Goal: Transaction & Acquisition: Purchase product/service

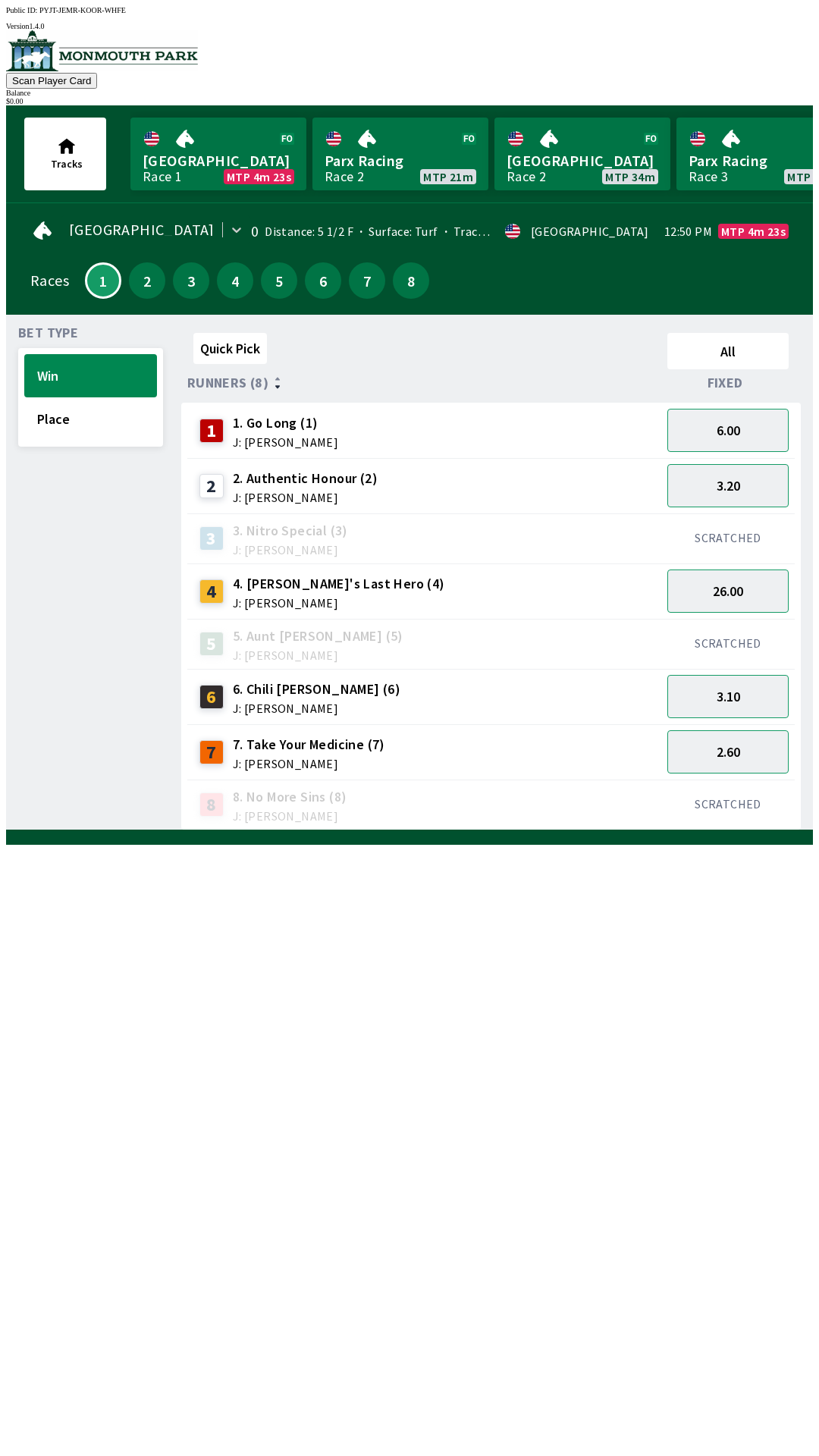
click at [587, 437] on div "1 1. Go Long (1) J: [PERSON_NAME]" at bounding box center [424, 431] width 461 height 38
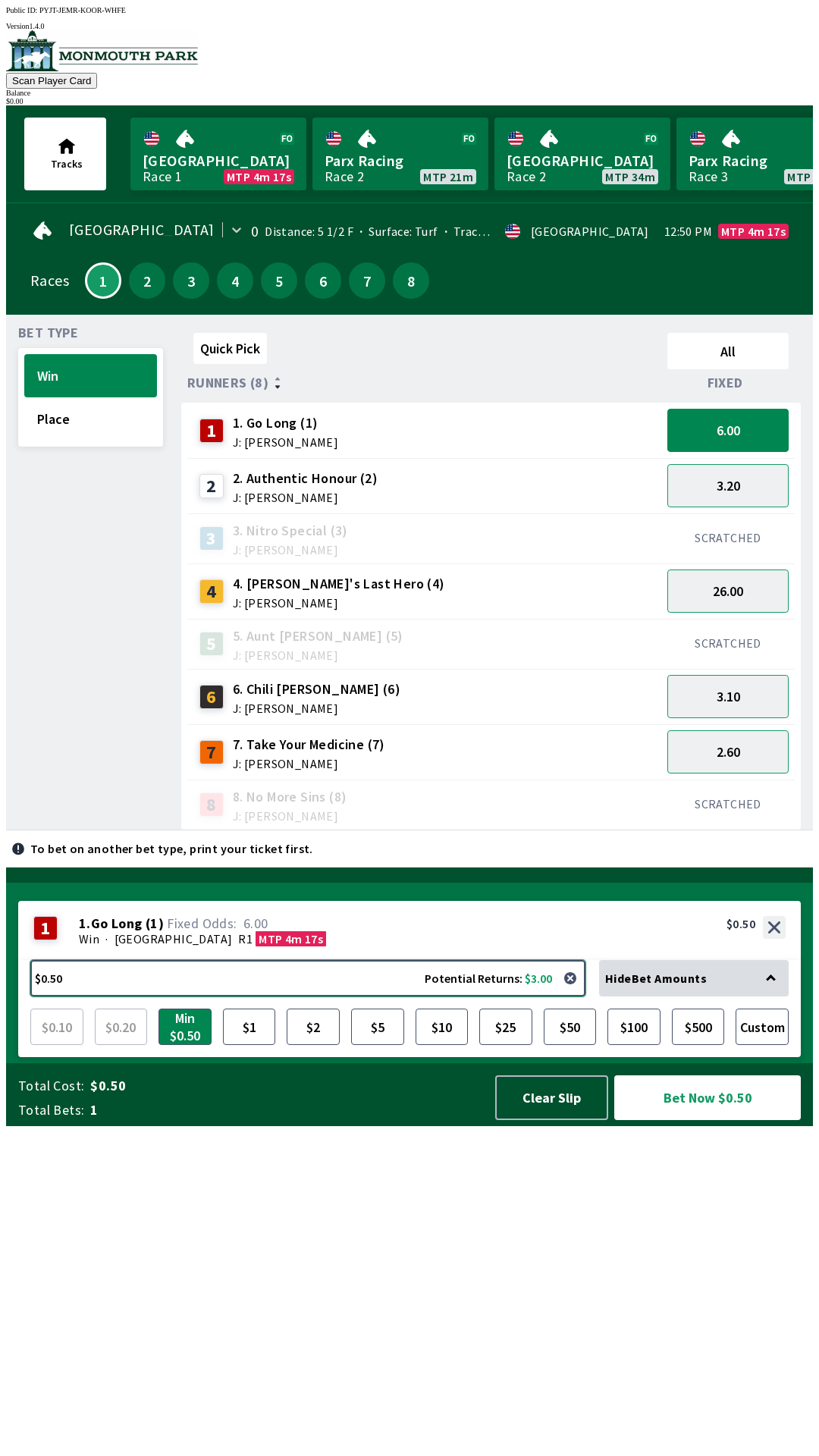
click at [103, 996] on button "$0.50 Potential Returns: $3.00" at bounding box center [308, 978] width 555 height 36
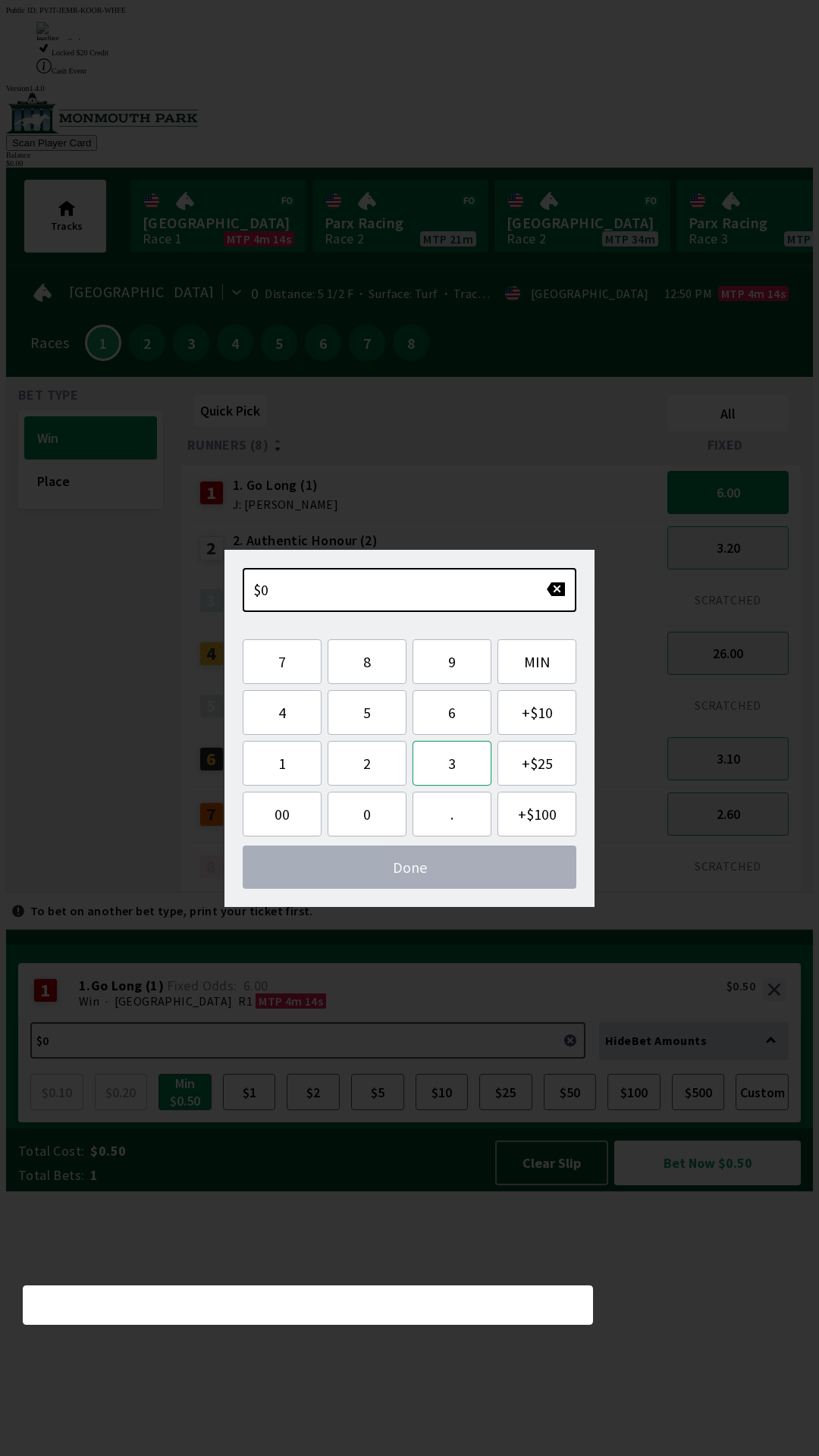
click at [448, 767] on button "3" at bounding box center [451, 763] width 79 height 45
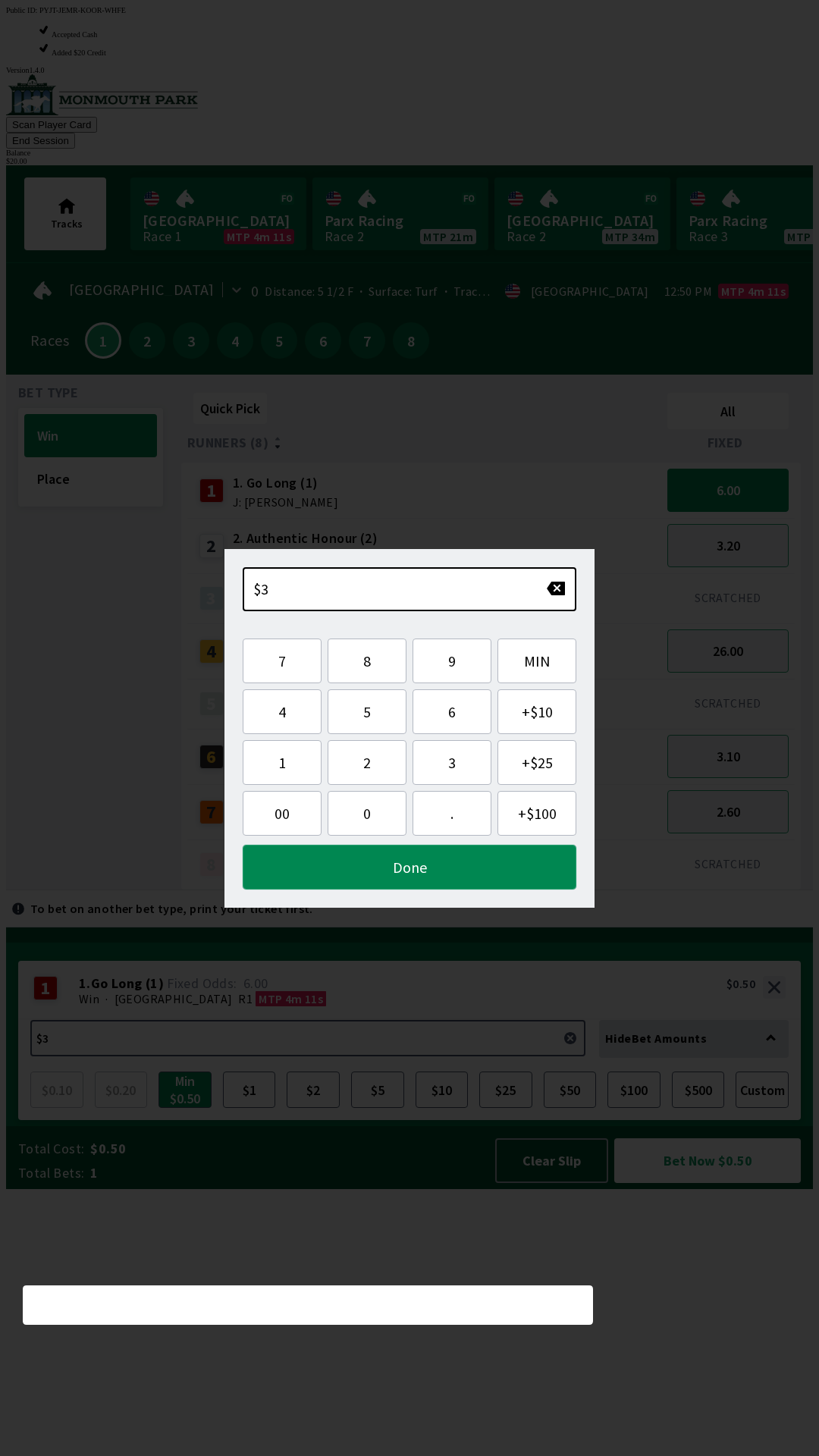
click at [439, 871] on button "Done" at bounding box center [410, 868] width 333 height 45
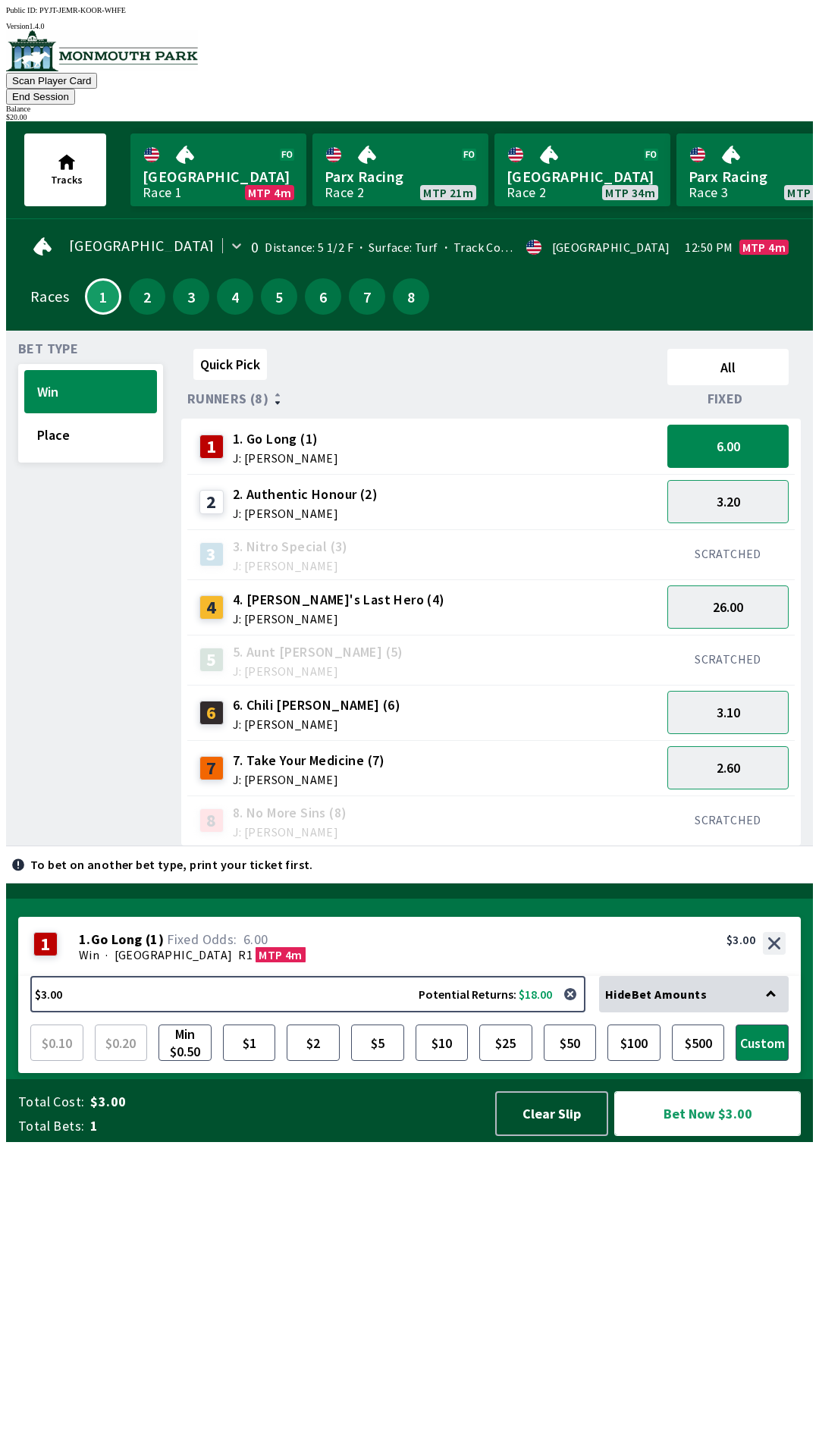
click at [706, 1136] on button "Bet Now $3.00" at bounding box center [708, 1114] width 187 height 45
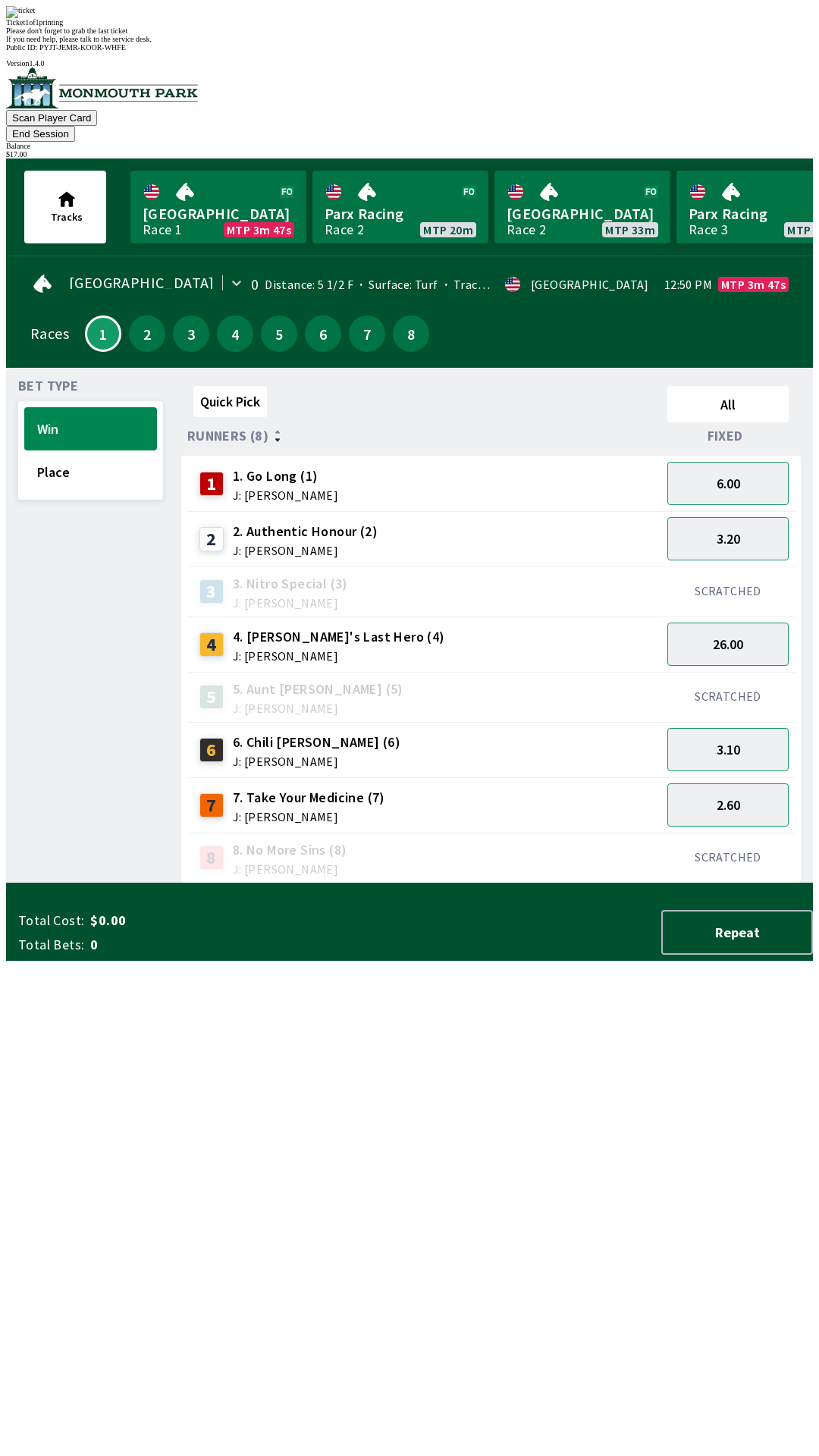
click at [484, 883] on div "Quick Pick All Runners (8) Fixed 1 1. Go Long (1) J: [PERSON_NAME] 6.00 2 2. Au…" at bounding box center [497, 632] width 632 height 504
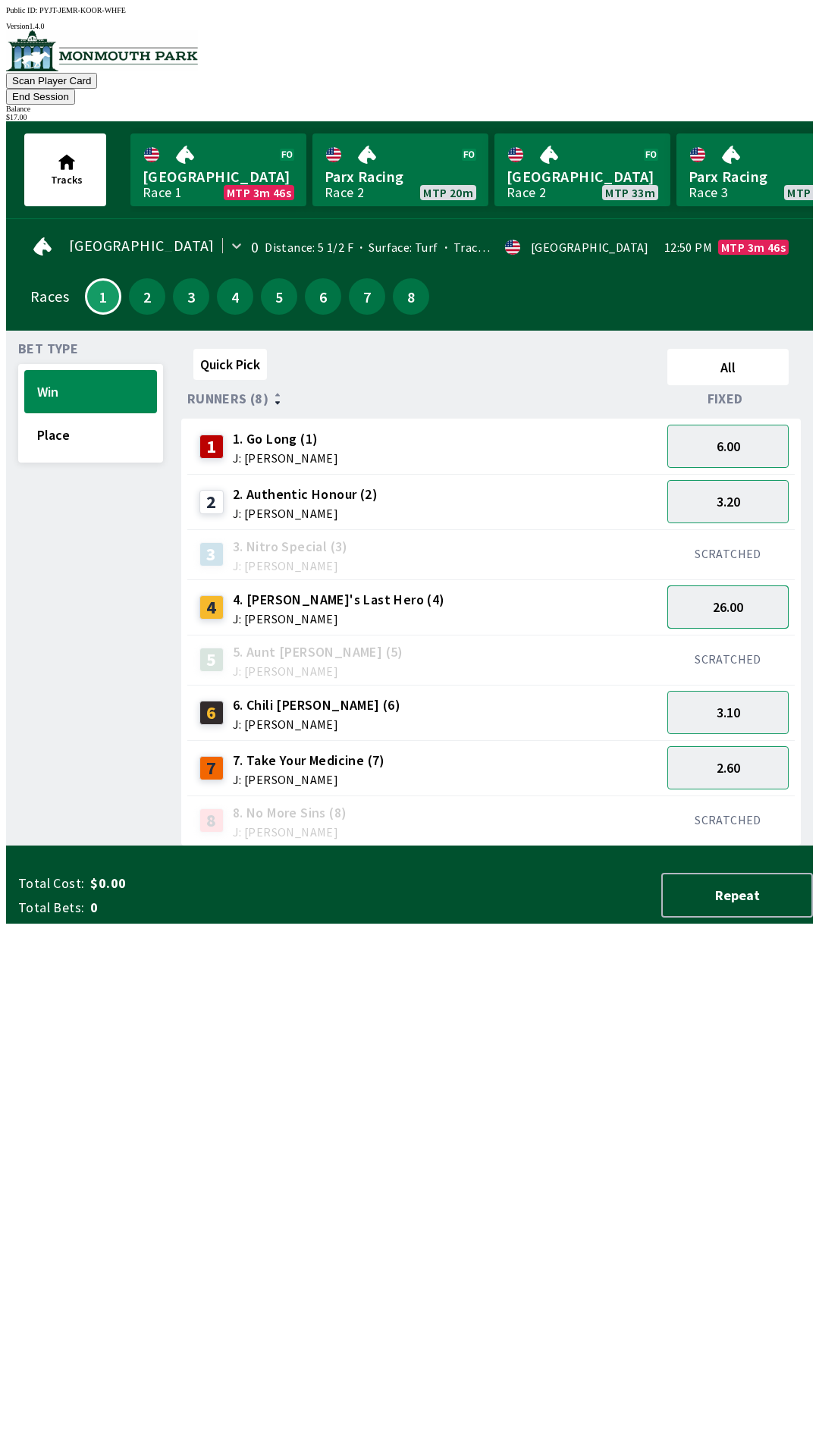
click at [730, 591] on button "26.00" at bounding box center [727, 607] width 121 height 43
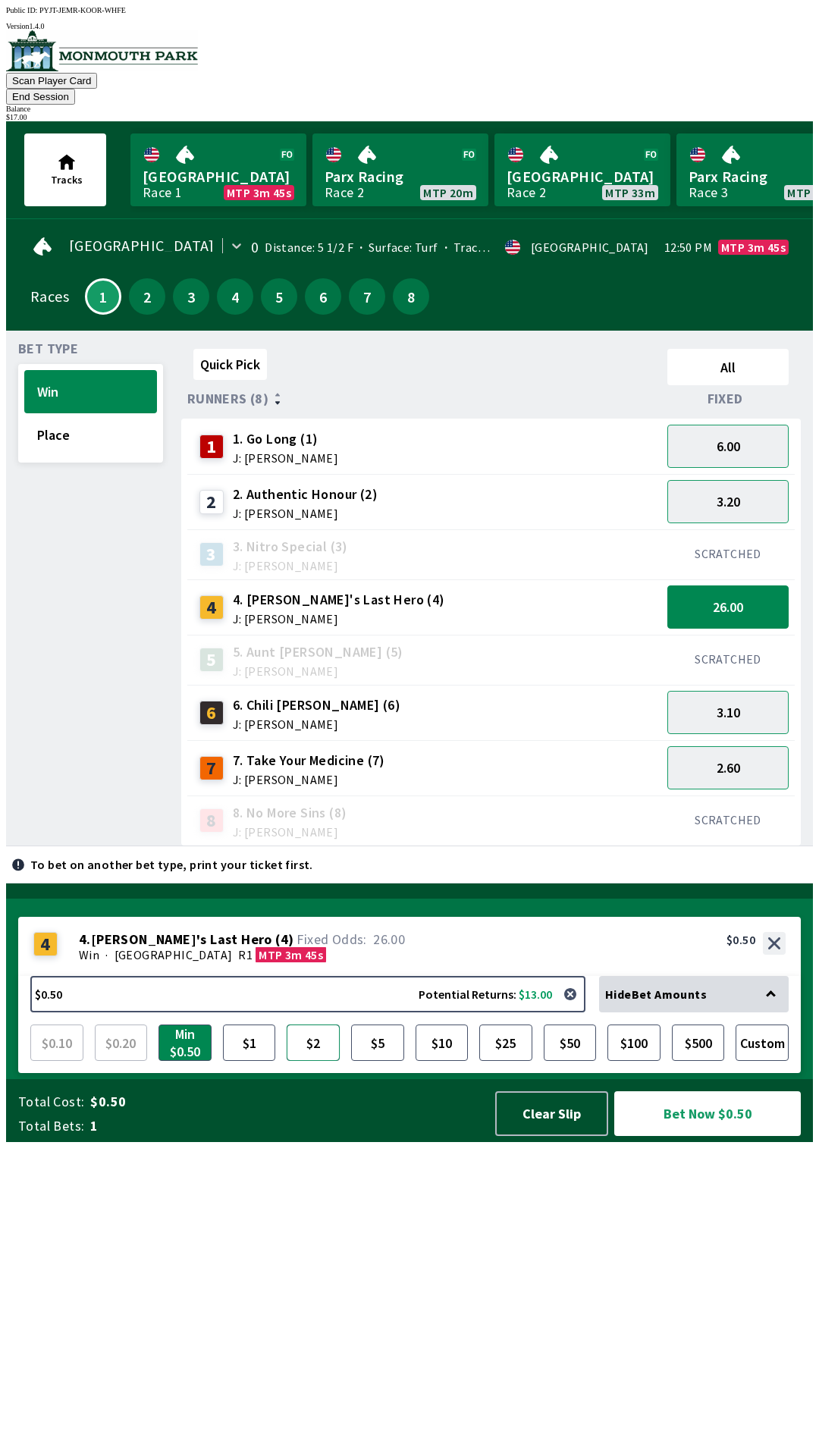
click at [307, 1061] on button "$2" at bounding box center [313, 1043] width 53 height 36
click at [717, 1136] on button "Bet Now $2.00" at bounding box center [708, 1114] width 187 height 45
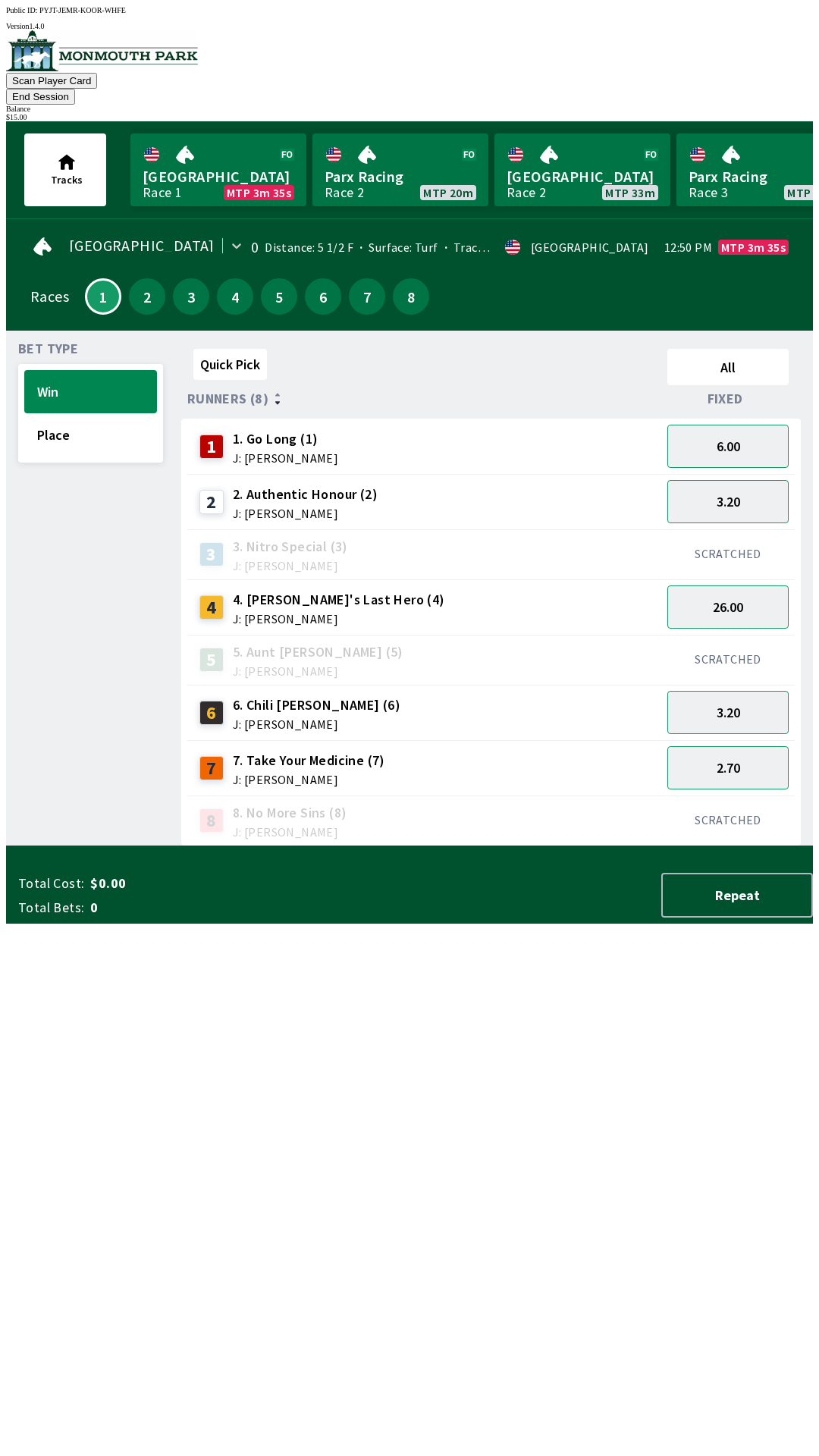
click at [464, 846] on div "Quick Pick All Runners (8) Fixed 1 1. Go Long (1) J: [PERSON_NAME] 6.00 2 2. Au…" at bounding box center [497, 594] width 632 height 504
click at [732, 691] on button "3.20" at bounding box center [727, 713] width 121 height 43
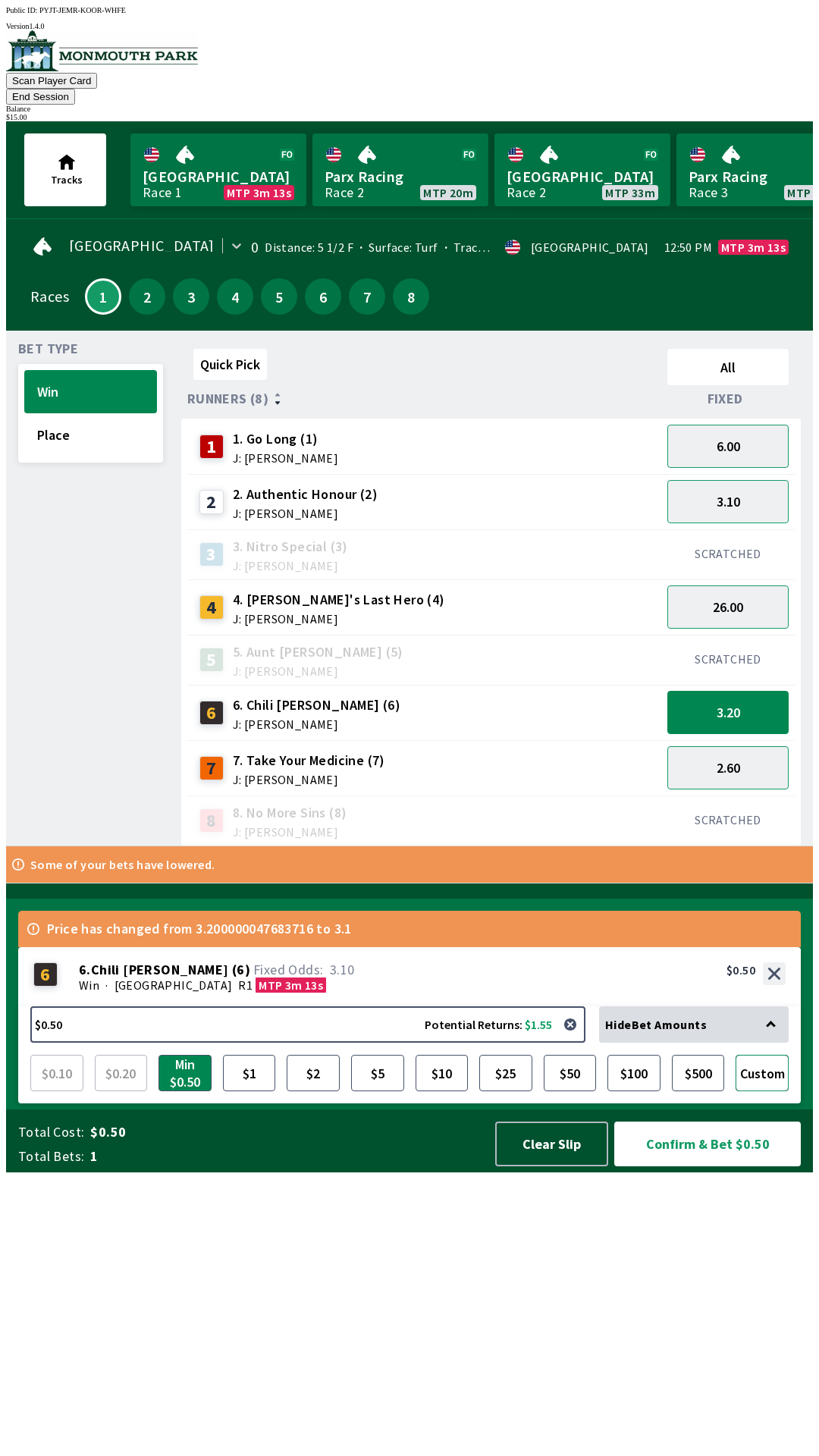
click at [768, 1091] on button "Custom" at bounding box center [761, 1073] width 53 height 36
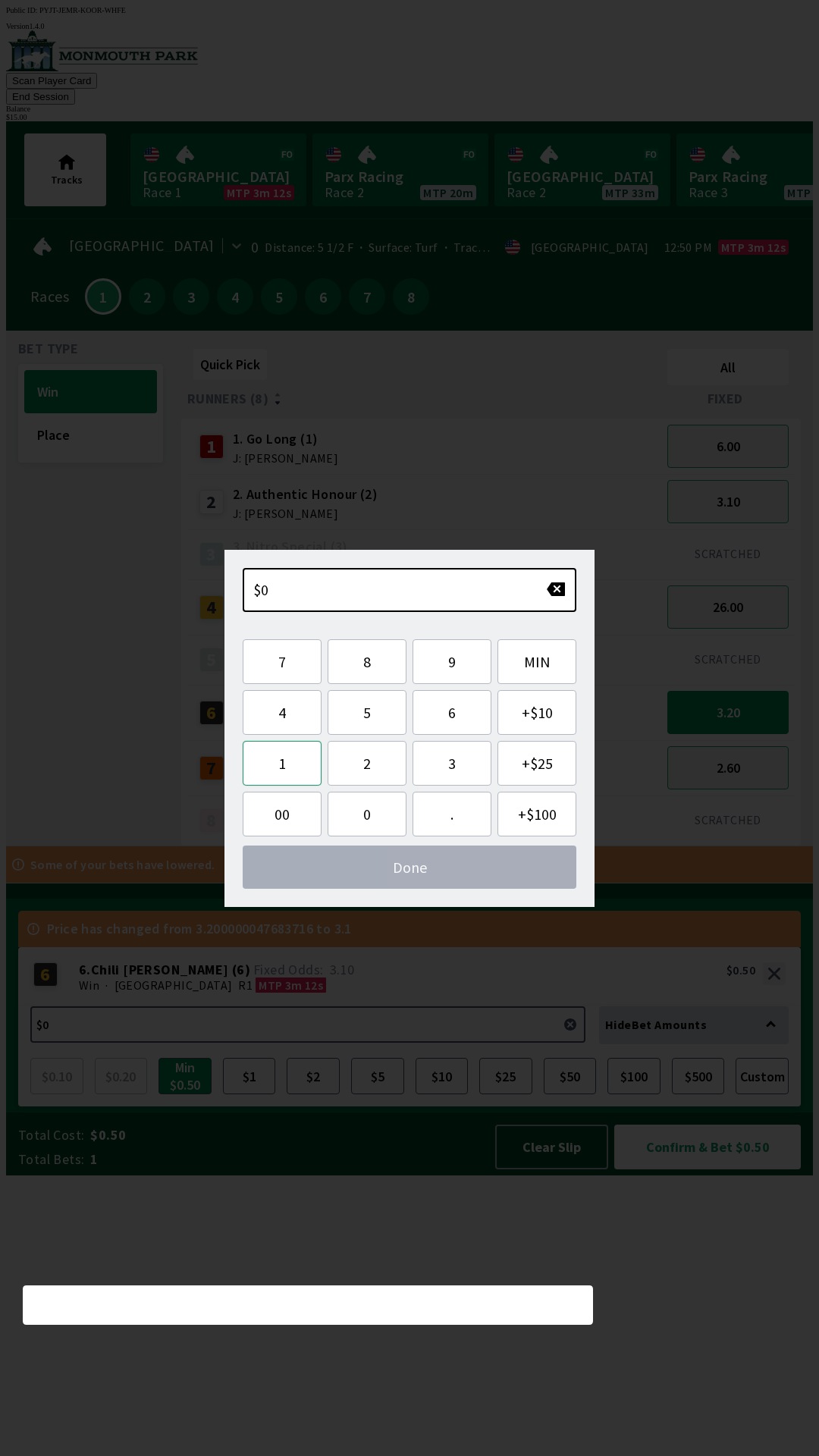
click at [285, 767] on button "1" at bounding box center [282, 763] width 79 height 45
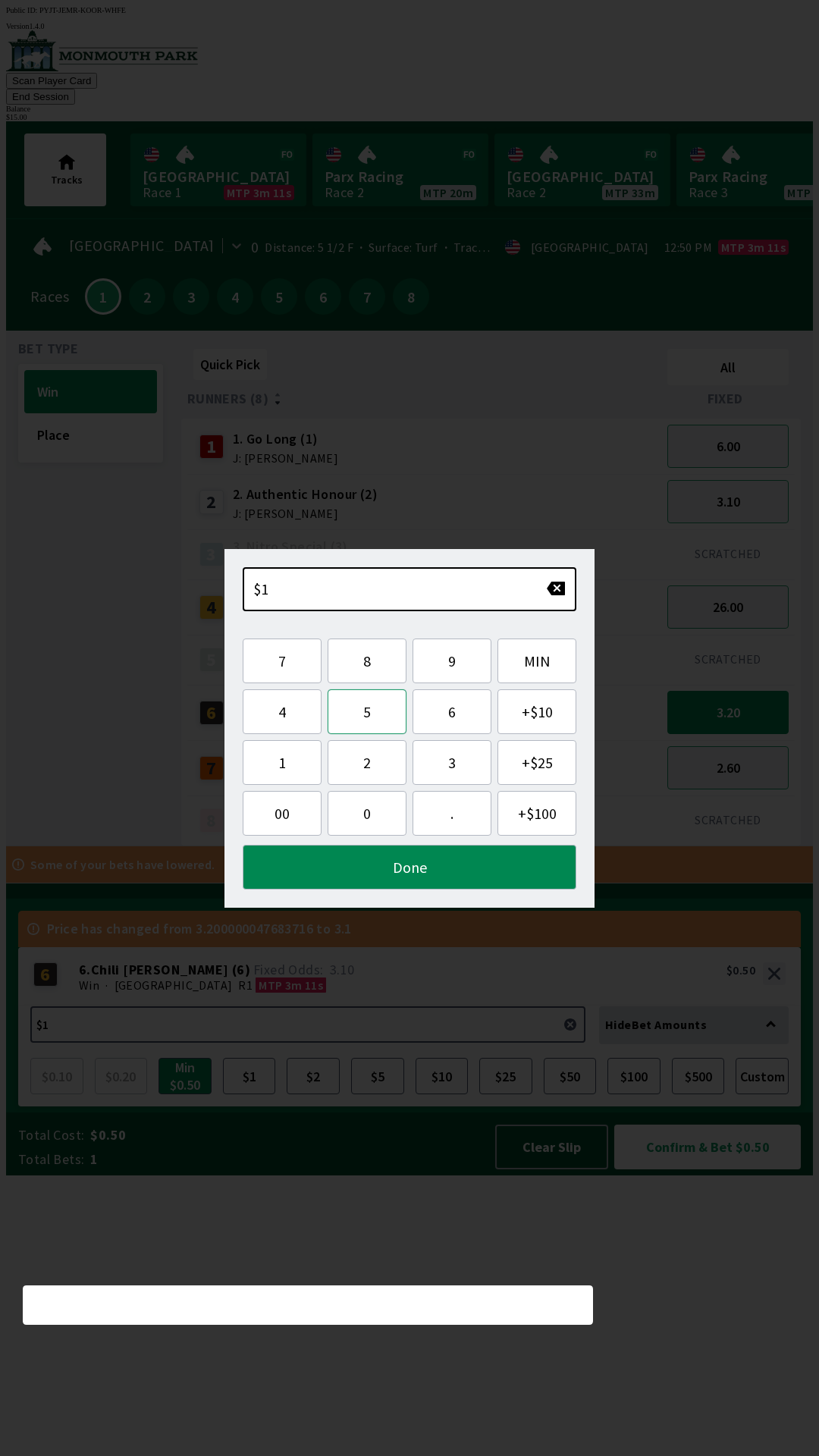
click at [365, 717] on button "5" at bounding box center [366, 712] width 79 height 45
click at [418, 877] on button "Done" at bounding box center [410, 868] width 333 height 45
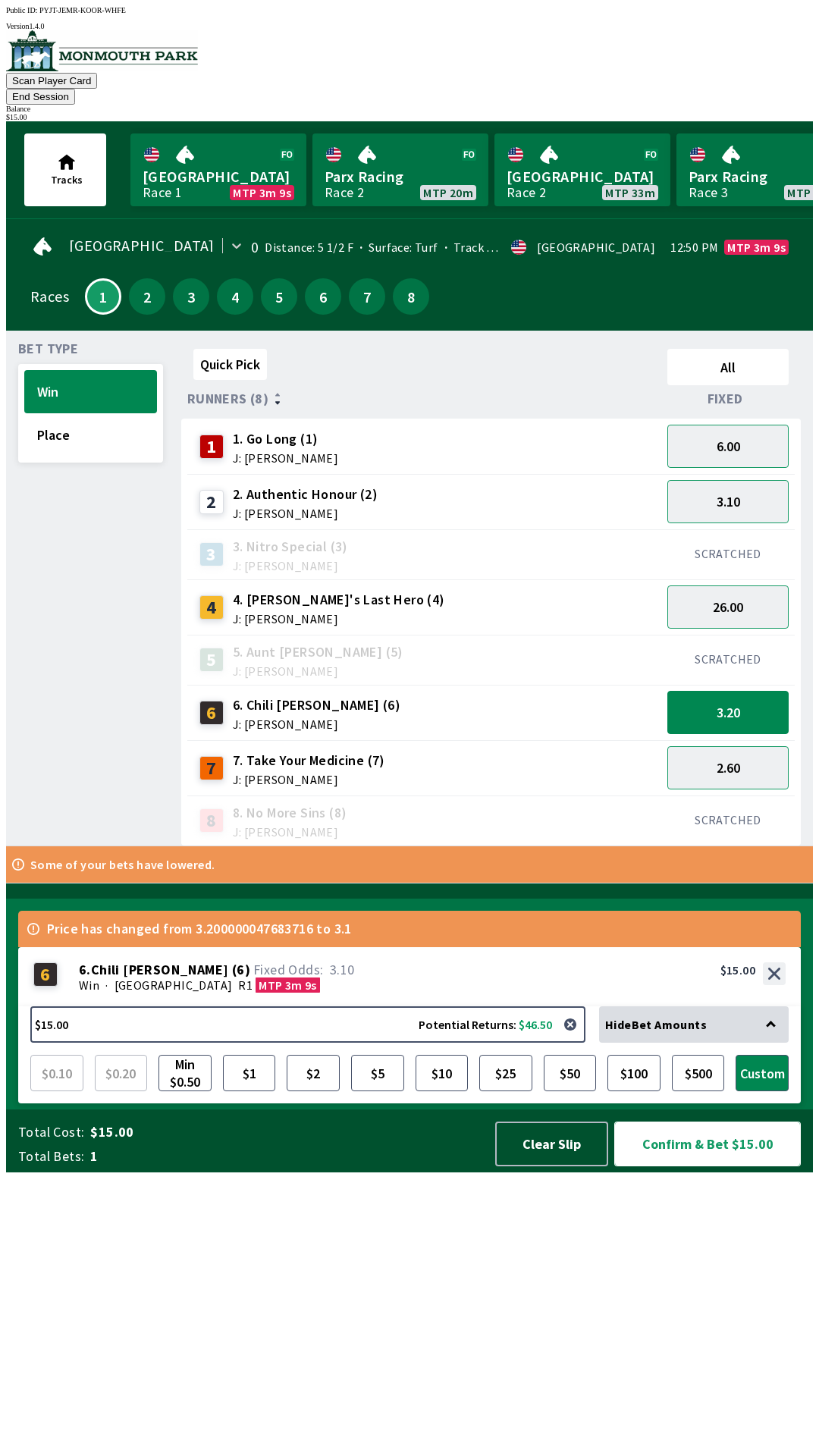
click at [715, 1167] on button "Confirm & Bet $15.00" at bounding box center [708, 1144] width 187 height 45
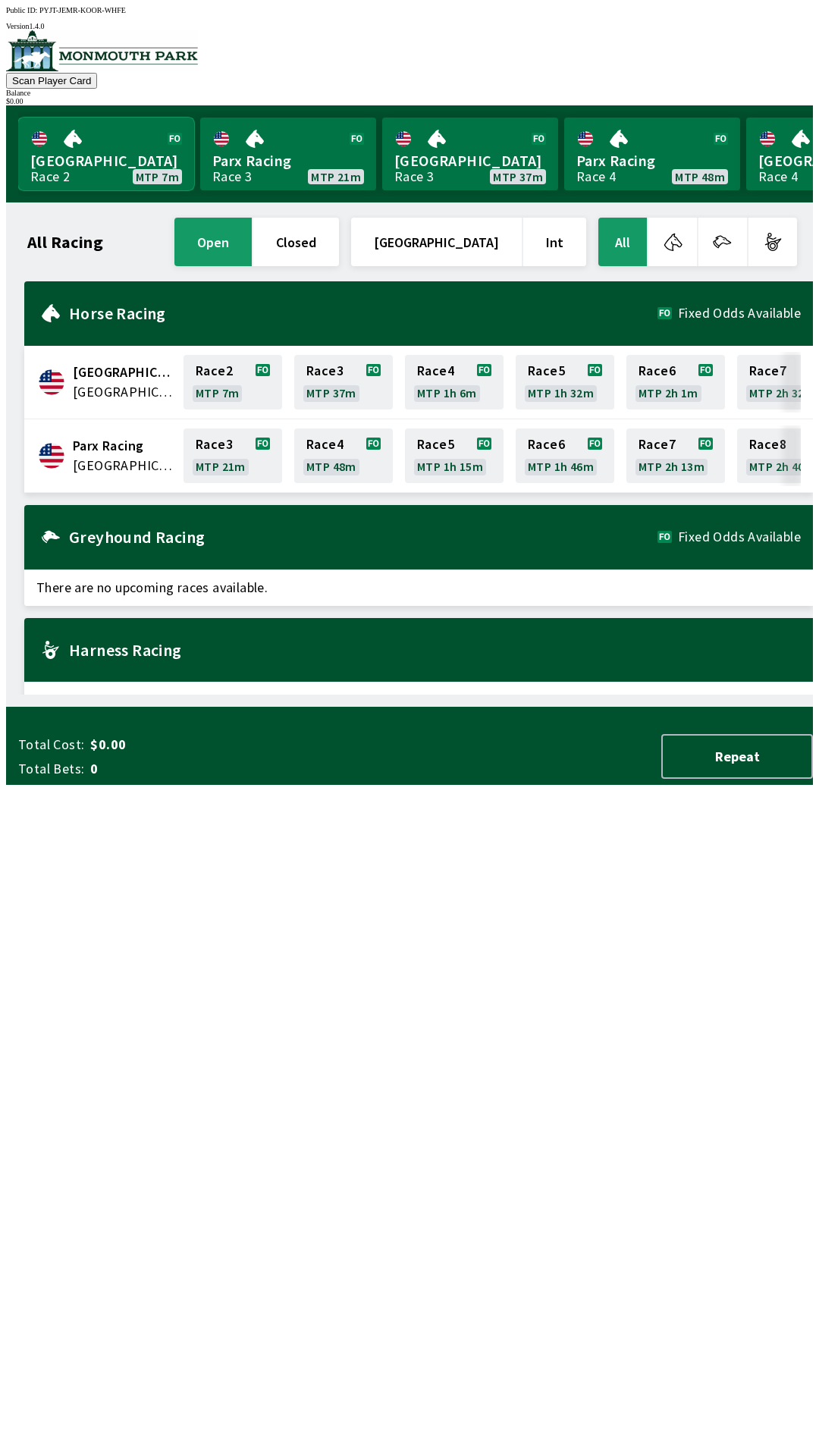
click at [108, 143] on link "[GEOGRAPHIC_DATA] Race 2 MTP 7m" at bounding box center [106, 154] width 176 height 73
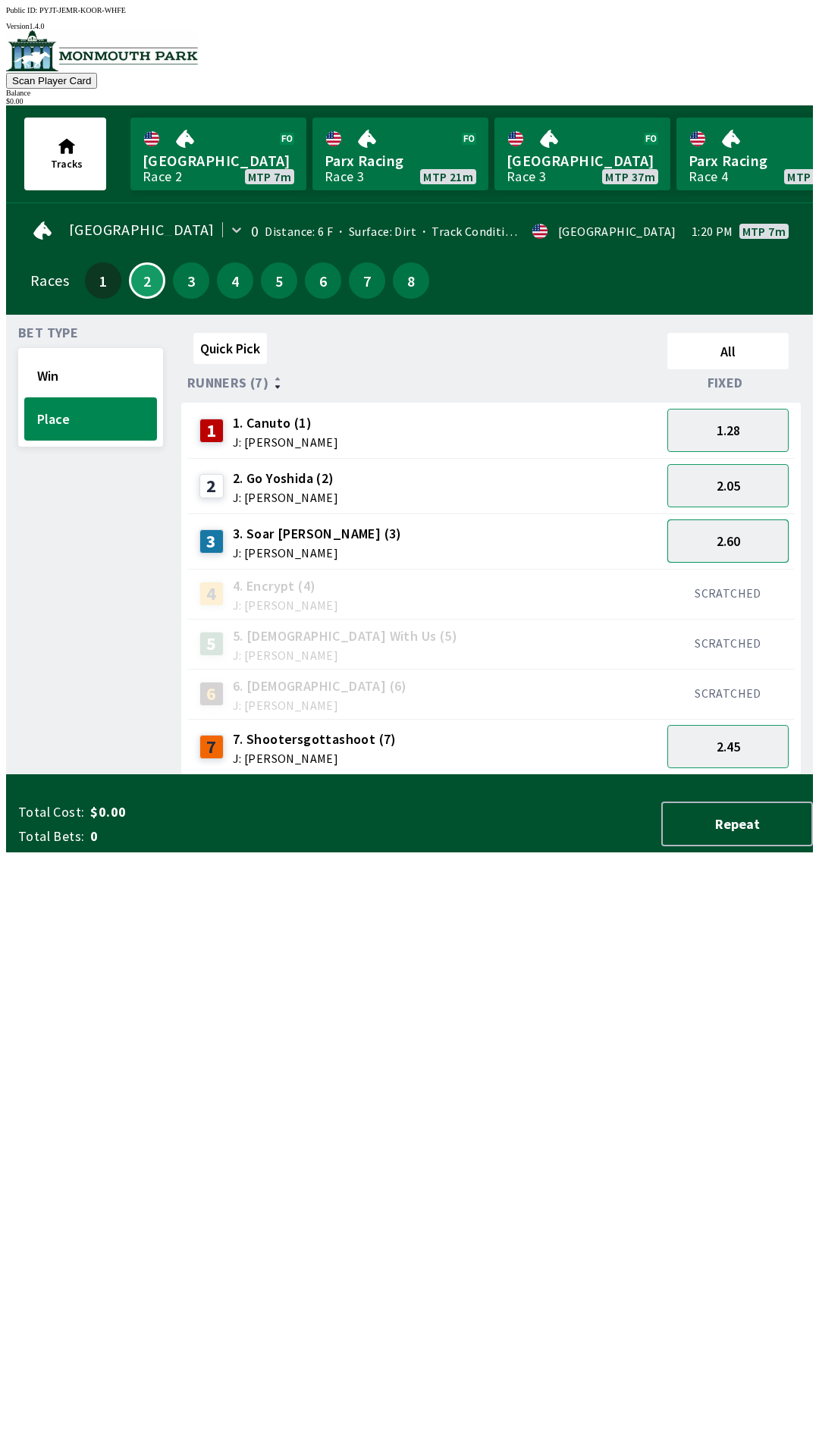
click at [733, 538] on button "2.60" at bounding box center [727, 541] width 121 height 43
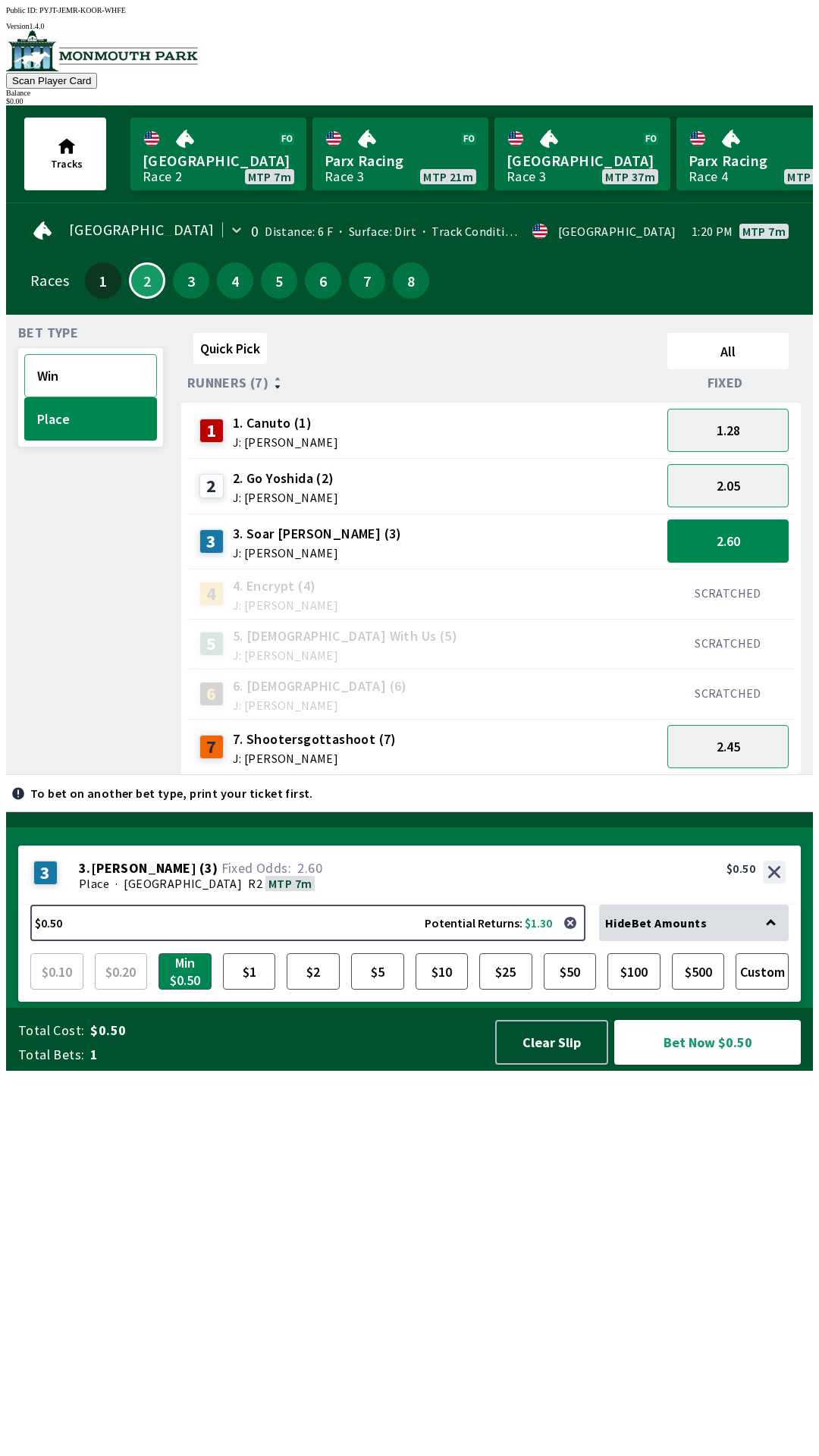
click at [79, 365] on button "Win" at bounding box center [91, 376] width 133 height 43
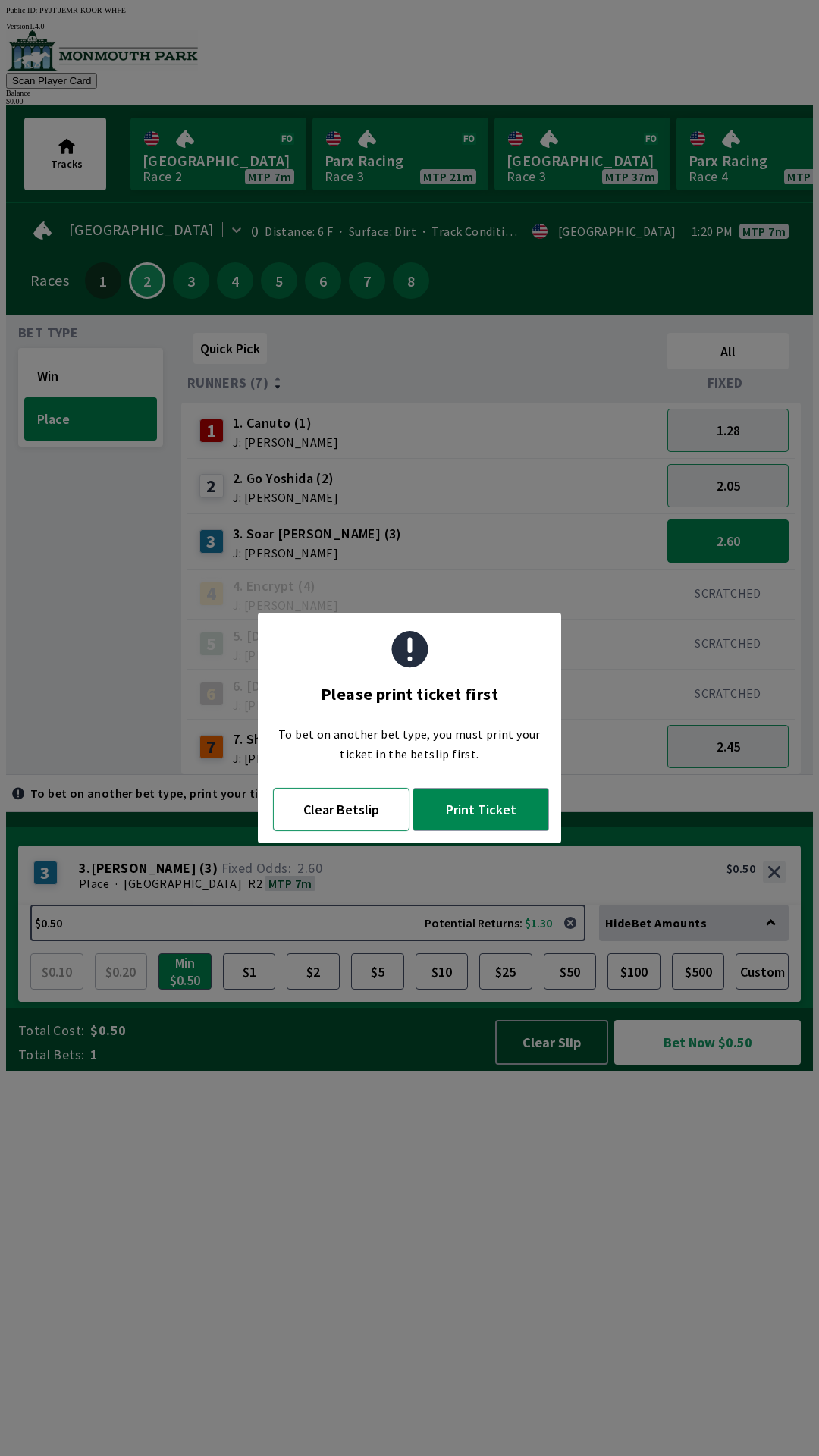
click at [368, 813] on button "Clear Betslip" at bounding box center [341, 810] width 136 height 43
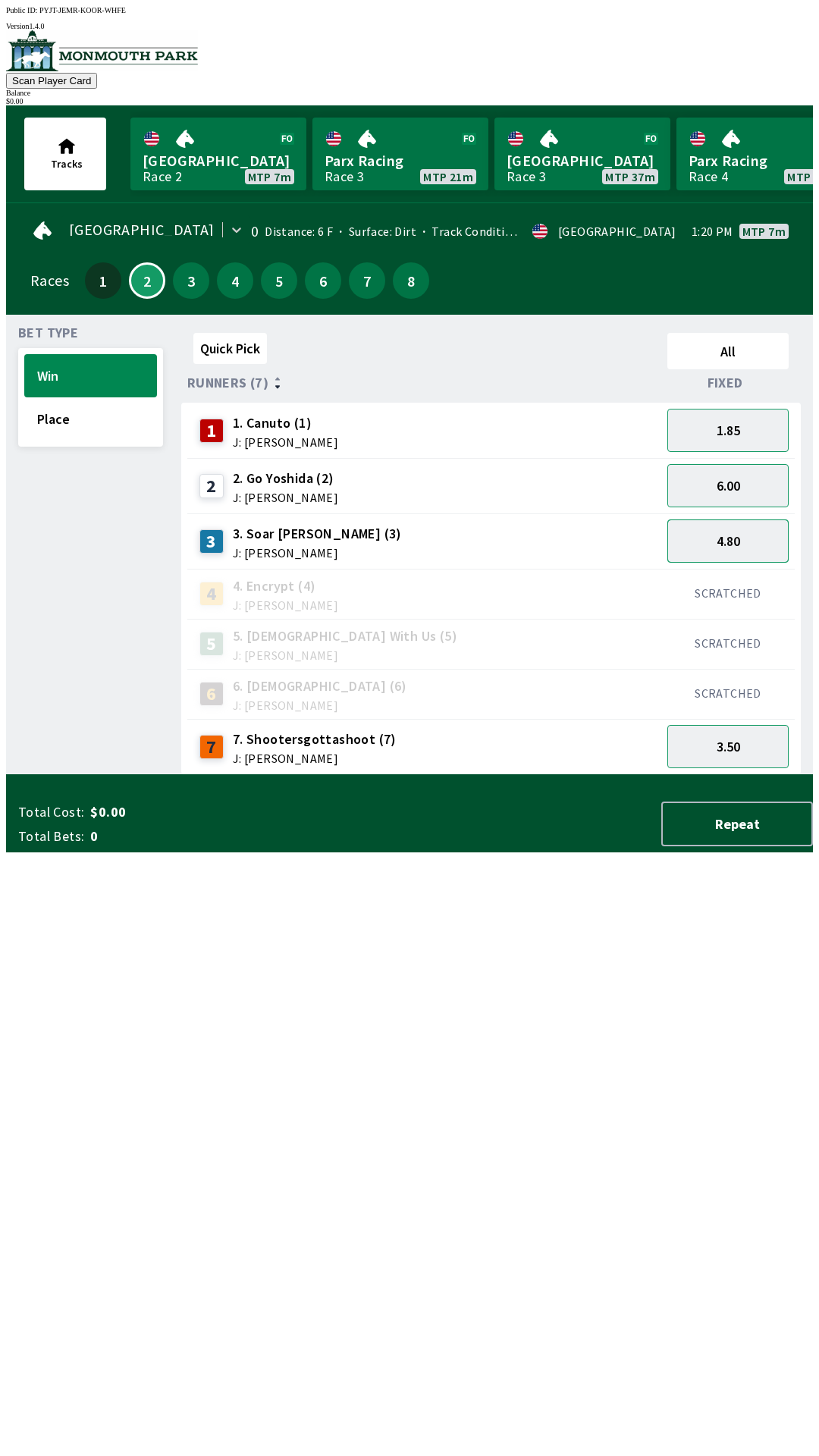
click at [734, 519] on button "4.80" at bounding box center [727, 541] width 121 height 43
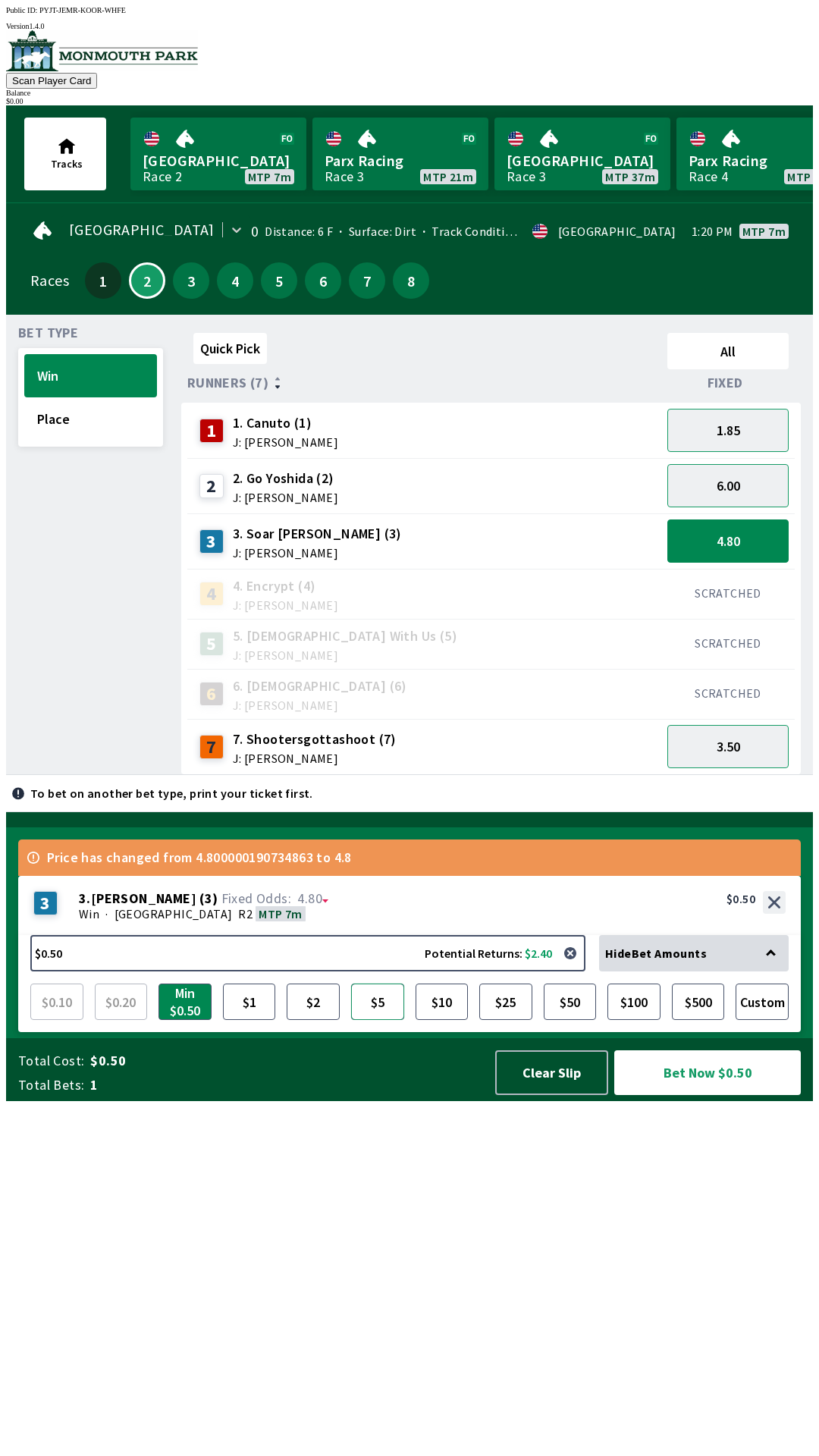
click at [377, 1020] on button "$5" at bounding box center [377, 1001] width 53 height 36
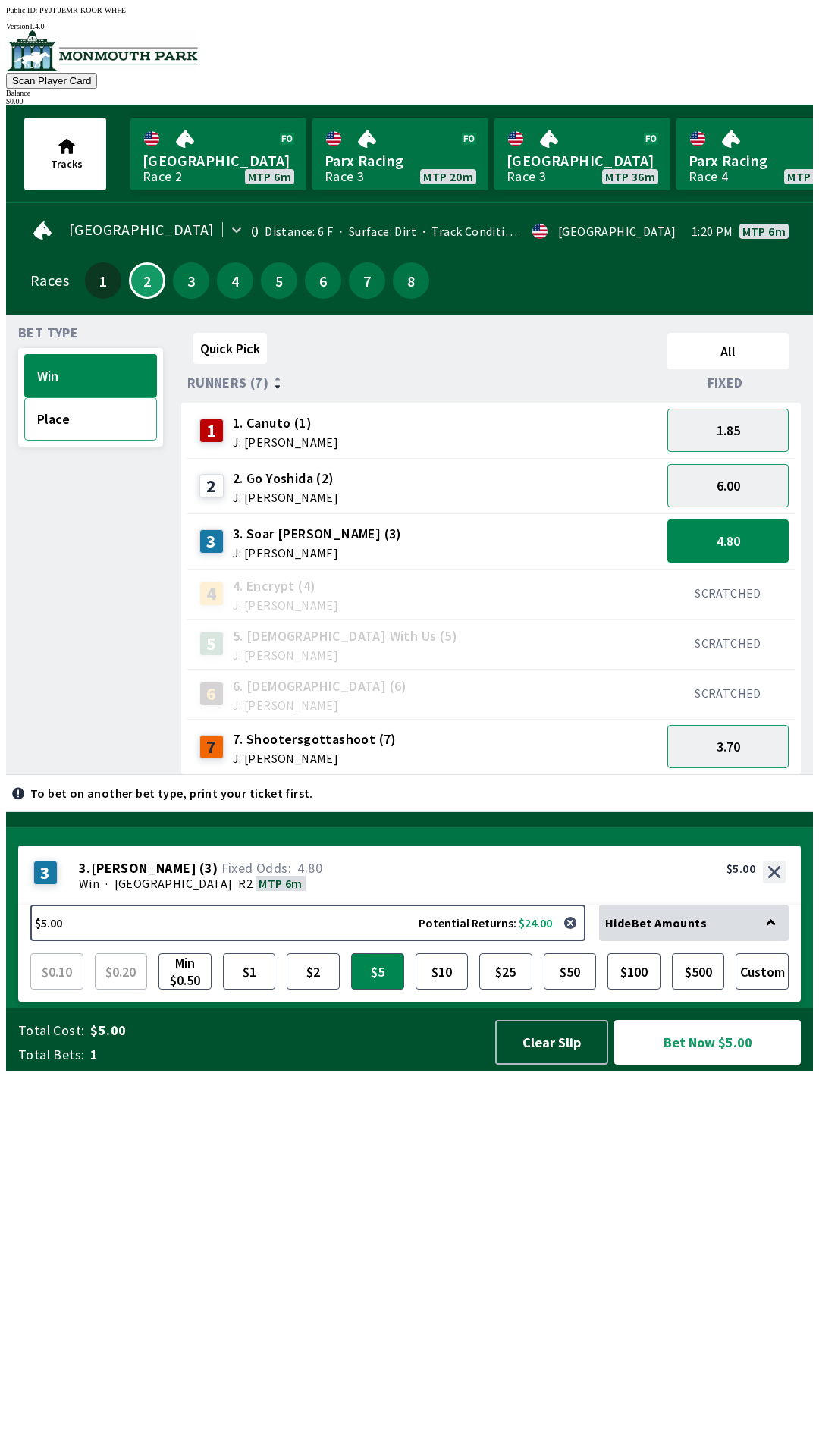
click at [78, 426] on button "Place" at bounding box center [91, 419] width 133 height 43
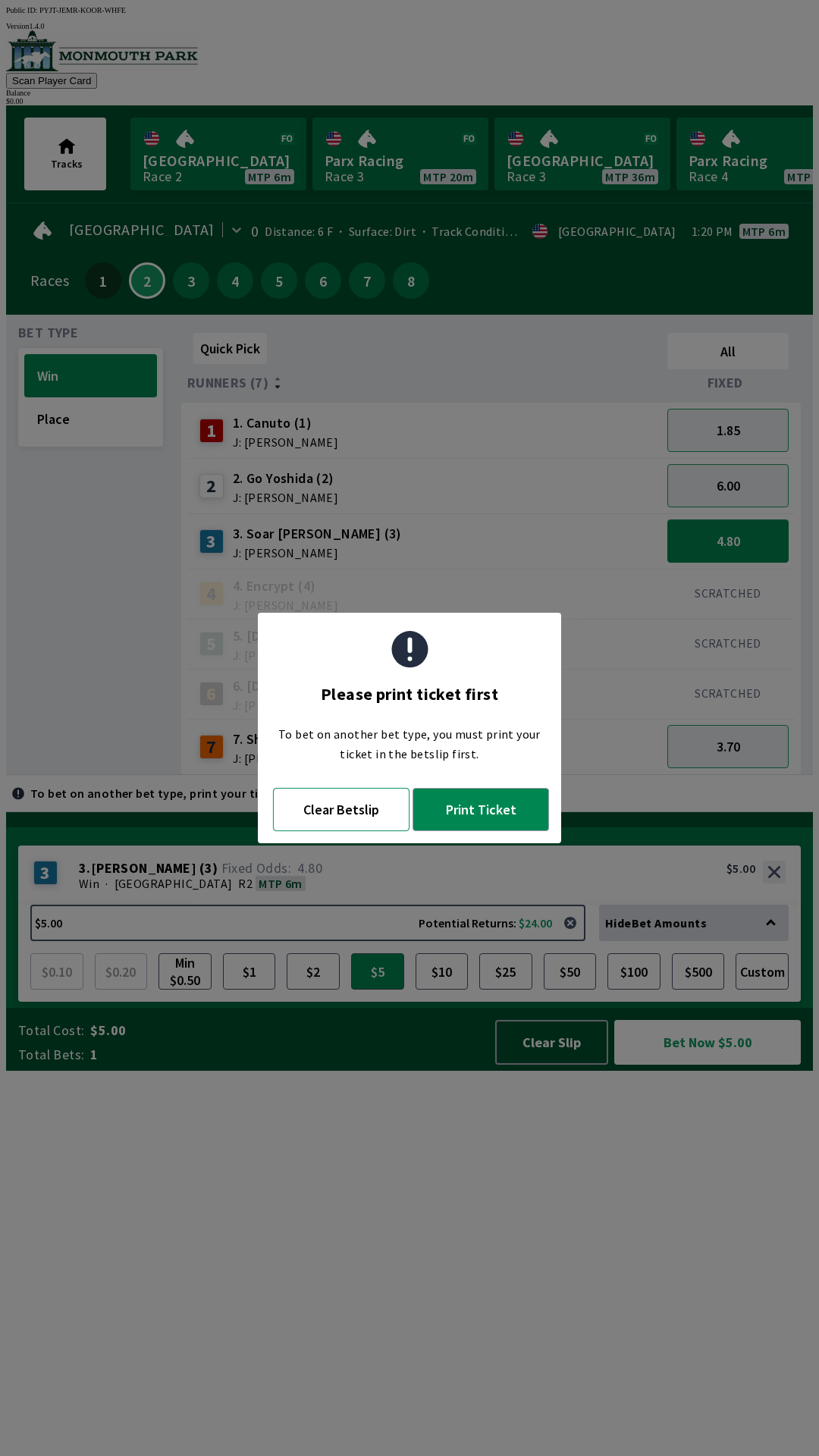
click at [356, 815] on button "Clear Betslip" at bounding box center [341, 810] width 136 height 43
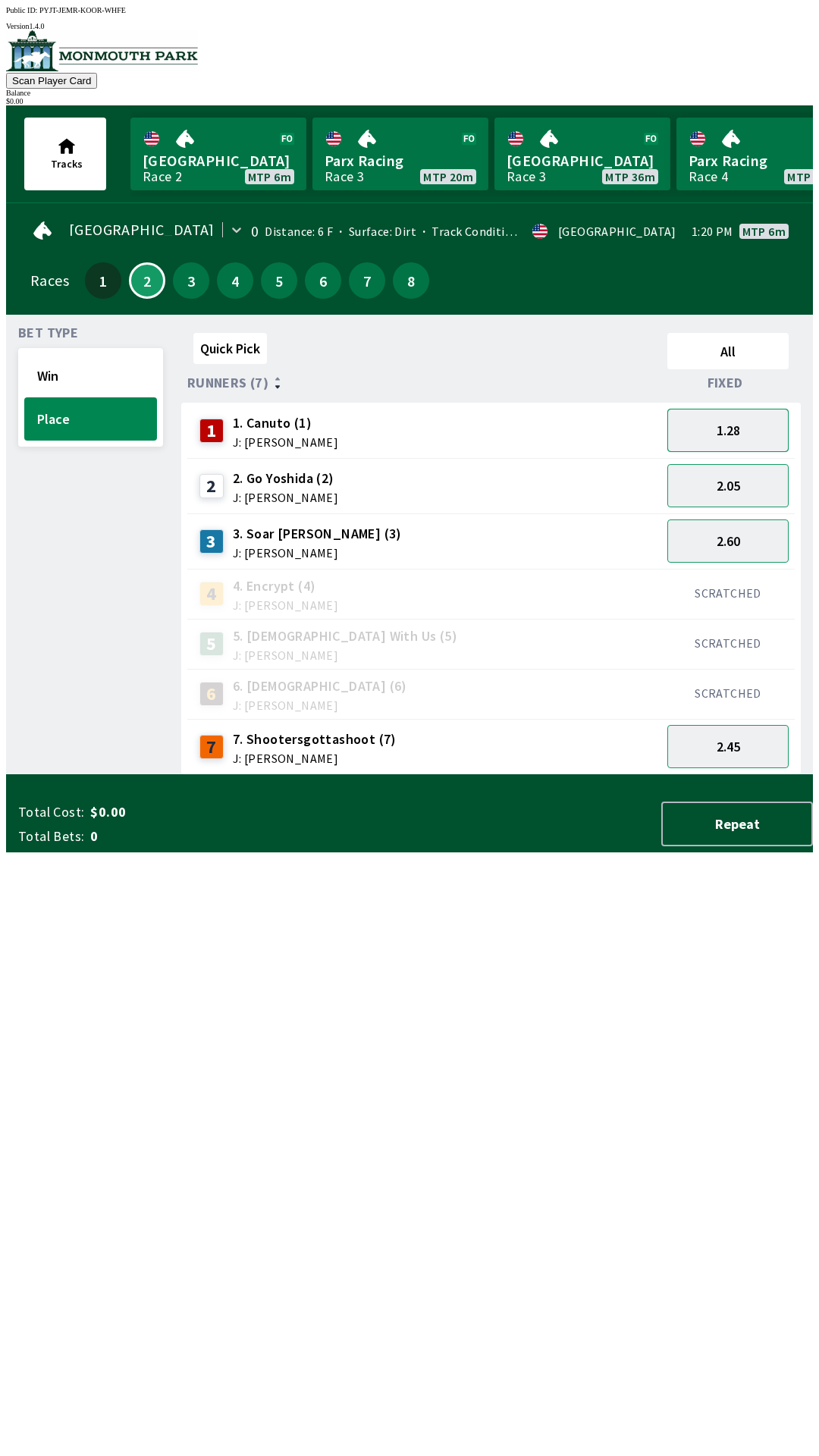
click at [740, 418] on button "1.28" at bounding box center [727, 430] width 121 height 43
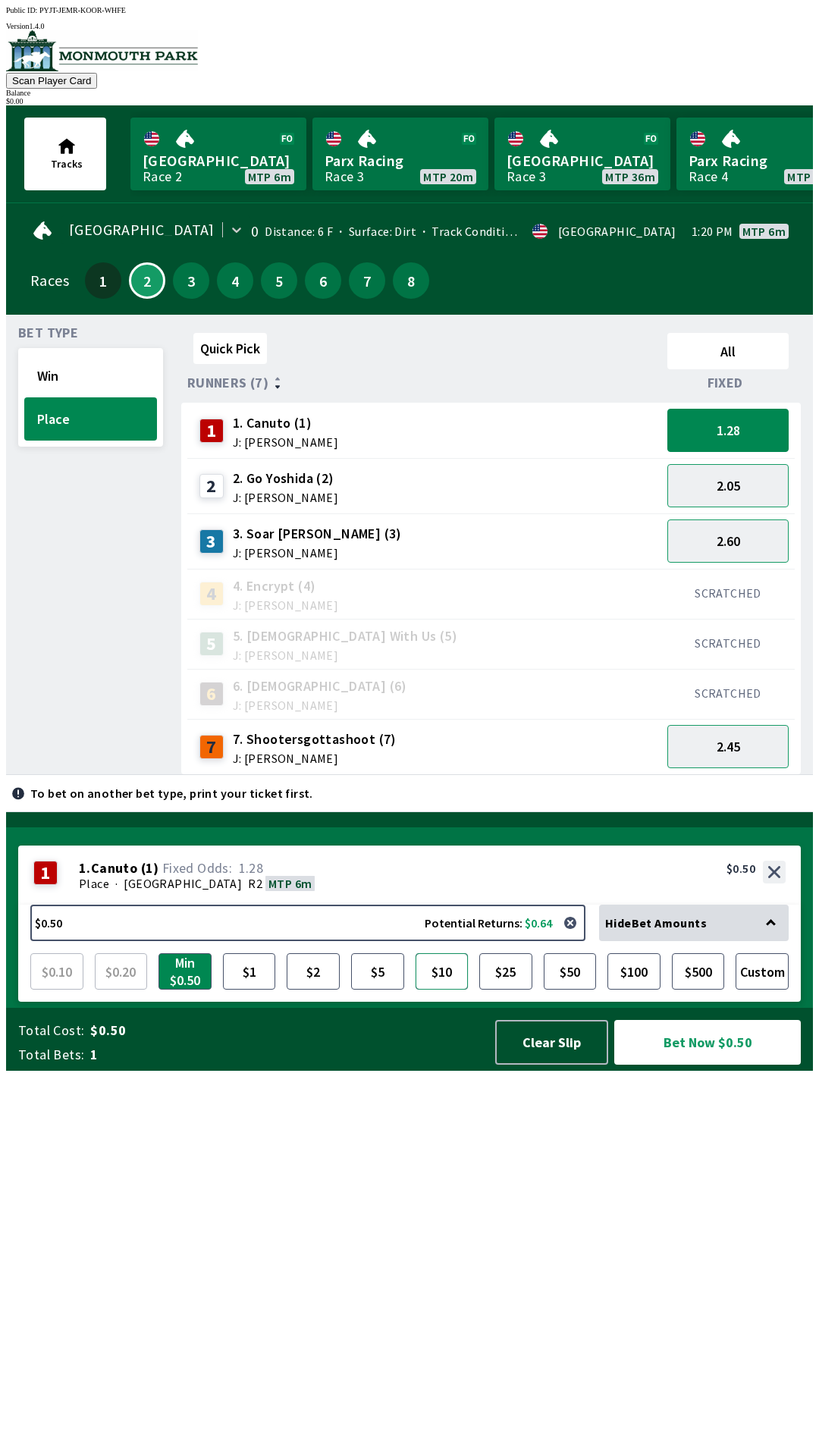
click at [435, 989] on button "$10" at bounding box center [441, 971] width 53 height 36
click at [762, 480] on button "2.05" at bounding box center [727, 486] width 121 height 43
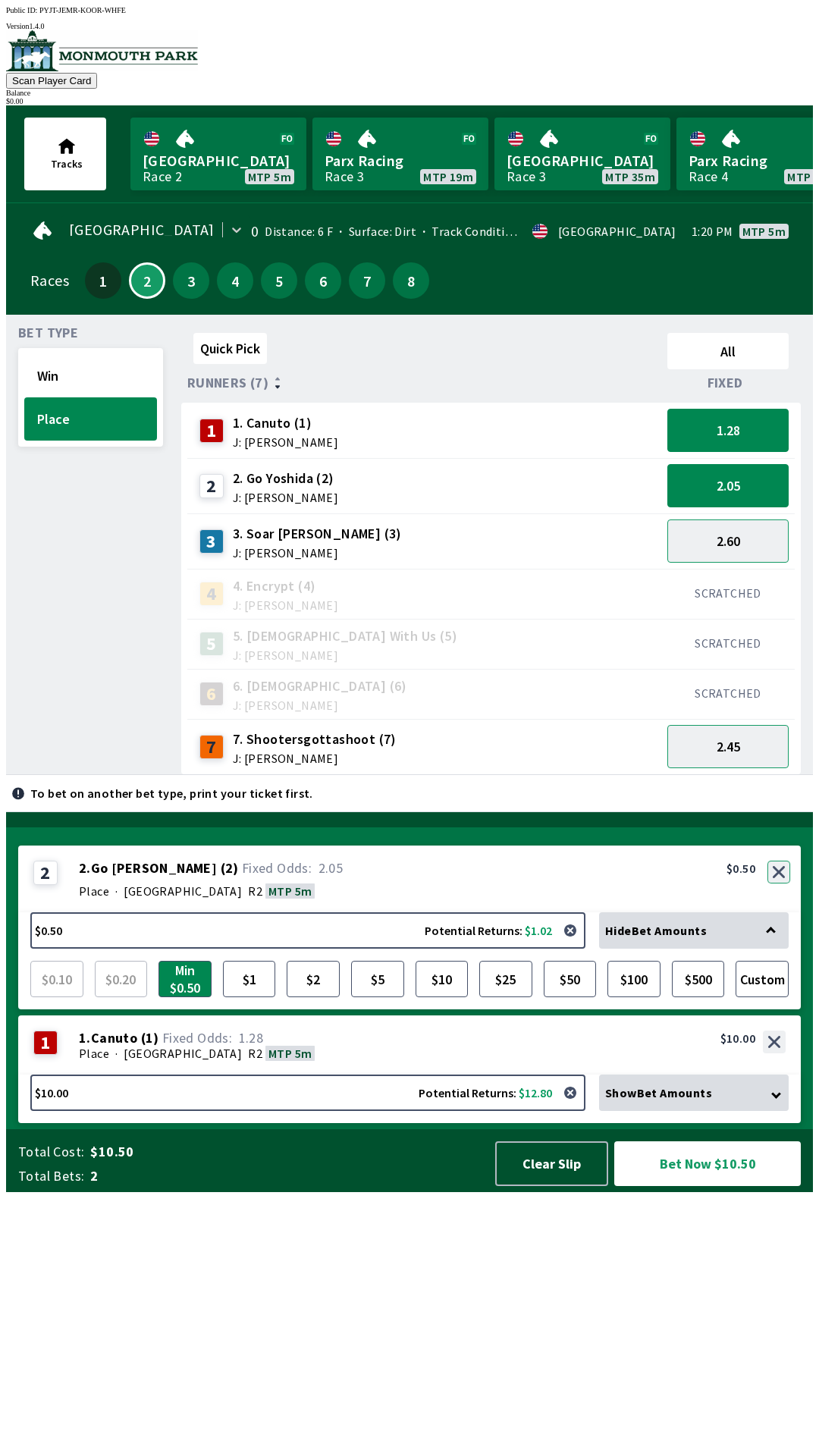
click at [779, 883] on button "button" at bounding box center [778, 872] width 22 height 22
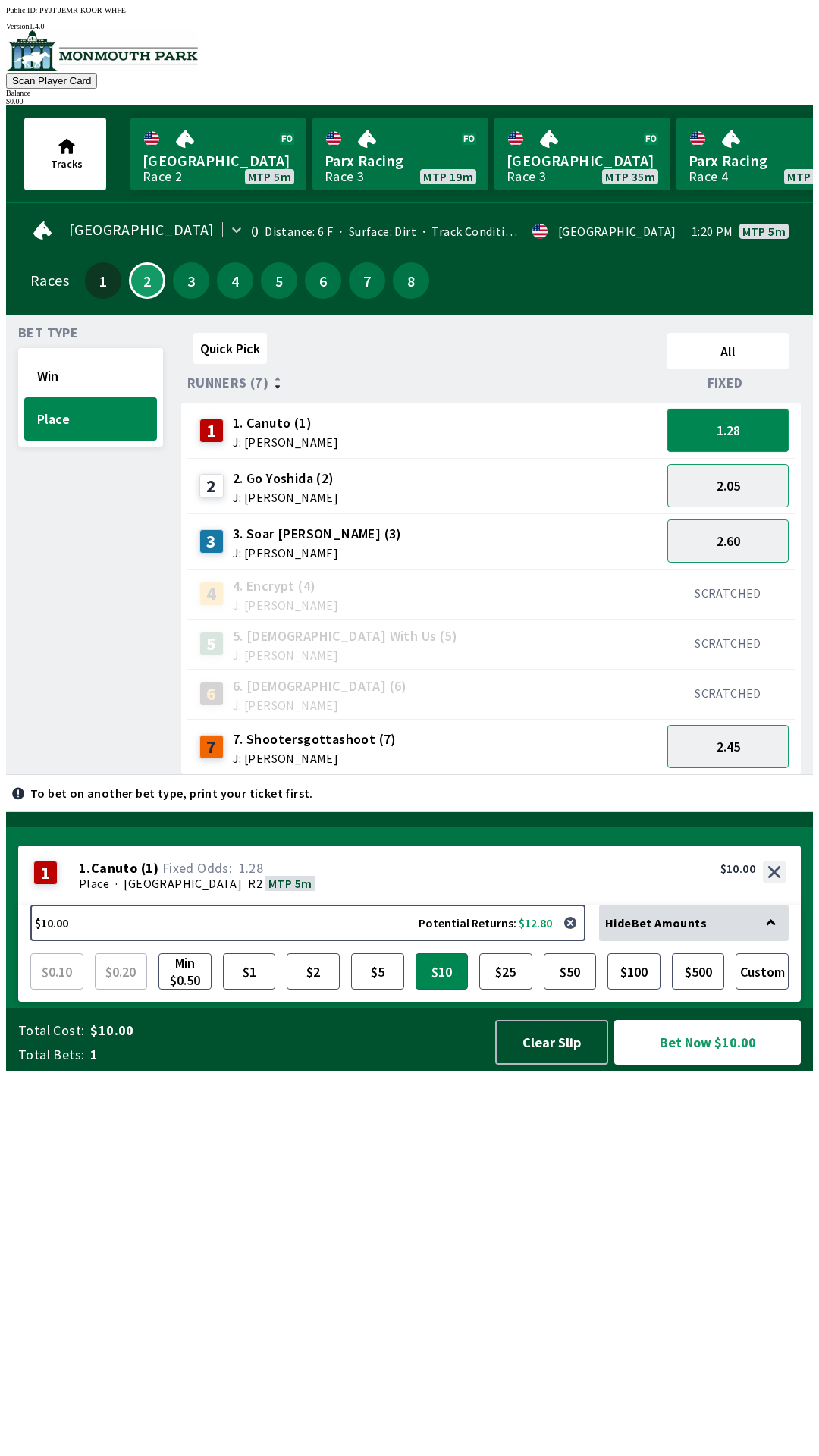
click at [753, 429] on button "1.28" at bounding box center [727, 430] width 121 height 43
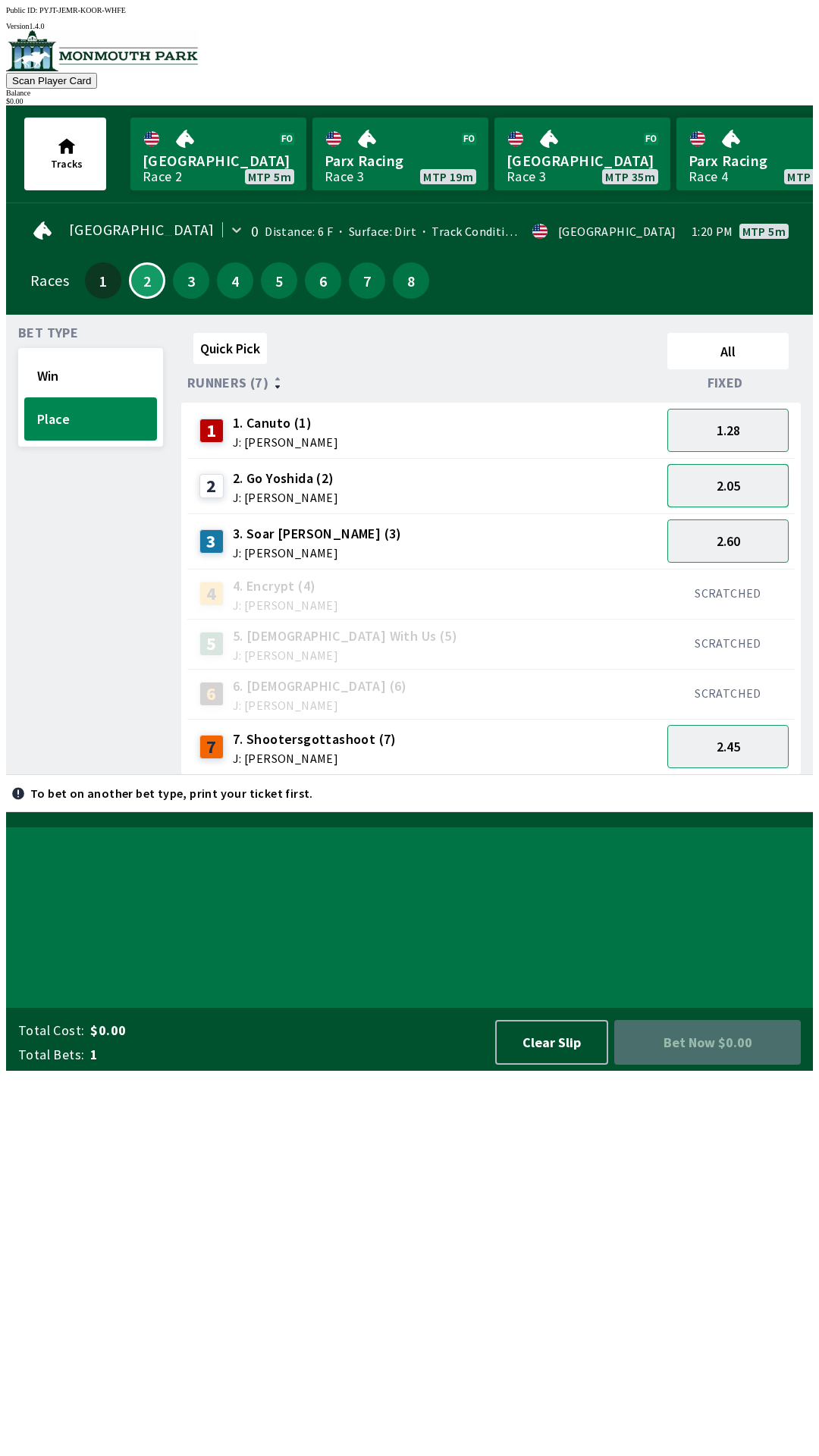
click at [749, 488] on button "2.05" at bounding box center [727, 486] width 121 height 43
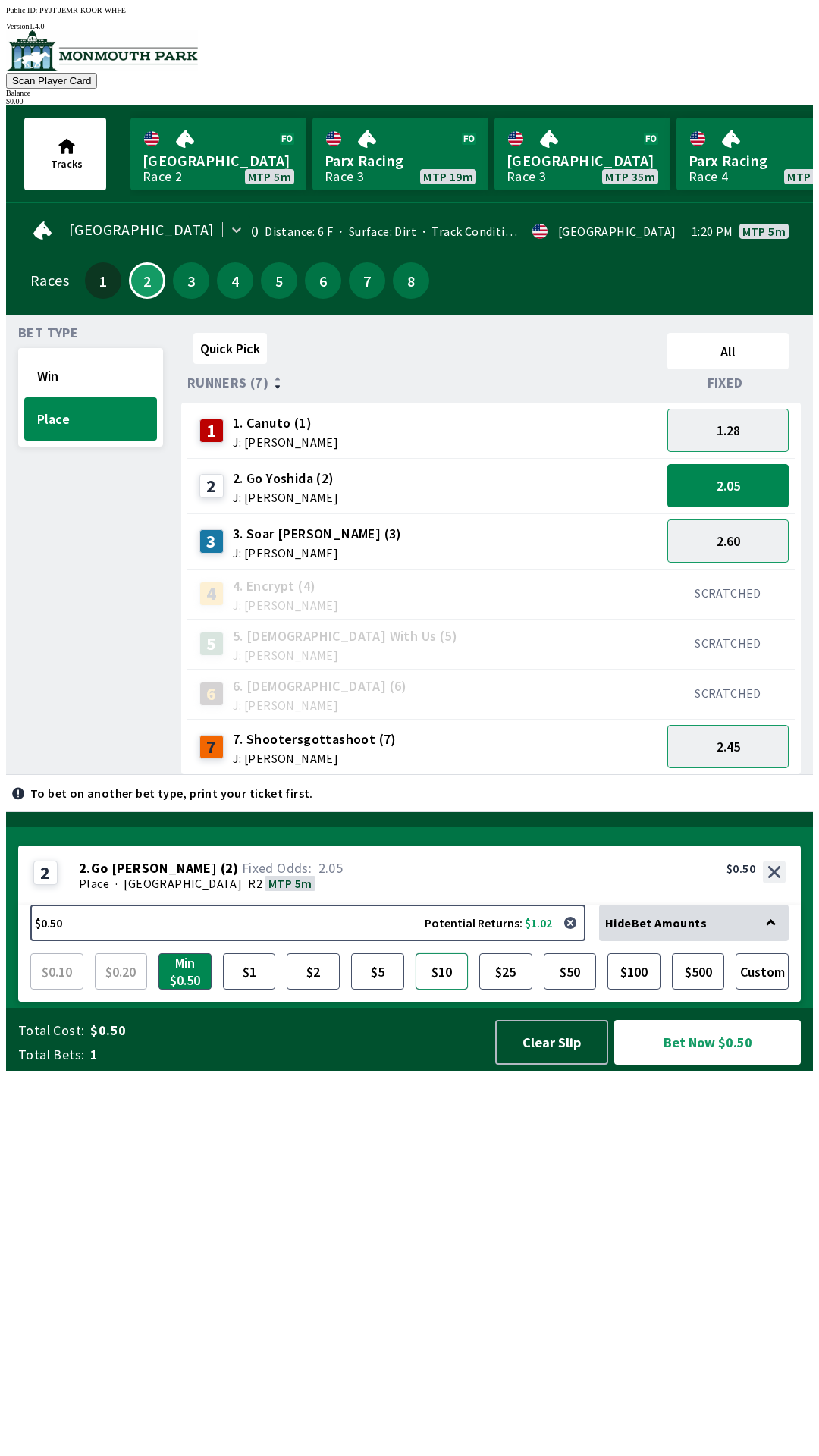
click at [443, 989] on button "$10" at bounding box center [441, 971] width 53 height 36
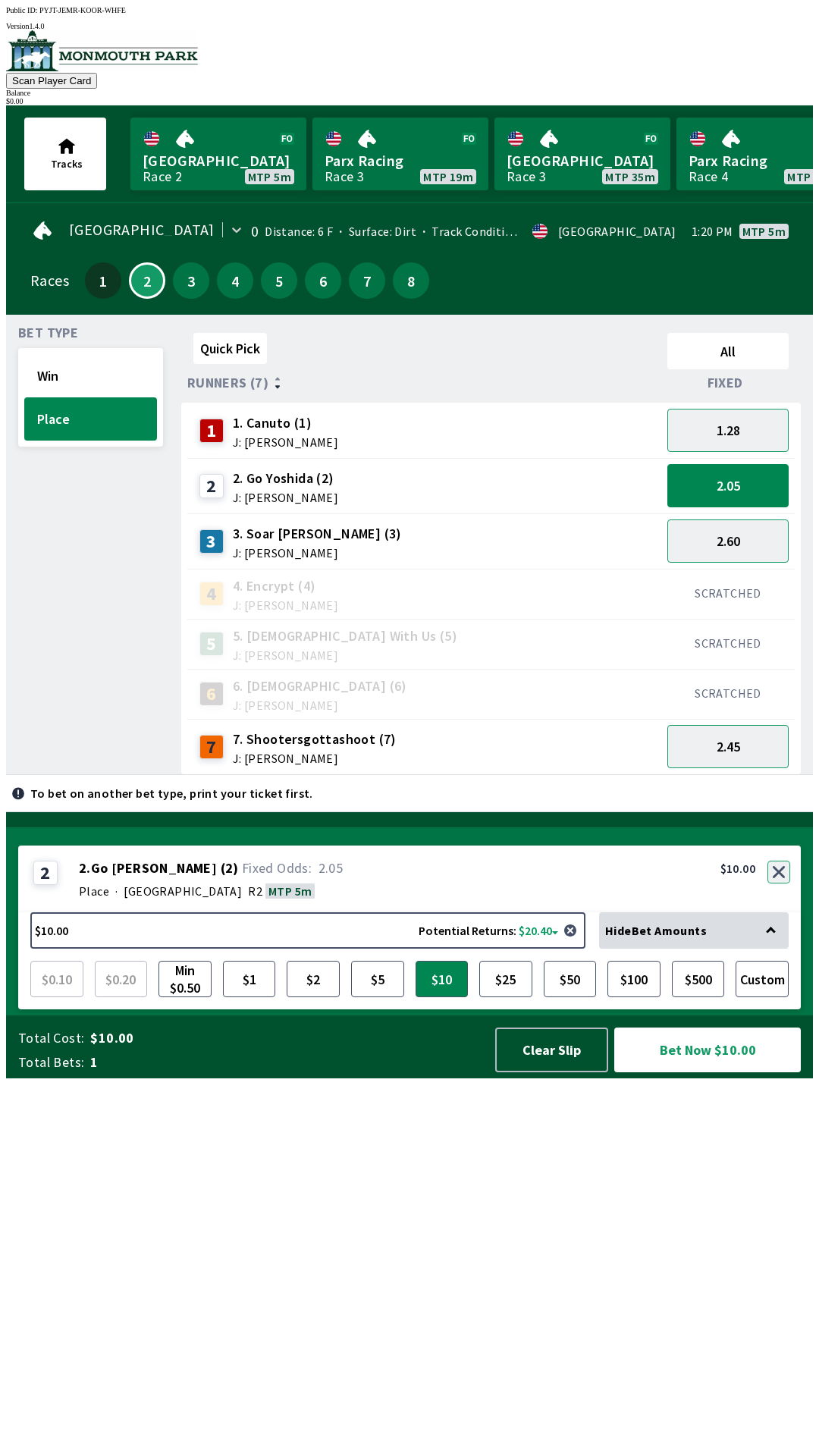
click at [781, 883] on button "button" at bounding box center [778, 872] width 22 height 22
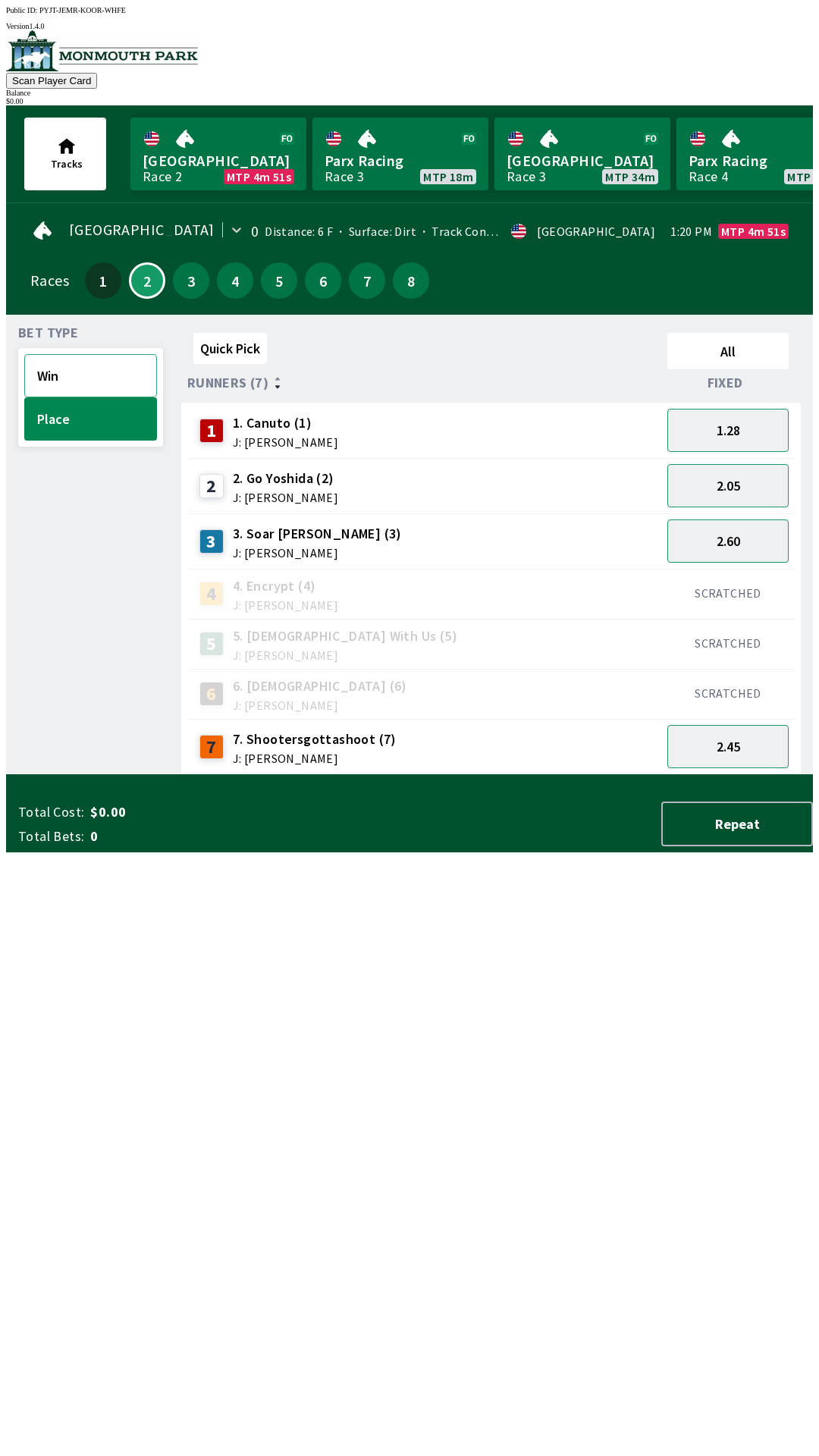
click at [53, 383] on button "Win" at bounding box center [91, 376] width 133 height 43
click at [752, 483] on button "7.50" at bounding box center [727, 486] width 121 height 43
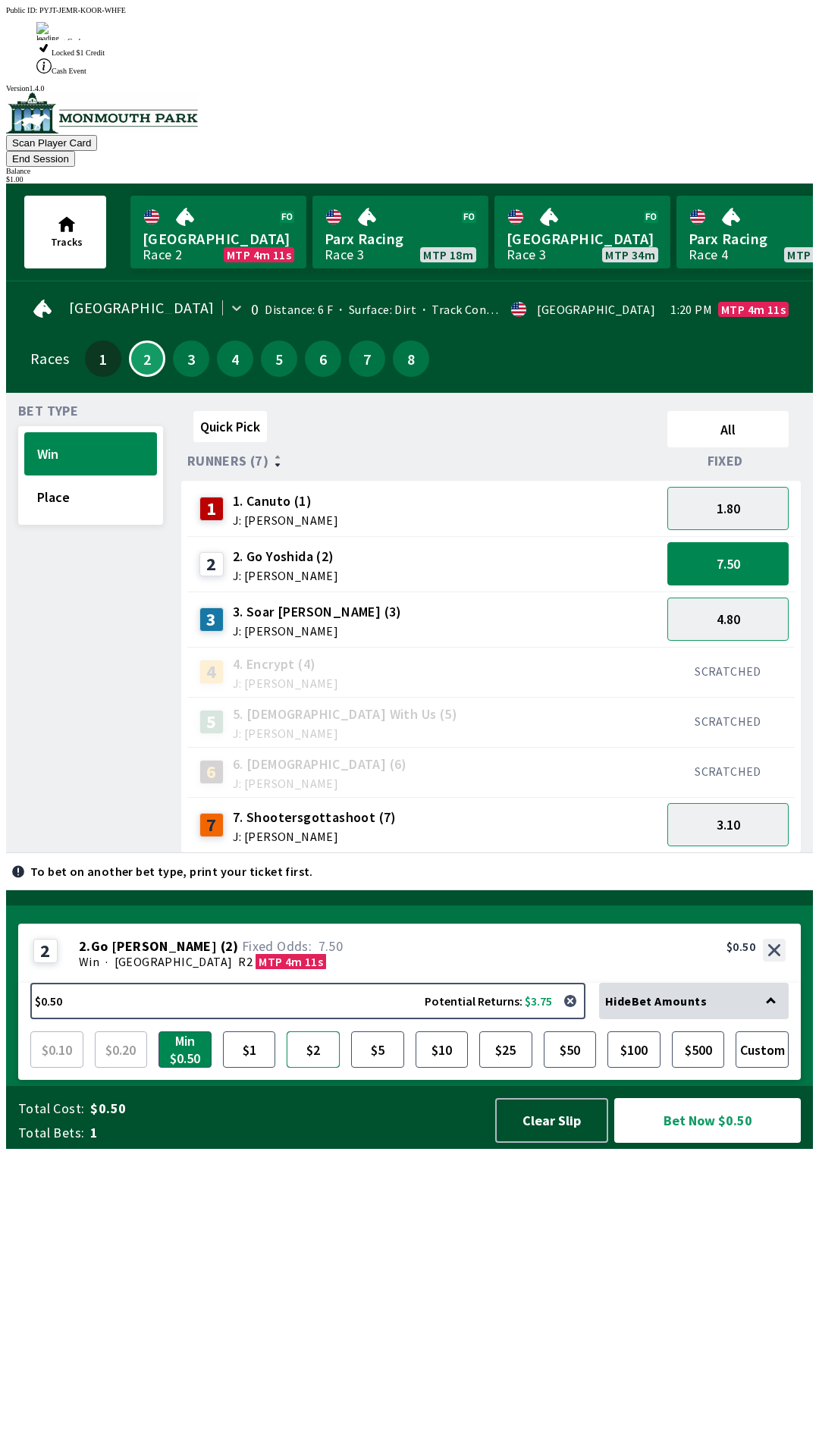
click at [312, 1068] on button "$2" at bounding box center [313, 1050] width 53 height 36
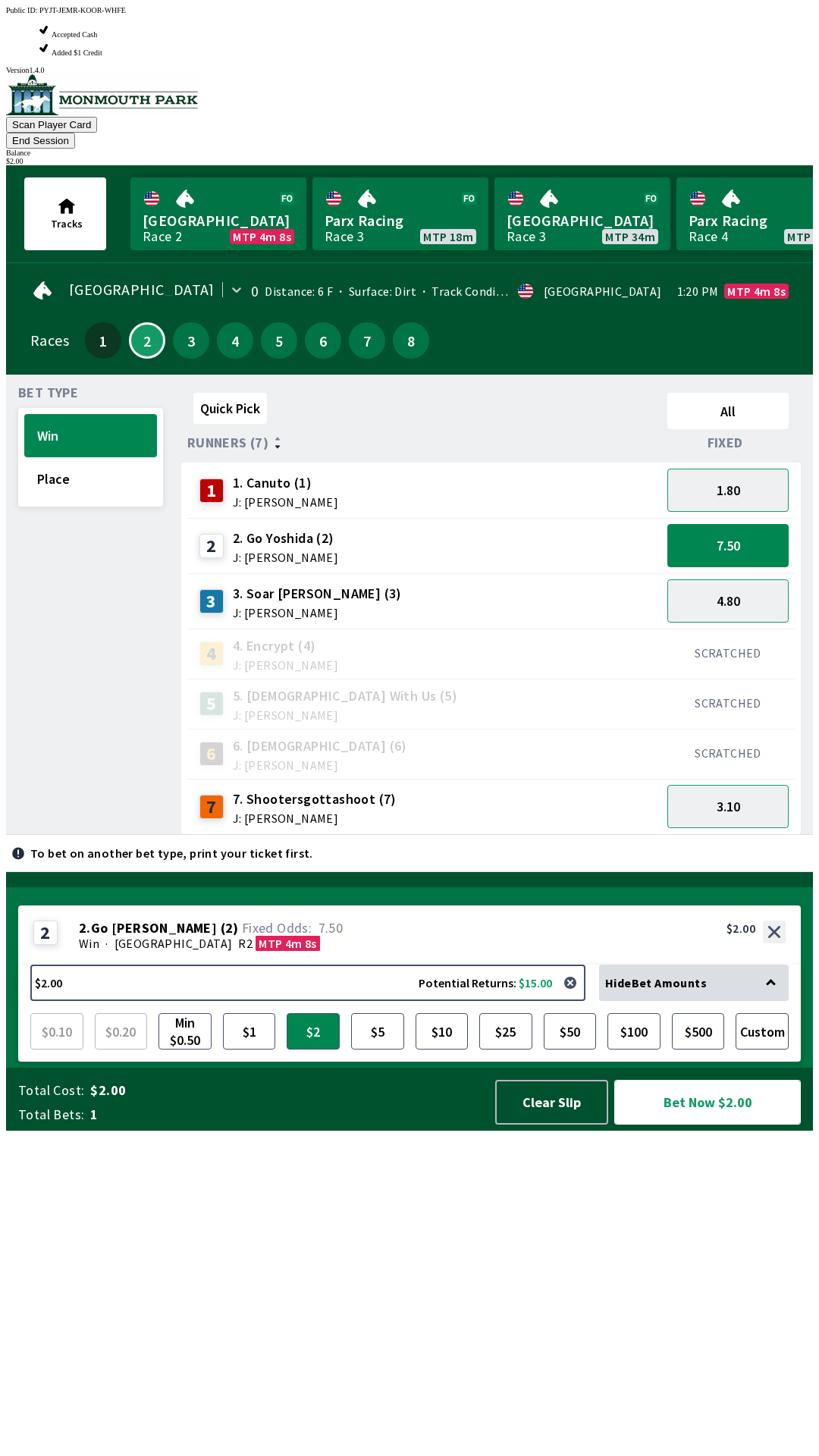
click at [724, 1125] on button "Bet Now $2.00" at bounding box center [708, 1103] width 187 height 45
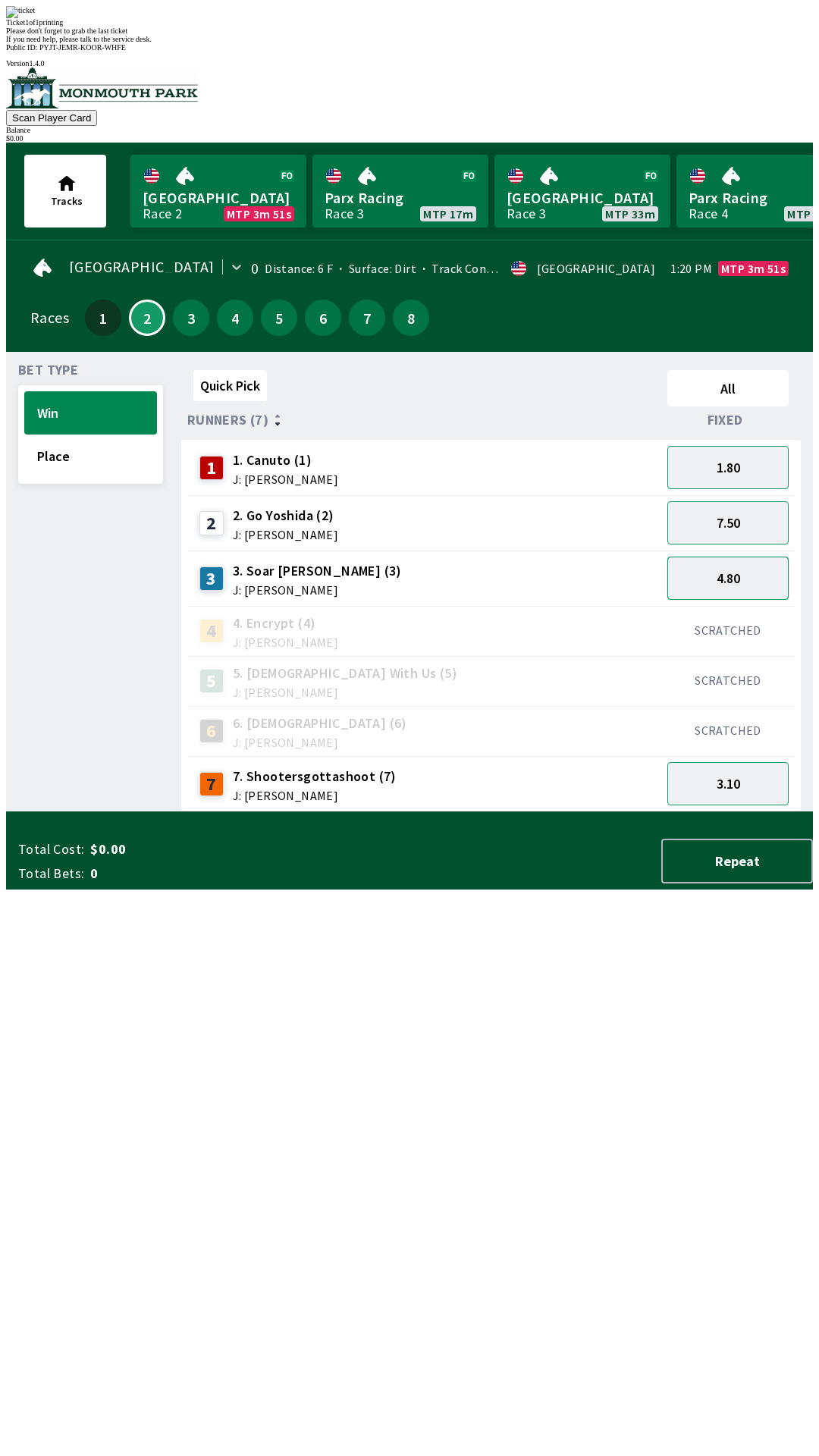
click at [742, 556] on button "4.80" at bounding box center [727, 578] width 121 height 43
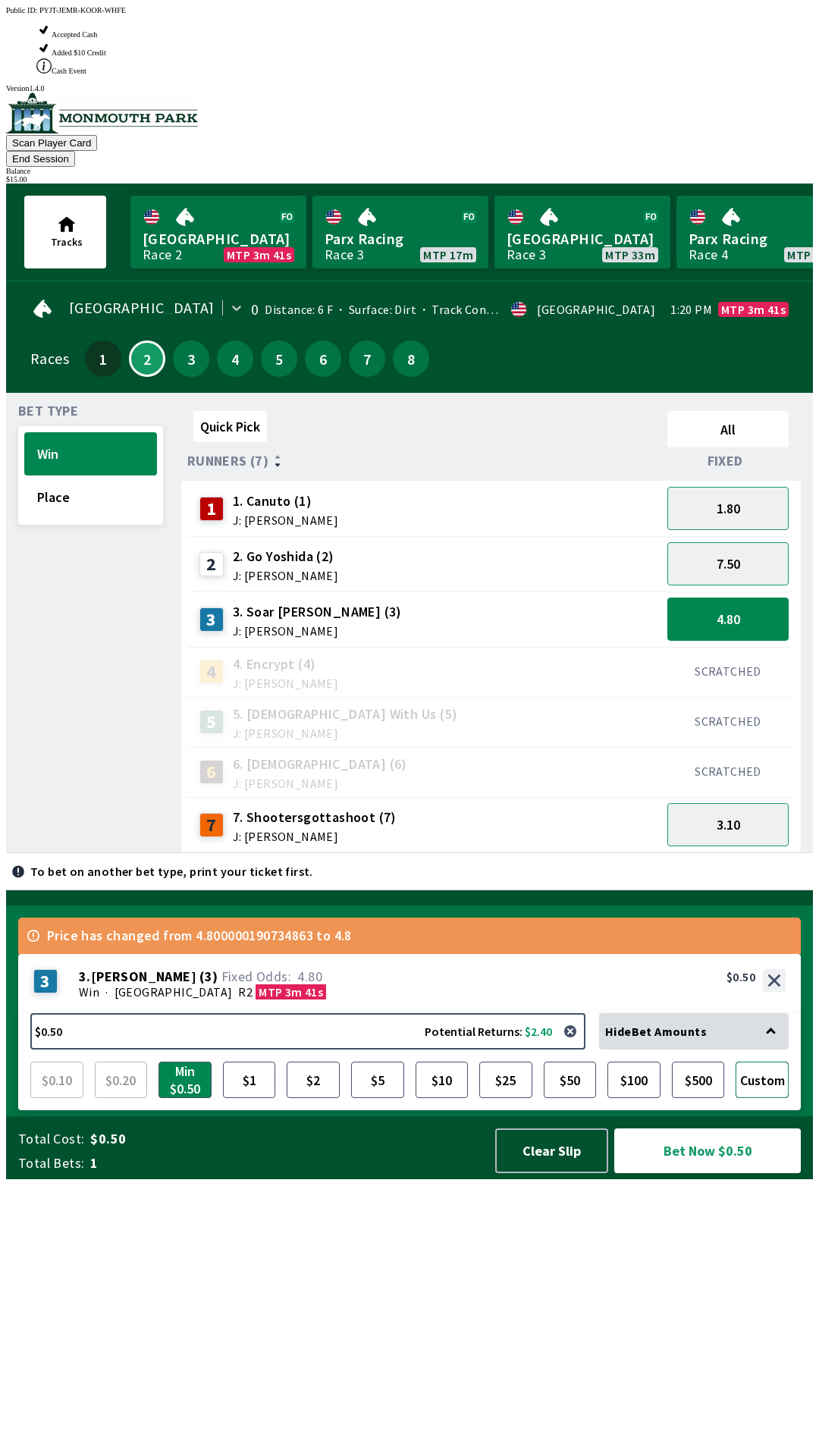
click at [757, 1098] on button "Custom" at bounding box center [761, 1080] width 53 height 36
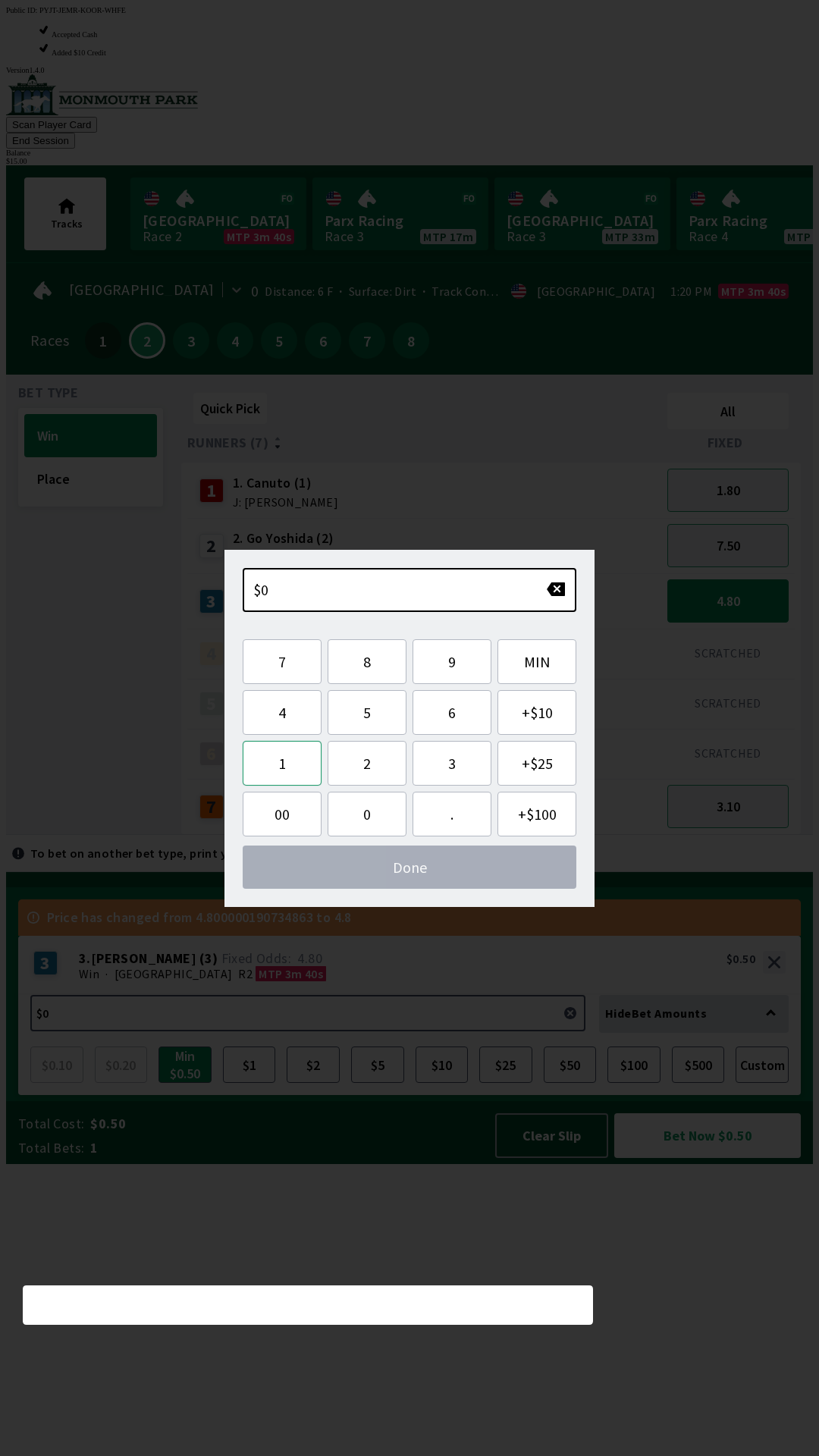
click at [293, 766] on button "1" at bounding box center [282, 763] width 79 height 45
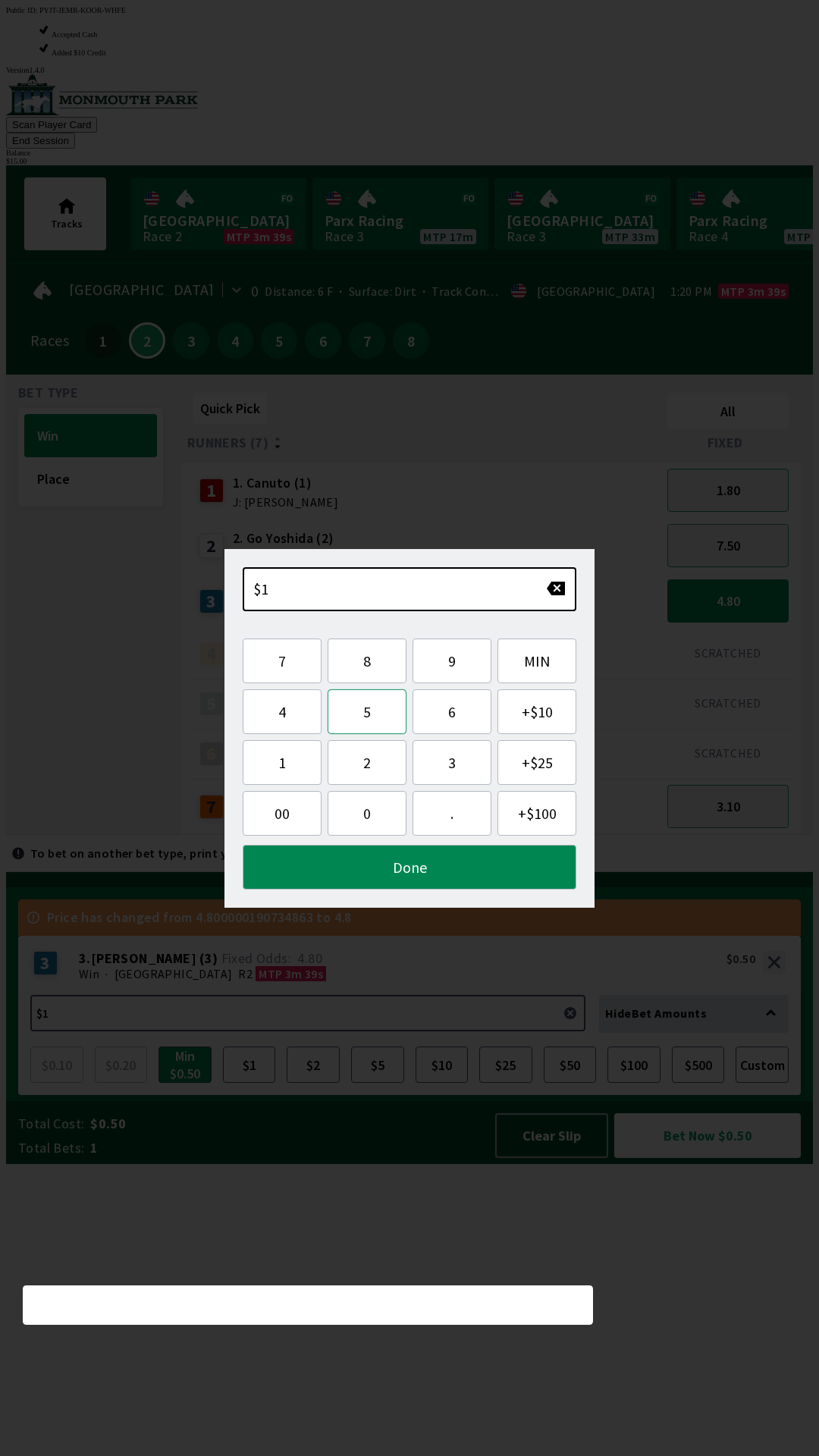
click at [358, 715] on button "5" at bounding box center [366, 712] width 79 height 45
click at [430, 864] on button "Done" at bounding box center [410, 868] width 333 height 45
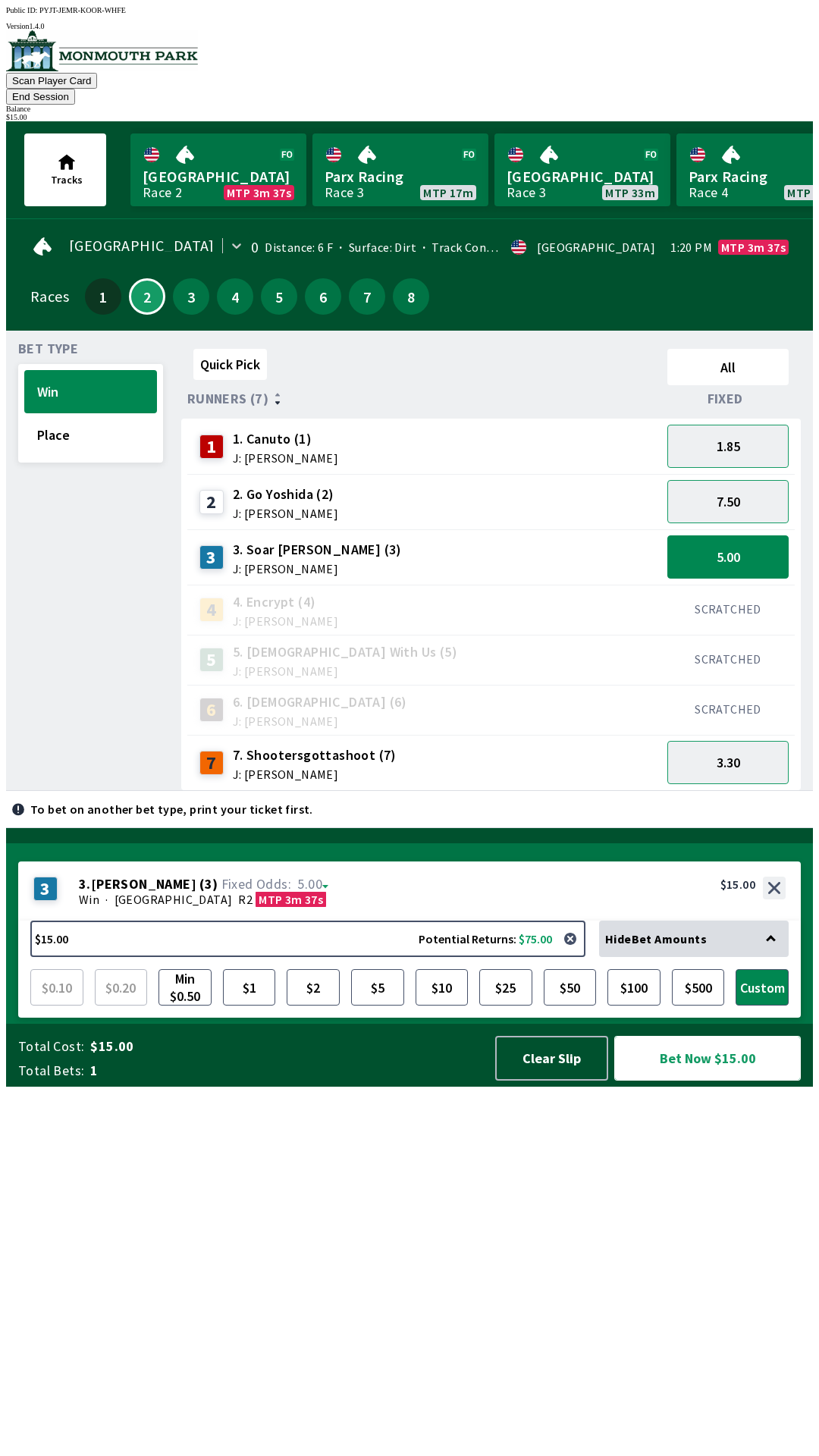
click at [713, 1081] on button "Bet Now $15.00" at bounding box center [708, 1059] width 187 height 45
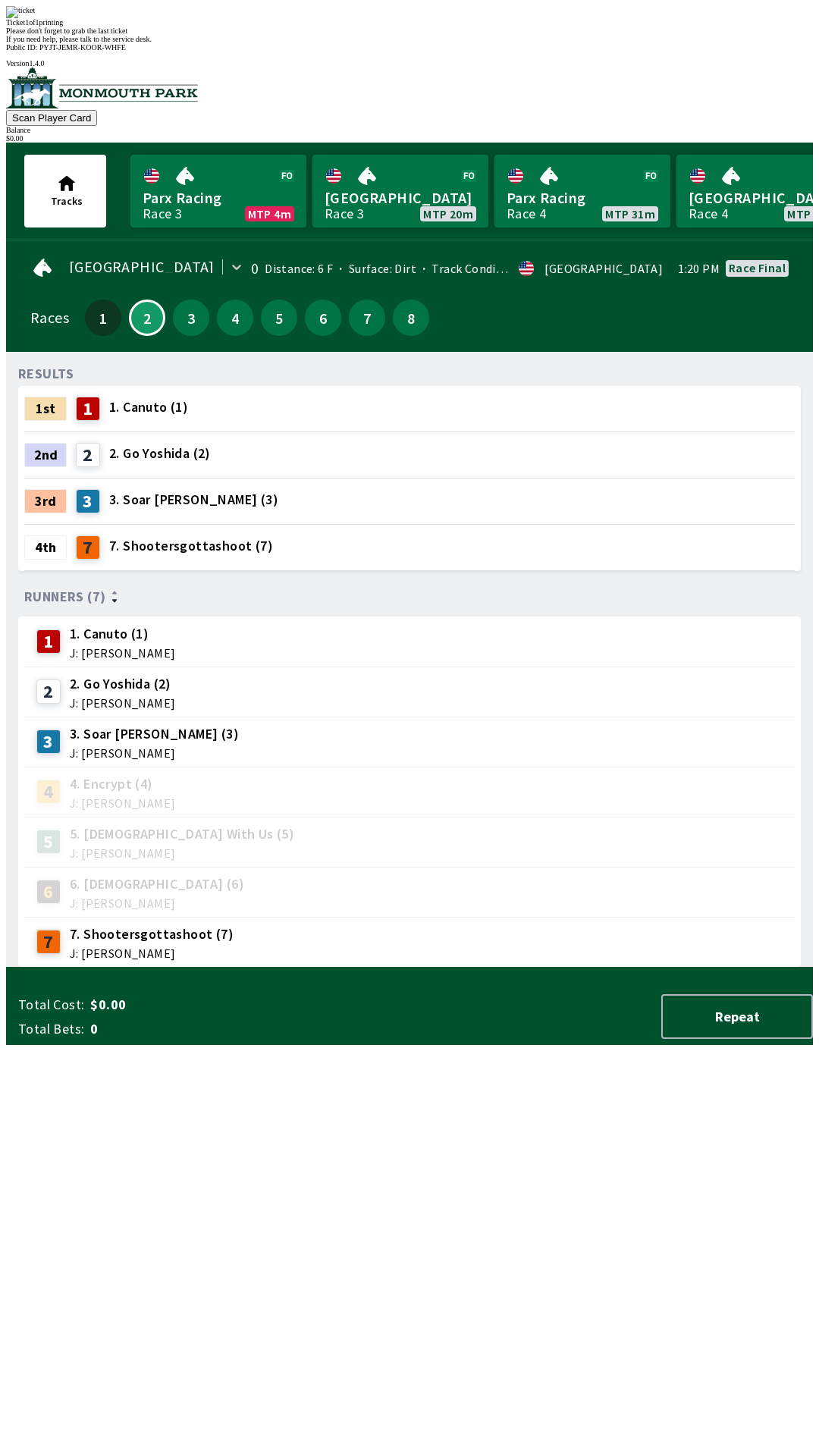
click at [152, 43] on span "If you need help, please talk to the service desk." at bounding box center [79, 39] width 146 height 9
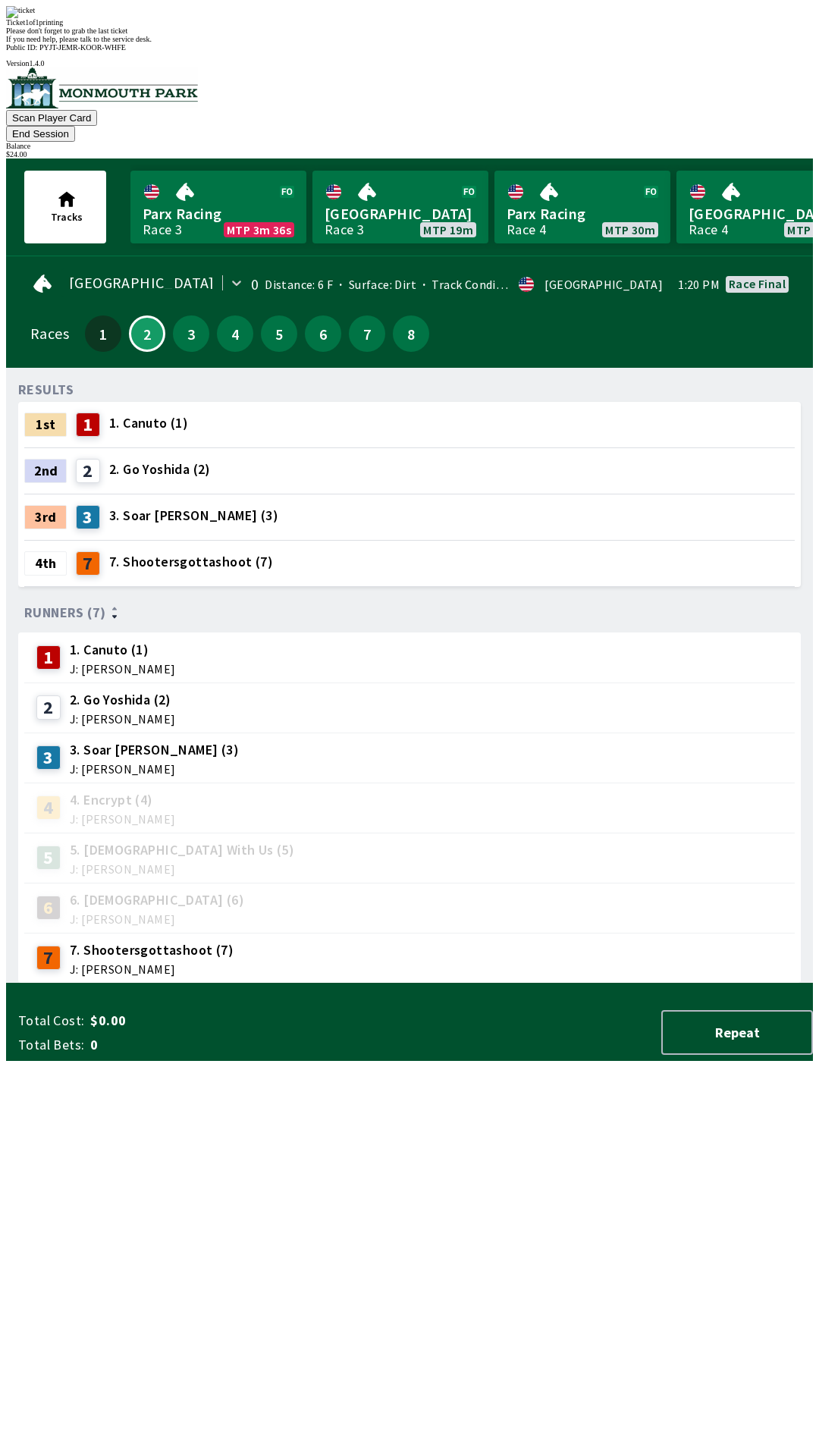
click at [350, 43] on div "Ticket 1 of 1 printing Please don't forget to grab the last ticket If you need …" at bounding box center [410, 24] width 807 height 37
click at [152, 43] on span "If you need help, please talk to the service desk." at bounding box center [79, 39] width 146 height 9
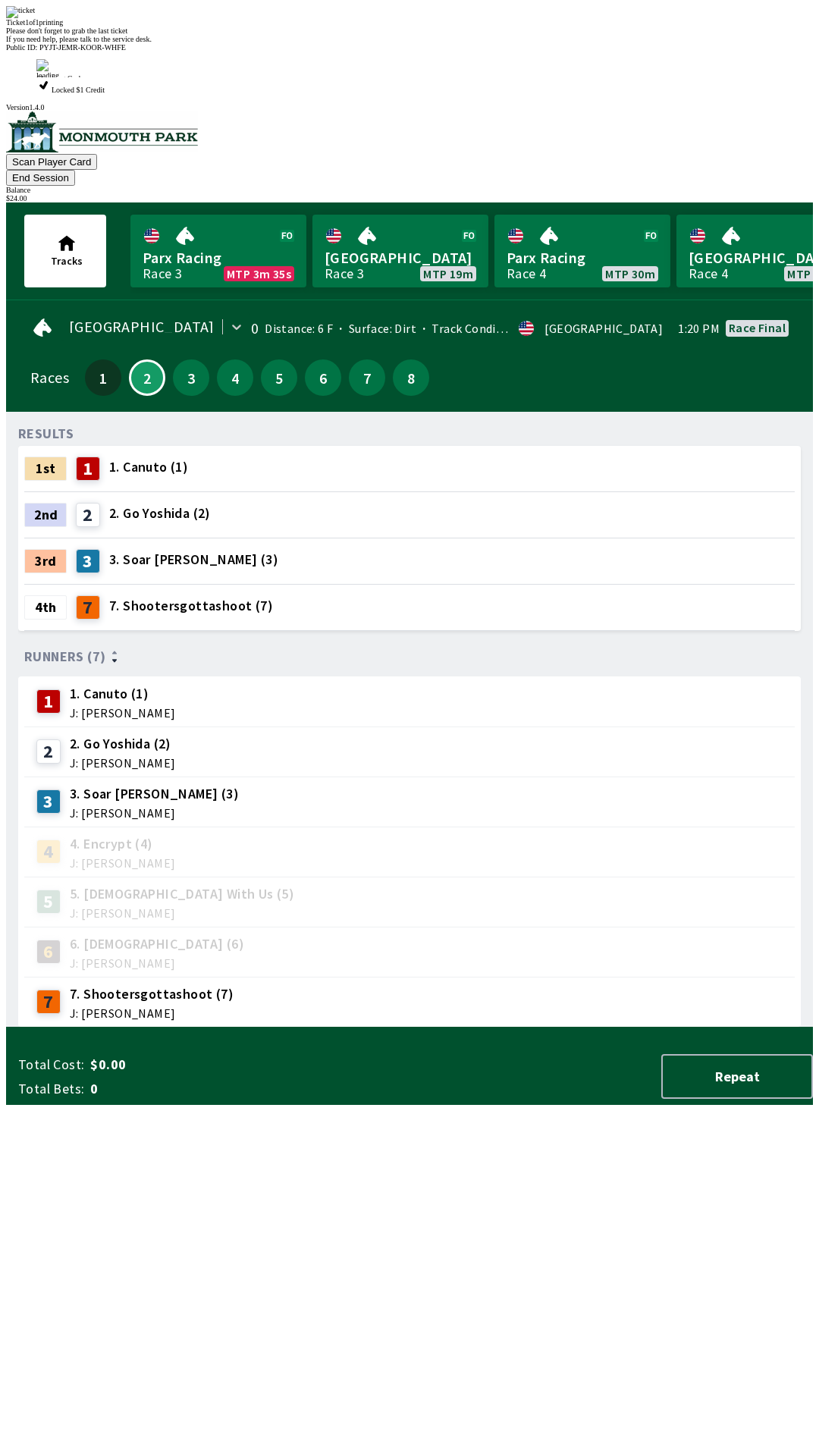
click at [353, 43] on div "Ticket 1 of 1 printing Please don't forget to grab the last ticket If you need …" at bounding box center [410, 24] width 807 height 37
click at [345, 27] on div "Ticket 1 of 1 printing" at bounding box center [410, 22] width 807 height 9
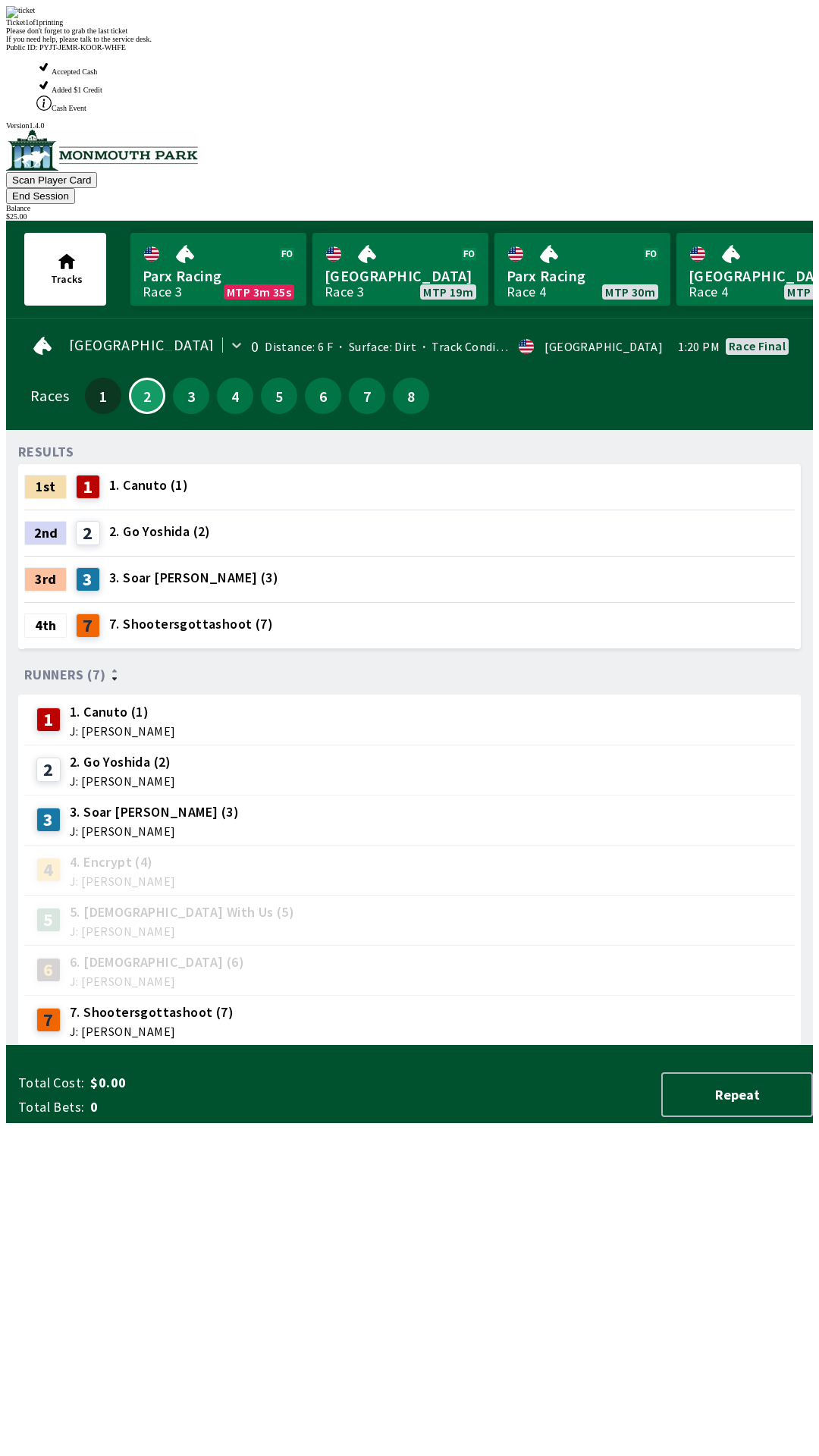
click at [356, 43] on div "Ticket 1 of 1 printing Please don't forget to grab the last ticket If you need …" at bounding box center [410, 24] width 807 height 37
click at [379, 27] on div "Ticket 1 of 1 printing" at bounding box center [410, 22] width 807 height 9
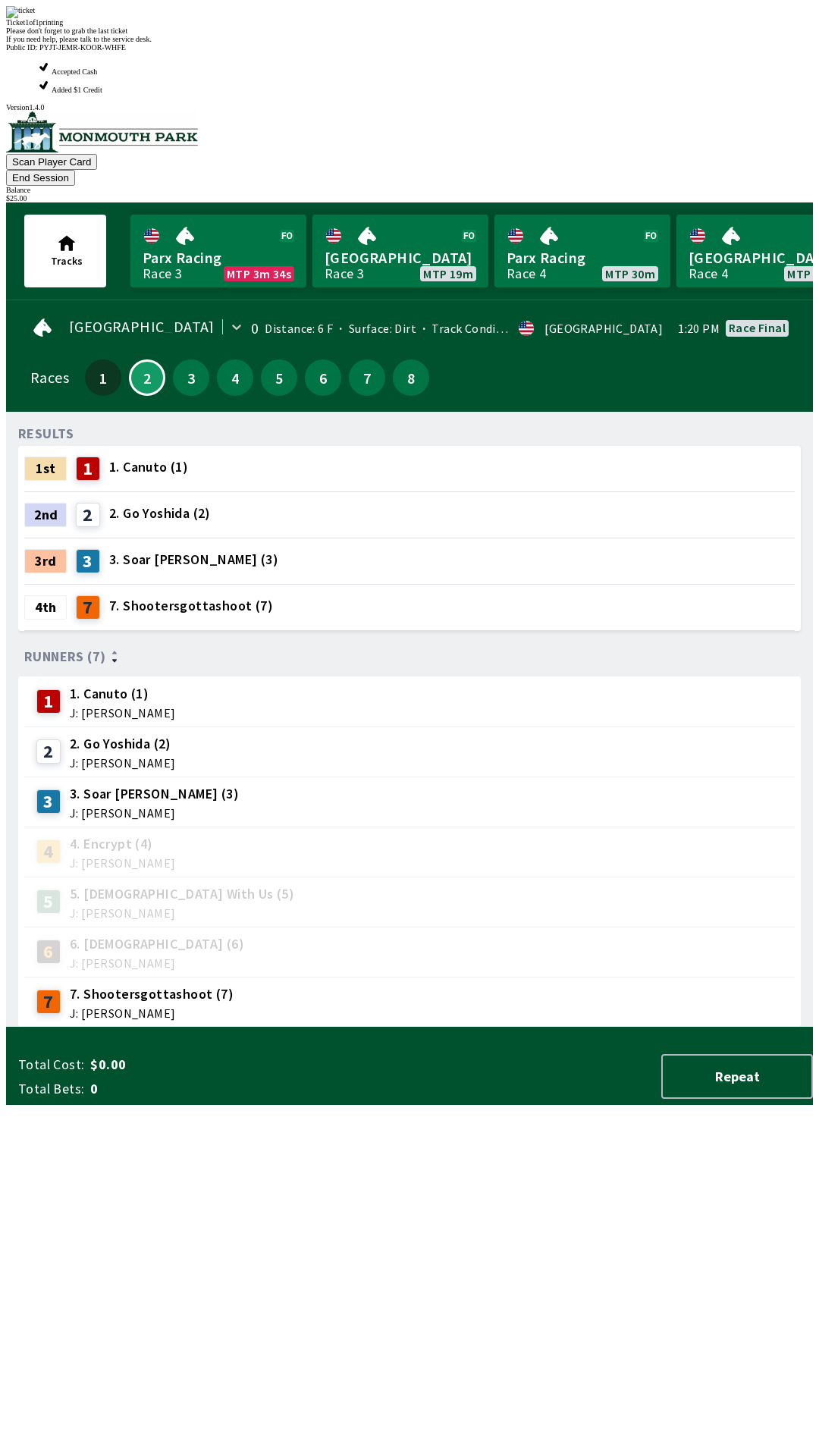
click at [400, 27] on div "Ticket 1 of 1 printing" at bounding box center [410, 22] width 807 height 9
click at [387, 27] on div "Ticket 1 of 1 printing" at bounding box center [410, 22] width 807 height 9
click at [381, 27] on div "Ticket 1 of 1 printing" at bounding box center [410, 22] width 807 height 9
click at [382, 43] on div "Ticket 1 of 1 printing Please don't forget to grab the last ticket If you need …" at bounding box center [410, 24] width 807 height 37
click at [428, 35] on div "Please don't forget to grab the last ticket" at bounding box center [410, 31] width 807 height 9
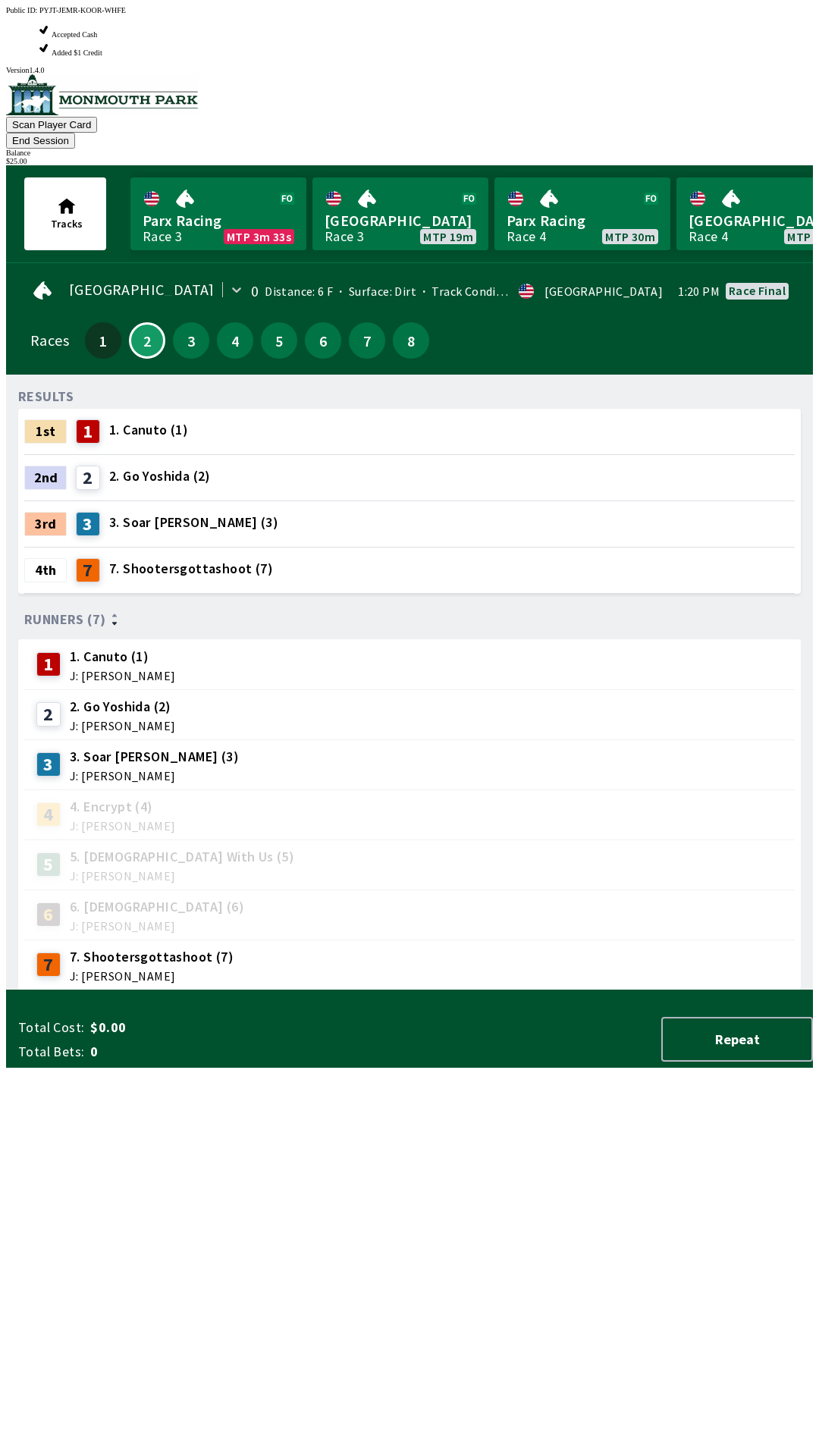
click at [401, 939] on div "7 7. Shootersgottashoot (7) J: [PERSON_NAME]" at bounding box center [410, 964] width 771 height 50
click at [513, 976] on div "RESULTS 1st 1 1. Canuto (1) 2nd 2 2. Go [PERSON_NAME] (2) 3rd 3 3. Soar [PERSON…" at bounding box center [416, 689] width 795 height 604
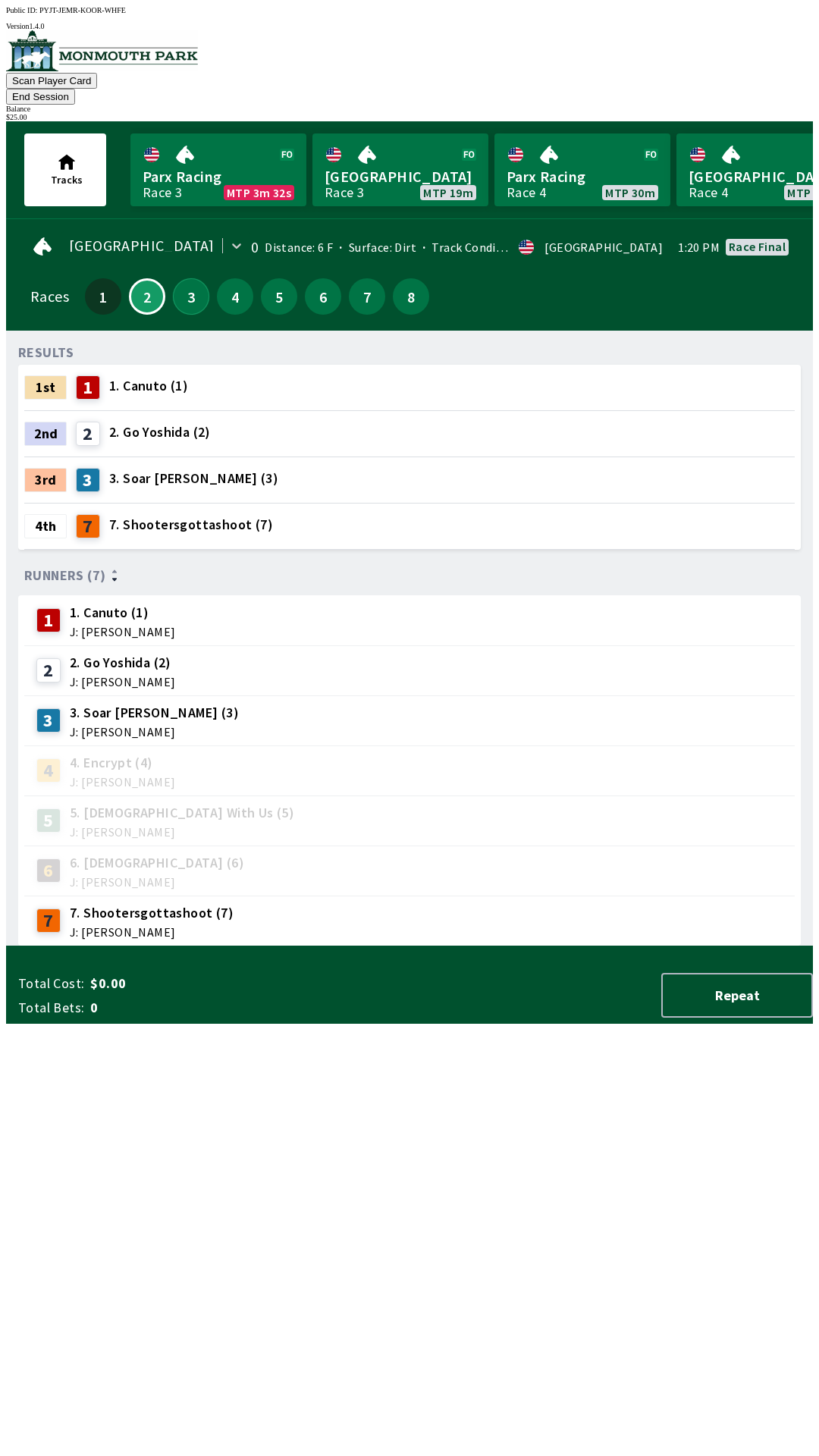
click at [194, 278] on button "3" at bounding box center [191, 296] width 36 height 36
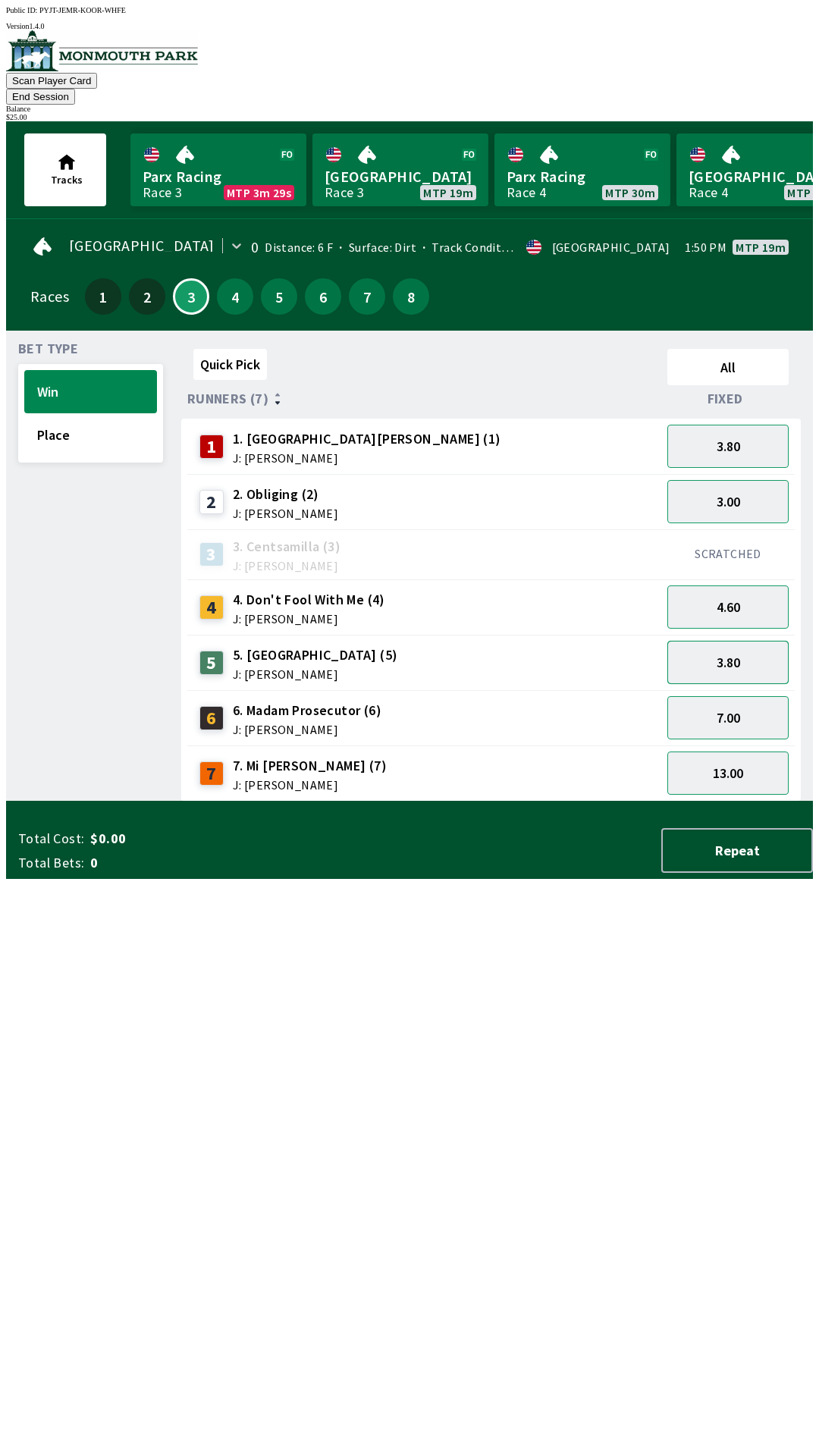
click at [750, 646] on button "3.80" at bounding box center [727, 663] width 121 height 43
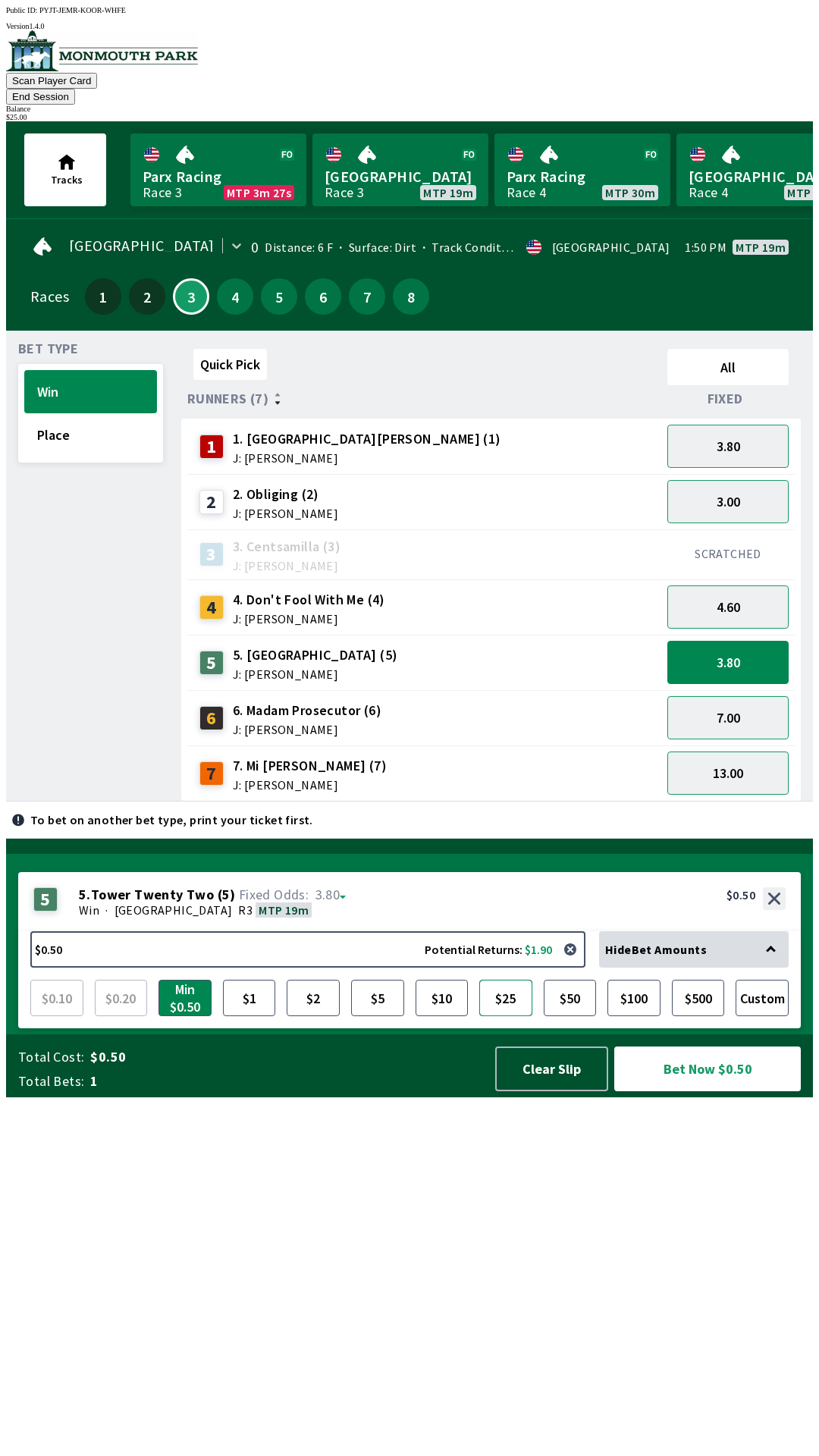
click at [506, 1016] on button "$25" at bounding box center [505, 998] width 53 height 36
click at [709, 1091] on button "Bet Now $25.00" at bounding box center [708, 1069] width 187 height 45
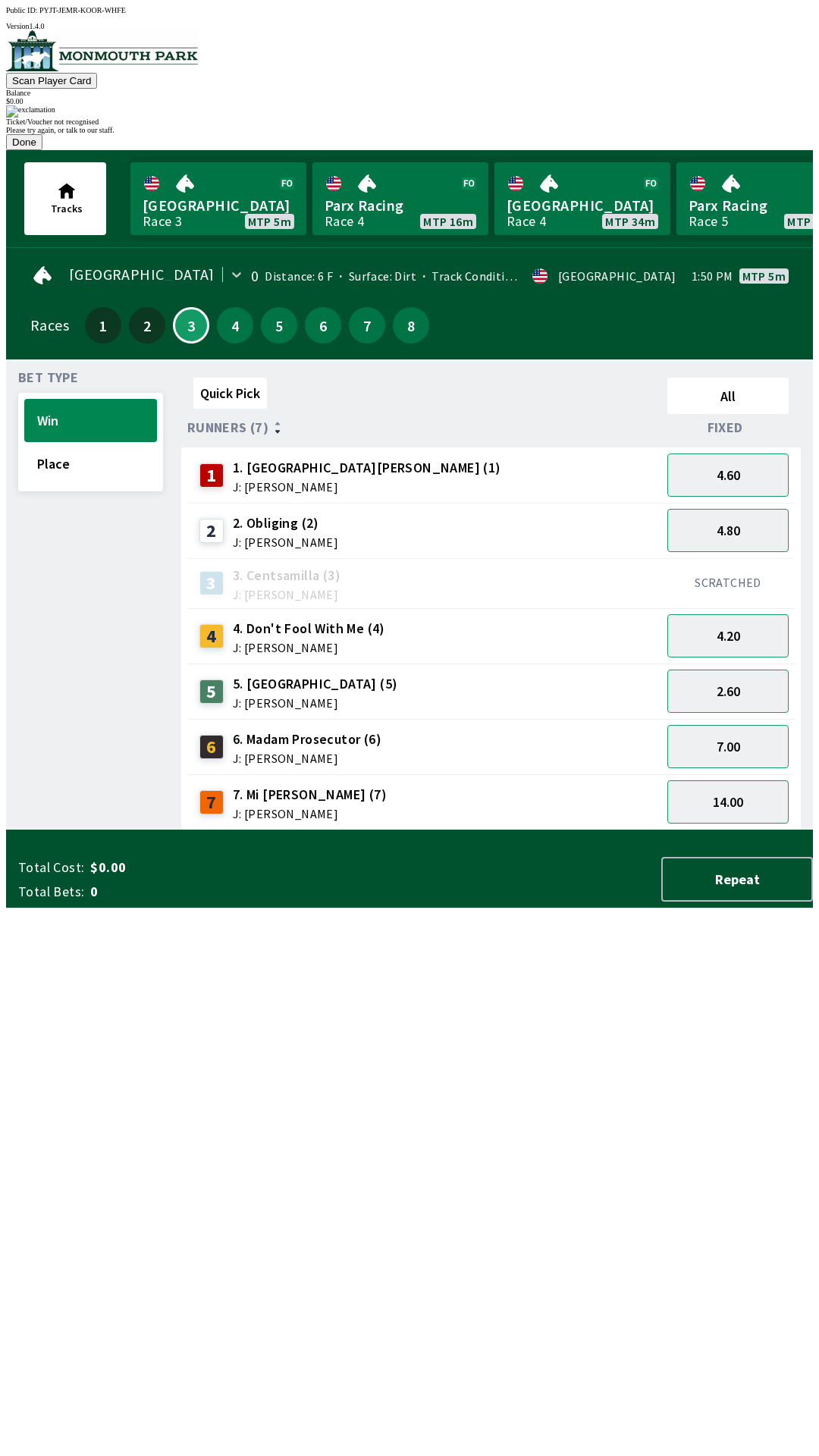
click at [42, 150] on button "Done" at bounding box center [24, 142] width 36 height 16
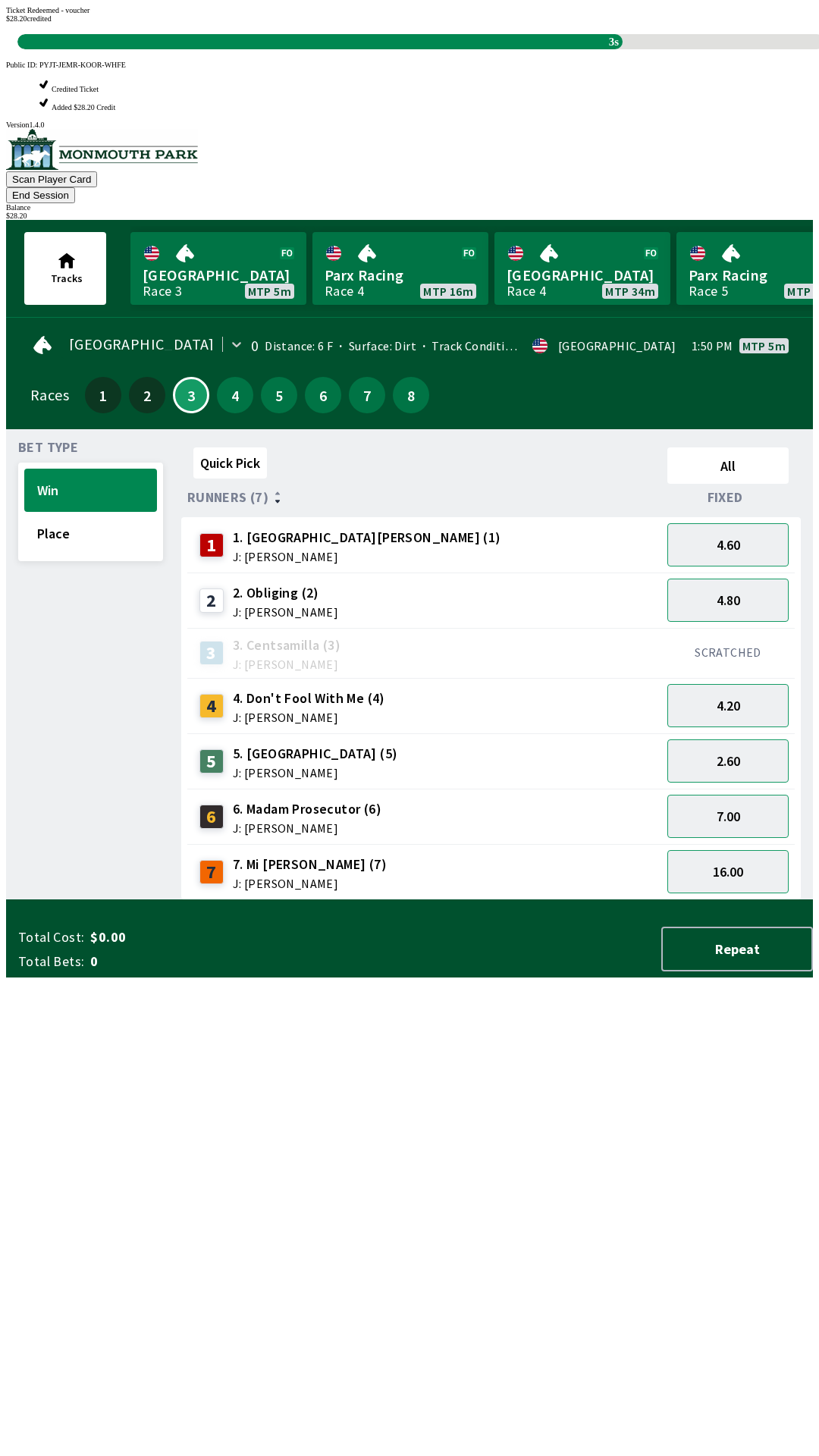
click at [550, 49] on div "Ticket Redeemed - voucher $ 28.20 credited 3s" at bounding box center [410, 28] width 807 height 43
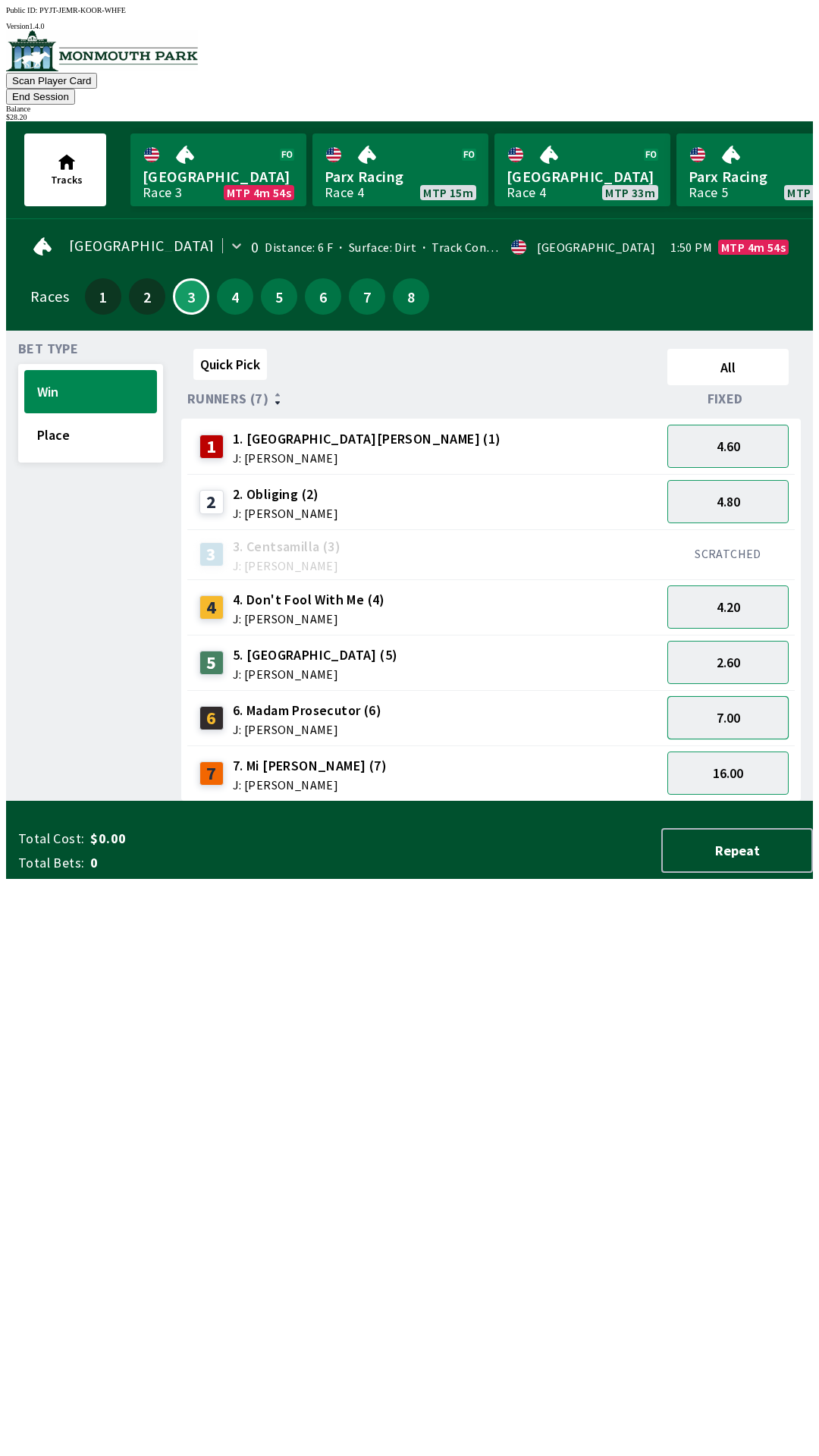
click at [713, 696] on button "7.00" at bounding box center [727, 718] width 121 height 43
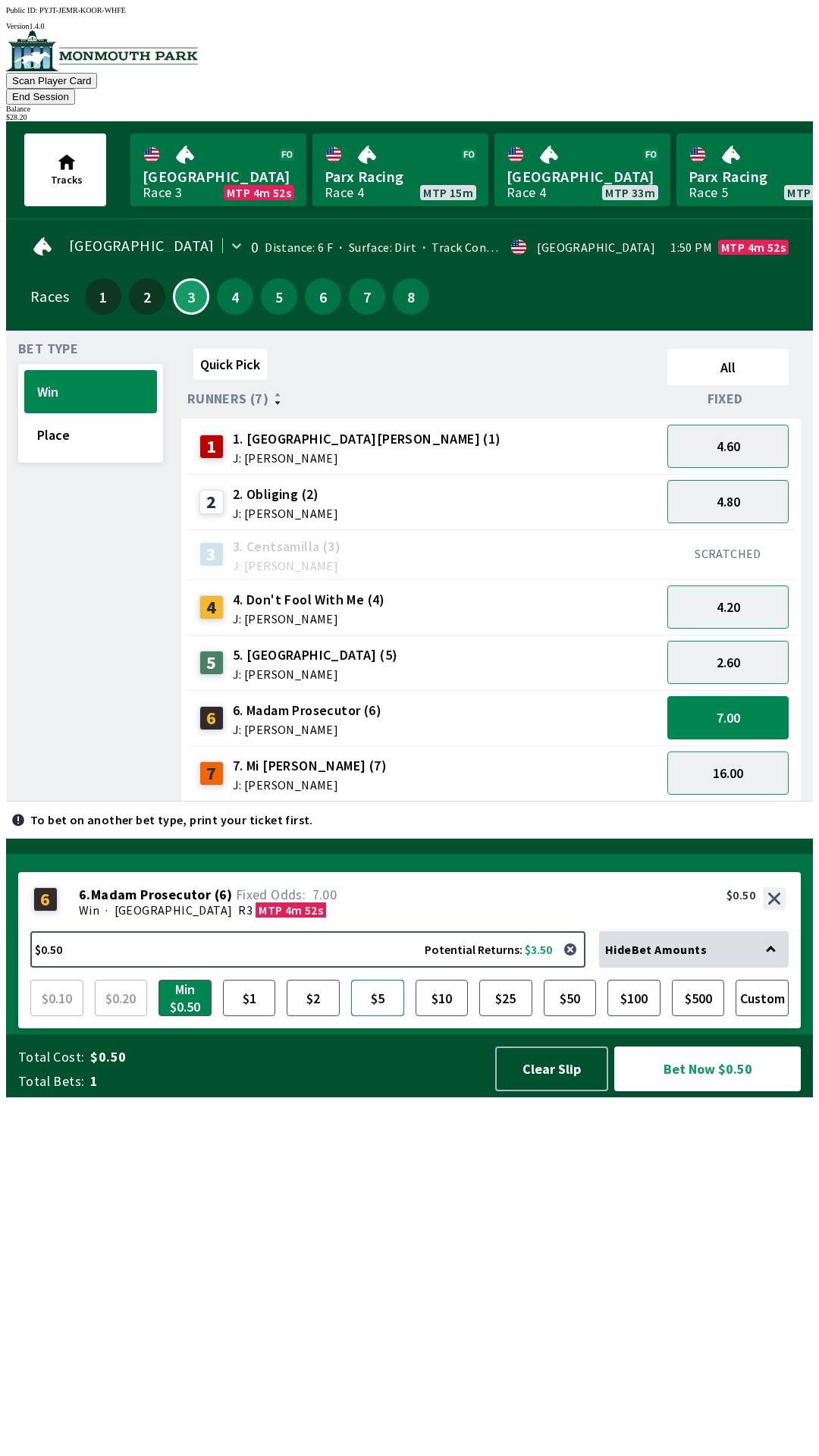
click at [378, 1016] on button "$5" at bounding box center [377, 998] width 53 height 36
click at [713, 1091] on button "Bet Now $5.00" at bounding box center [708, 1069] width 187 height 45
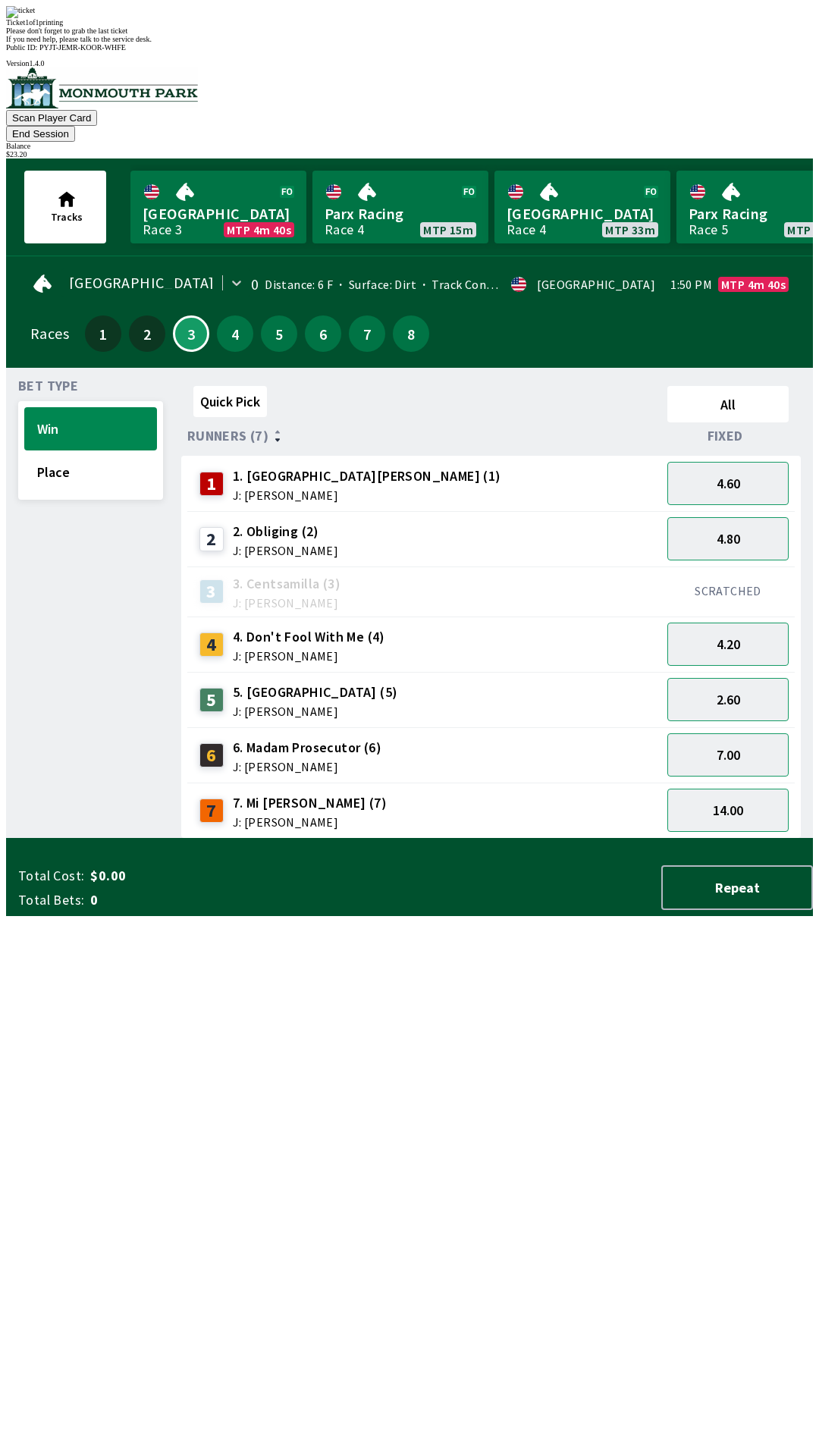
click at [488, 520] on div "2 2. Obliging (2) J: [PERSON_NAME]" at bounding box center [424, 539] width 461 height 38
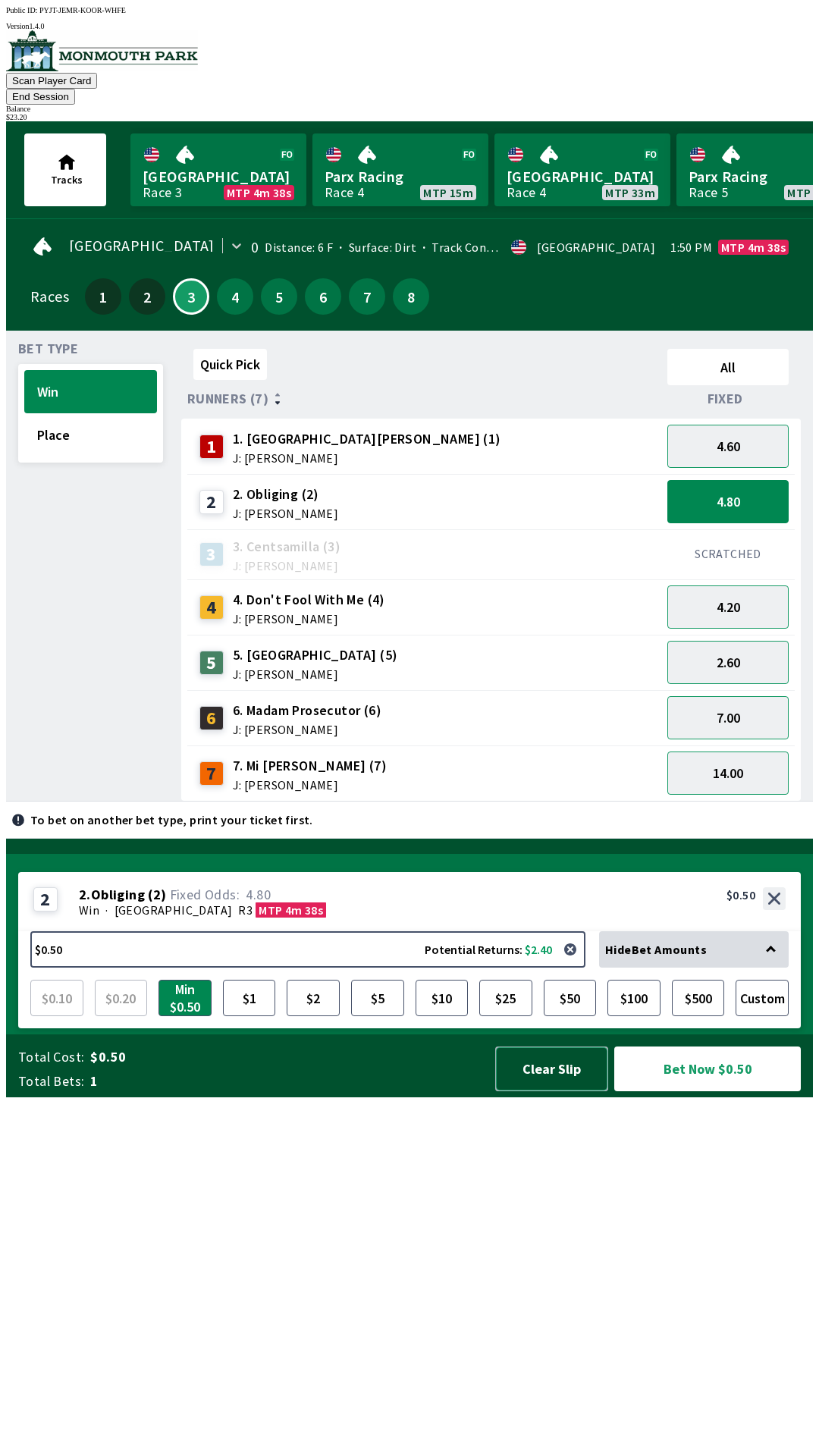
click at [575, 1091] on button "Clear Slip" at bounding box center [551, 1069] width 113 height 45
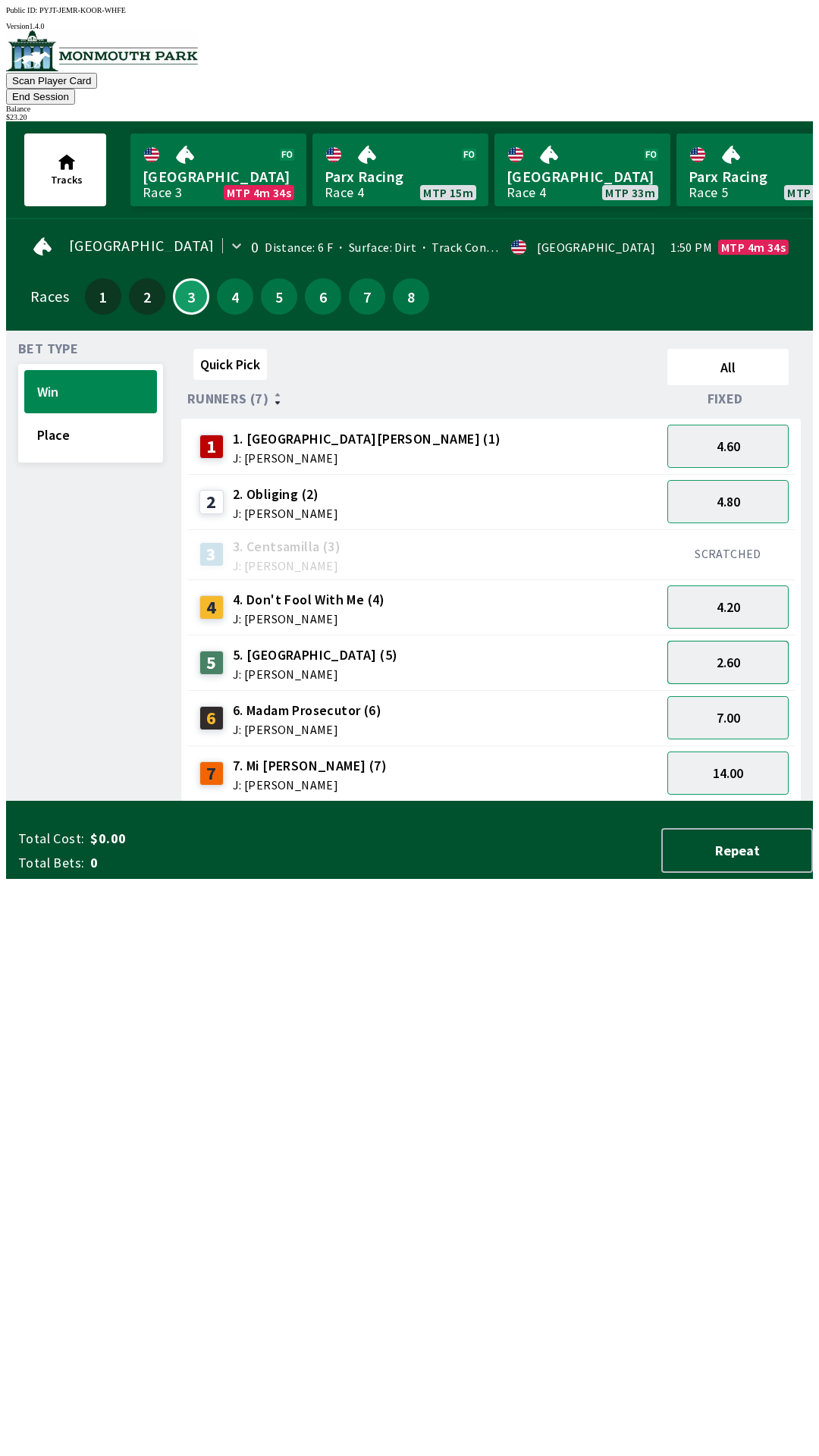
click at [725, 641] on button "2.60" at bounding box center [727, 663] width 121 height 43
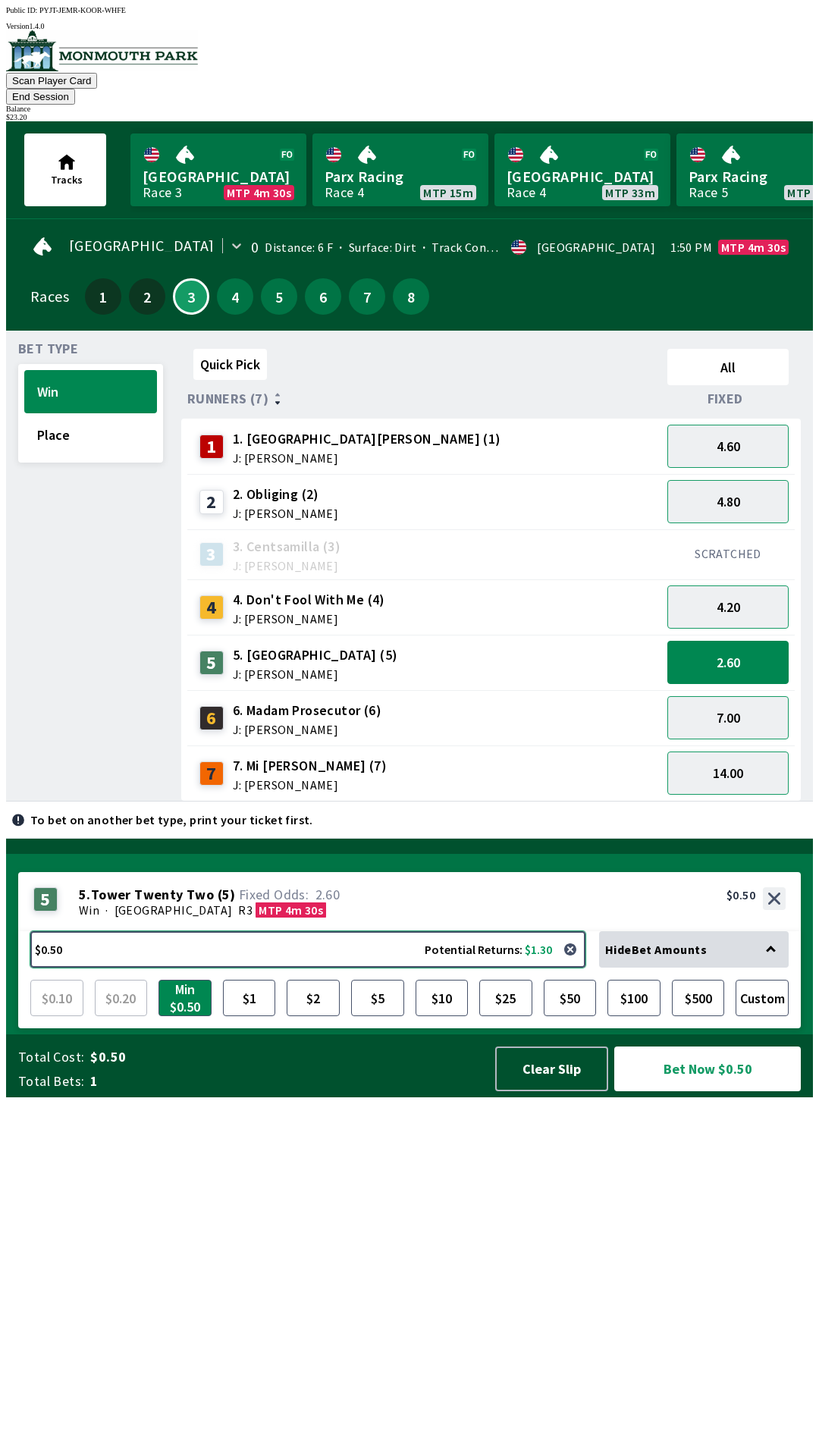
click at [375, 968] on button "$0.50 Potential Returns: $1.30" at bounding box center [308, 950] width 555 height 36
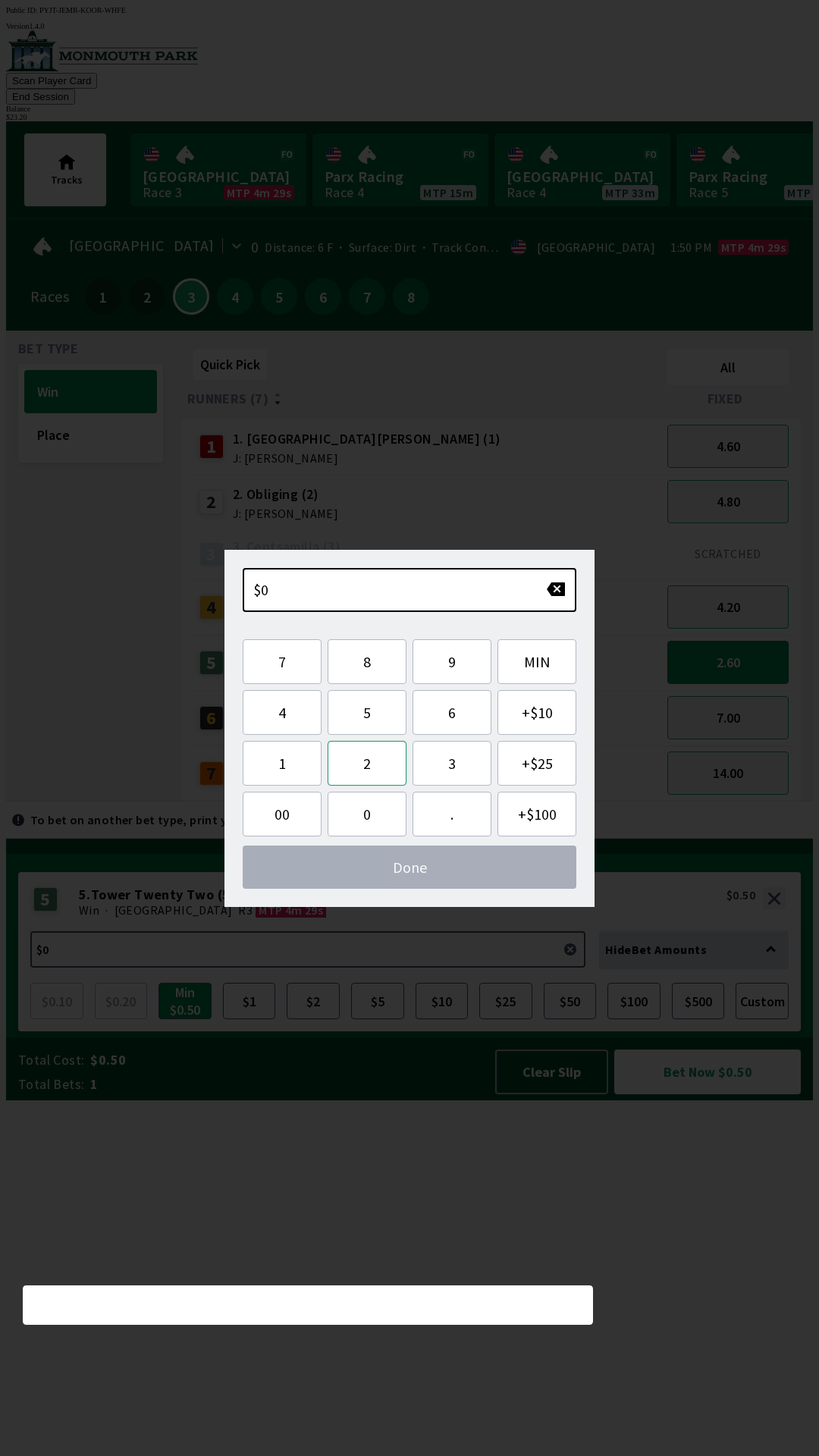
click at [366, 762] on button "2" at bounding box center [366, 763] width 79 height 45
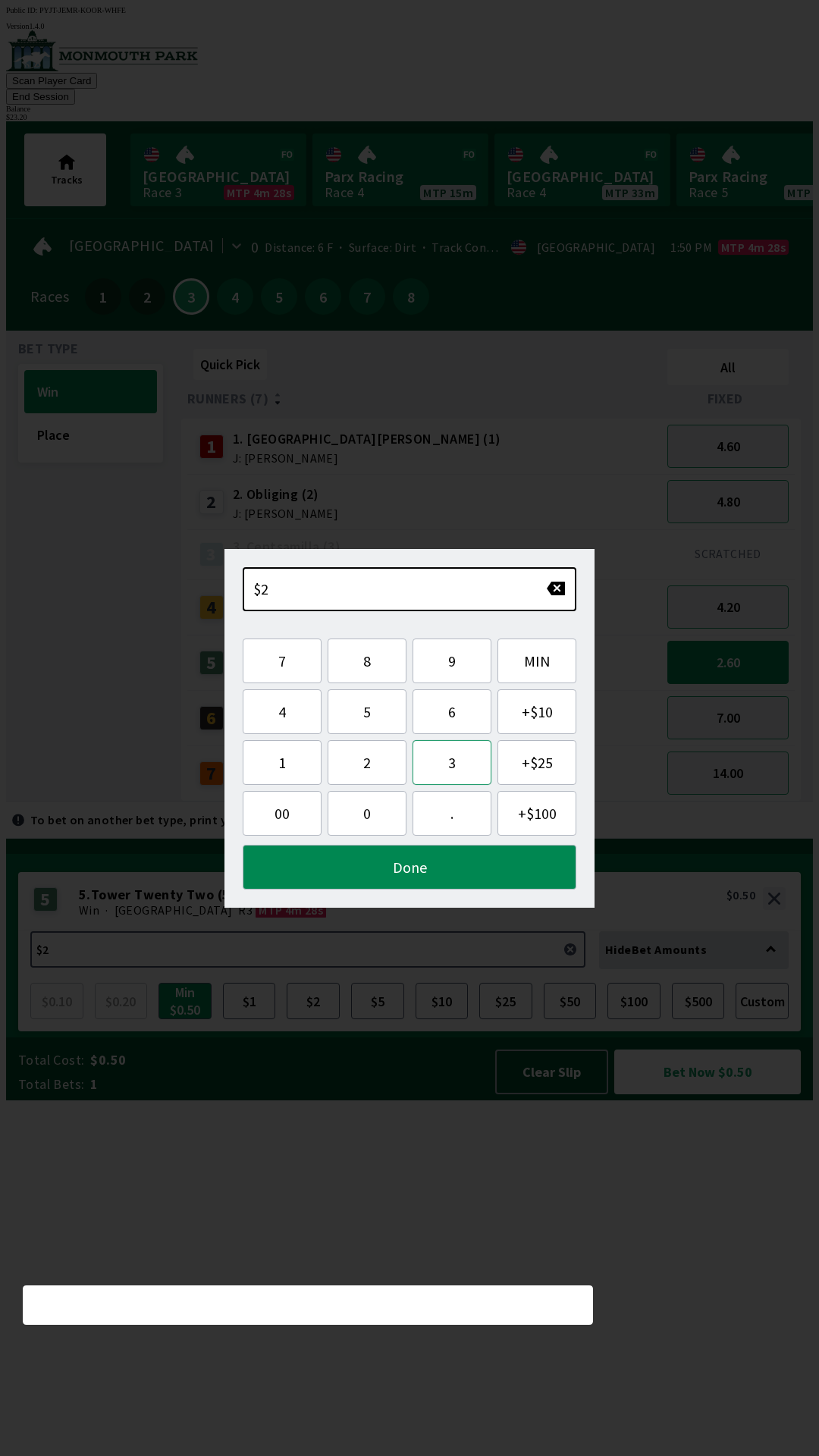
click at [444, 769] on button "3" at bounding box center [451, 763] width 79 height 45
click at [453, 815] on button "." at bounding box center [451, 813] width 79 height 45
click at [370, 763] on button "2" at bounding box center [366, 763] width 79 height 45
click at [436, 870] on button "Done" at bounding box center [410, 868] width 333 height 45
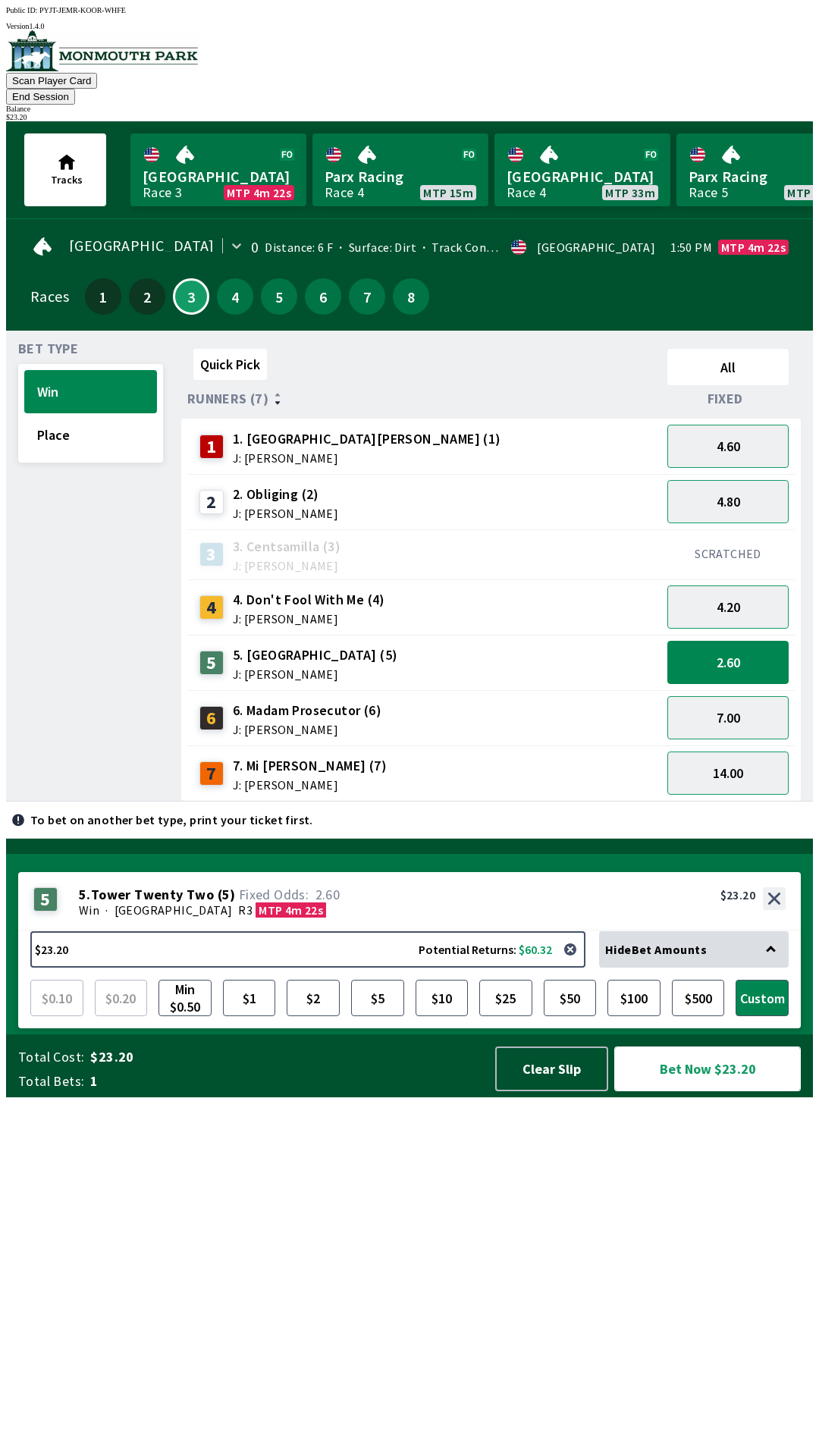
click at [709, 1091] on button "Bet Now $23.20" at bounding box center [708, 1069] width 187 height 45
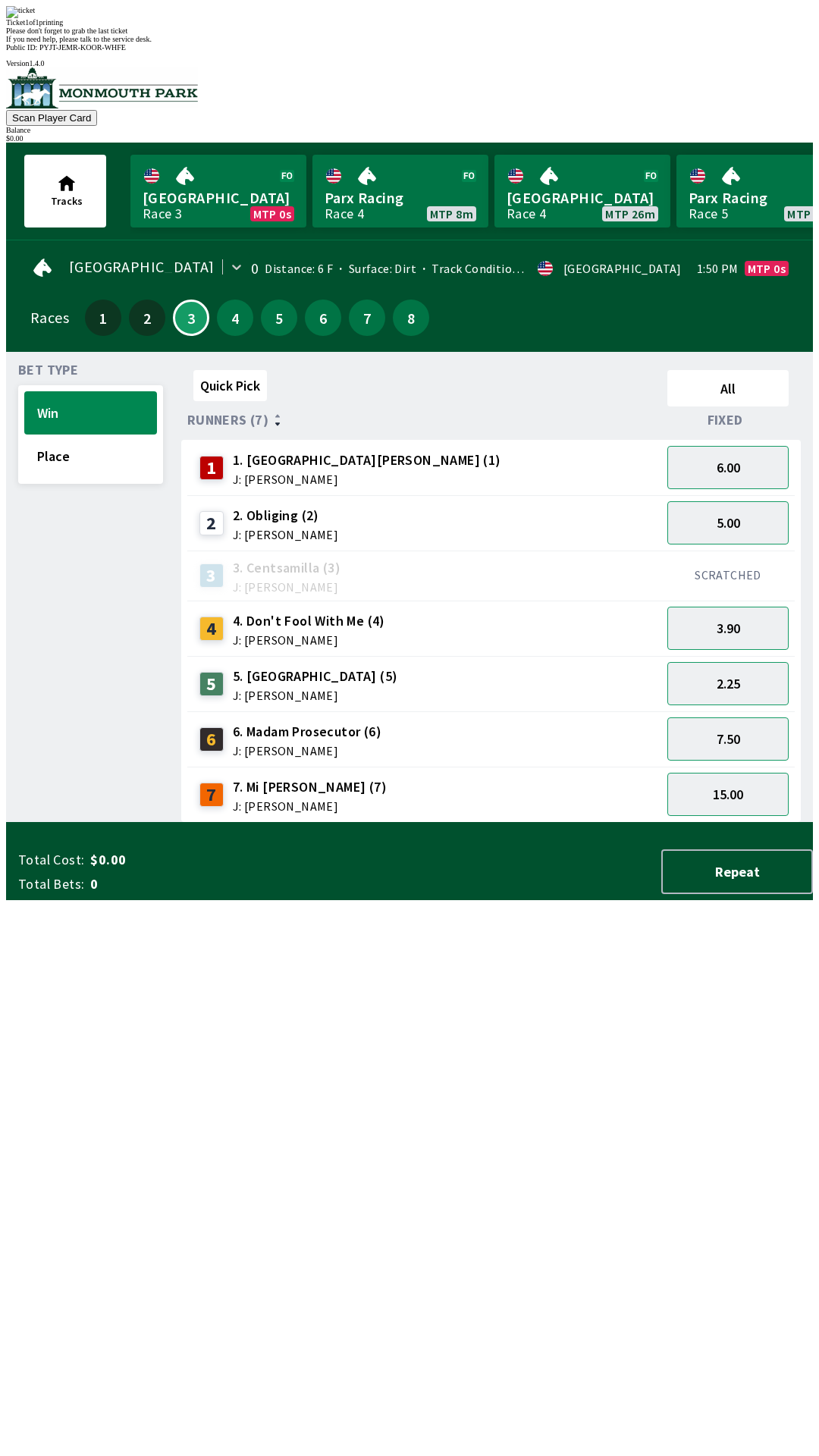
click at [662, 823] on div "Quick Pick All Runners (7) Fixed 1 1. Park Avenue [PERSON_NAME] (1) J: [PERSON_…" at bounding box center [497, 593] width 632 height 459
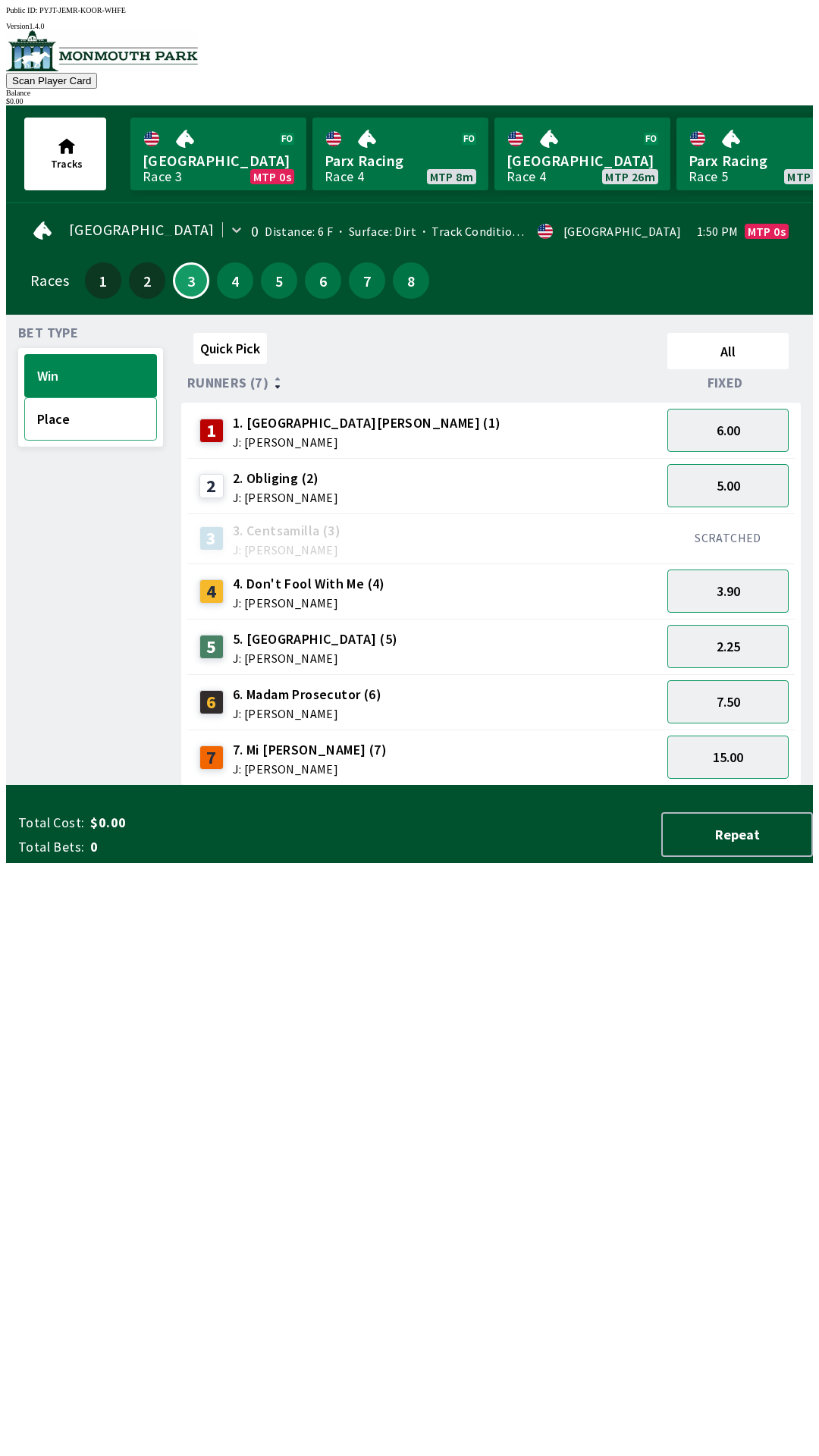
click at [98, 404] on button "Place" at bounding box center [91, 419] width 133 height 43
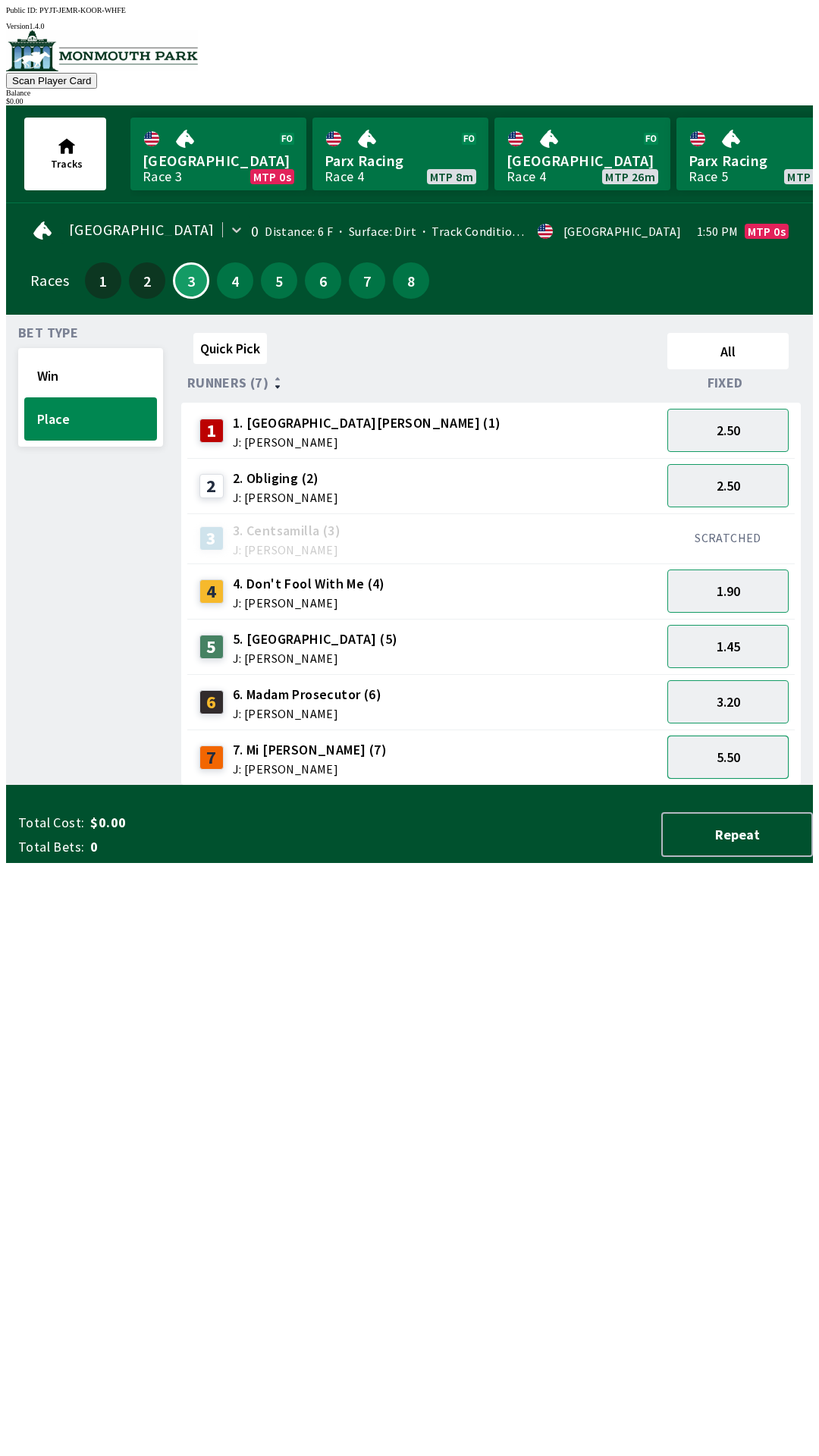
click at [733, 747] on button "5.50" at bounding box center [727, 757] width 121 height 43
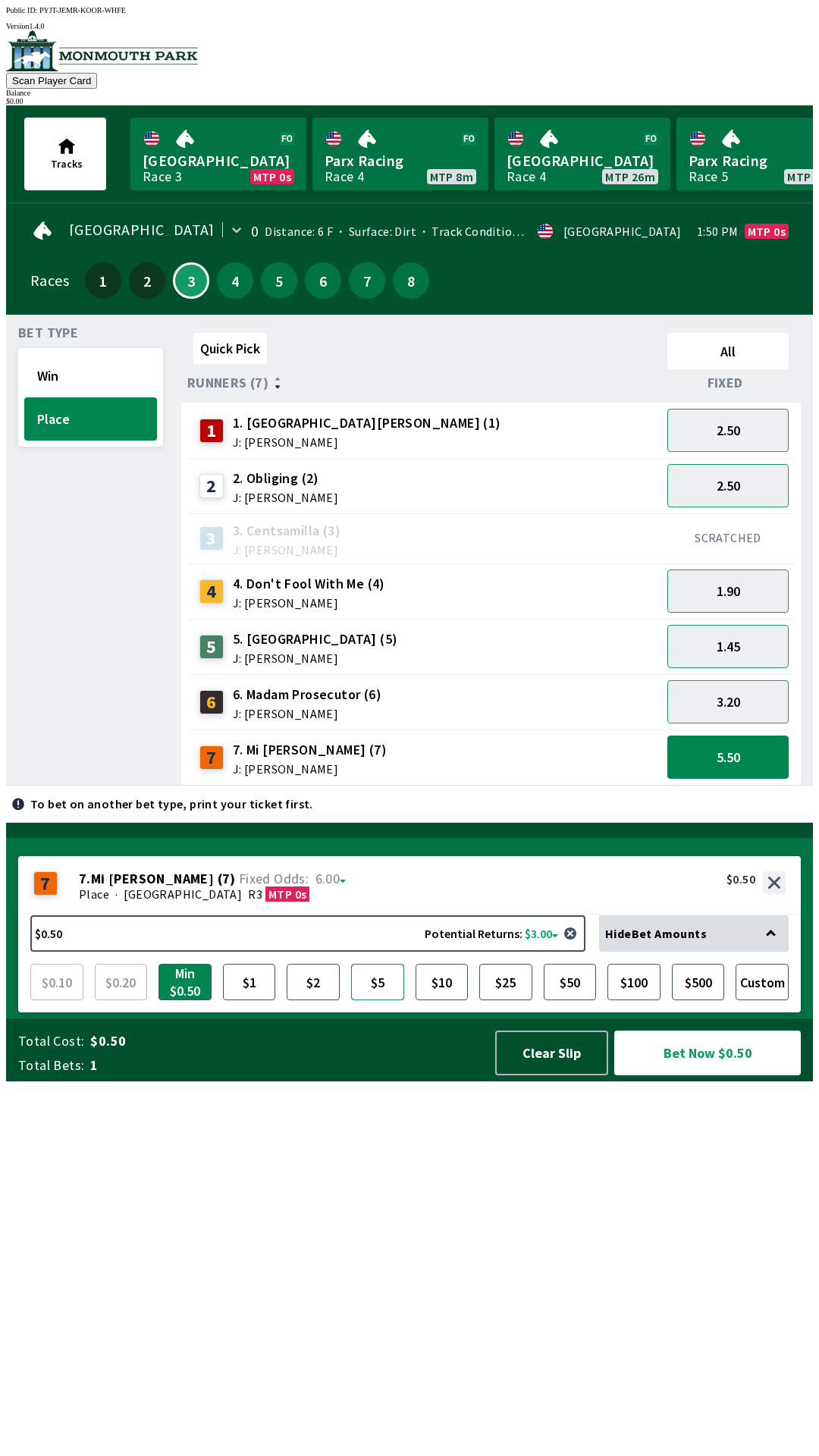
click at [383, 1001] on button "$5" at bounding box center [377, 982] width 53 height 36
click at [722, 1075] on button "Bet Now $5.00" at bounding box center [708, 1053] width 187 height 45
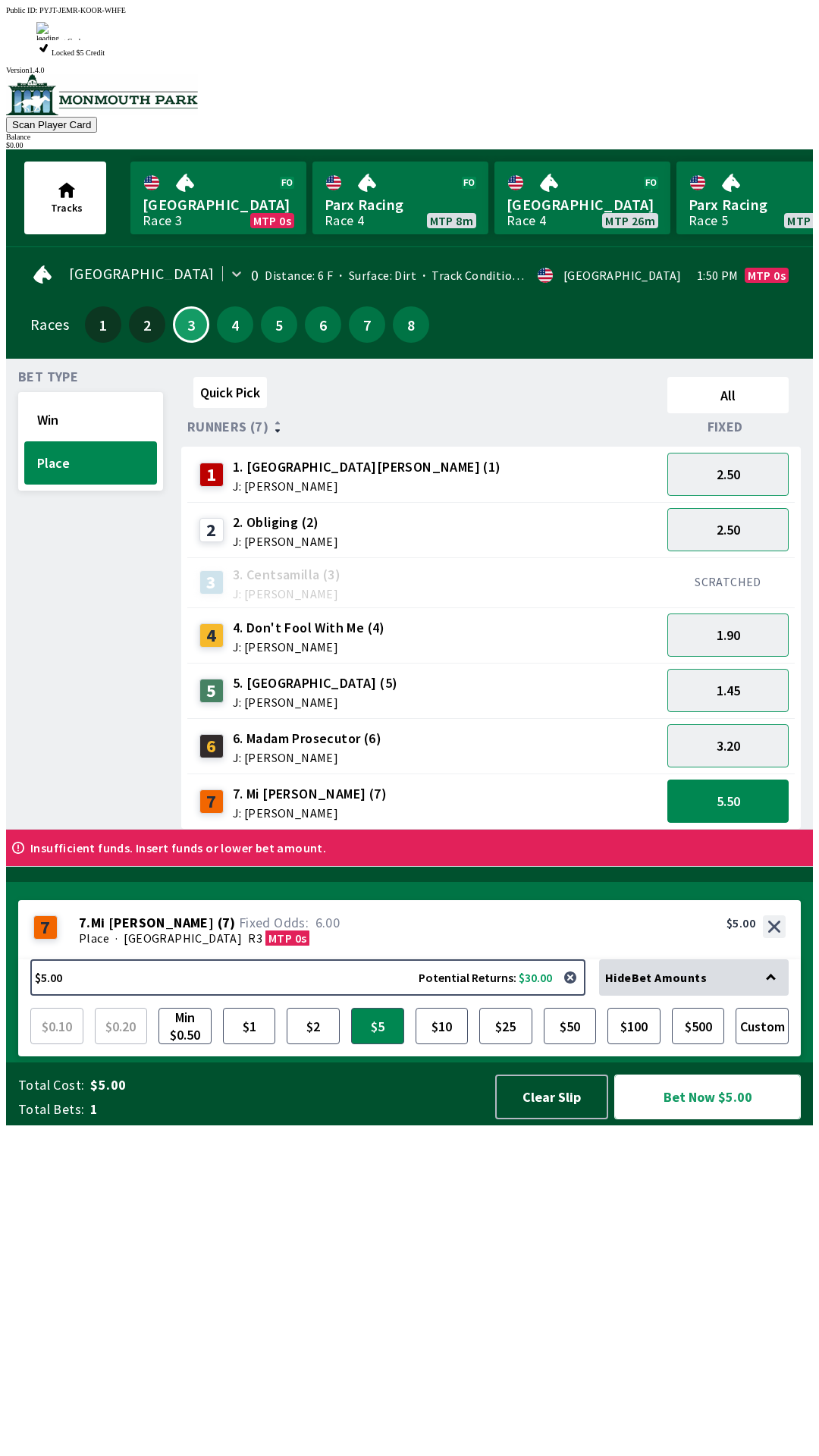
click at [728, 1119] on button "Bet Now $5.00" at bounding box center [708, 1097] width 187 height 45
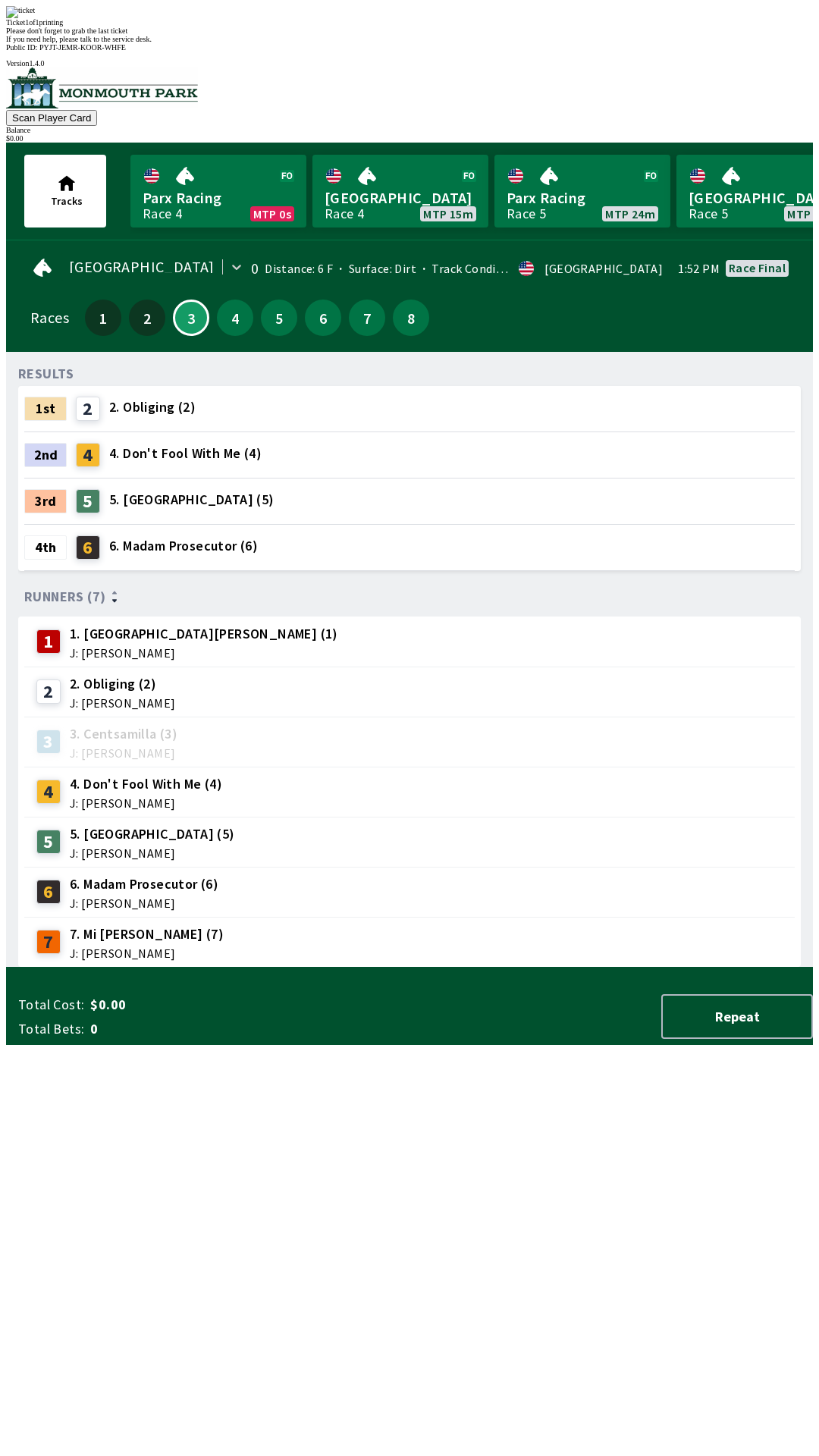
click at [467, 968] on div "RESULTS 1st 2 2. Obliging (2) 2nd 4 4. Don't Fool With Me (4) 3rd 5 5. Tower Tw…" at bounding box center [416, 665] width 795 height 604
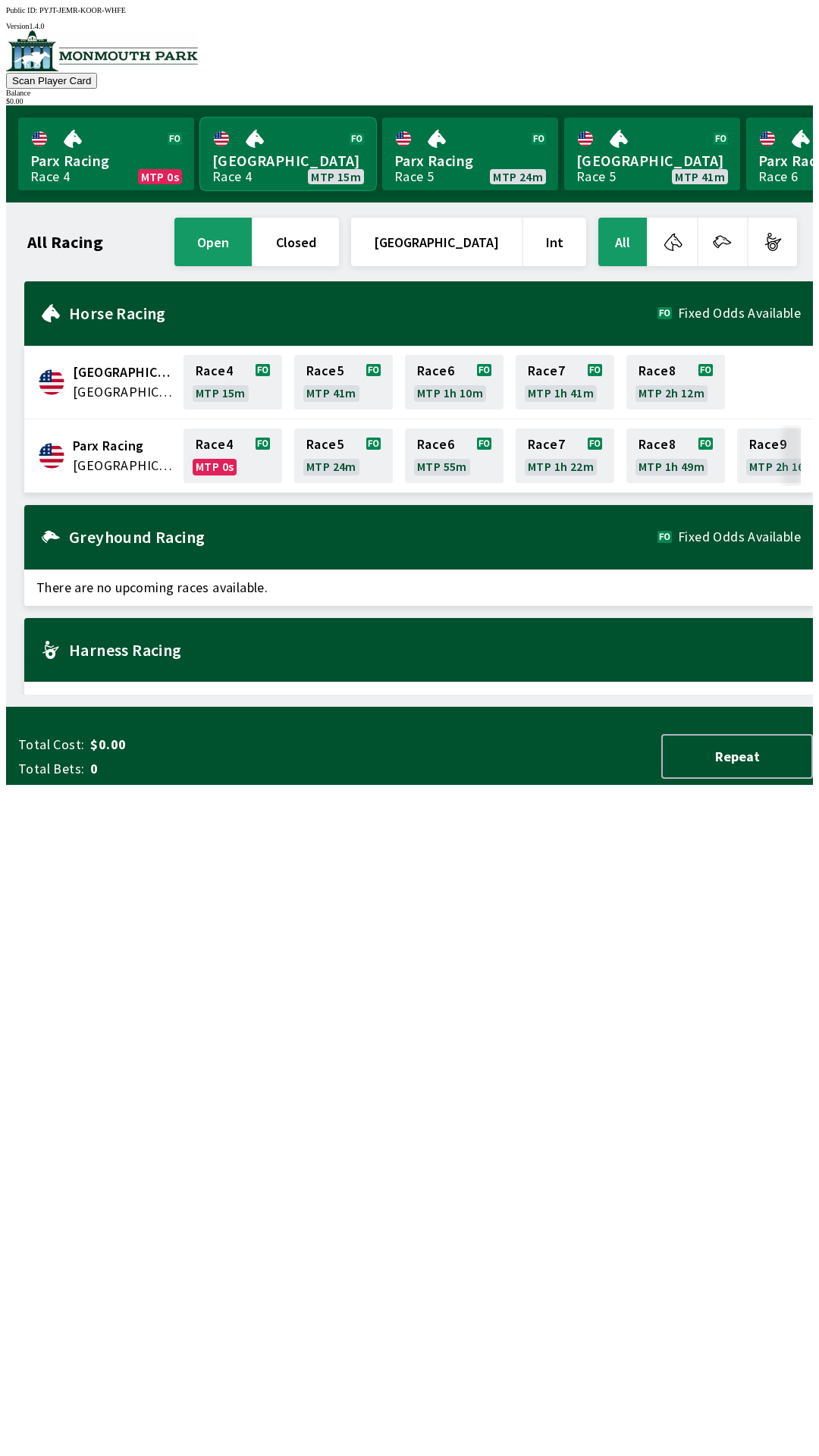
click at [269, 140] on link "Monmouth Park Race 4 MTP 15m" at bounding box center [289, 154] width 176 height 73
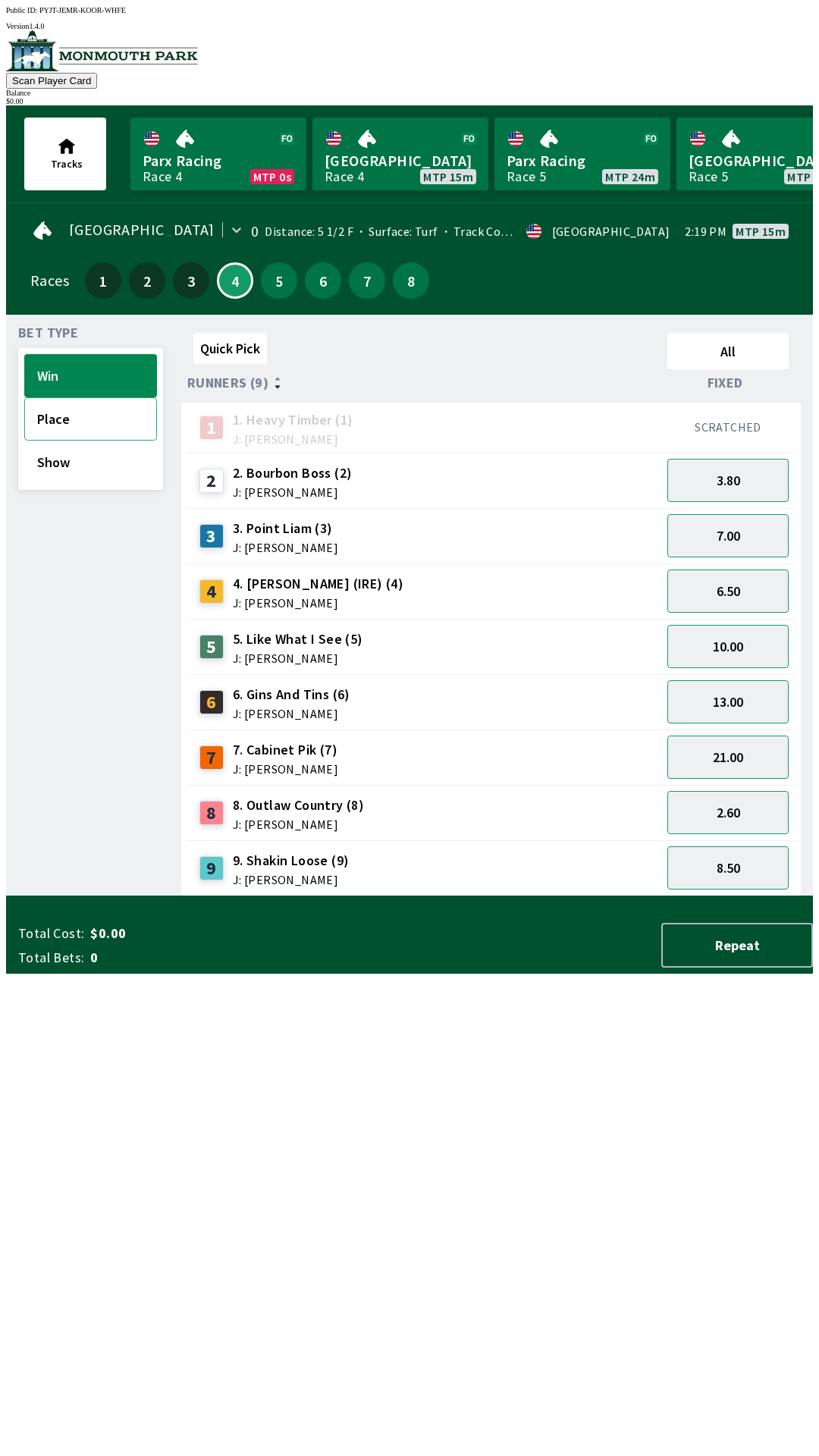
click at [98, 407] on button "Place" at bounding box center [91, 419] width 133 height 43
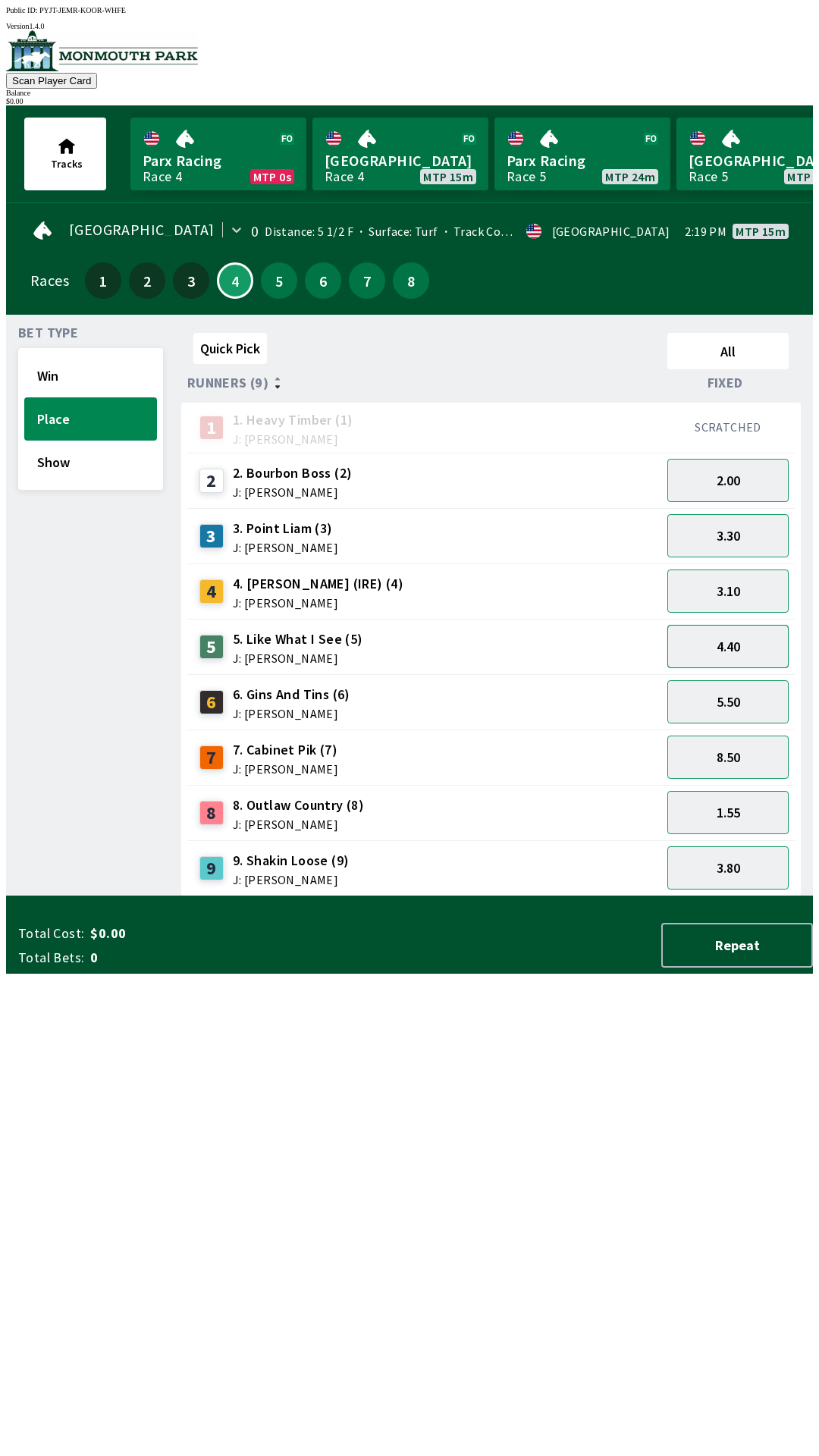
click at [745, 631] on button "4.40" at bounding box center [727, 646] width 121 height 43
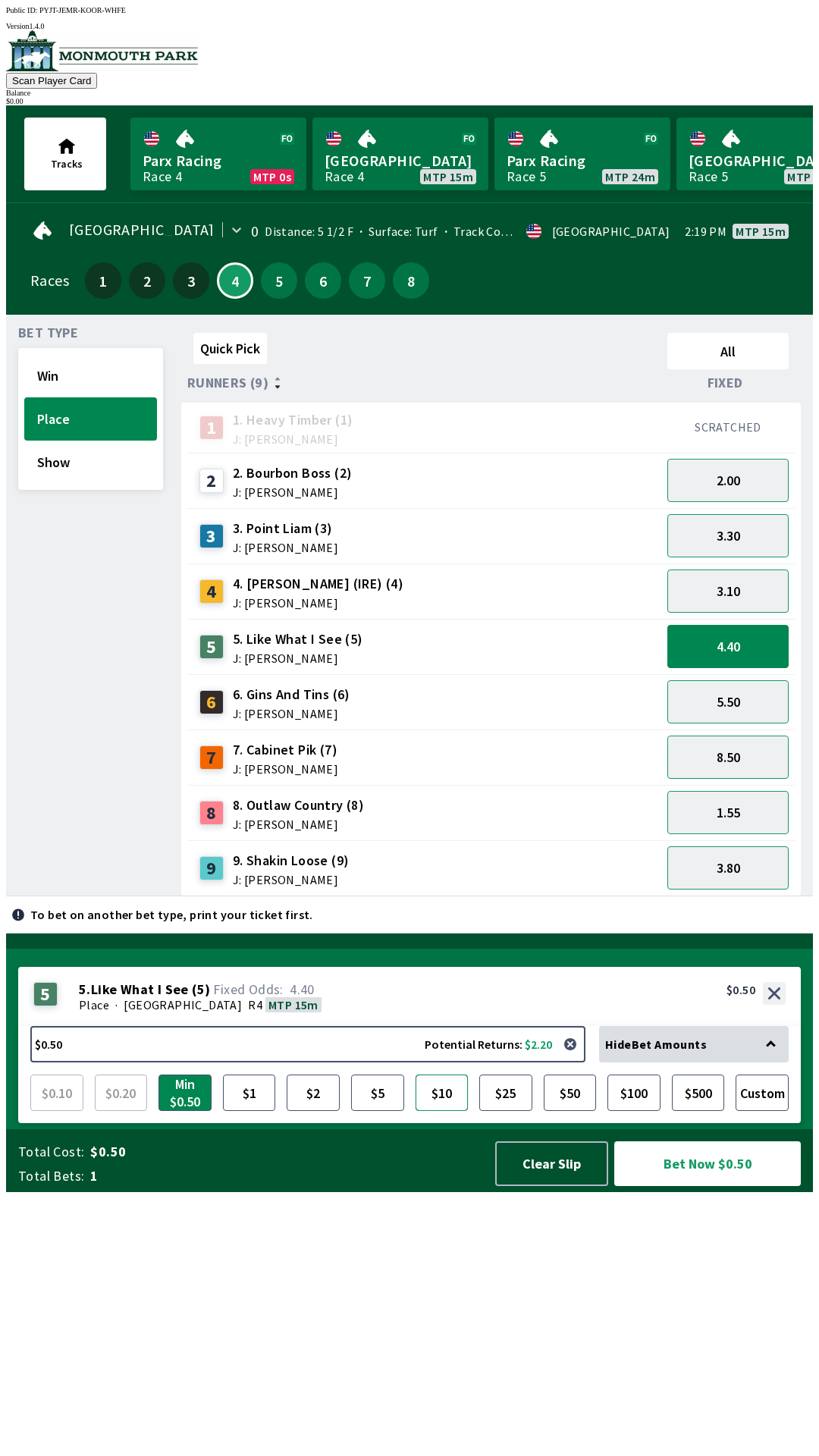
click at [430, 1111] on button "$10" at bounding box center [441, 1093] width 53 height 36
click at [749, 1186] on button "Bet Now $10.00" at bounding box center [708, 1164] width 187 height 45
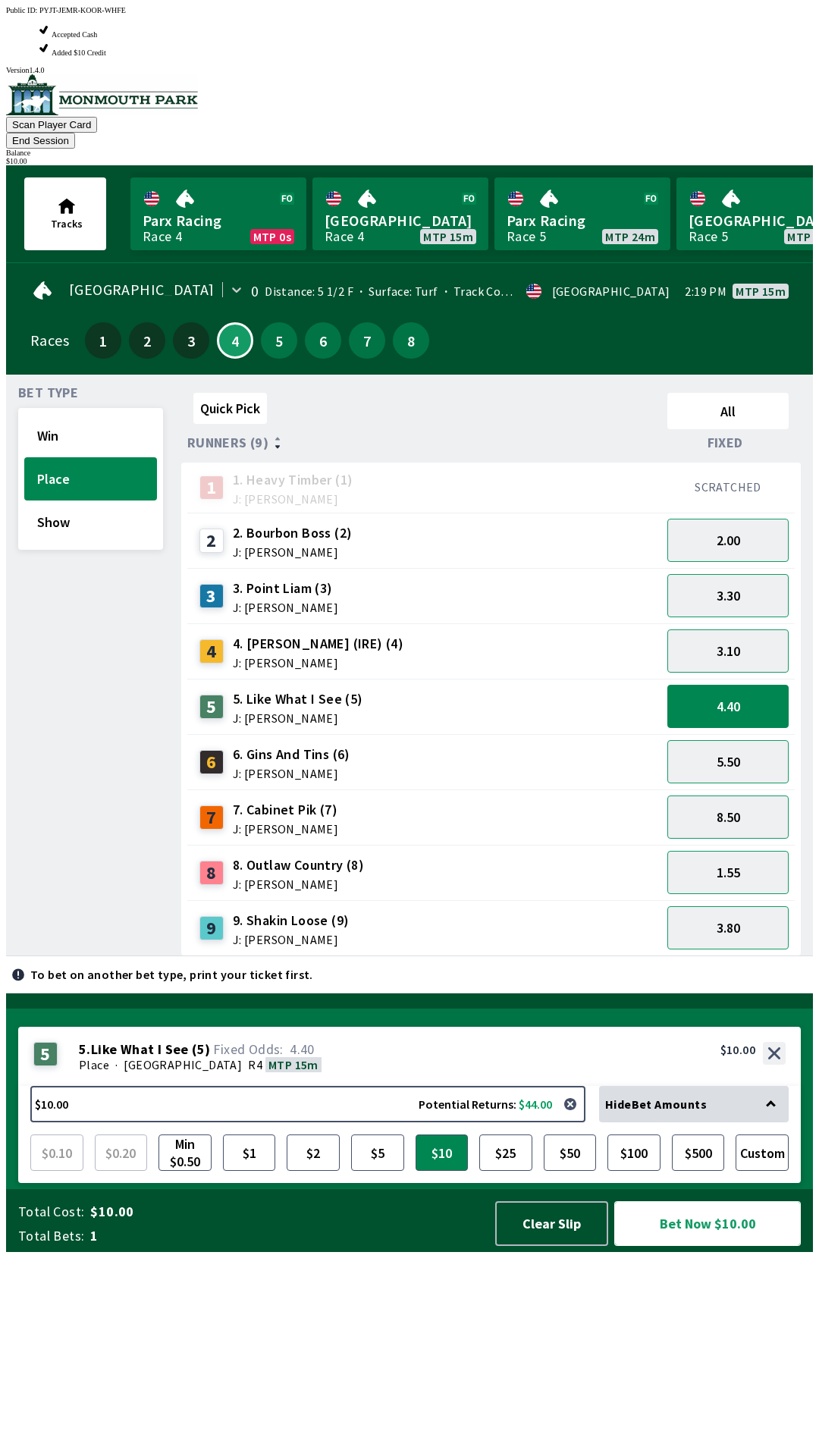
click at [695, 1246] on button "Bet Now $10.00" at bounding box center [708, 1224] width 187 height 45
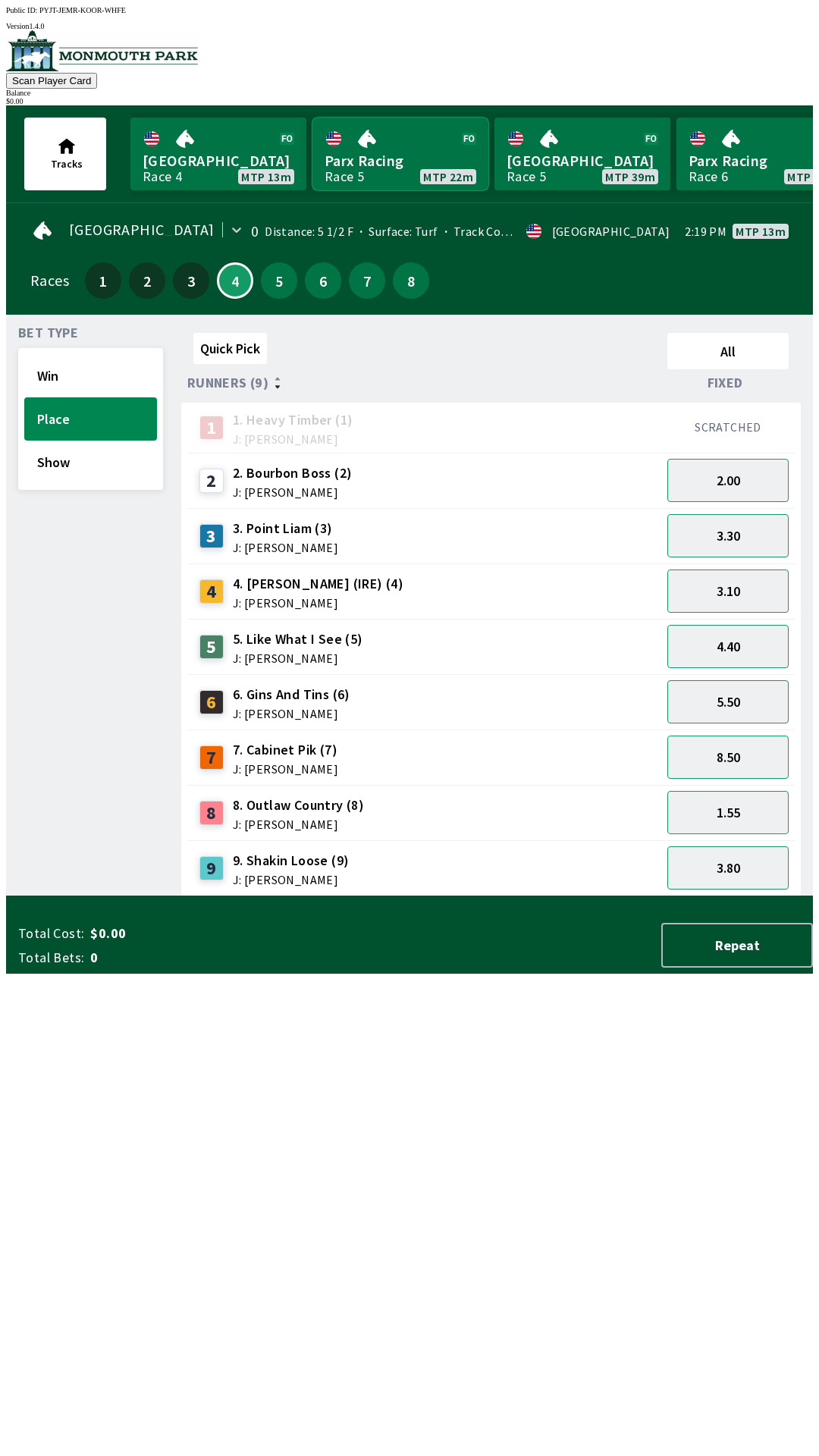
click at [387, 134] on link "Parx Racing Race 5 MTP 22m" at bounding box center [401, 154] width 176 height 73
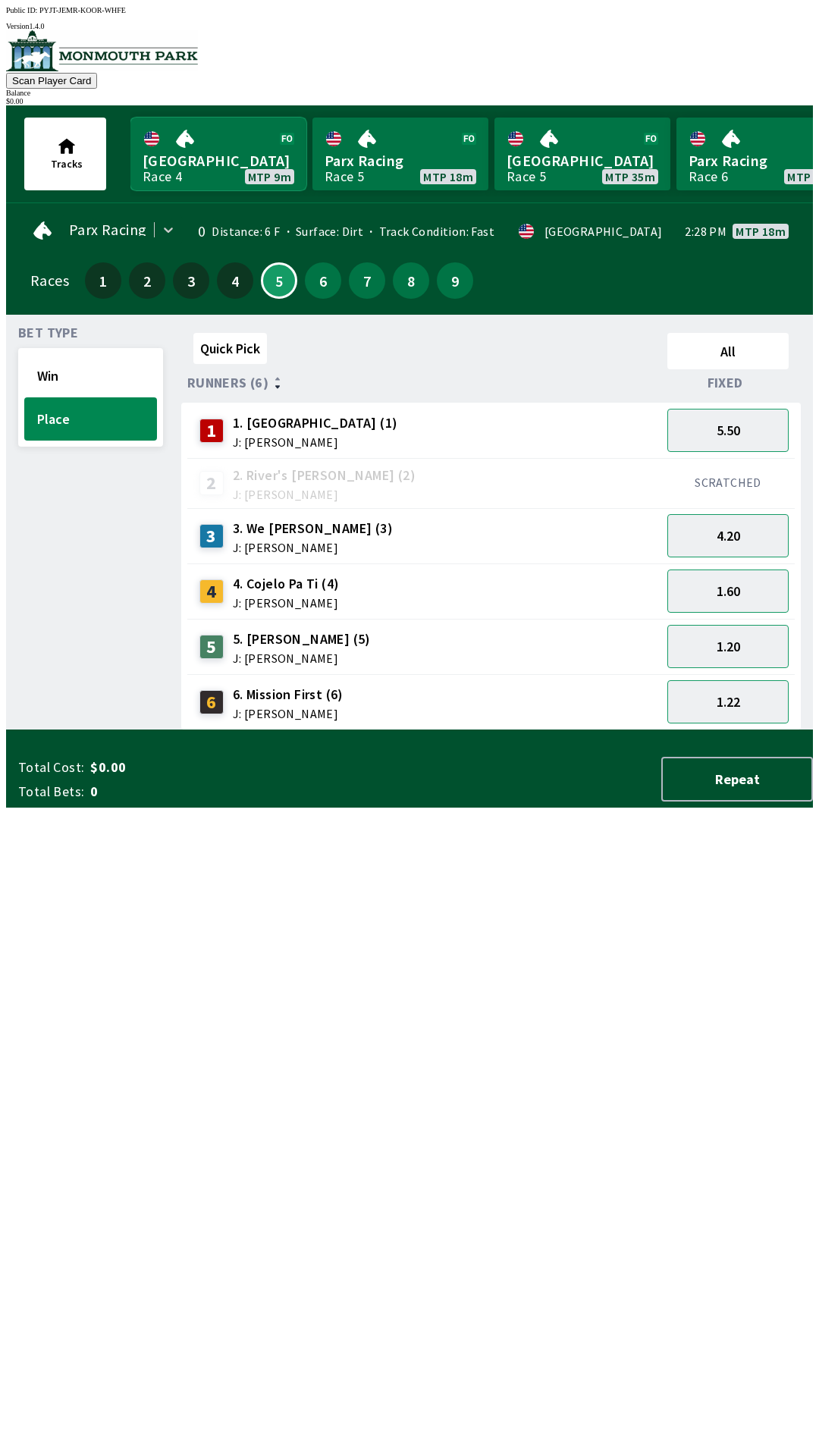
click at [204, 152] on link "[GEOGRAPHIC_DATA] Race 4 MTP 9m" at bounding box center [219, 154] width 176 height 73
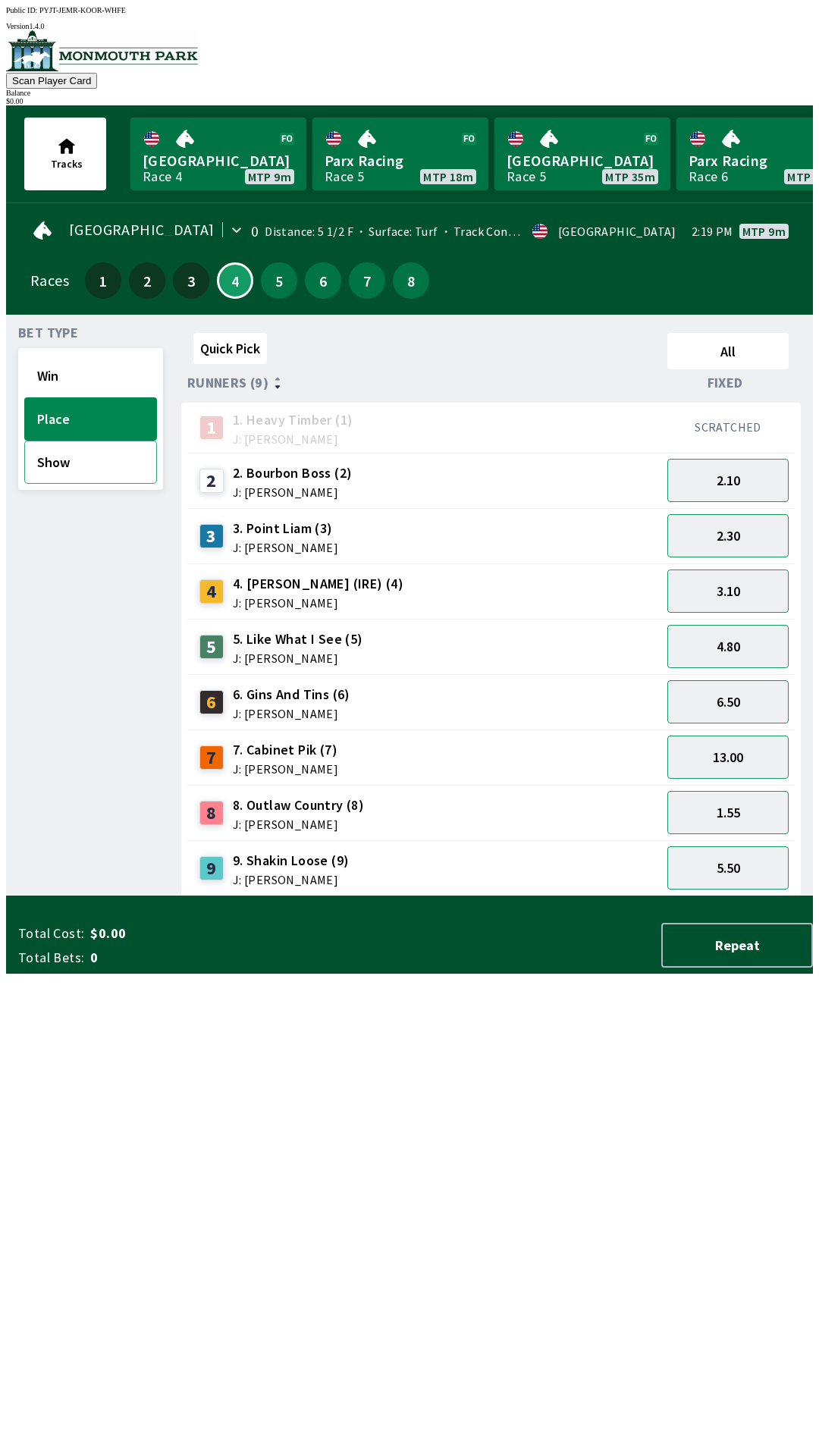
click at [95, 467] on button "Show" at bounding box center [91, 462] width 133 height 43
click at [740, 869] on button "3.30" at bounding box center [727, 868] width 121 height 43
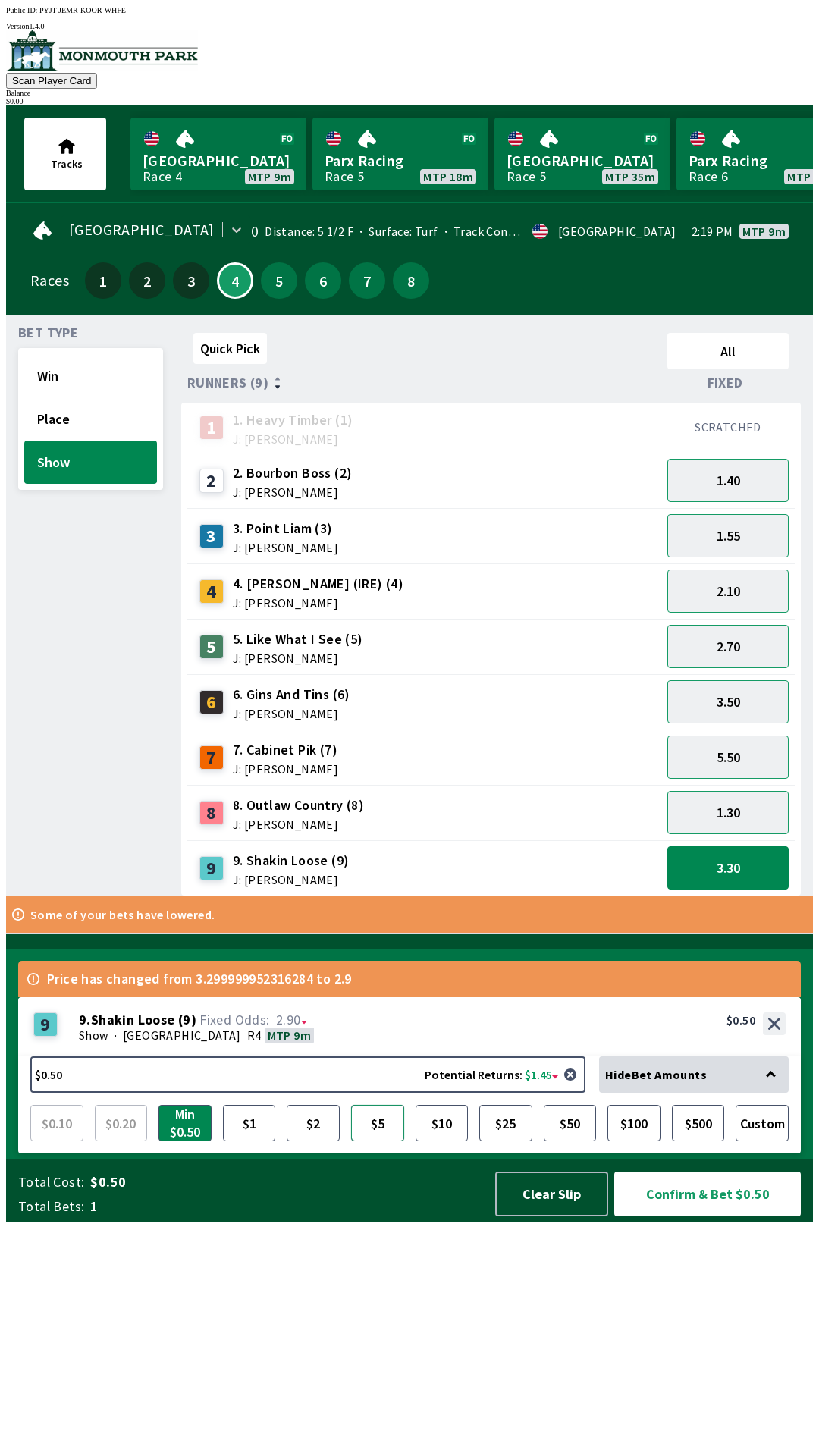
click at [377, 1141] on button "$5" at bounding box center [377, 1123] width 53 height 36
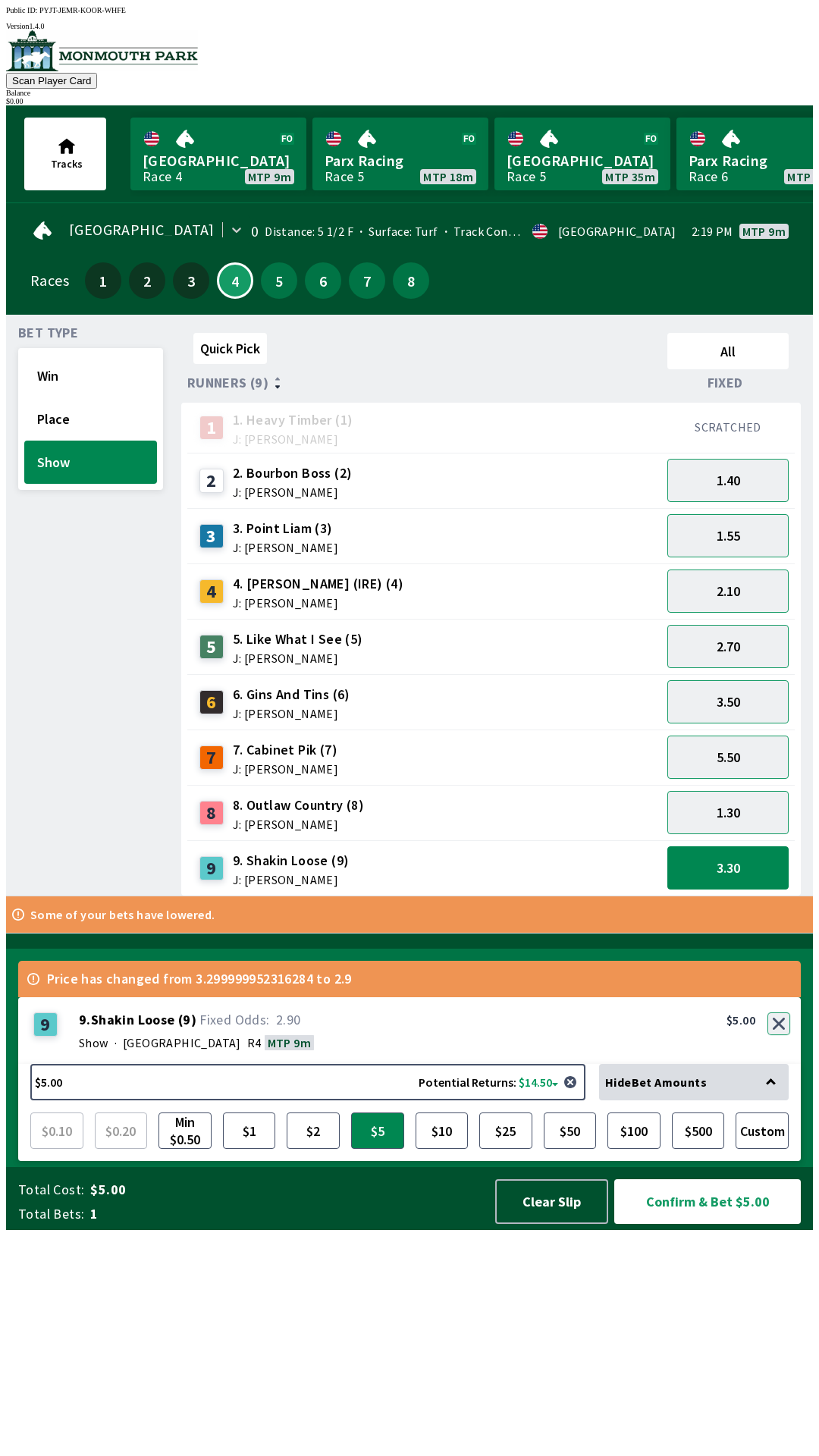
click at [785, 1035] on button "button" at bounding box center [778, 1024] width 22 height 22
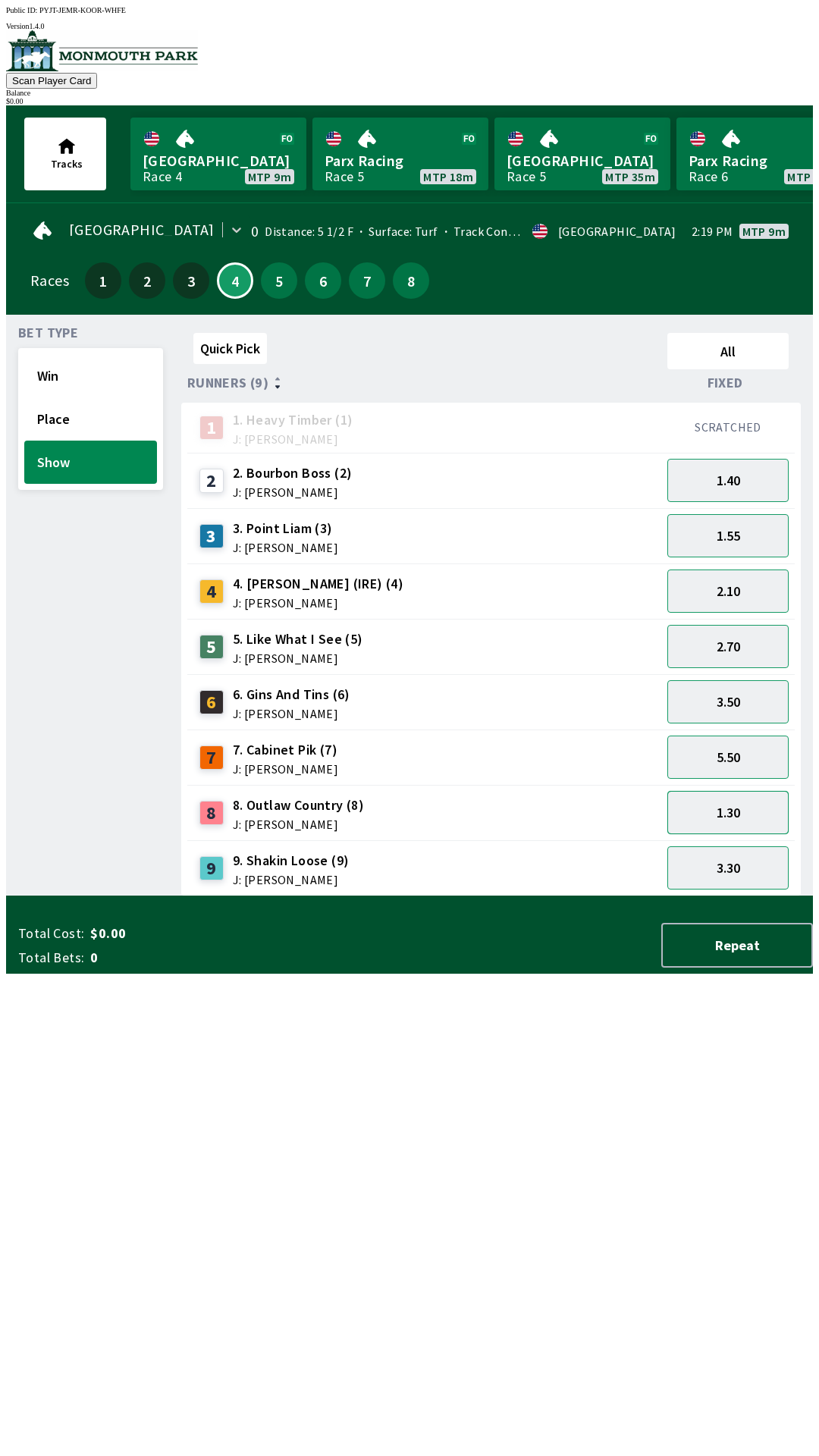
click at [740, 801] on button "1.30" at bounding box center [727, 812] width 121 height 43
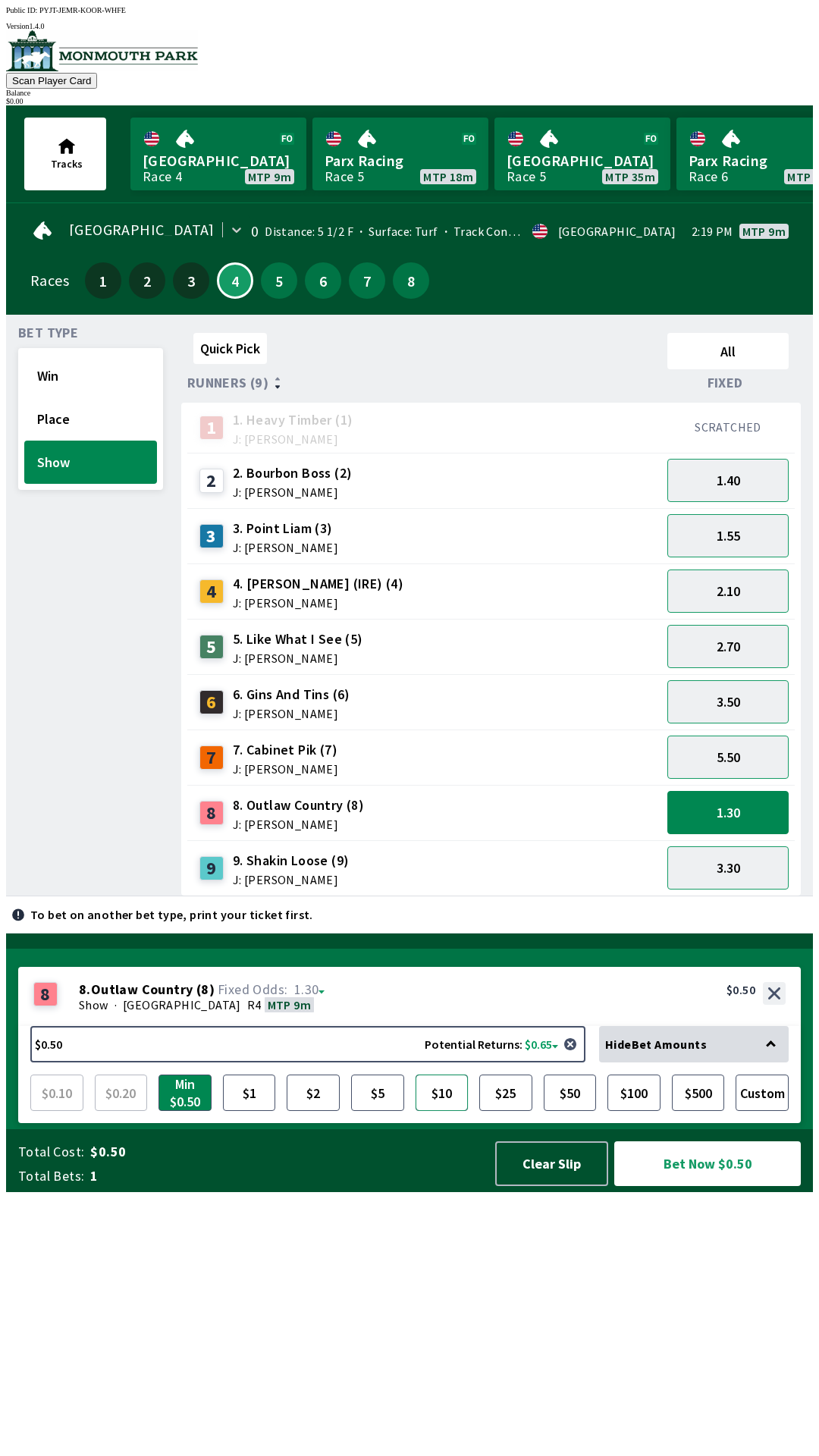
click at [451, 1111] on button "$10" at bounding box center [441, 1093] width 53 height 36
click at [99, 416] on button "Place" at bounding box center [91, 419] width 133 height 43
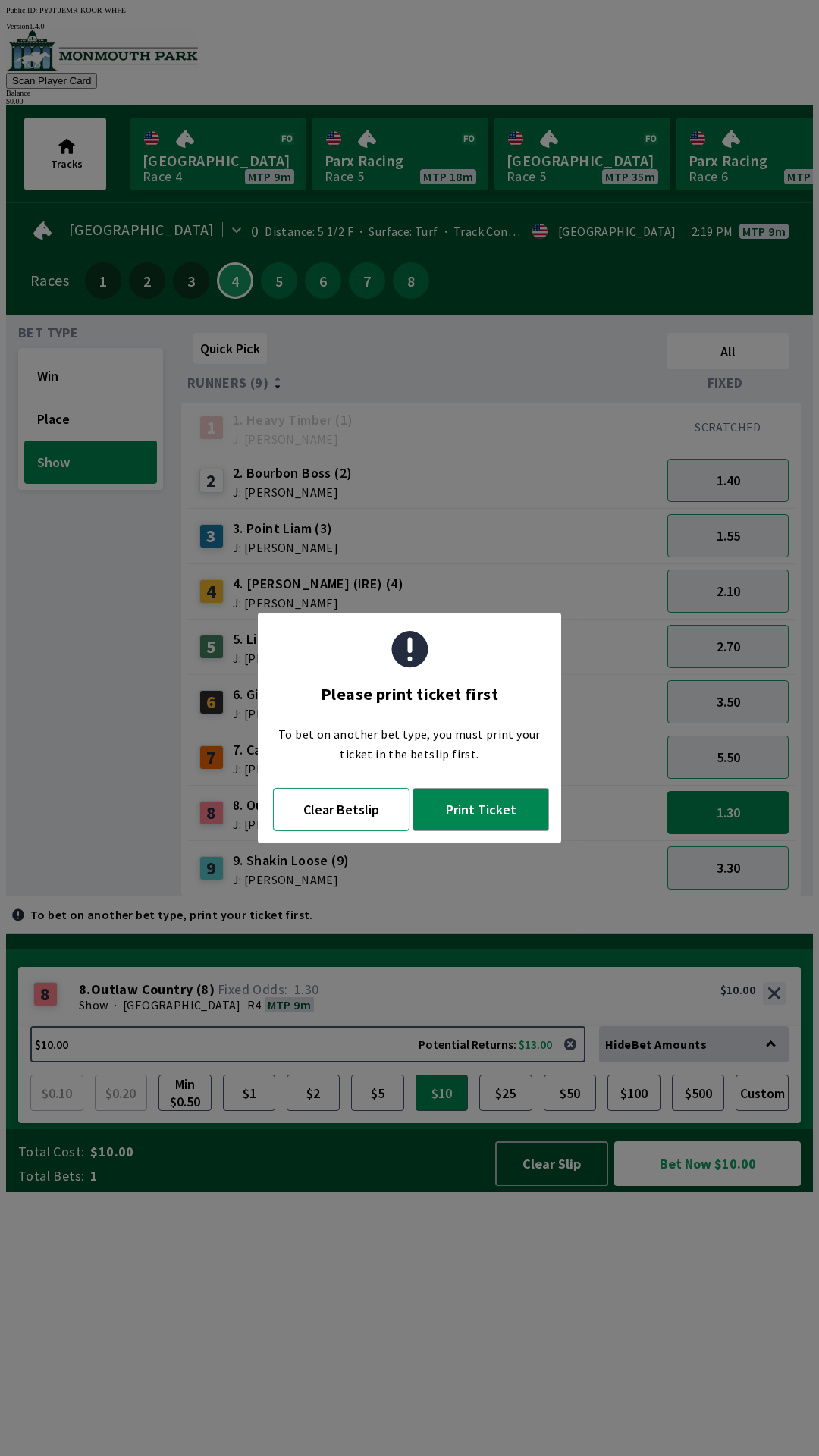
click at [362, 816] on button "Clear Betslip" at bounding box center [341, 810] width 136 height 43
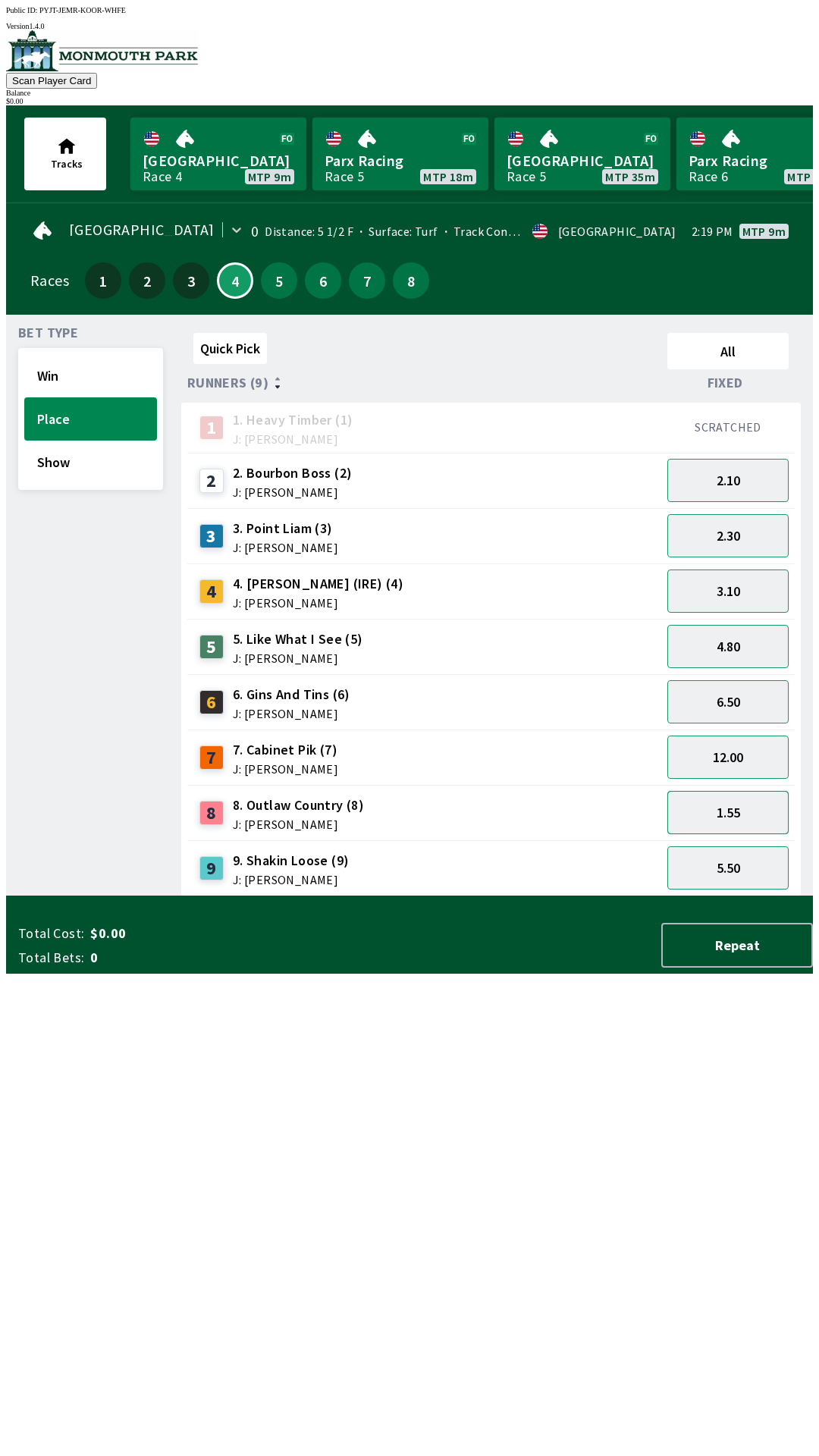
click at [740, 796] on button "1.55" at bounding box center [727, 812] width 121 height 43
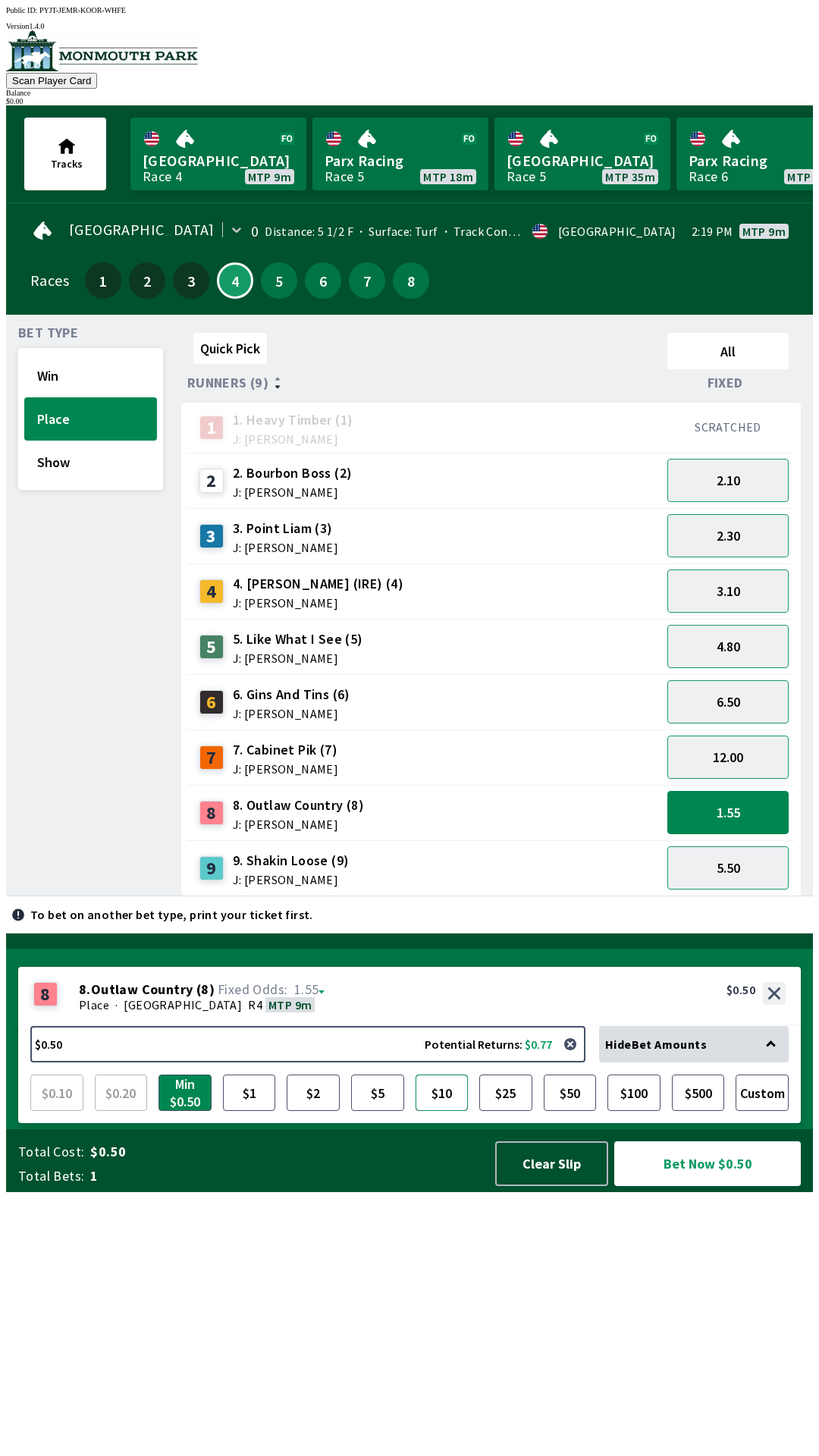
click at [444, 1111] on button "$10" at bounding box center [441, 1093] width 53 height 36
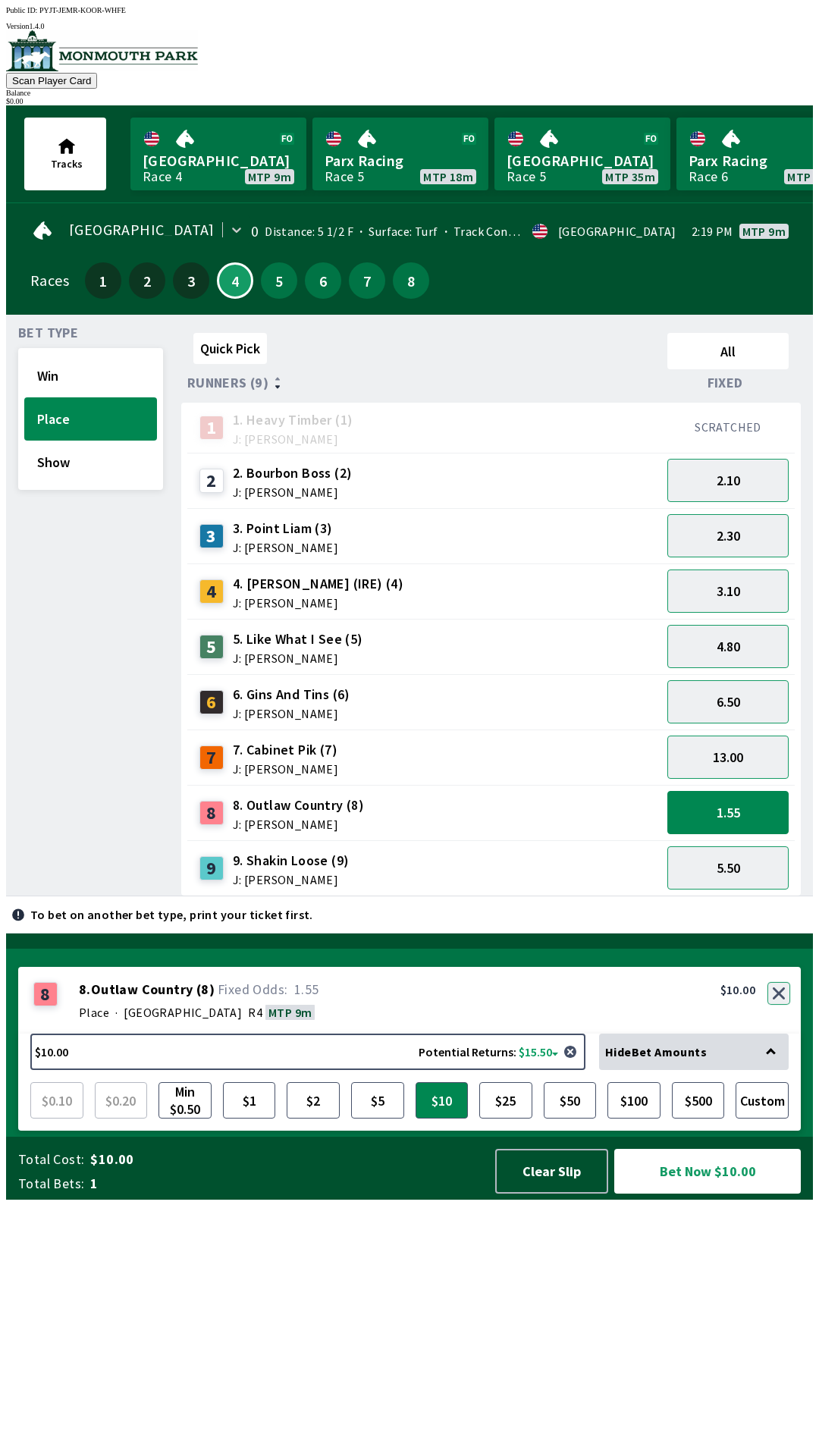
click at [780, 1005] on button "button" at bounding box center [778, 994] width 22 height 22
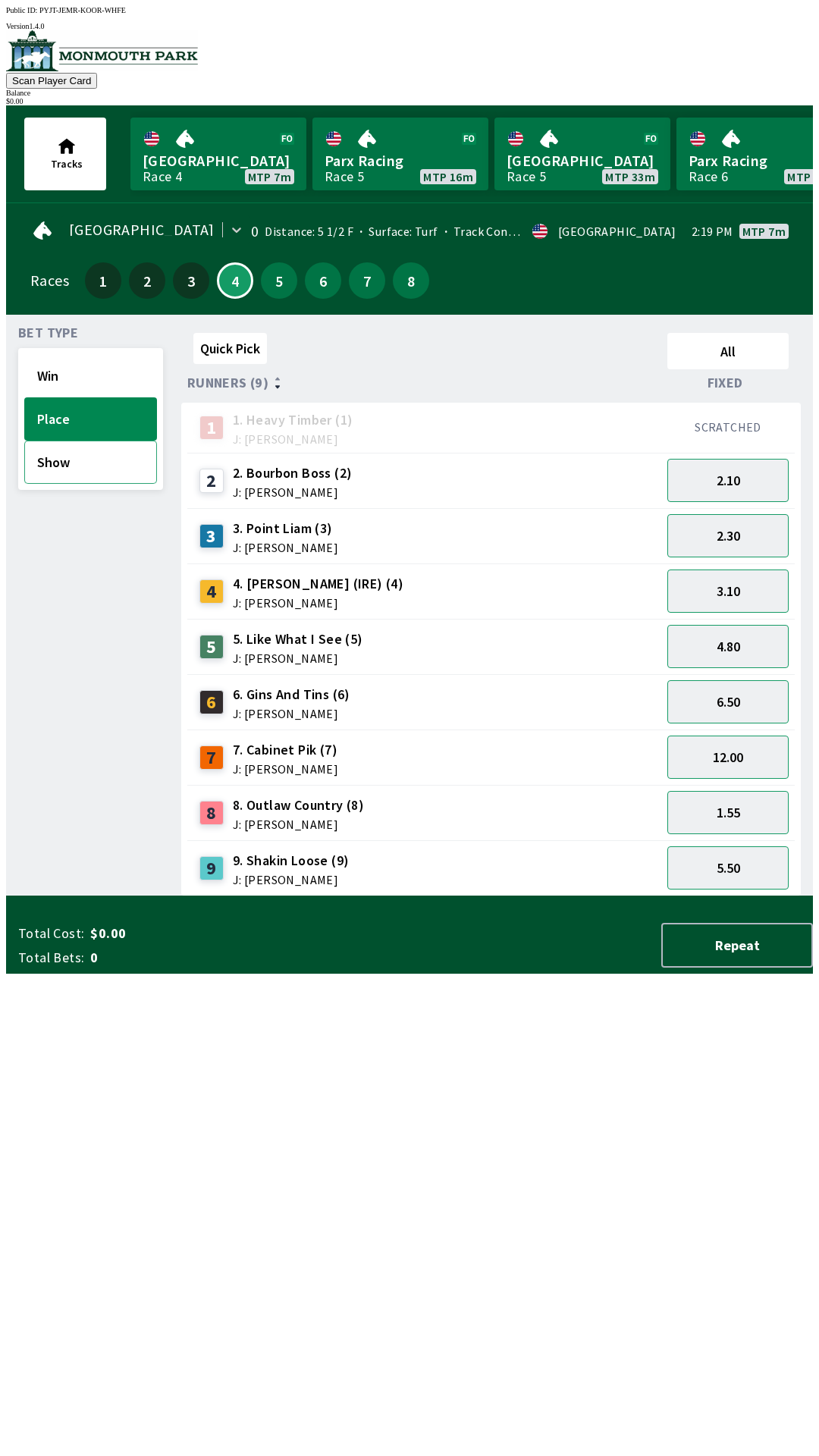
click at [109, 466] on button "Show" at bounding box center [91, 462] width 133 height 43
click at [740, 866] on button "3.10" at bounding box center [727, 868] width 121 height 43
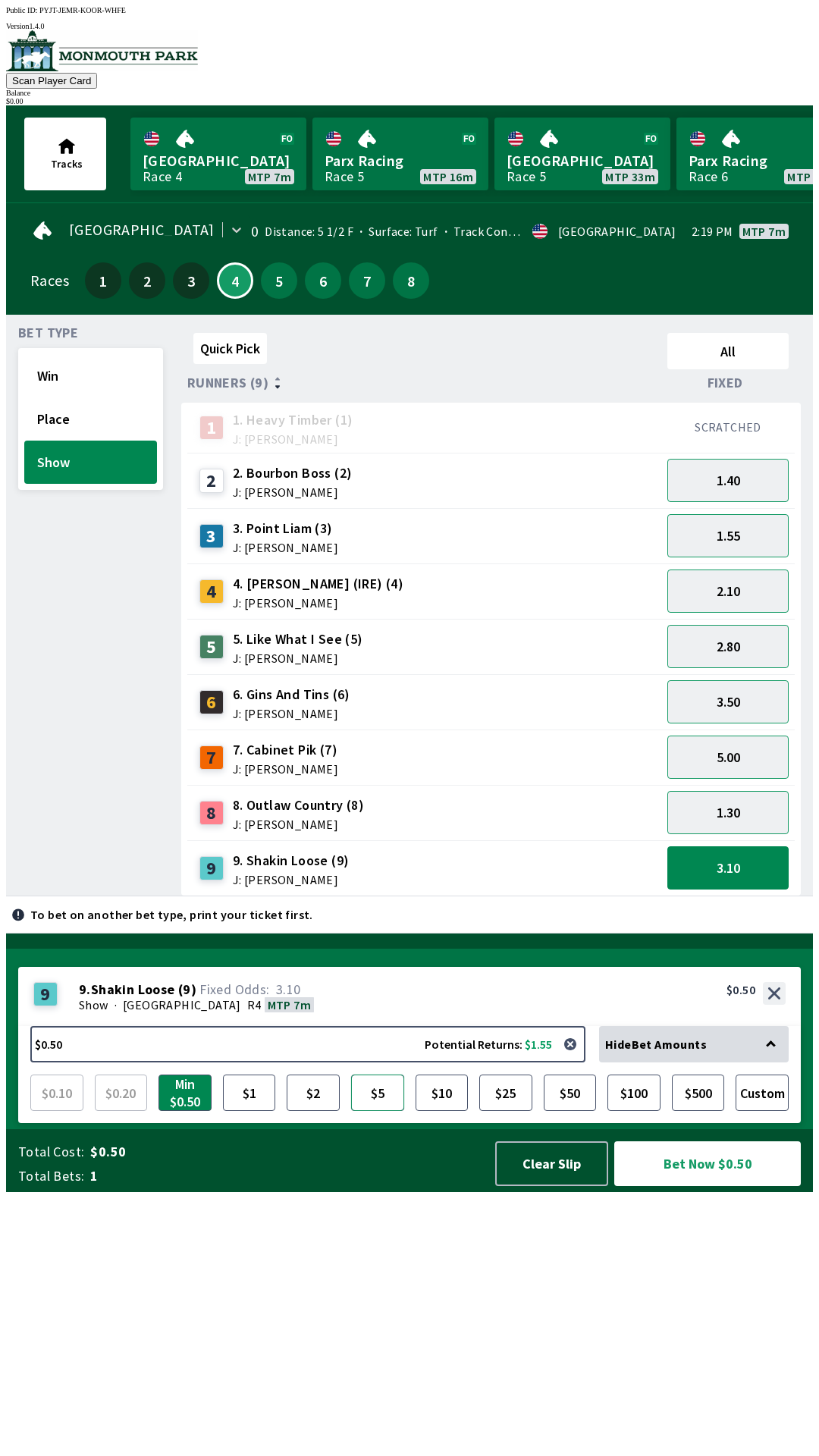
click at [387, 1111] on button "$5" at bounding box center [377, 1093] width 53 height 36
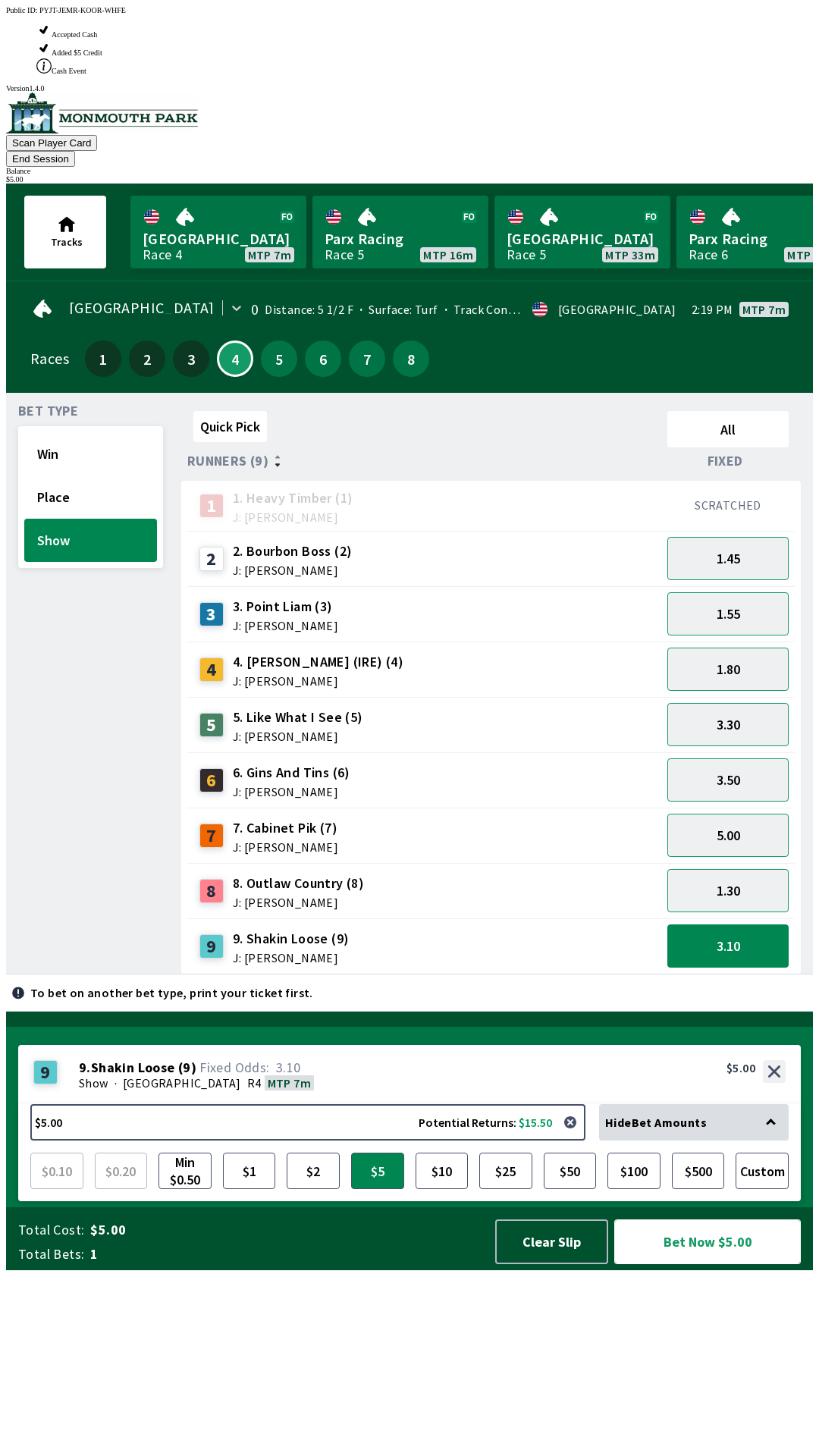
click at [732, 1264] on button "Bet Now $5.00" at bounding box center [708, 1242] width 187 height 45
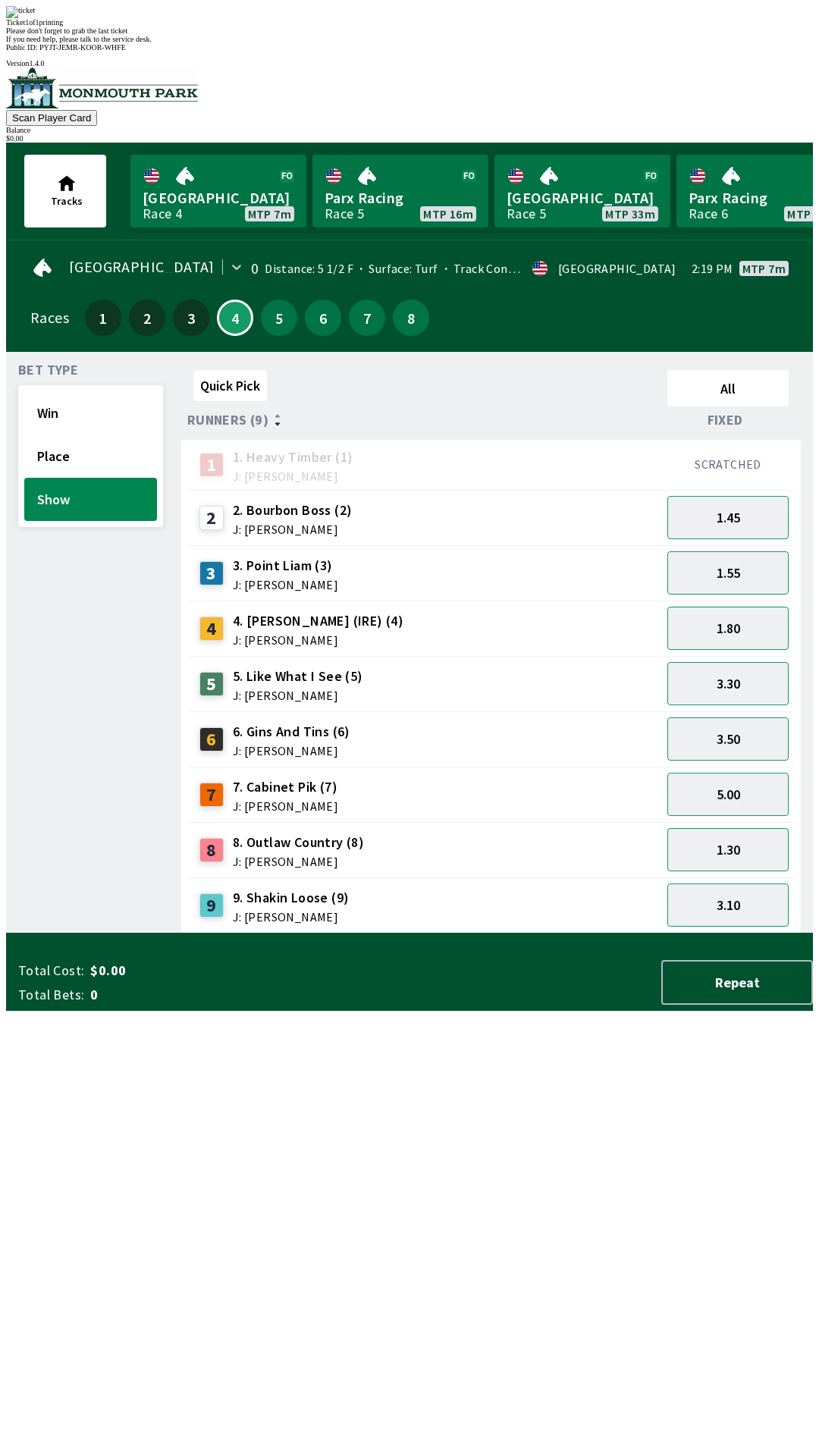
click at [649, 933] on div "Quick Pick All Runners (9) Fixed 1 1. Heavy Timber (1) J: Joezer [PERSON_NAME] …" at bounding box center [497, 648] width 632 height 569
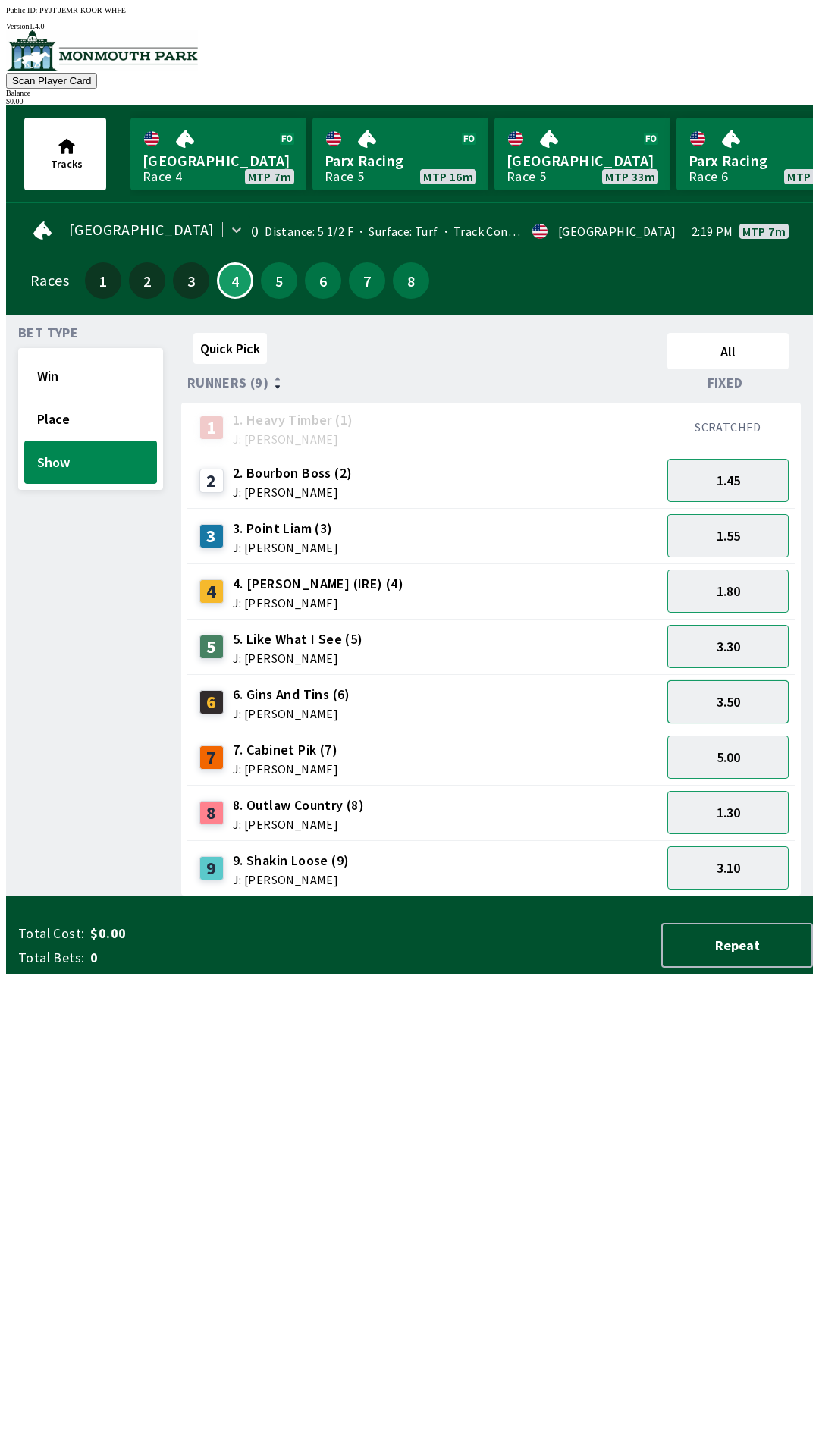
click at [758, 696] on button "3.50" at bounding box center [727, 702] width 121 height 43
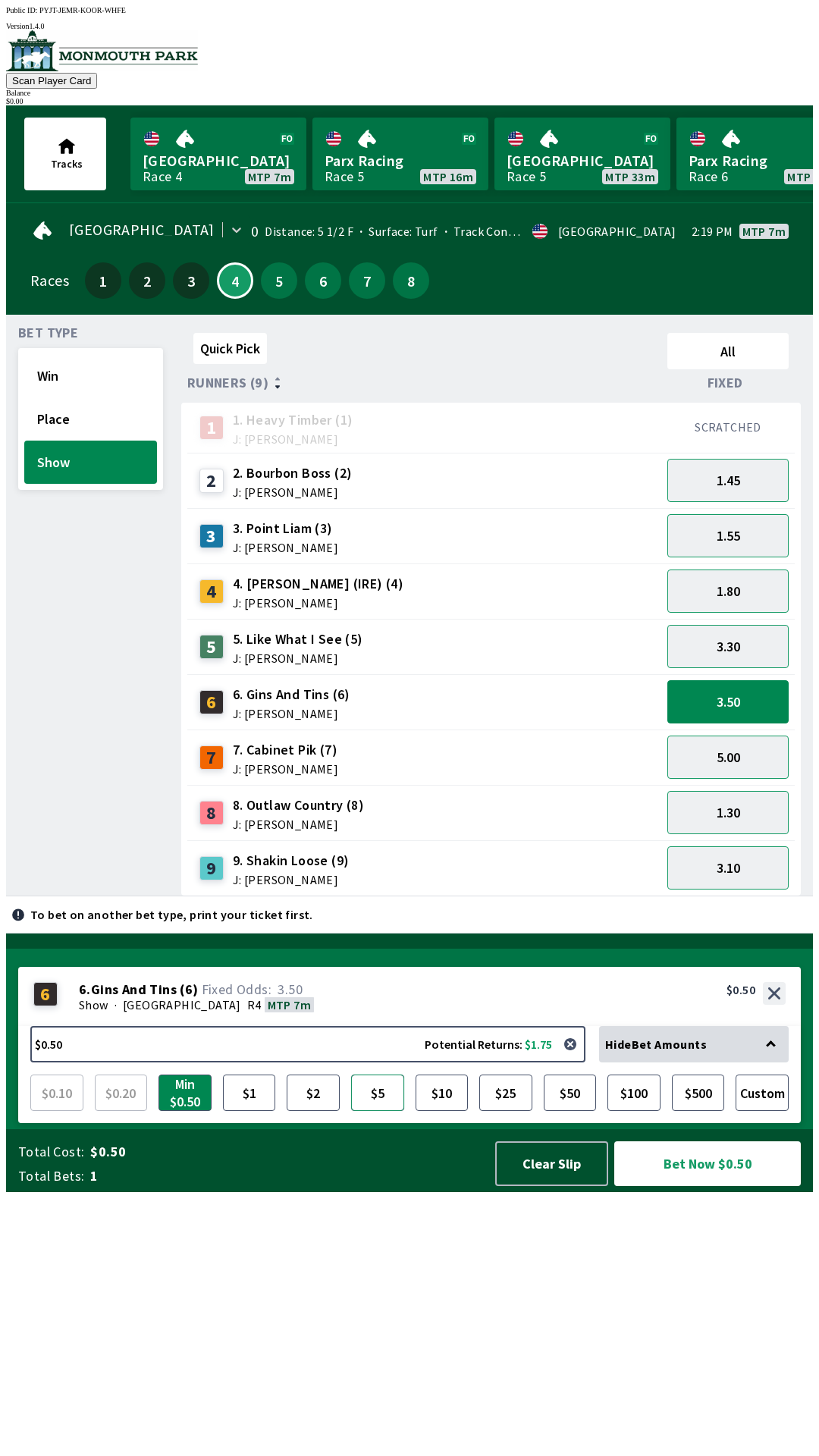
click at [381, 1111] on button "$5" at bounding box center [377, 1093] width 53 height 36
click at [734, 1186] on button "Bet Now $5.00" at bounding box center [708, 1164] width 187 height 45
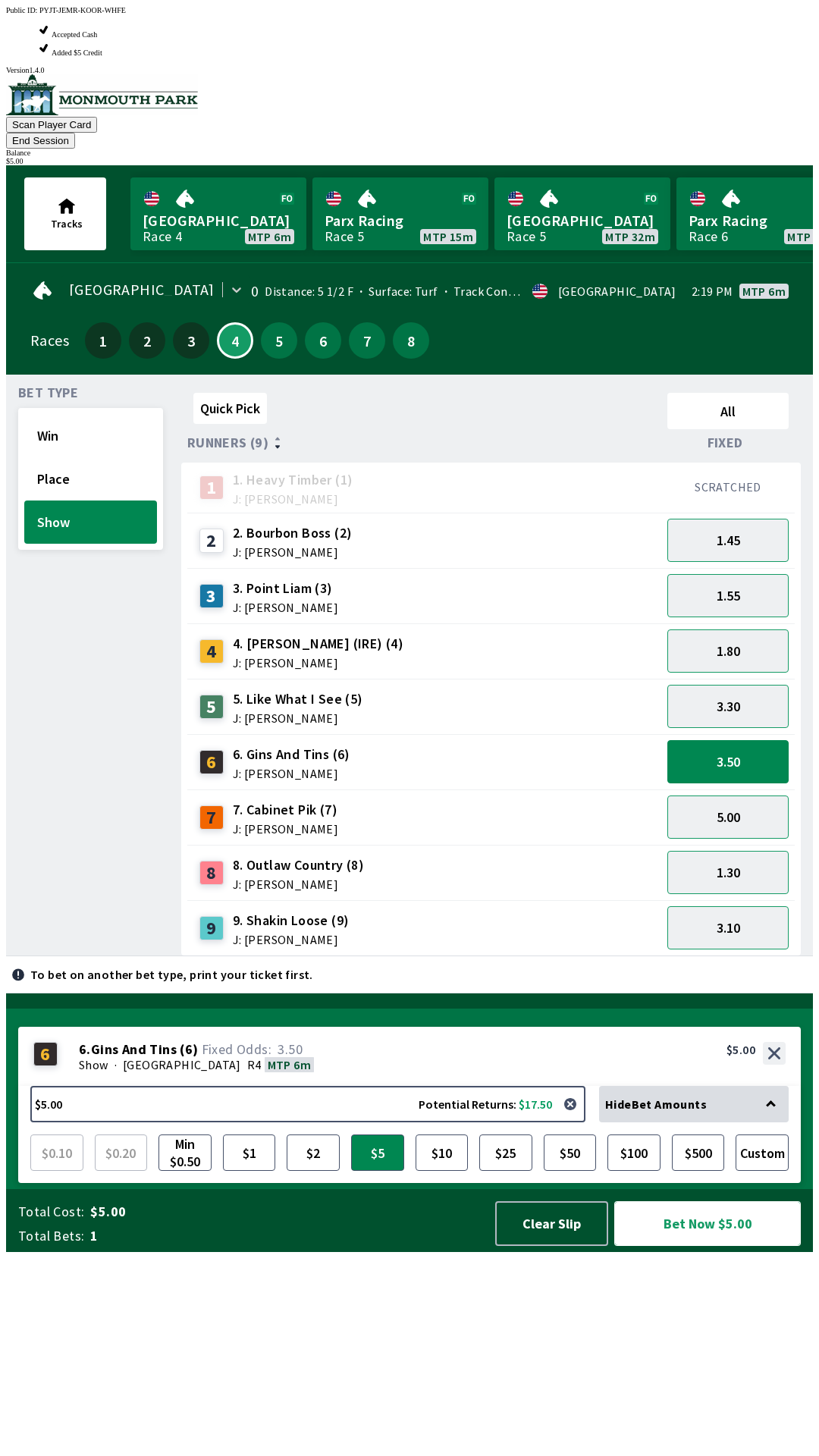
click at [719, 1246] on button "Bet Now $5.00" at bounding box center [708, 1224] width 187 height 45
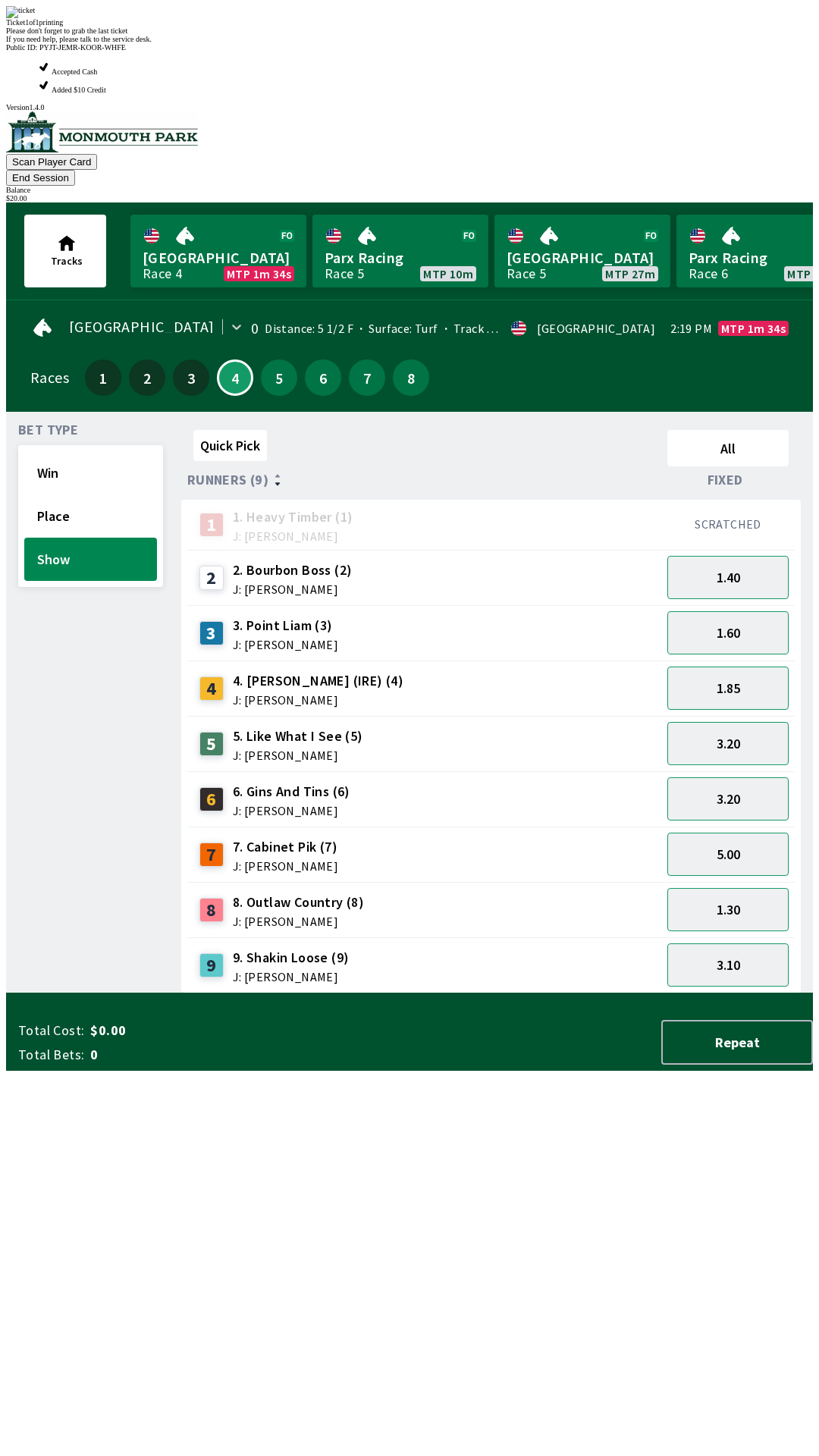
click at [664, 994] on div "Quick Pick All Runners (9) Fixed 1 1. Heavy Timber (1) J: Joezer [PERSON_NAME] …" at bounding box center [497, 709] width 632 height 569
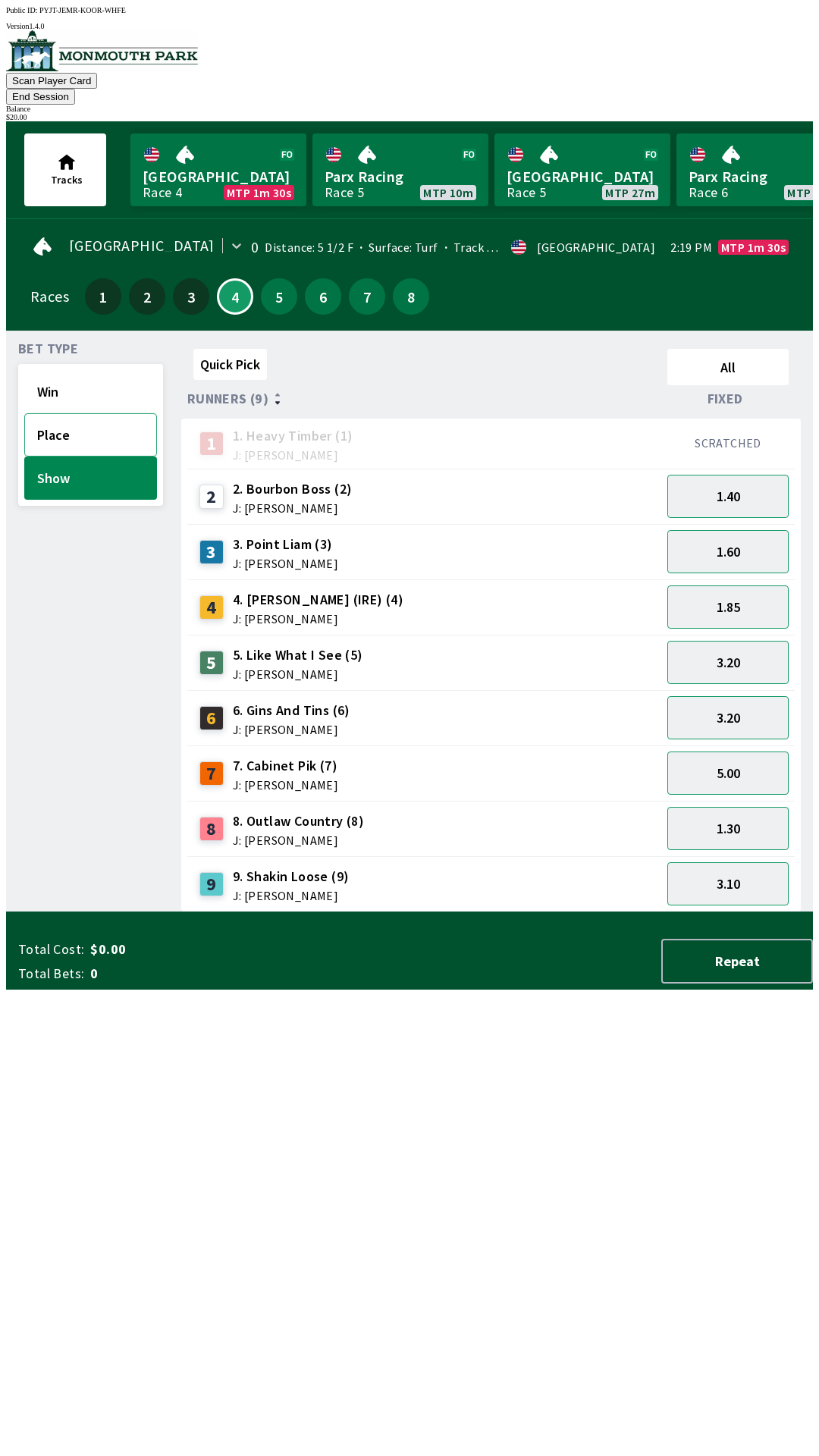
click at [89, 419] on button "Place" at bounding box center [91, 435] width 133 height 43
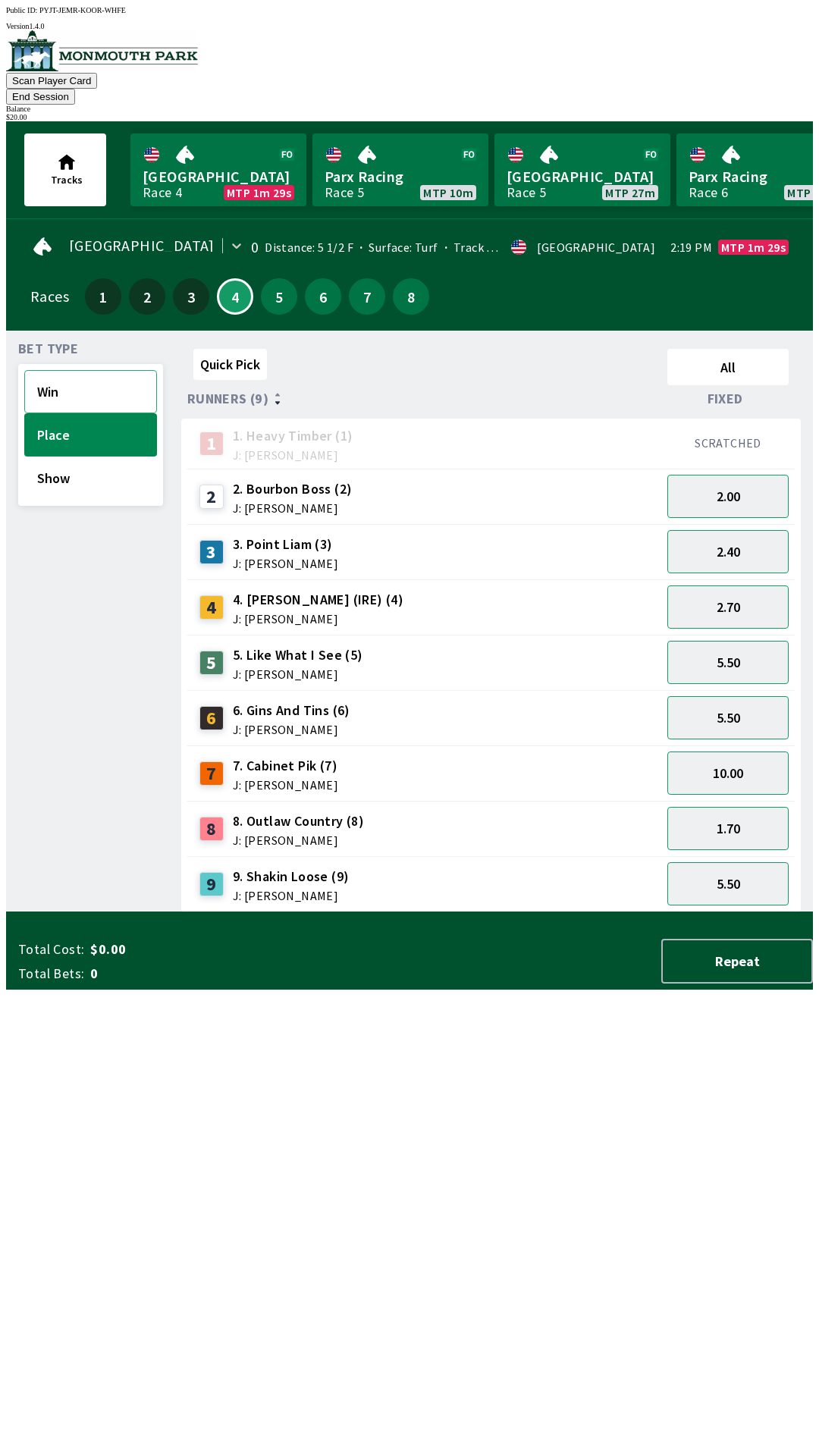
click at [90, 380] on button "Win" at bounding box center [91, 391] width 133 height 43
click at [746, 588] on button "5.50" at bounding box center [727, 607] width 121 height 43
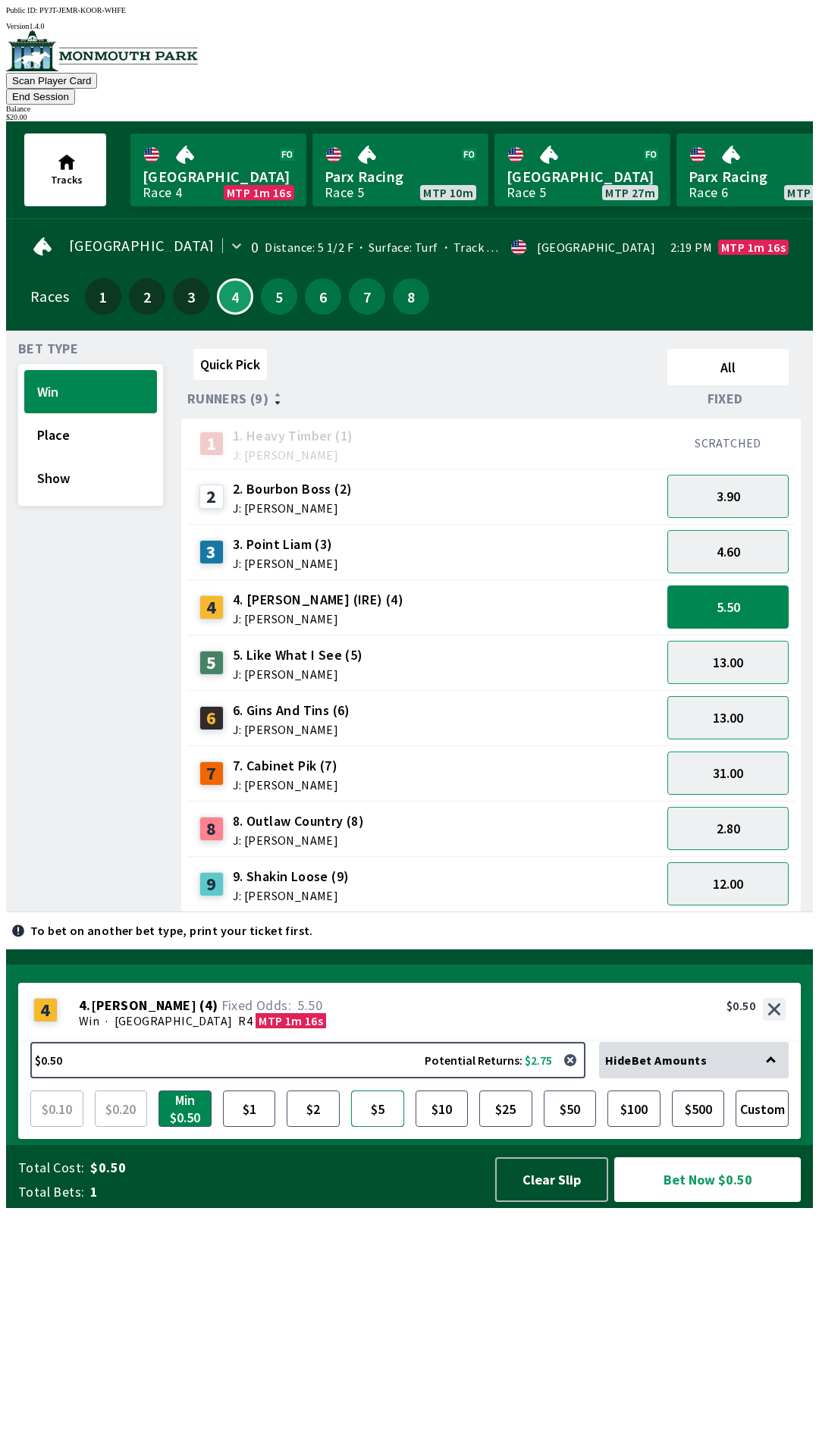
click at [377, 1127] on button "$5" at bounding box center [377, 1109] width 53 height 36
click at [727, 1202] on button "Bet Now $5.00" at bounding box center [708, 1179] width 187 height 45
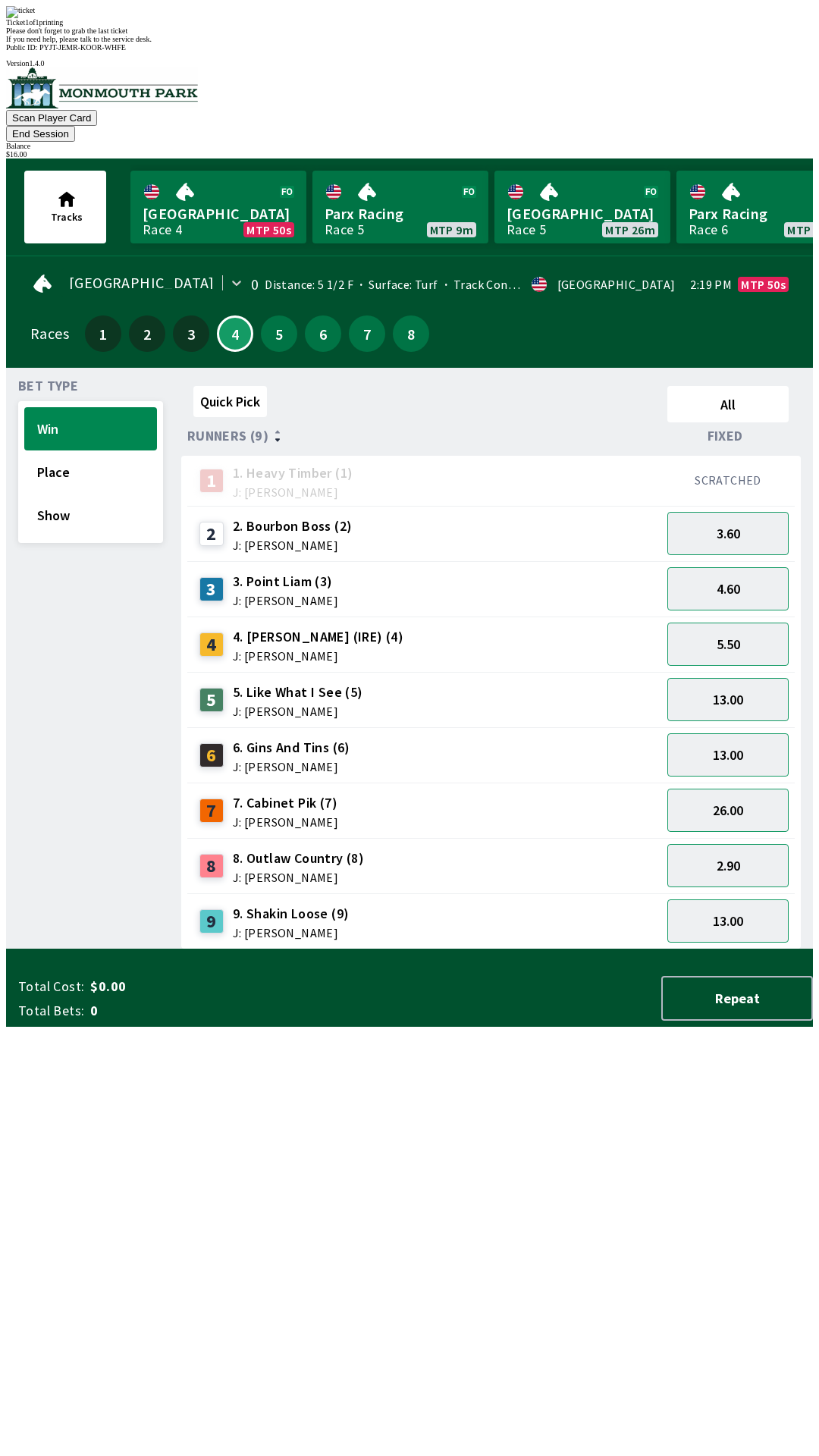
click at [637, 43] on div "Ticket 1 of 1 printing Please don't forget to grab the last ticket If you need …" at bounding box center [410, 24] width 807 height 37
click at [152, 43] on span "If you need help, please talk to the service desk." at bounding box center [79, 39] width 146 height 9
click at [604, 35] on div "Please don't forget to grab the last ticket" at bounding box center [410, 31] width 807 height 9
click at [653, 950] on div "Quick Pick All Runners (9) Fixed 1 1. Heavy Timber (1) J: Joezer [PERSON_NAME] …" at bounding box center [497, 664] width 632 height 569
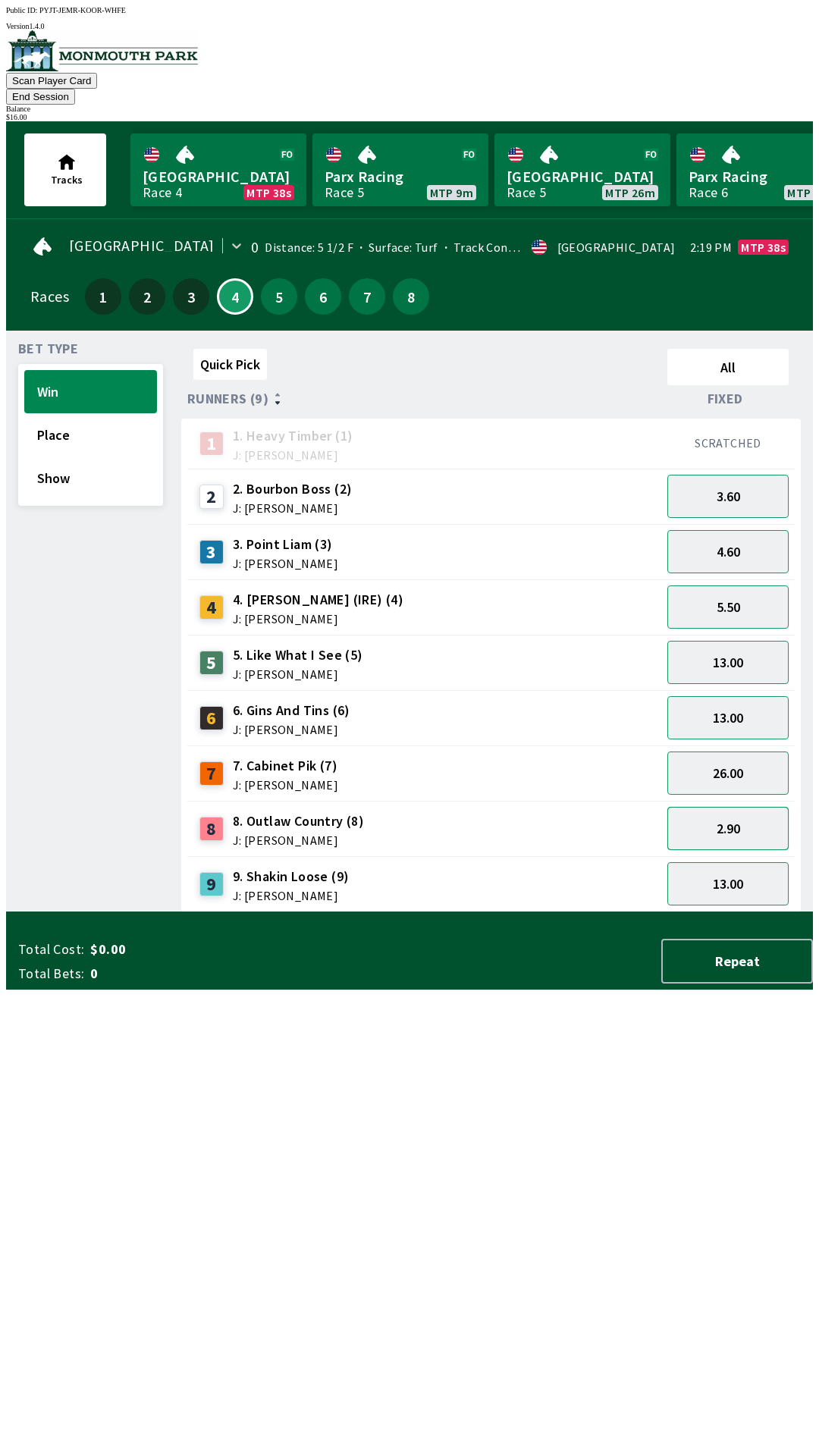
click at [721, 809] on button "2.90" at bounding box center [727, 829] width 121 height 43
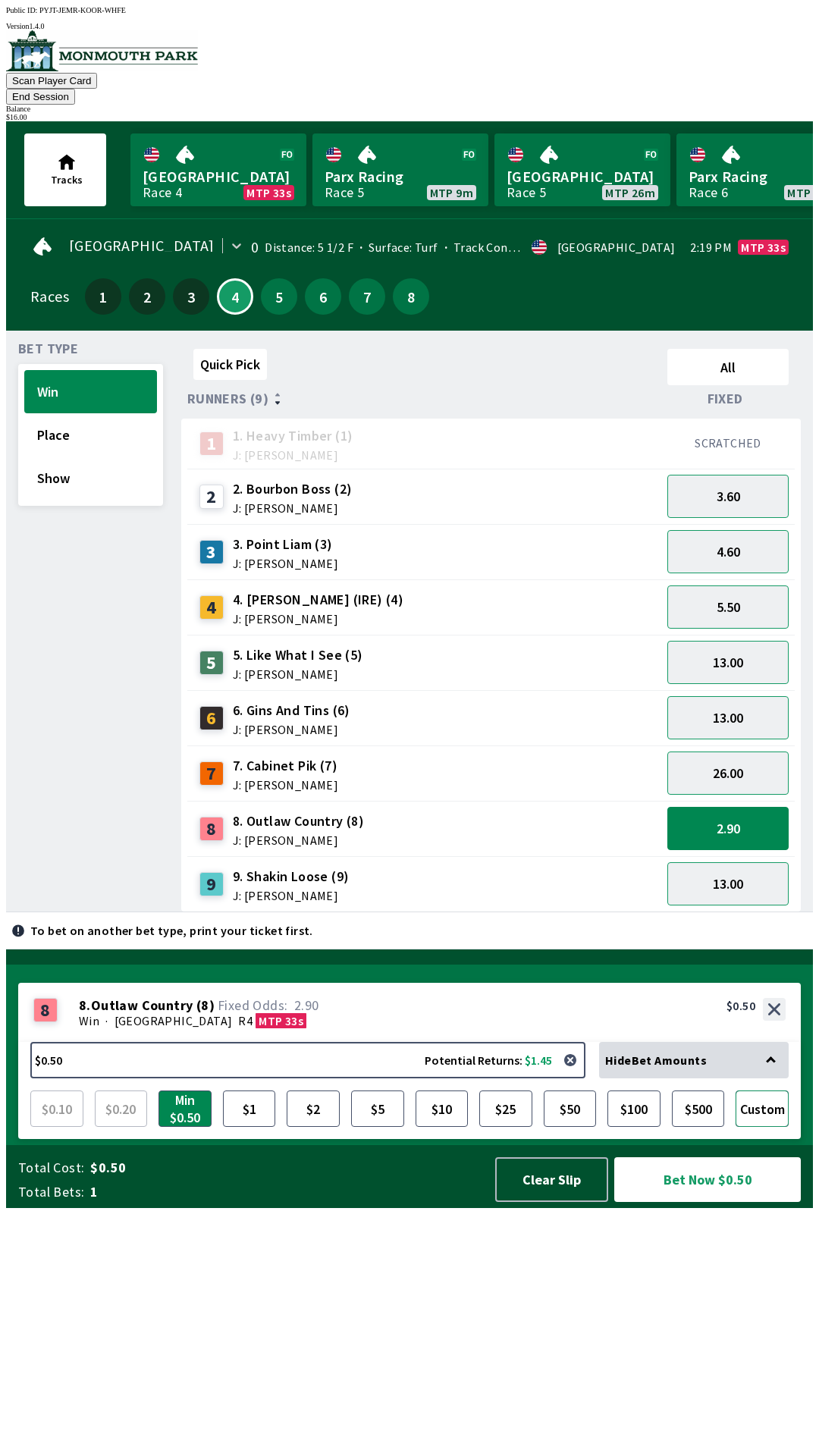
click at [769, 1127] on button "Custom" at bounding box center [761, 1109] width 53 height 36
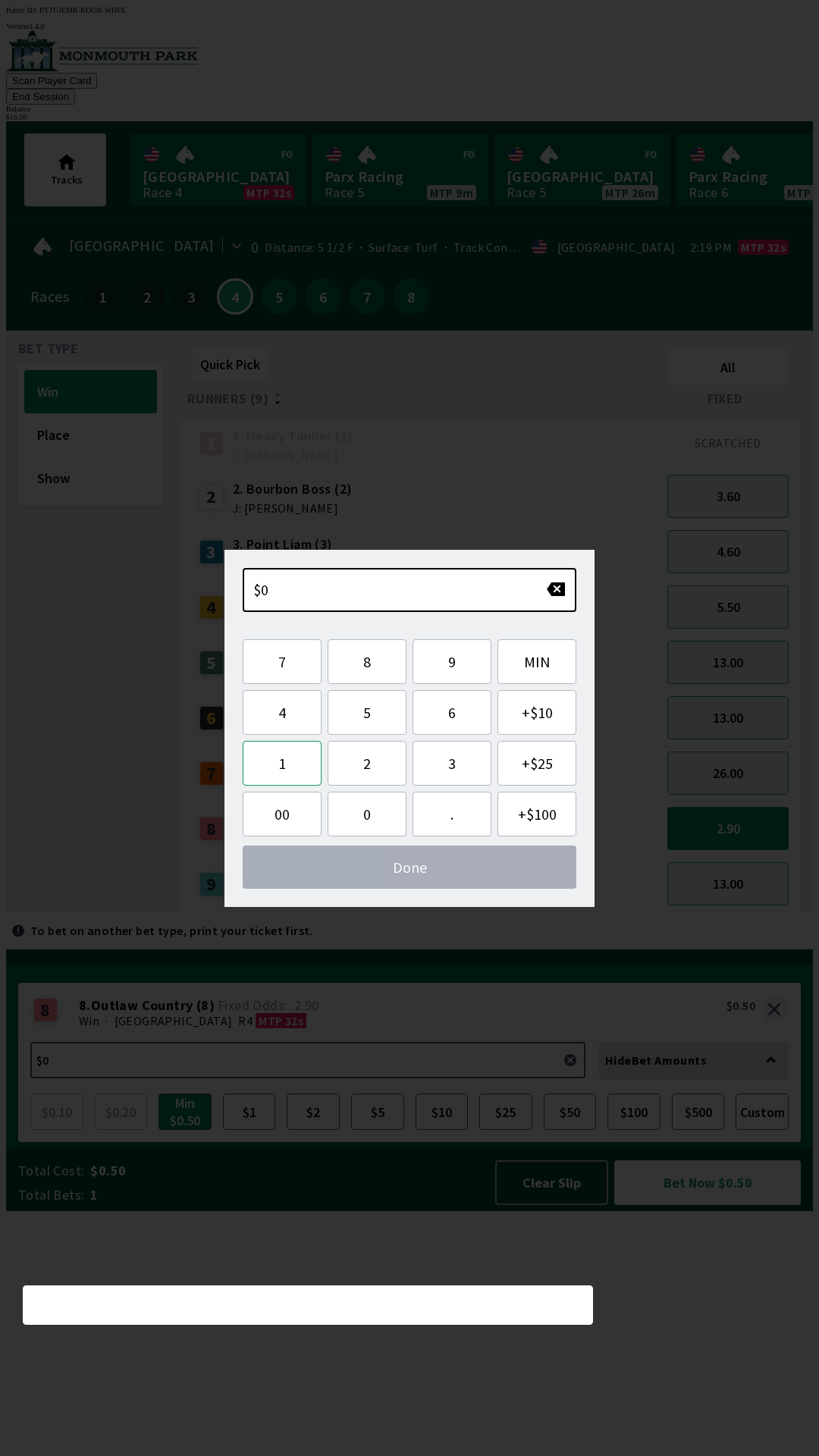
click at [277, 766] on button "1" at bounding box center [282, 763] width 79 height 45
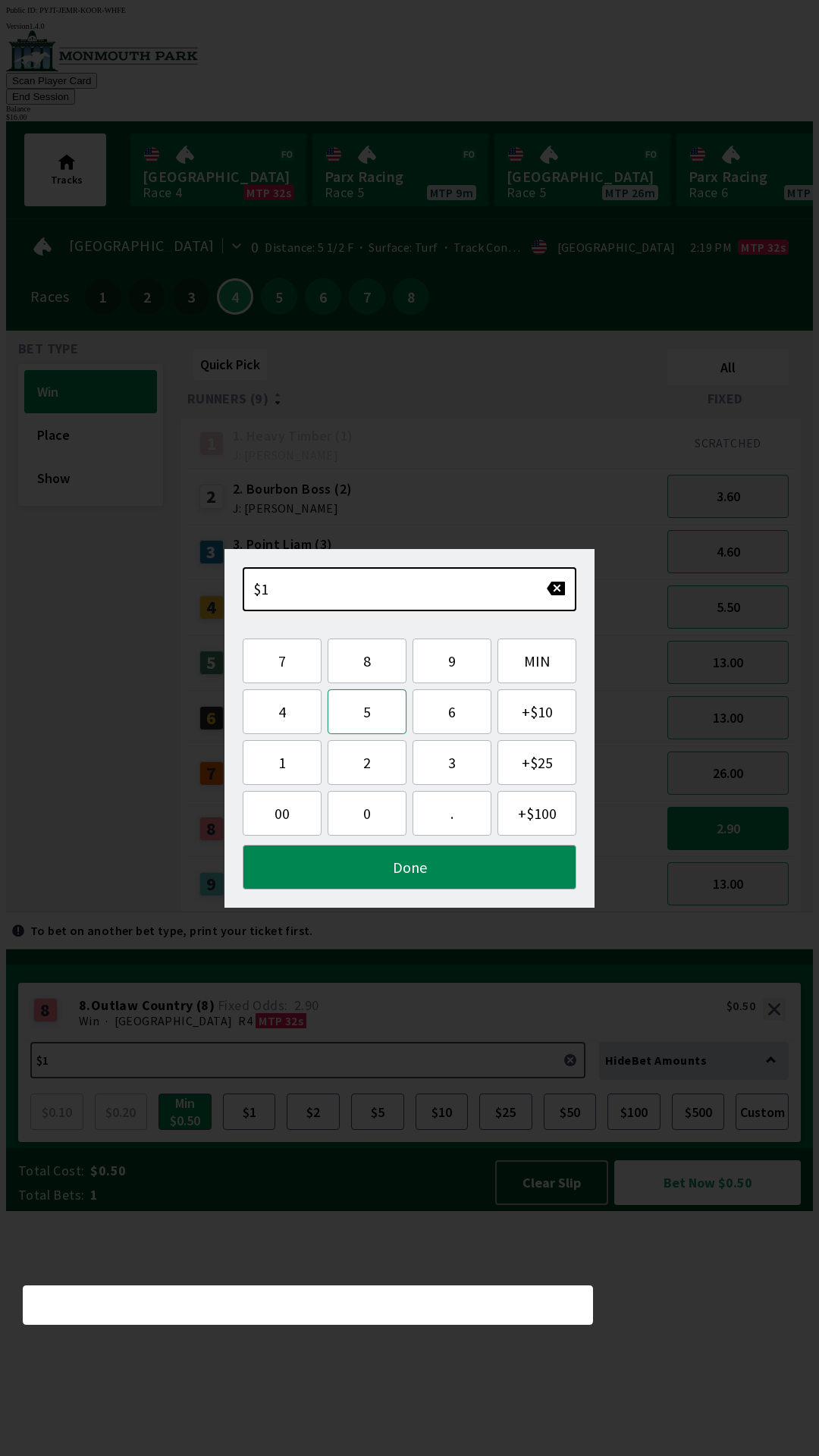
click at [350, 720] on button "5" at bounding box center [366, 712] width 79 height 45
click at [468, 874] on button "Done" at bounding box center [410, 868] width 333 height 45
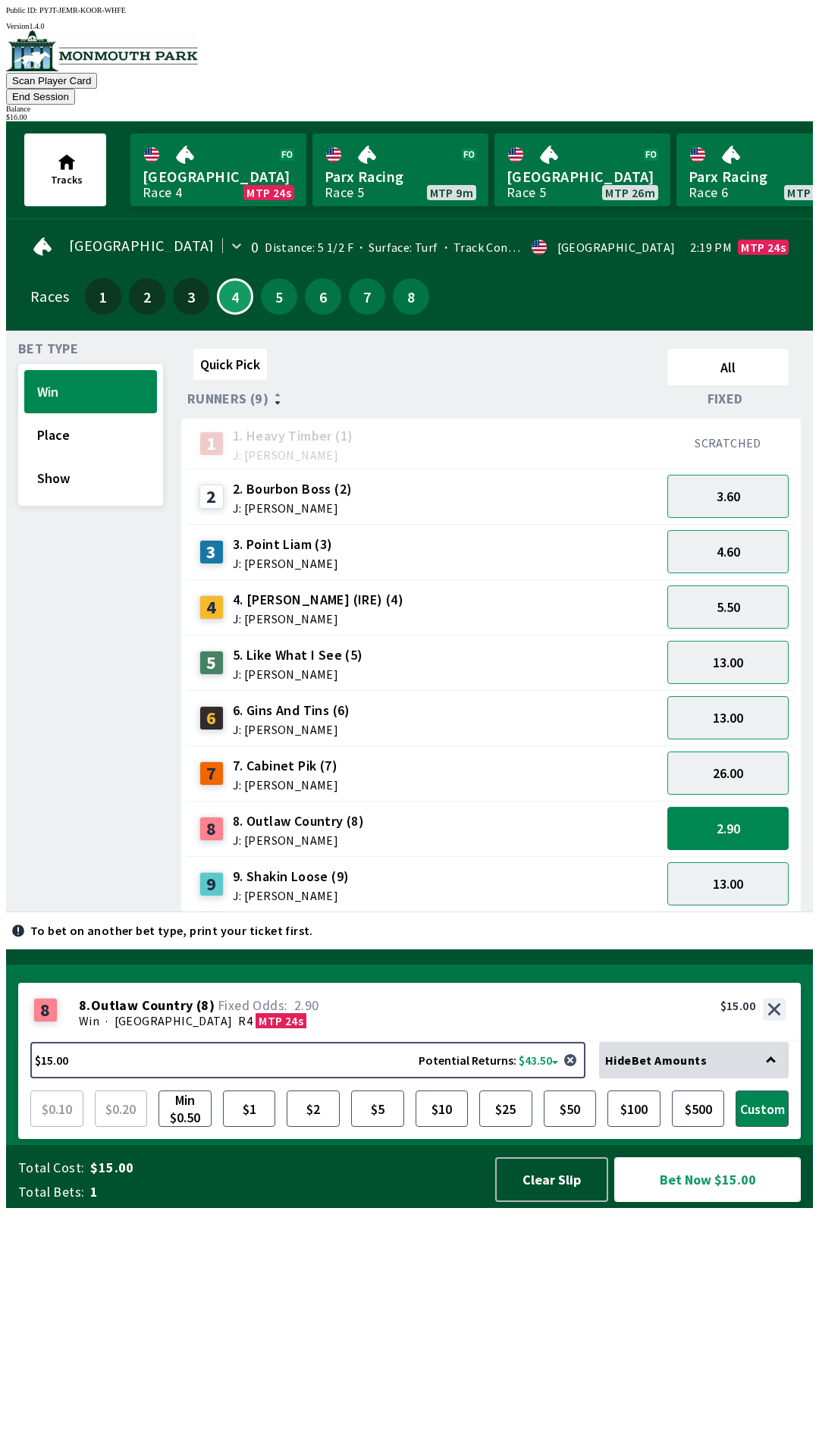
click at [717, 1202] on button "Bet Now $15.00" at bounding box center [708, 1179] width 187 height 45
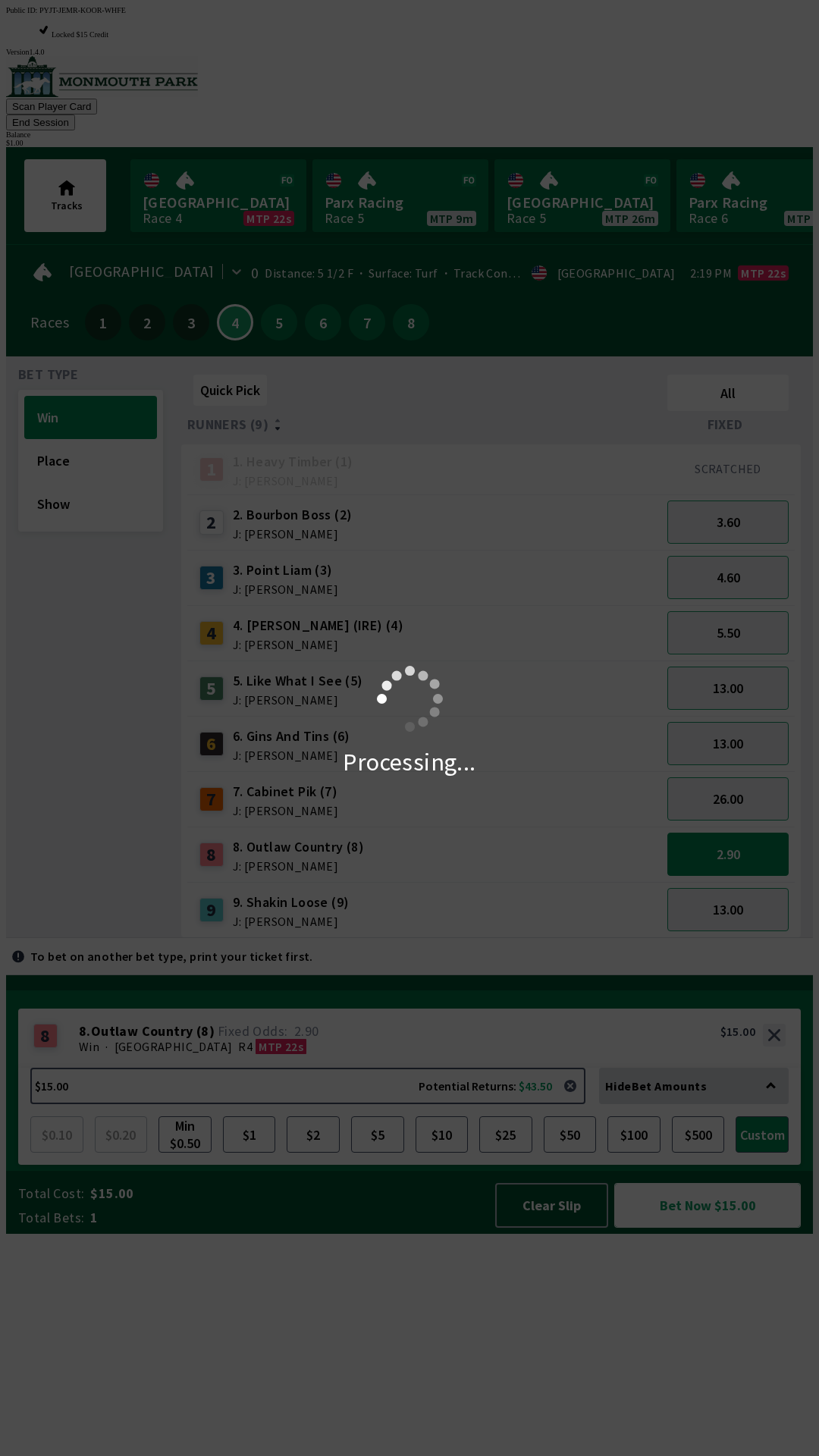
click at [614, 1183] on button "Bet Now $15.00" at bounding box center [708, 1205] width 187 height 45
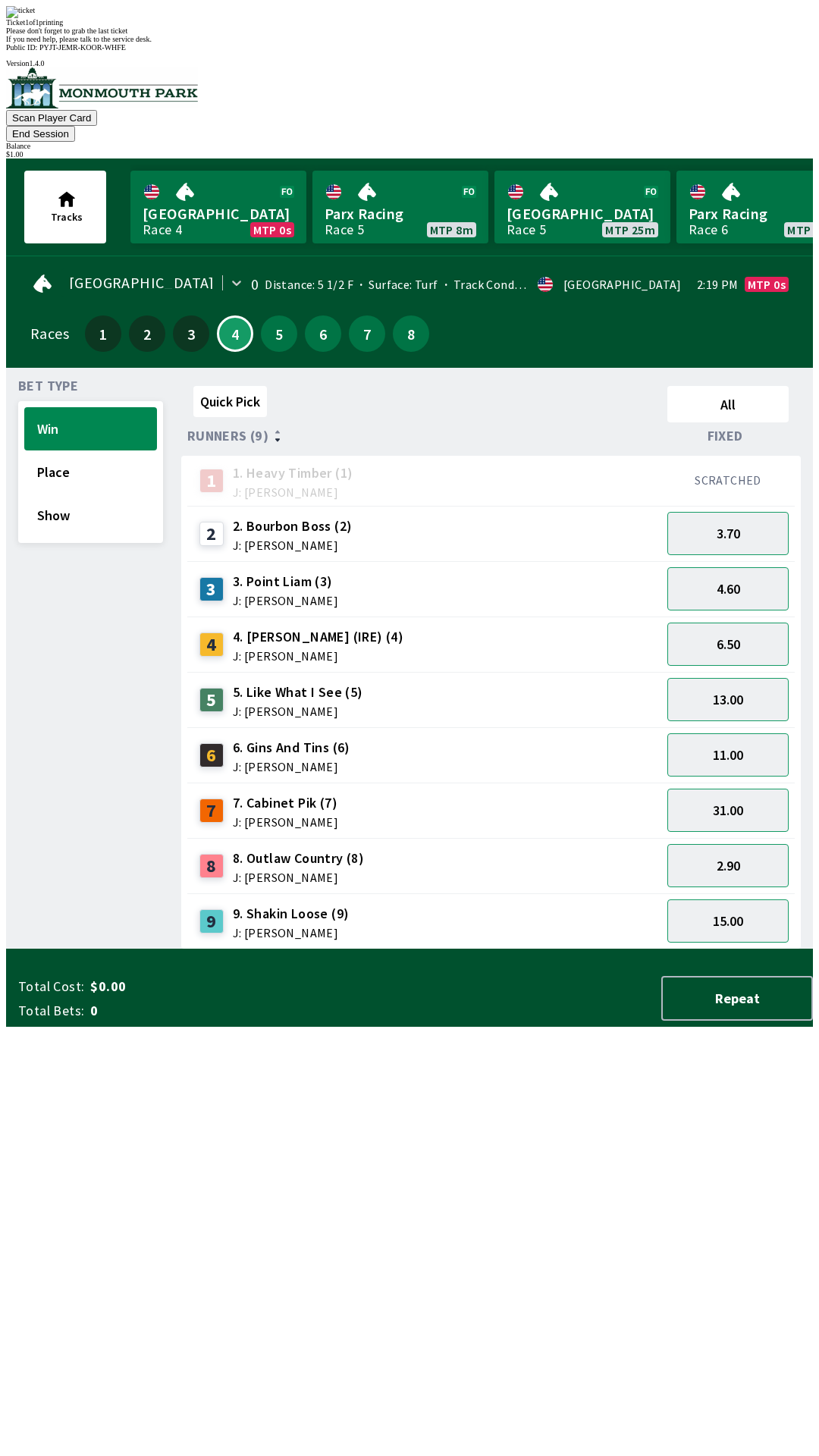
click at [75, 126] on button "End Session" at bounding box center [41, 134] width 69 height 16
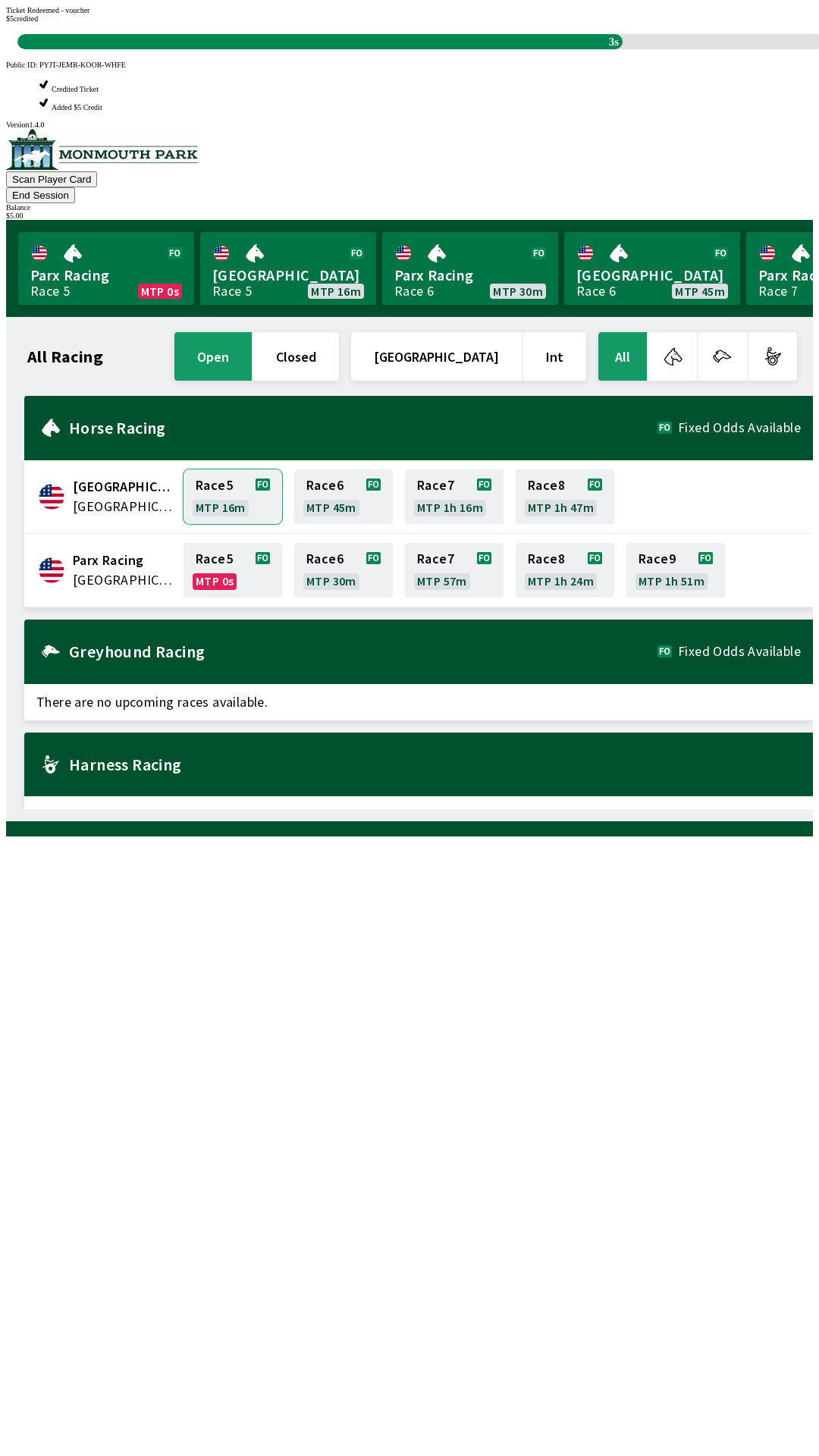
click at [216, 469] on link "Race 5 MTP 16m" at bounding box center [232, 496] width 98 height 54
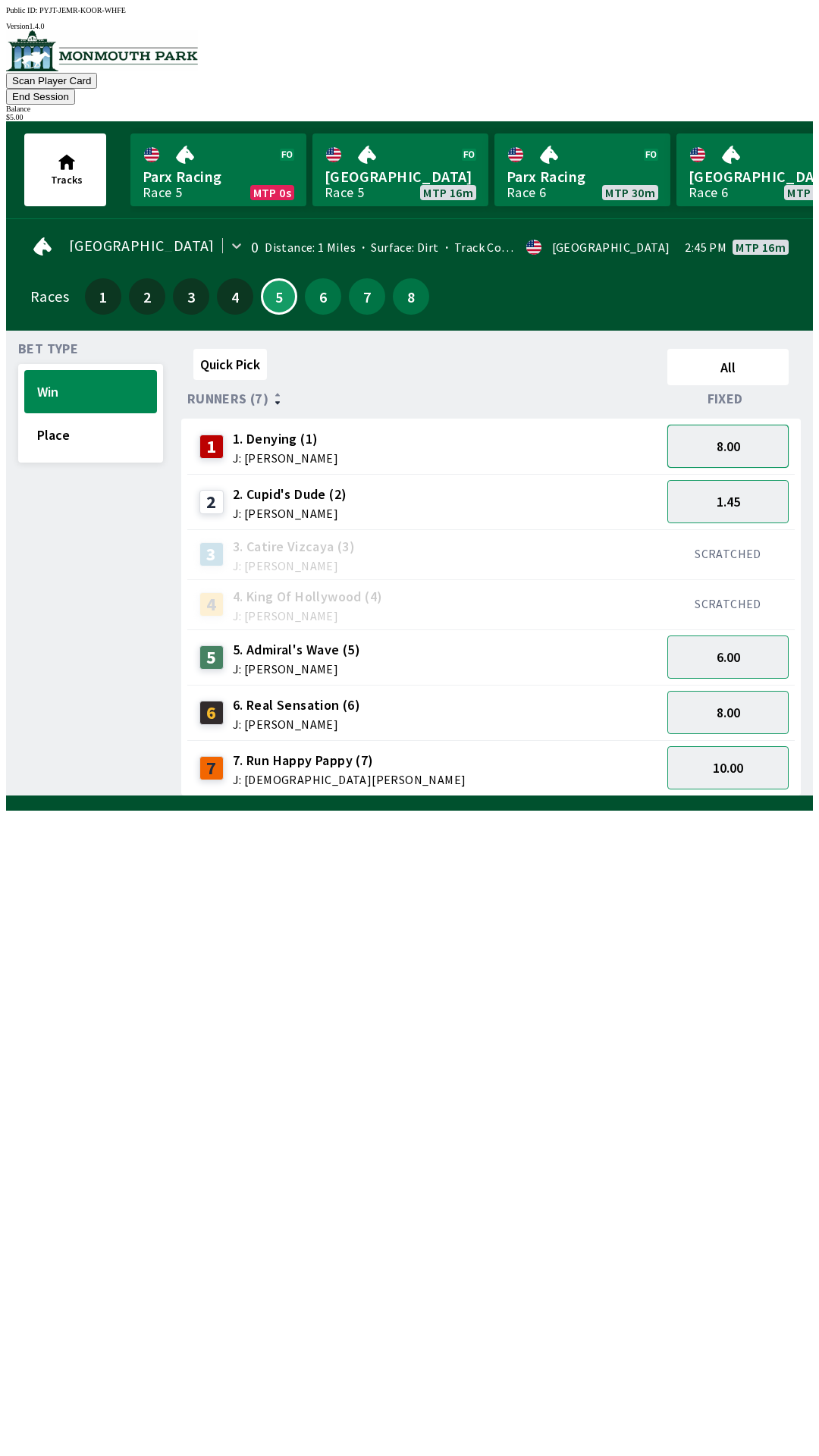
click at [743, 424] on button "8.00" at bounding box center [727, 446] width 121 height 43
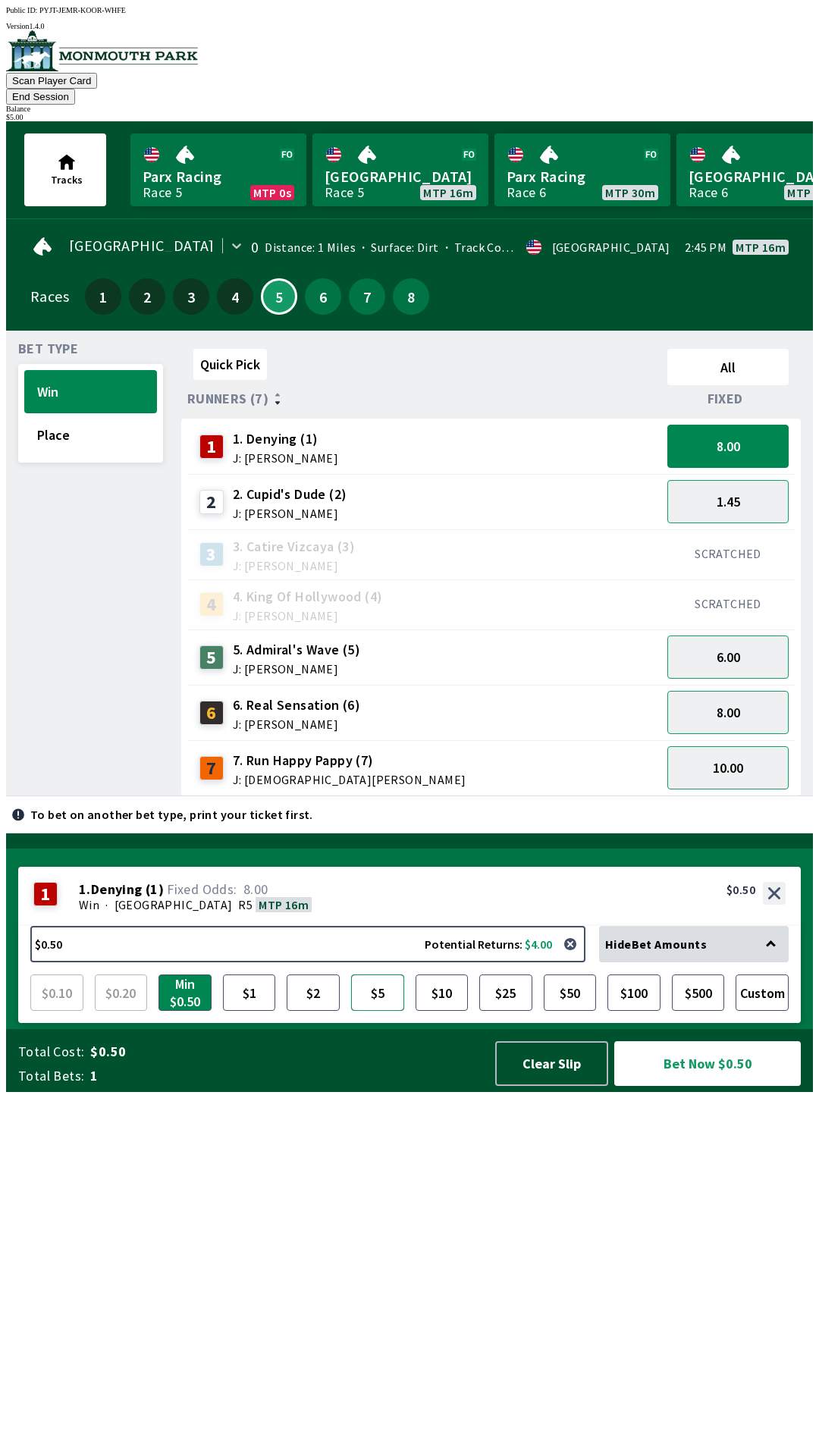
click at [370, 1011] on button "$5" at bounding box center [377, 993] width 53 height 36
click at [738, 1086] on button "Bet Now $5.00" at bounding box center [708, 1064] width 187 height 45
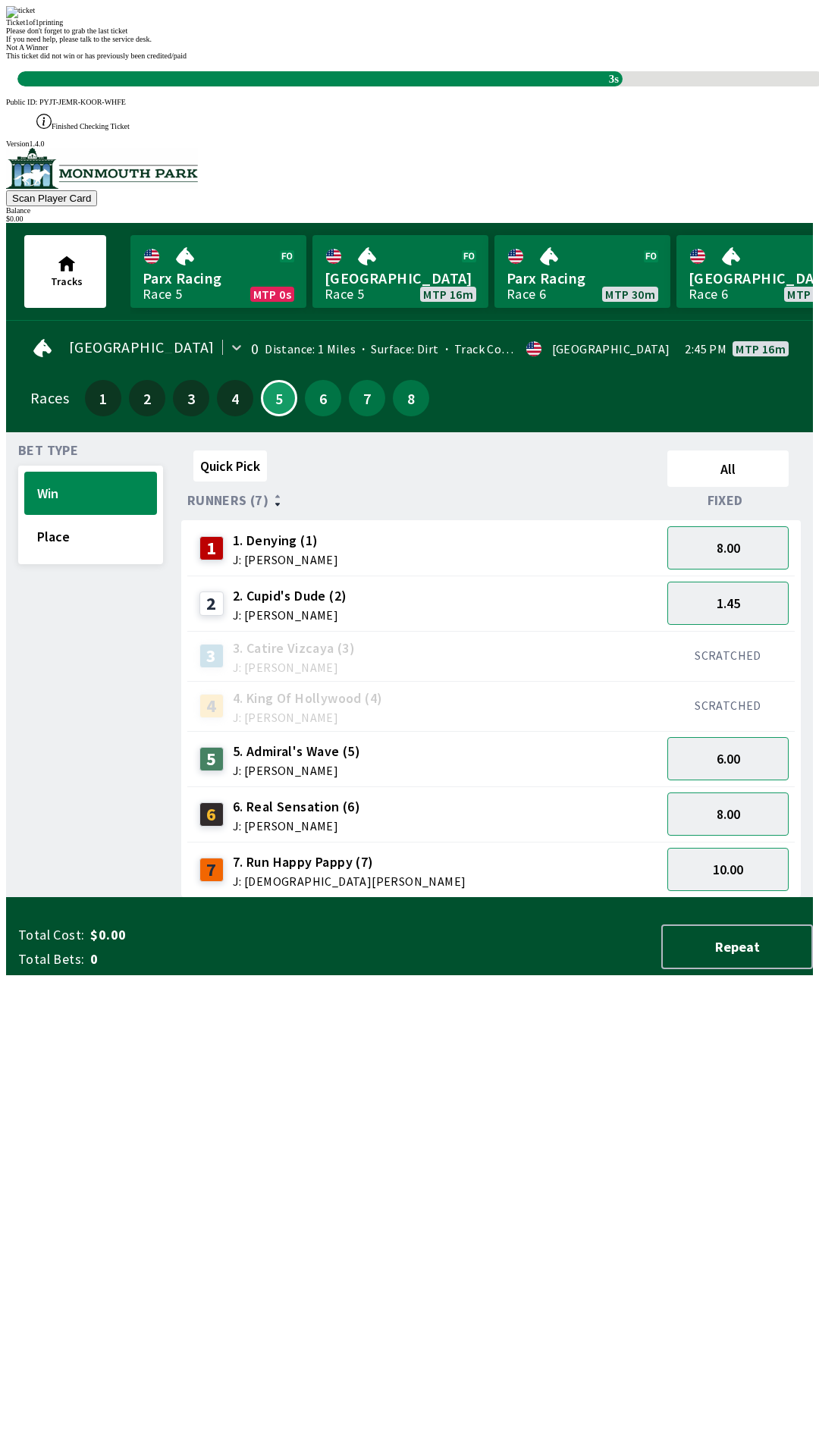
click at [581, 898] on div "Quick Pick All Runners (7) Fixed 1 1. Denying (1) J: [PERSON_NAME] 8.00 2 2. Cu…" at bounding box center [497, 671] width 632 height 454
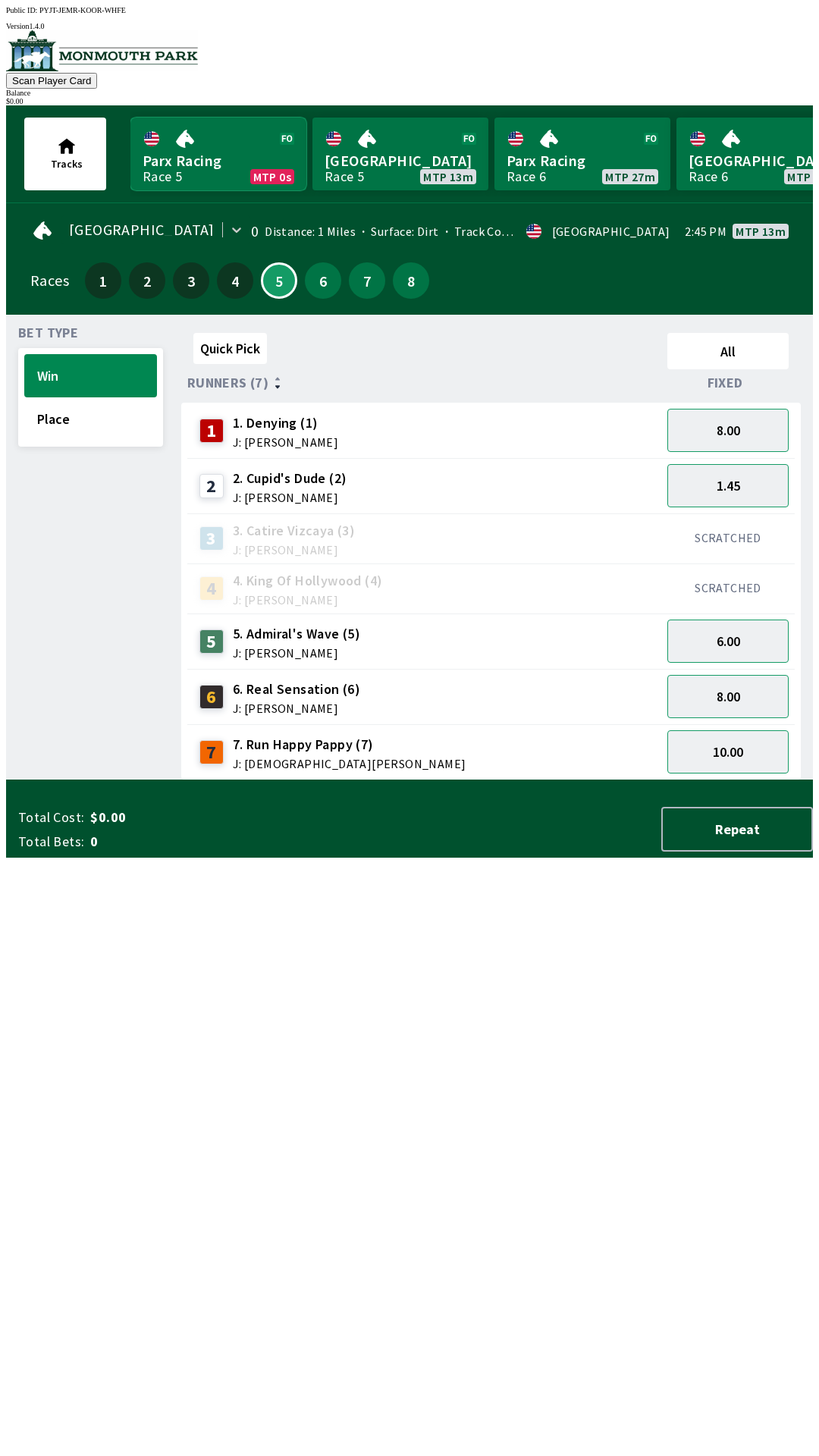
click at [232, 146] on link "Parx Racing Race 5 MTP 0s" at bounding box center [219, 154] width 176 height 73
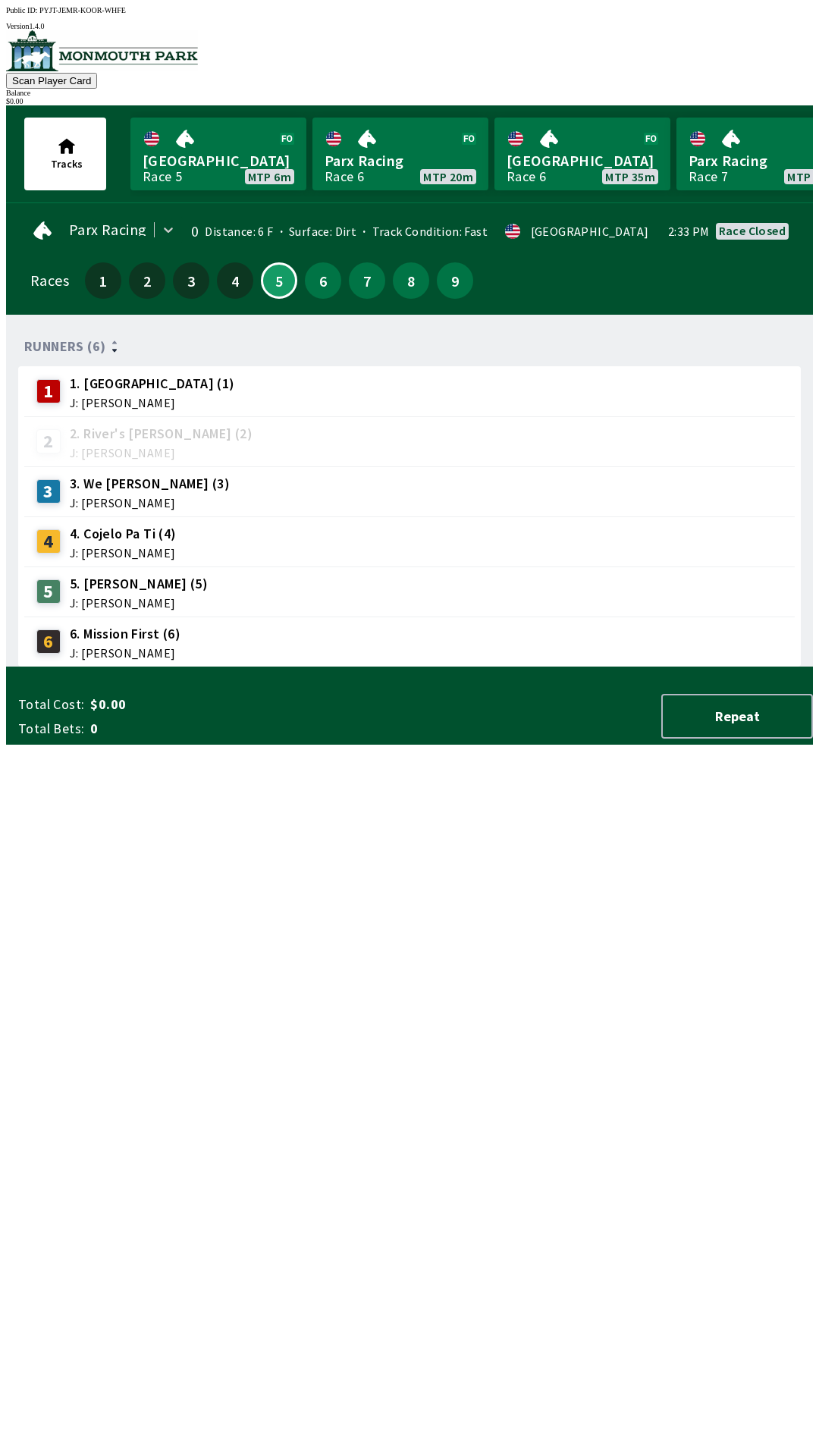
click at [394, 667] on div "Runners (6) 1 1. Carnaby (1) J: [PERSON_NAME] 2 2. River's [PERSON_NAME] (2) J:…" at bounding box center [416, 497] width 795 height 340
click at [323, 285] on button "6" at bounding box center [323, 281] width 36 height 36
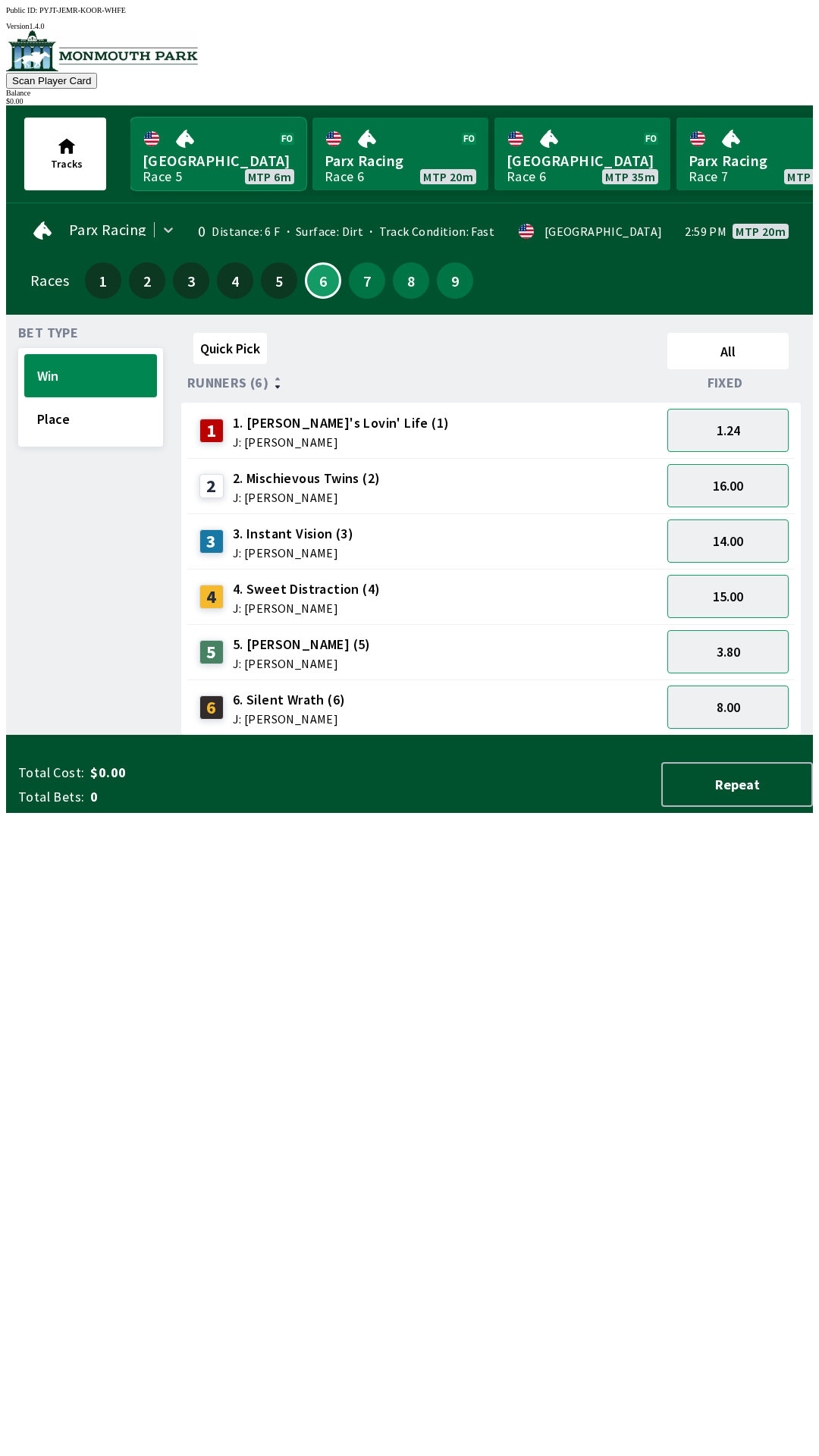
click at [232, 151] on link "[GEOGRAPHIC_DATA] Race 5 MTP 6m" at bounding box center [219, 154] width 176 height 73
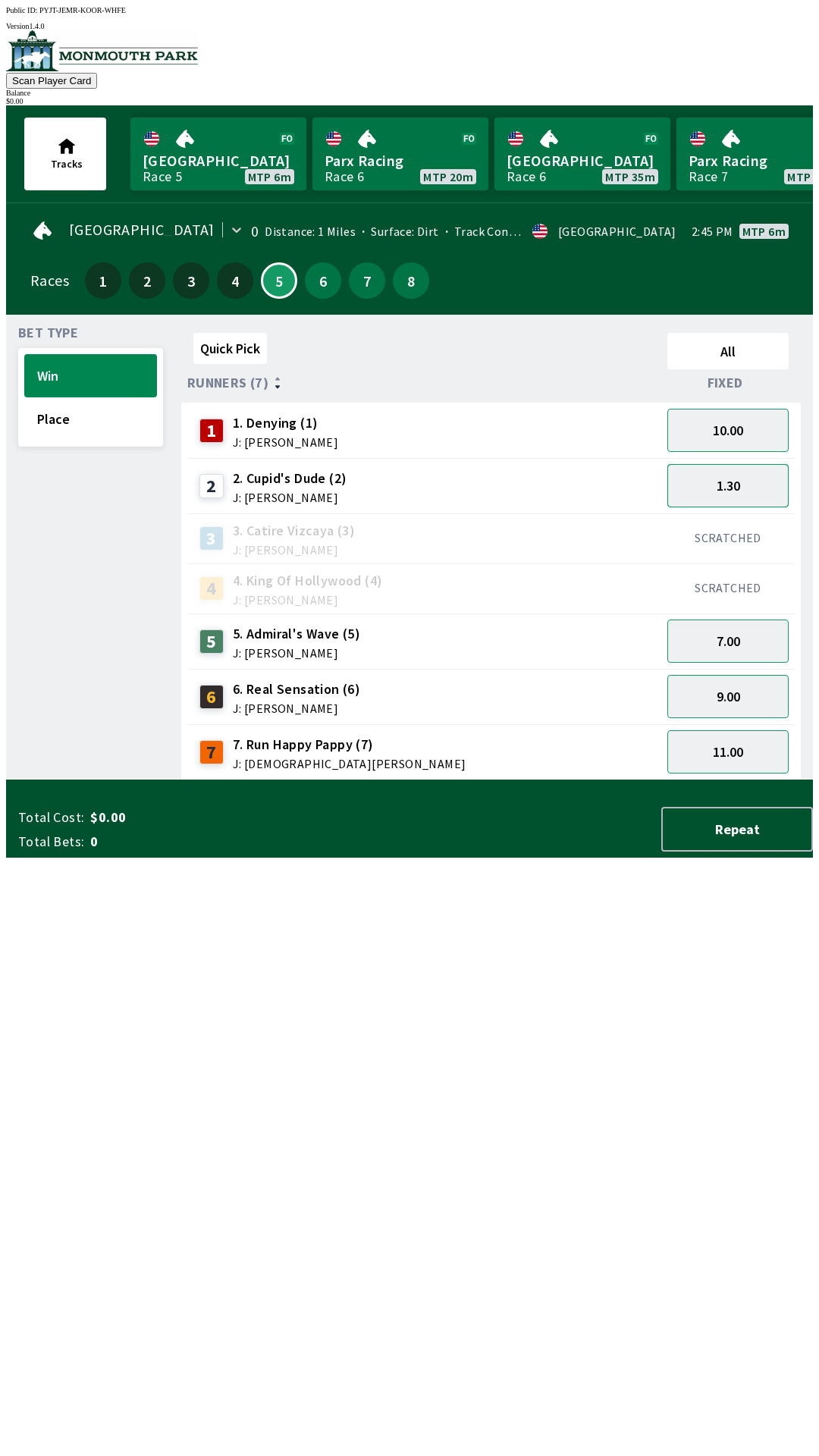
click at [765, 487] on button "1.30" at bounding box center [727, 486] width 121 height 43
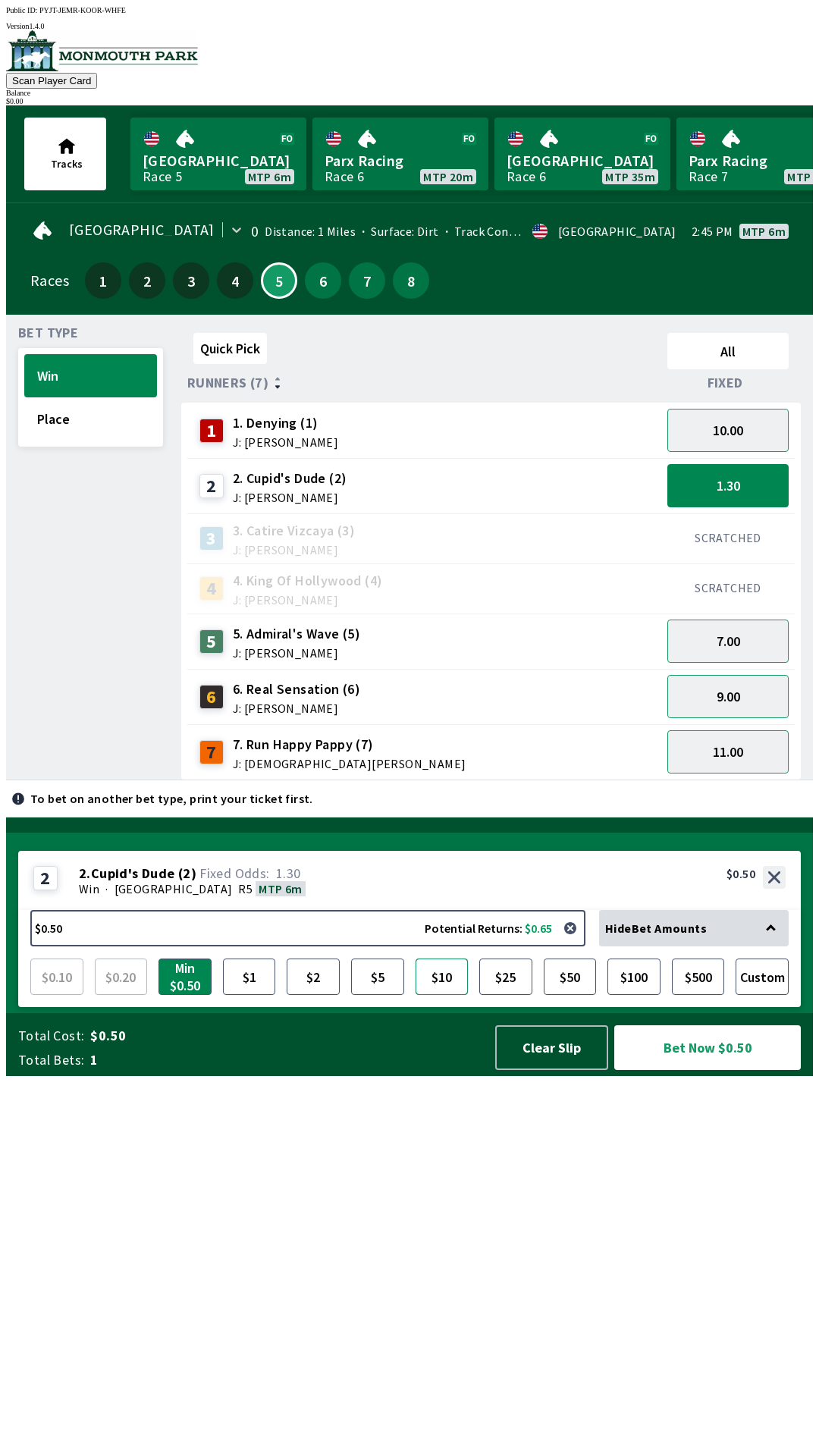
click at [451, 995] on button "$10" at bounding box center [441, 976] width 53 height 36
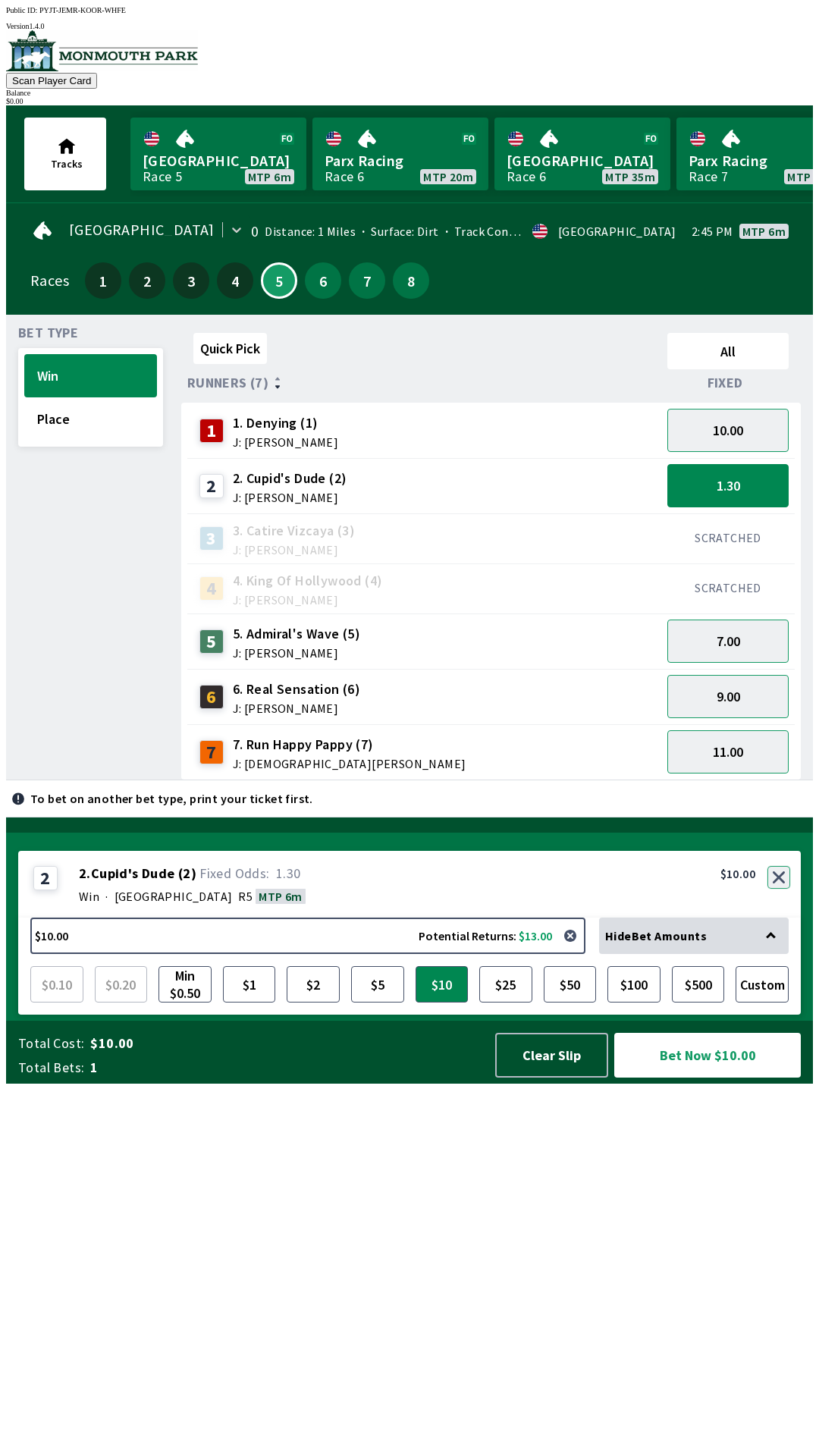
click at [781, 889] on button "button" at bounding box center [778, 877] width 22 height 22
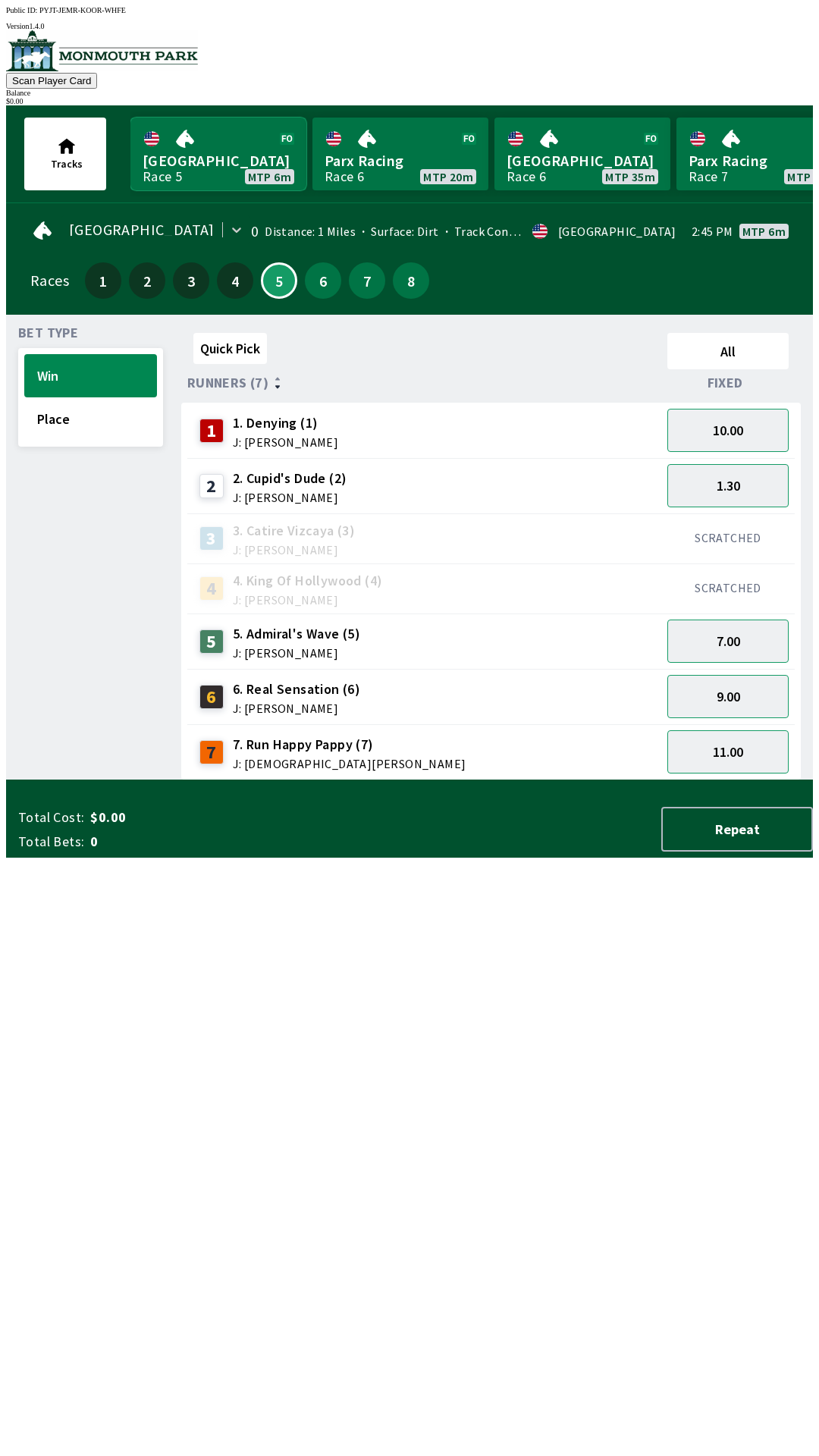
click at [237, 125] on link "[GEOGRAPHIC_DATA] Race 5 MTP 6m" at bounding box center [219, 154] width 176 height 73
click at [429, 143] on link "Parx Racing Race 6 MTP 20m" at bounding box center [401, 154] width 176 height 73
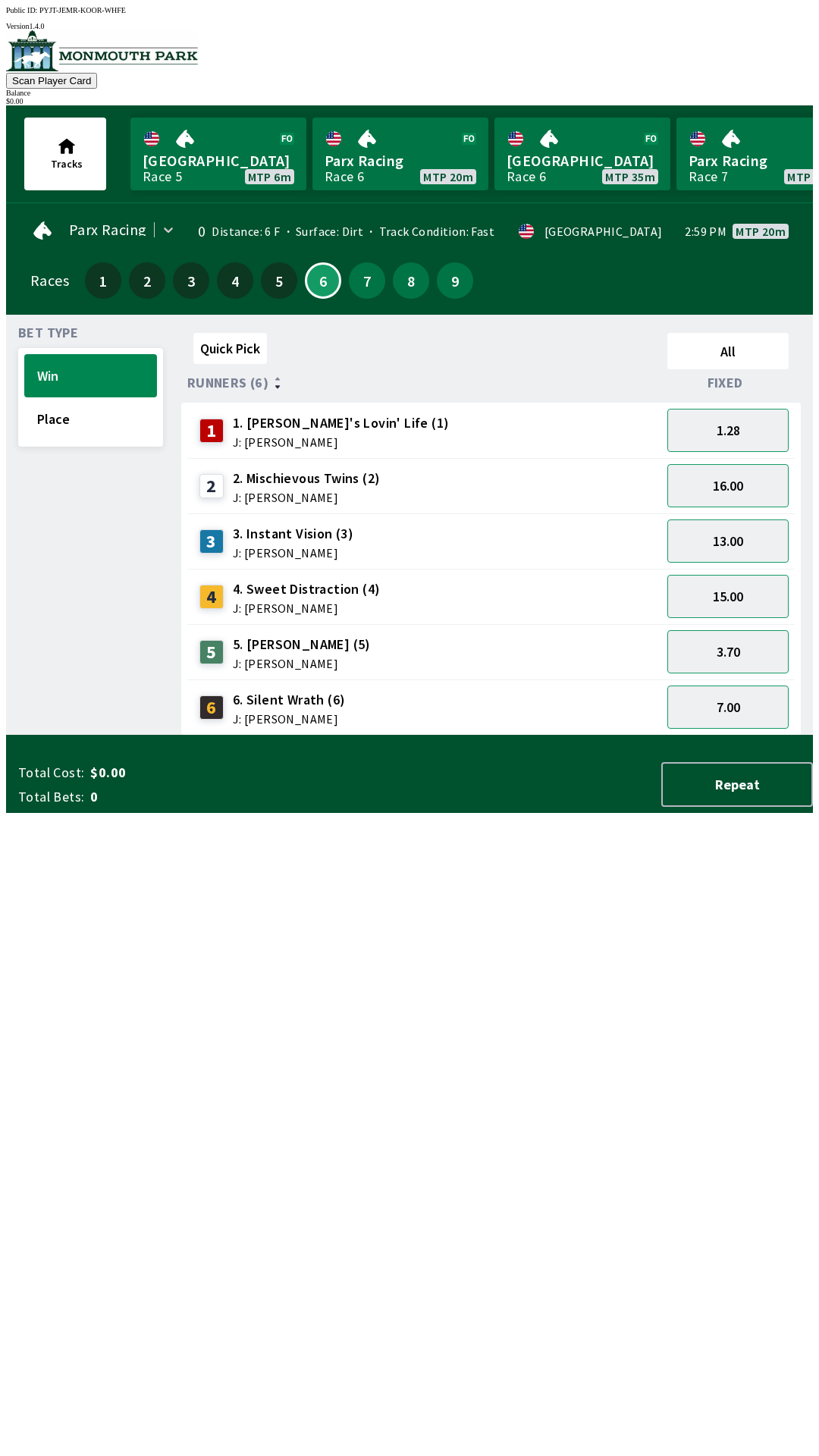
click at [169, 203] on div "Parx Racing 0 Distance: 6 F Surface: Dirt Track Condition: Fast · [GEOGRAPHIC_D…" at bounding box center [416, 258] width 795 height 111
click at [173, 166] on link "[GEOGRAPHIC_DATA] Race 5 MTP 6m" at bounding box center [219, 154] width 176 height 73
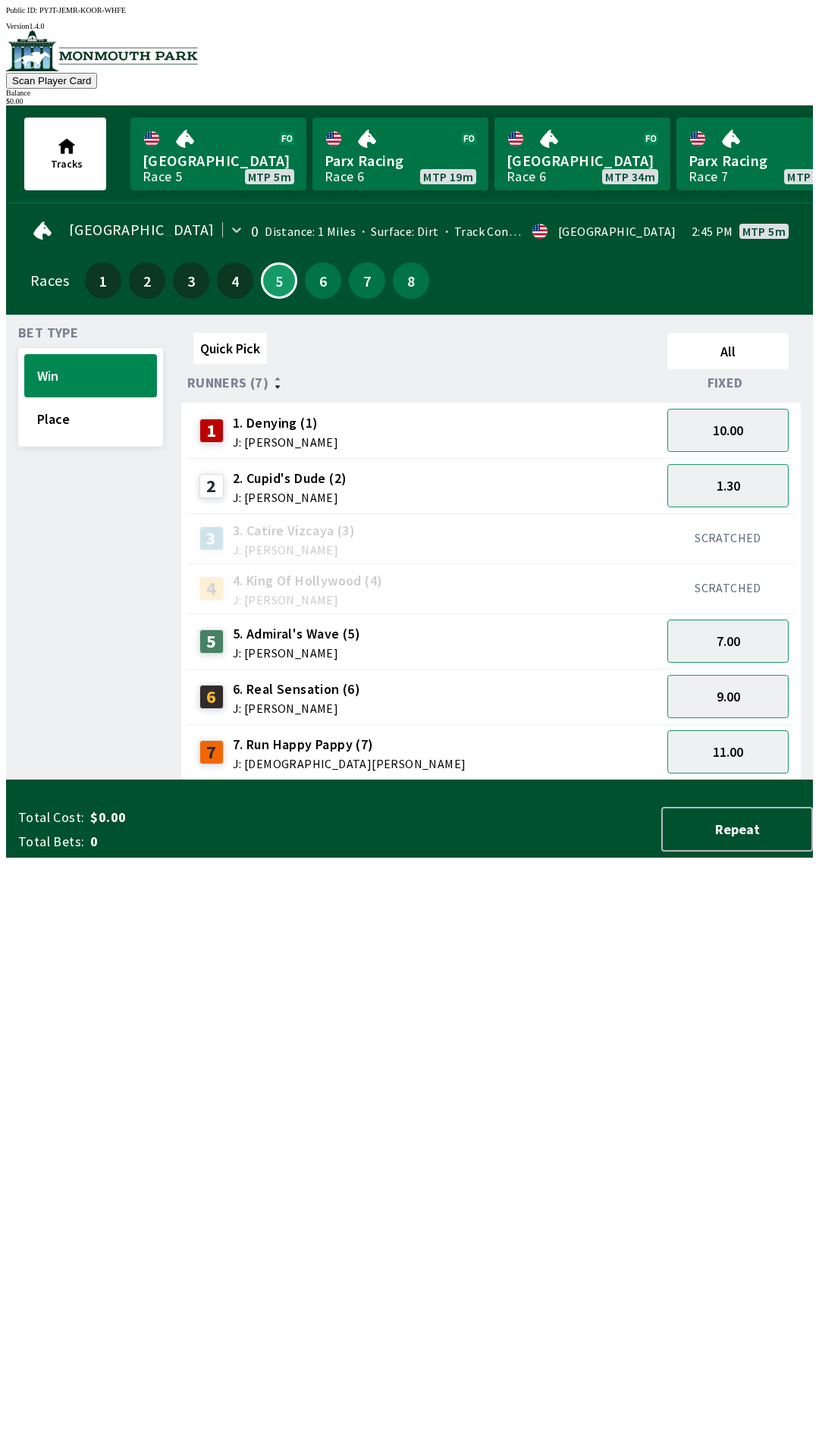
click at [318, 628] on span "5. Admiral's Wave (5)" at bounding box center [295, 633] width 127 height 20
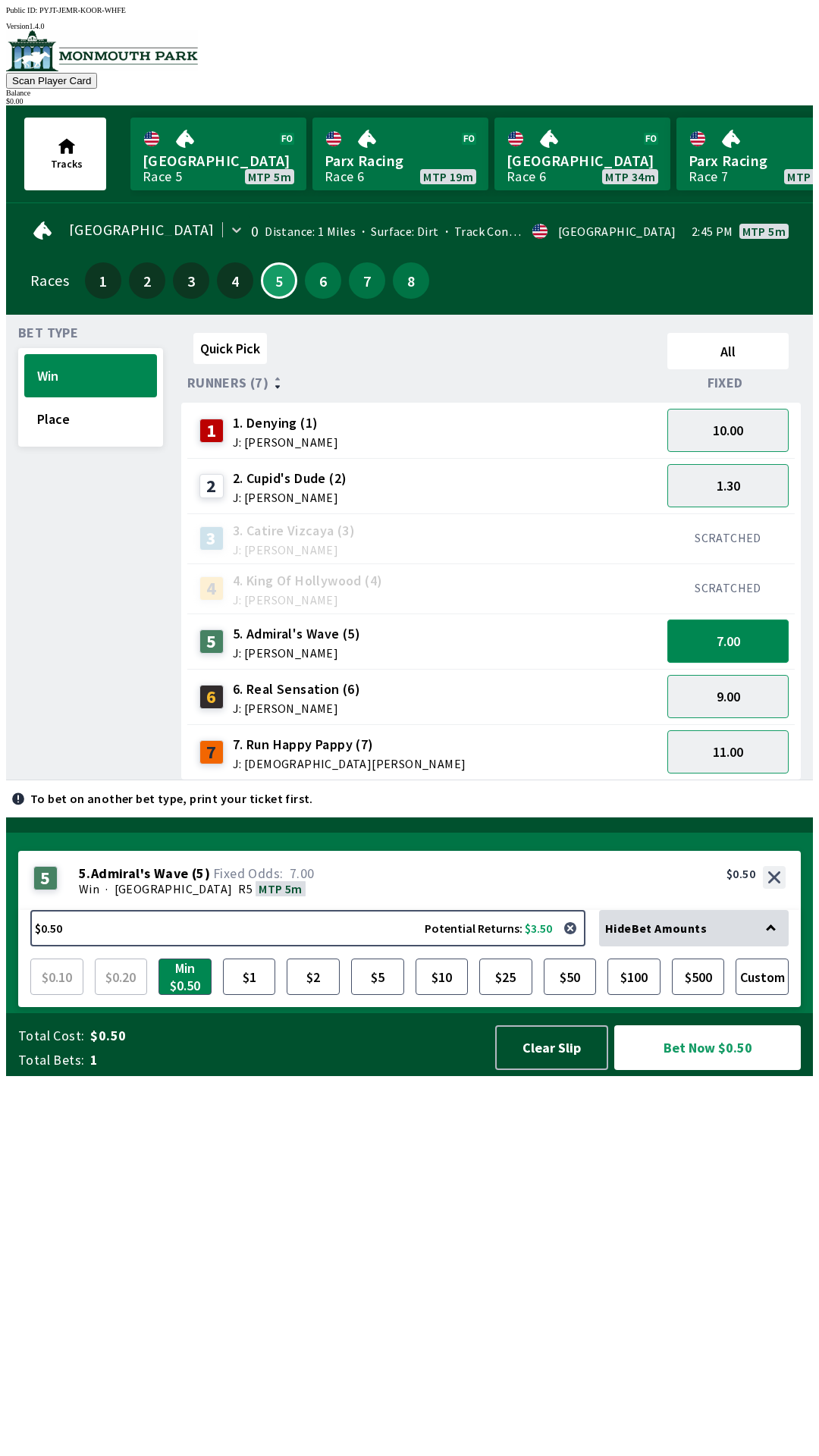
click at [715, 623] on button "7.00" at bounding box center [727, 641] width 121 height 43
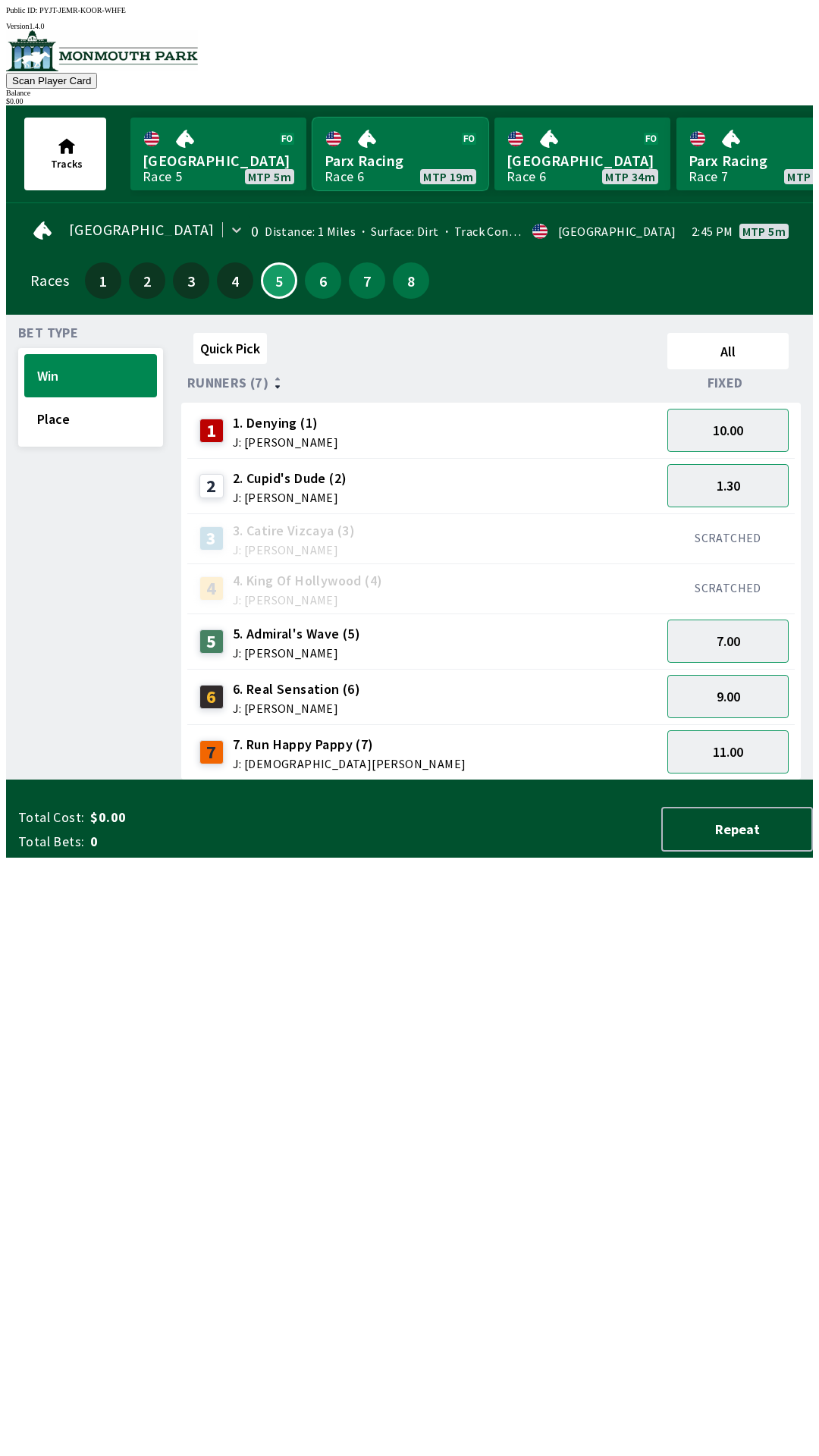
click at [356, 139] on link "Parx Racing Race 6 MTP 19m" at bounding box center [401, 154] width 176 height 73
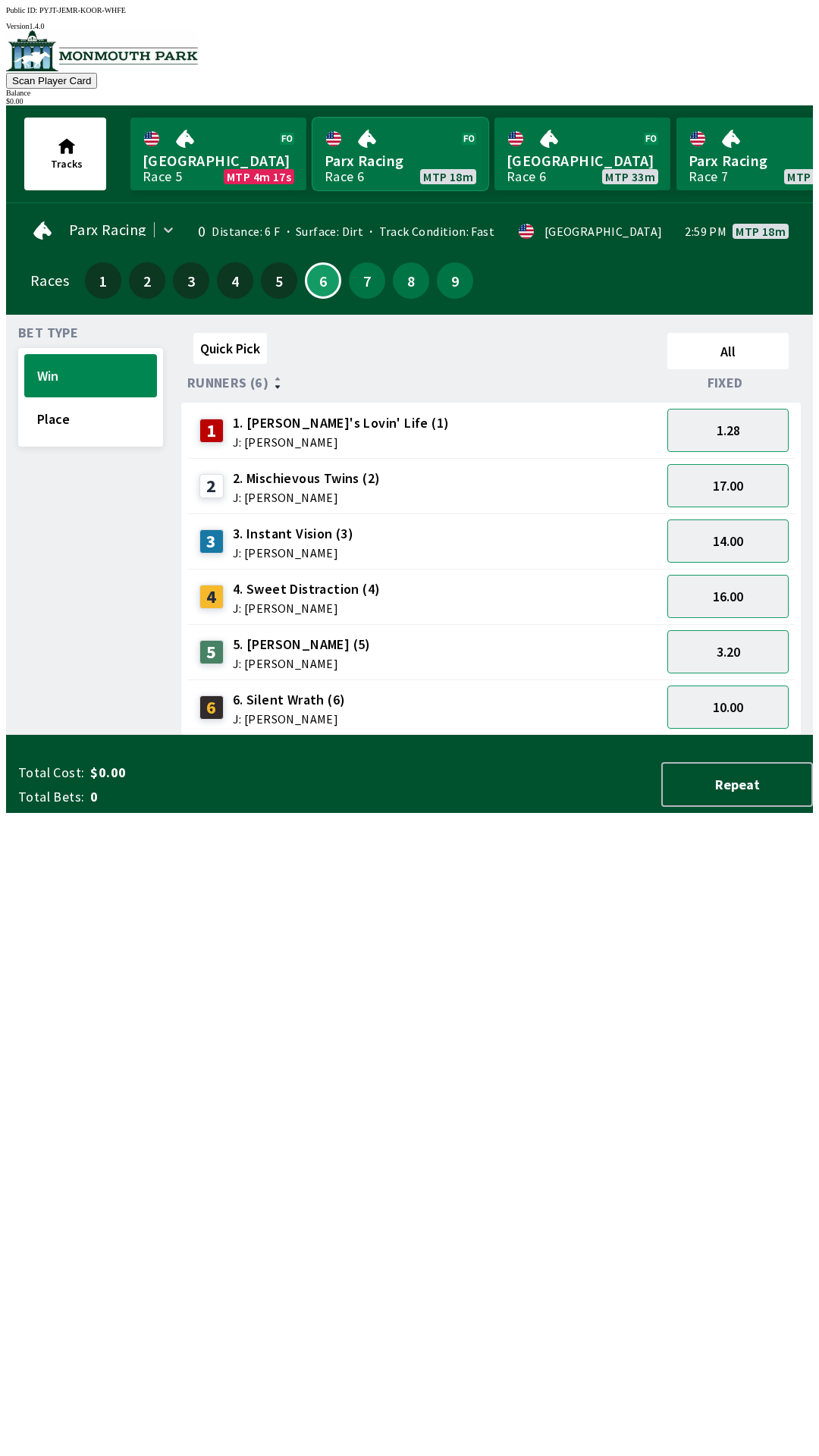
click at [398, 149] on link "Parx Racing Race 6 MTP 18m" at bounding box center [401, 154] width 176 height 73
click at [366, 277] on button "7" at bounding box center [367, 281] width 36 height 36
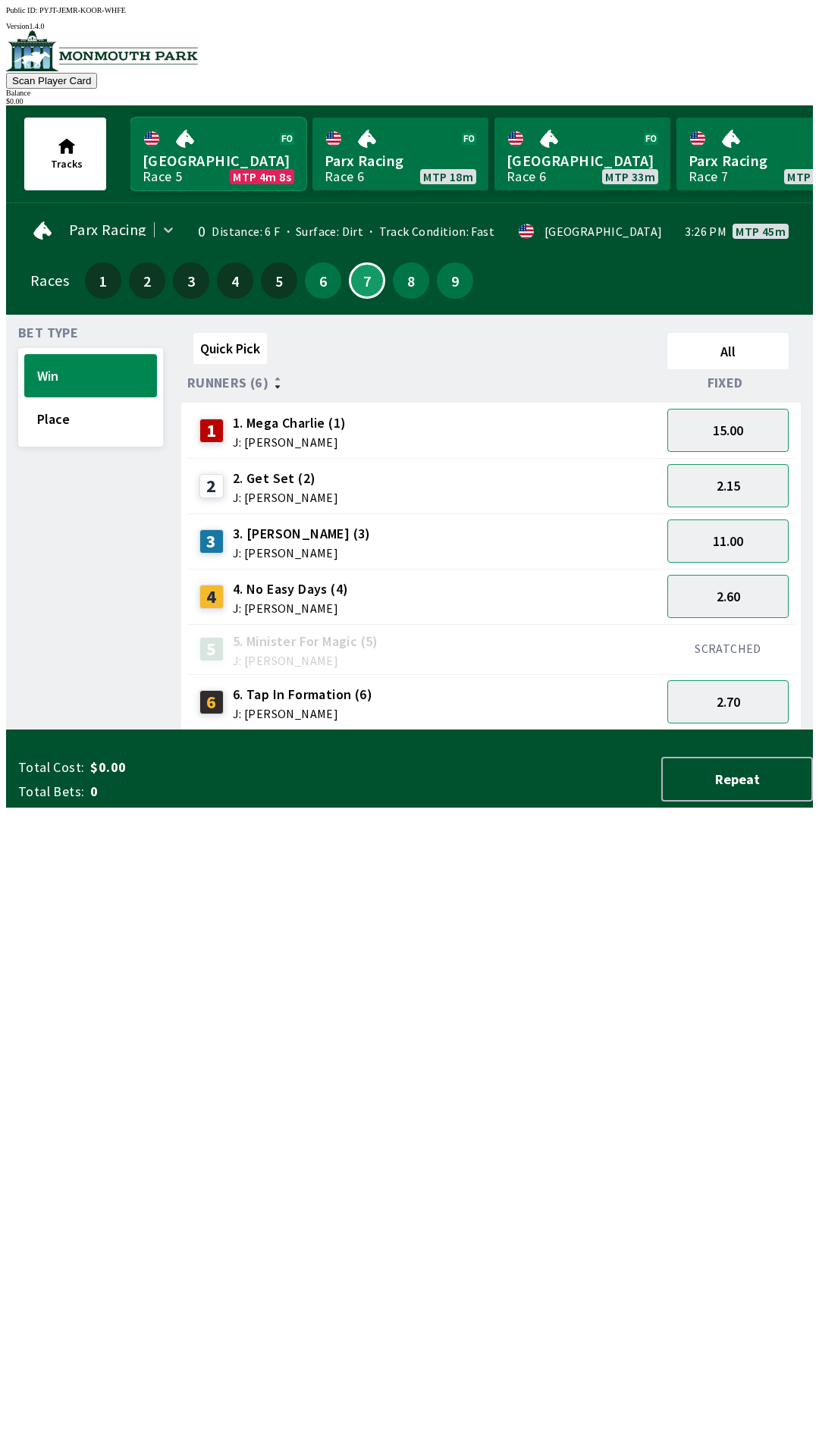
click at [217, 152] on link "[GEOGRAPHIC_DATA] Race 5 MTP 4m 8s" at bounding box center [219, 154] width 176 height 73
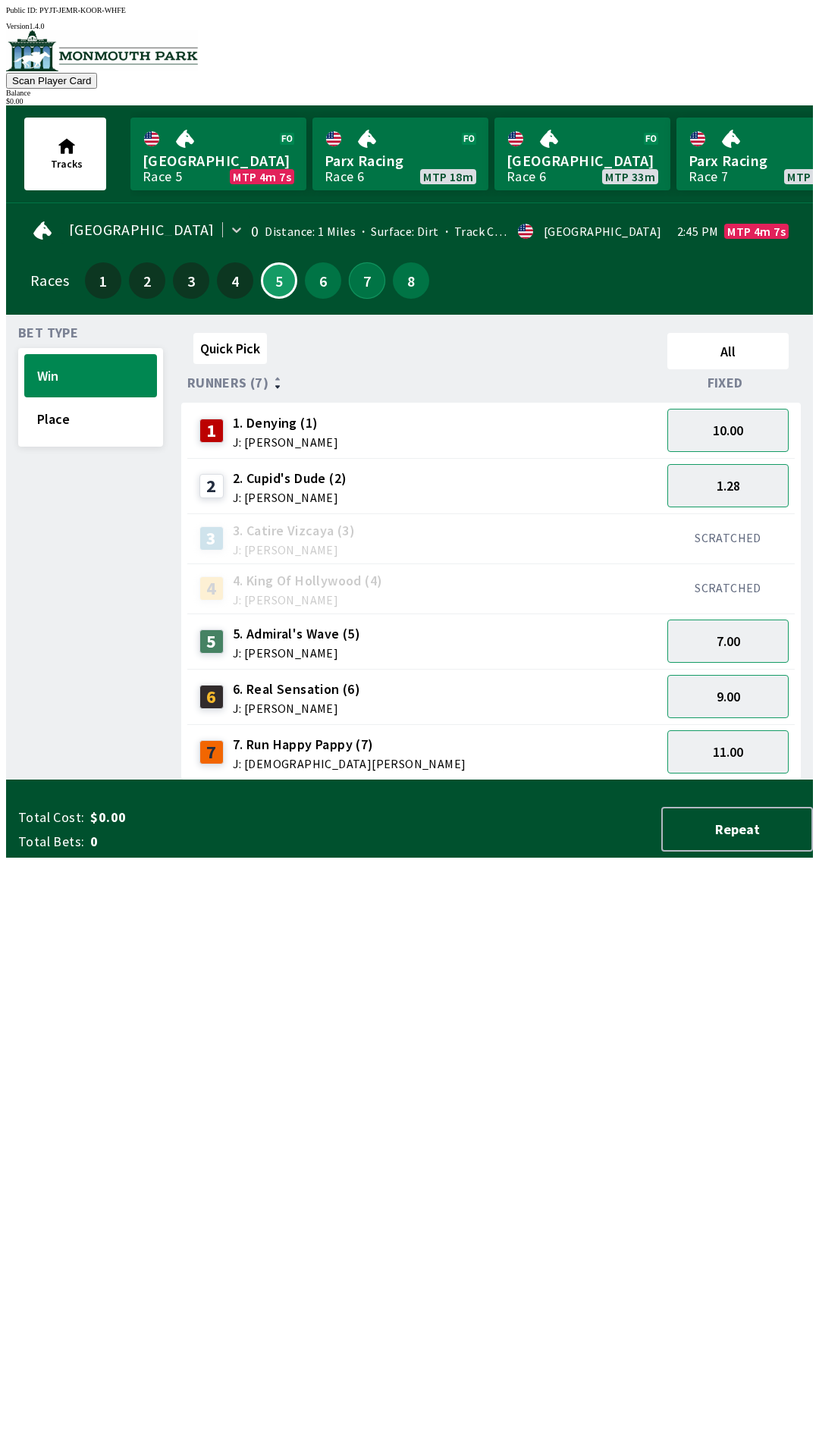
click at [349, 283] on button "7" at bounding box center [367, 281] width 36 height 36
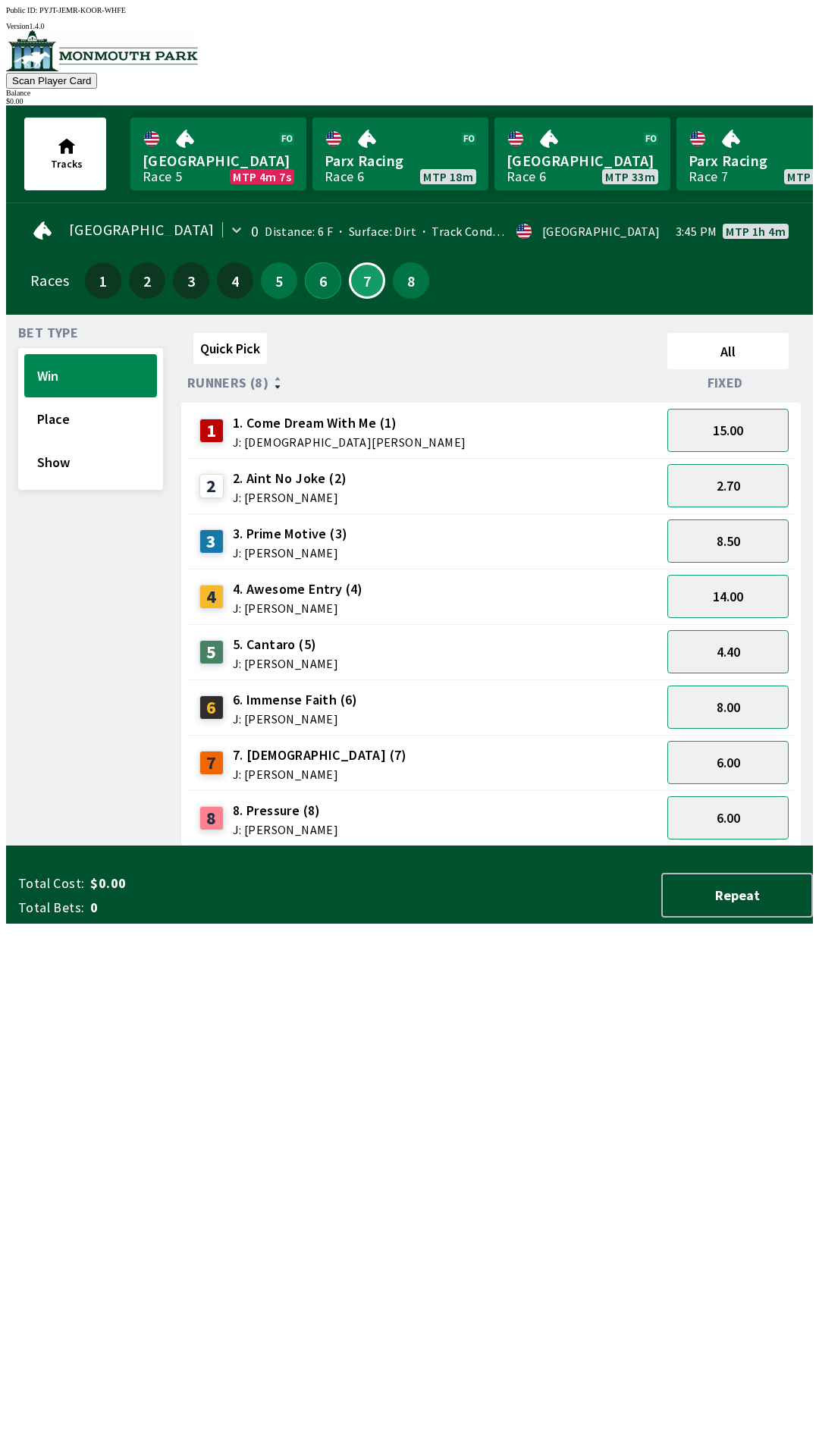
click at [319, 282] on button "6" at bounding box center [323, 281] width 36 height 36
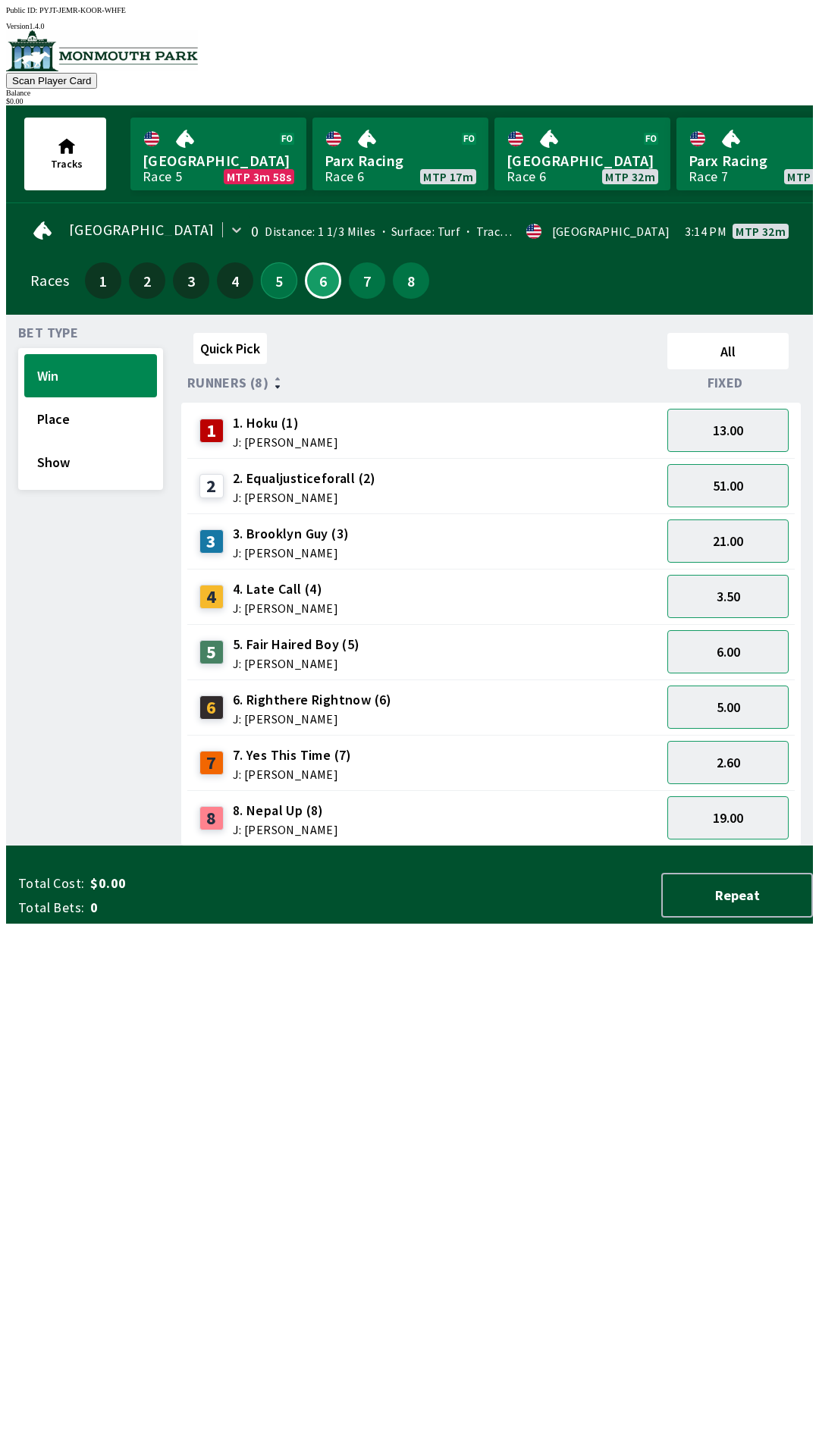
click at [265, 283] on button "5" at bounding box center [279, 281] width 36 height 36
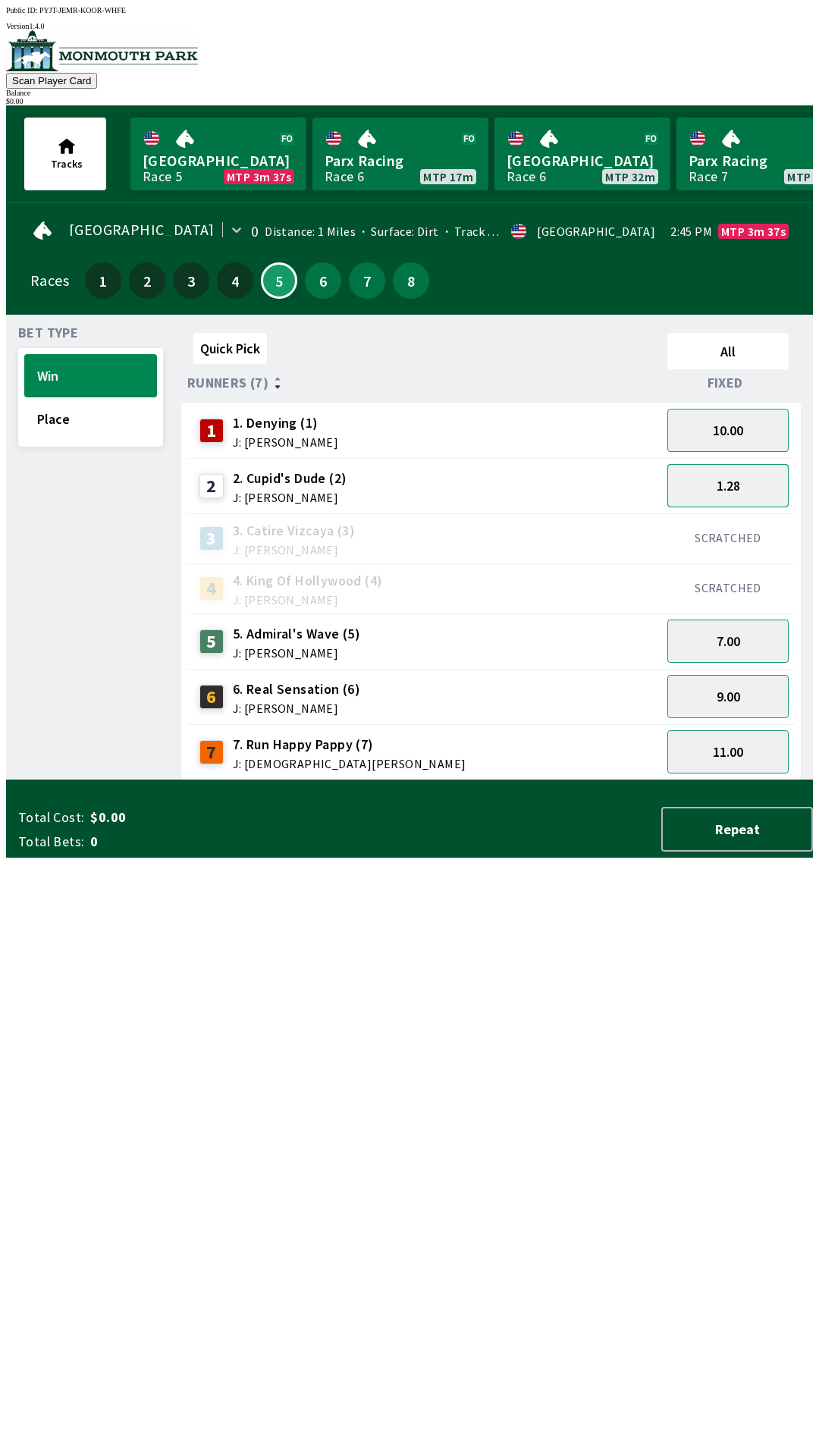
click at [759, 488] on button "1.28" at bounding box center [727, 486] width 121 height 43
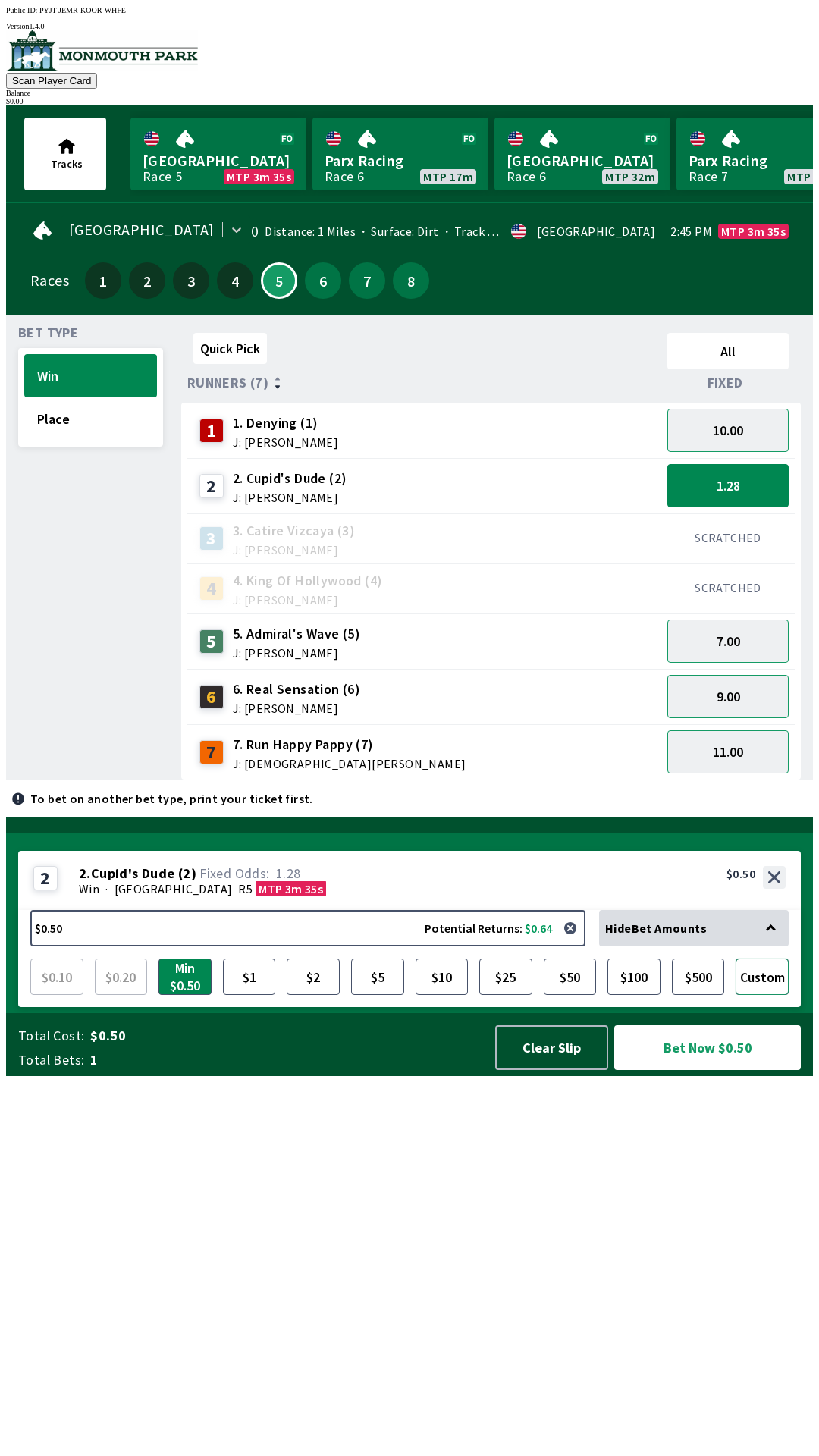
click at [771, 995] on button "Custom" at bounding box center [761, 976] width 53 height 36
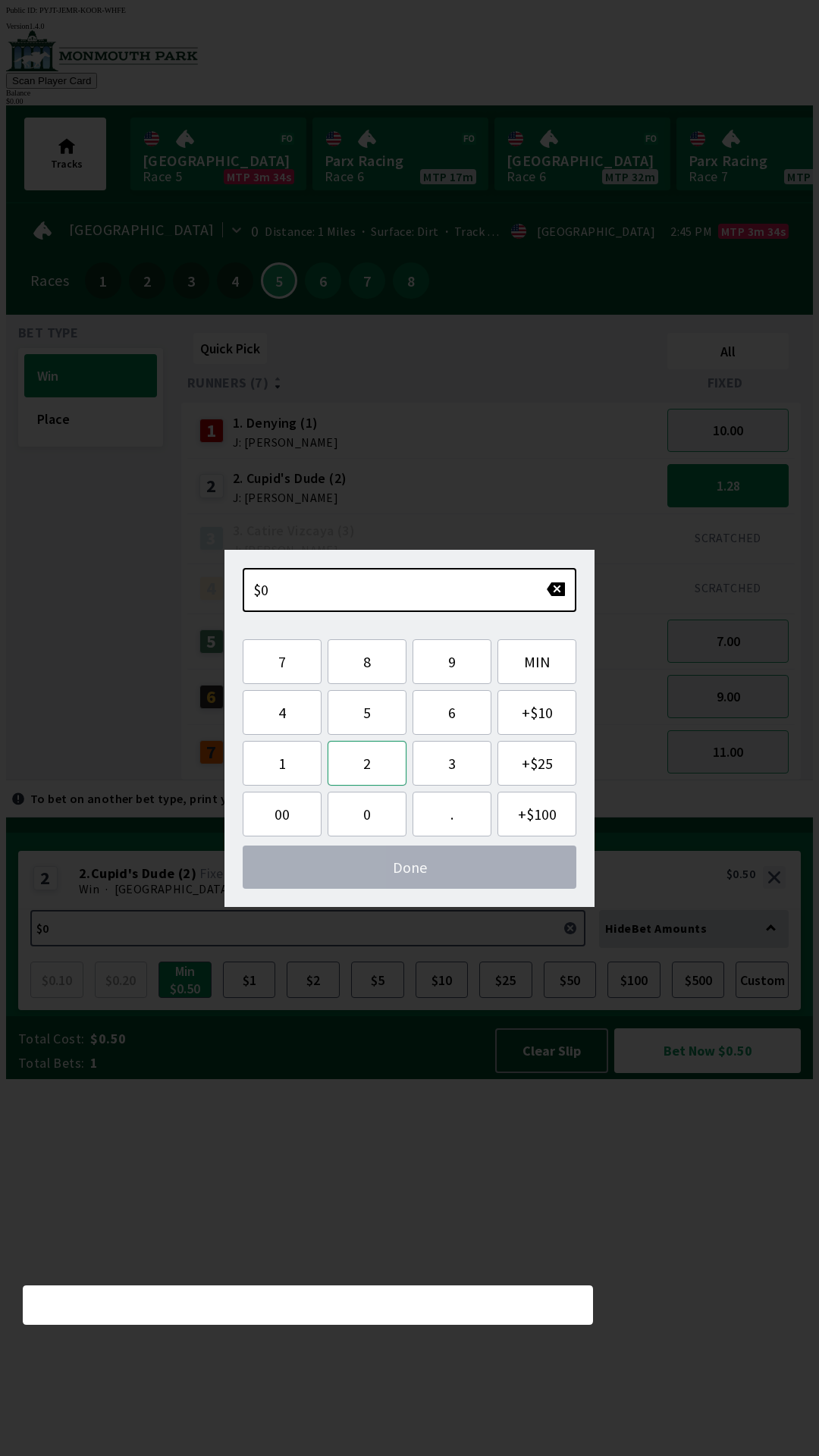
click at [378, 769] on button "2" at bounding box center [366, 763] width 79 height 45
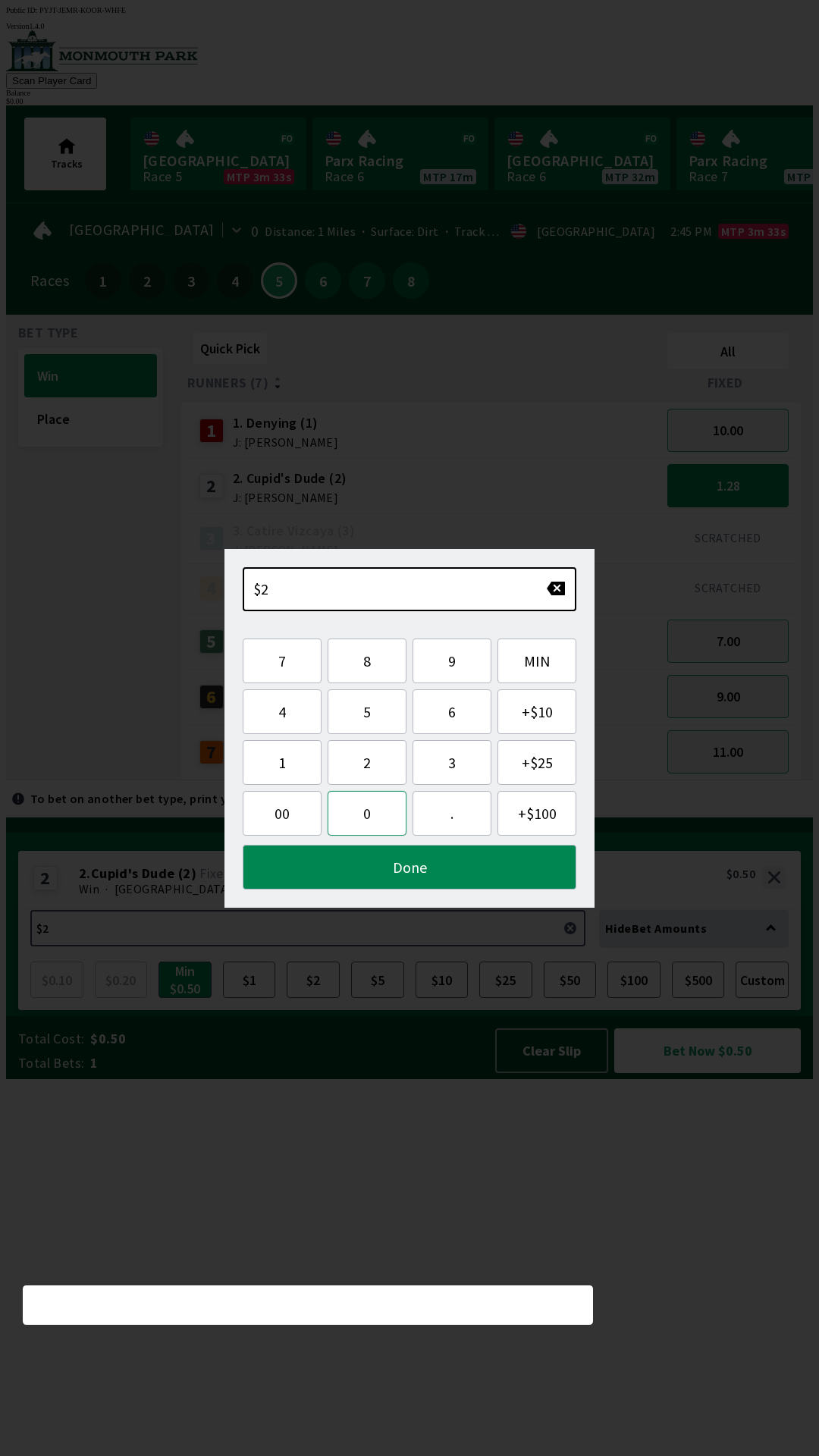
click at [367, 818] on button "0" at bounding box center [366, 813] width 79 height 45
click at [491, 865] on button "Done" at bounding box center [410, 868] width 333 height 45
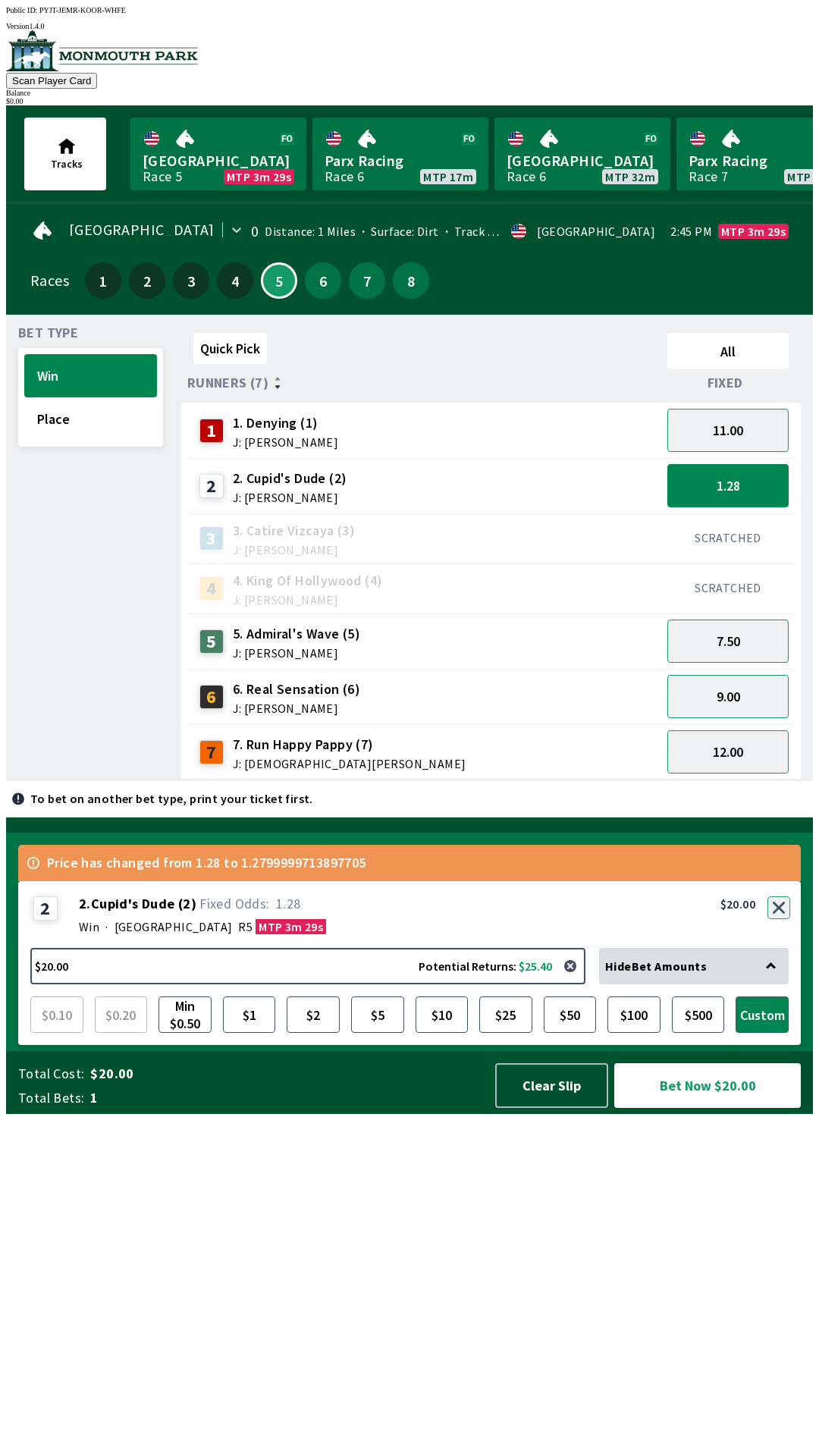
click at [780, 948] on div "2 2 . Cupid's Dude ( 2 ) Win · [GEOGRAPHIC_DATA] MTP 3m 29s 2. Cupid's Dude (2)…" at bounding box center [410, 914] width 783 height 67
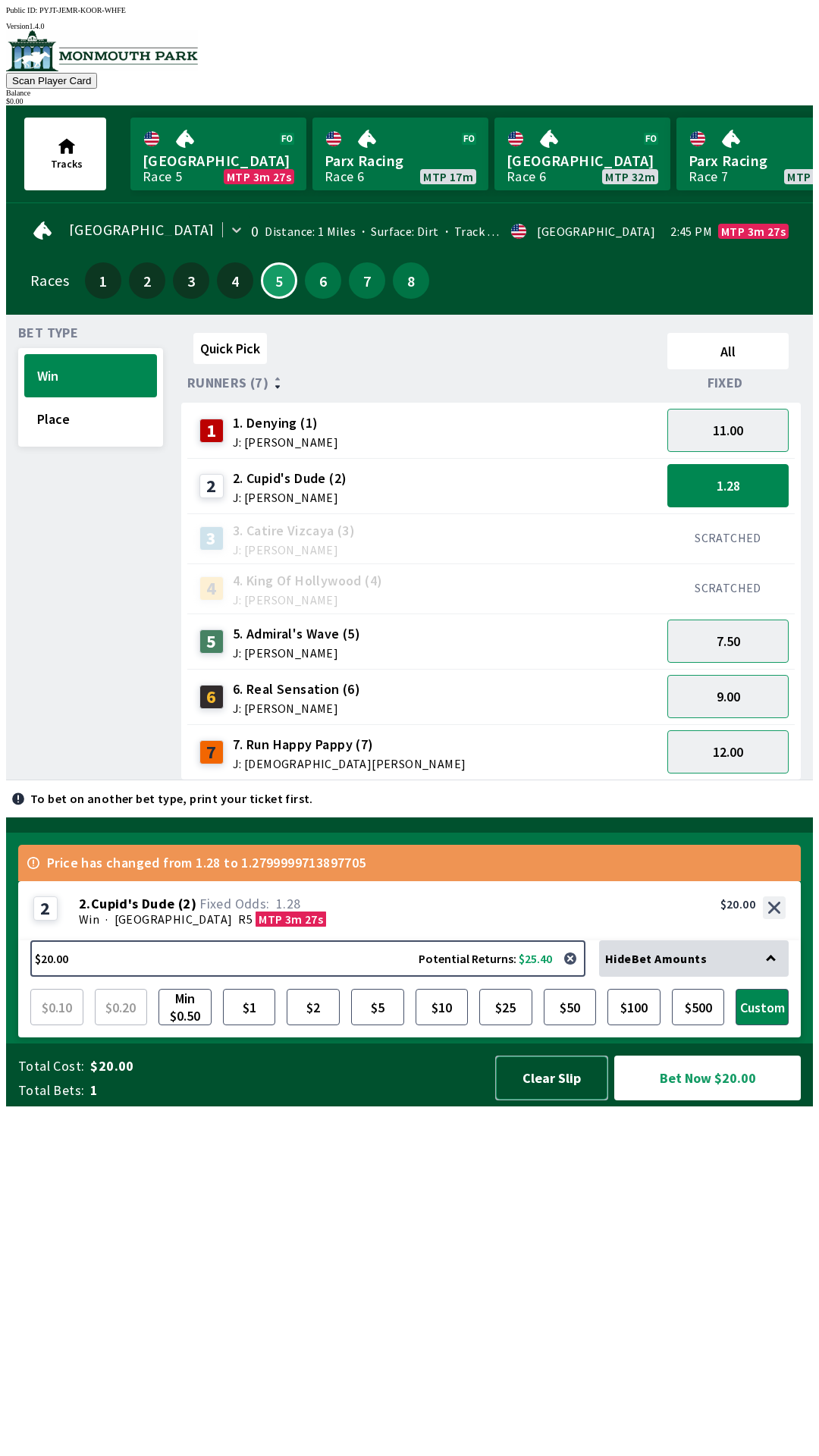
click at [568, 1100] on button "Clear Slip" at bounding box center [551, 1078] width 113 height 45
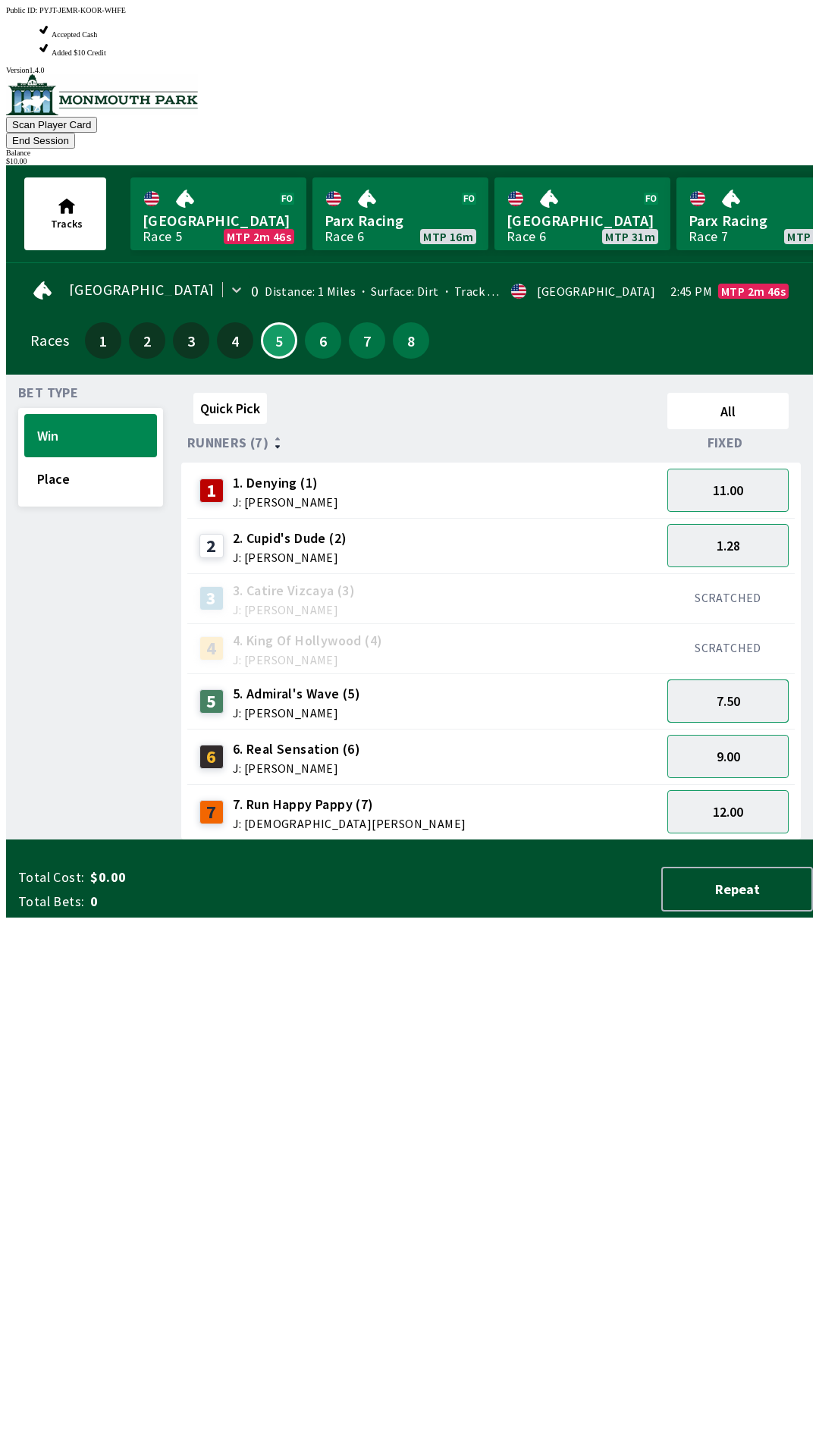
click at [702, 679] on button "7.50" at bounding box center [727, 701] width 121 height 43
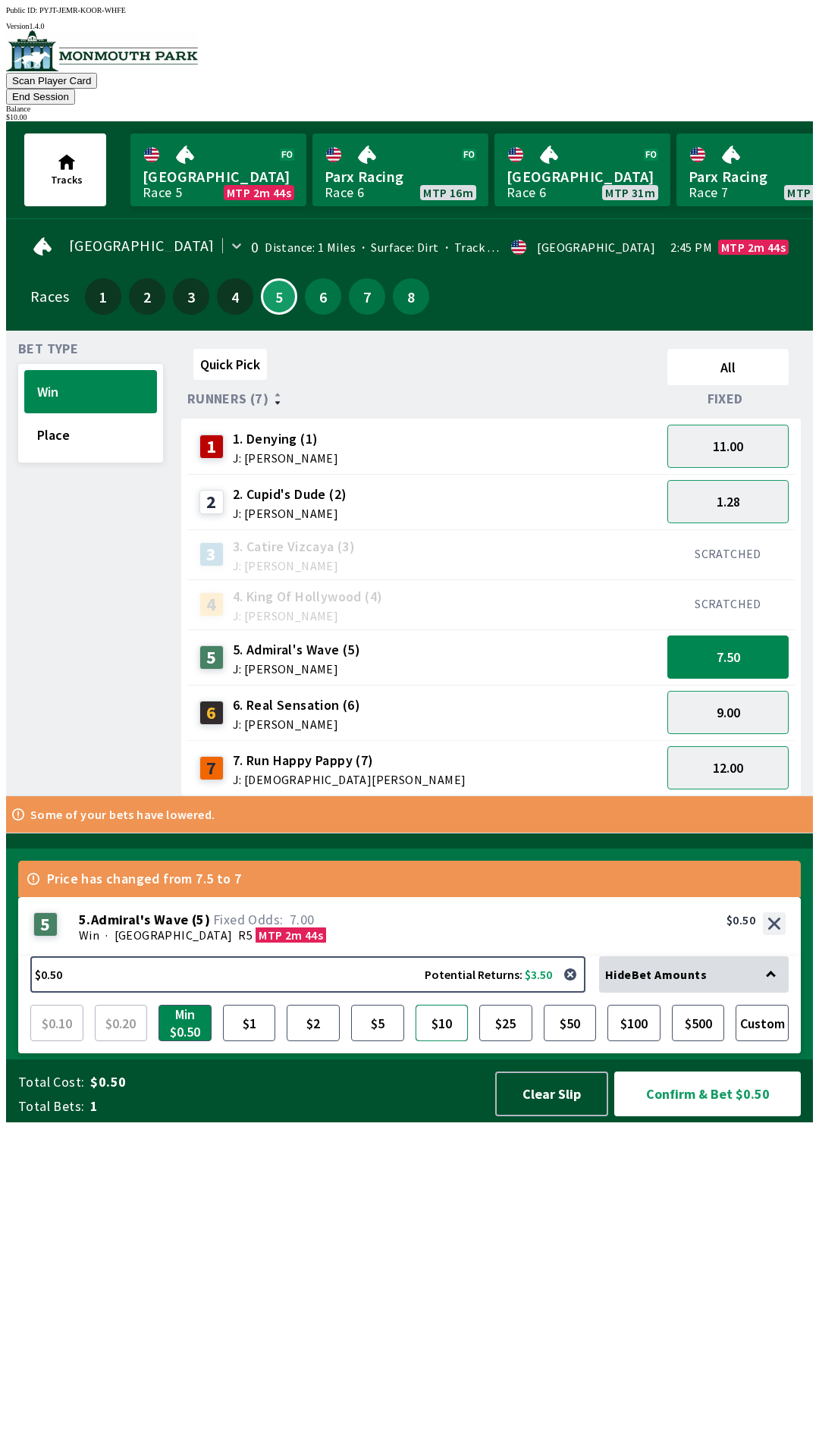
click at [437, 1041] on button "$10" at bounding box center [441, 1023] width 53 height 36
click at [685, 1116] on button "Confirm & Bet $10.00" at bounding box center [708, 1094] width 187 height 45
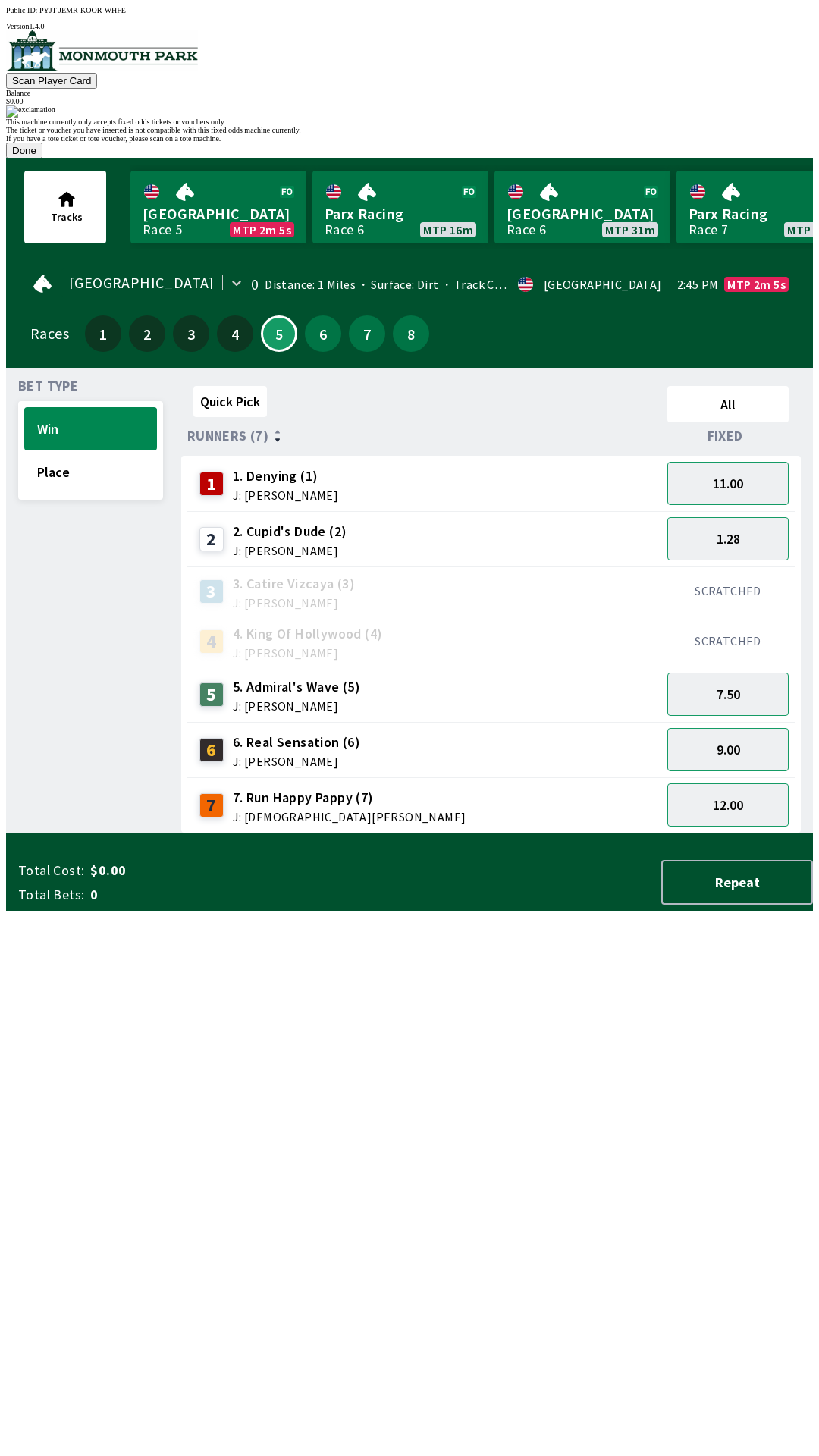
click at [564, 834] on div "Quick Pick All Runners (7) Fixed 1 1. Denying (1) J: [PERSON_NAME] 11.00 2 2. […" at bounding box center [497, 607] width 632 height 454
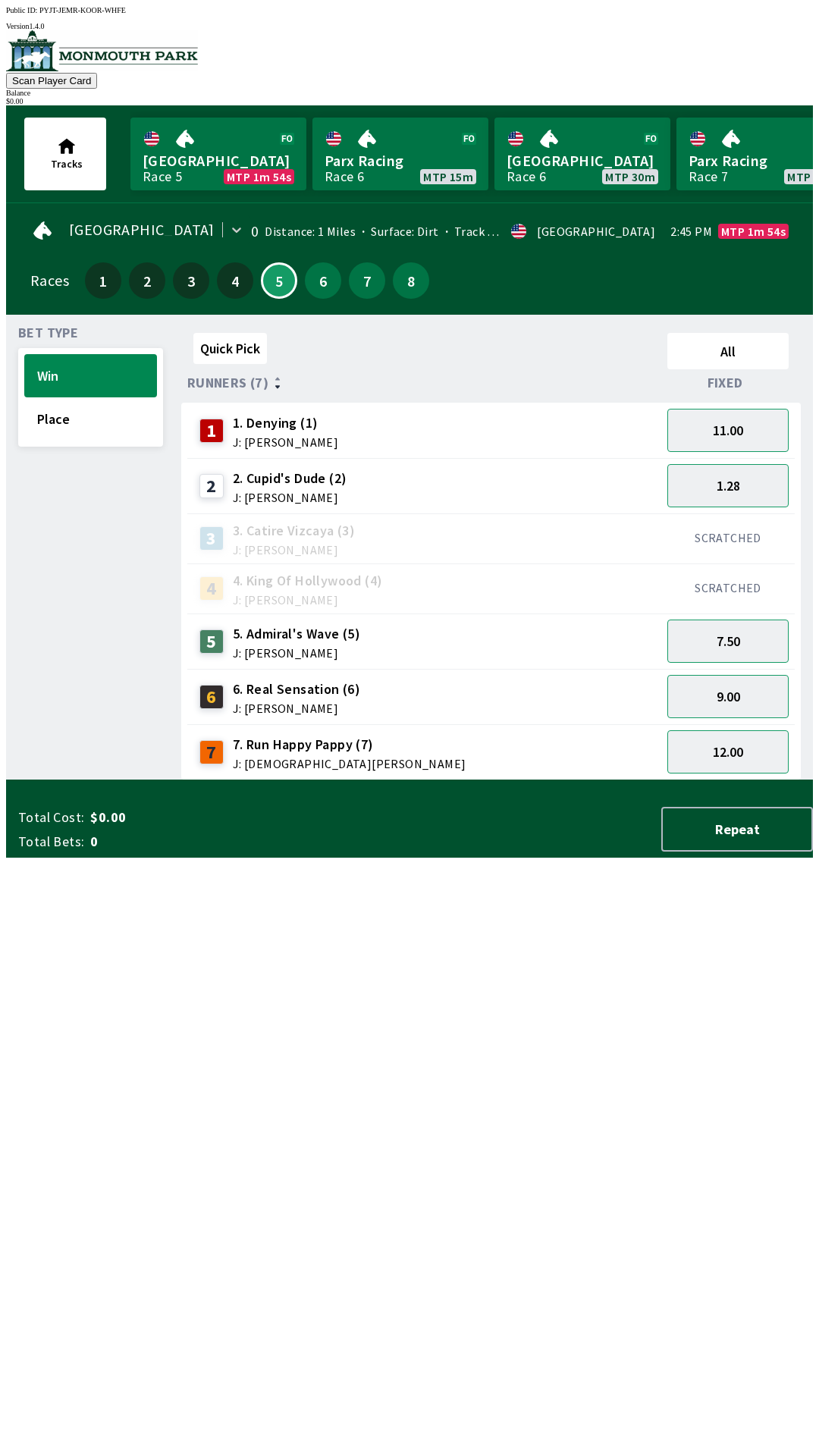
click at [498, 484] on div "2 2. Cupid's Dude (2) J: [PERSON_NAME]" at bounding box center [424, 486] width 461 height 38
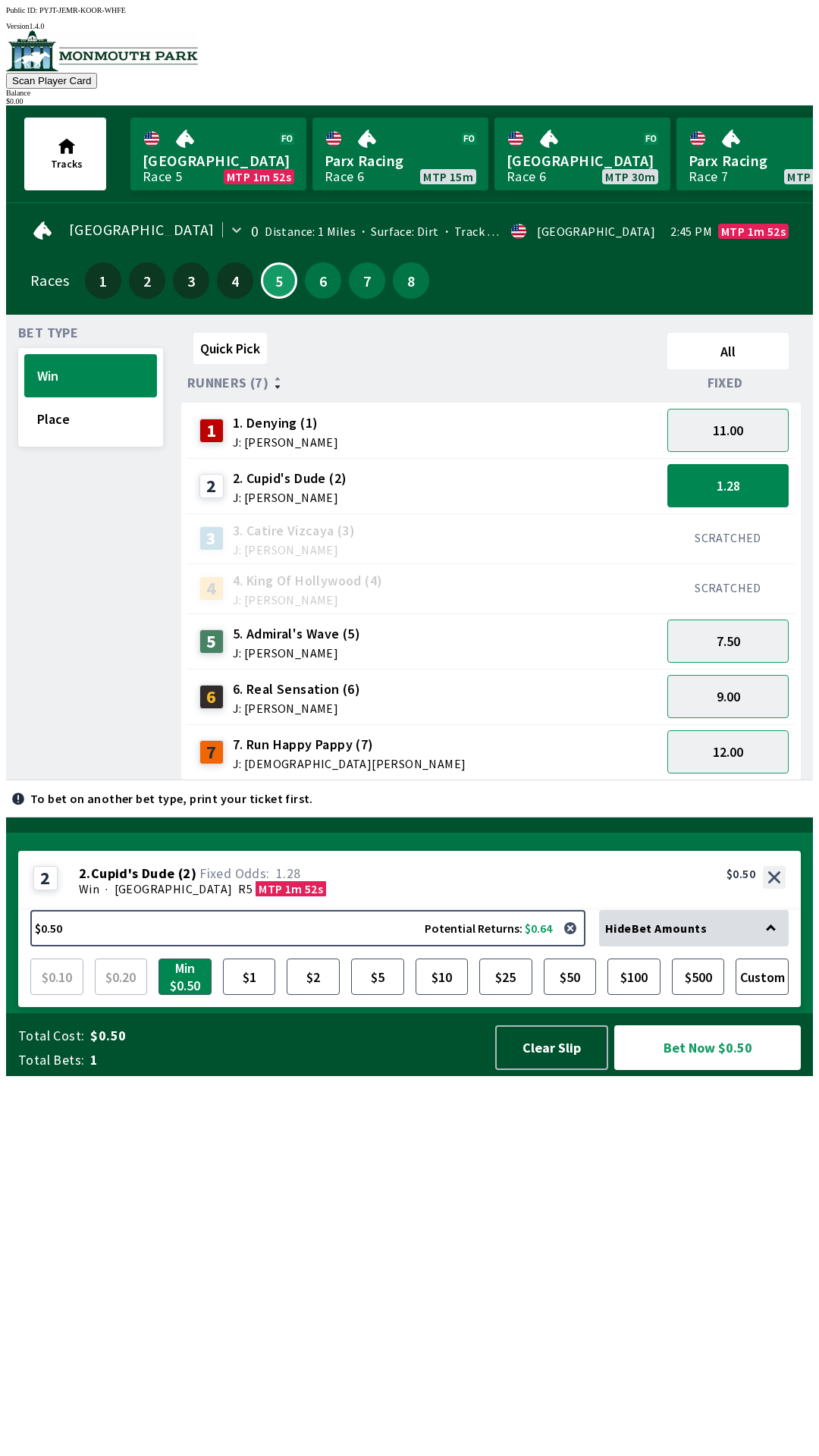
click at [453, 634] on div "5 5. Admiral's Wave (5) J: [PERSON_NAME]" at bounding box center [424, 642] width 461 height 38
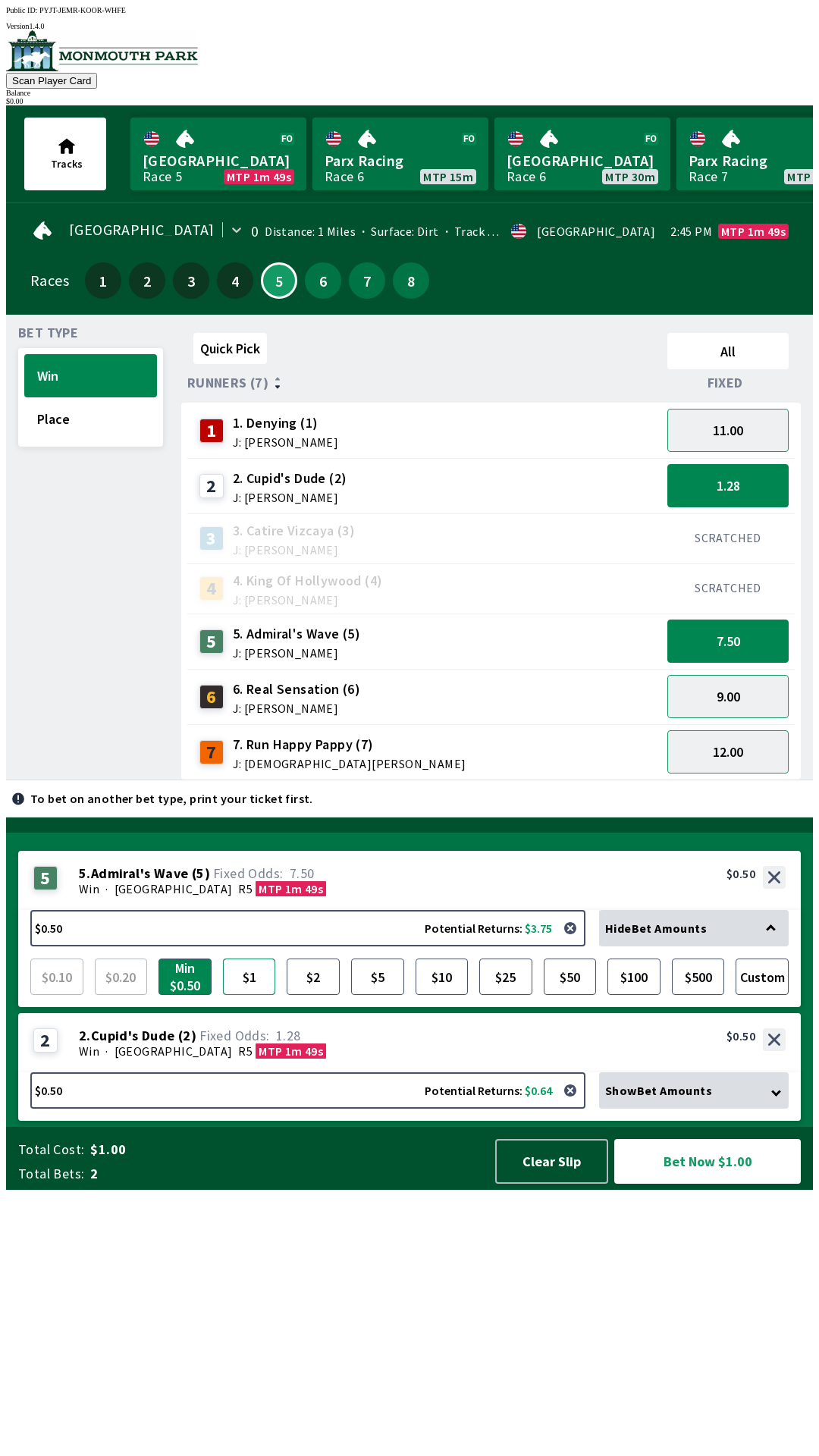
click at [262, 995] on button "$1" at bounding box center [249, 976] width 53 height 36
click at [332, 995] on button "$2" at bounding box center [313, 976] width 53 height 36
click at [693, 1184] on button "Bet Now $2.50" at bounding box center [708, 1161] width 187 height 45
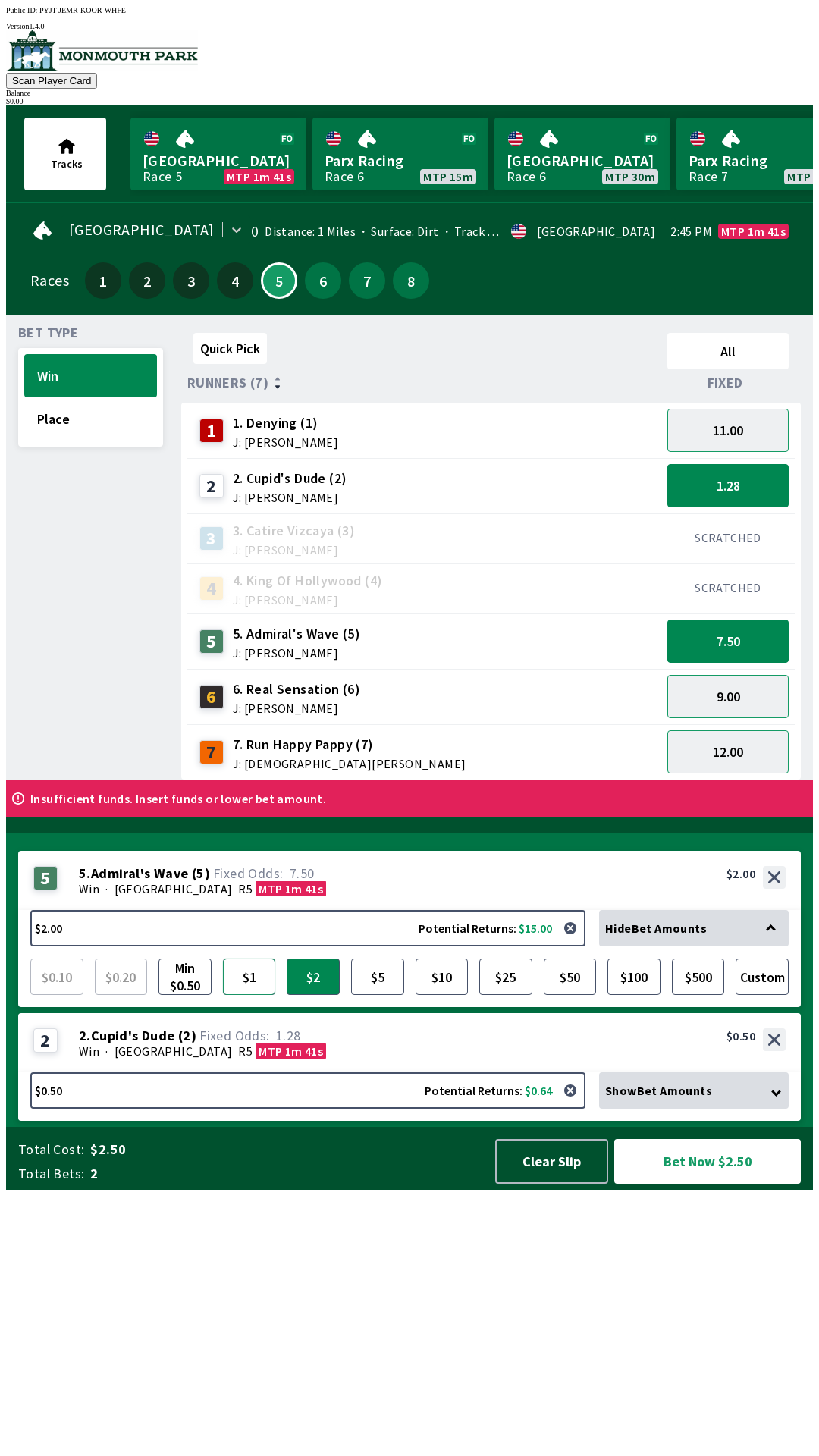
click at [255, 995] on button "$1" at bounding box center [249, 976] width 53 height 36
click at [693, 1184] on button "Bet Now $1.50" at bounding box center [708, 1161] width 187 height 45
click at [671, 1184] on button "Bet Now $1.50" at bounding box center [708, 1161] width 187 height 45
click at [196, 995] on button "Min $0.50" at bounding box center [184, 976] width 53 height 36
click at [700, 1184] on button "Bet Now $1.00" at bounding box center [708, 1161] width 187 height 45
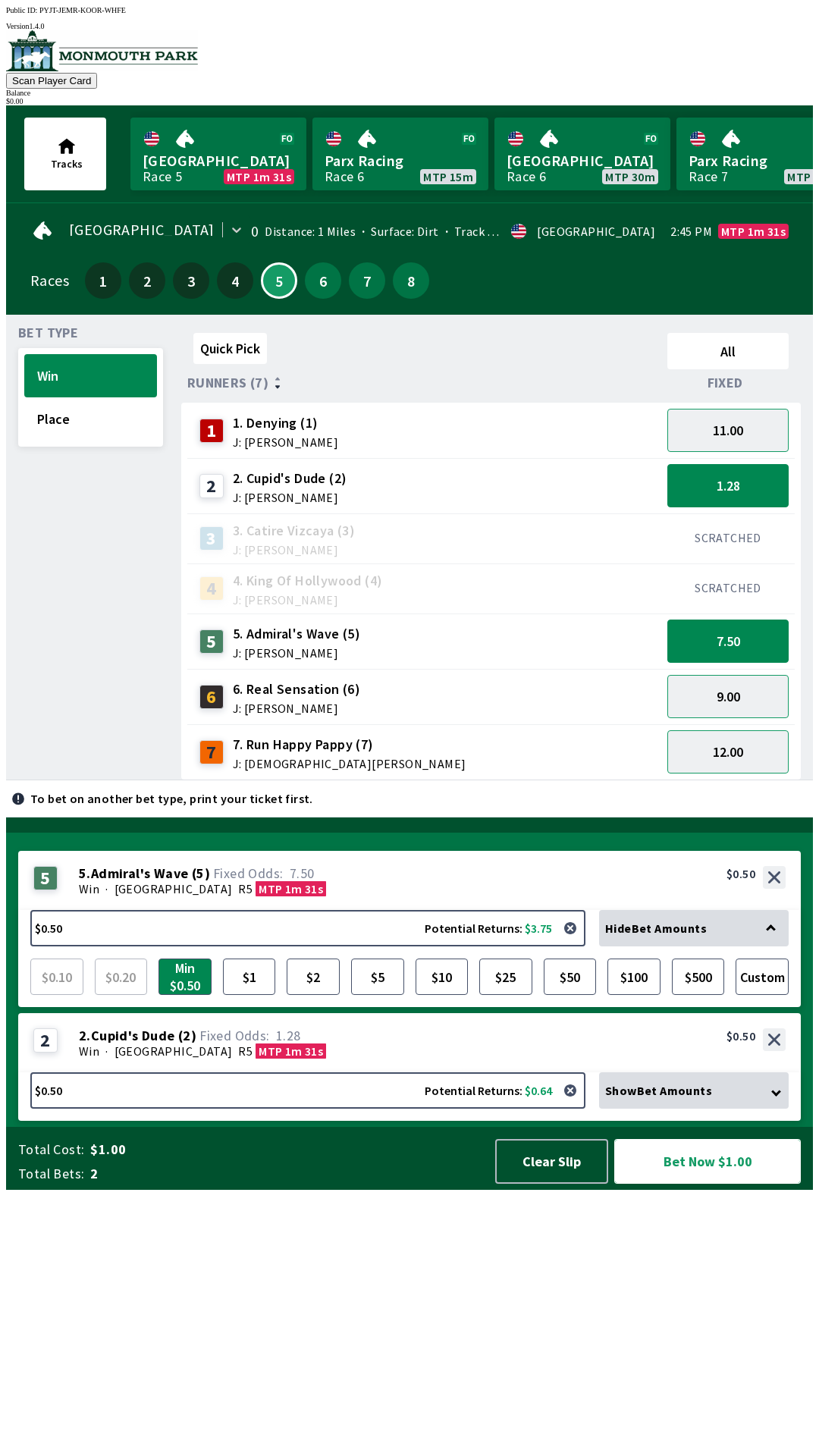
click at [663, 1184] on button "Bet Now $1.00" at bounding box center [708, 1161] width 187 height 45
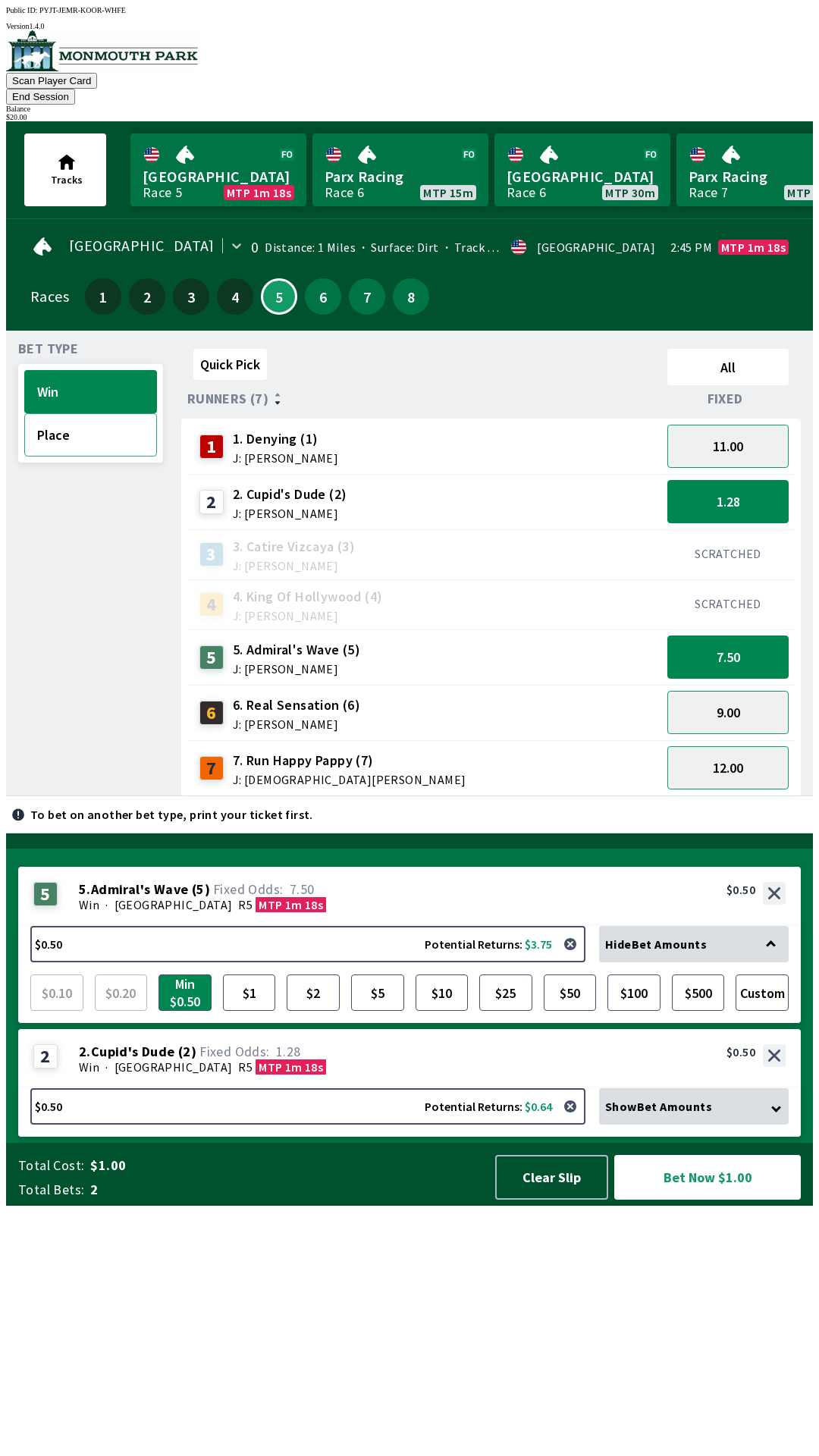
click at [84, 419] on button "Place" at bounding box center [91, 435] width 133 height 43
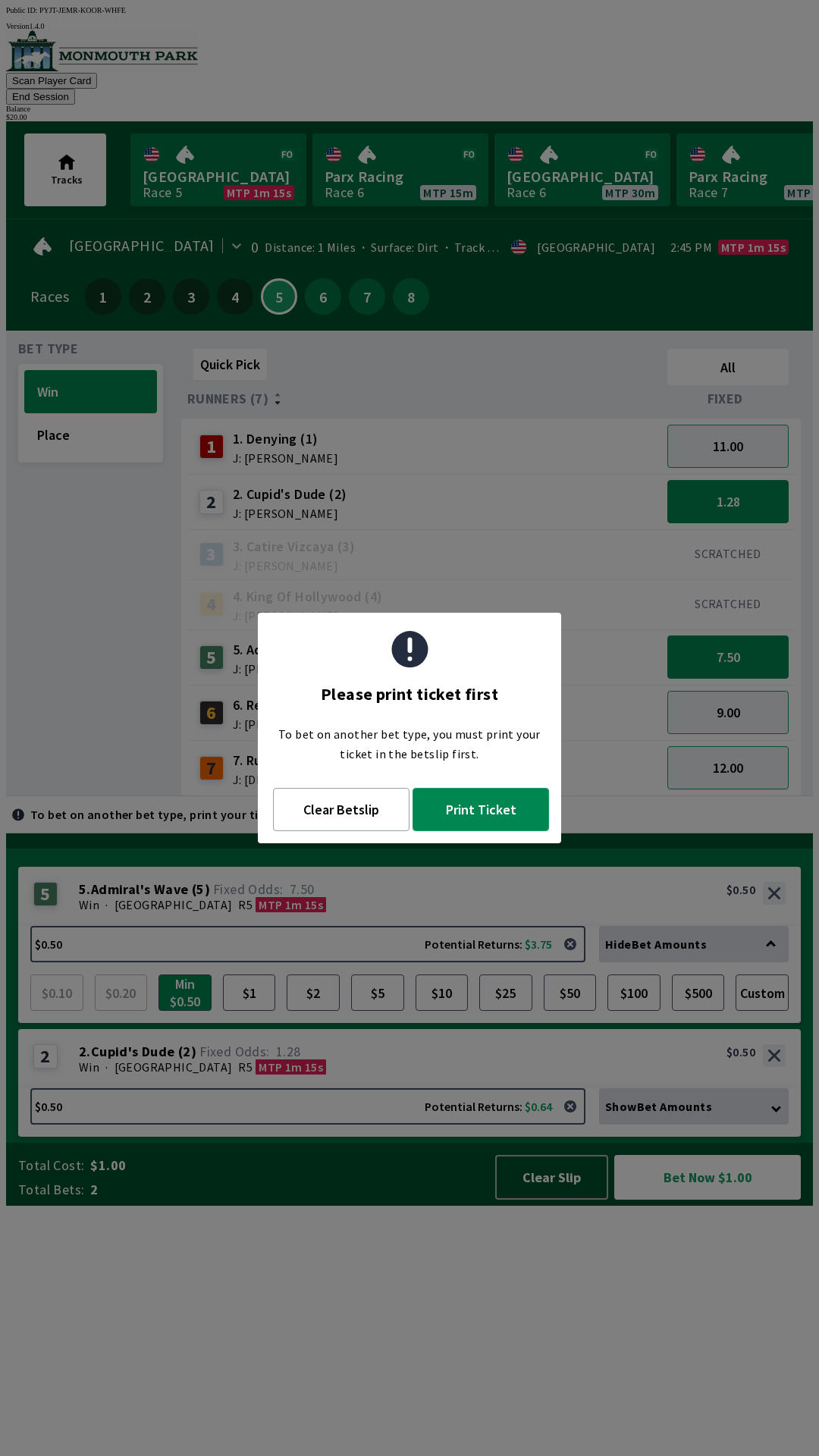
click at [490, 810] on button "Print Ticket" at bounding box center [480, 810] width 136 height 43
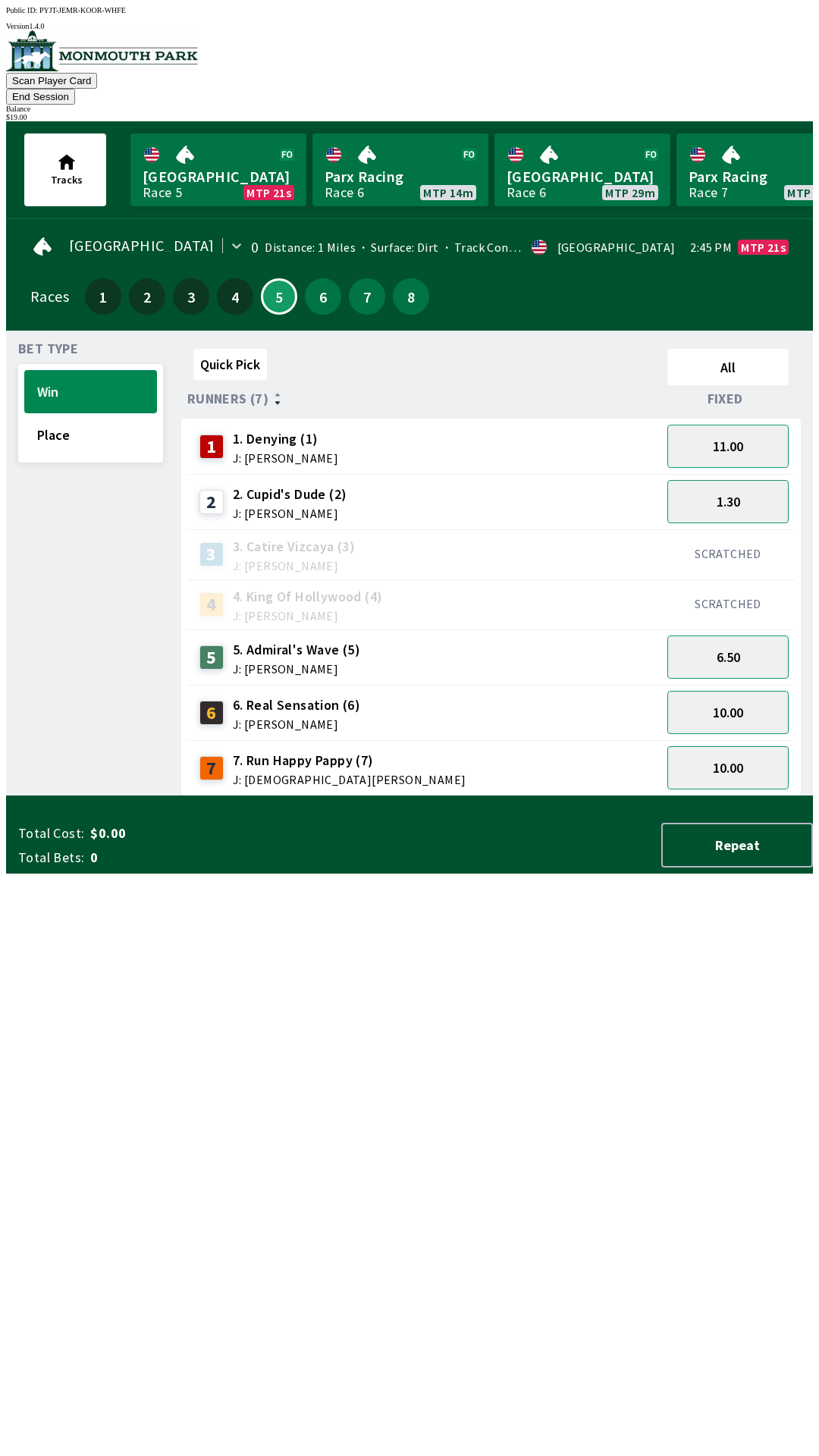
click at [75, 89] on button "End Session" at bounding box center [41, 97] width 69 height 16
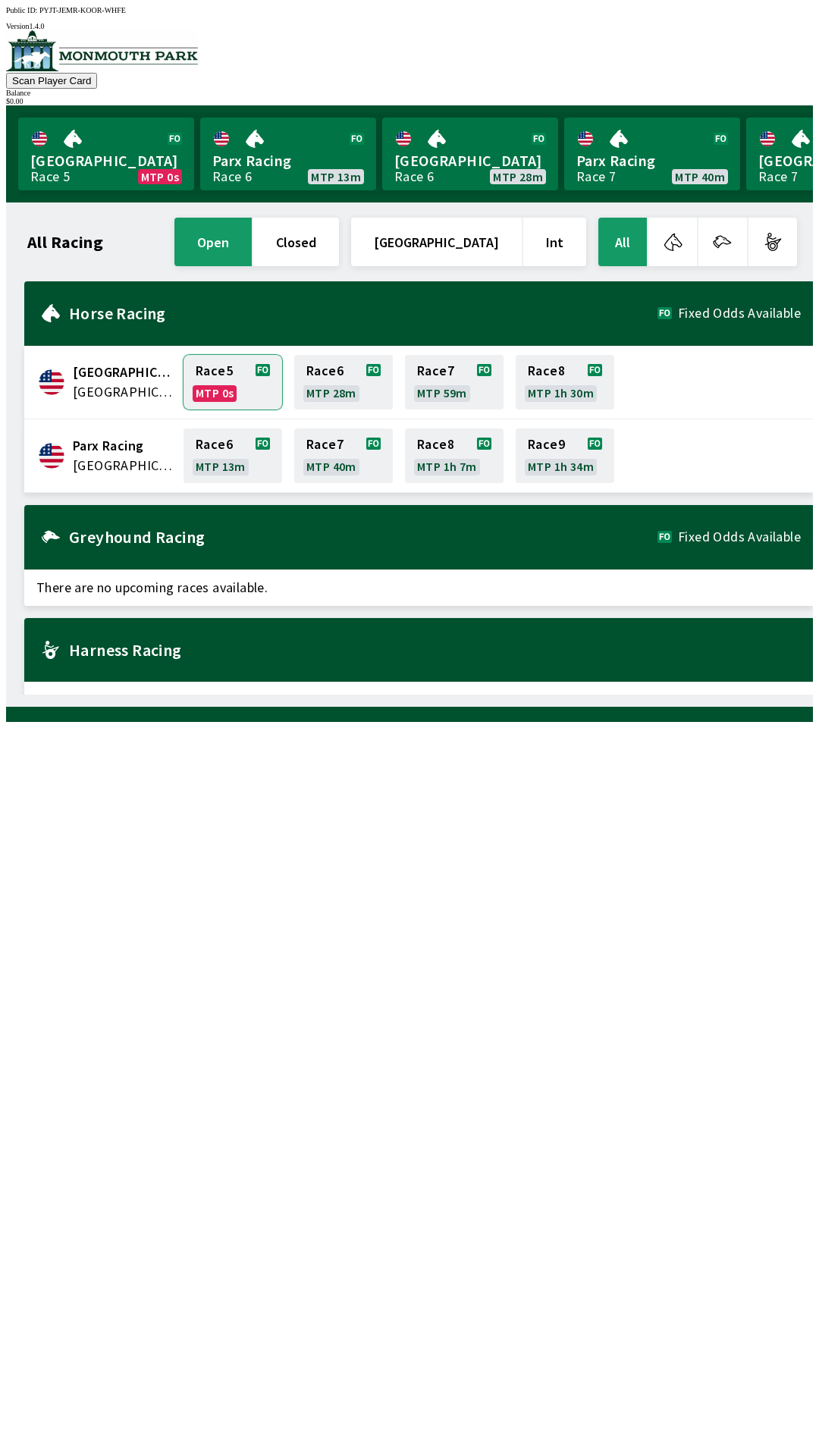
click at [238, 384] on link "Race 5 MTP 0s" at bounding box center [232, 382] width 98 height 54
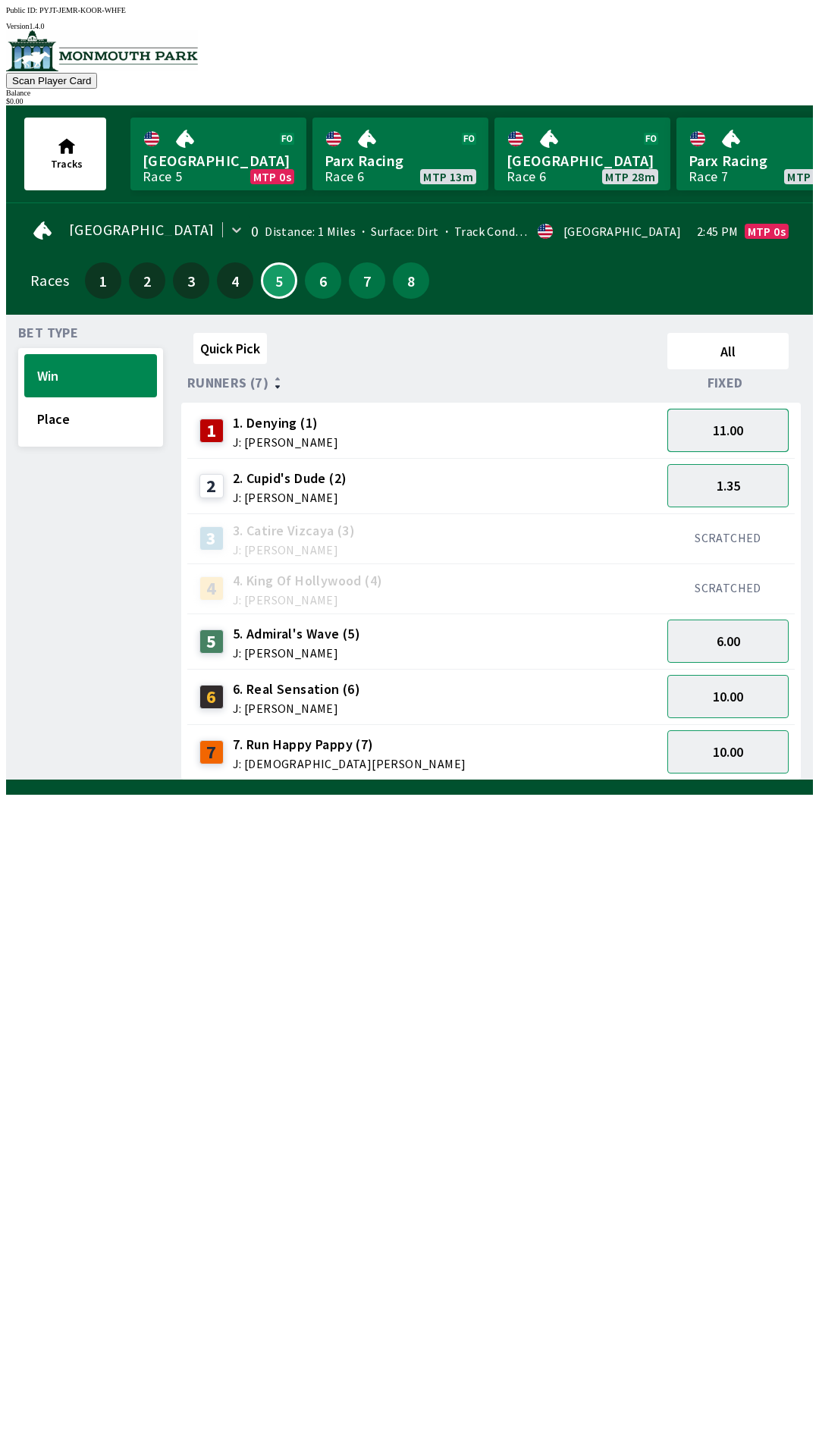
click at [719, 419] on button "11.00" at bounding box center [727, 430] width 121 height 43
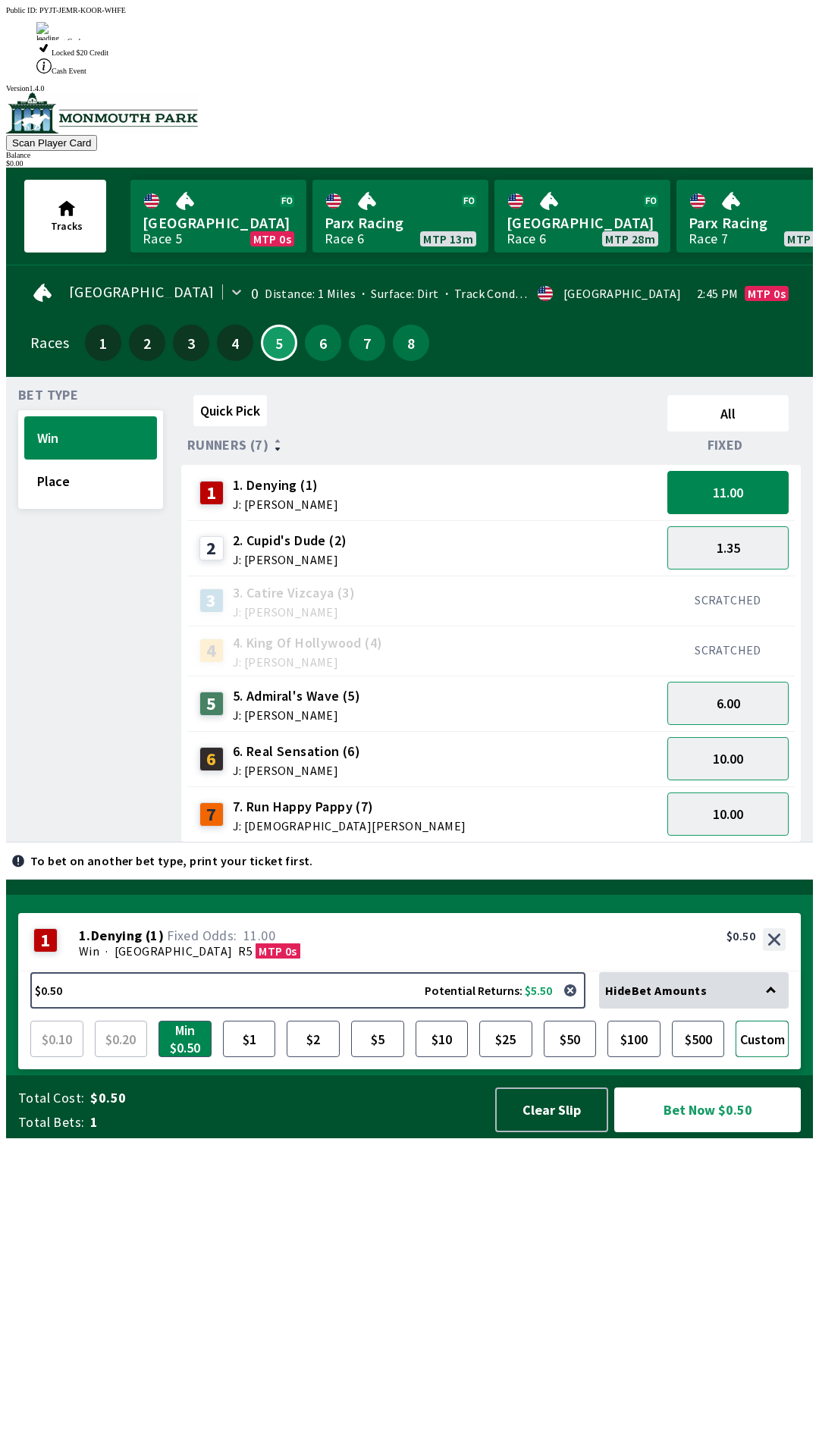
click at [772, 1057] on button "Custom" at bounding box center [761, 1039] width 53 height 36
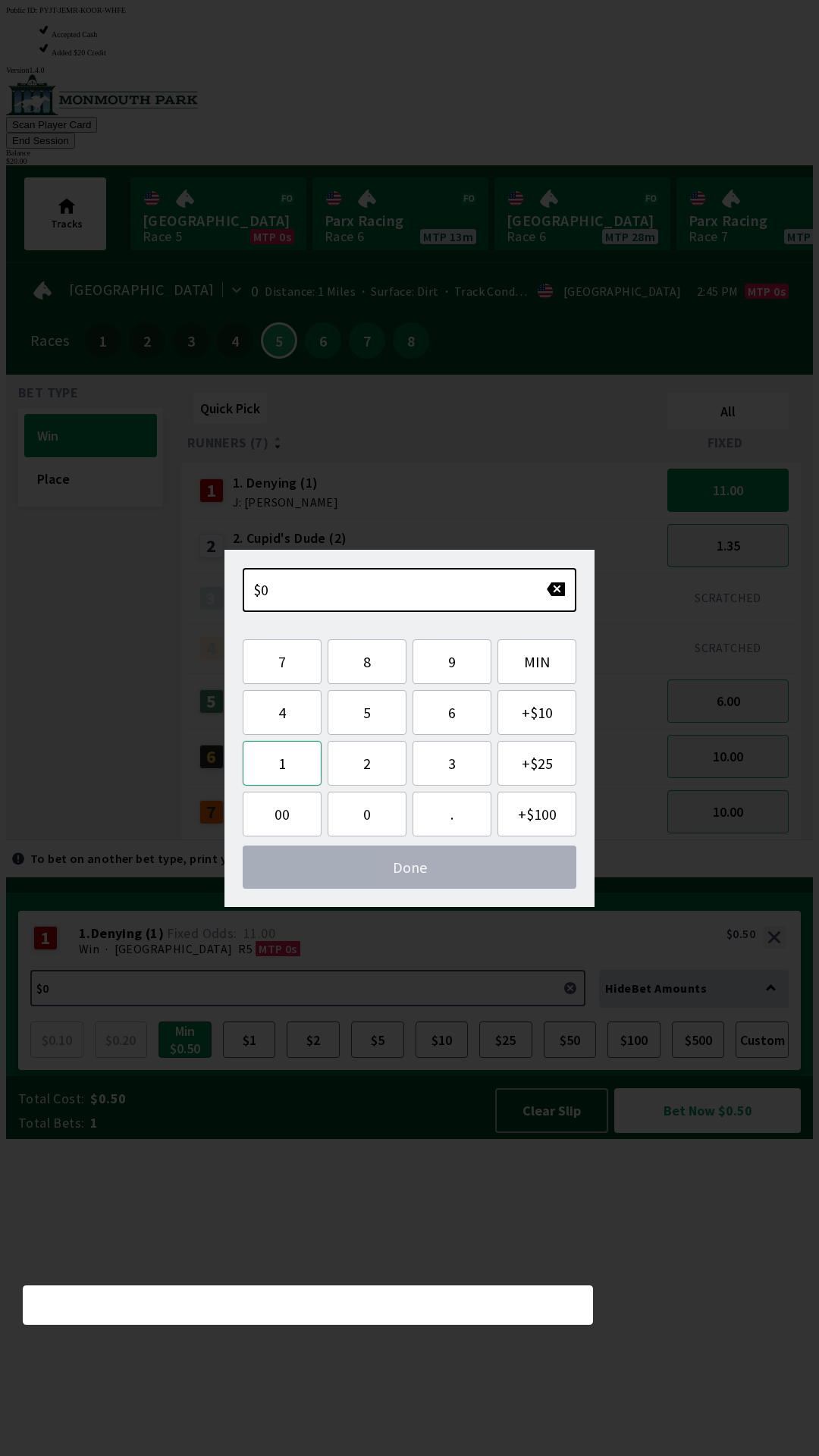
click at [292, 760] on button "1" at bounding box center [282, 763] width 79 height 45
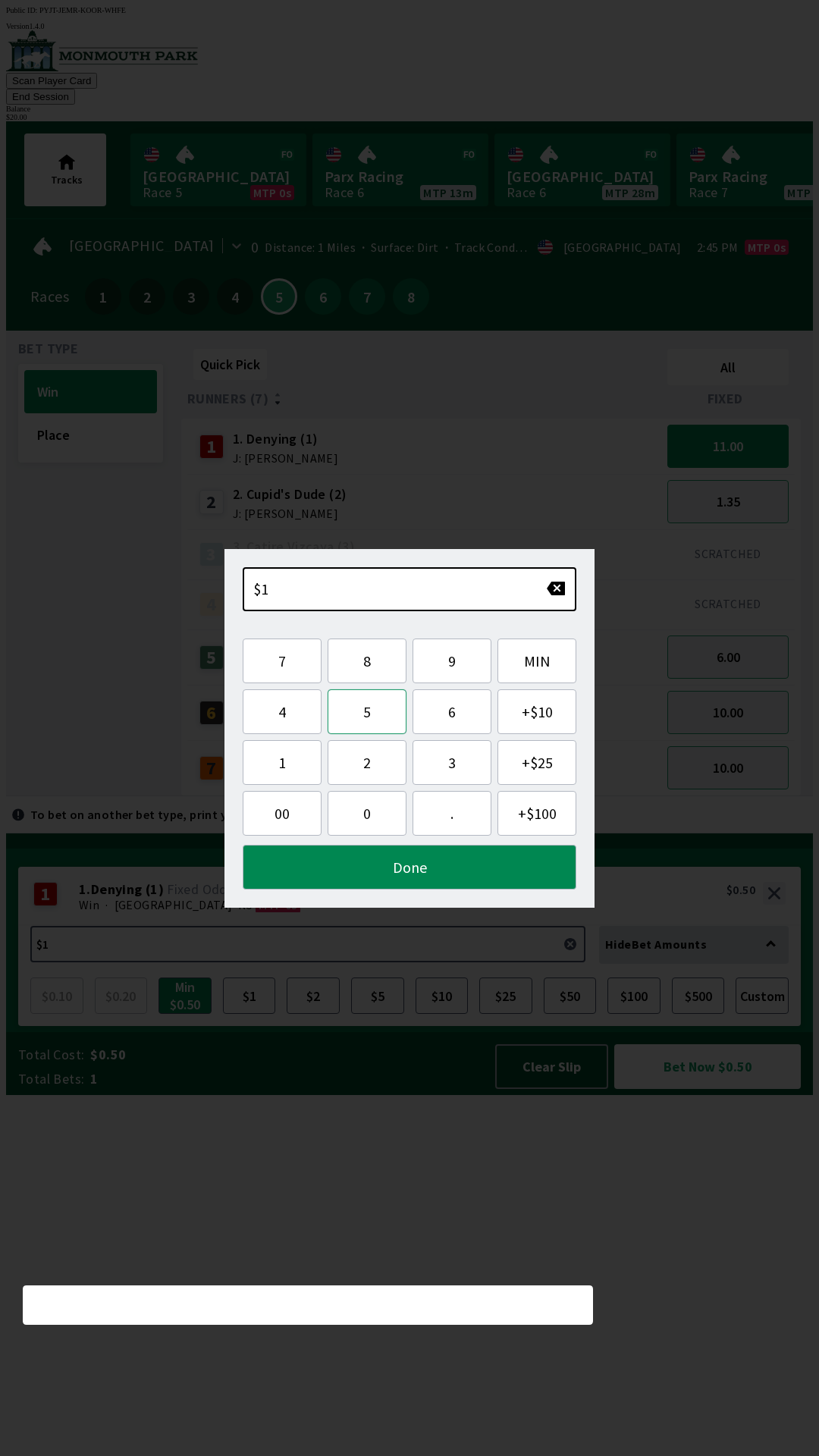
click at [354, 714] on button "5" at bounding box center [366, 712] width 79 height 45
click at [439, 871] on button "Done" at bounding box center [410, 868] width 333 height 45
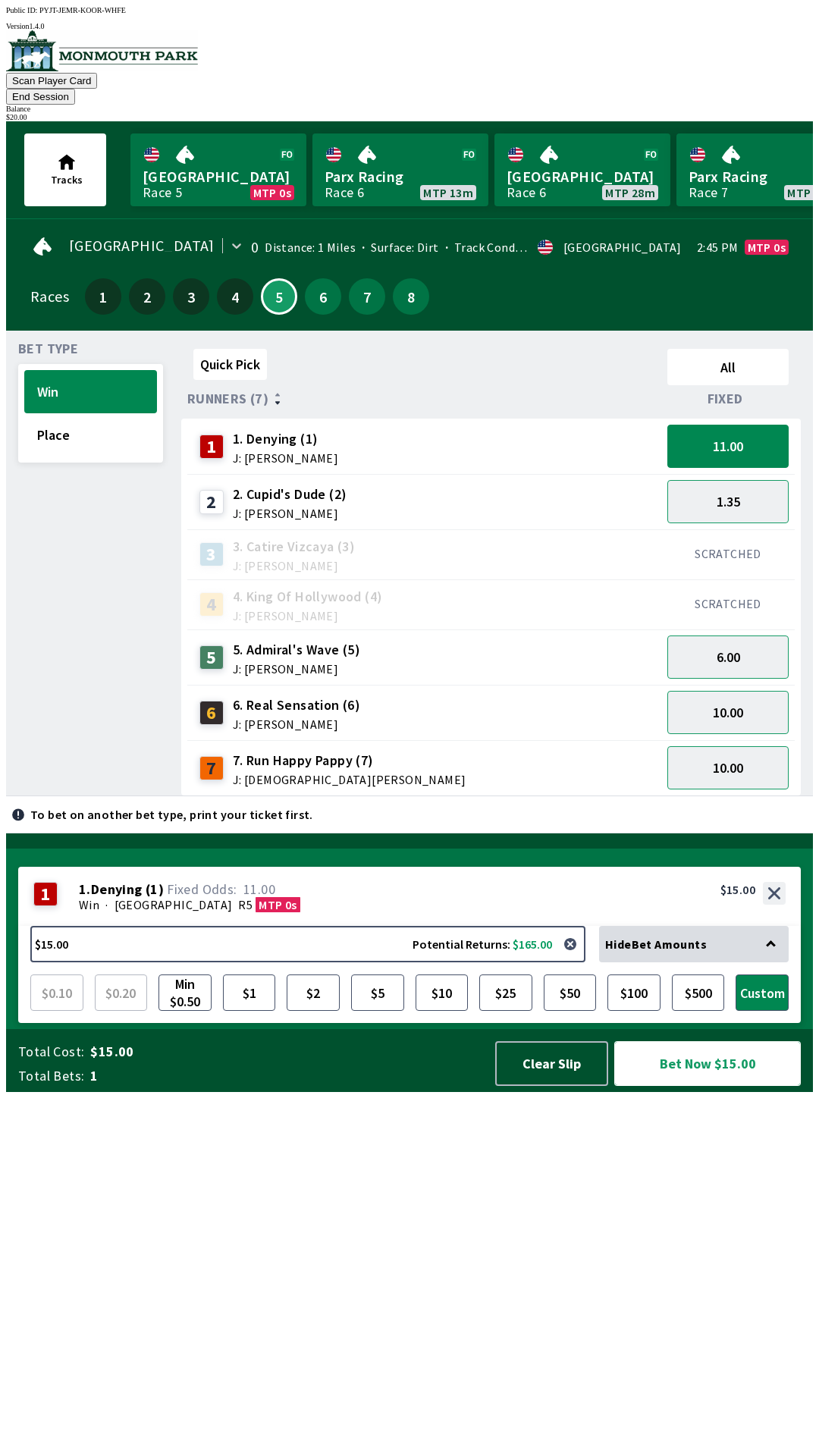
click at [730, 1086] on button "Bet Now $15.00" at bounding box center [708, 1064] width 187 height 45
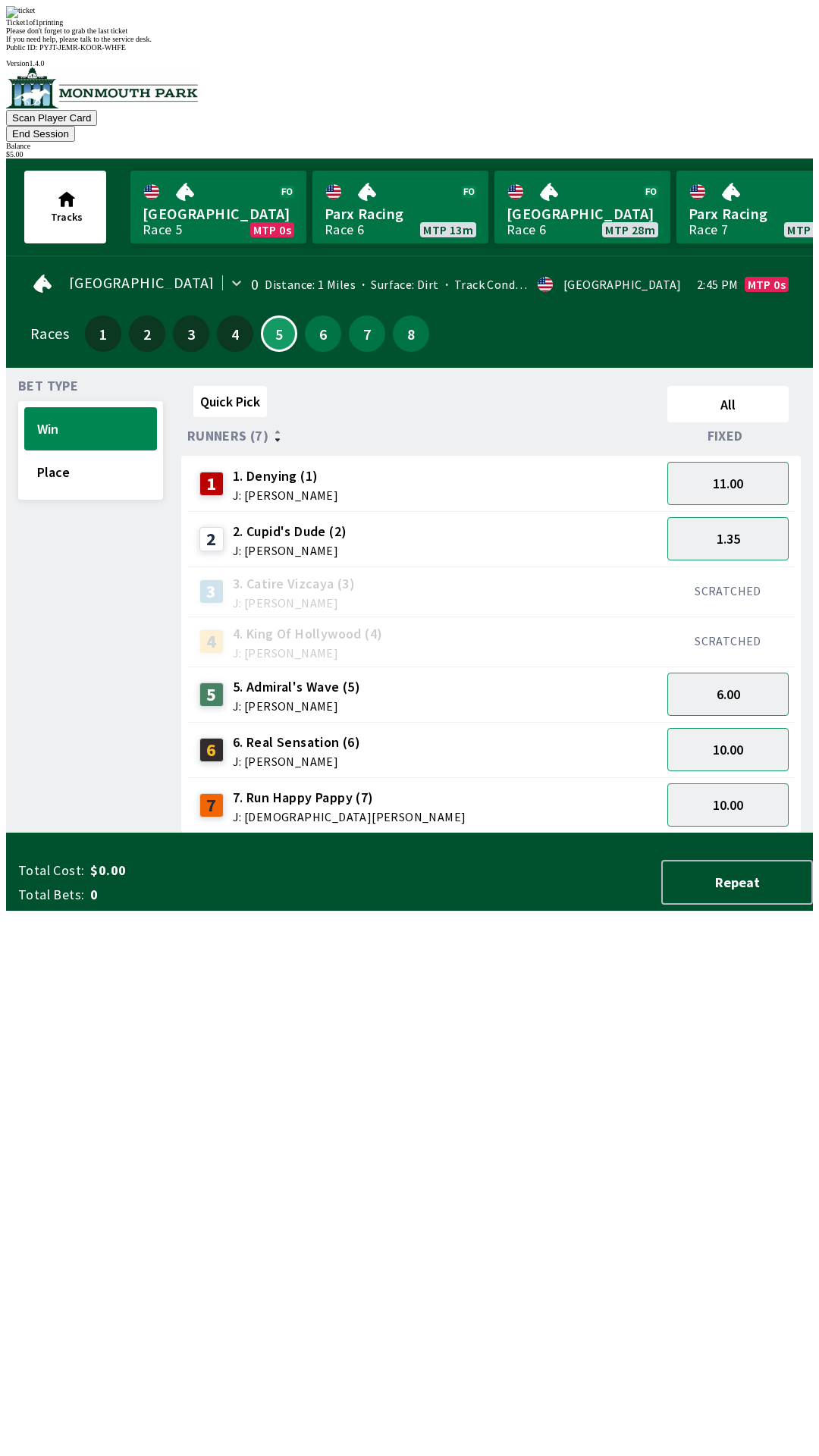
click at [643, 43] on div "Ticket 1 of 1 printing Please don't forget to grab the last ticket If you need …" at bounding box center [410, 24] width 807 height 37
click at [604, 35] on div "Please don't forget to grab the last ticket" at bounding box center [410, 31] width 807 height 9
click at [605, 43] on div "Ticket 1 of 1 printing Please don't forget to grab the last ticket If you need …" at bounding box center [410, 24] width 807 height 37
click at [521, 623] on div "4 4. King Of Hollywood (4) J: [PERSON_NAME]" at bounding box center [424, 642] width 461 height 38
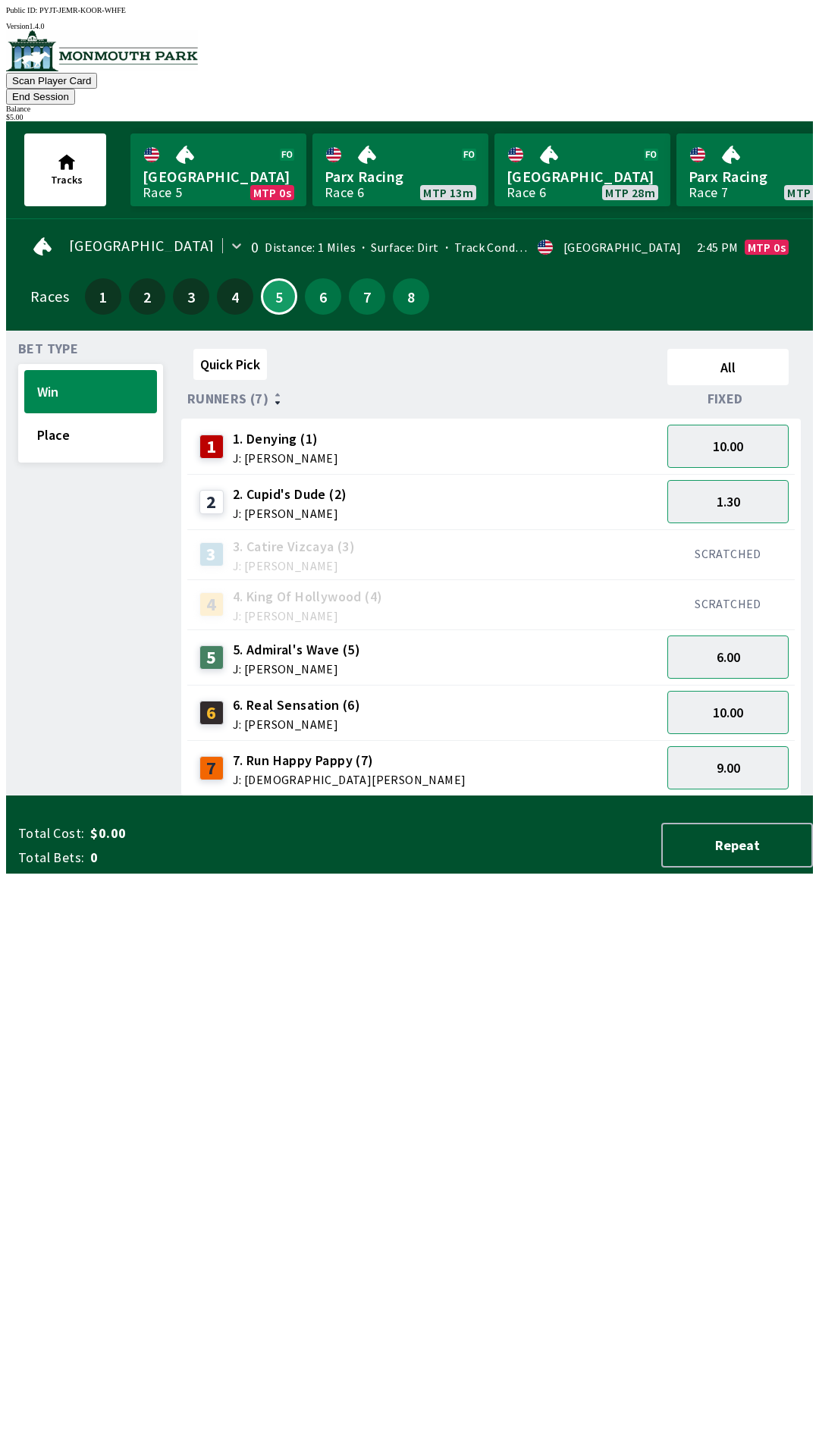
click at [770, 113] on div "$ 5.00" at bounding box center [410, 118] width 807 height 9
click at [75, 89] on button "End Session" at bounding box center [41, 97] width 69 height 16
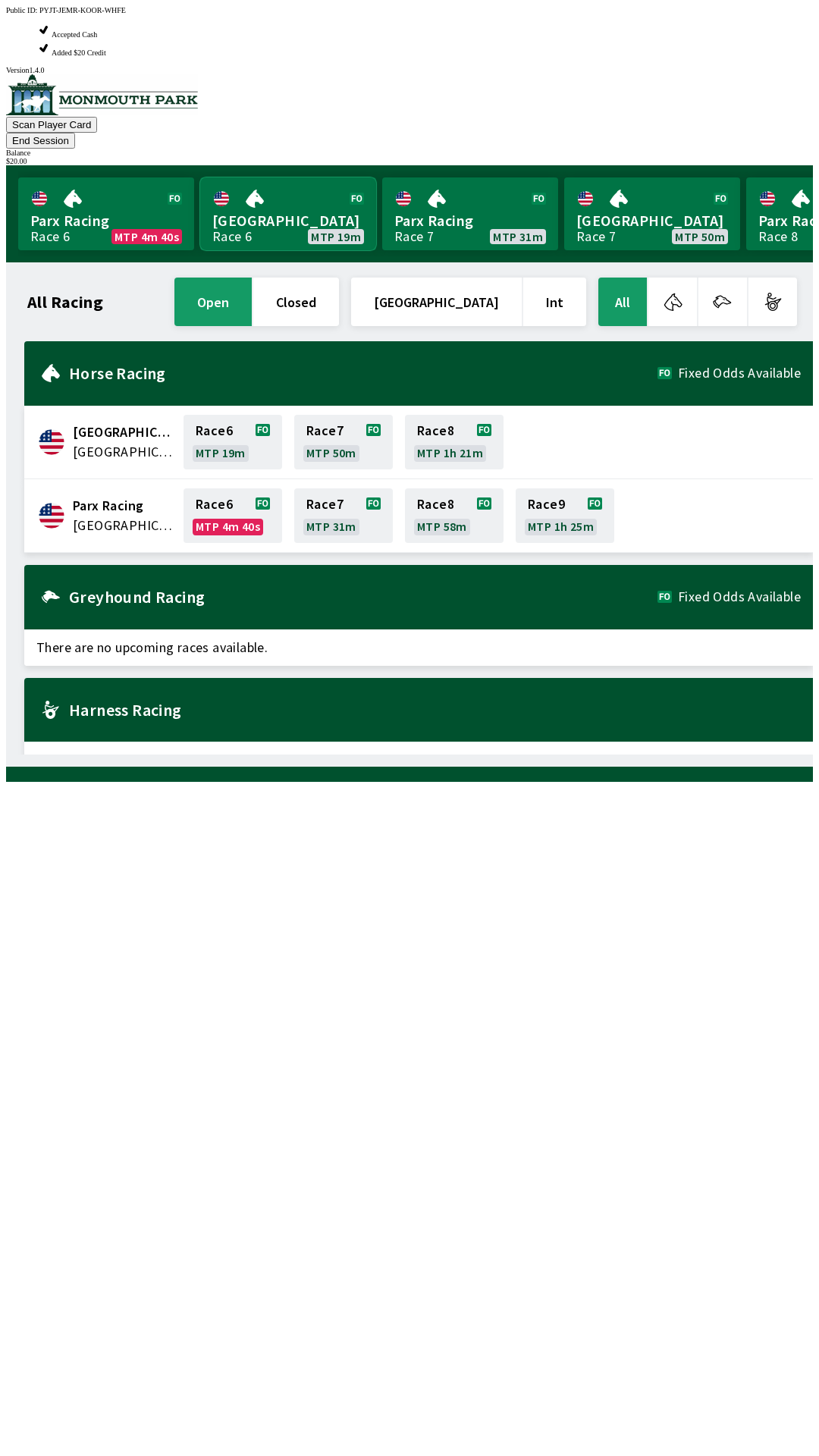
click at [292, 177] on link "[GEOGRAPHIC_DATA] Race 6 MTP 19m" at bounding box center [289, 213] width 176 height 73
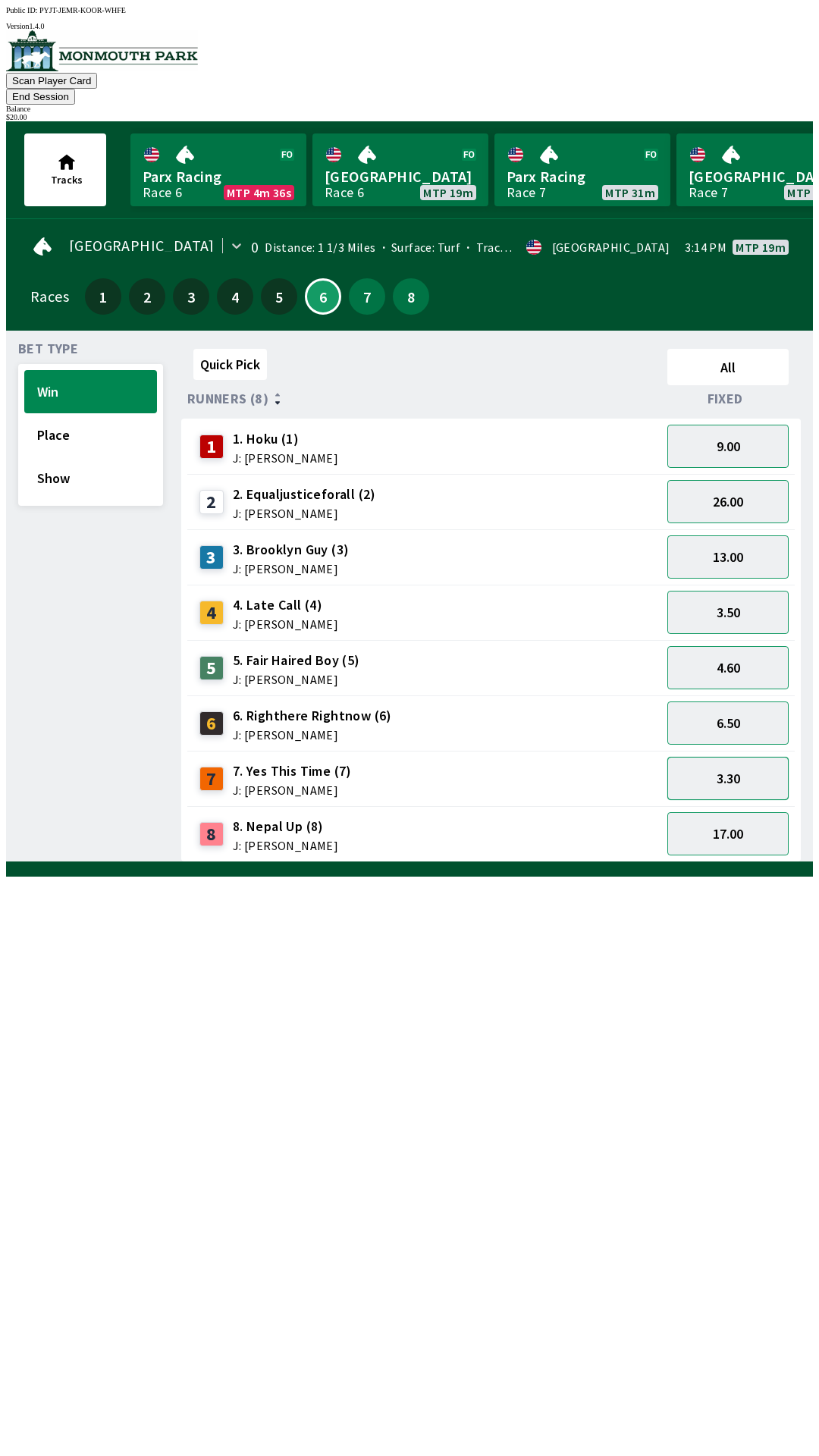
click at [729, 761] on button "3.30" at bounding box center [727, 779] width 121 height 43
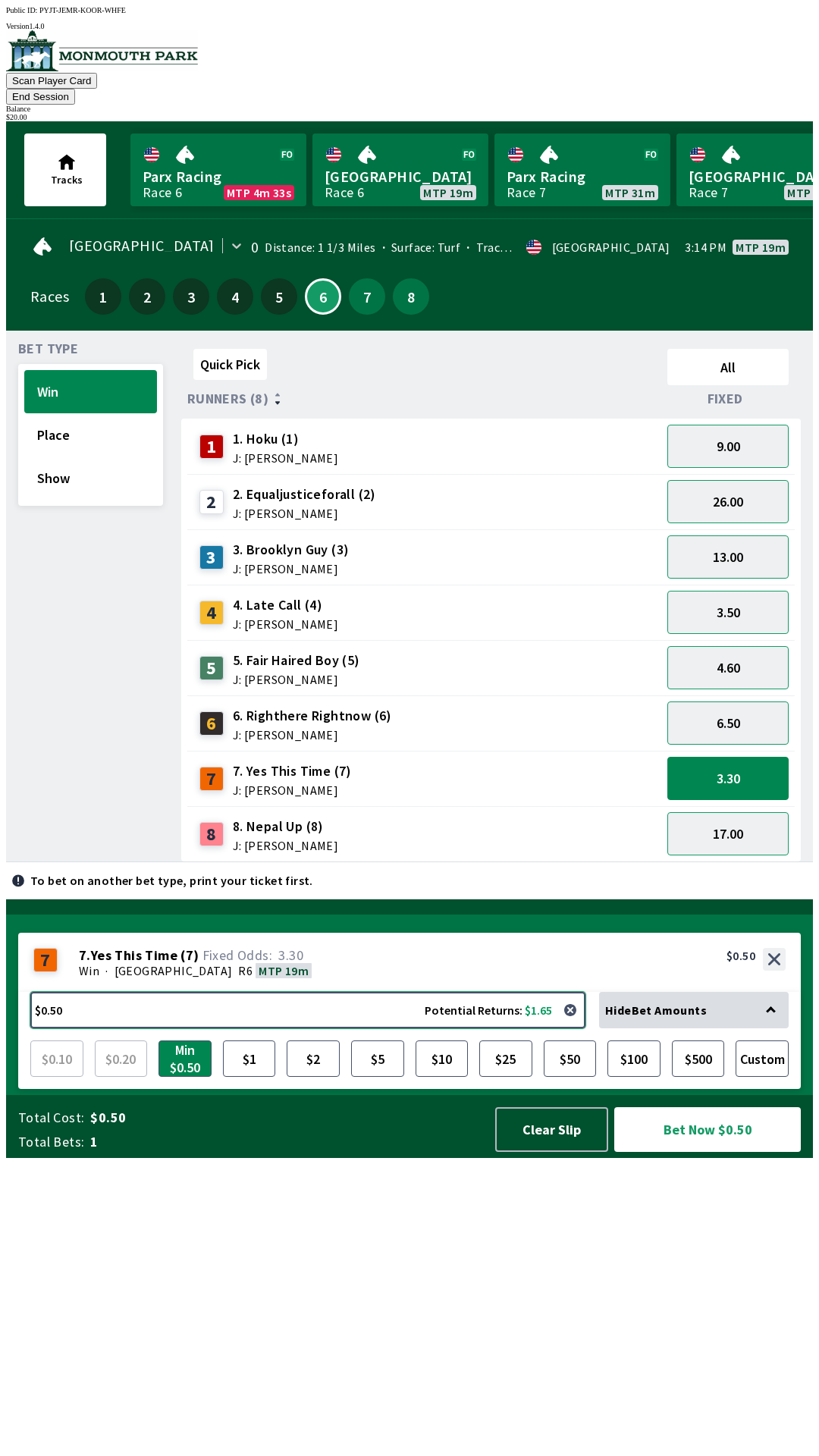
click at [338, 1028] on button "$0.50 Potential Returns: $1.65" at bounding box center [308, 1010] width 555 height 36
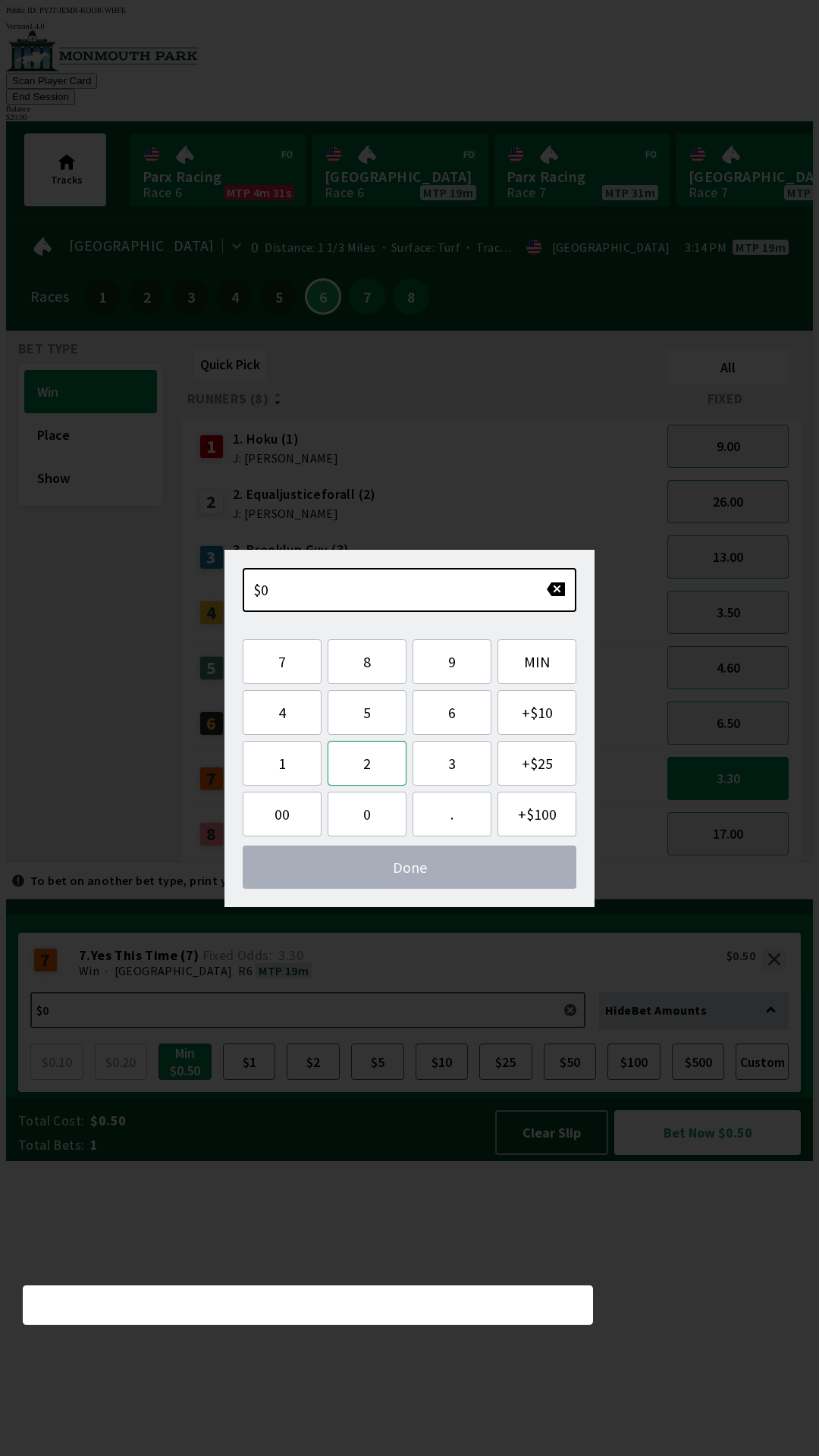
click at [375, 758] on button "2" at bounding box center [366, 763] width 79 height 45
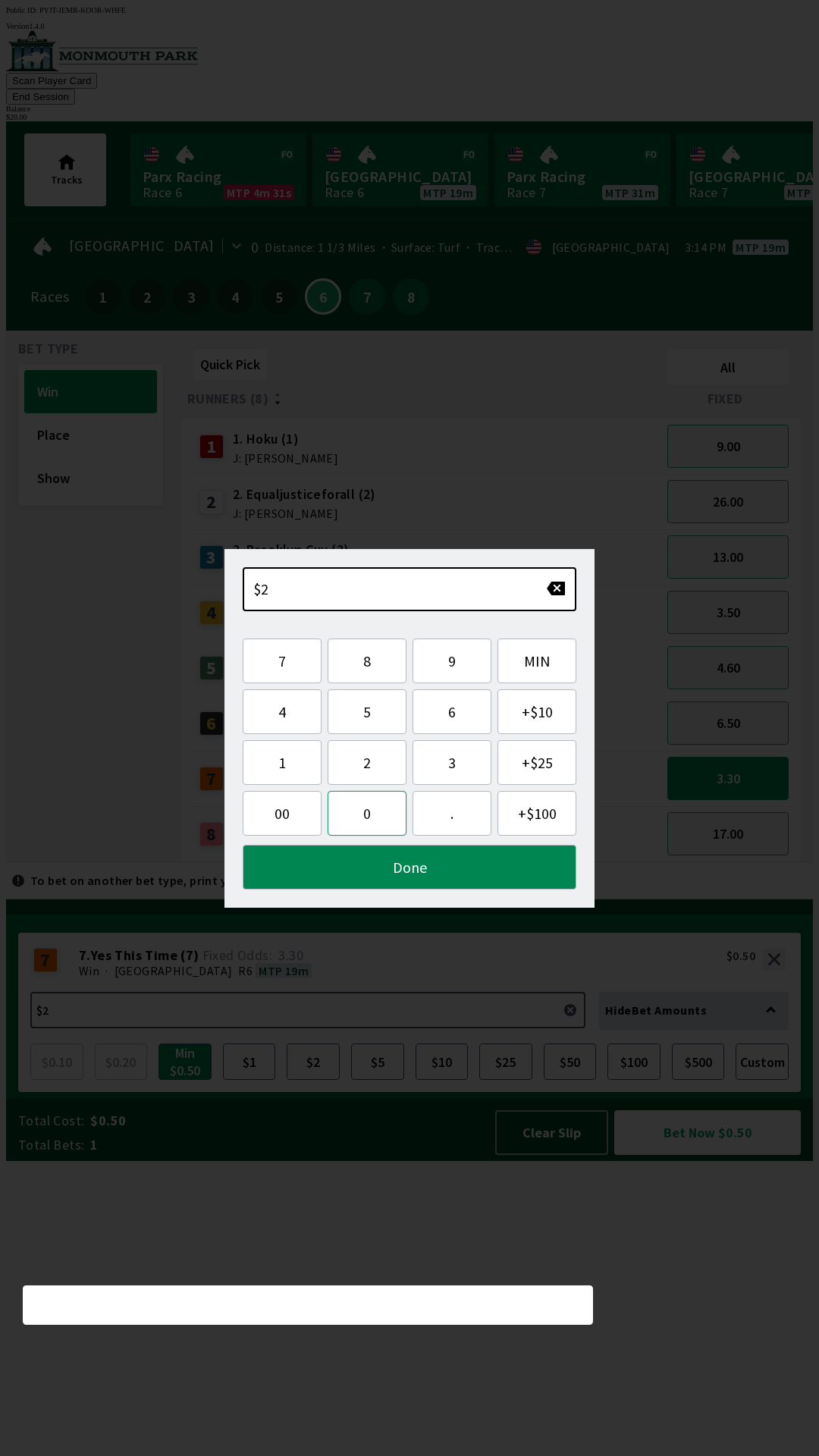
click at [370, 812] on button "0" at bounding box center [366, 813] width 79 height 45
click at [697, 1155] on button "Bet Now $0.50" at bounding box center [708, 1133] width 187 height 45
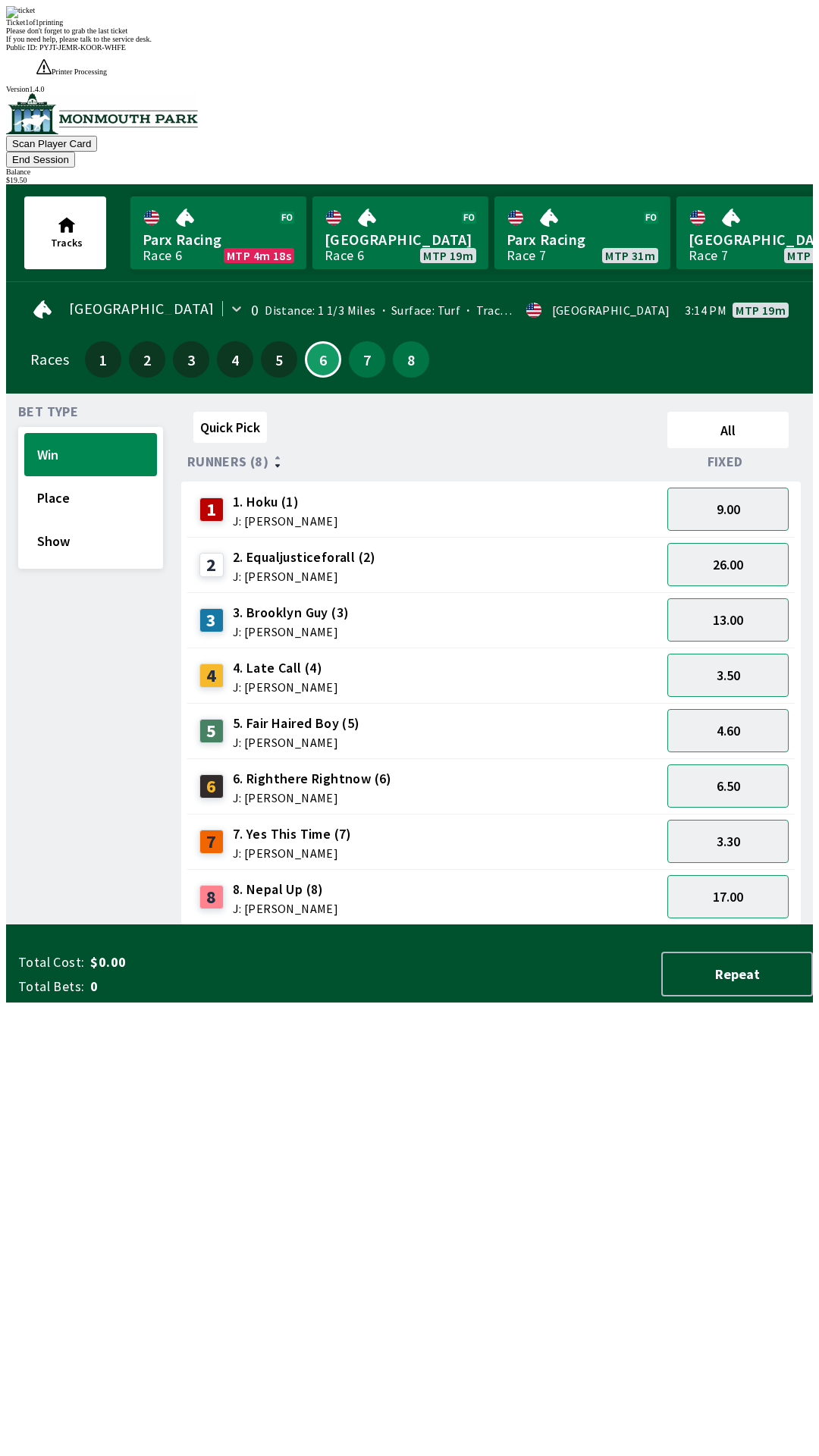
click at [599, 925] on div "Quick Pick All Runners (8) Fixed 1 1. Hoku (1) J: [PERSON_NAME] 9.00 2 2. Equal…" at bounding box center [497, 665] width 632 height 519
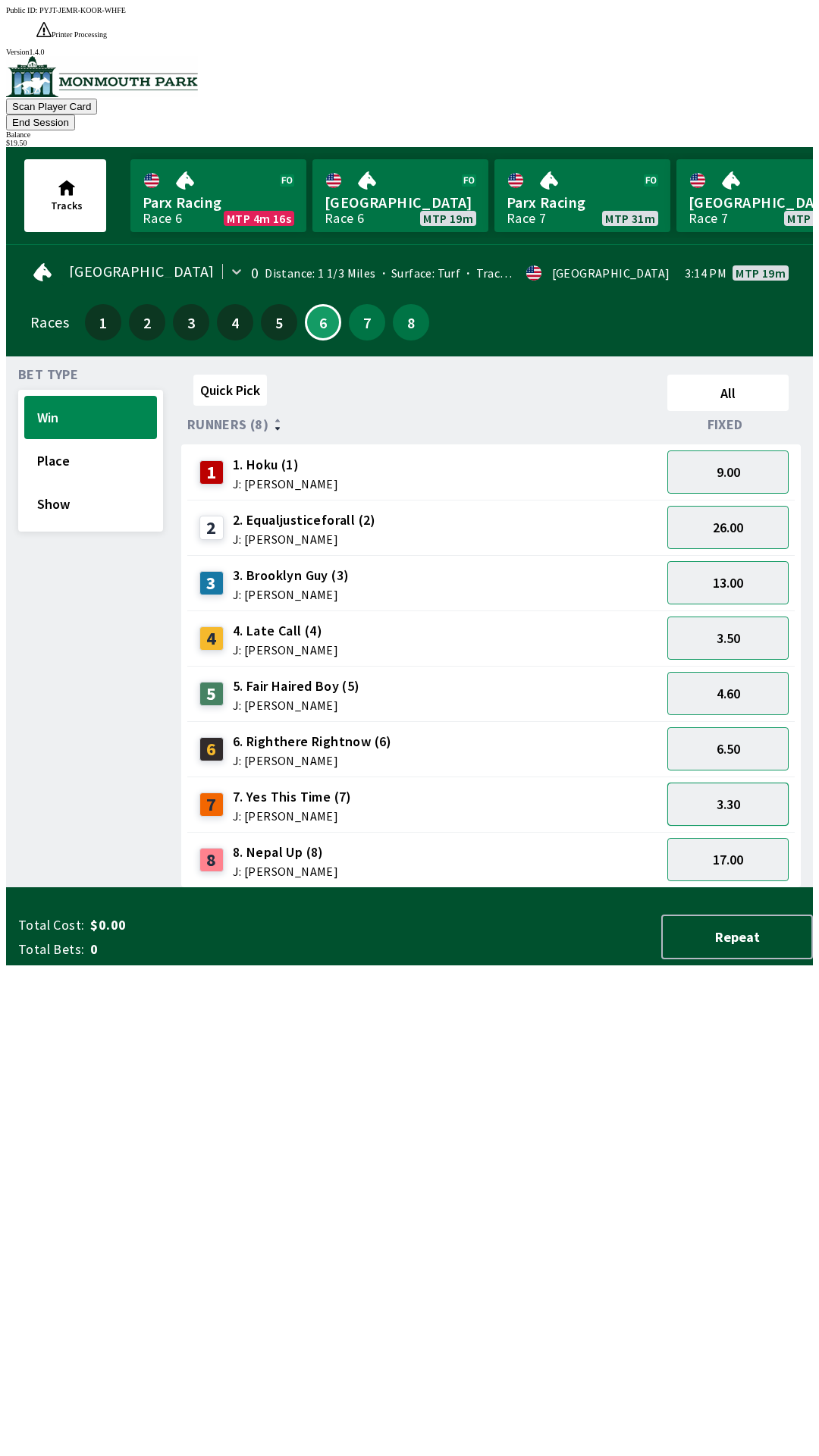
click at [752, 783] on button "3.30" at bounding box center [727, 804] width 121 height 43
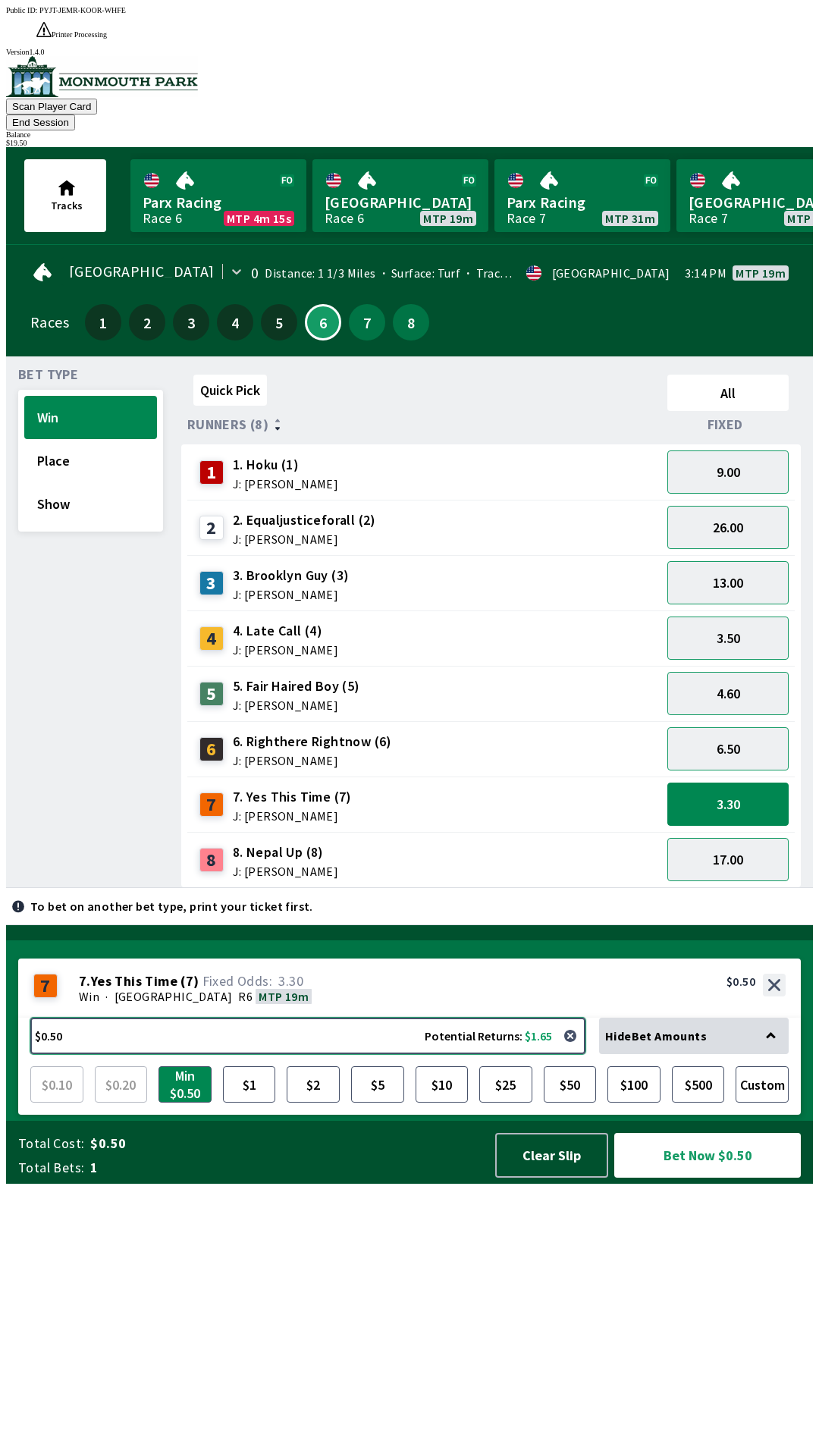
click at [311, 1054] on button "$0.50 Potential Returns: $1.65" at bounding box center [308, 1036] width 555 height 36
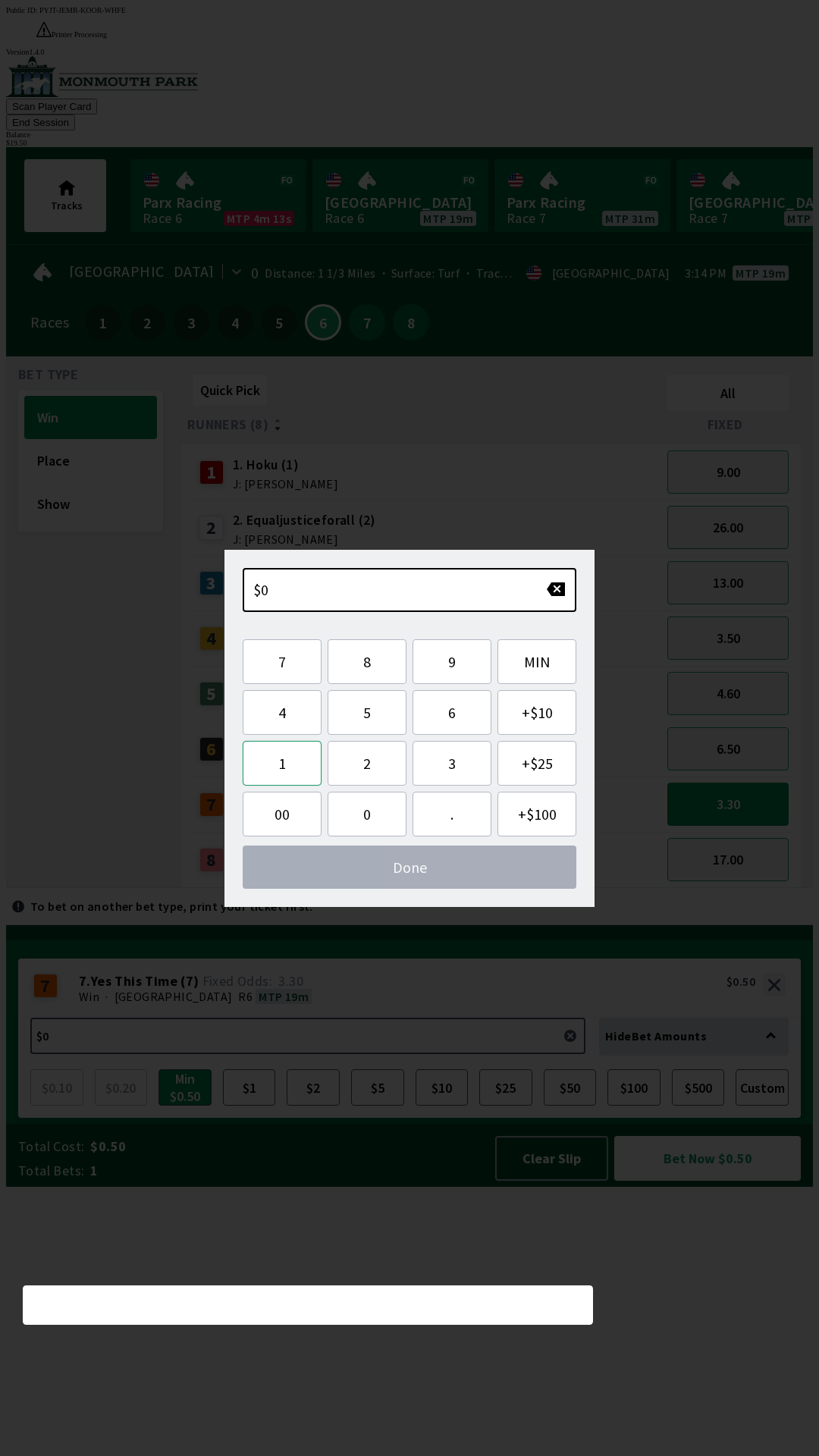
click at [289, 777] on button "1" at bounding box center [282, 763] width 79 height 45
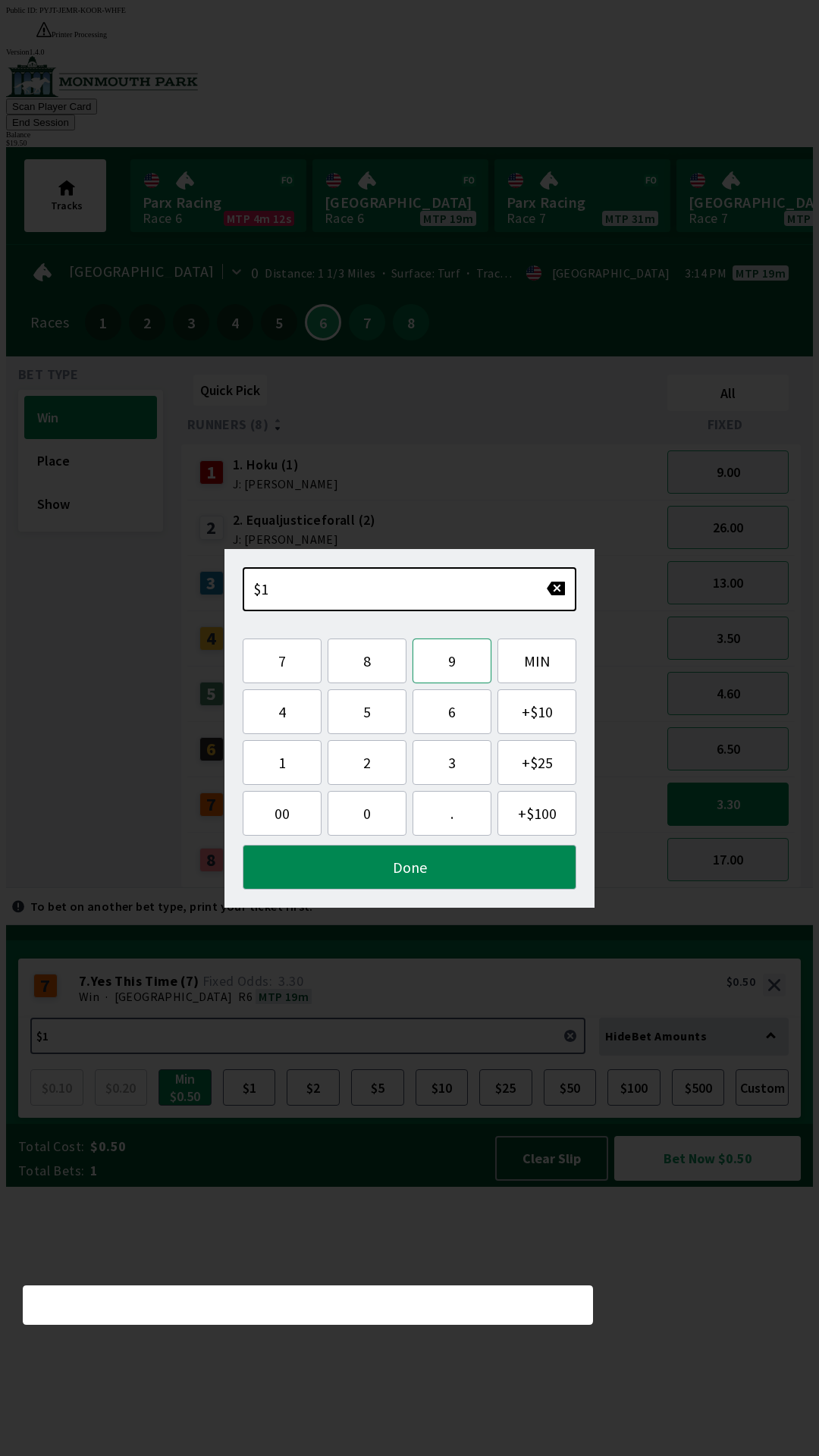
click at [460, 665] on button "9" at bounding box center [451, 661] width 79 height 45
click at [454, 818] on button "." at bounding box center [451, 813] width 79 height 45
click at [380, 712] on button "5" at bounding box center [366, 712] width 79 height 45
click at [378, 815] on button "0" at bounding box center [366, 813] width 79 height 45
click at [437, 877] on button "Done" at bounding box center [410, 868] width 333 height 45
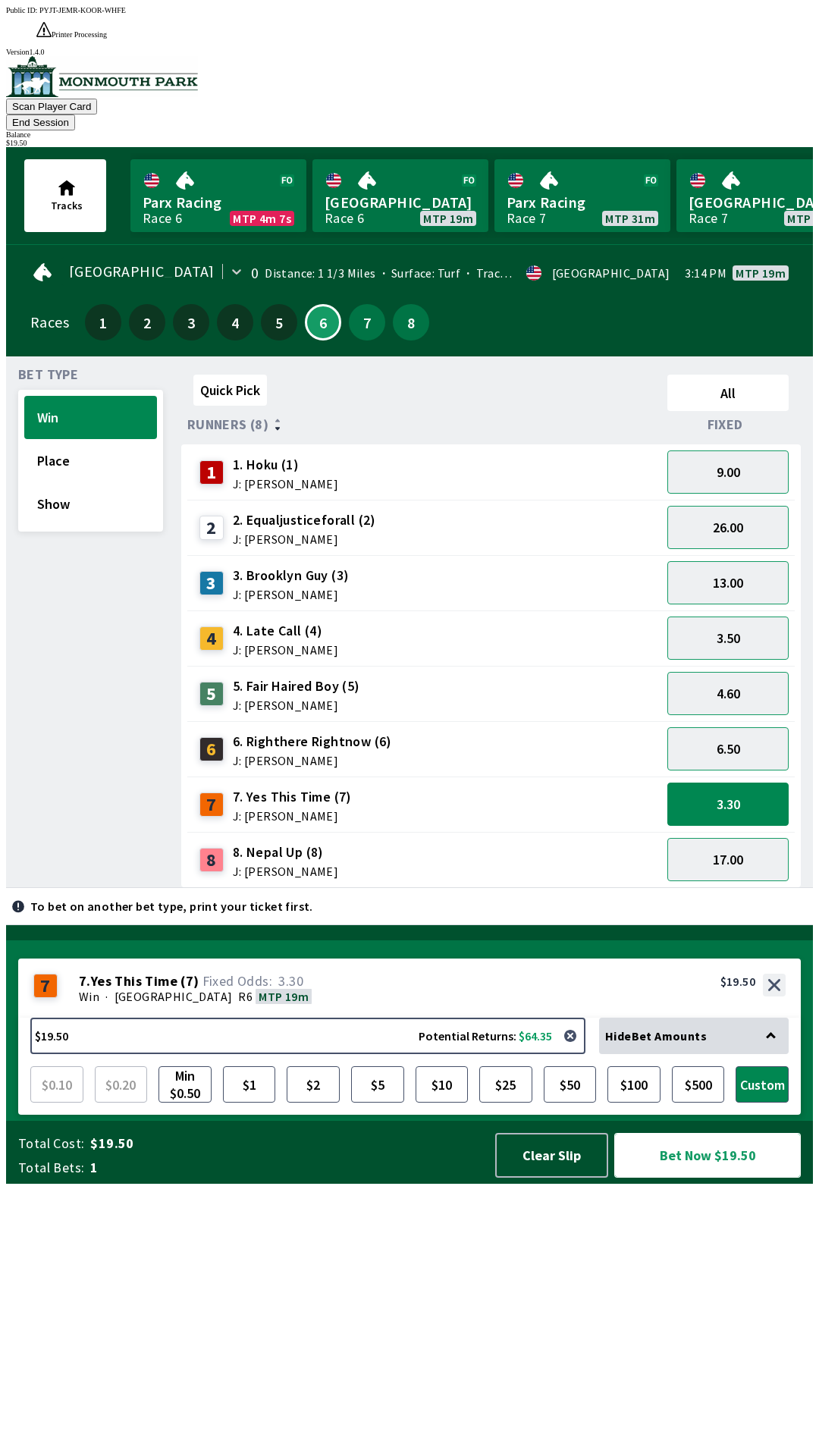
click at [717, 1178] on button "Bet Now $19.50" at bounding box center [708, 1155] width 187 height 45
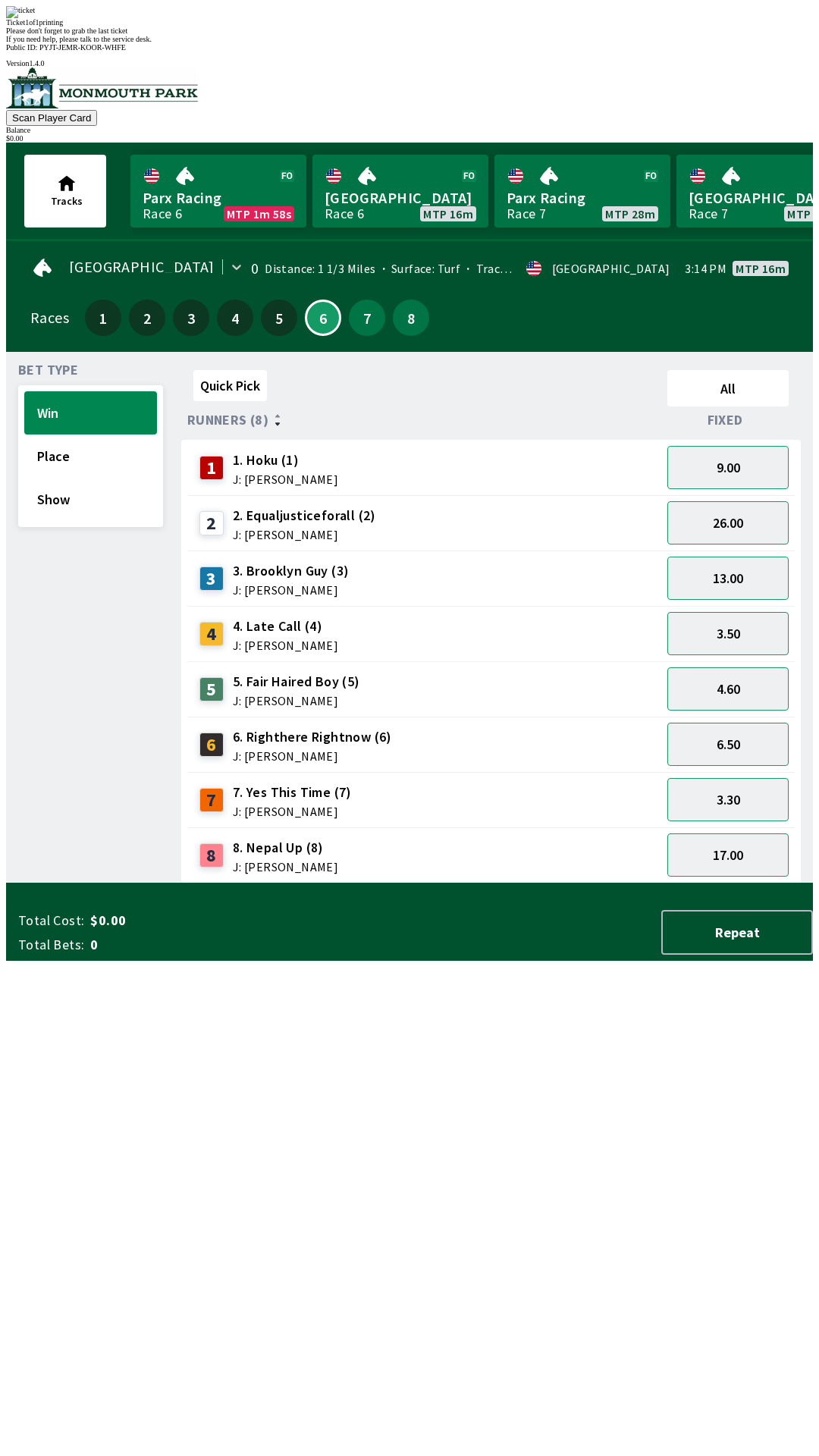
click at [534, 883] on div "Quick Pick All Runners (8) Fixed 1 1. Hoku (1) J: [PERSON_NAME] 9.00 2 2. Equal…" at bounding box center [497, 623] width 632 height 519
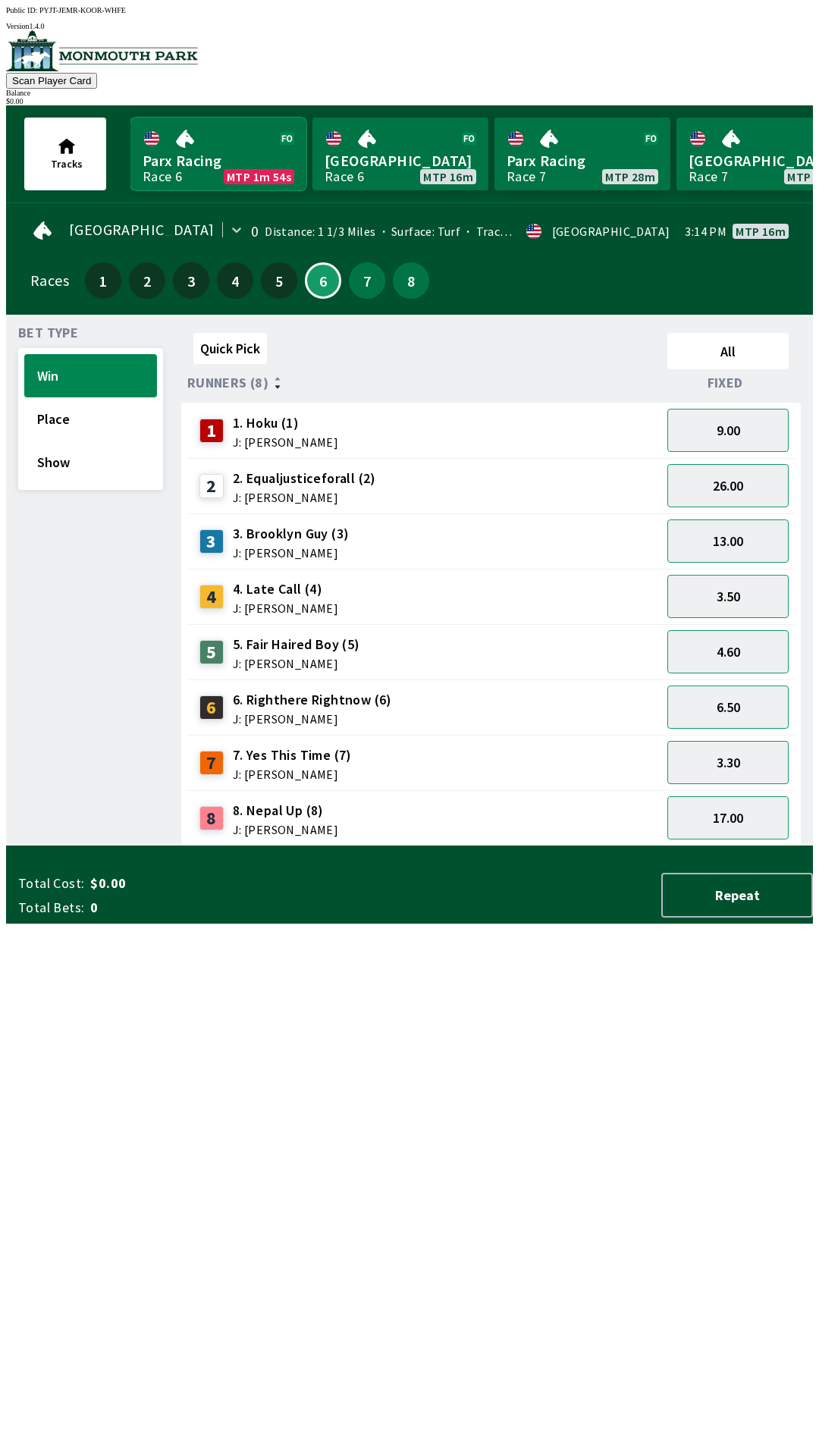
click at [236, 143] on link "Parx Racing Race 6 MTP 1m 54s" at bounding box center [219, 154] width 176 height 73
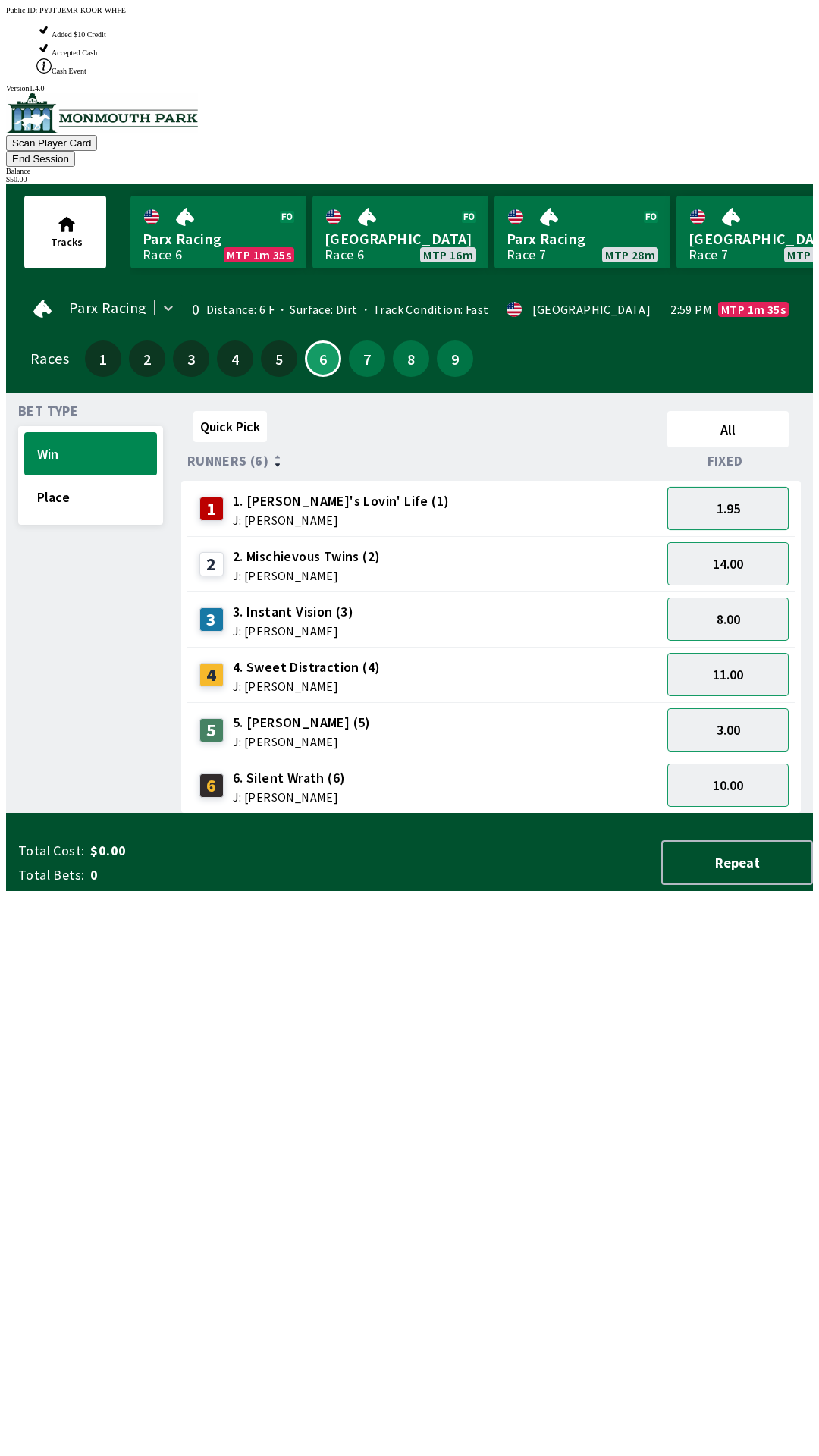
click at [759, 486] on button "1.95" at bounding box center [727, 508] width 121 height 43
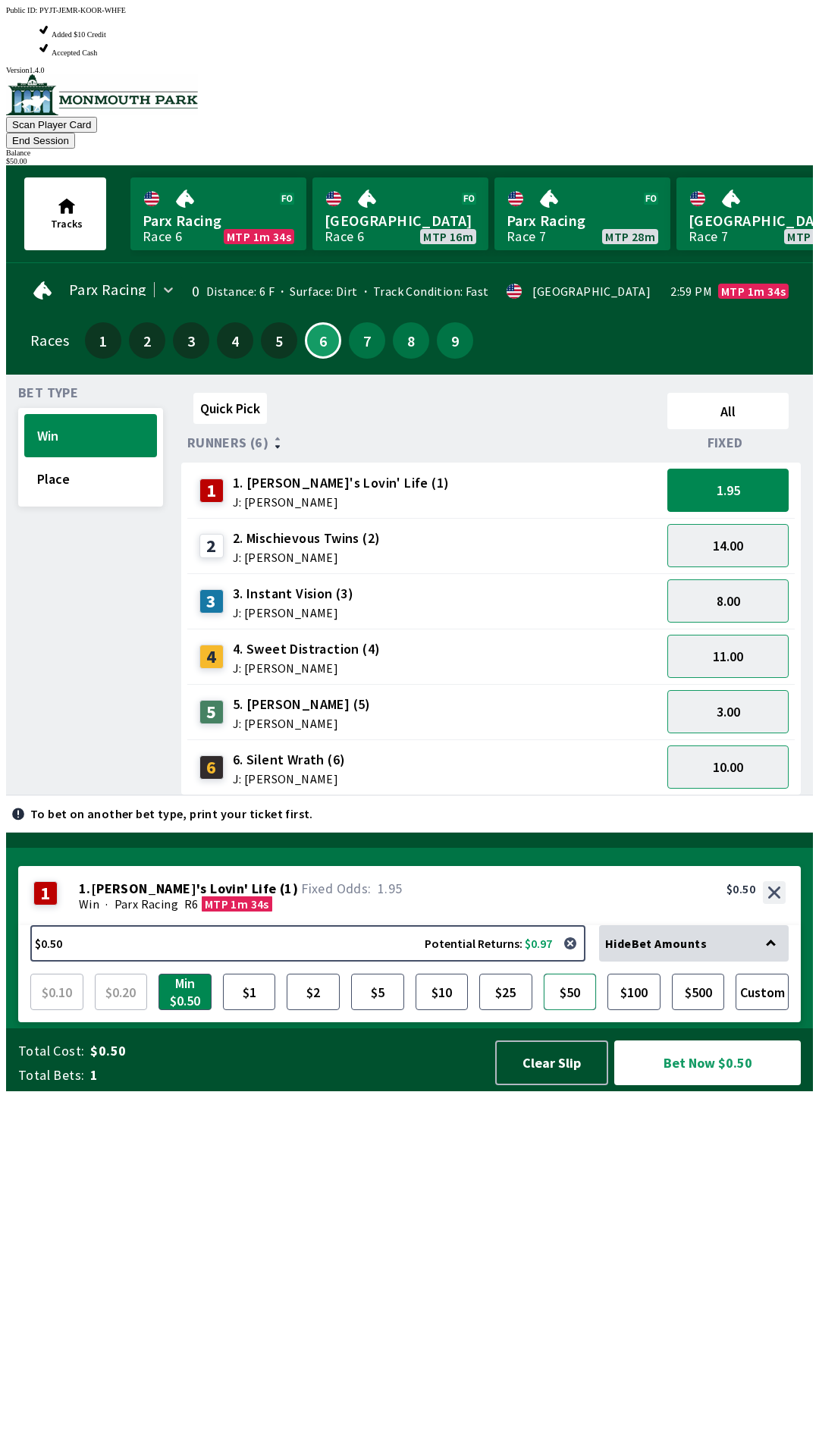
click at [583, 1010] on button "$50" at bounding box center [569, 992] width 53 height 36
click at [730, 1085] on button "Bet Now $50.00" at bounding box center [708, 1063] width 187 height 45
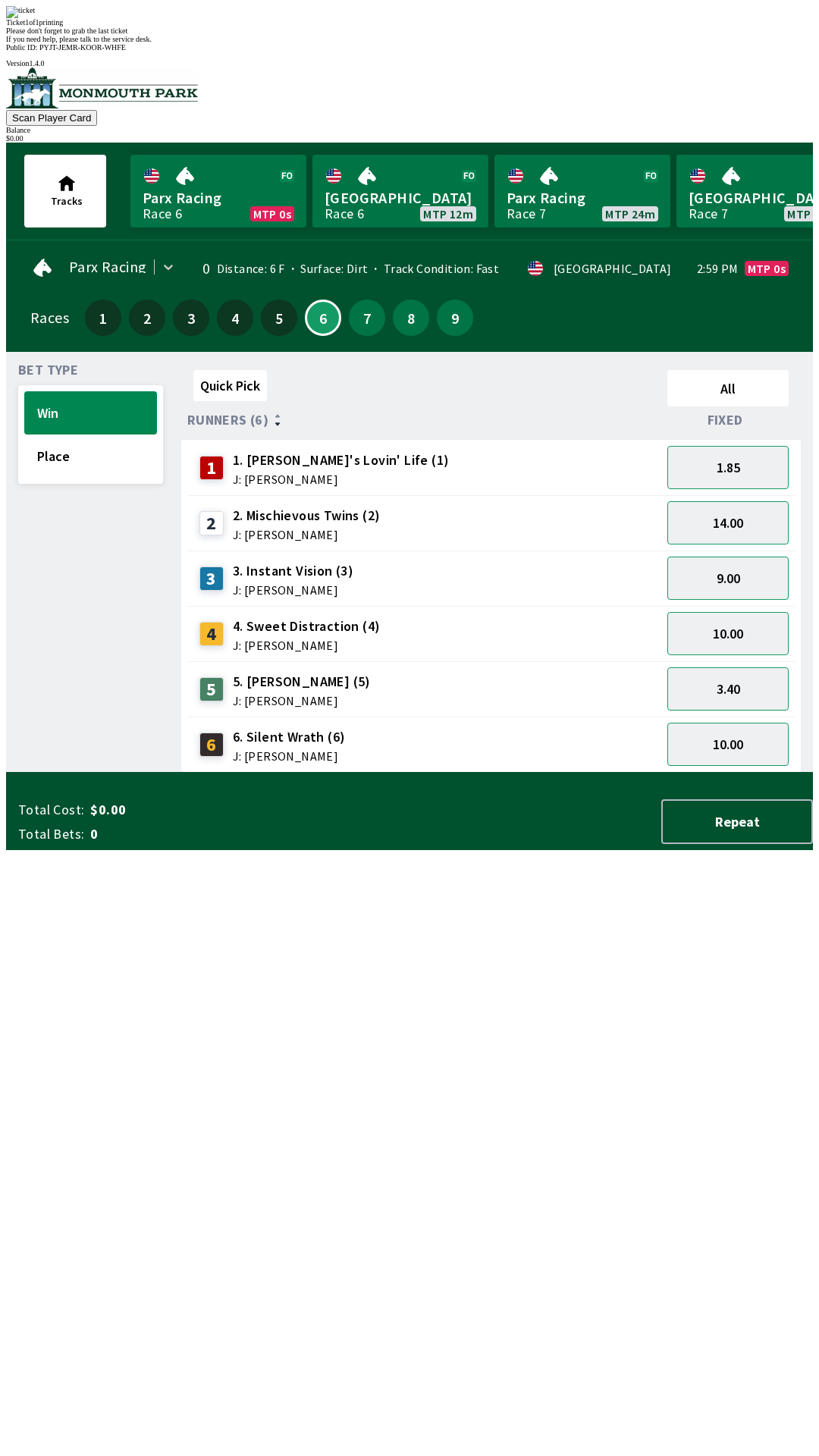
click at [635, 773] on div "Quick Pick All Runners (6) Fixed 1 1. [PERSON_NAME]'s Lovin' Life (1) J: [PERSO…" at bounding box center [497, 568] width 632 height 409
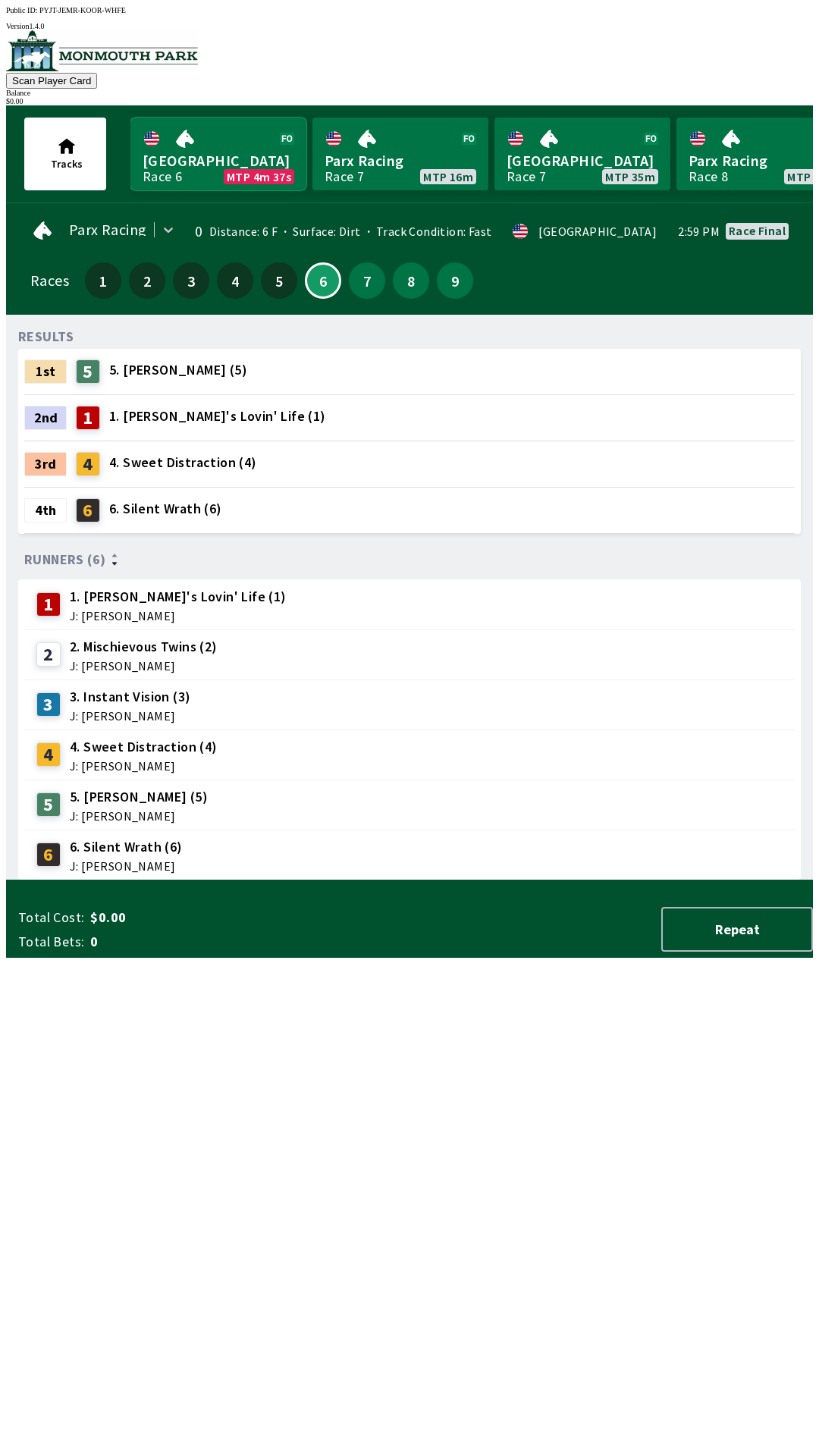
click at [248, 163] on link "[GEOGRAPHIC_DATA] Race 6 MTP 4m 37s" at bounding box center [219, 154] width 176 height 73
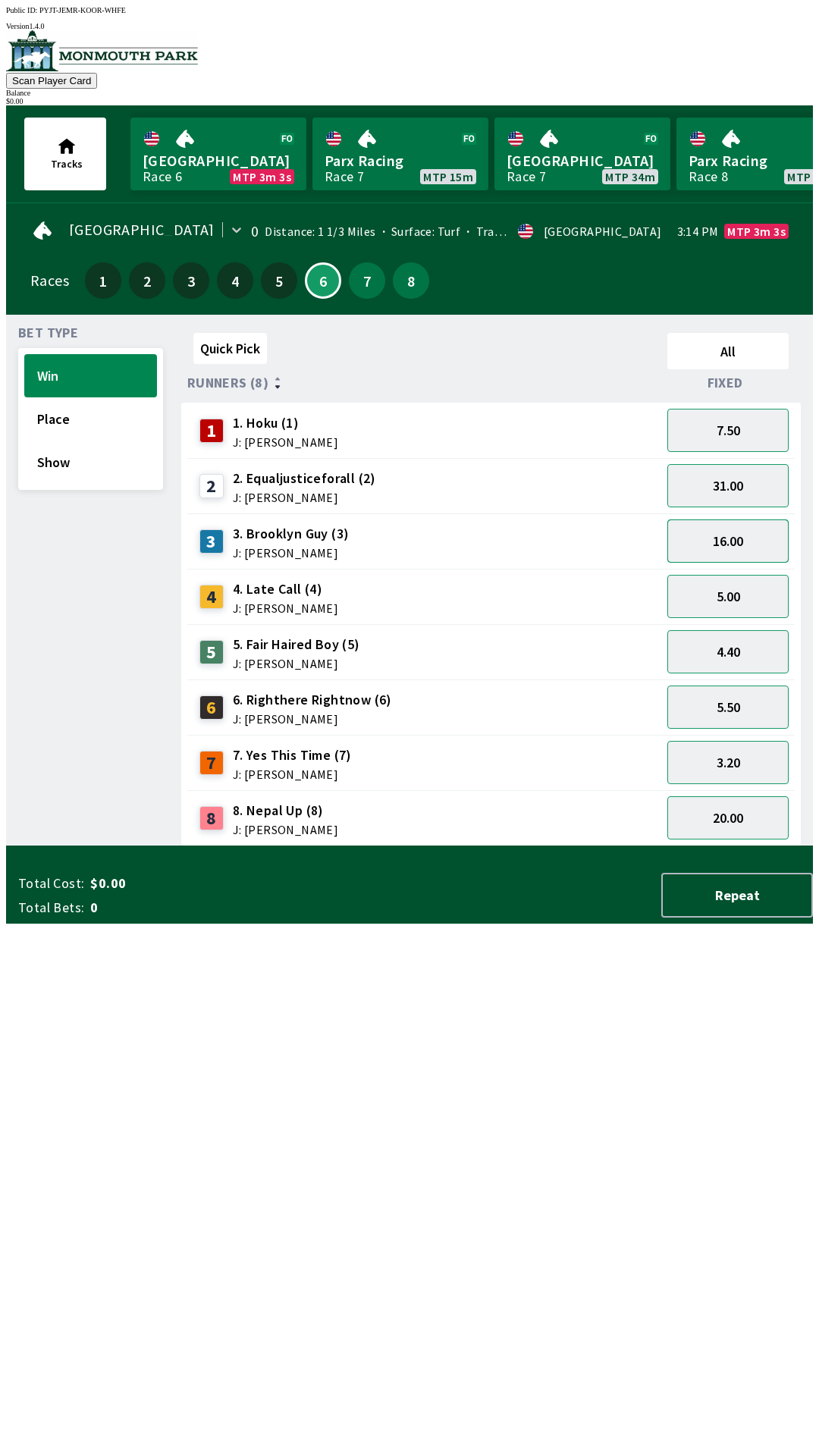
click at [746, 543] on button "16.00" at bounding box center [727, 541] width 121 height 43
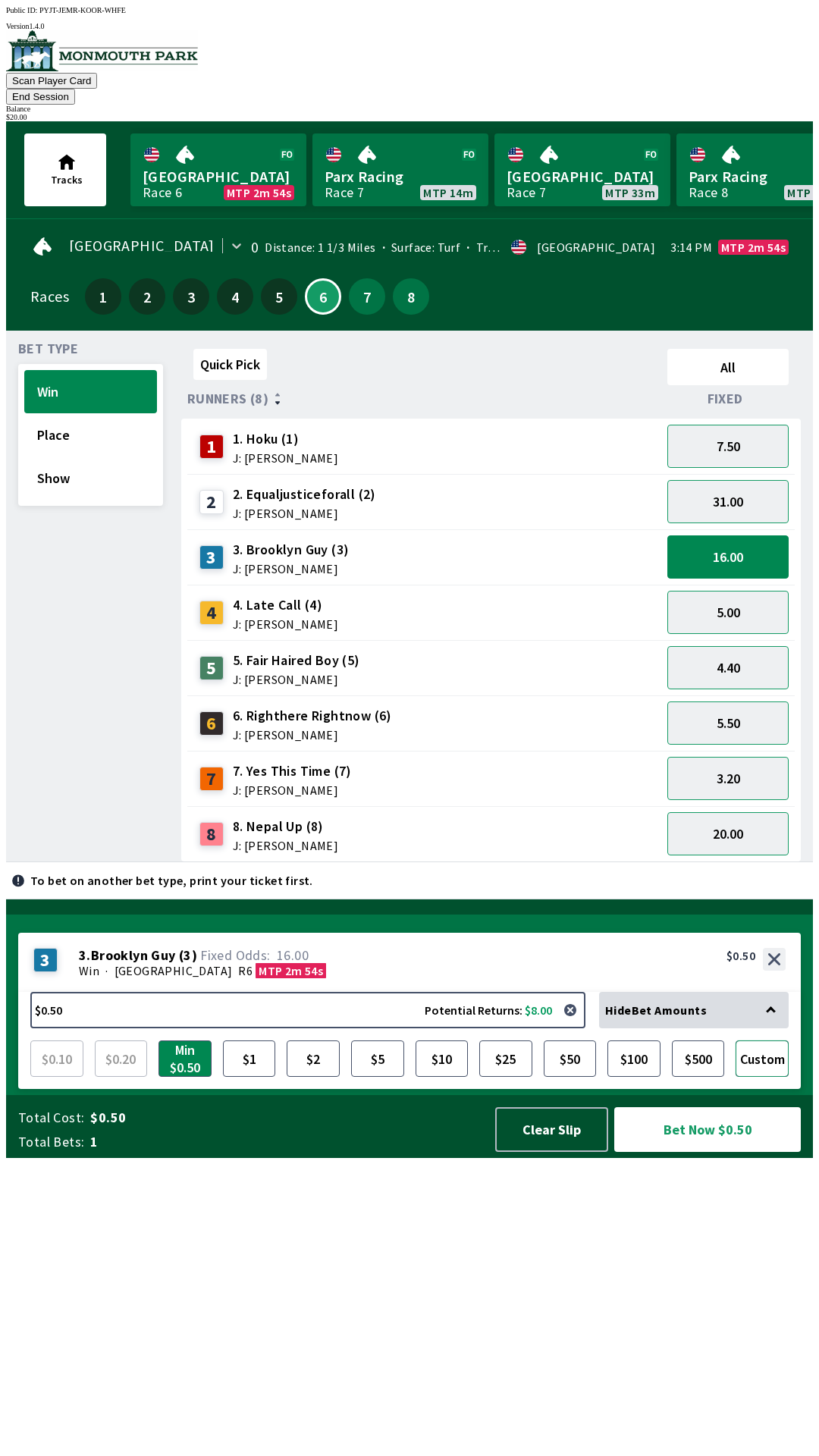
click at [759, 1077] on button "Custom" at bounding box center [761, 1059] width 53 height 36
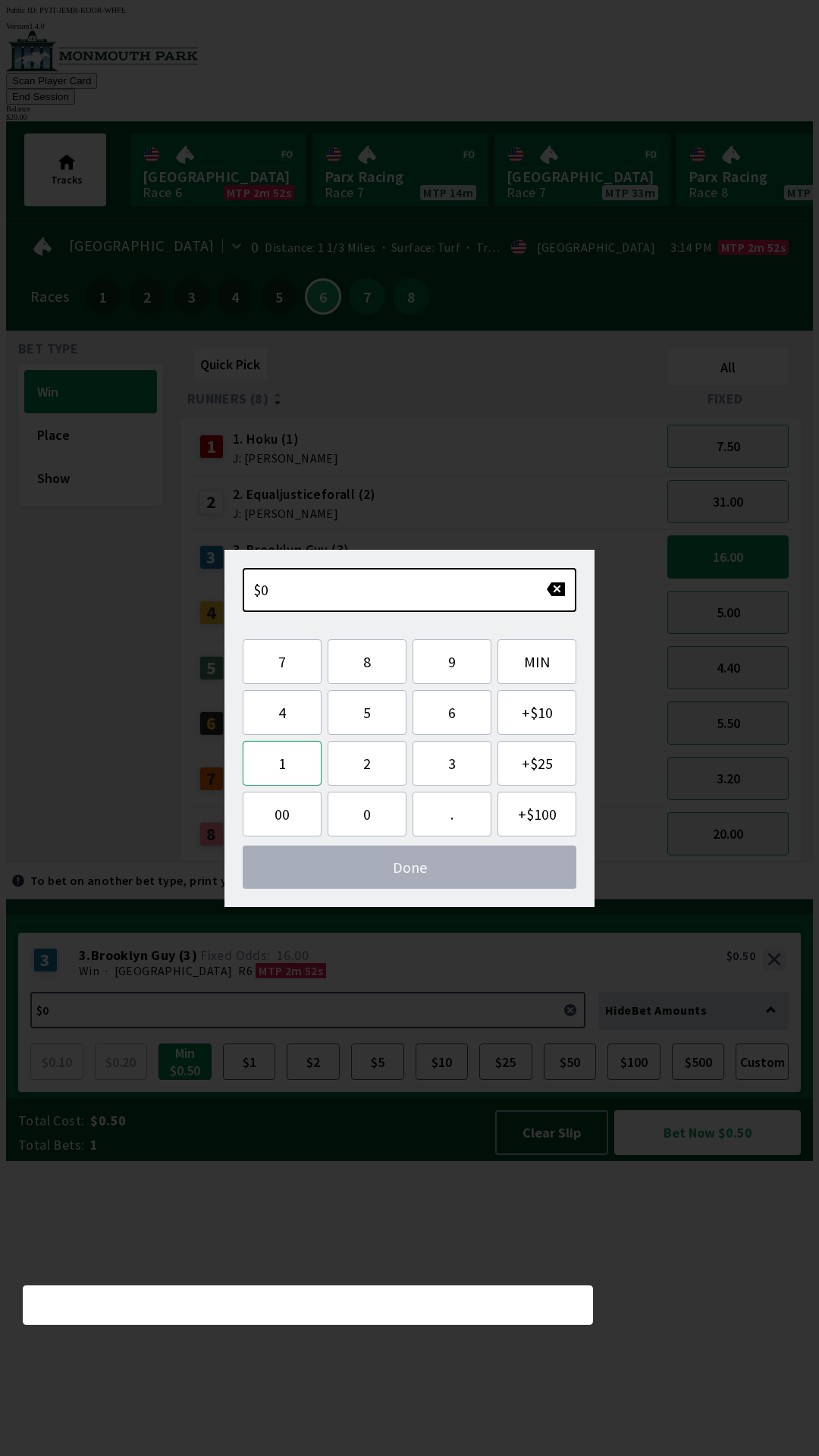
click at [296, 761] on button "1" at bounding box center [282, 763] width 79 height 45
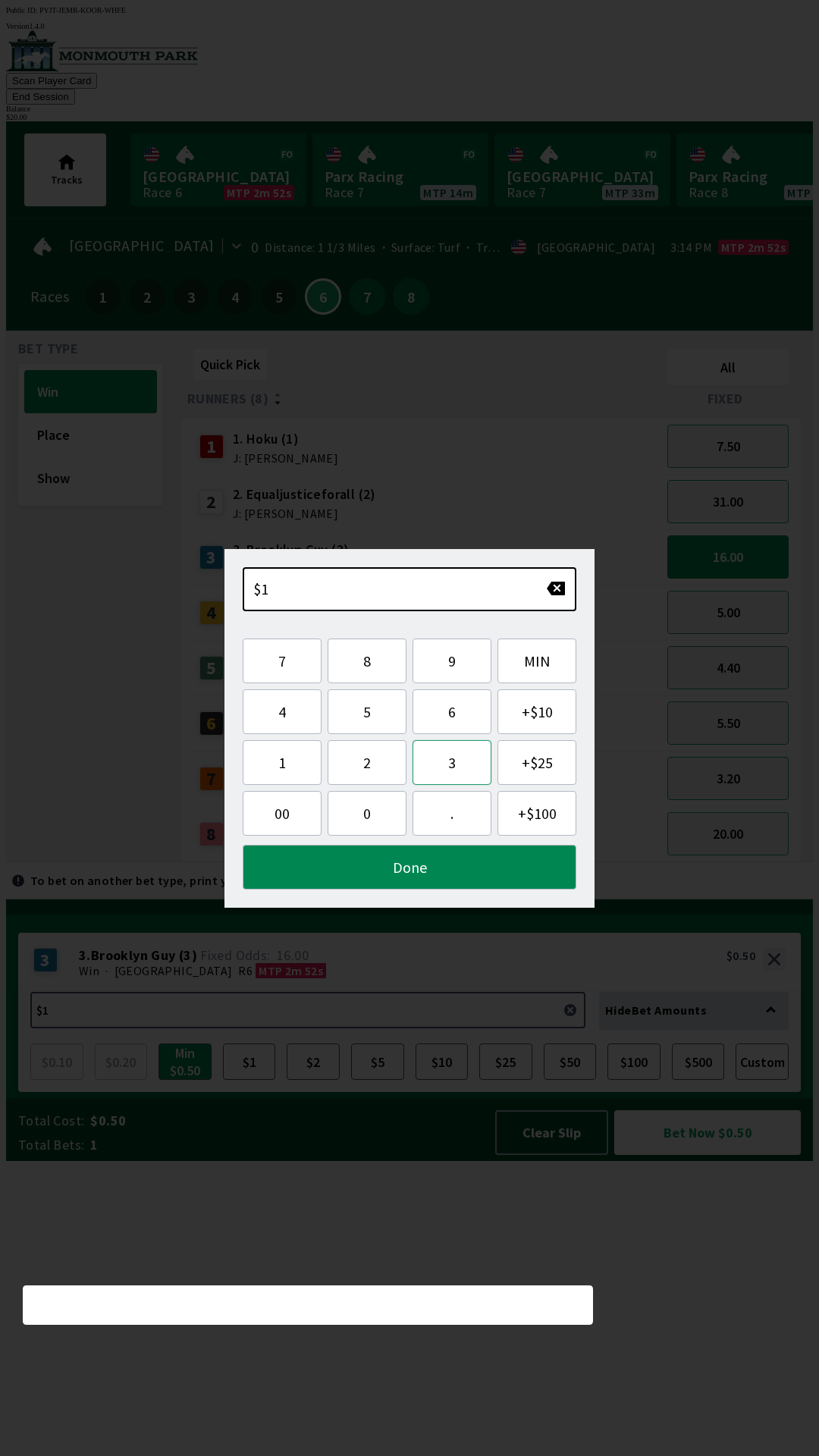
click at [457, 765] on button "3" at bounding box center [451, 763] width 79 height 45
click at [453, 854] on button "Done" at bounding box center [410, 868] width 333 height 45
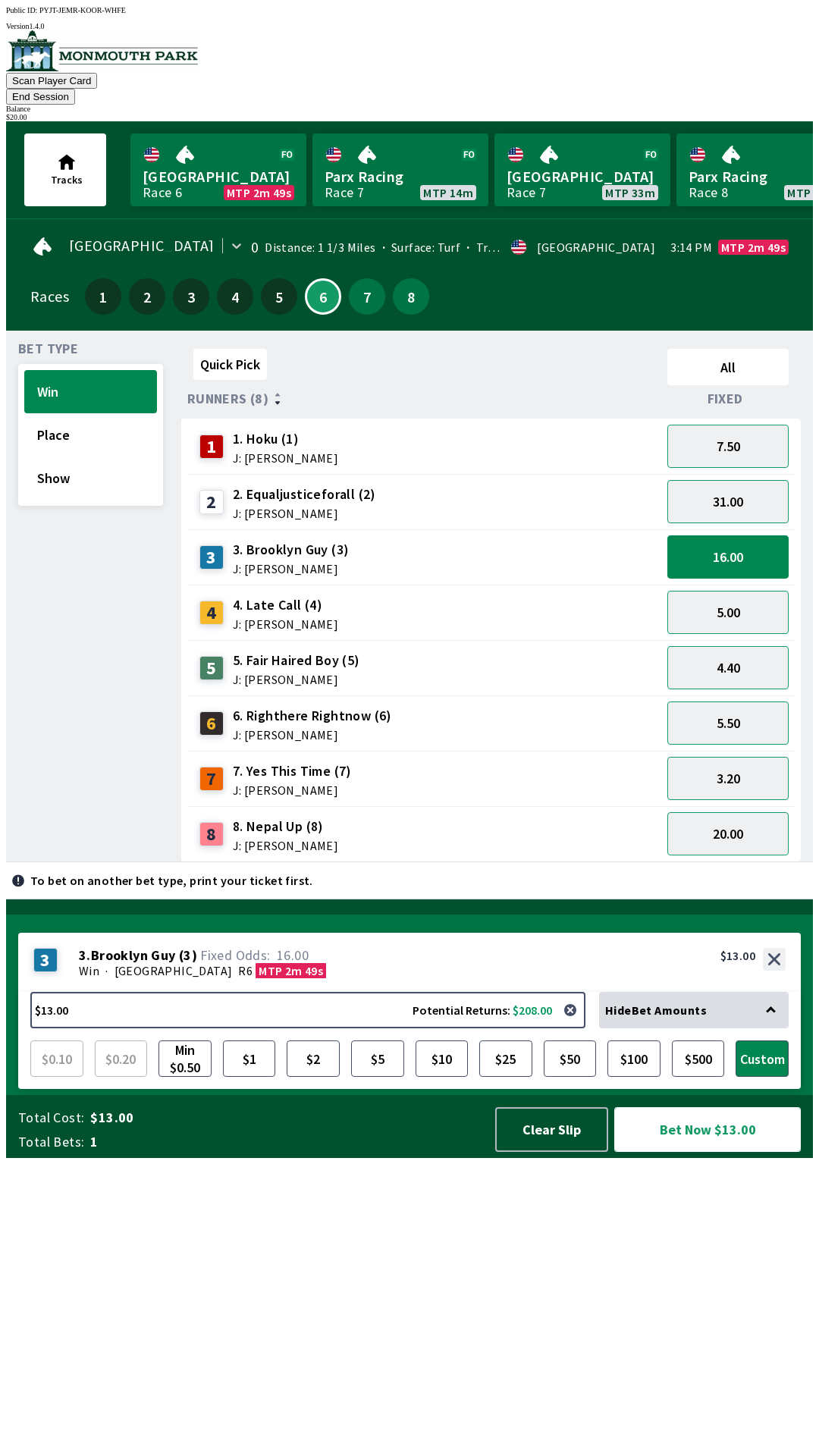
click at [738, 1152] on button "Bet Now $13.00" at bounding box center [708, 1129] width 187 height 45
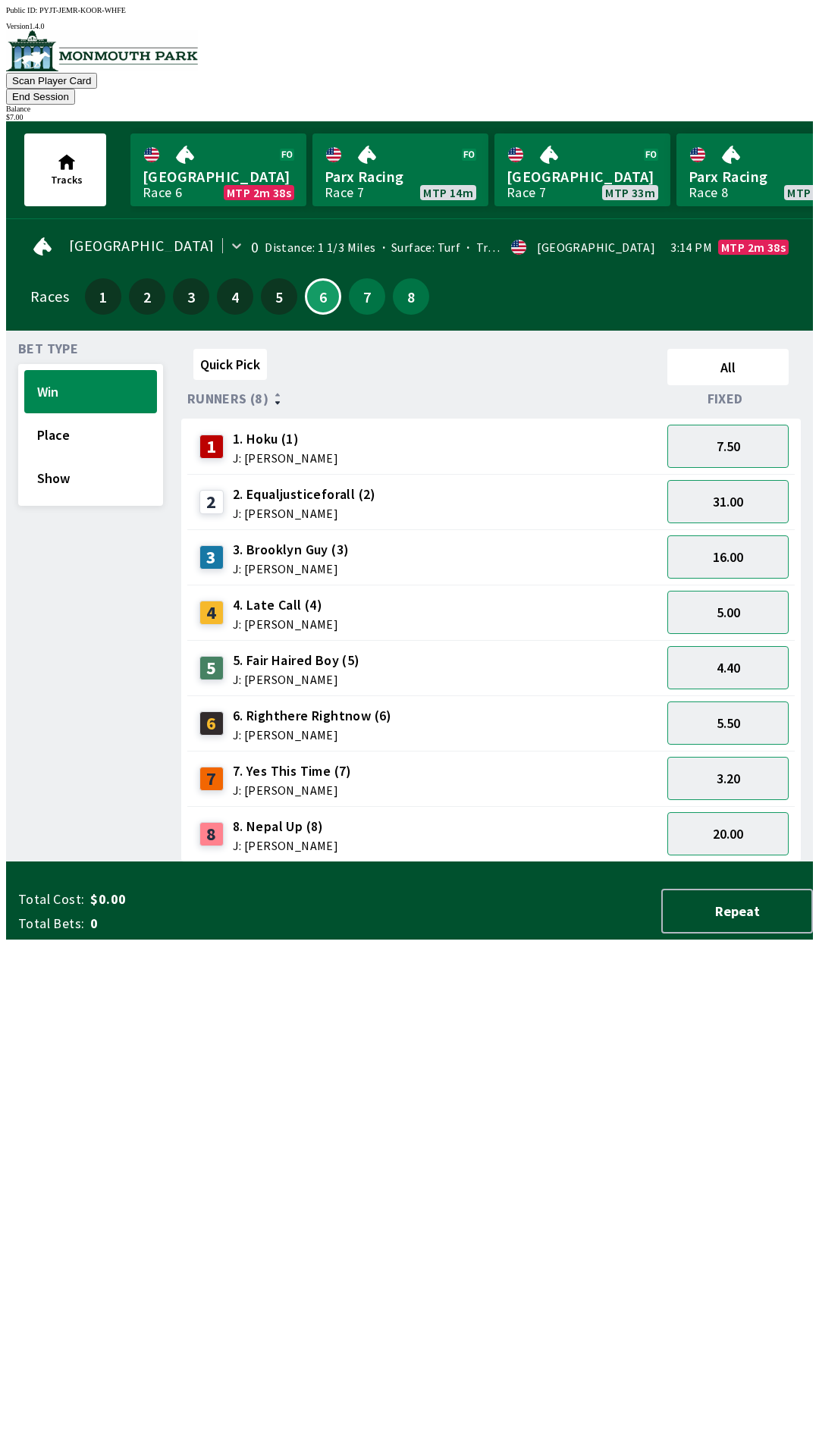
click at [733, 862] on div "Quick Pick All Runners (8) Fixed 1 1. Hoku (1) J: [PERSON_NAME] 7.50 2 2. Equal…" at bounding box center [497, 602] width 632 height 519
click at [771, 105] on div "Balance" at bounding box center [410, 109] width 807 height 9
click at [75, 89] on button "End Session" at bounding box center [41, 97] width 69 height 16
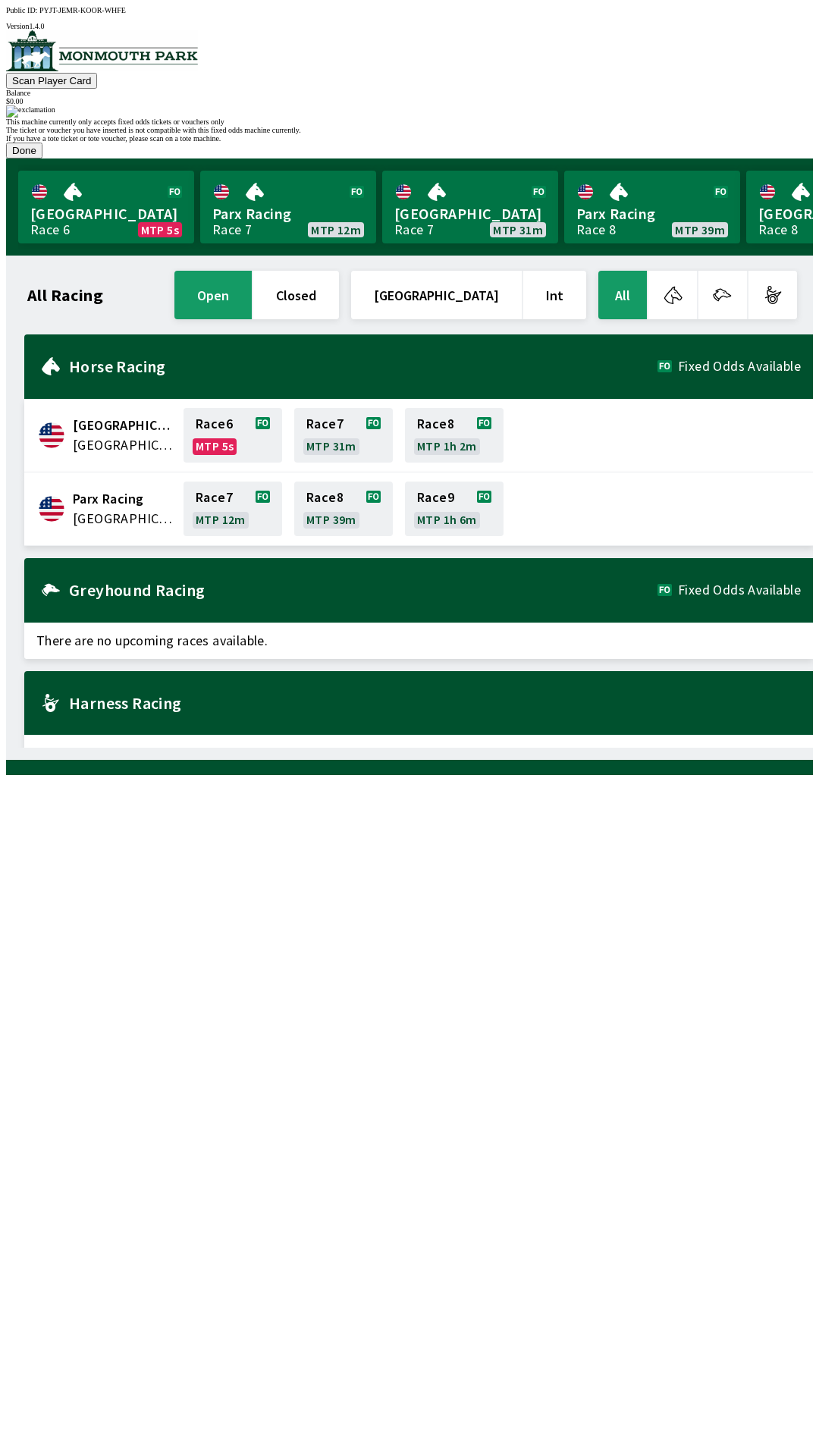
click at [442, 623] on span "There are no upcoming races available." at bounding box center [418, 641] width 789 height 36
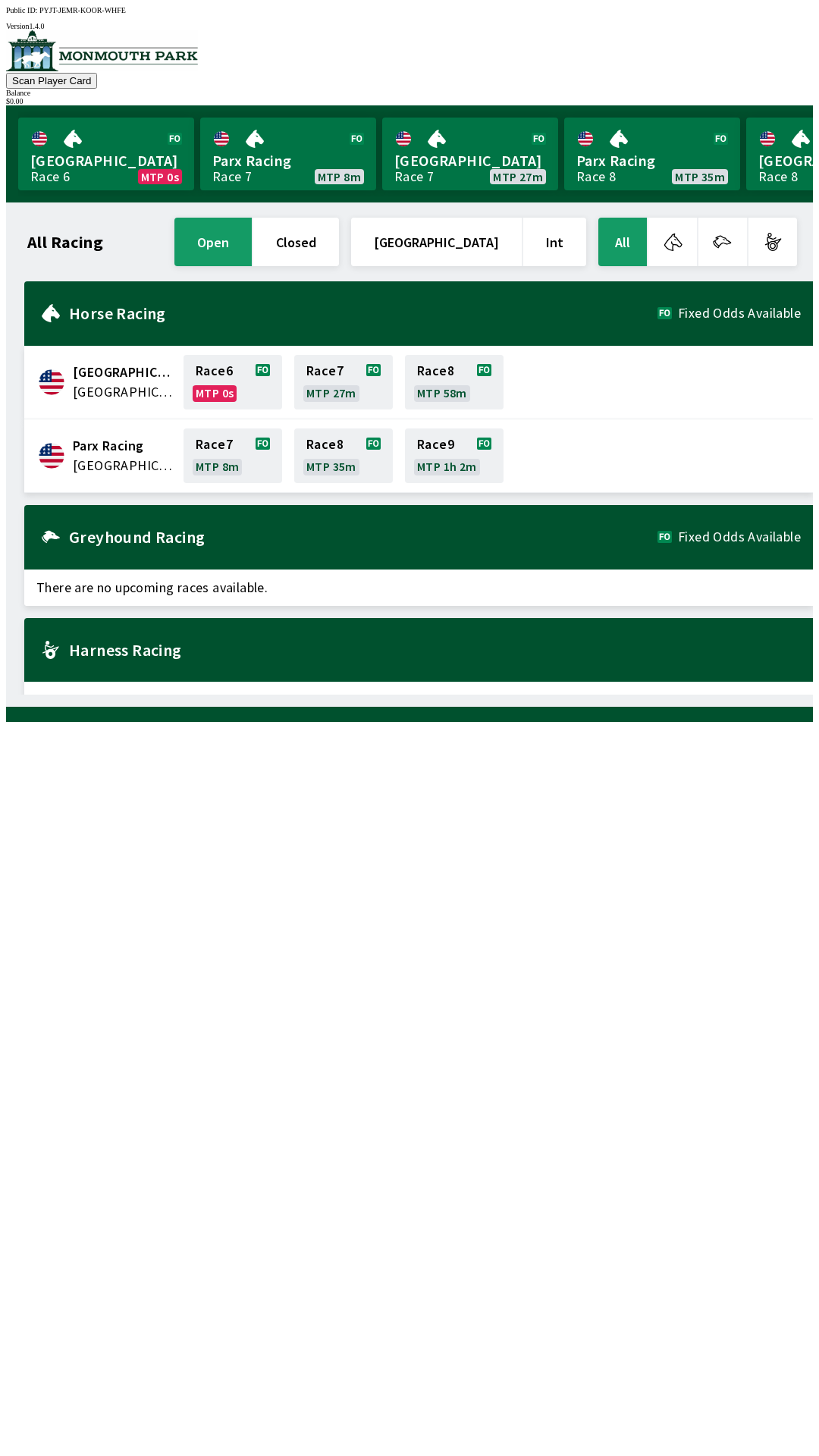
click at [658, 695] on div "All Racing open closed [GEOGRAPHIC_DATA] Int All [GEOGRAPHIC_DATA] [GEOGRAPHIC_…" at bounding box center [416, 455] width 795 height 480
click at [581, 695] on div "All Racing open closed [GEOGRAPHIC_DATA] Int All [GEOGRAPHIC_DATA] [GEOGRAPHIC_…" at bounding box center [416, 455] width 795 height 480
click at [575, 695] on div "All Racing open closed [GEOGRAPHIC_DATA] Int All [GEOGRAPHIC_DATA] [GEOGRAPHIC_…" at bounding box center [416, 455] width 795 height 480
click at [224, 369] on link "Race 6 MTP 0s" at bounding box center [232, 382] width 98 height 54
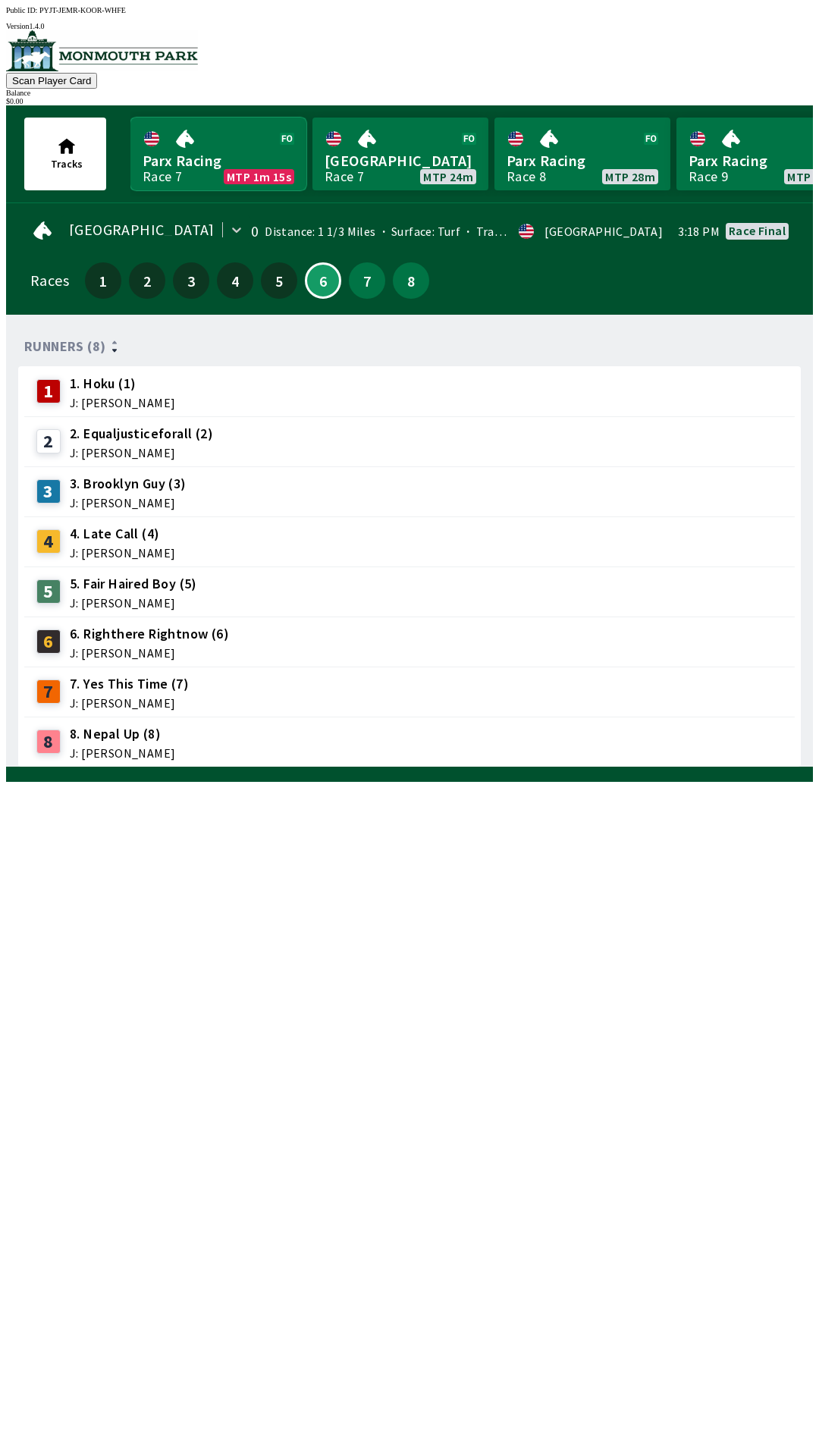
click at [231, 139] on link "Parx Racing Race 7 MTP 1m 15s" at bounding box center [219, 154] width 176 height 73
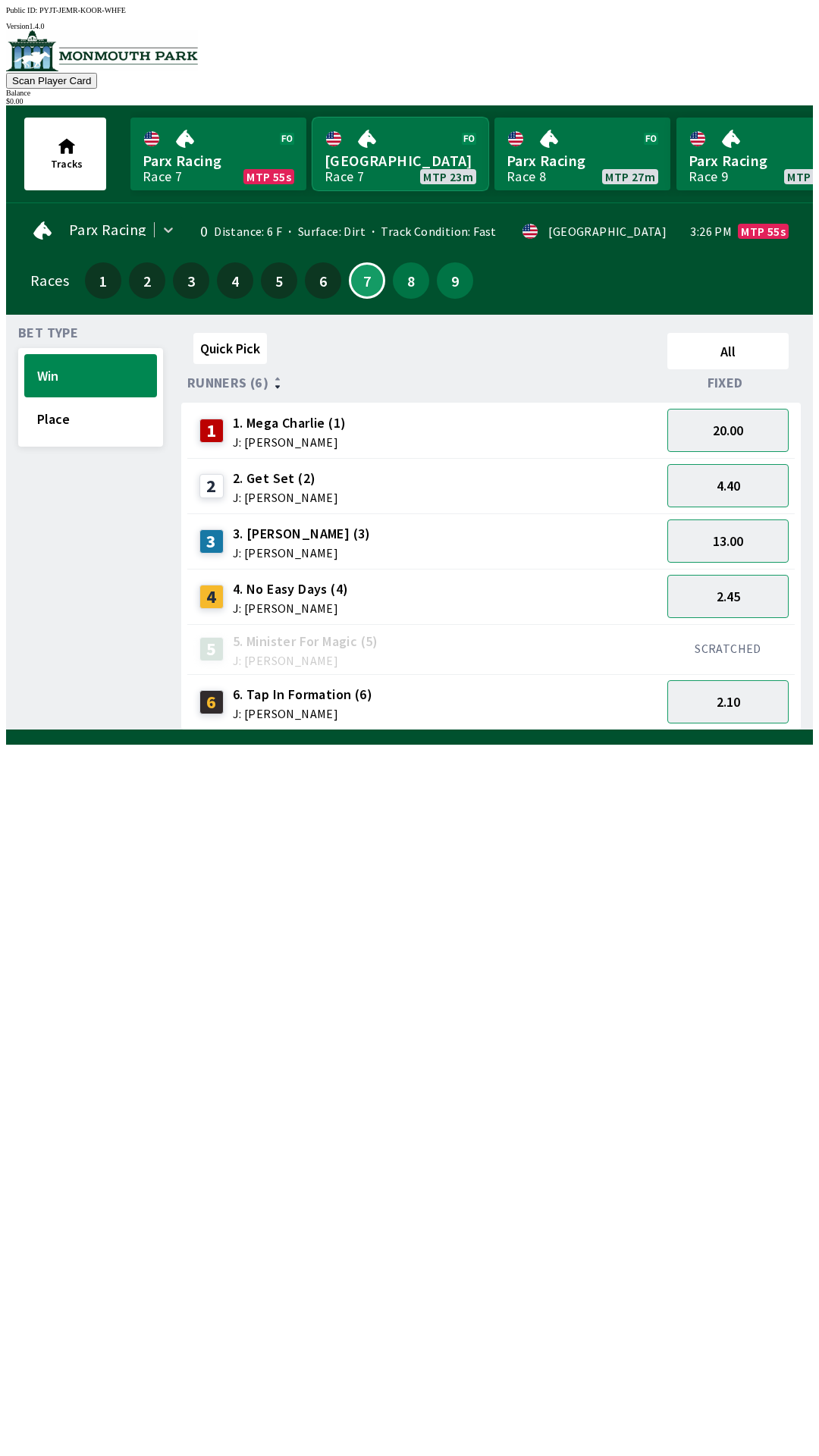
click at [378, 146] on link "[GEOGRAPHIC_DATA] Race 7 MTP 23m" at bounding box center [401, 154] width 176 height 73
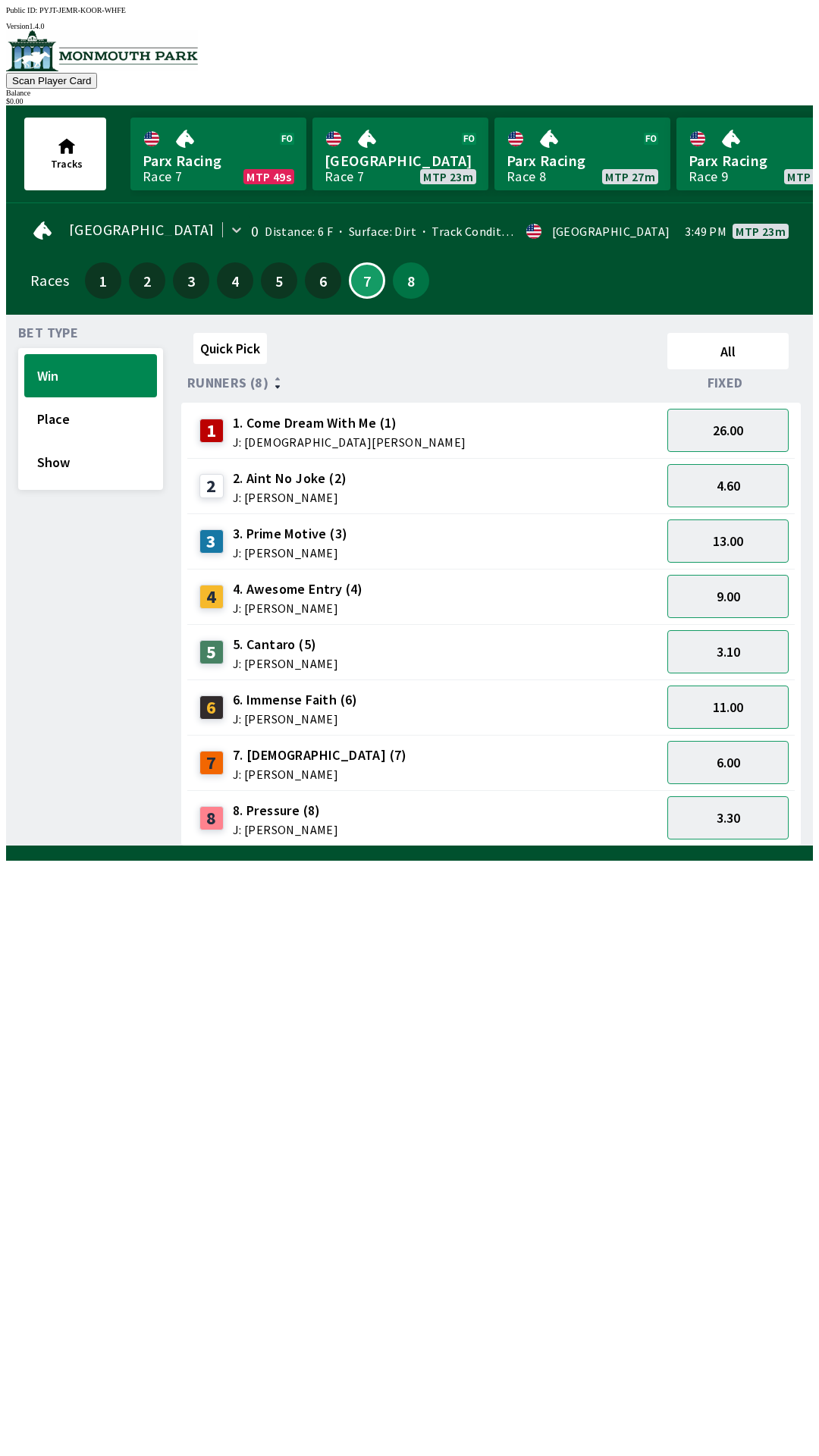
click at [6, 846] on div "Bet Type Win Place Show Quick Pick All Runners (8) Fixed 1 1. Come Dream With M…" at bounding box center [410, 580] width 807 height 531
click at [715, 485] on button "4.60" at bounding box center [727, 486] width 121 height 43
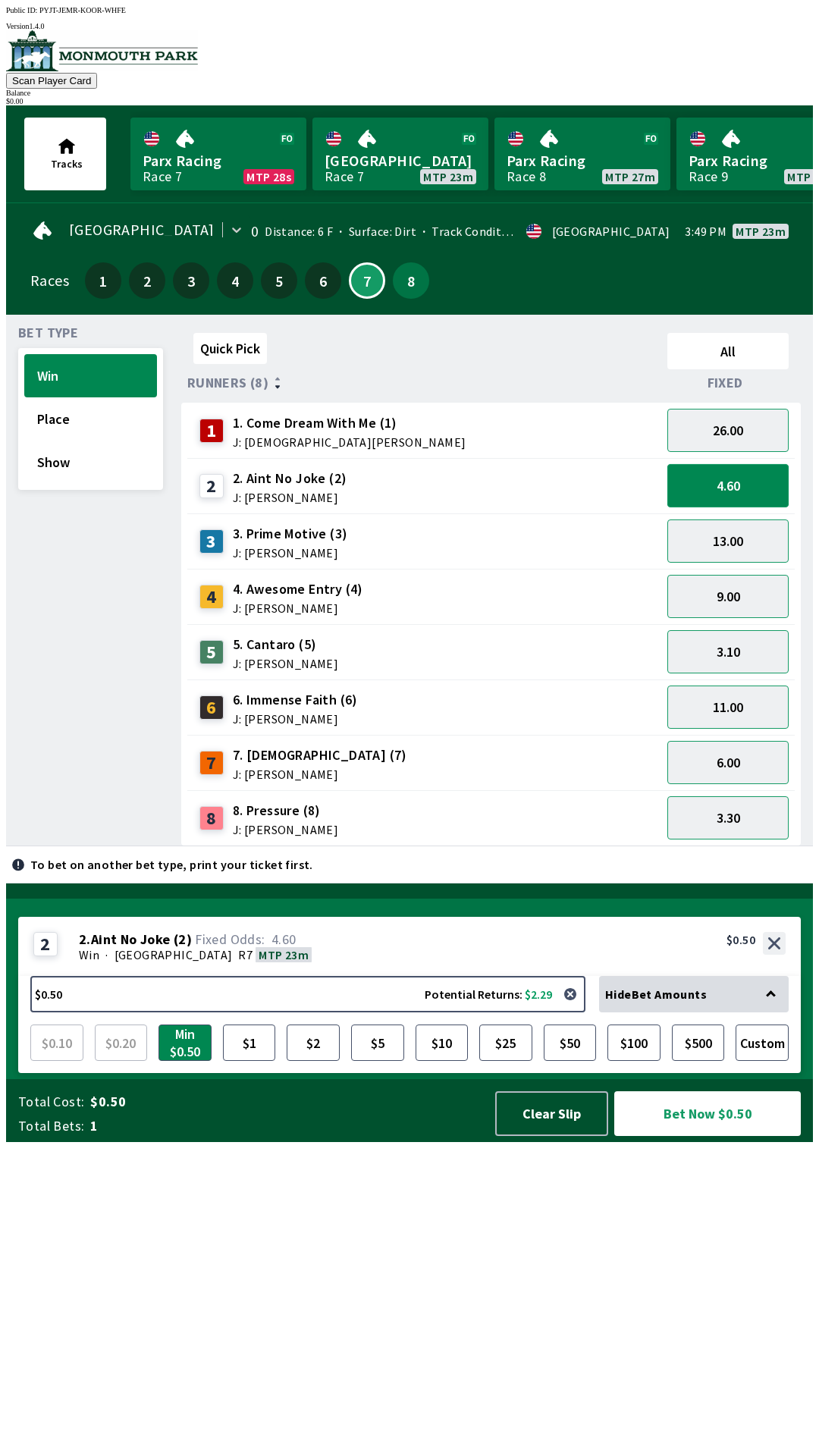
click at [703, 493] on button "4.60" at bounding box center [727, 486] width 121 height 43
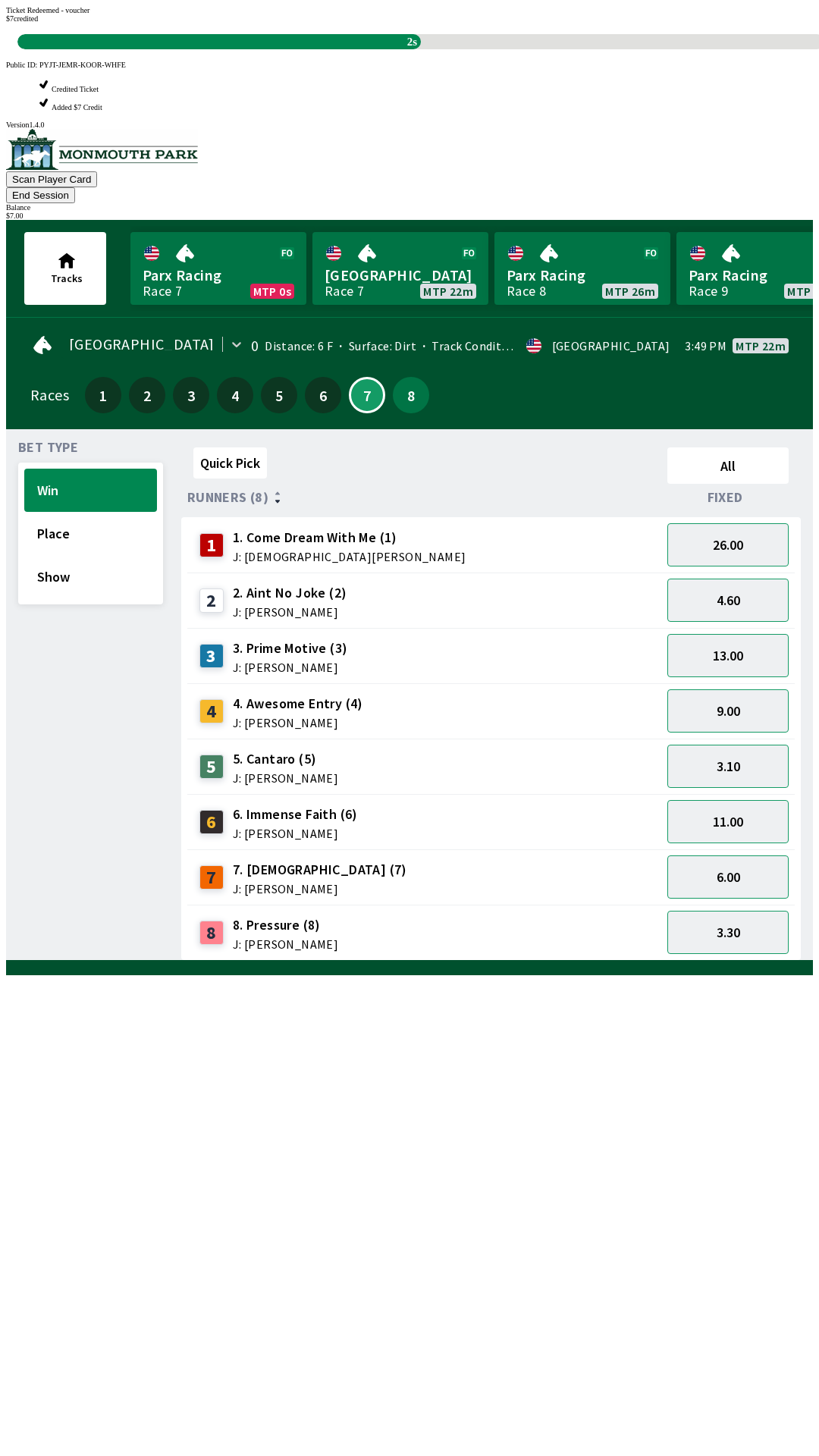
click at [353, 961] on div "Quick Pick All Runners (8) Fixed 1 1. Come Dream With Me (1) J: [DEMOGRAPHIC_DA…" at bounding box center [497, 701] width 632 height 519
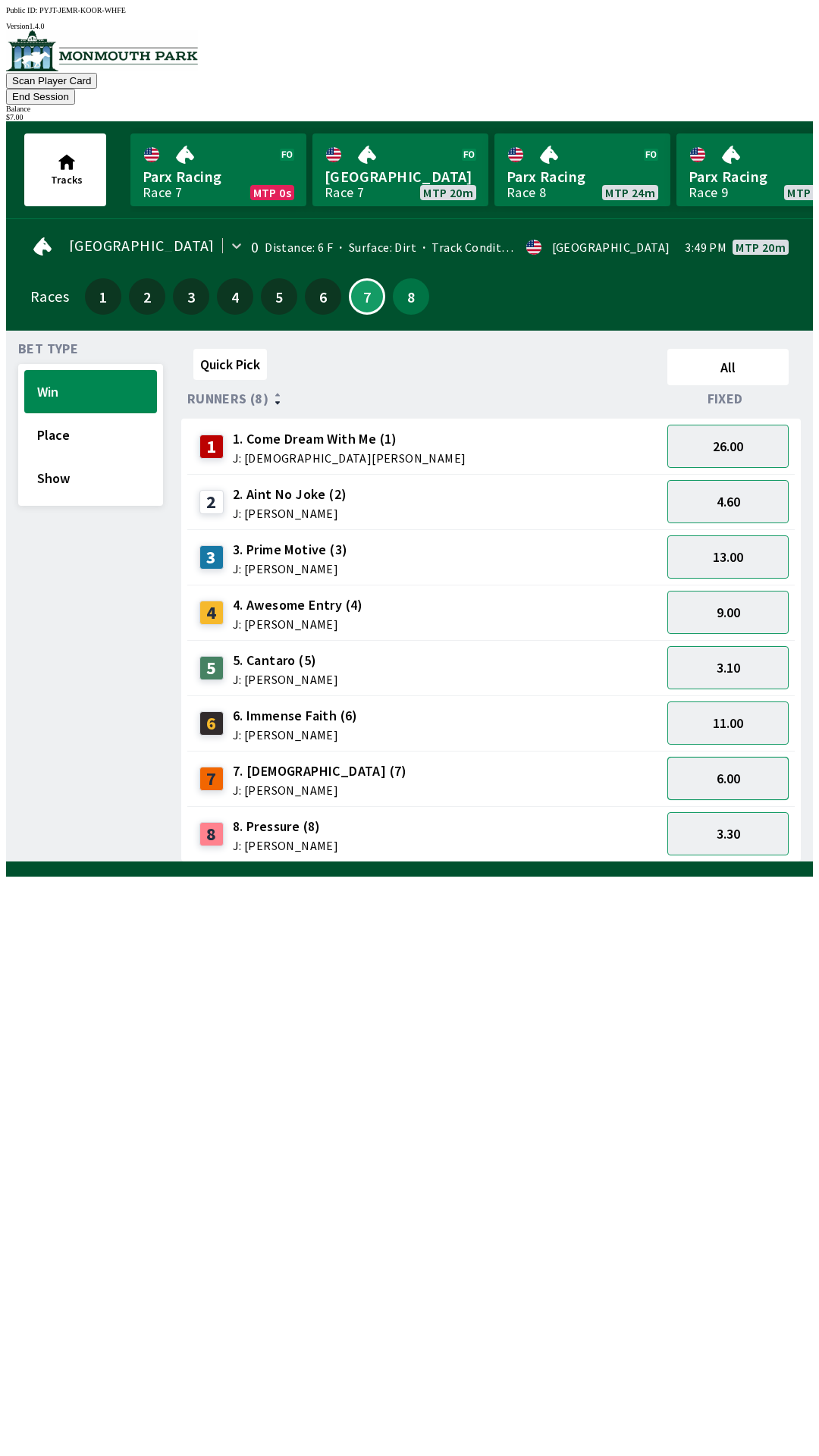
click at [737, 760] on button "6.00" at bounding box center [727, 779] width 121 height 43
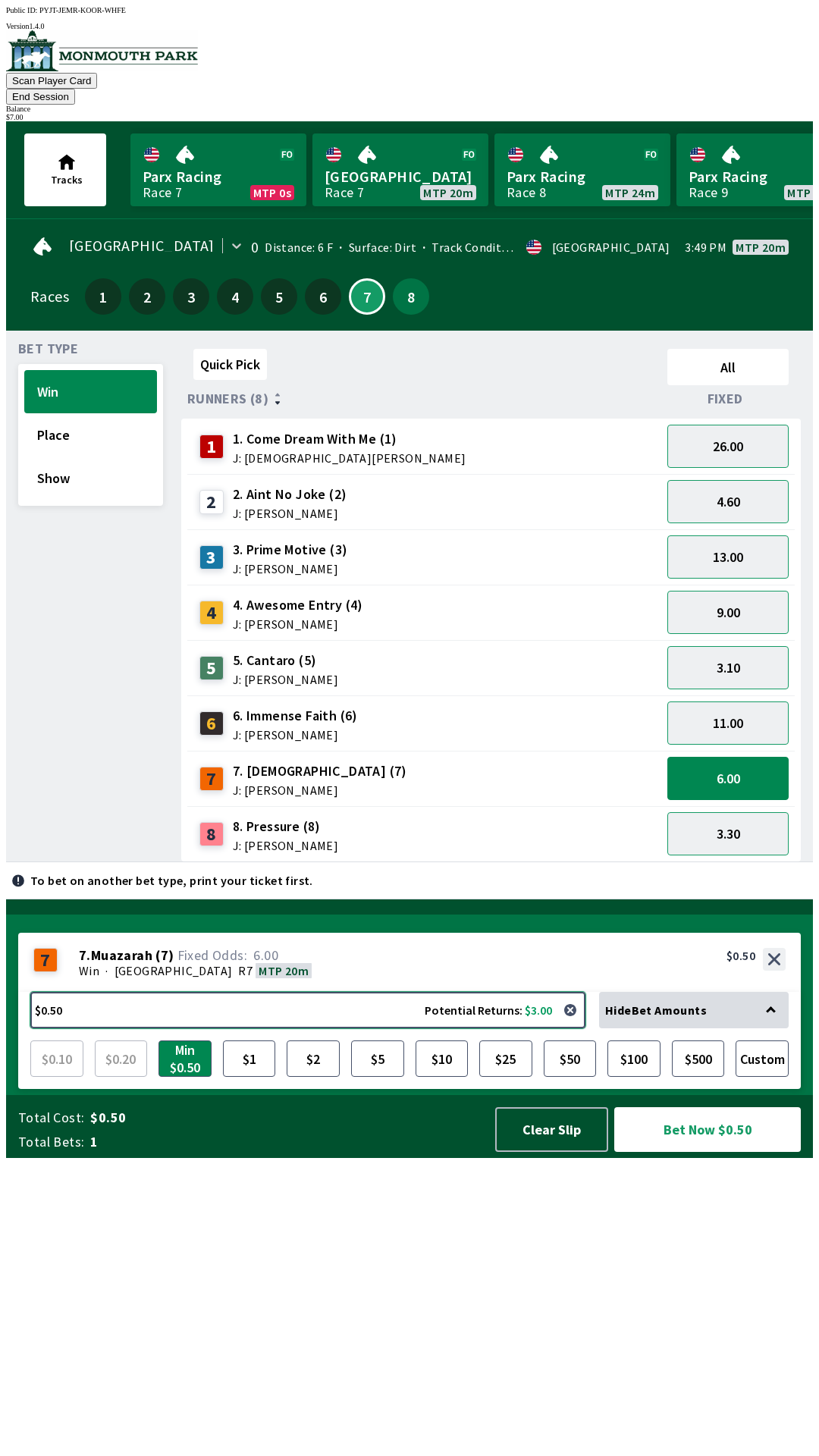
click at [81, 1028] on button "$0.50 Potential Returns: $3.00" at bounding box center [308, 1010] width 555 height 36
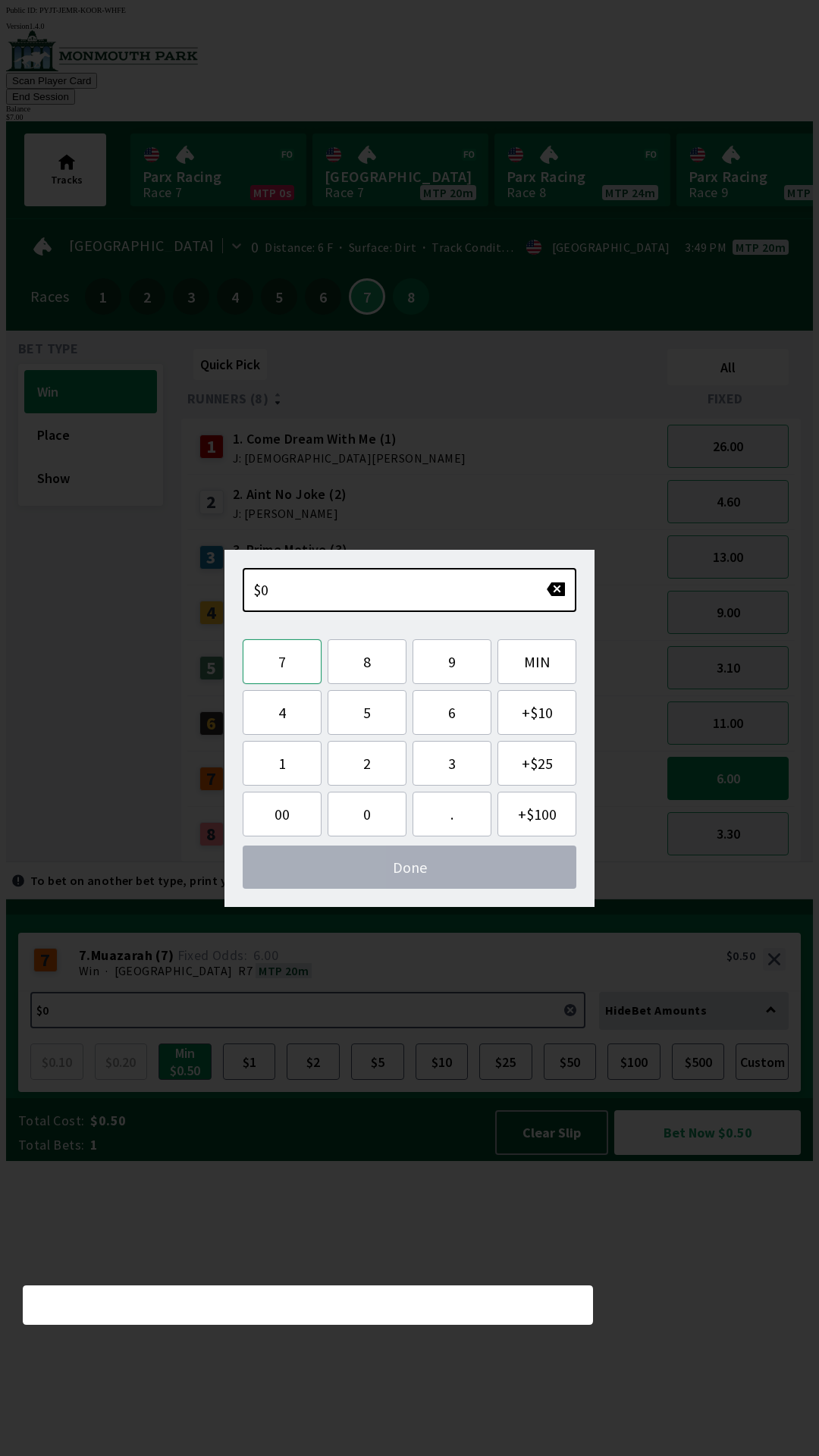
click at [282, 661] on button "7" at bounding box center [282, 662] width 79 height 45
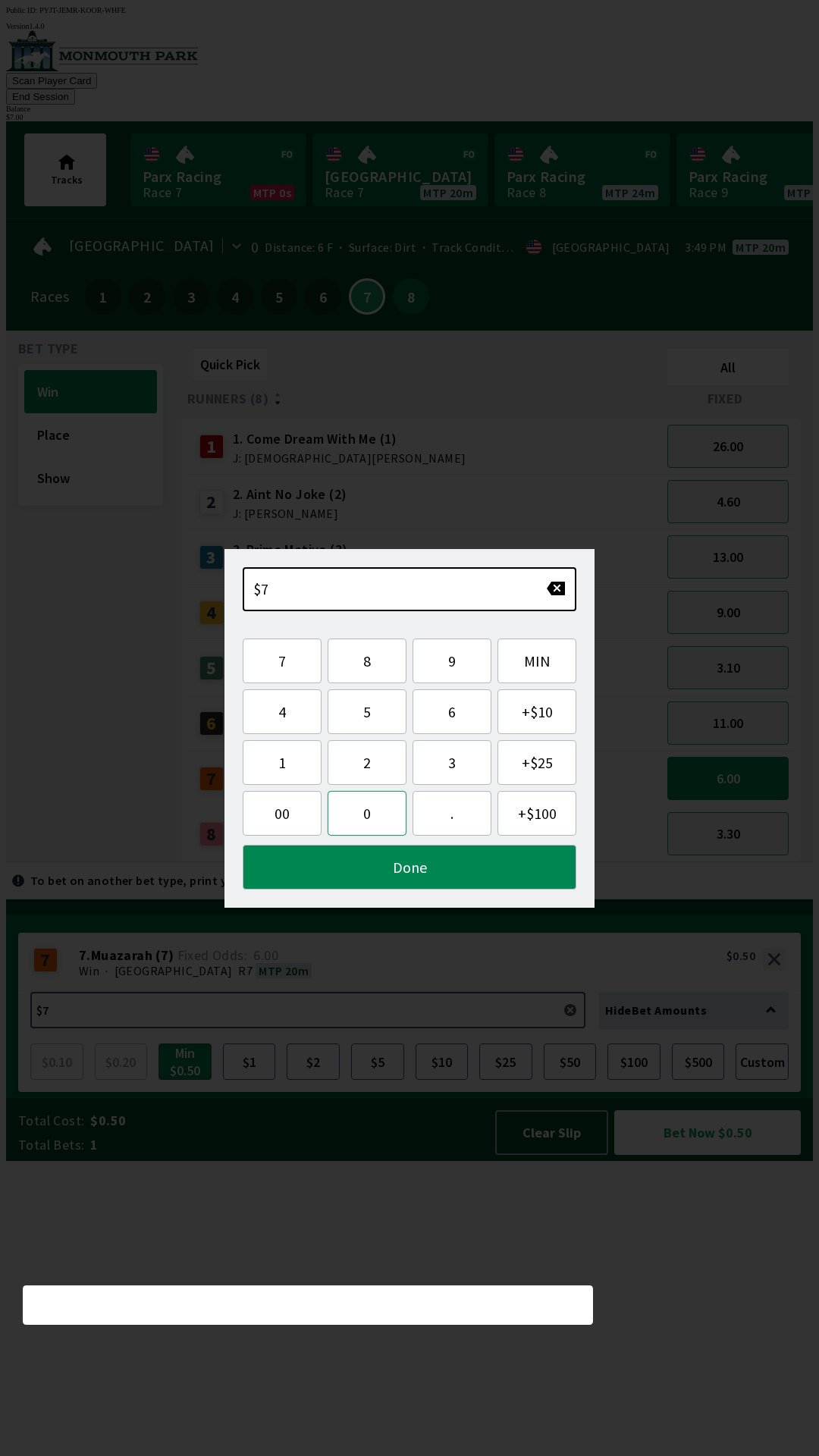
click at [373, 816] on button "0" at bounding box center [366, 813] width 79 height 45
click at [387, 819] on button "0" at bounding box center [366, 813] width 79 height 45
click at [547, 594] on button "button" at bounding box center [556, 588] width 20 height 16
click at [551, 590] on button "button" at bounding box center [556, 588] width 20 height 16
click at [450, 809] on button "." at bounding box center [451, 813] width 79 height 45
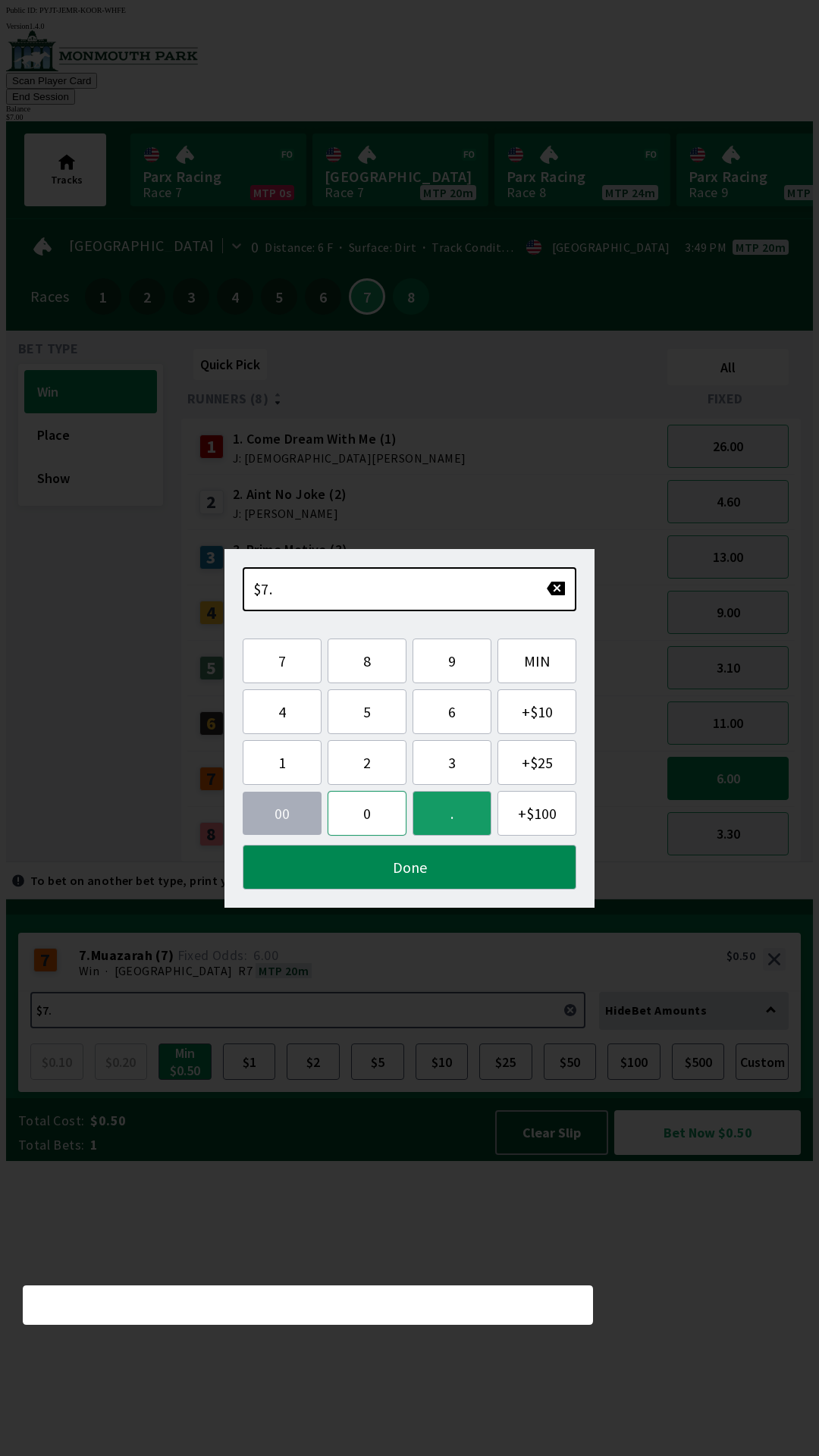
click at [360, 800] on button "0" at bounding box center [366, 813] width 79 height 45
click at [365, 809] on button "0" at bounding box center [366, 813] width 79 height 45
click at [378, 866] on button "Done" at bounding box center [410, 868] width 333 height 45
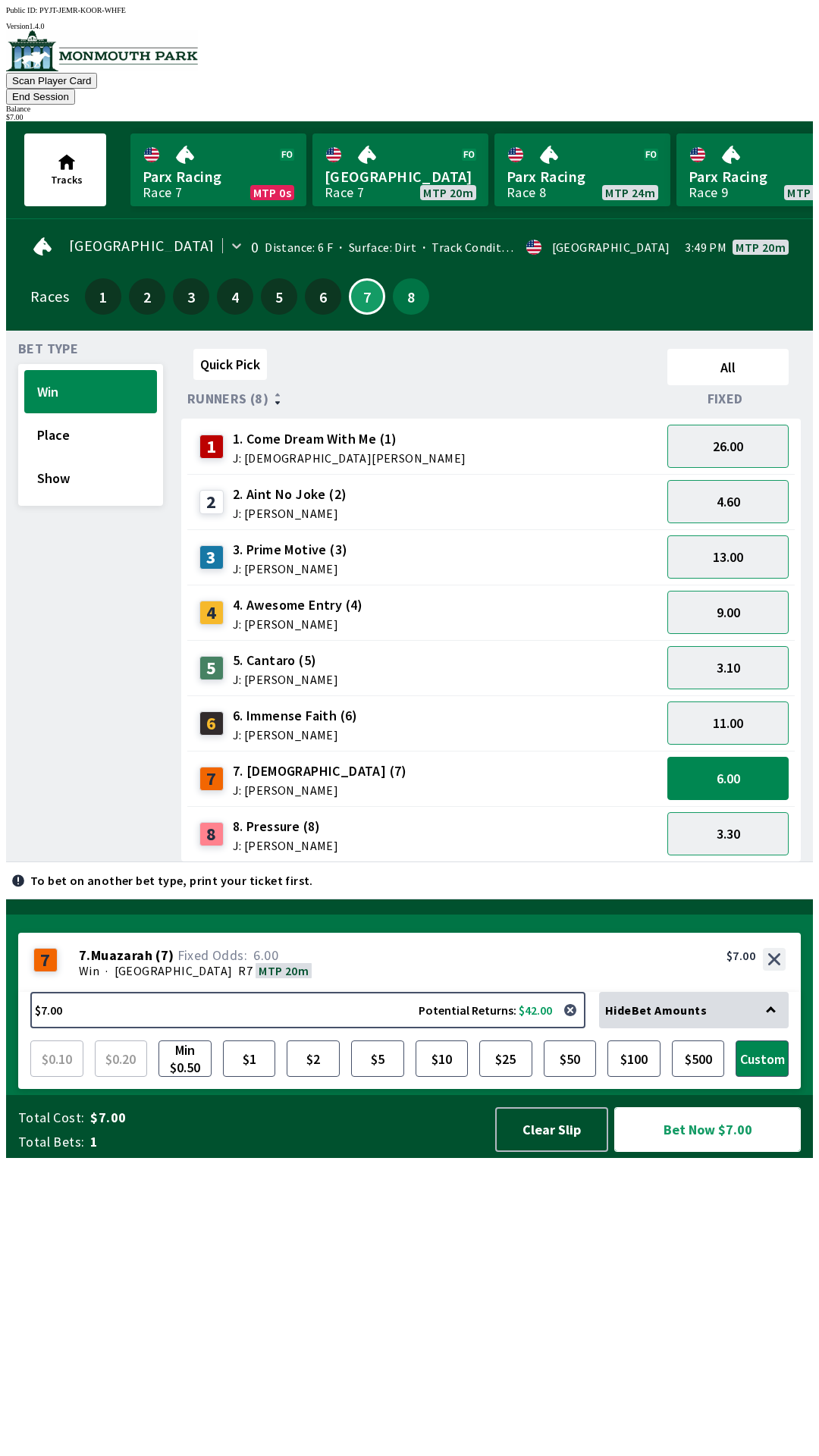
click at [684, 1152] on button "Bet Now $7.00" at bounding box center [708, 1129] width 187 height 45
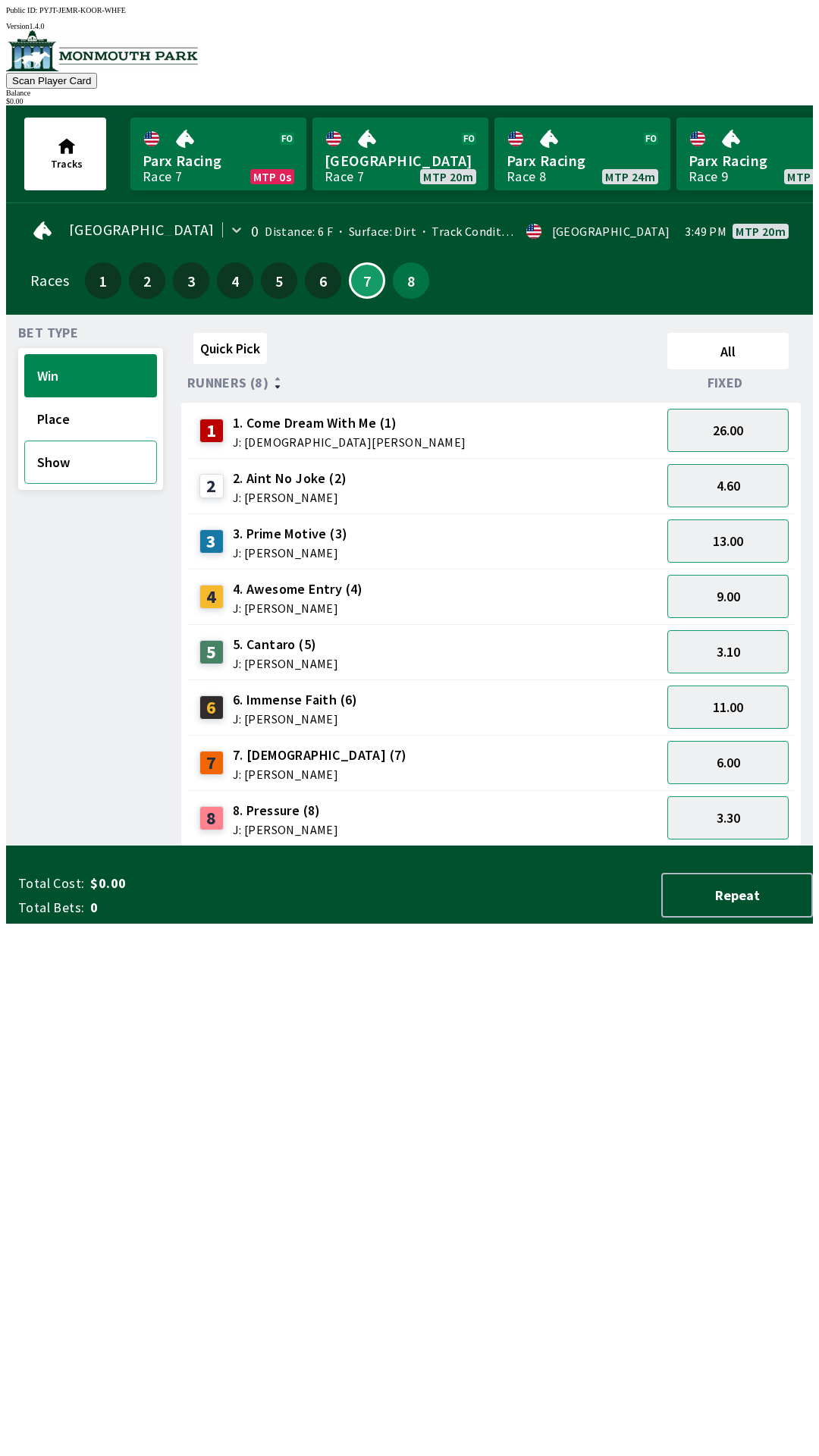
click at [141, 447] on button "Show" at bounding box center [91, 462] width 133 height 43
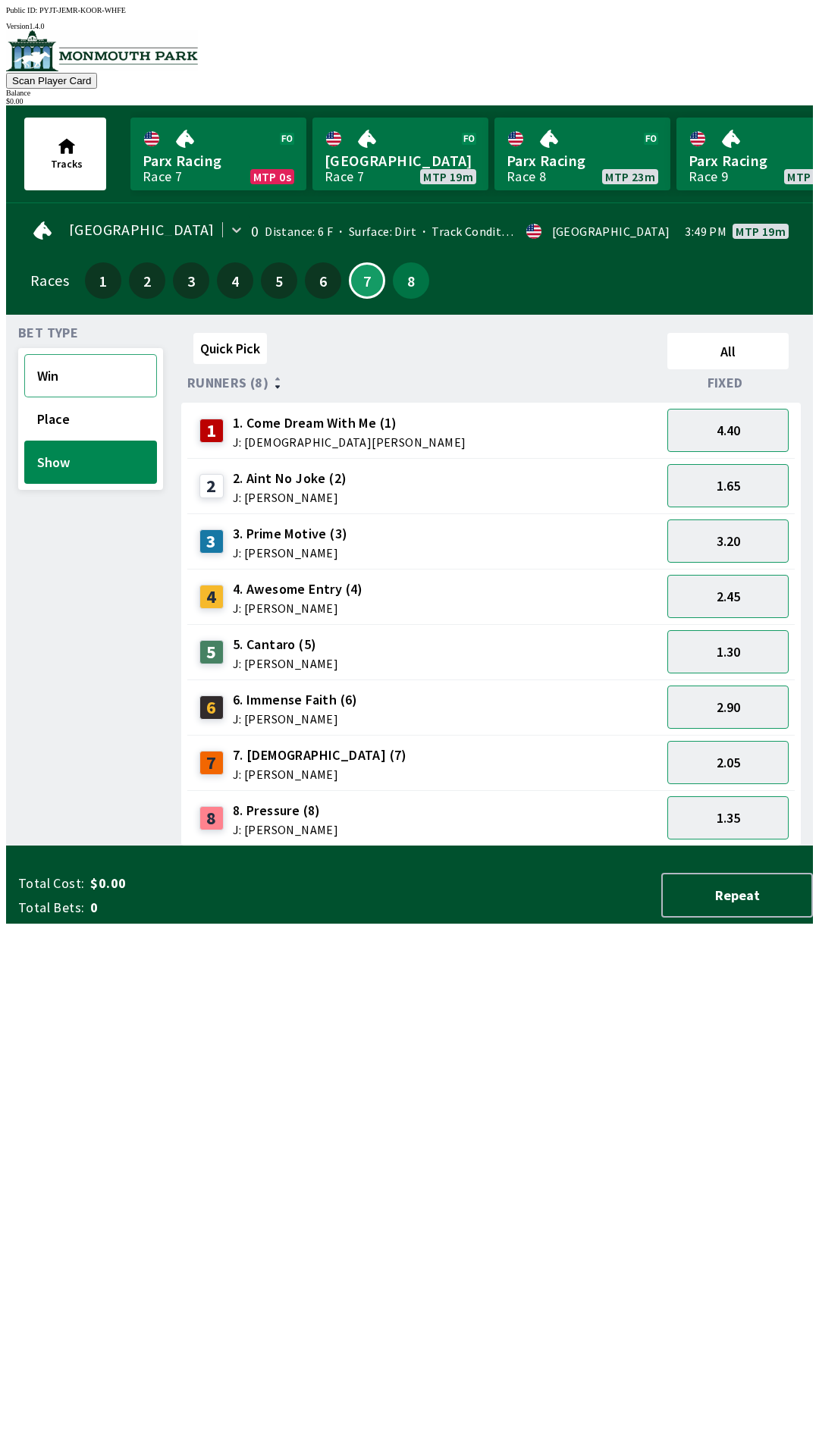
click at [33, 367] on button "Win" at bounding box center [91, 376] width 133 height 43
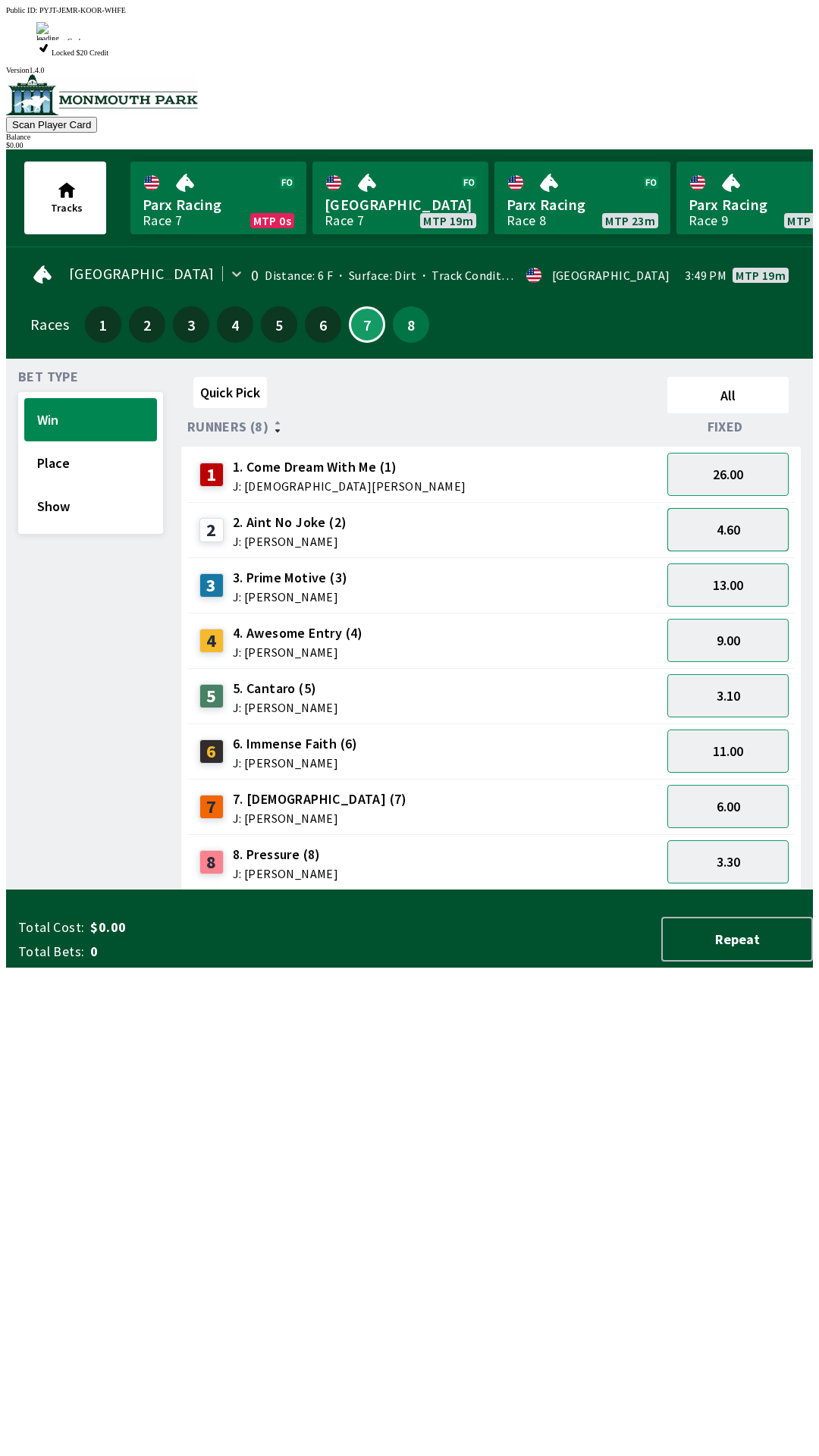
click at [760, 508] on button "4.60" at bounding box center [727, 530] width 121 height 43
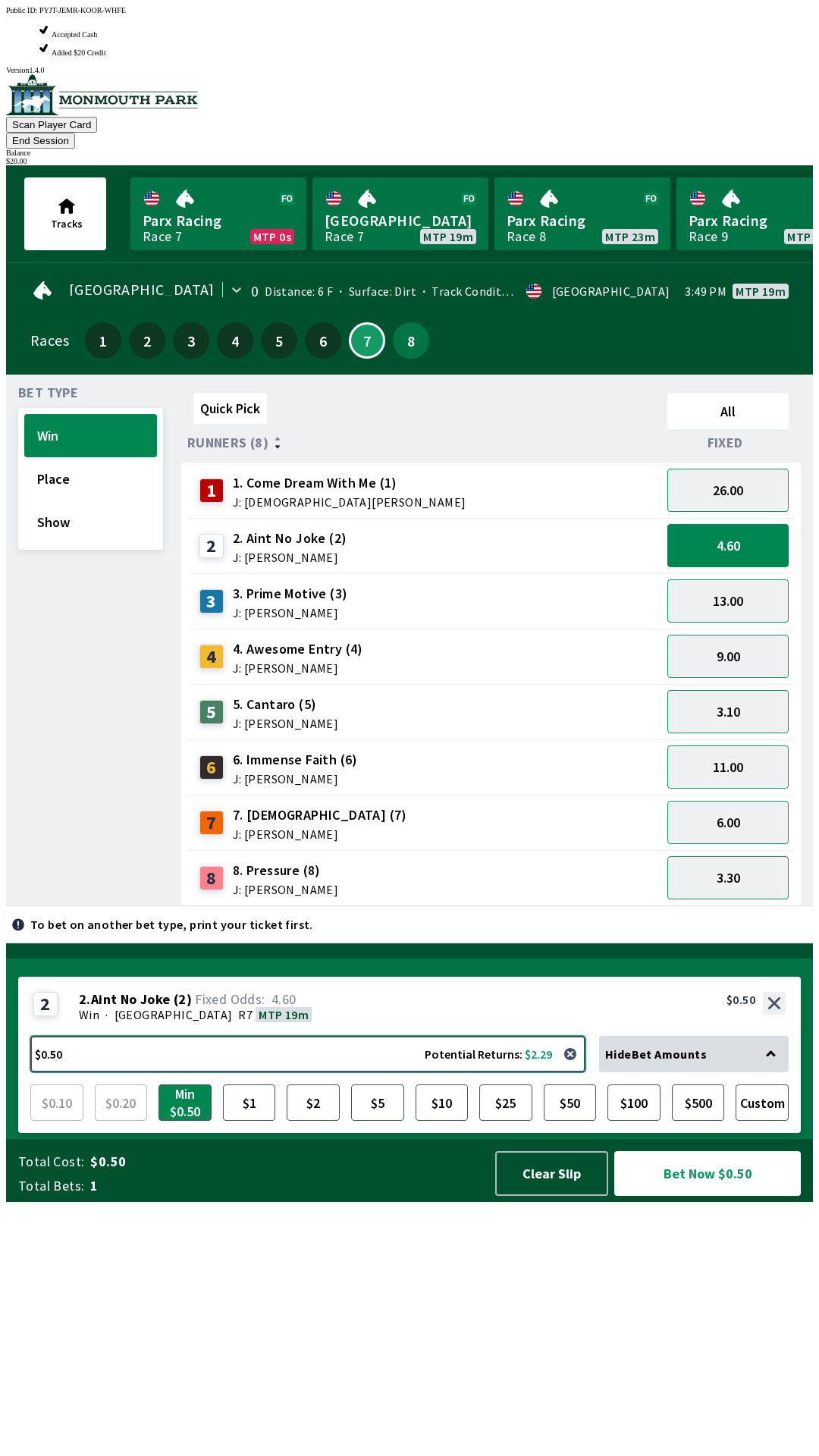
click at [57, 1072] on button "$0.50 Potential Returns: $2.29" at bounding box center [308, 1054] width 555 height 36
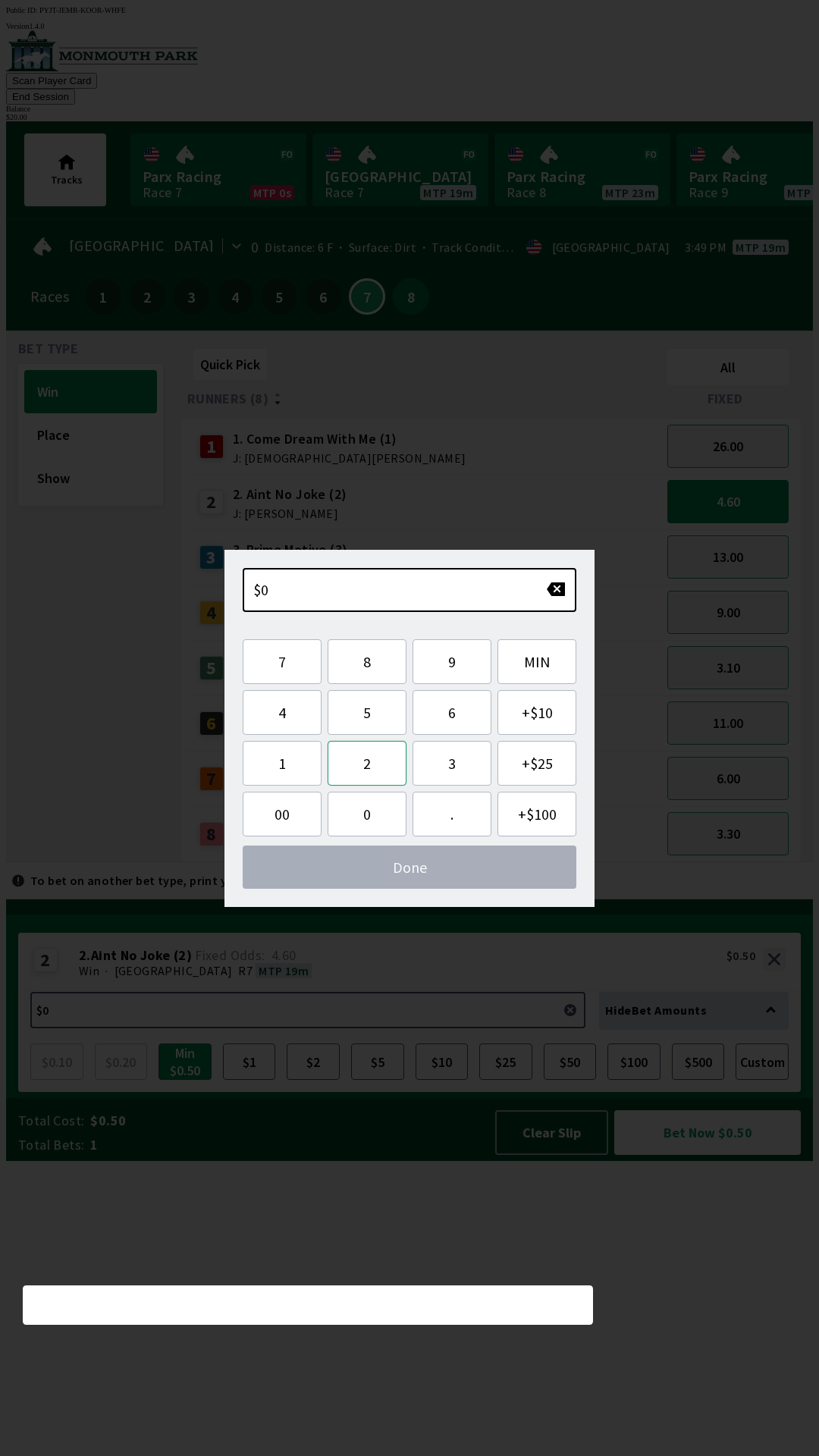
click at [402, 757] on button "2" at bounding box center [366, 763] width 79 height 45
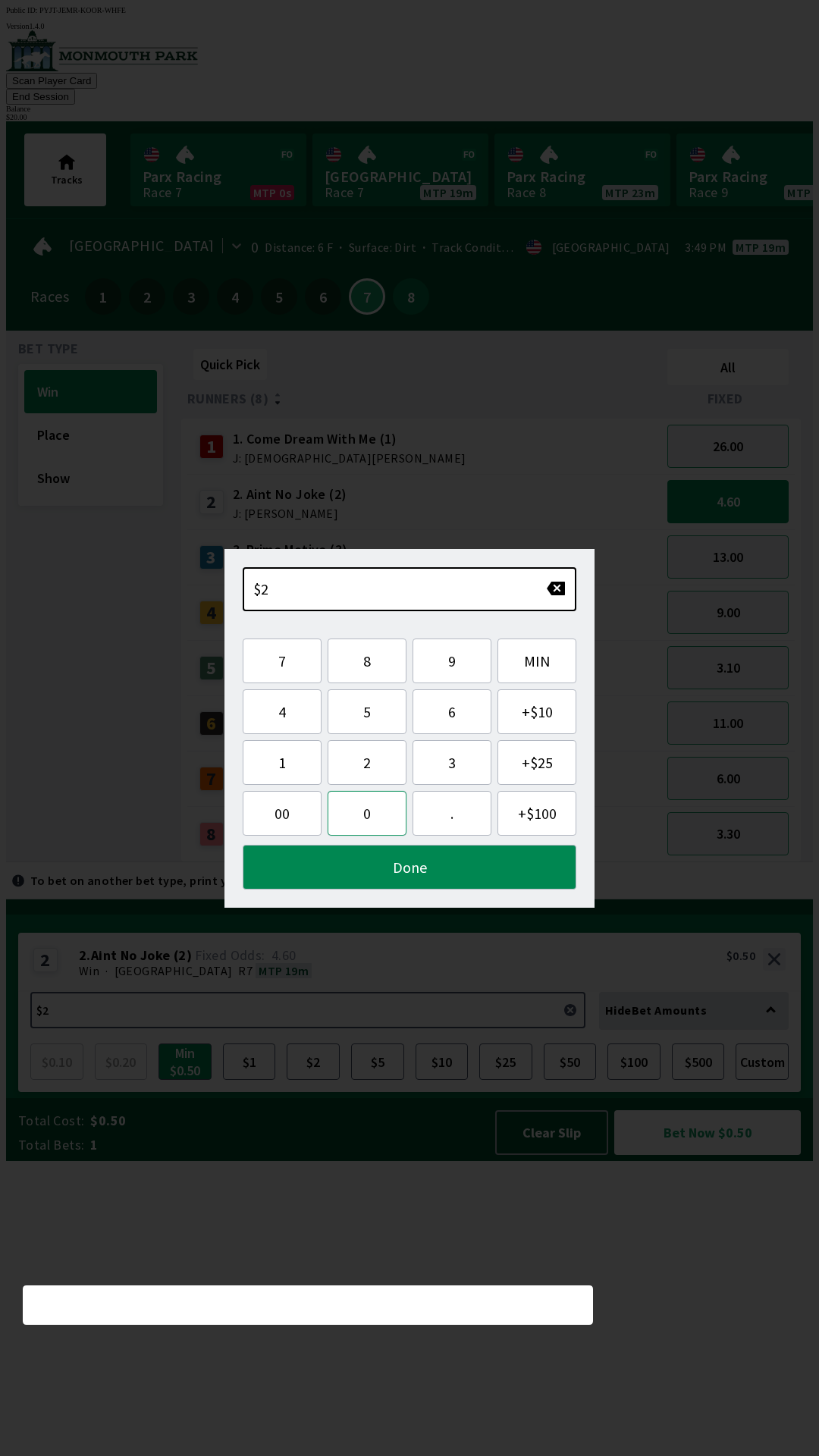
click at [363, 794] on button "0" at bounding box center [366, 813] width 79 height 45
click at [359, 868] on button "Done" at bounding box center [410, 868] width 333 height 45
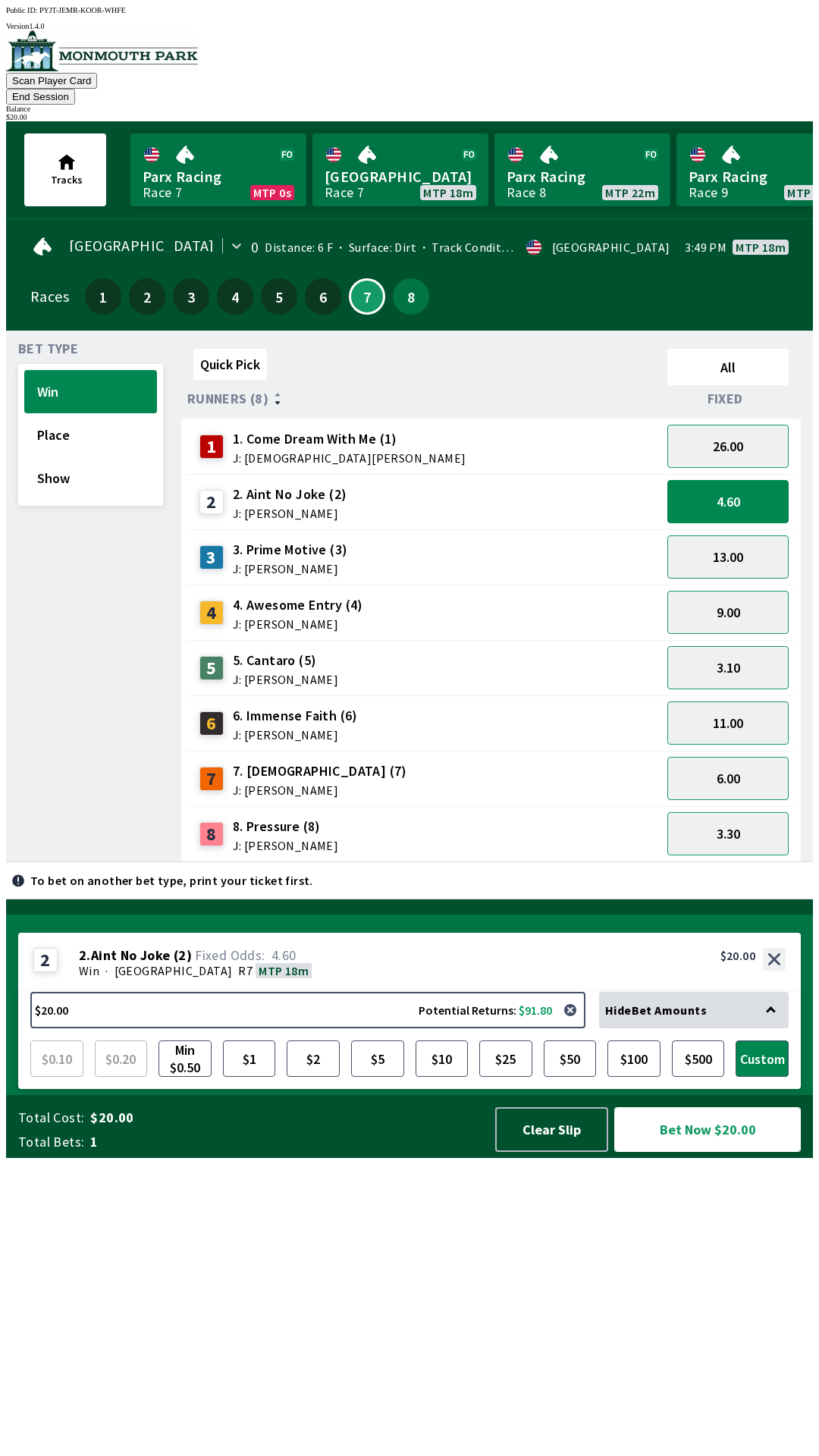
click at [700, 1152] on button "Bet Now $20.00" at bounding box center [708, 1129] width 187 height 45
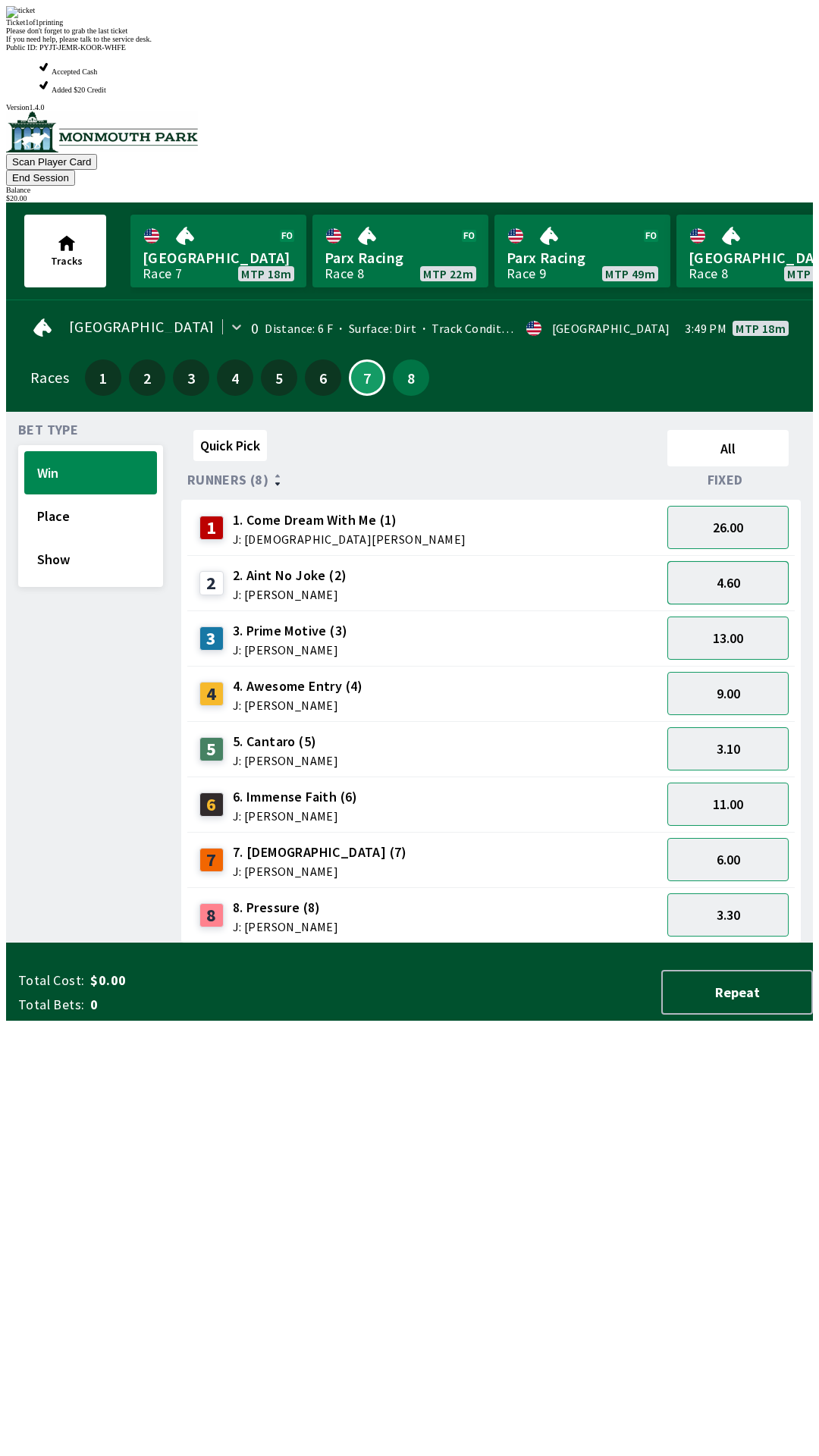
click at [735, 561] on button "4.60" at bounding box center [727, 582] width 121 height 43
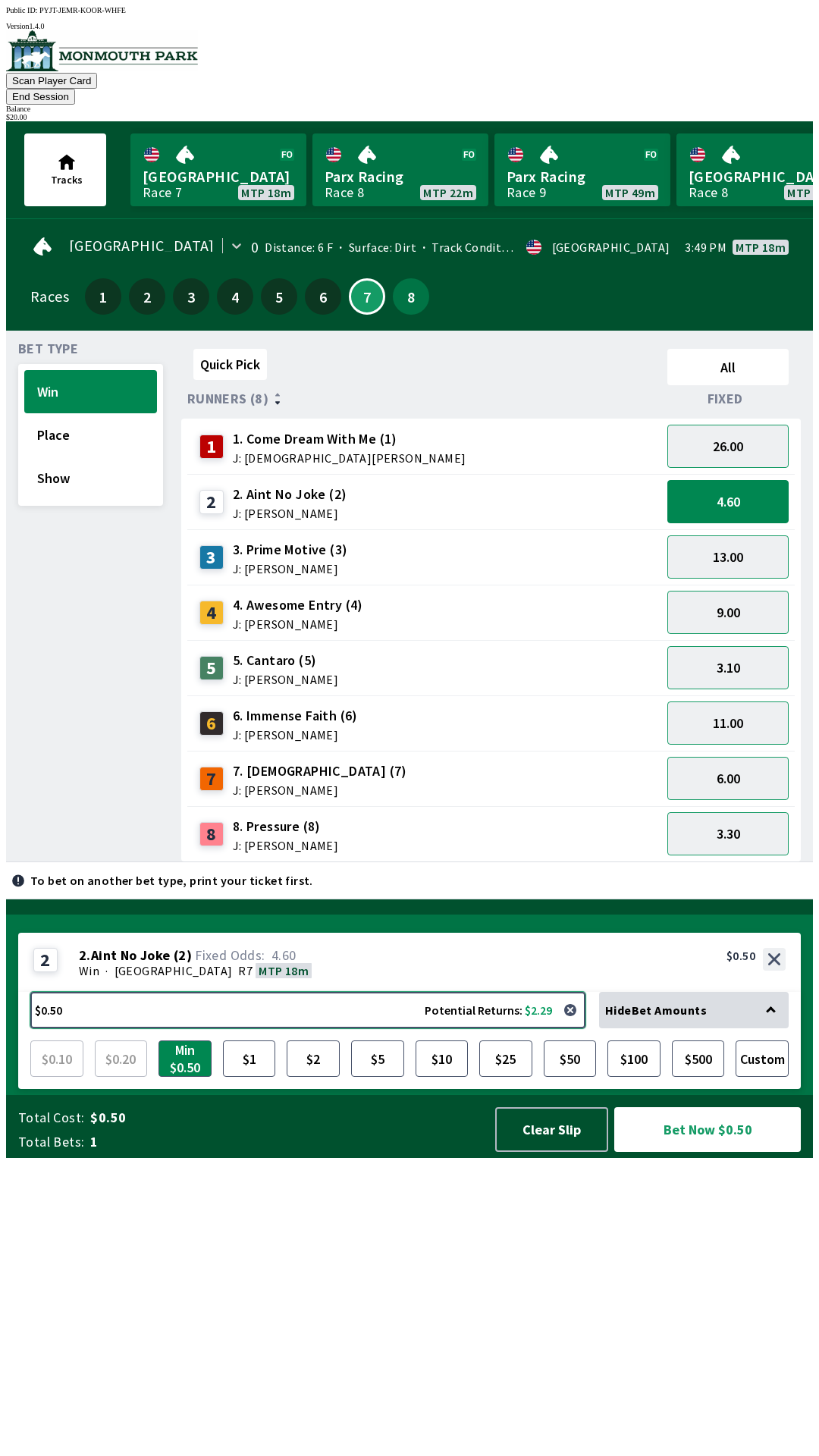
click at [213, 1028] on button "$0.50 Potential Returns: $2.29" at bounding box center [308, 1010] width 555 height 36
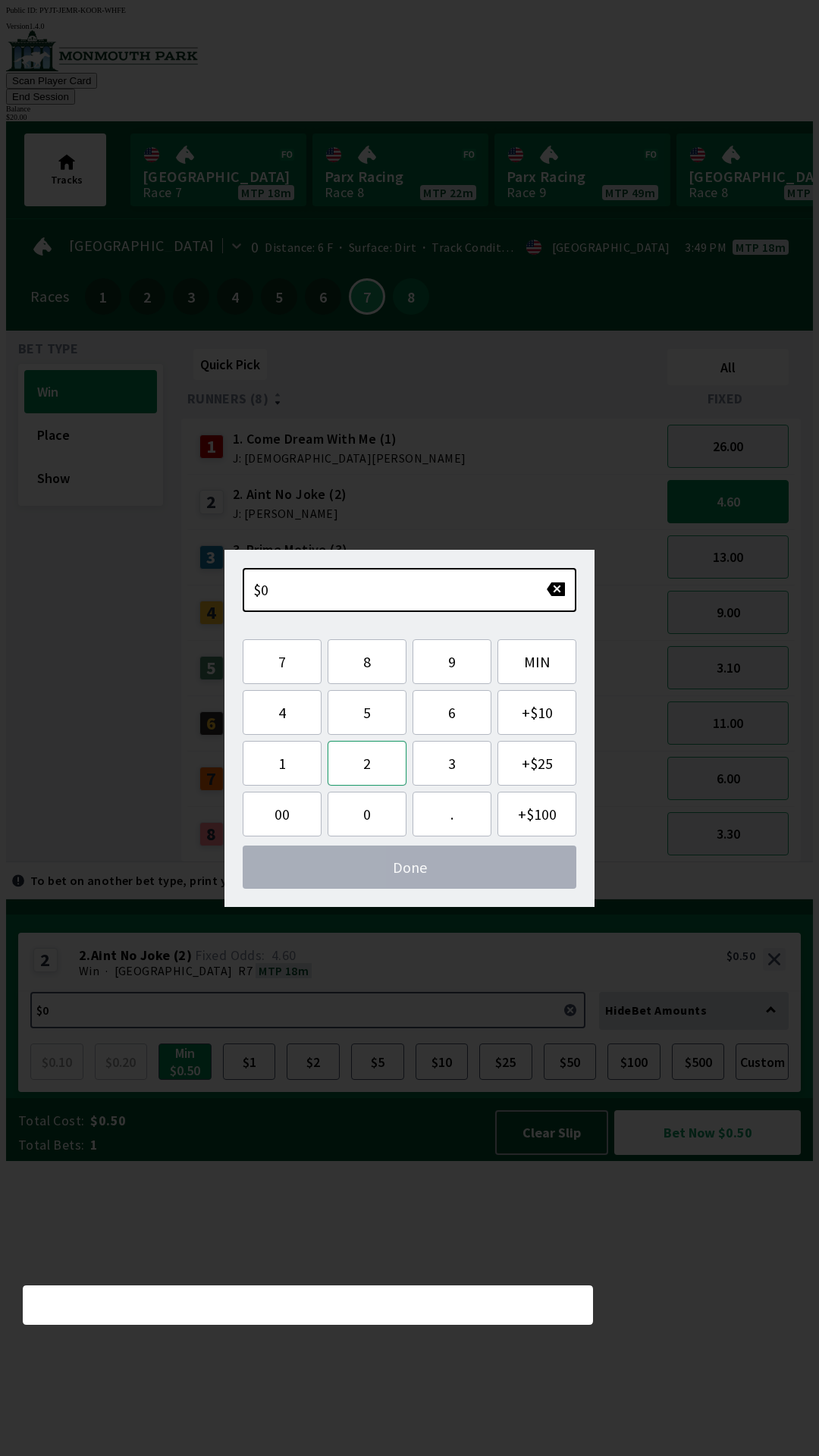
click at [377, 770] on button "2" at bounding box center [366, 763] width 79 height 45
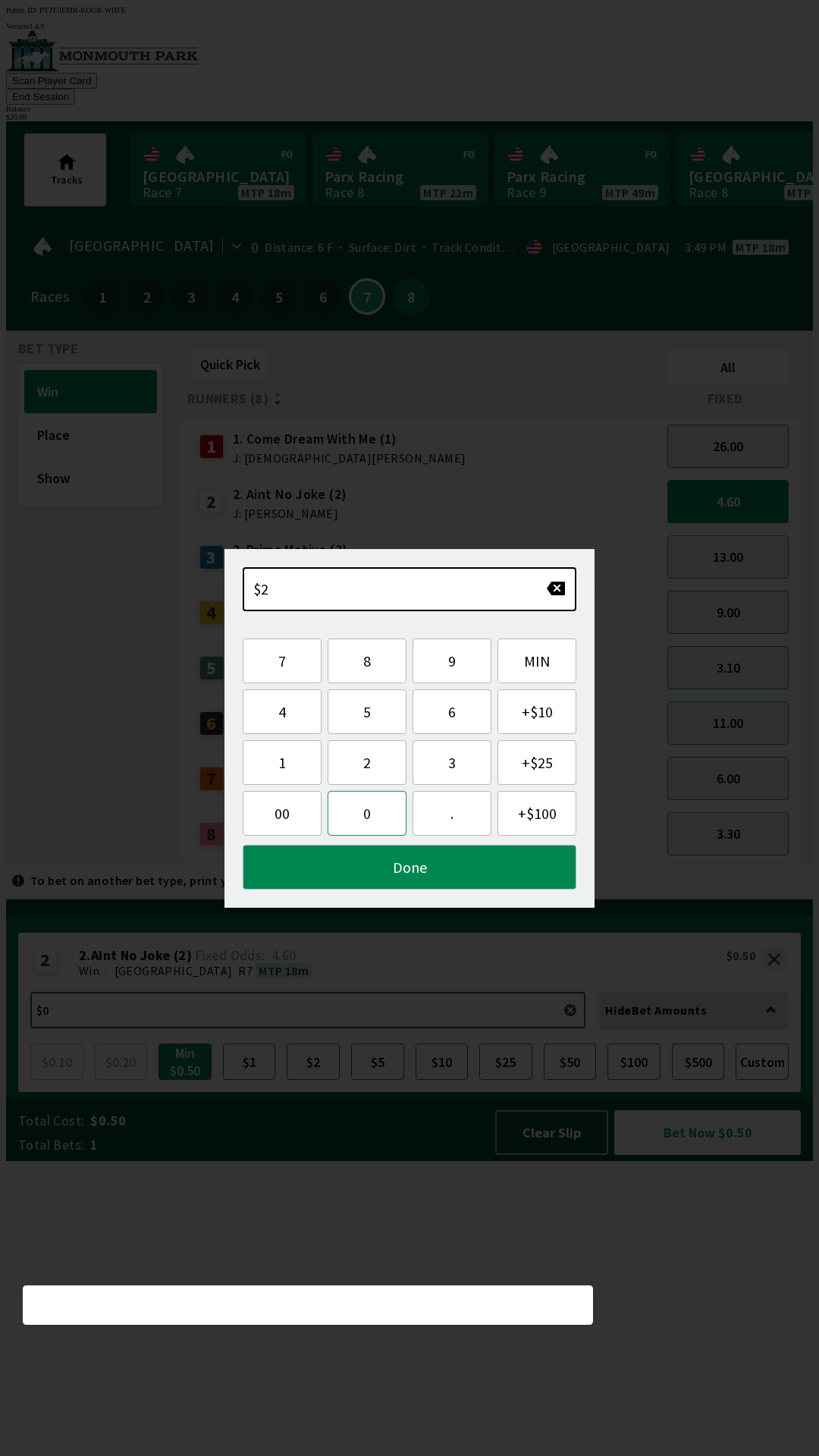
click at [375, 817] on button "0" at bounding box center [366, 813] width 79 height 45
click at [422, 877] on button "Done" at bounding box center [410, 868] width 333 height 45
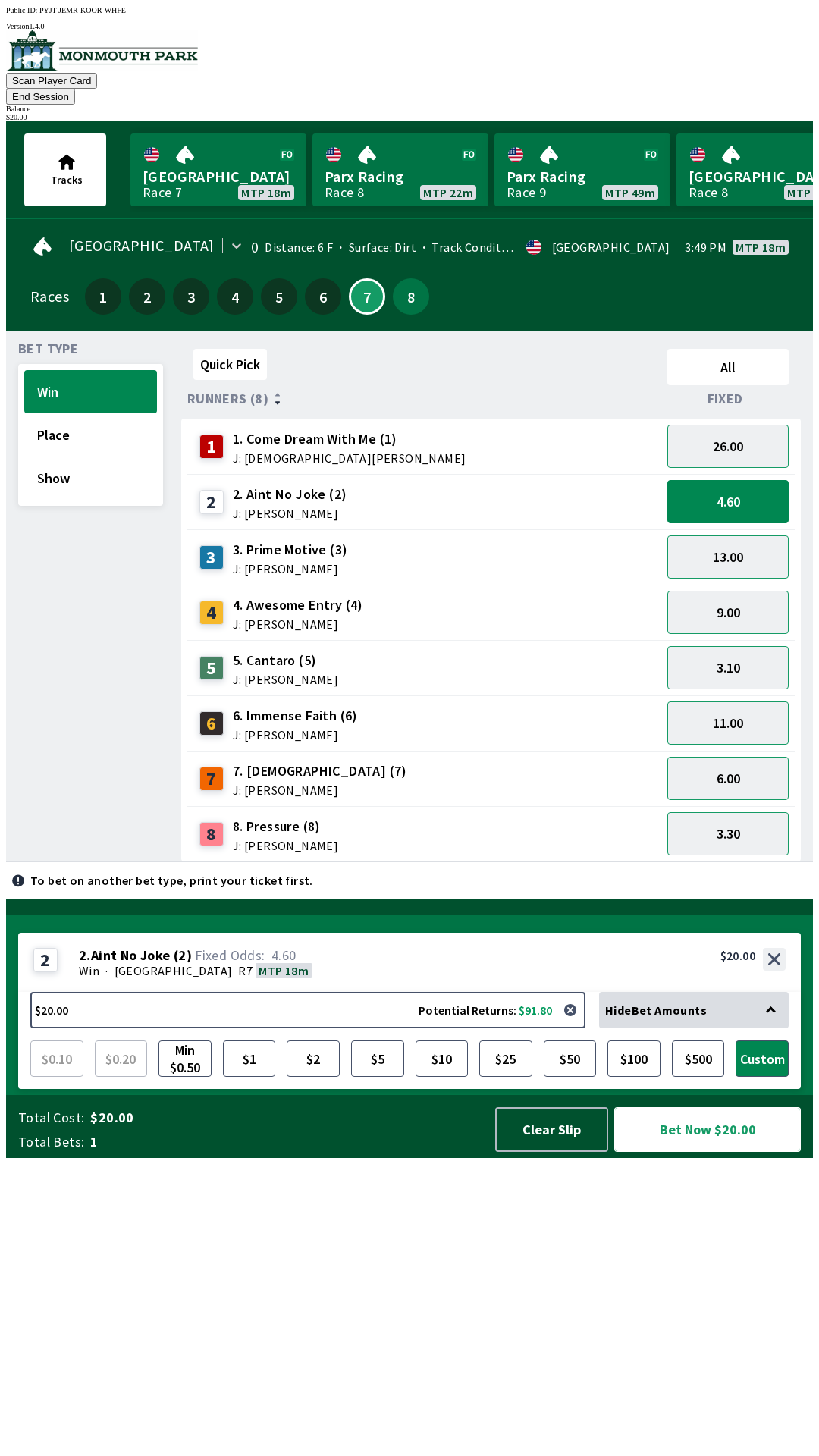
click at [741, 1152] on button "Bet Now $20.00" at bounding box center [708, 1129] width 187 height 45
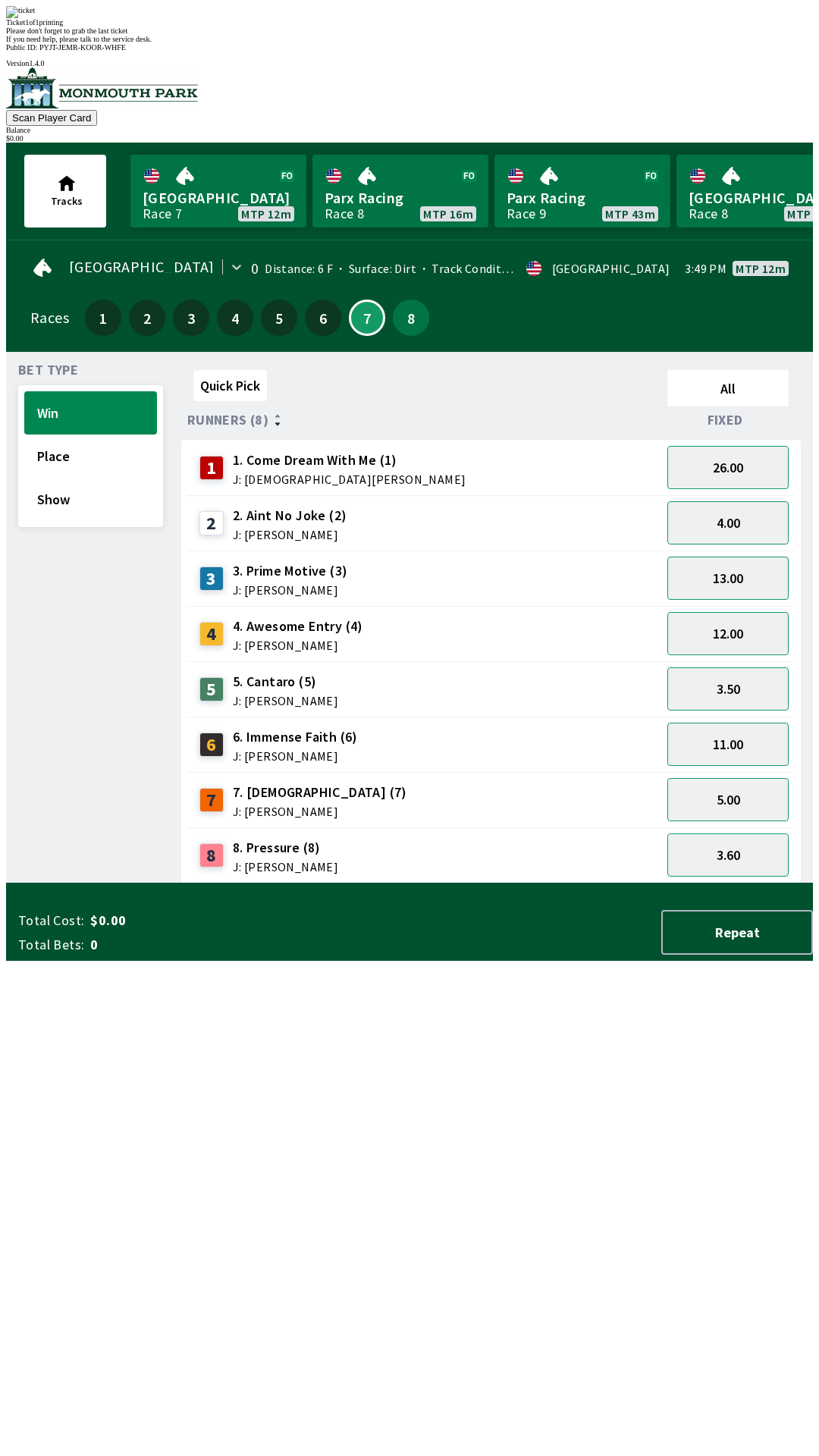
click at [568, 883] on div "Quick Pick All Runners (8) Fixed 1 1. Come Dream With Me (1) J: [DEMOGRAPHIC_DA…" at bounding box center [497, 623] width 632 height 519
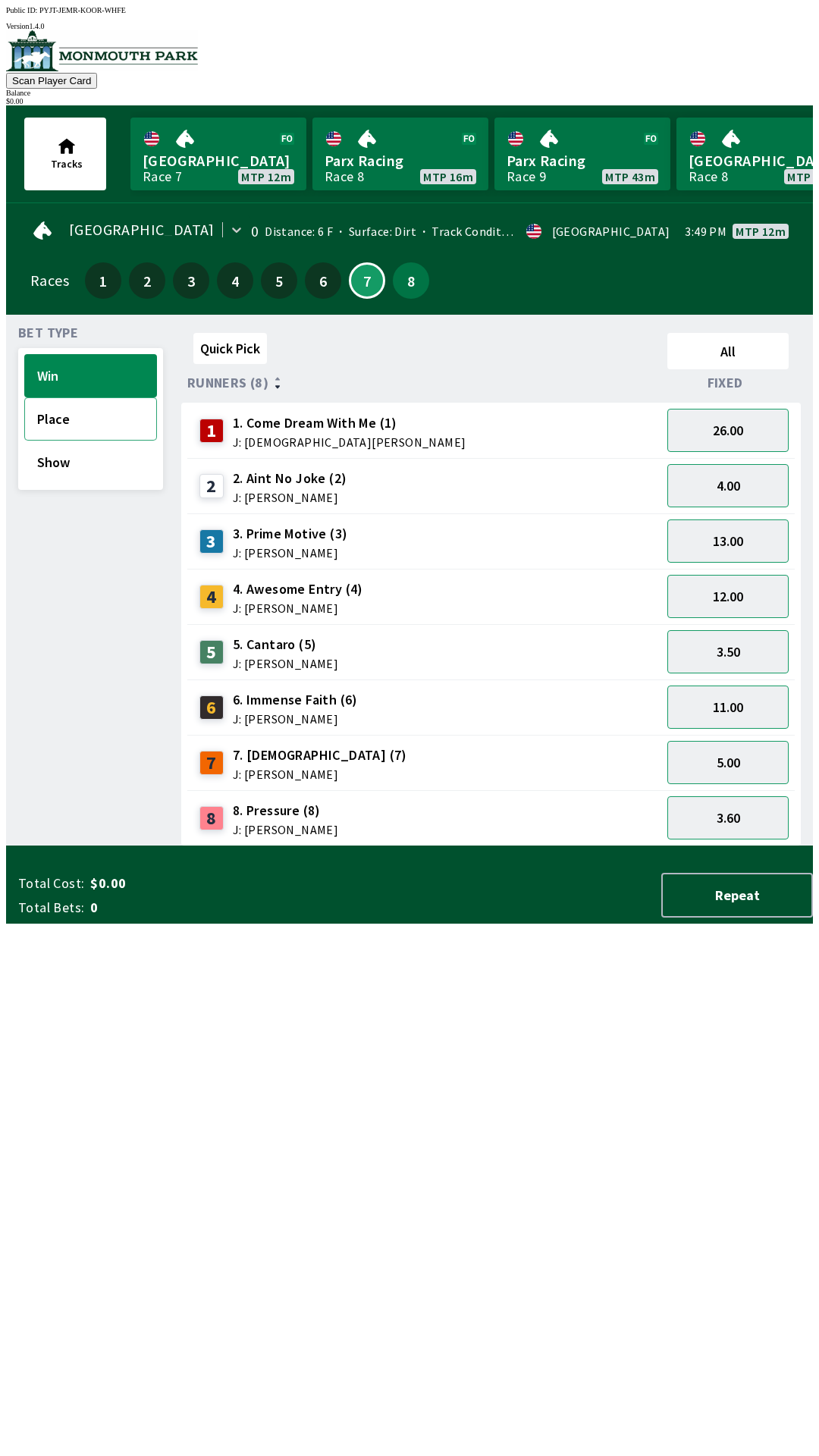
click at [100, 420] on button "Place" at bounding box center [91, 419] width 133 height 43
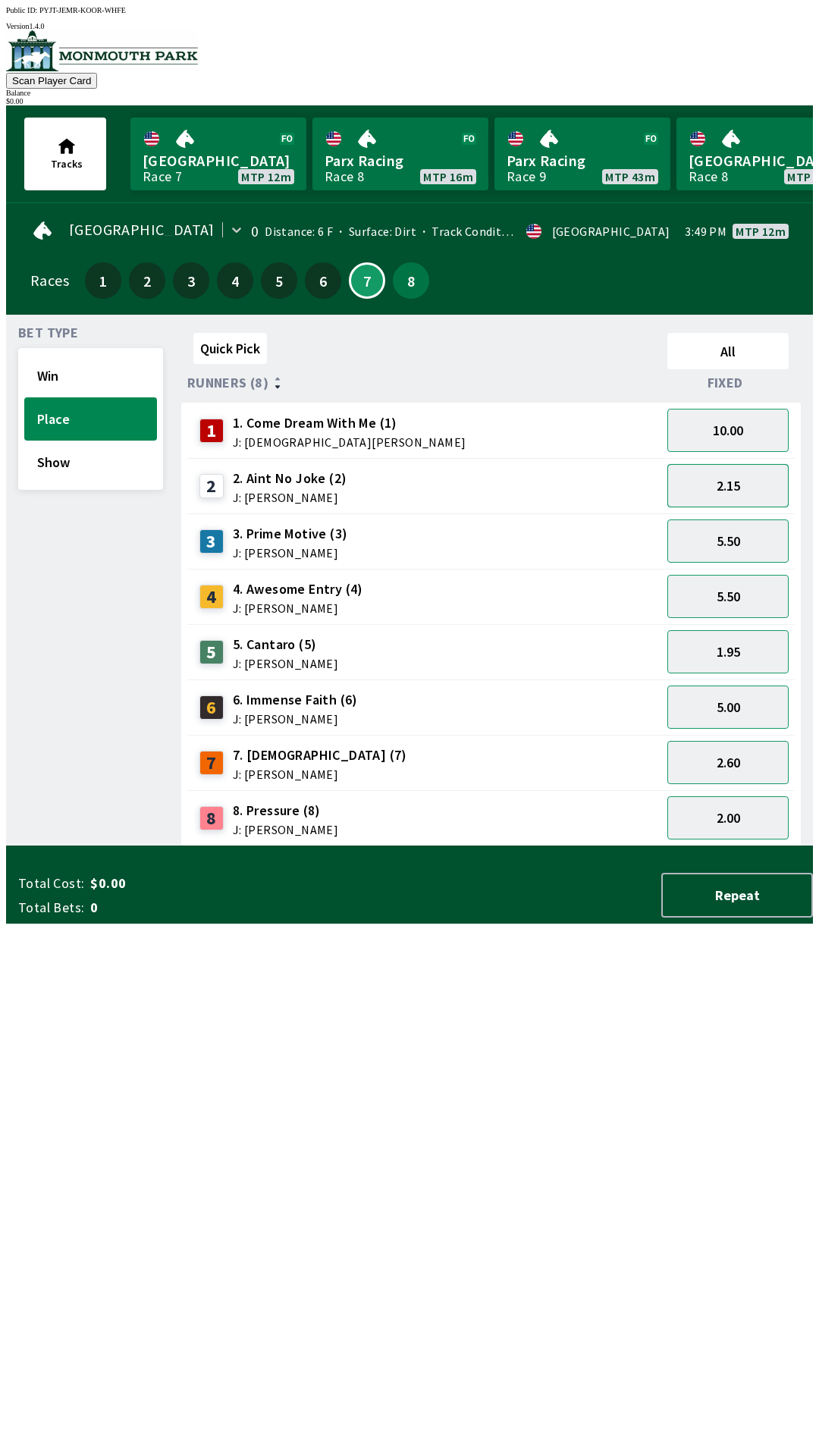
click at [749, 475] on button "2.15" at bounding box center [727, 486] width 121 height 43
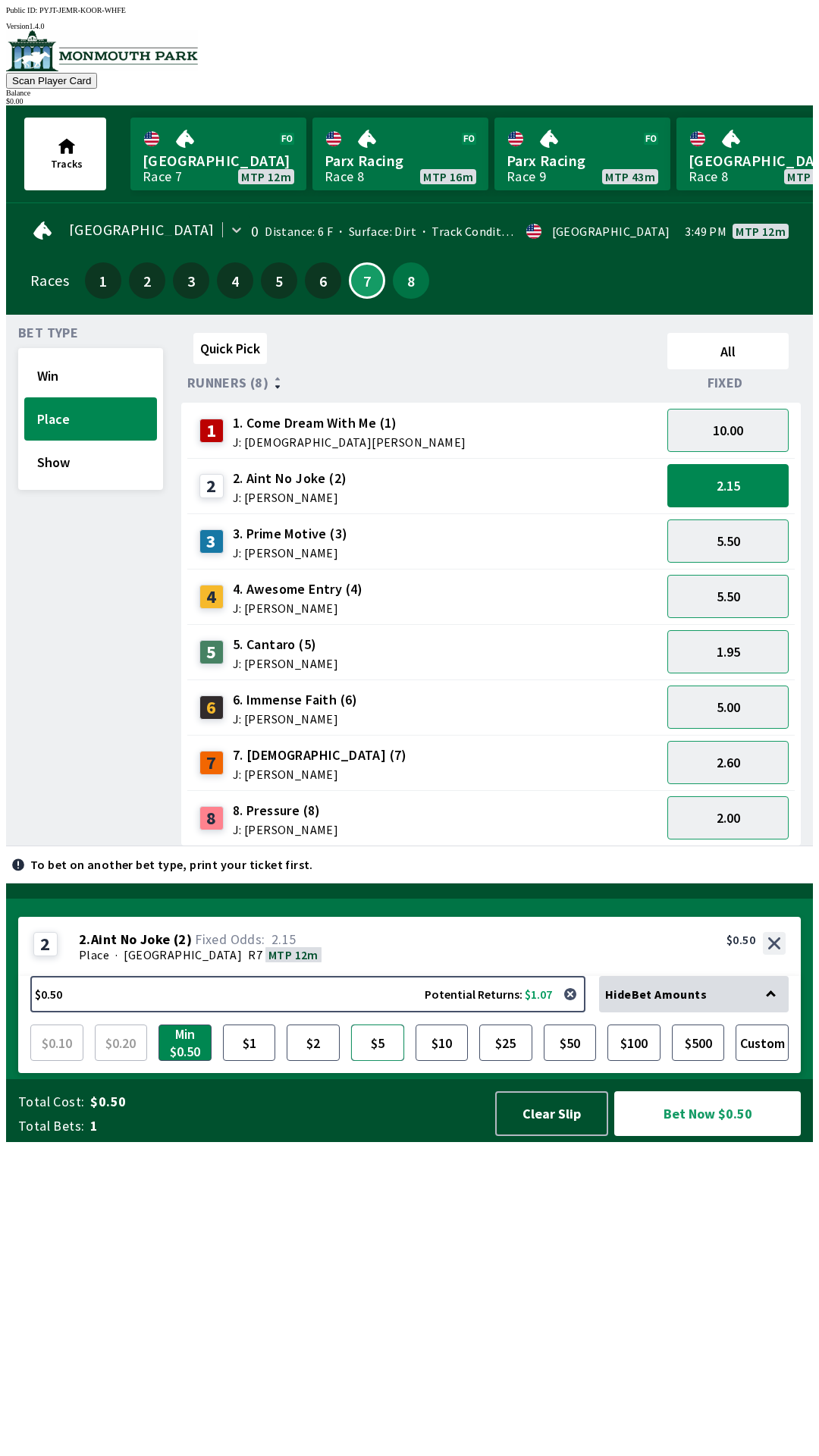
click at [387, 1061] on button "$5" at bounding box center [377, 1043] width 53 height 36
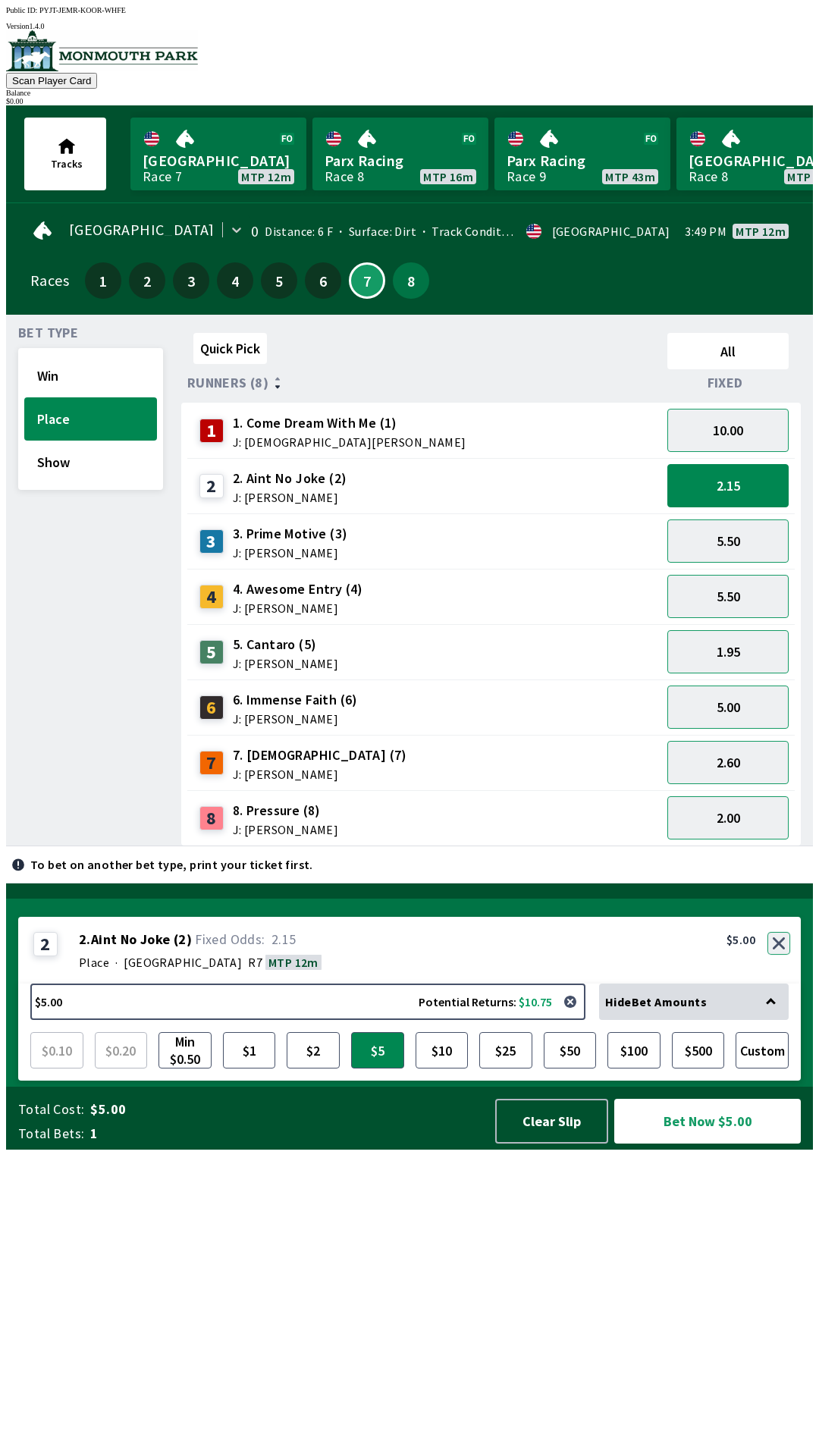
click at [778, 955] on button "button" at bounding box center [778, 944] width 22 height 22
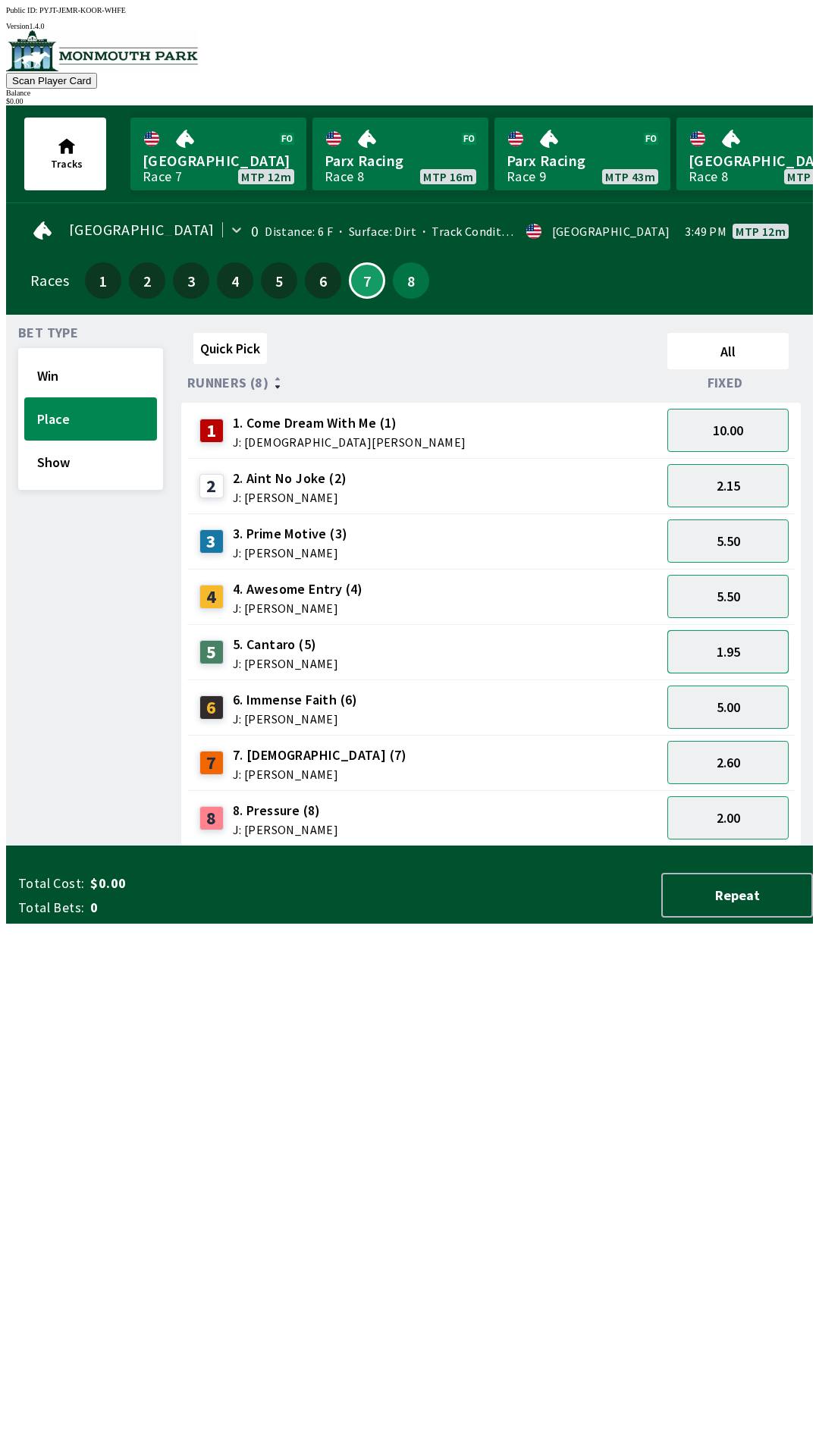
click at [771, 642] on button "1.95" at bounding box center [727, 652] width 121 height 43
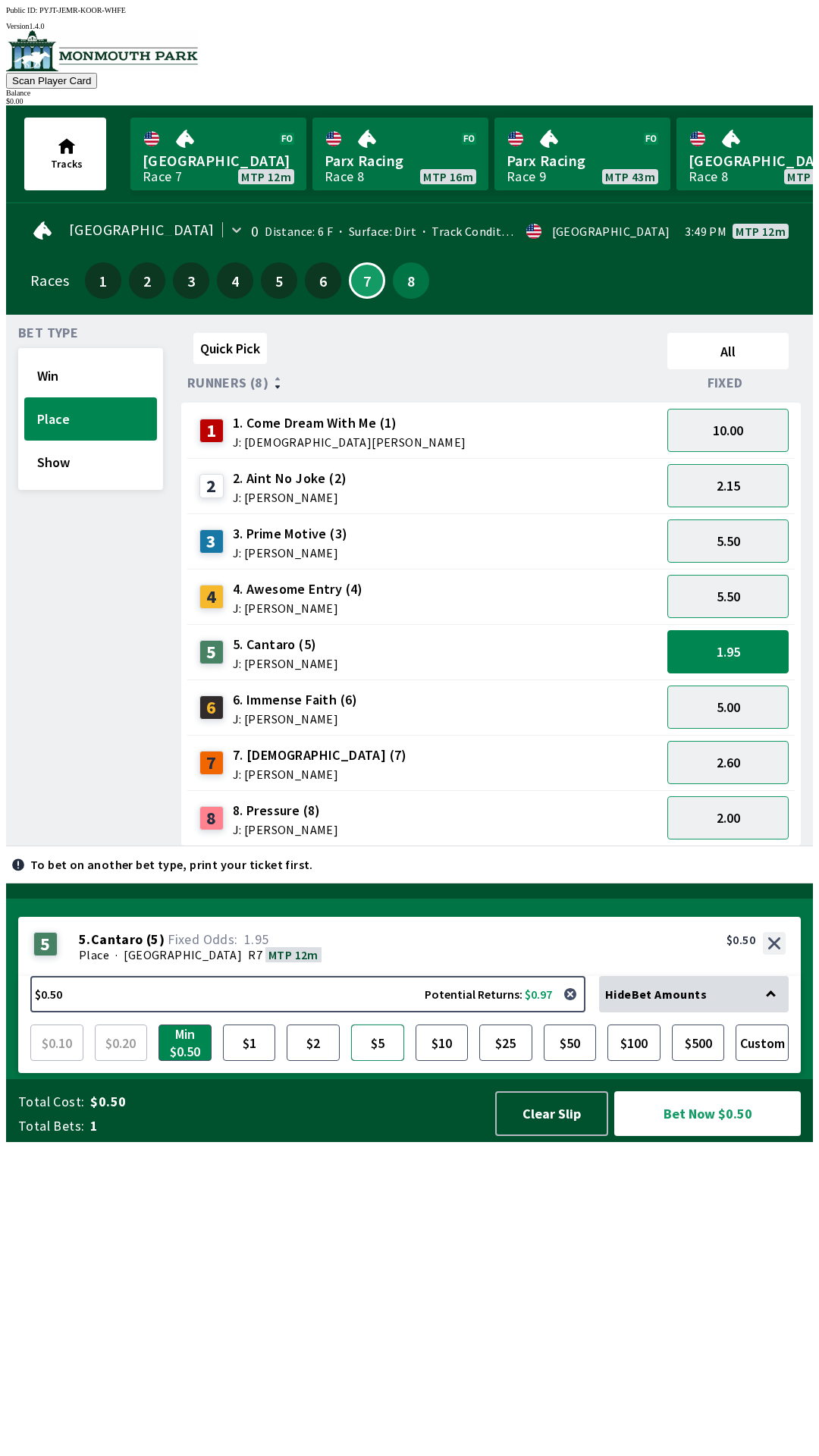
click at [389, 1061] on button "$5" at bounding box center [377, 1043] width 53 height 36
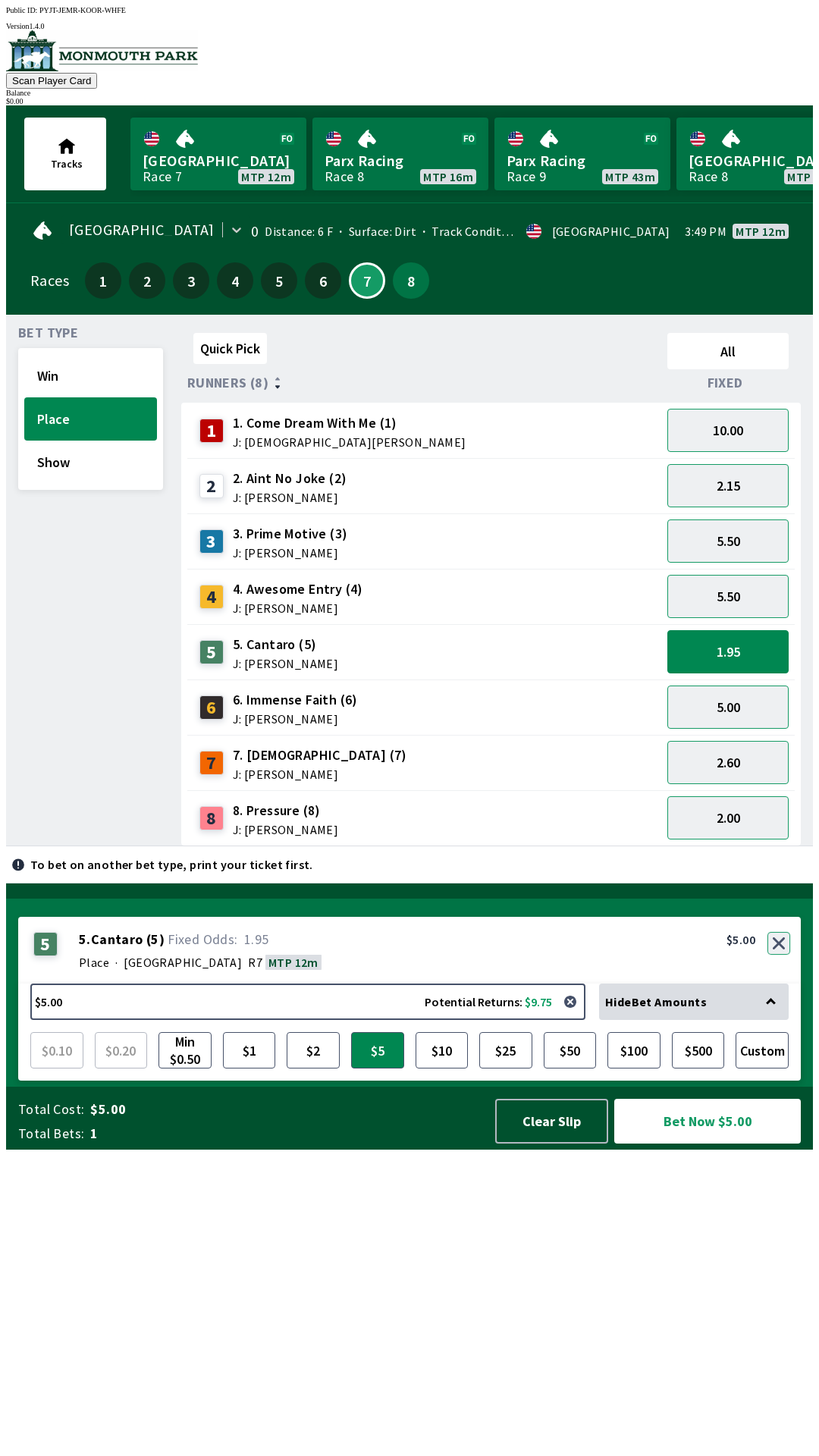
click at [780, 955] on button "button" at bounding box center [778, 944] width 22 height 22
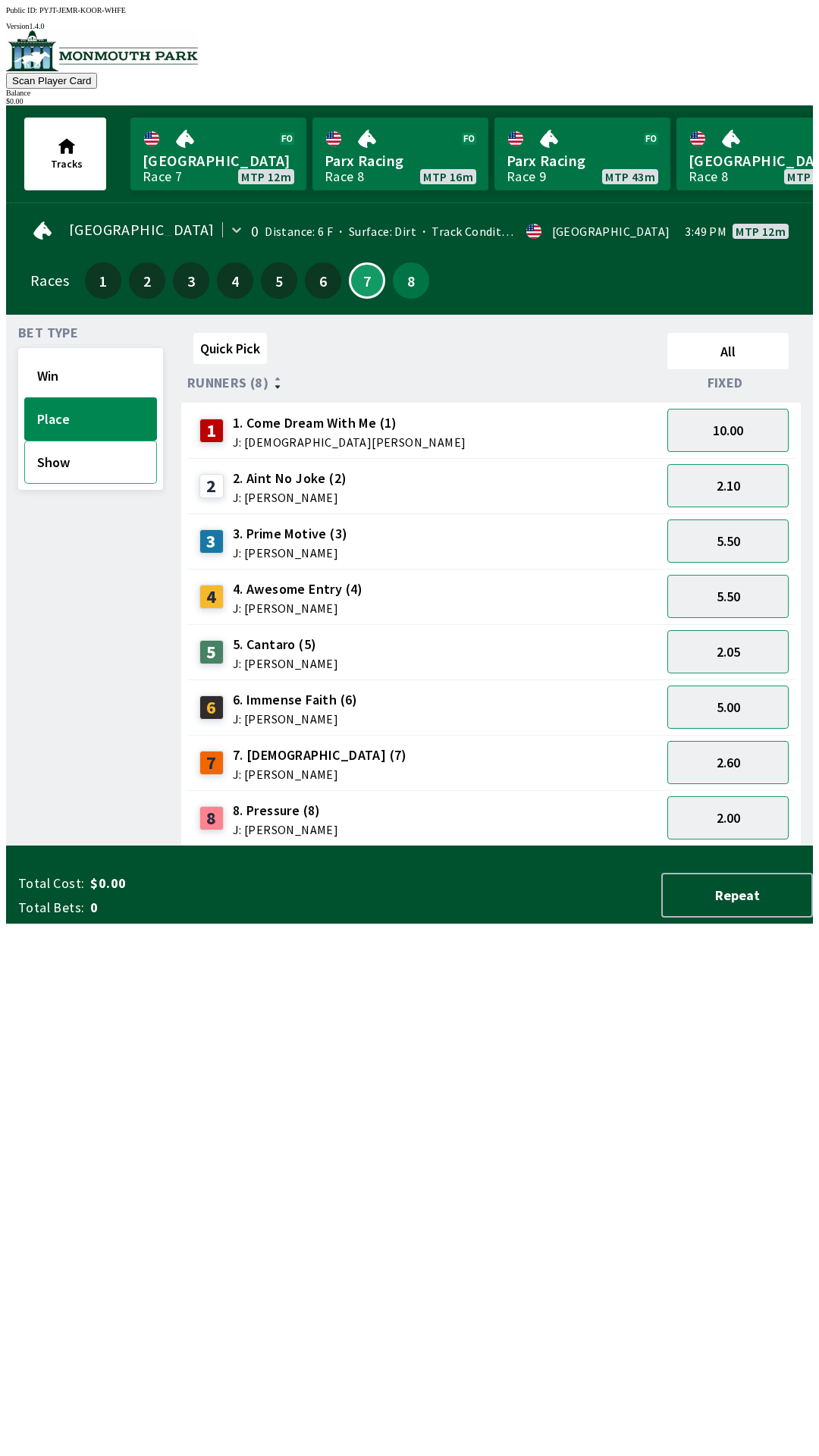
click at [99, 467] on button "Show" at bounding box center [91, 462] width 133 height 43
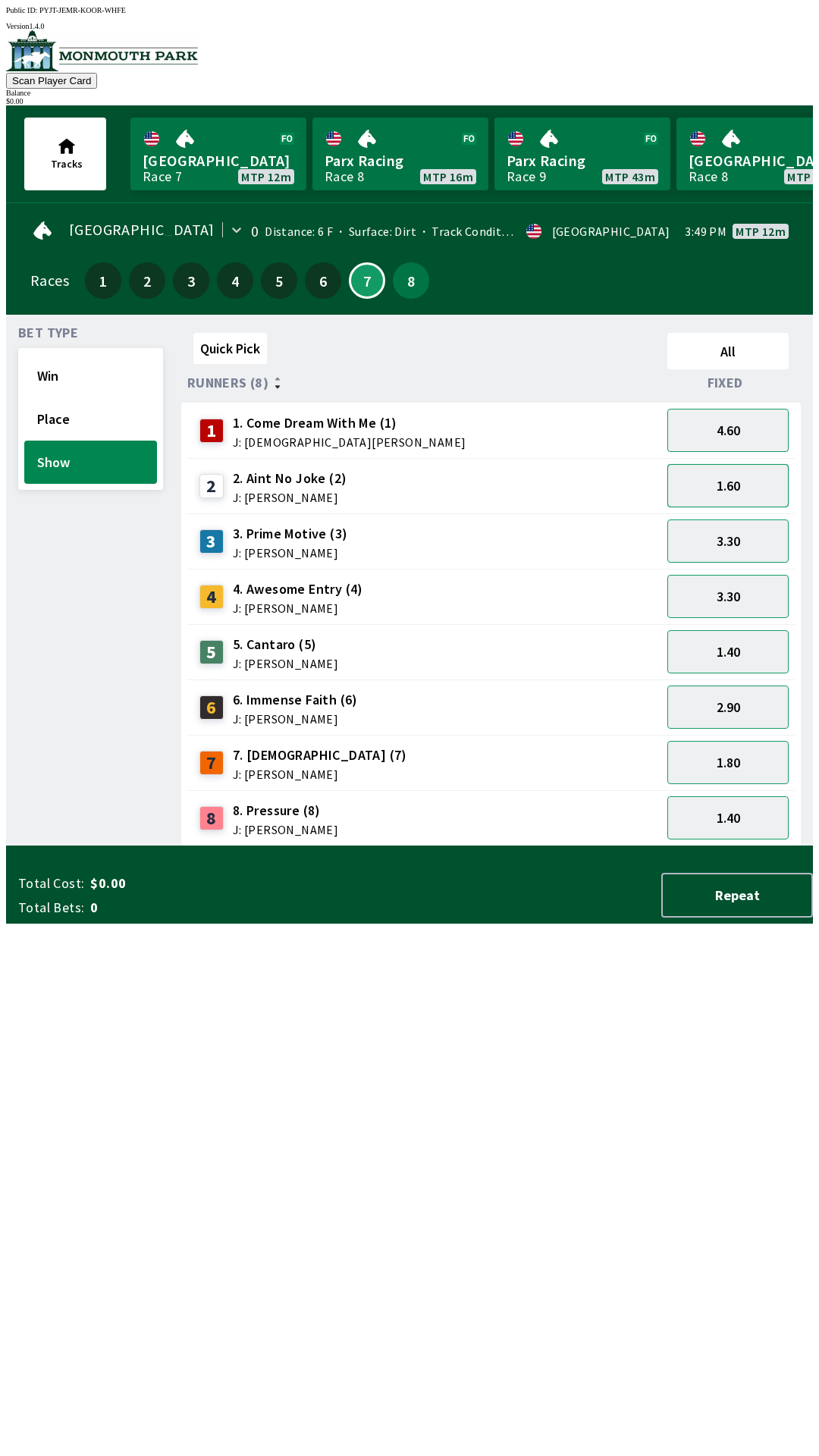
click at [747, 483] on button "1.60" at bounding box center [727, 486] width 121 height 43
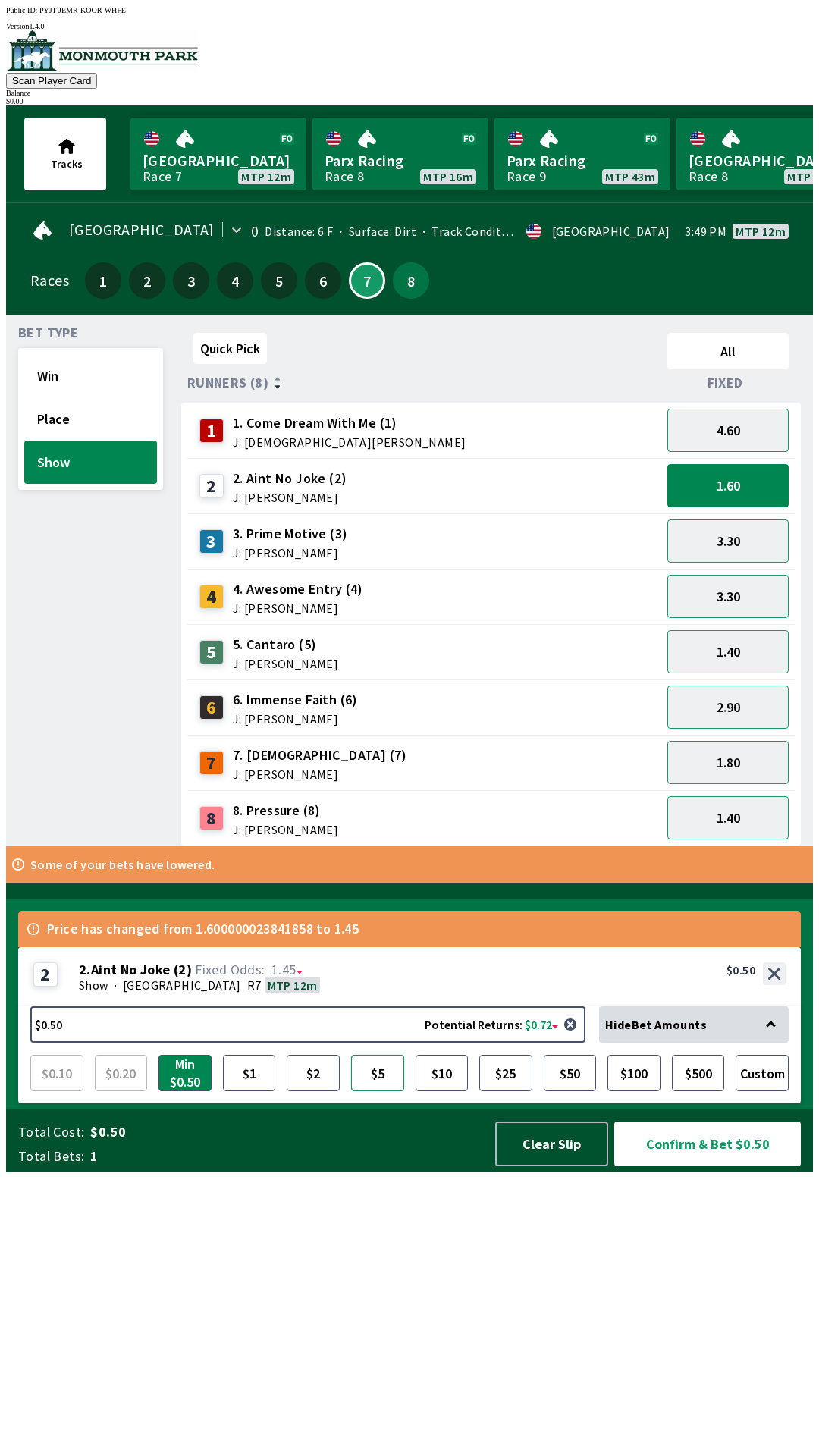
click at [393, 1091] on button "$5" at bounding box center [377, 1073] width 53 height 36
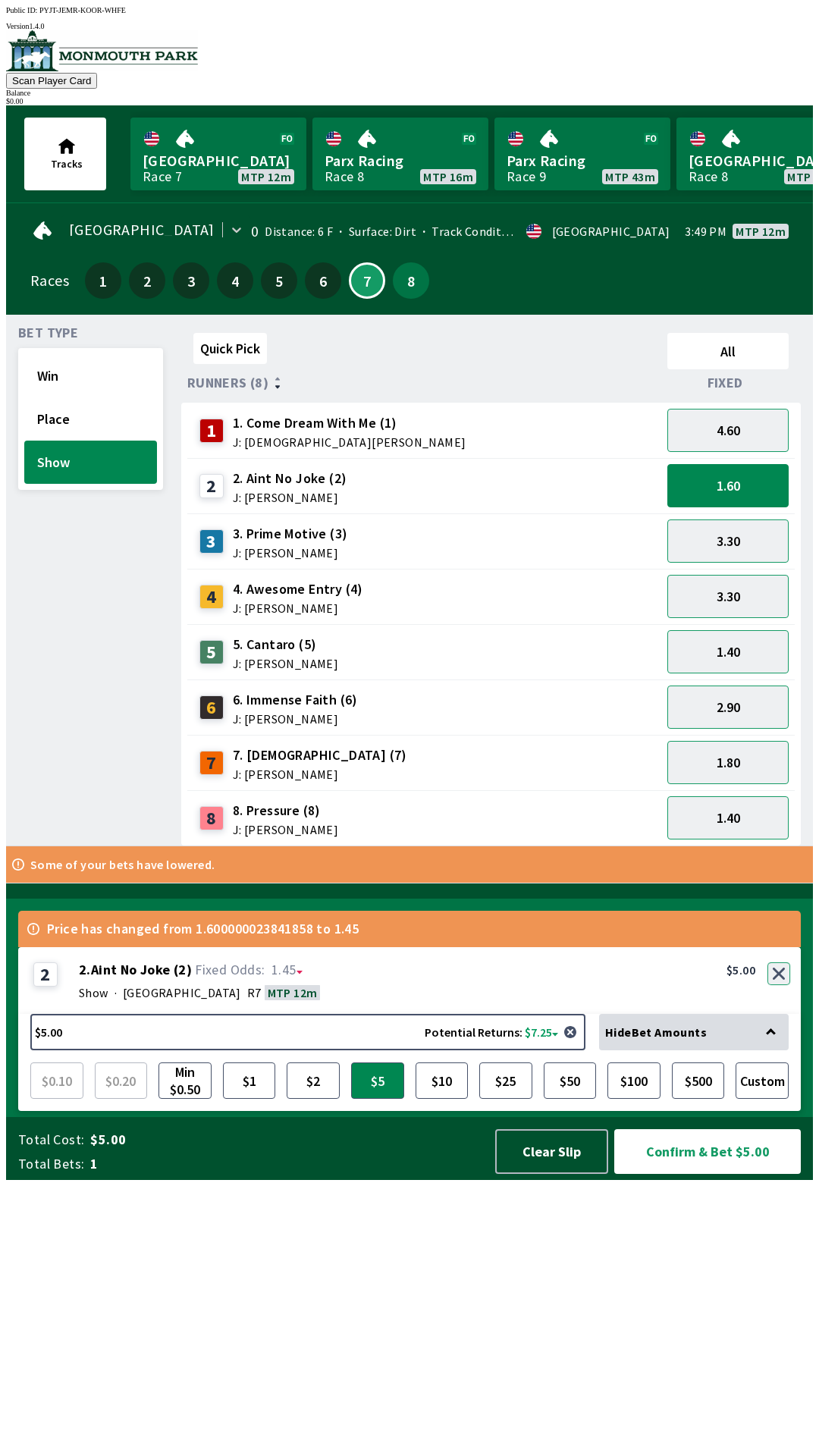
click at [779, 985] on button "button" at bounding box center [778, 974] width 22 height 22
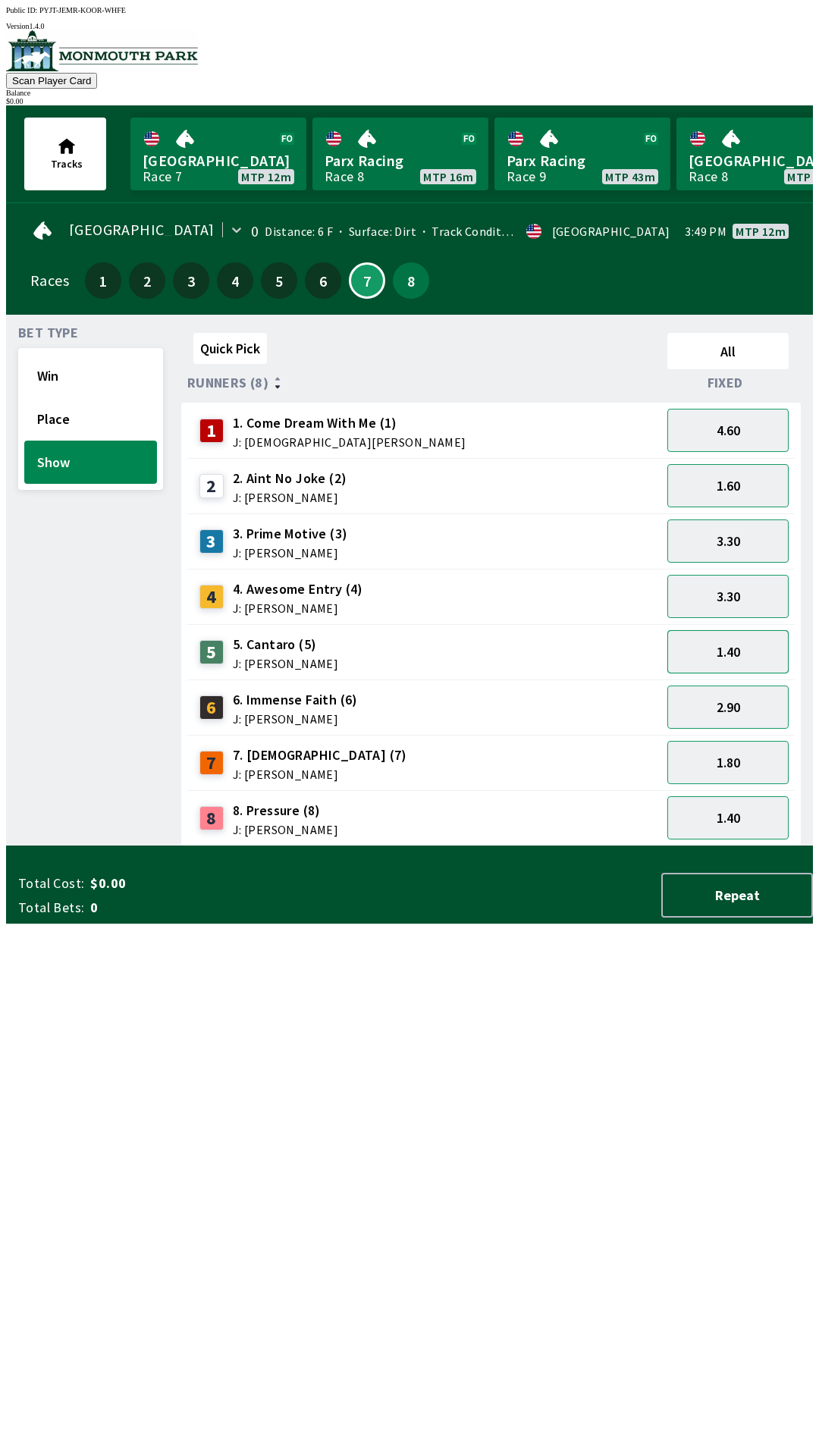
click at [742, 643] on button "1.40" at bounding box center [727, 652] width 121 height 43
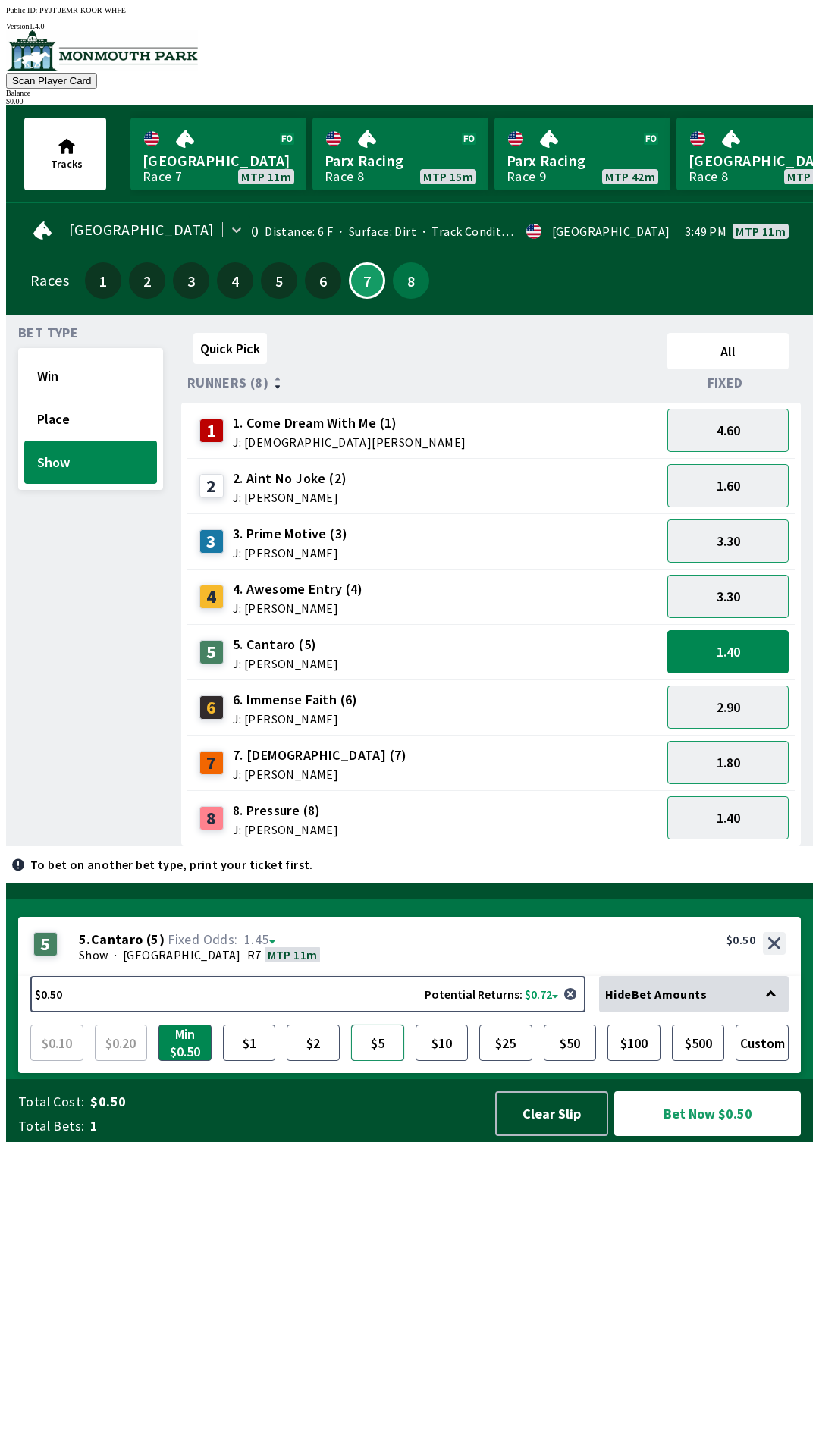
click at [384, 1061] on button "$5" at bounding box center [377, 1043] width 53 height 36
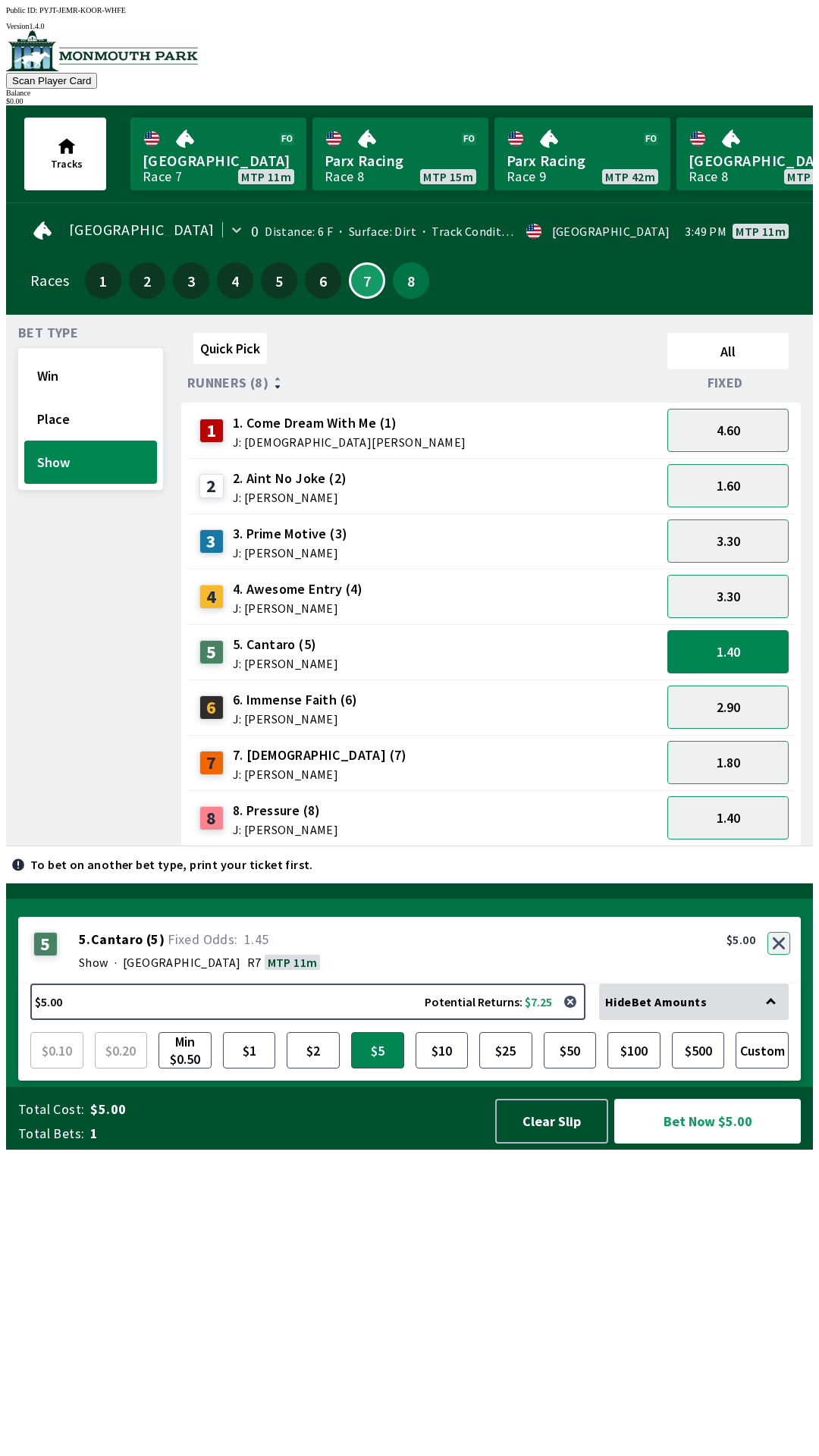
click at [790, 955] on button "button" at bounding box center [778, 944] width 22 height 22
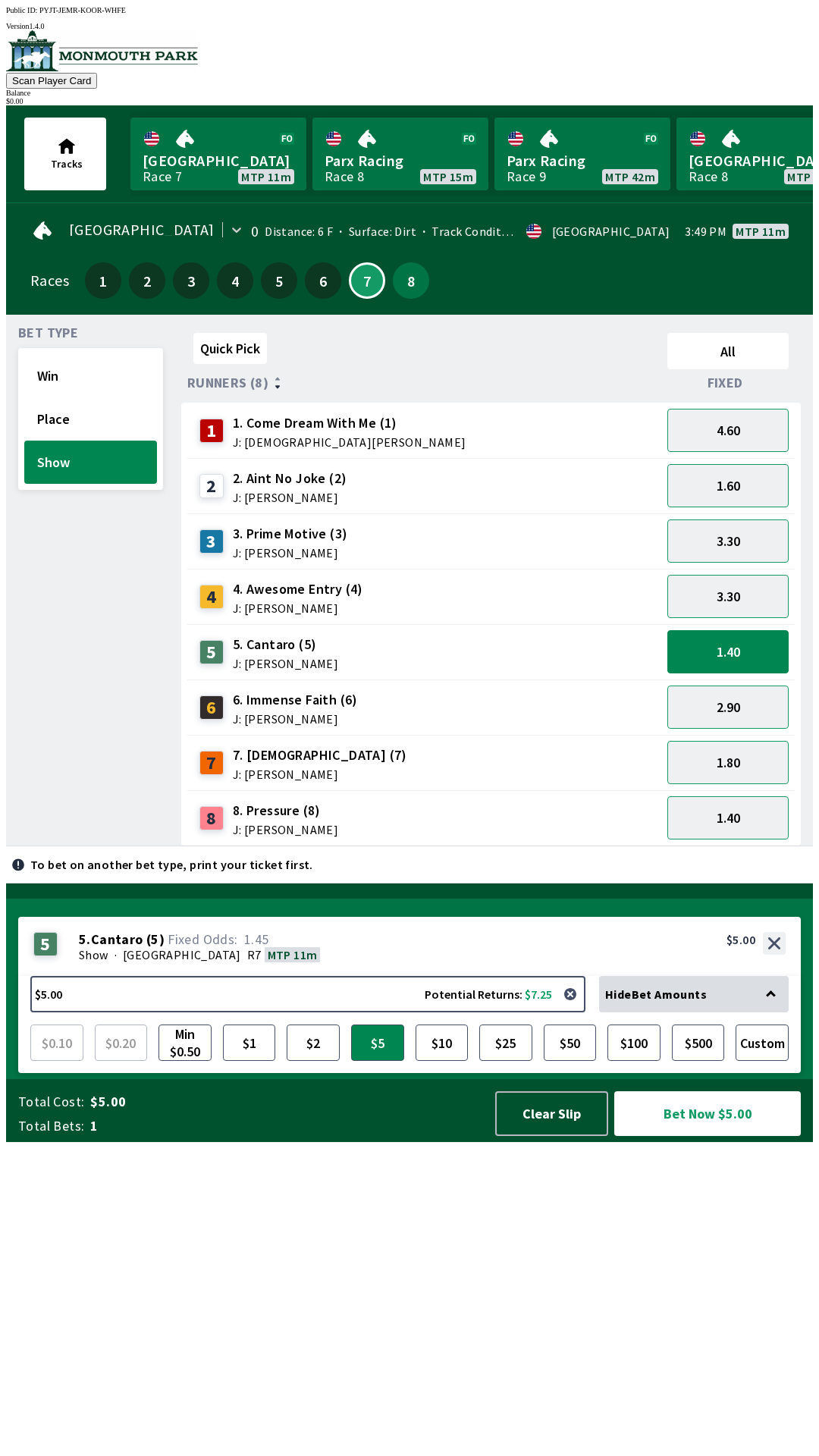
click at [780, 846] on div "Quick Pick All Runners (8) Fixed 1 1. Come Dream With Me (1) J: [DEMOGRAPHIC_DA…" at bounding box center [497, 586] width 632 height 519
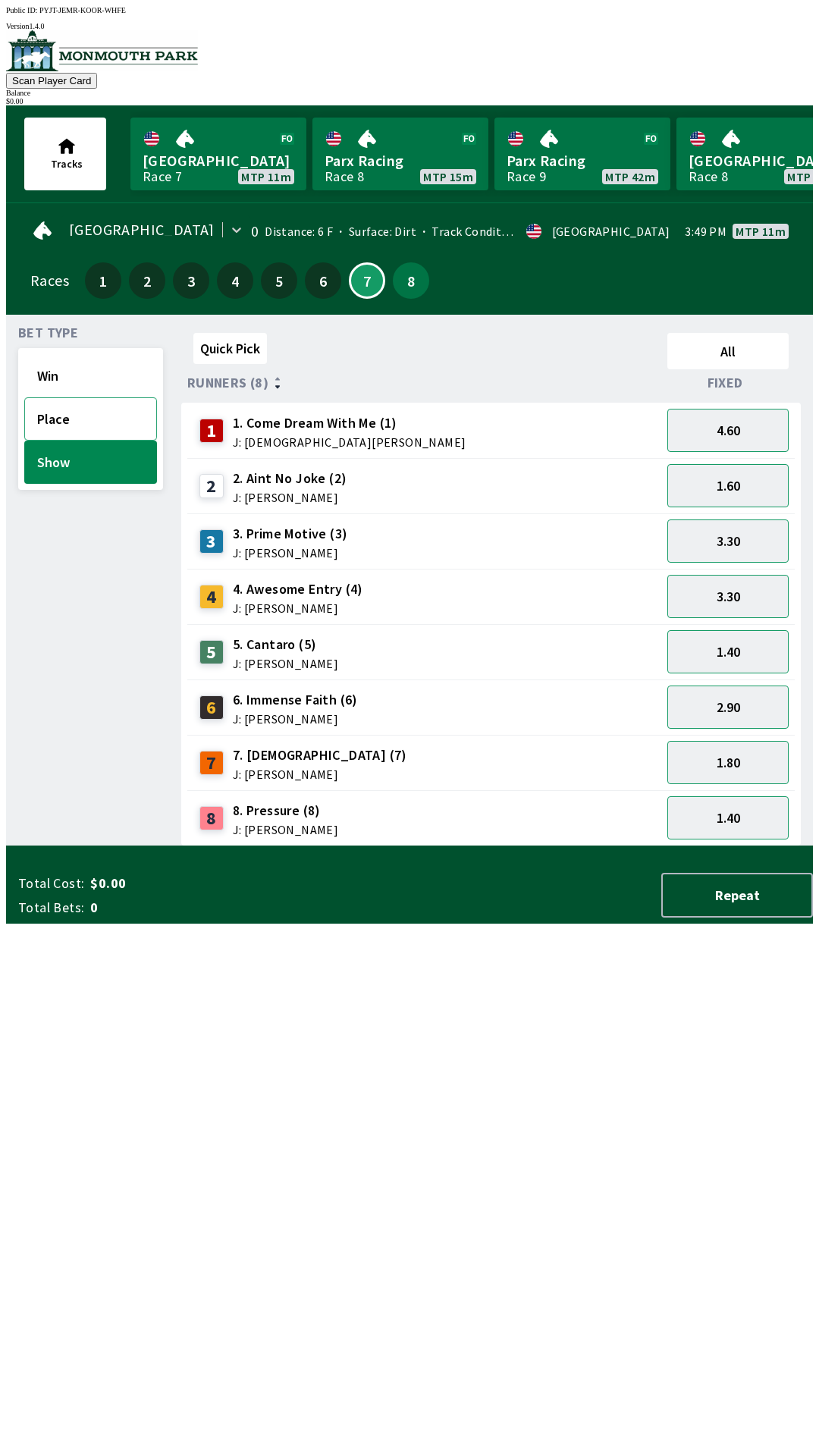
click at [96, 417] on button "Place" at bounding box center [91, 419] width 133 height 43
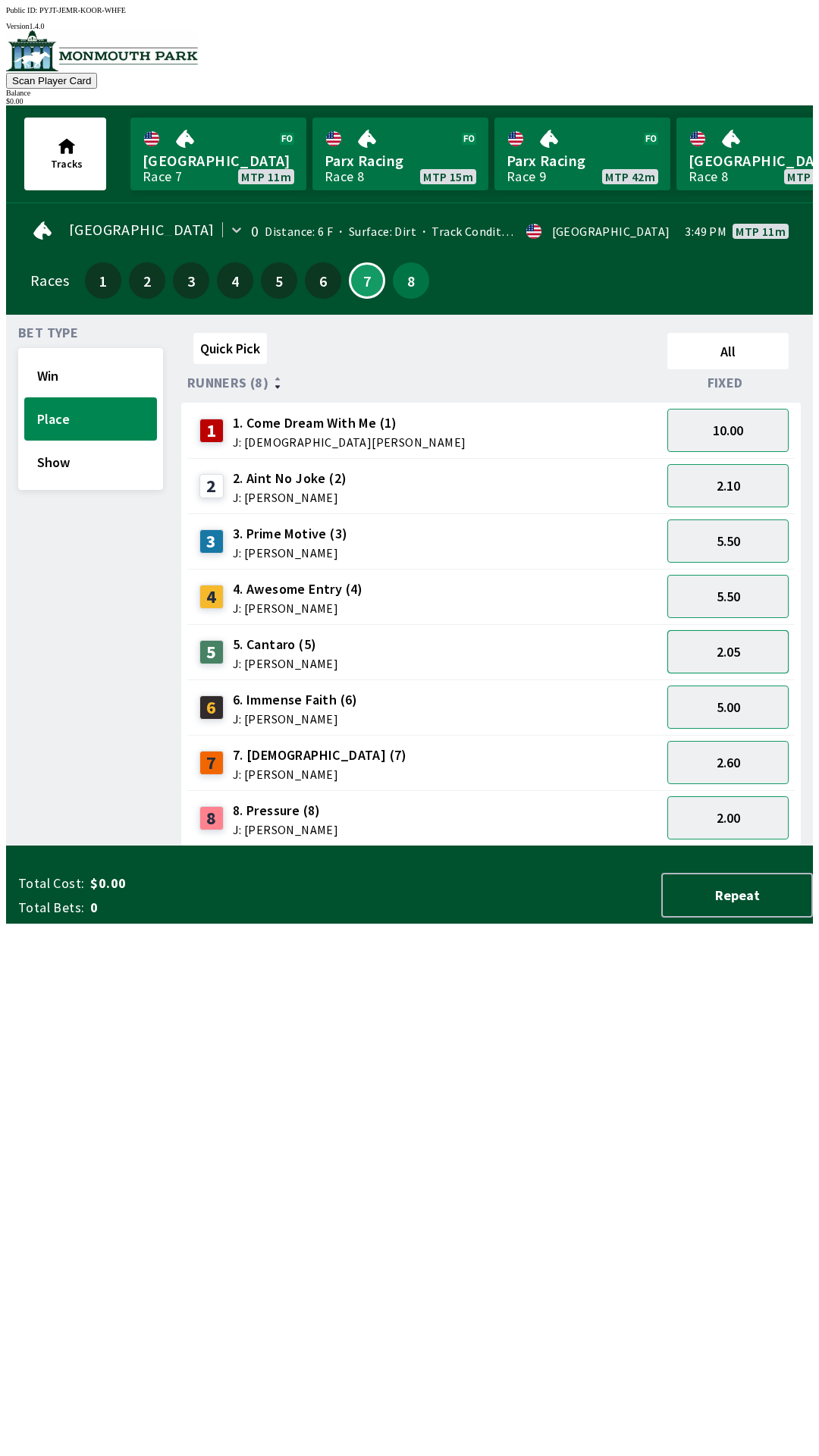
click at [746, 641] on button "2.05" at bounding box center [727, 652] width 121 height 43
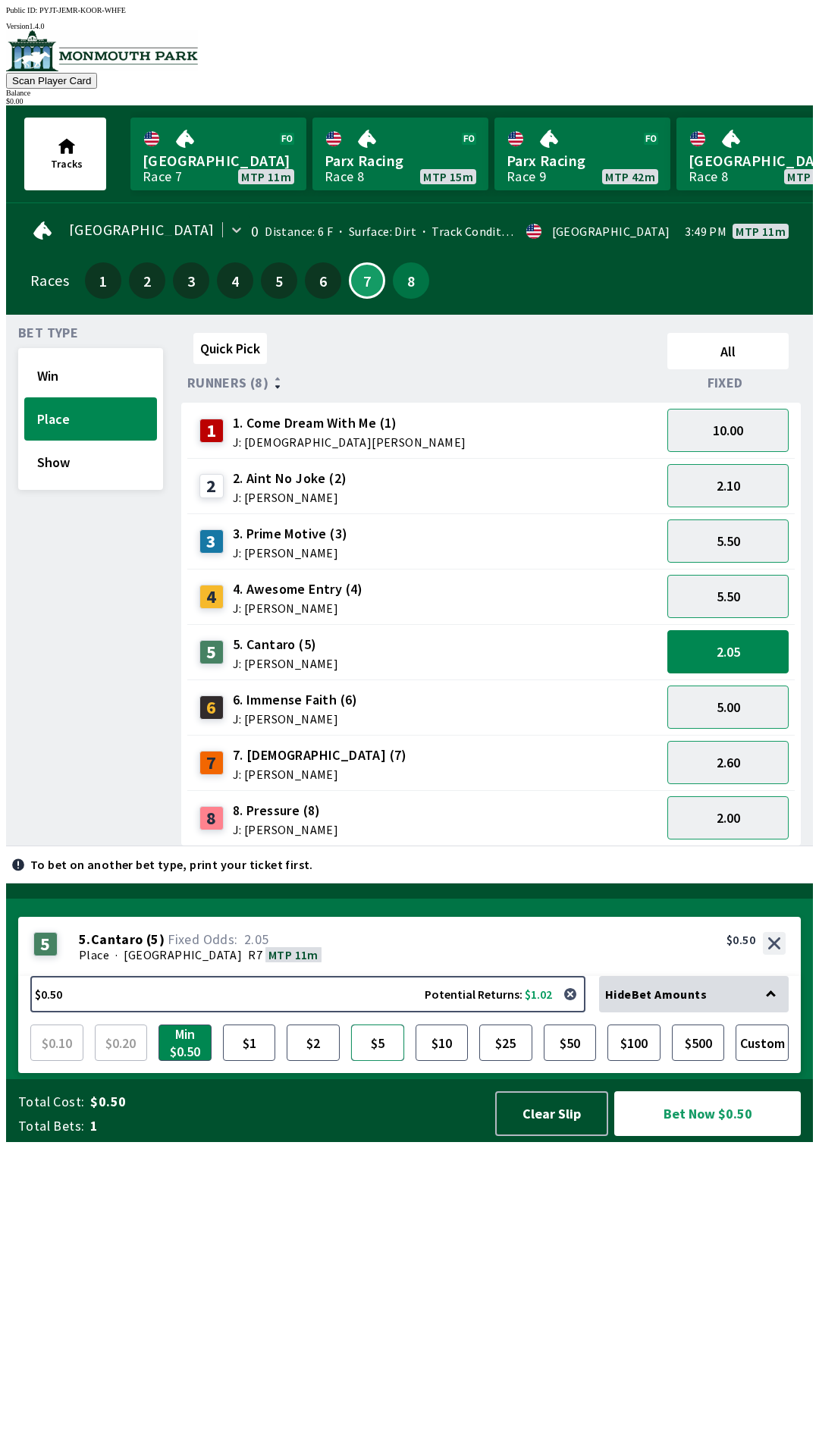
click at [383, 1061] on button "$5" at bounding box center [377, 1043] width 53 height 36
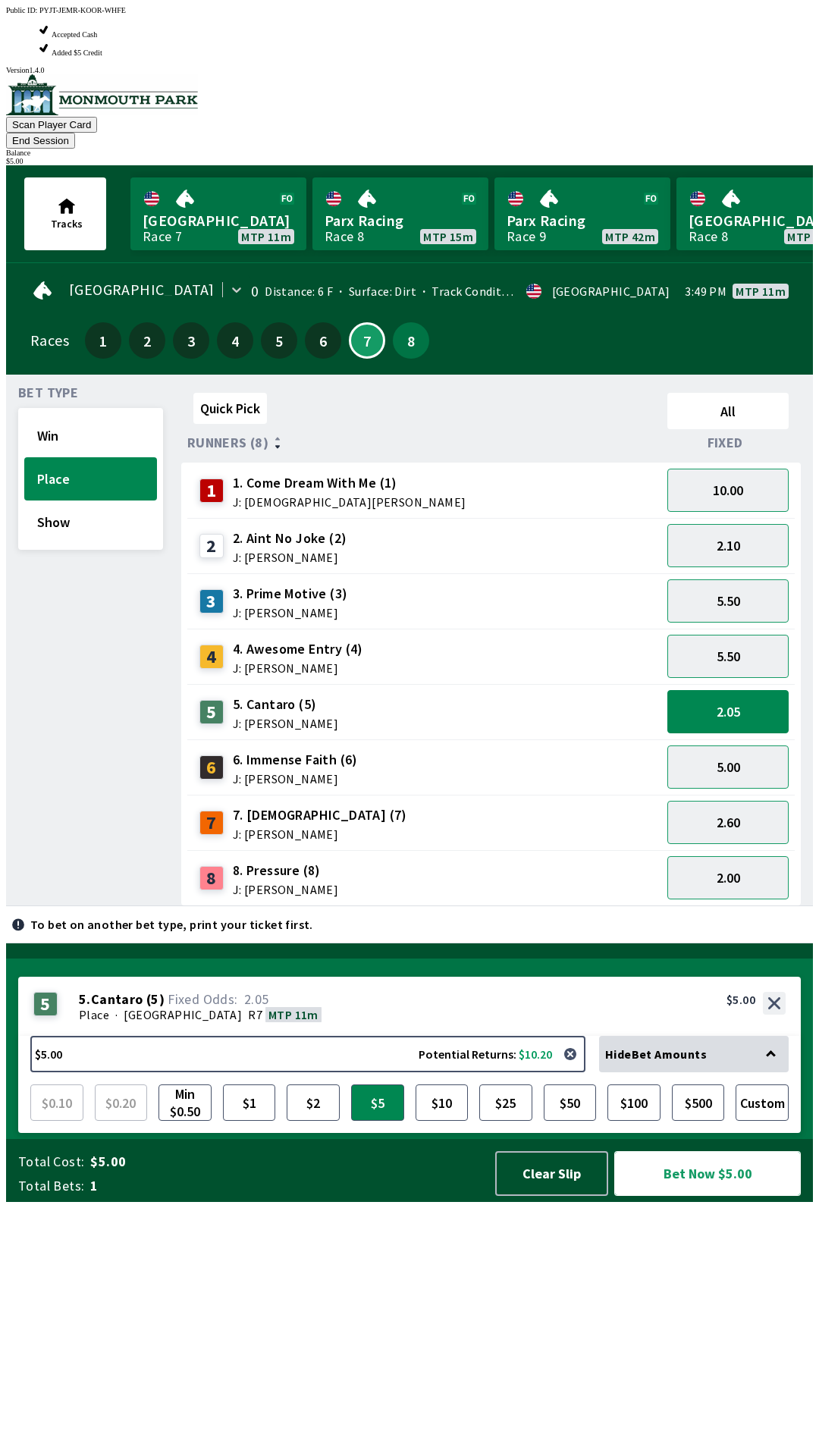
click at [722, 1196] on button "Bet Now $5.00" at bounding box center [708, 1173] width 187 height 45
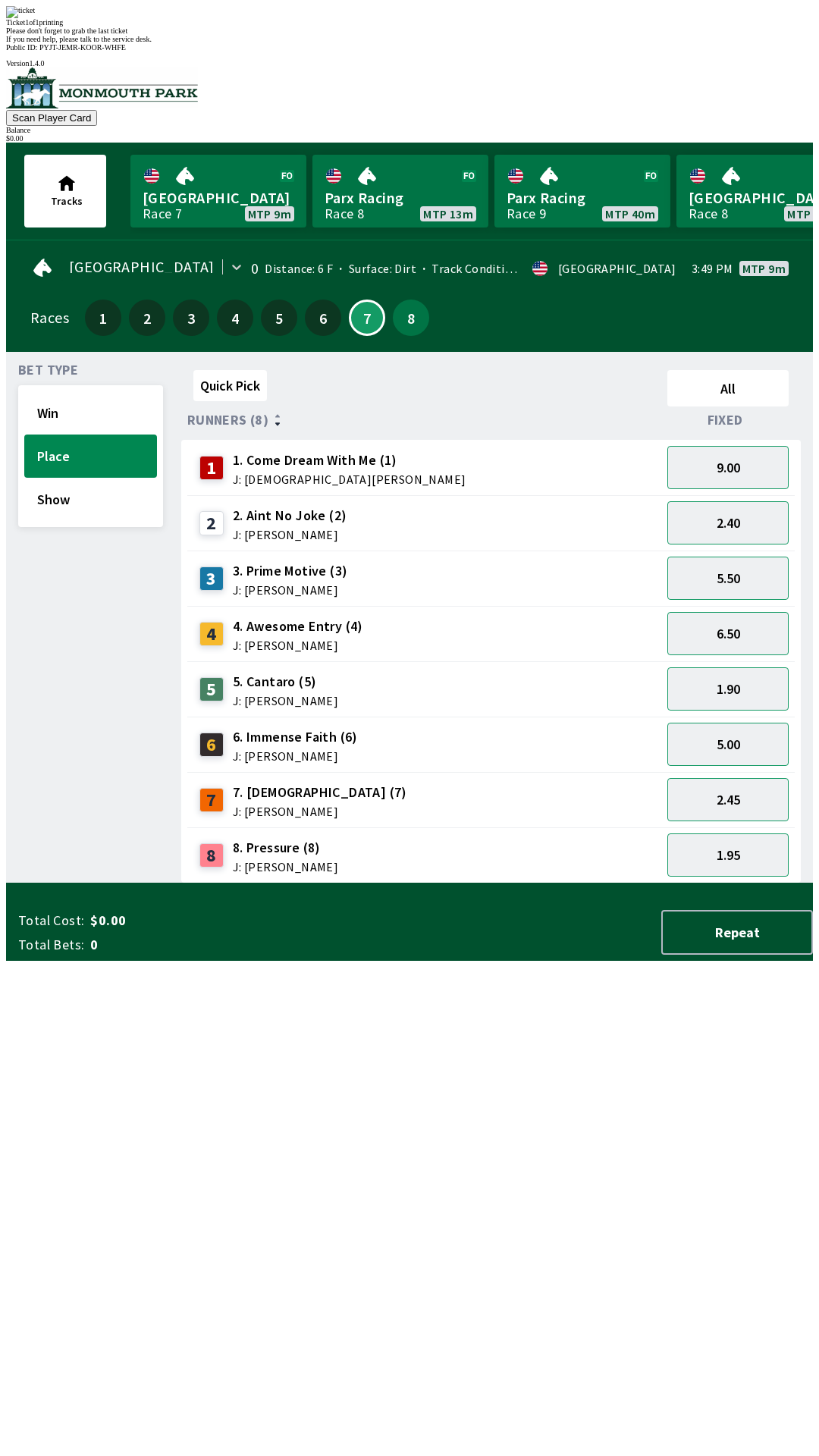
click at [399, 883] on div "Quick Pick All Runners (8) Fixed 1 1. Come Dream With Me (1) J: [DEMOGRAPHIC_DA…" at bounding box center [497, 623] width 632 height 519
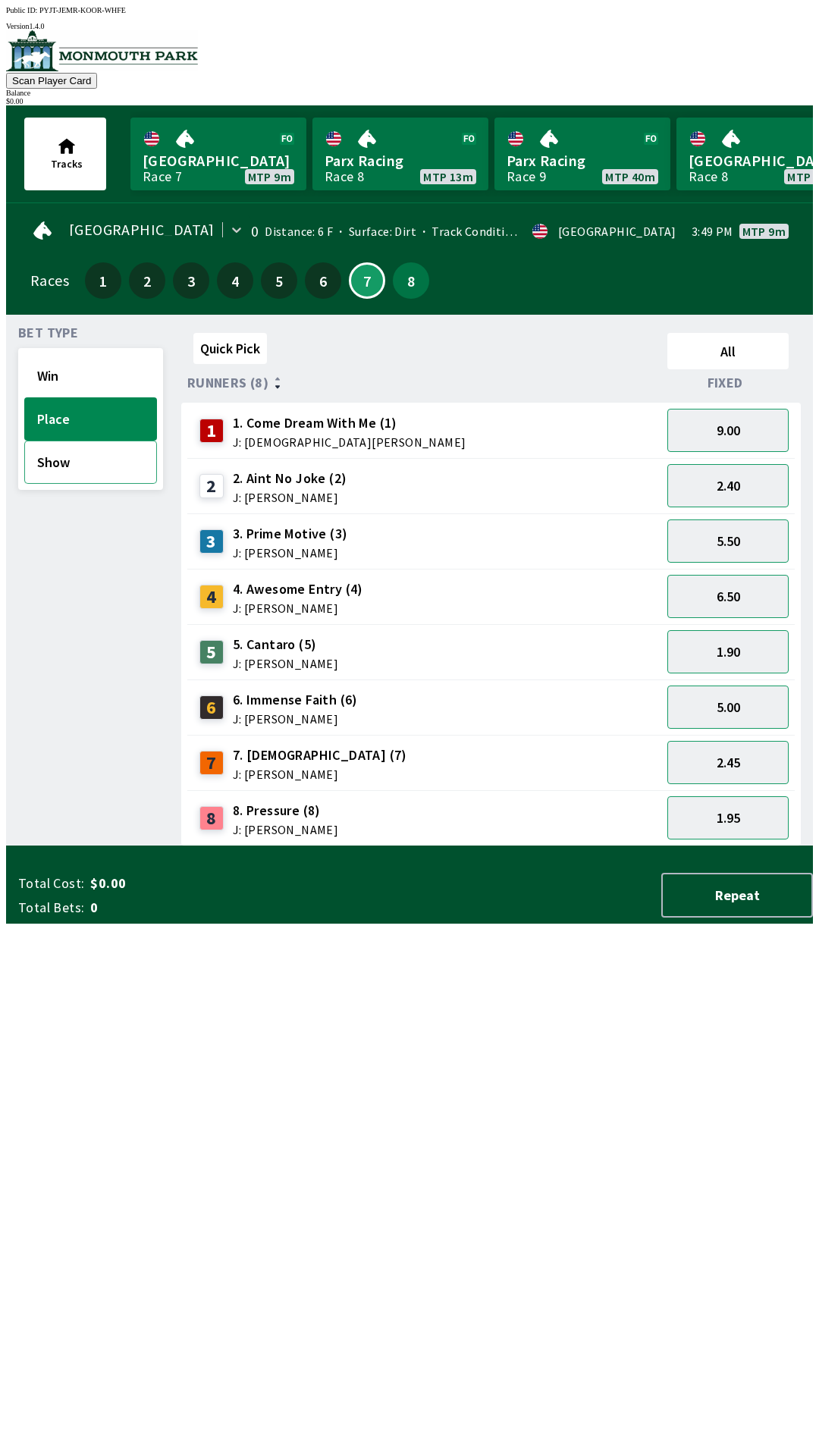
click at [109, 461] on button "Show" at bounding box center [91, 462] width 133 height 43
click at [751, 527] on button "3.50" at bounding box center [727, 541] width 121 height 43
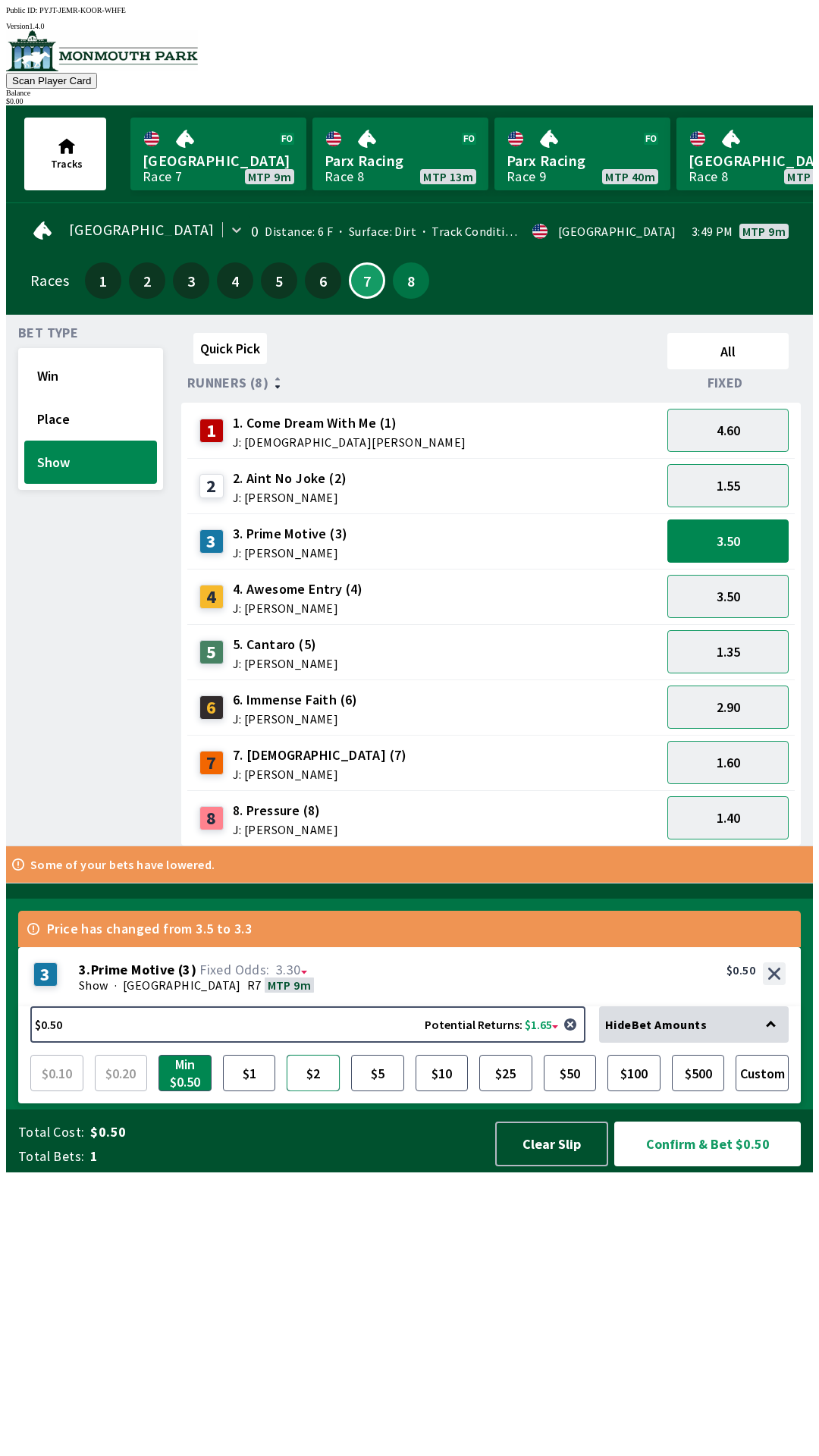
click at [323, 1091] on button "$2" at bounding box center [313, 1073] width 53 height 36
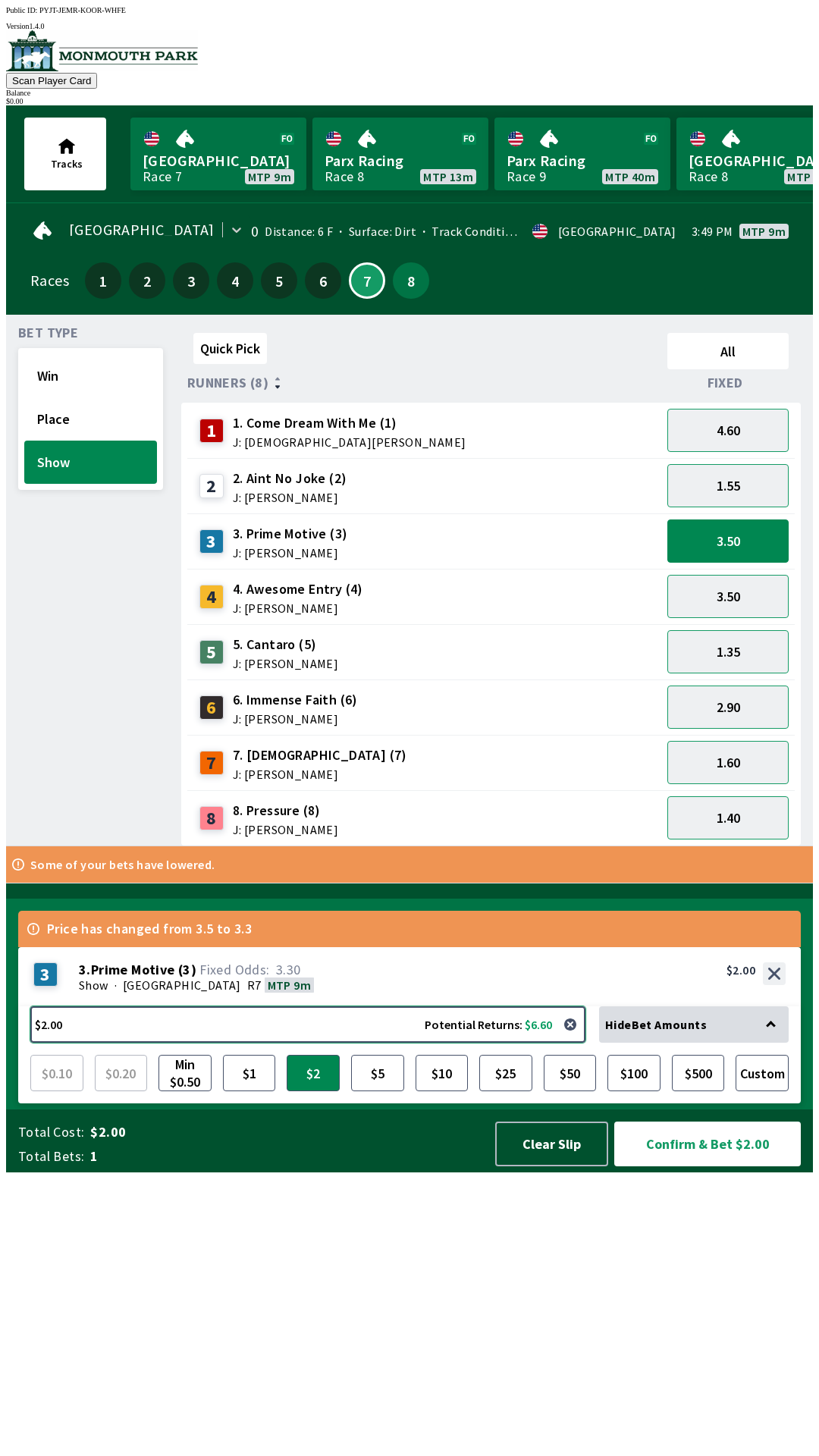
click at [443, 1043] on button "$2.00 Potential Returns: $6.60" at bounding box center [308, 1025] width 555 height 36
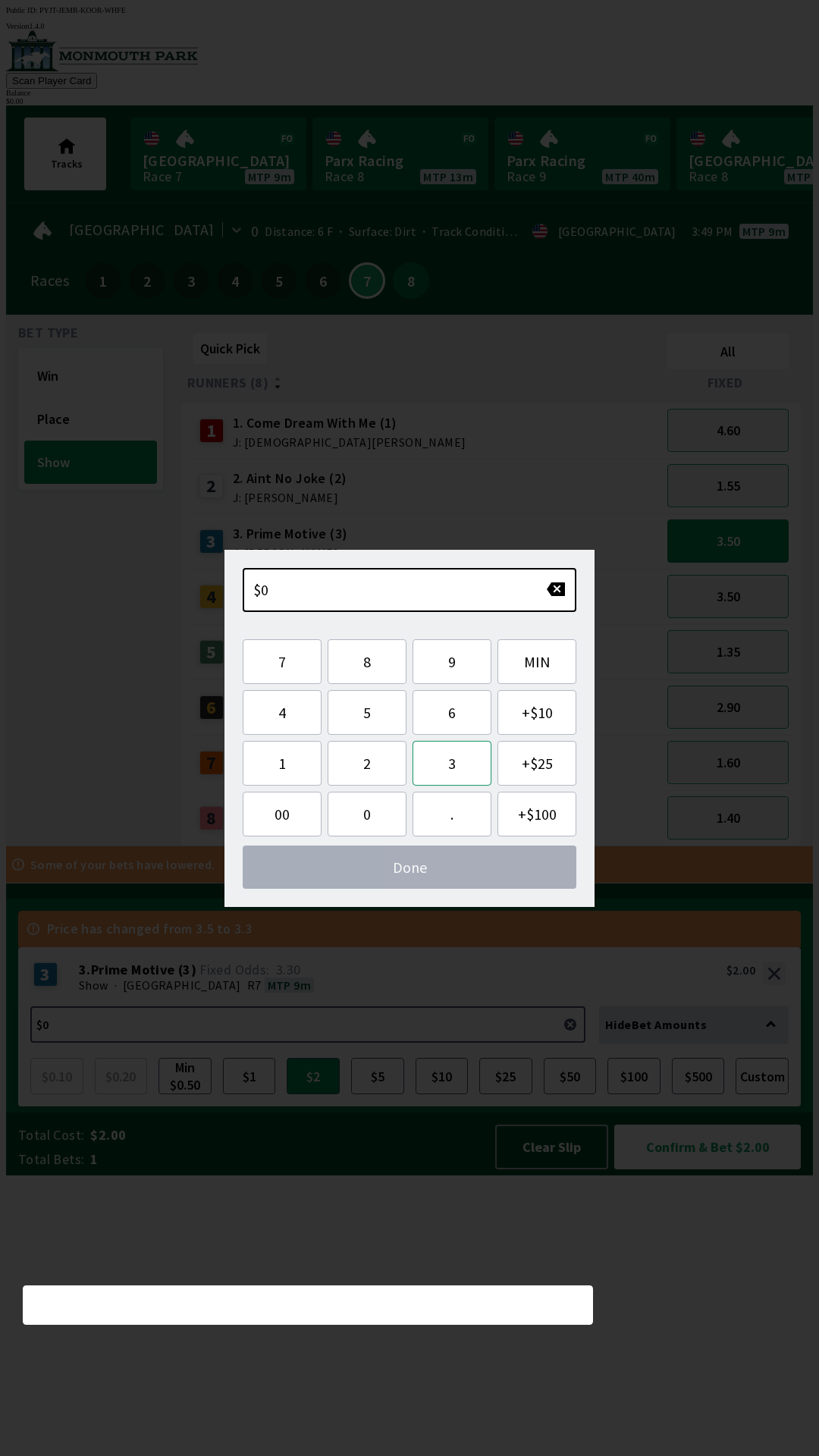
click at [461, 760] on button "3" at bounding box center [451, 763] width 79 height 45
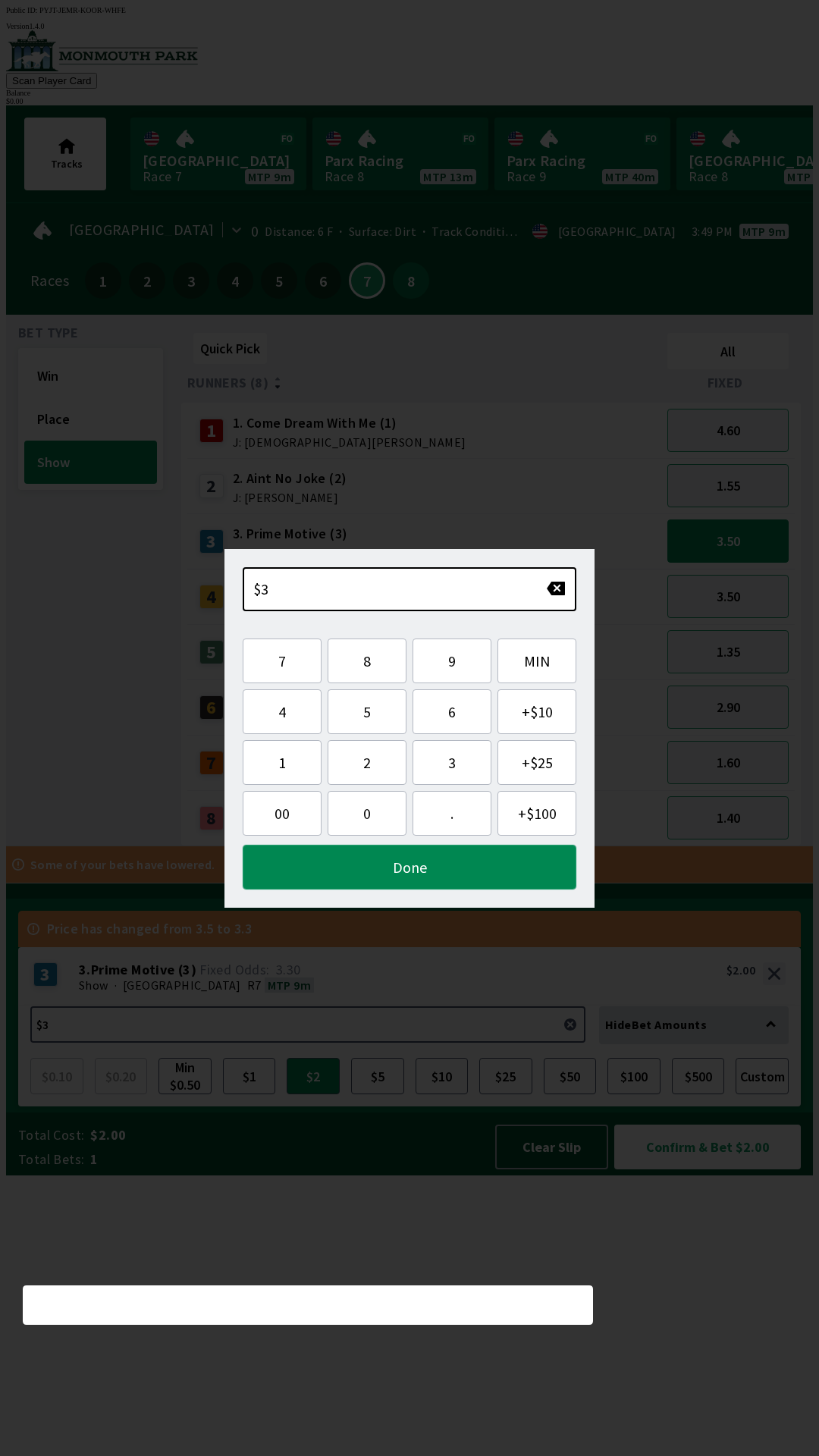
click at [489, 866] on button "Done" at bounding box center [410, 868] width 333 height 45
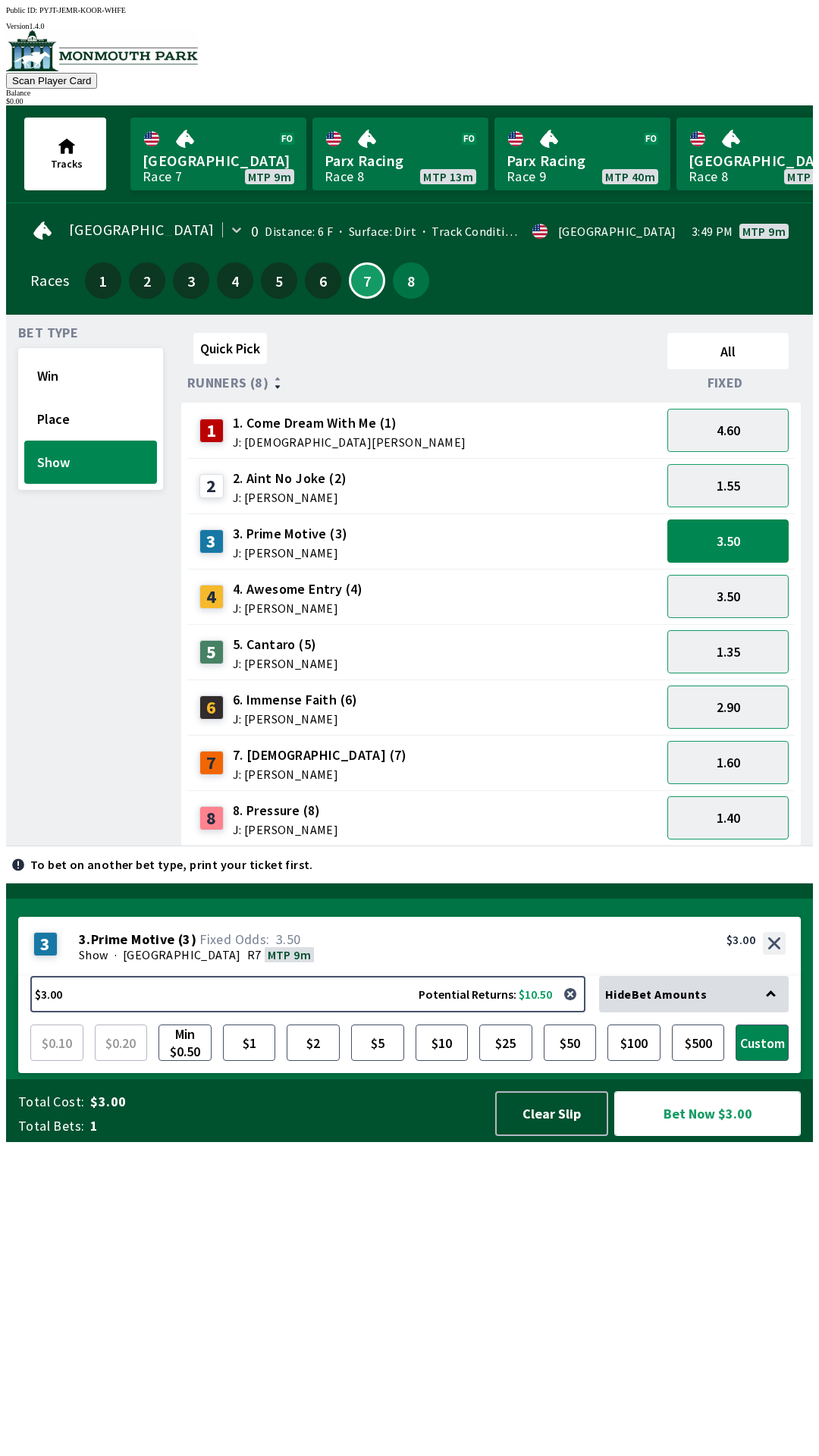
click at [689, 1136] on button "Bet Now $3.00" at bounding box center [708, 1114] width 187 height 45
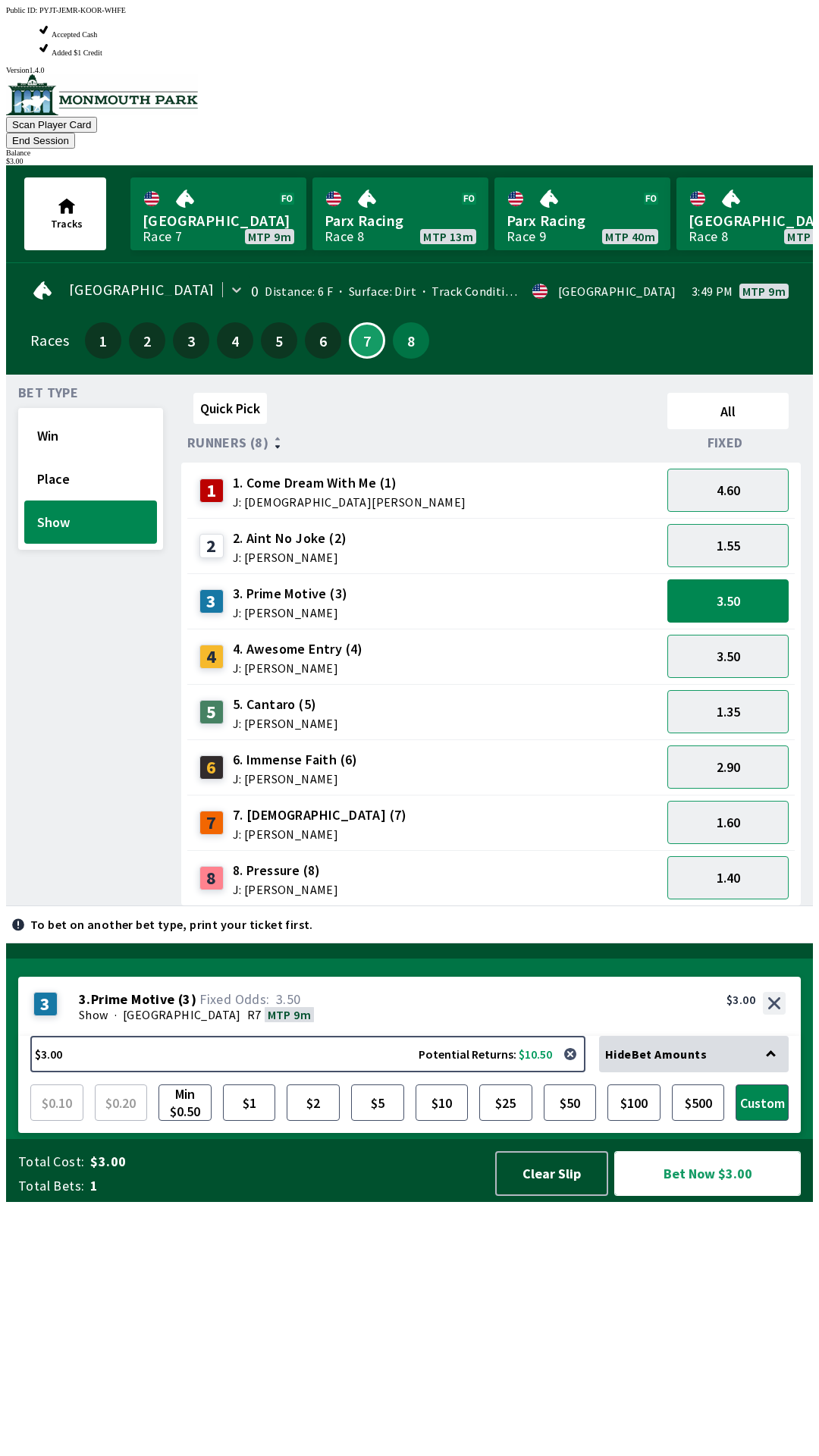
click at [713, 1196] on button "Bet Now $3.00" at bounding box center [708, 1173] width 187 height 45
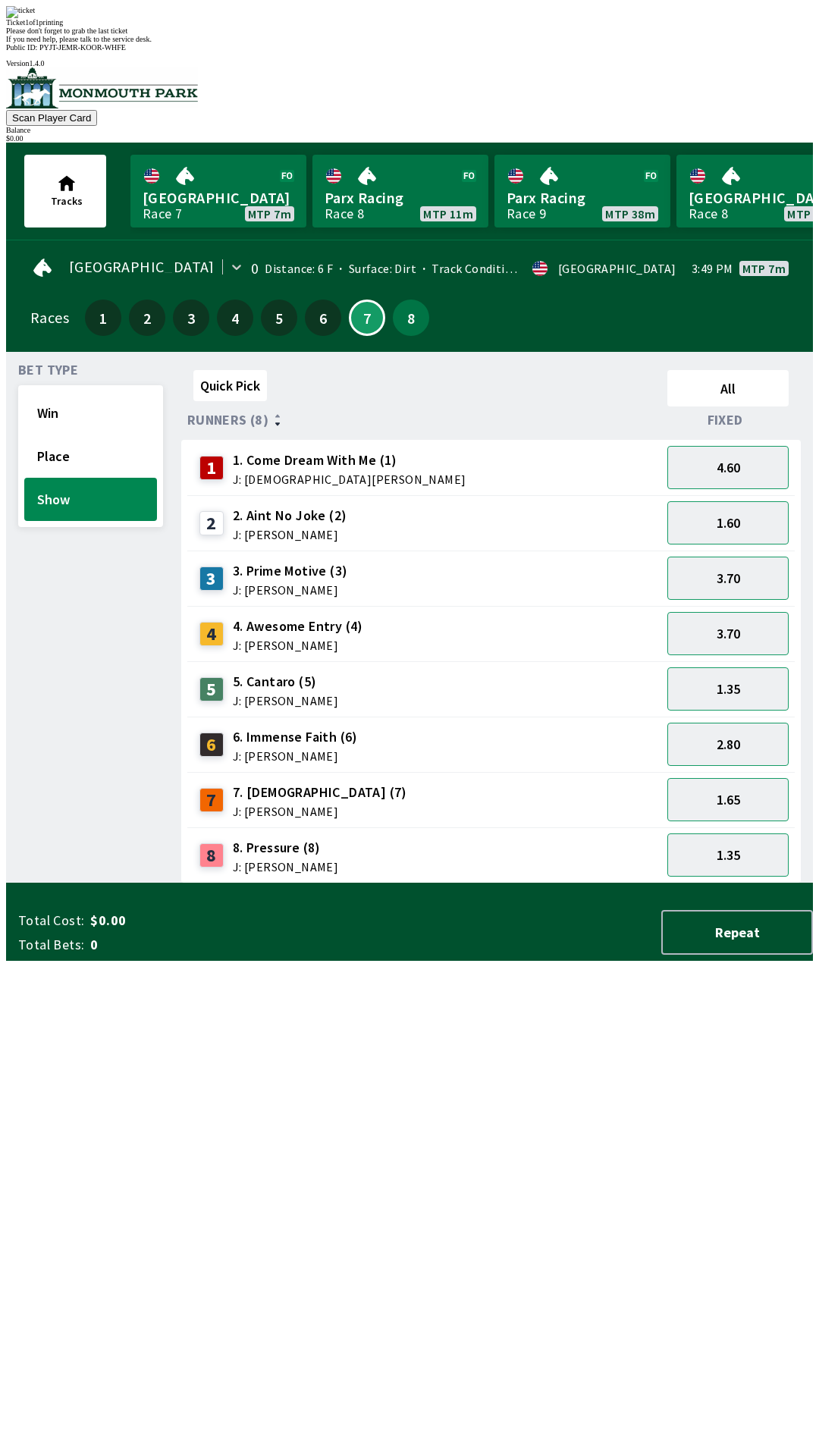
click at [361, 883] on div "Quick Pick All Runners (8) Fixed 1 1. Come Dream With Me (1) J: [DEMOGRAPHIC_DA…" at bounding box center [497, 623] width 632 height 519
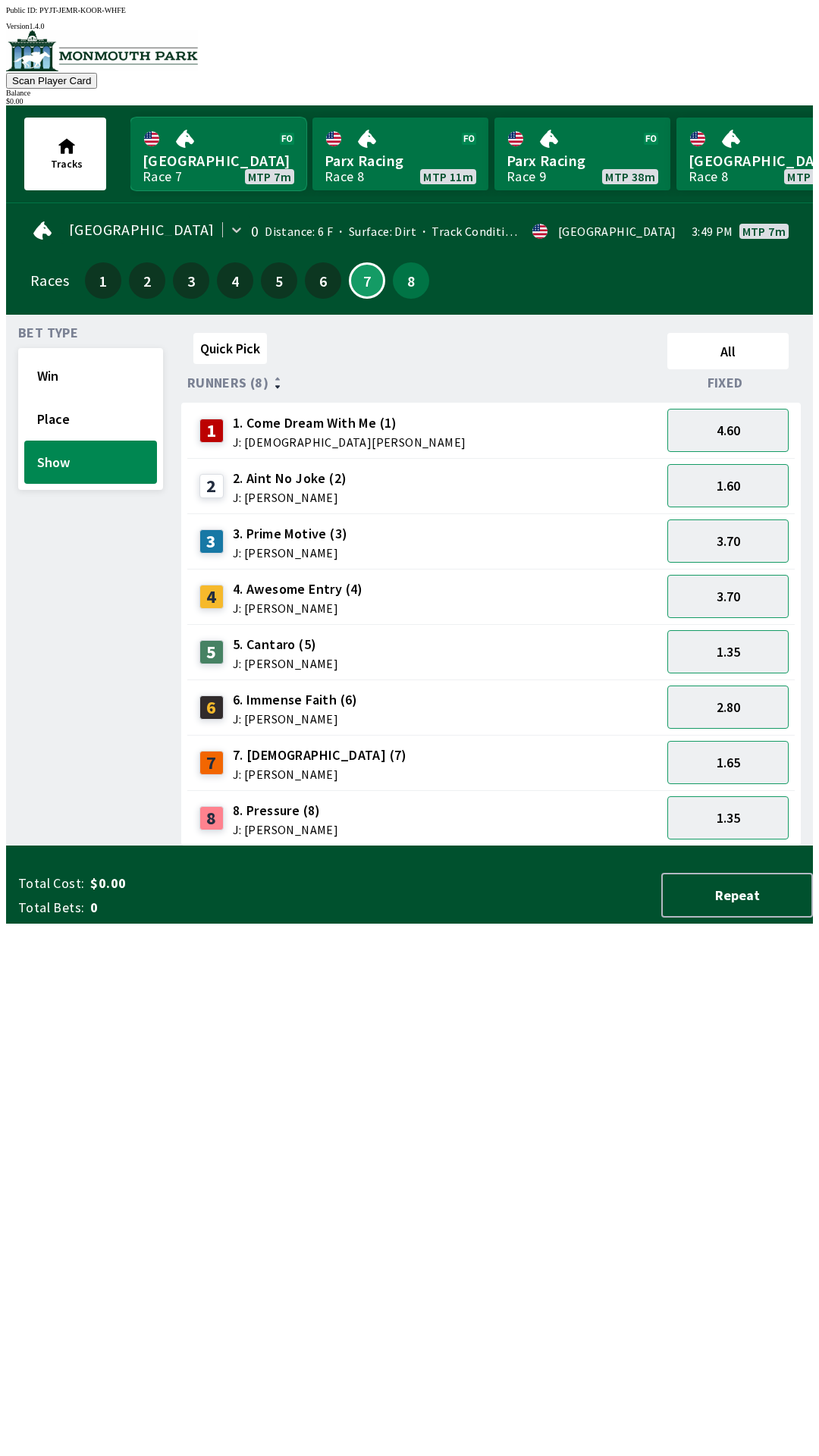
click at [184, 137] on link "[GEOGRAPHIC_DATA] Race 7 MTP 7m" at bounding box center [219, 154] width 176 height 73
click at [711, 598] on button "3.70" at bounding box center [727, 596] width 121 height 43
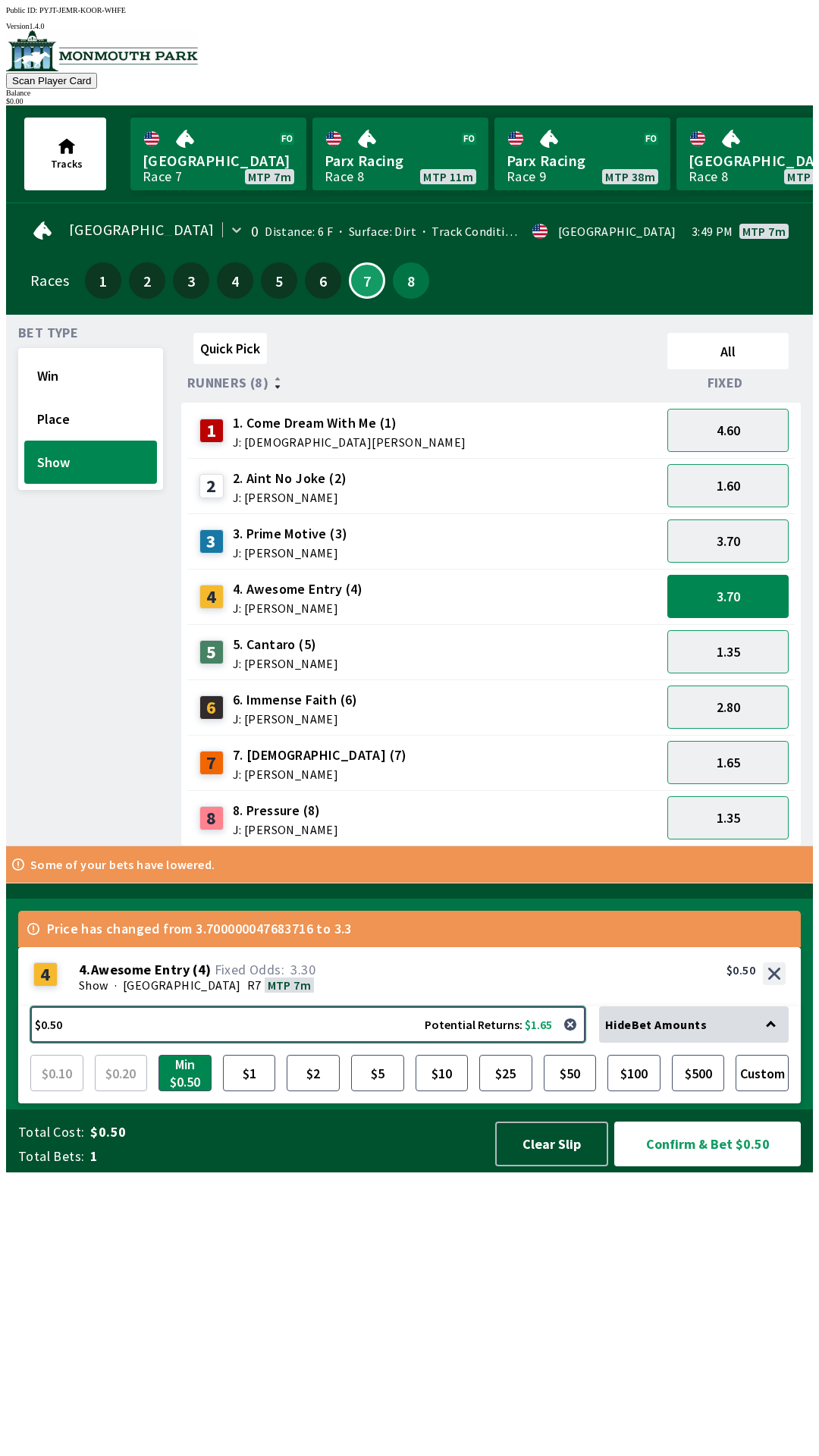
click at [276, 1043] on button "$0.50 Potential Returns: $1.65" at bounding box center [308, 1025] width 555 height 36
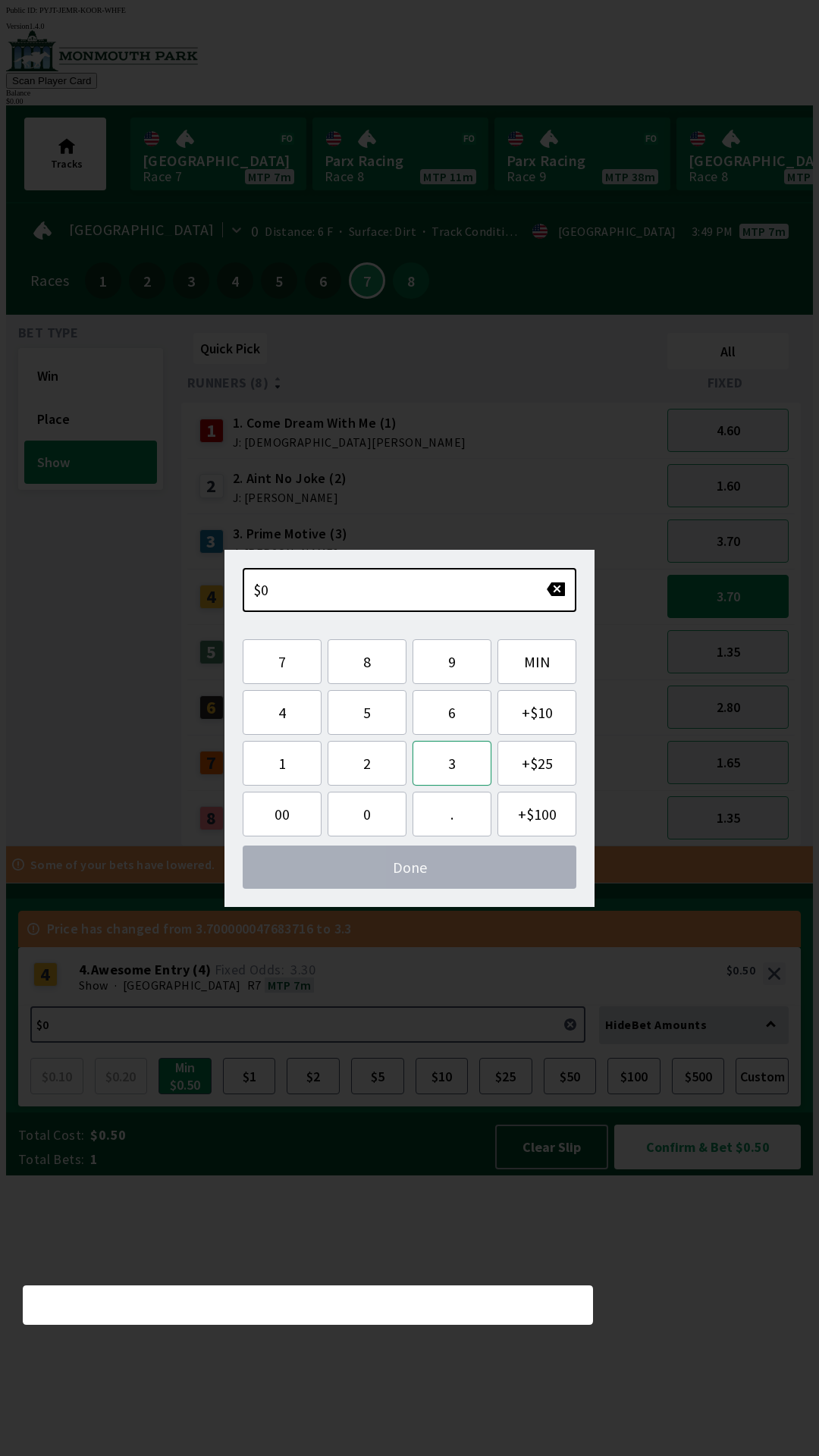
click at [449, 765] on button "3" at bounding box center [451, 763] width 79 height 45
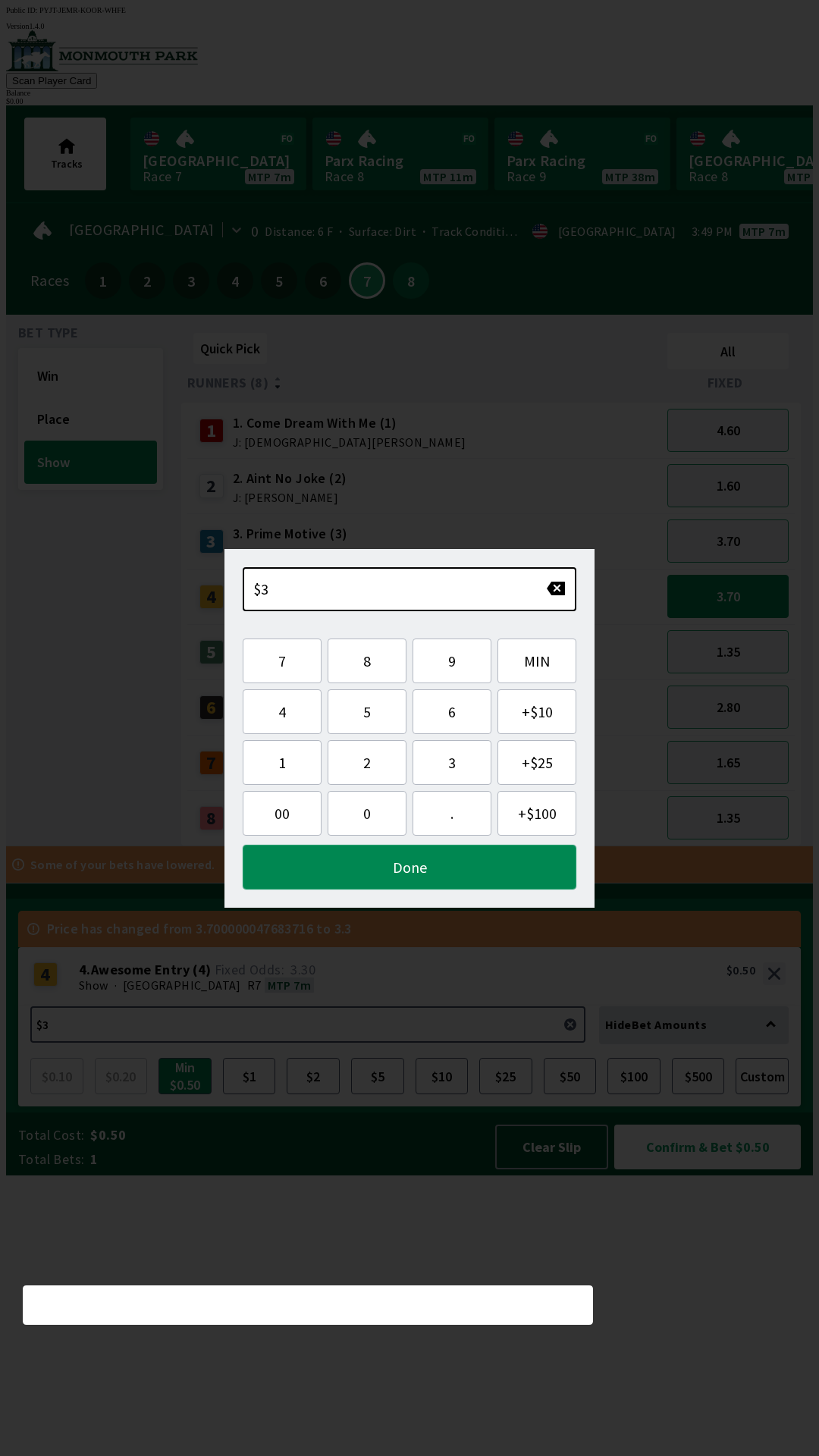
click at [424, 866] on button "Done" at bounding box center [410, 868] width 333 height 45
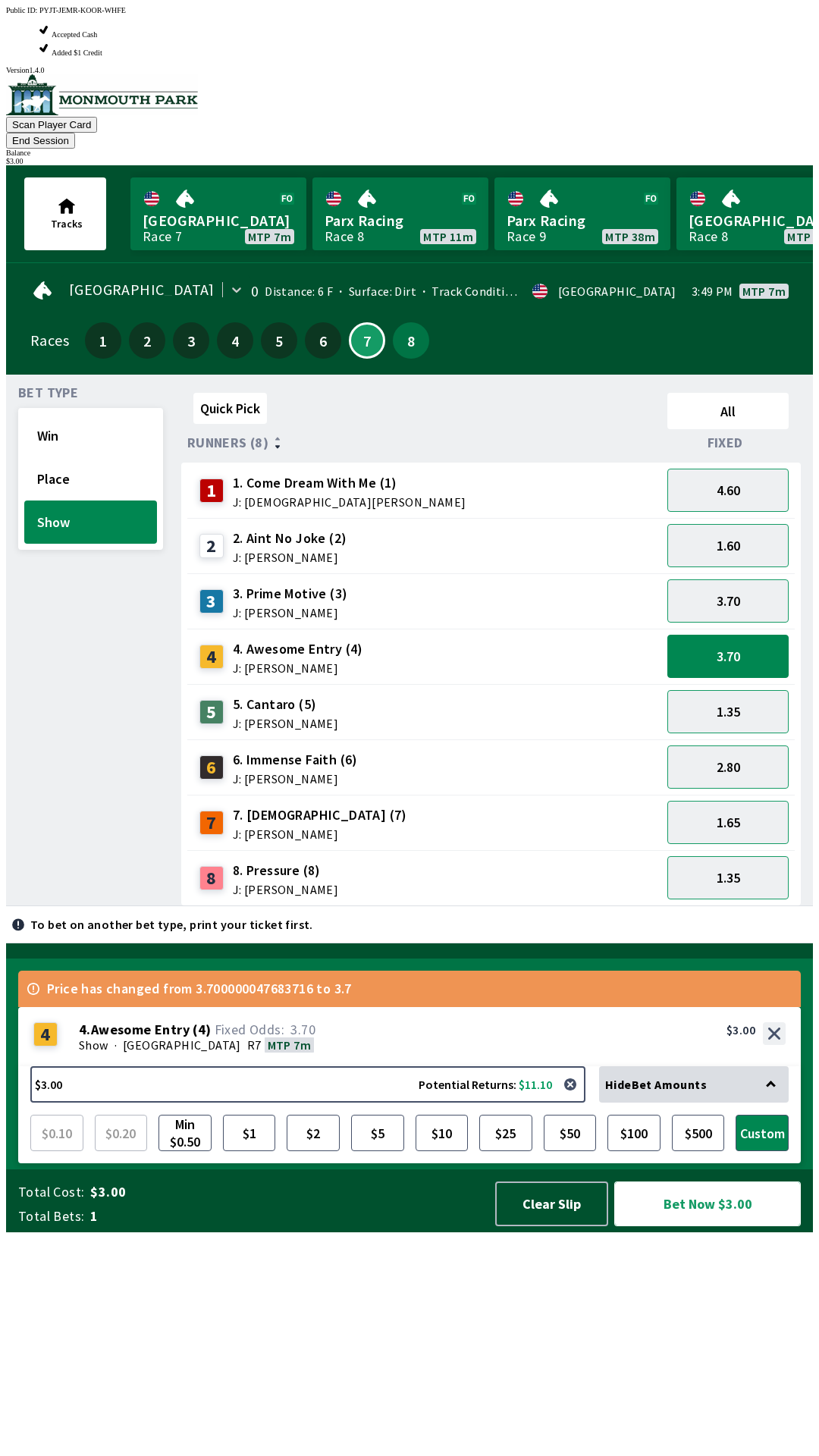
click at [709, 1226] on button "Bet Now $3.00" at bounding box center [708, 1204] width 187 height 45
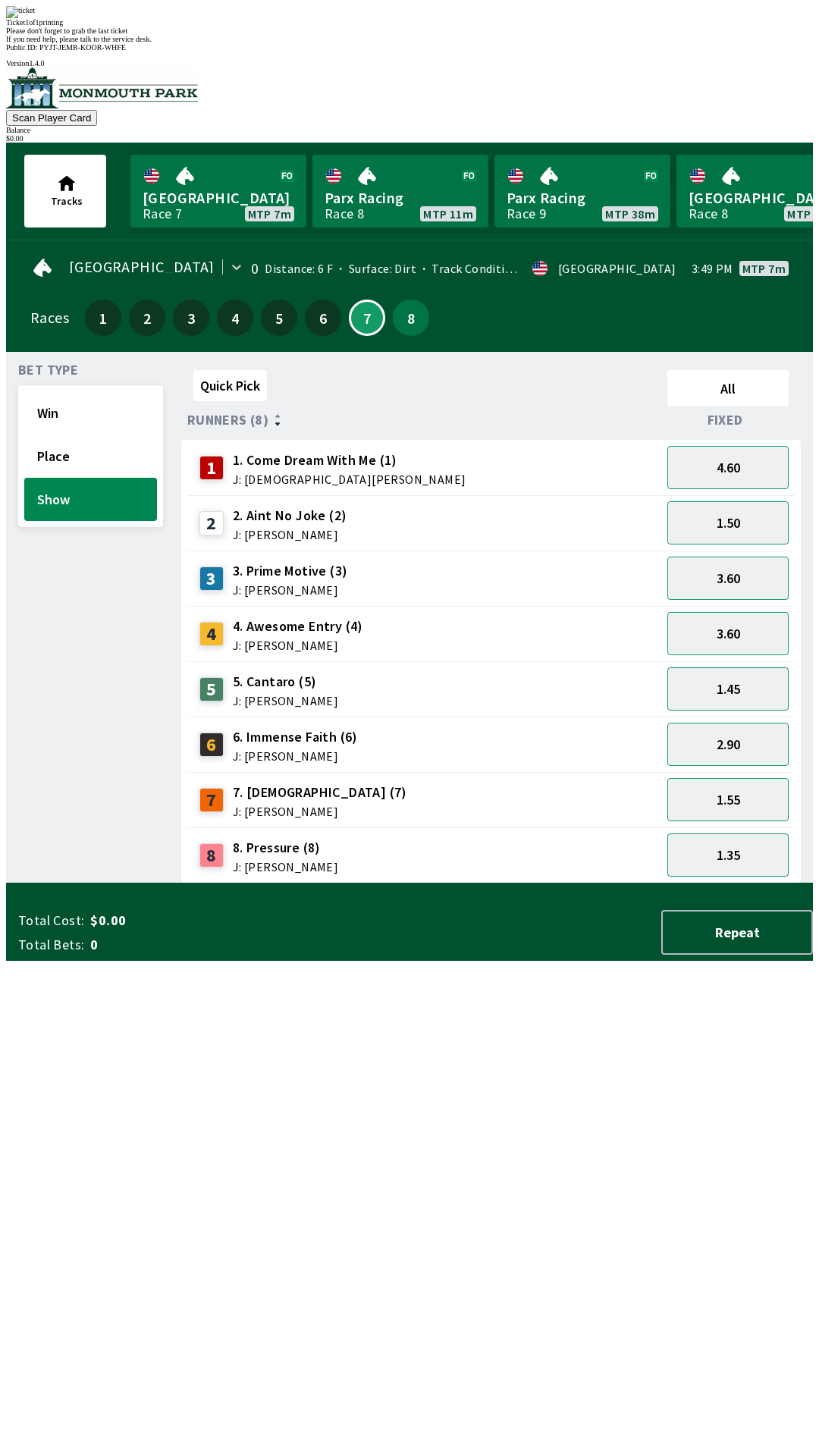
click at [524, 883] on div "Quick Pick All Runners (8) Fixed 1 1. Come Dream With Me (1) J: [DEMOGRAPHIC_DA…" at bounding box center [497, 623] width 632 height 519
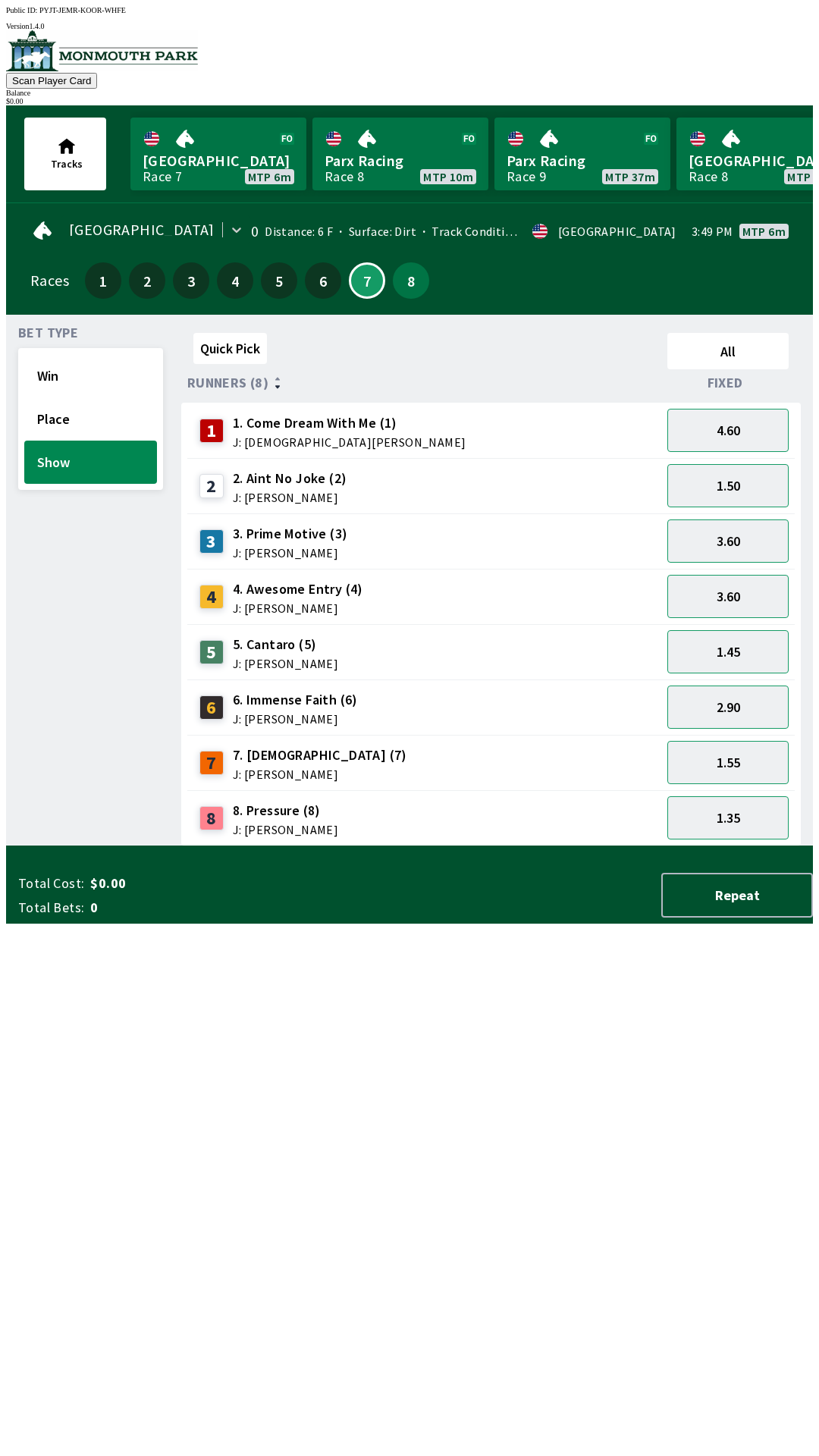
click at [721, 679] on div "2.90" at bounding box center [727, 707] width 133 height 55
click at [724, 658] on button "1.45" at bounding box center [727, 652] width 121 height 43
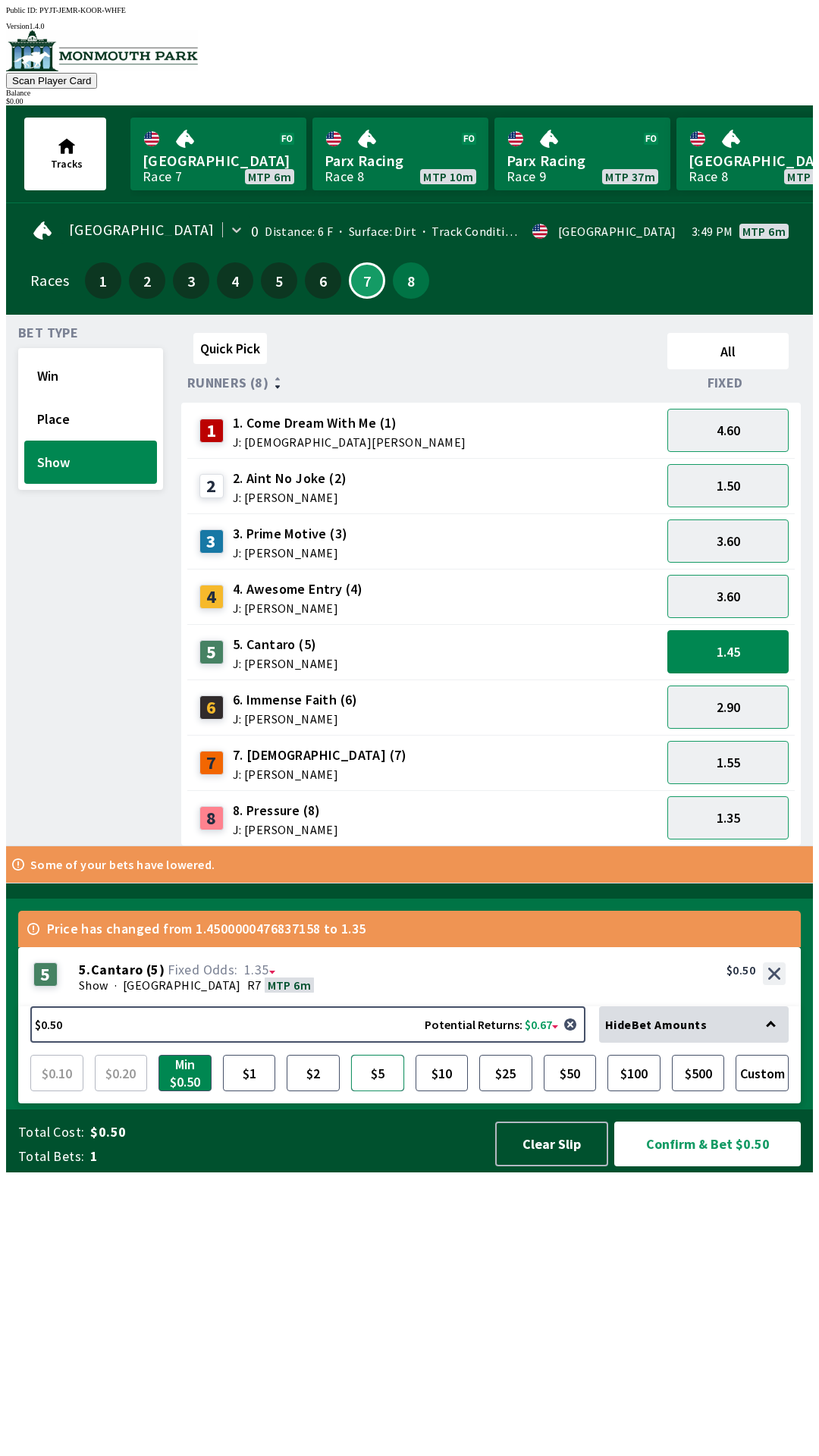
click at [371, 1091] on button "$5" at bounding box center [377, 1073] width 53 height 36
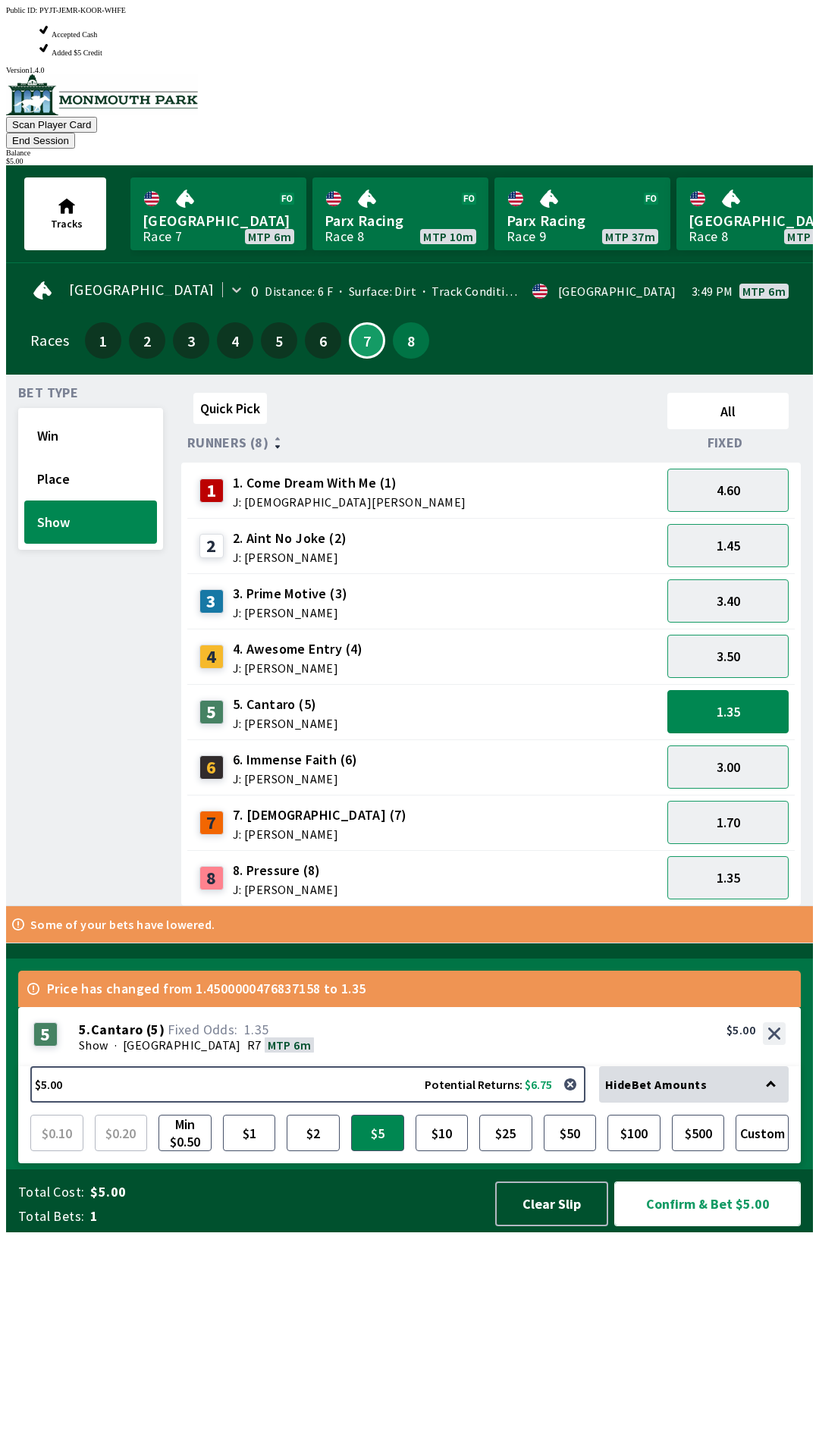
click at [692, 1226] on button "Confirm & Bet $5.00" at bounding box center [708, 1204] width 187 height 45
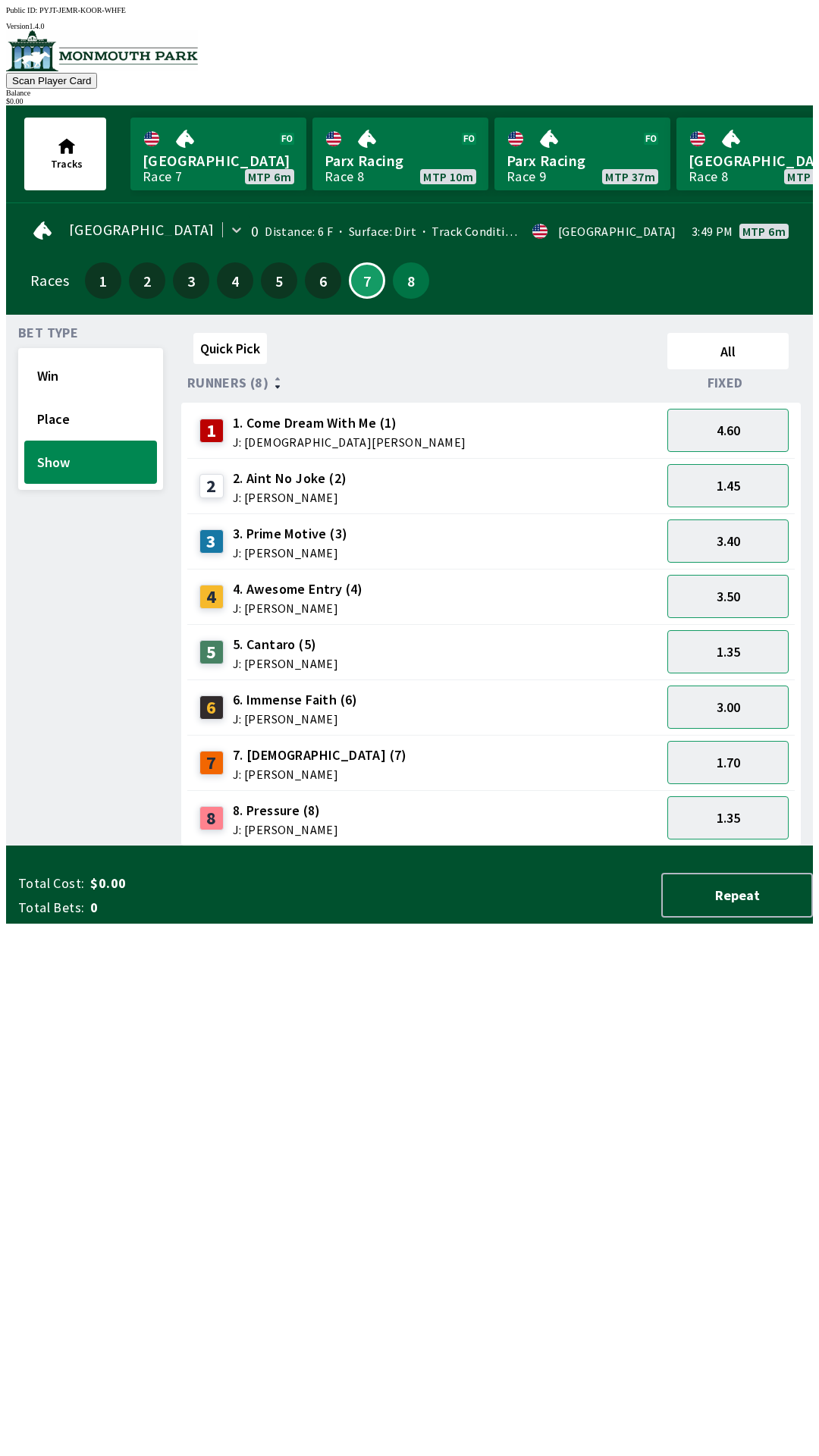
click at [333, 846] on div "Quick Pick All Runners (8) Fixed 1 1. Come Dream With Me (1) J: [DEMOGRAPHIC_DA…" at bounding box center [497, 586] width 632 height 519
click at [732, 766] on button "1.70" at bounding box center [727, 762] width 121 height 43
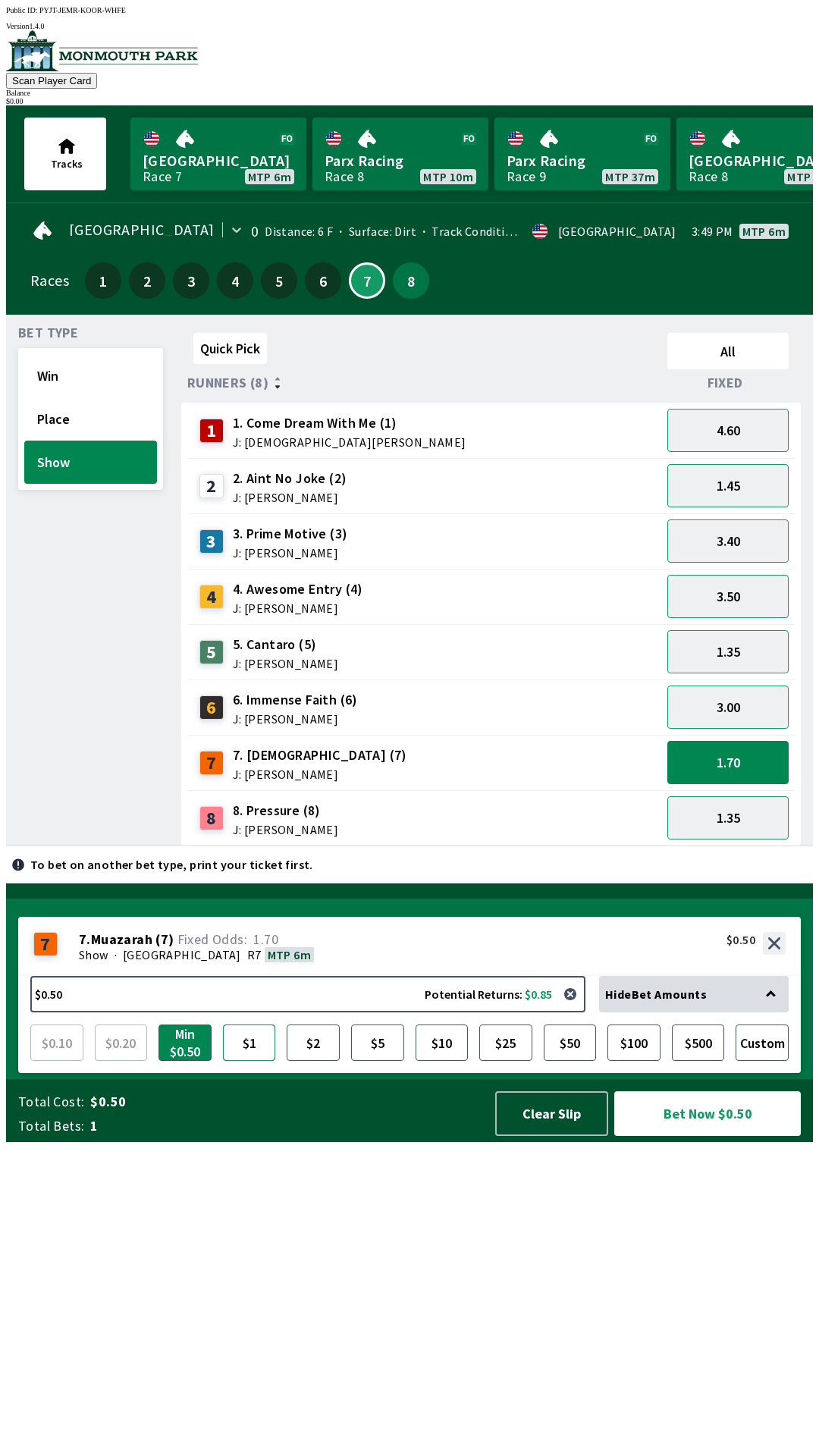
click at [243, 1061] on button "$1" at bounding box center [249, 1043] width 53 height 36
click at [40, 358] on button "Win" at bounding box center [91, 376] width 133 height 43
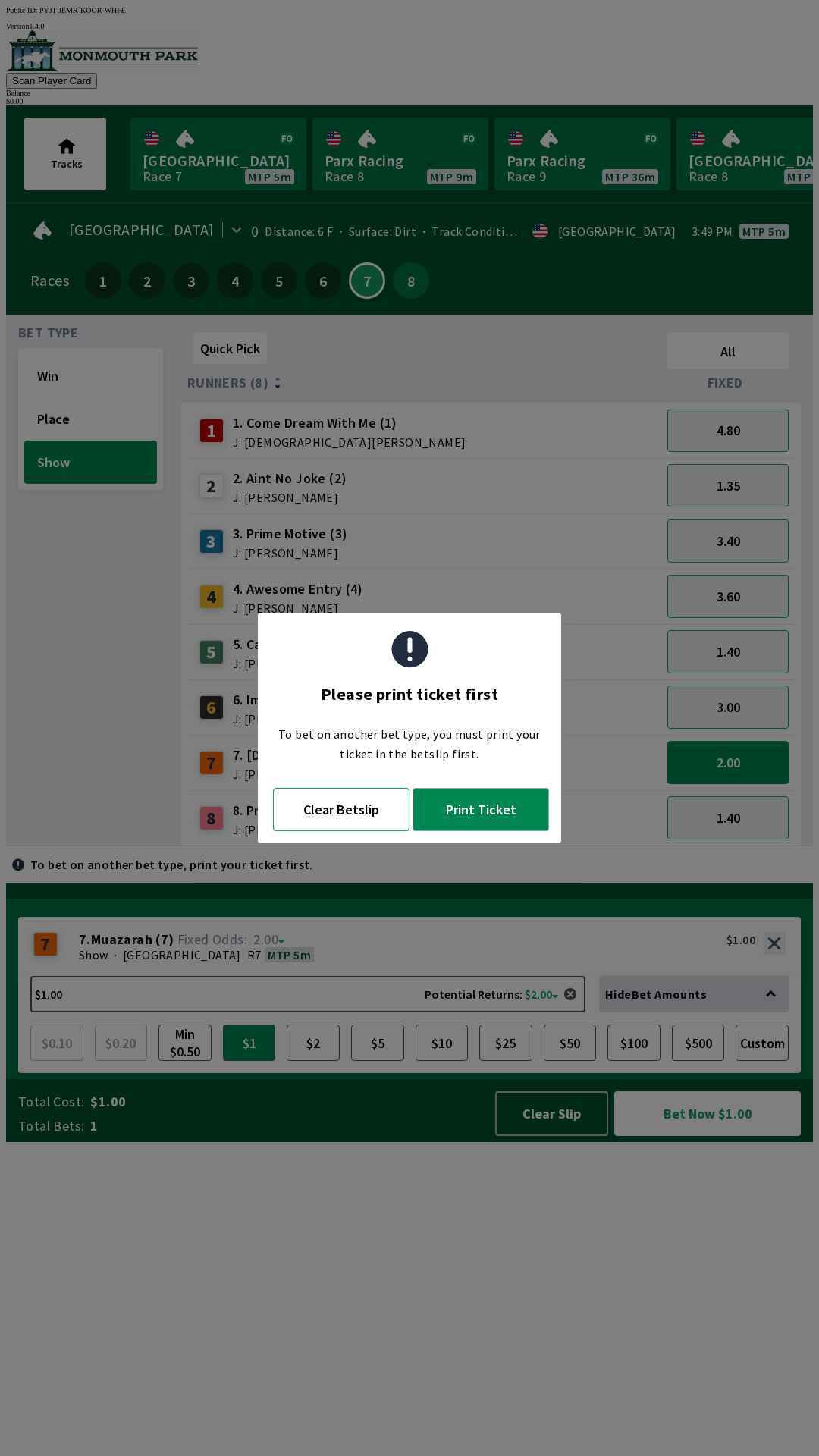
click at [337, 820] on button "Clear Betslip" at bounding box center [341, 810] width 136 height 43
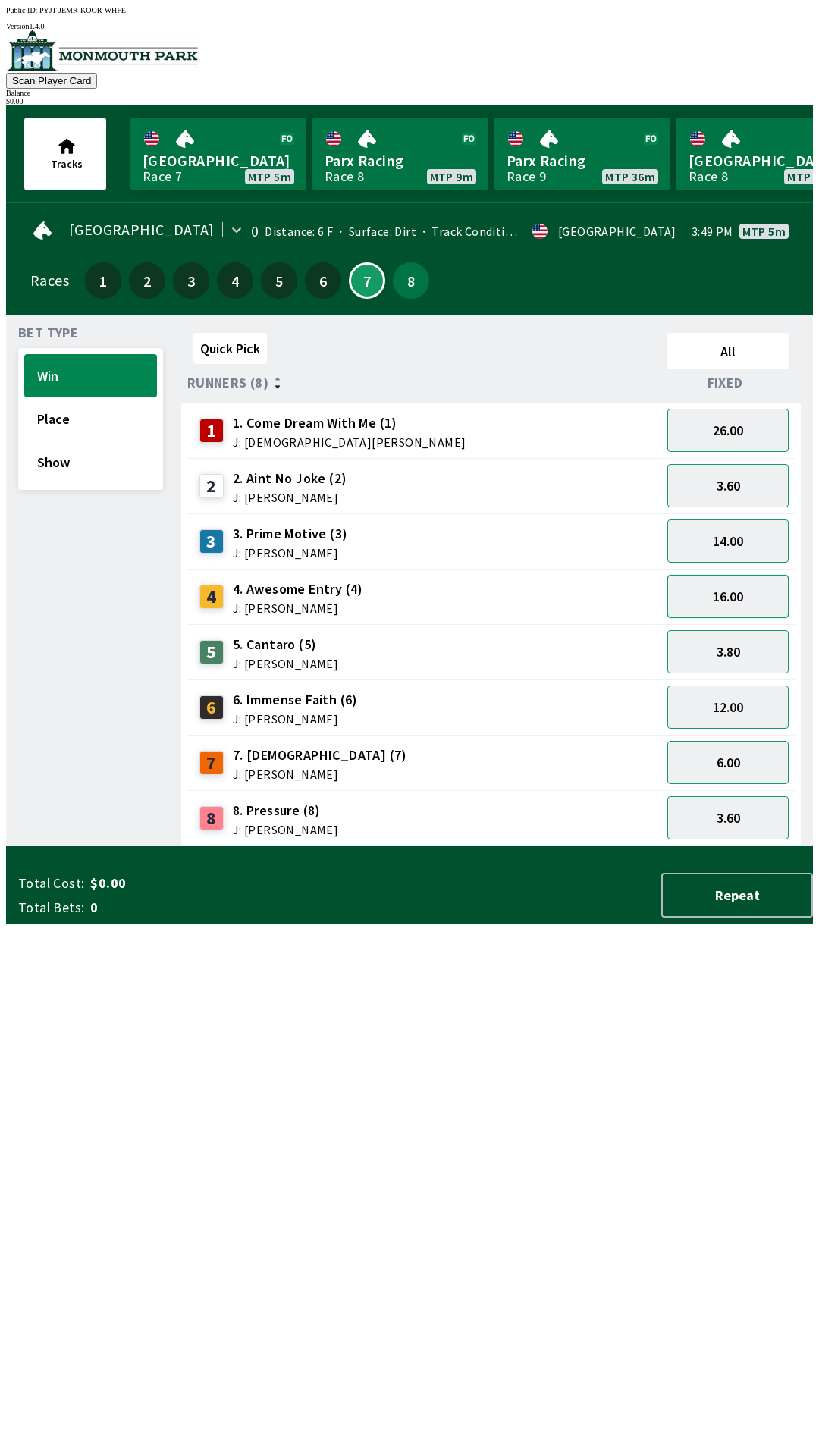
click at [740, 594] on button "16.00" at bounding box center [727, 596] width 121 height 43
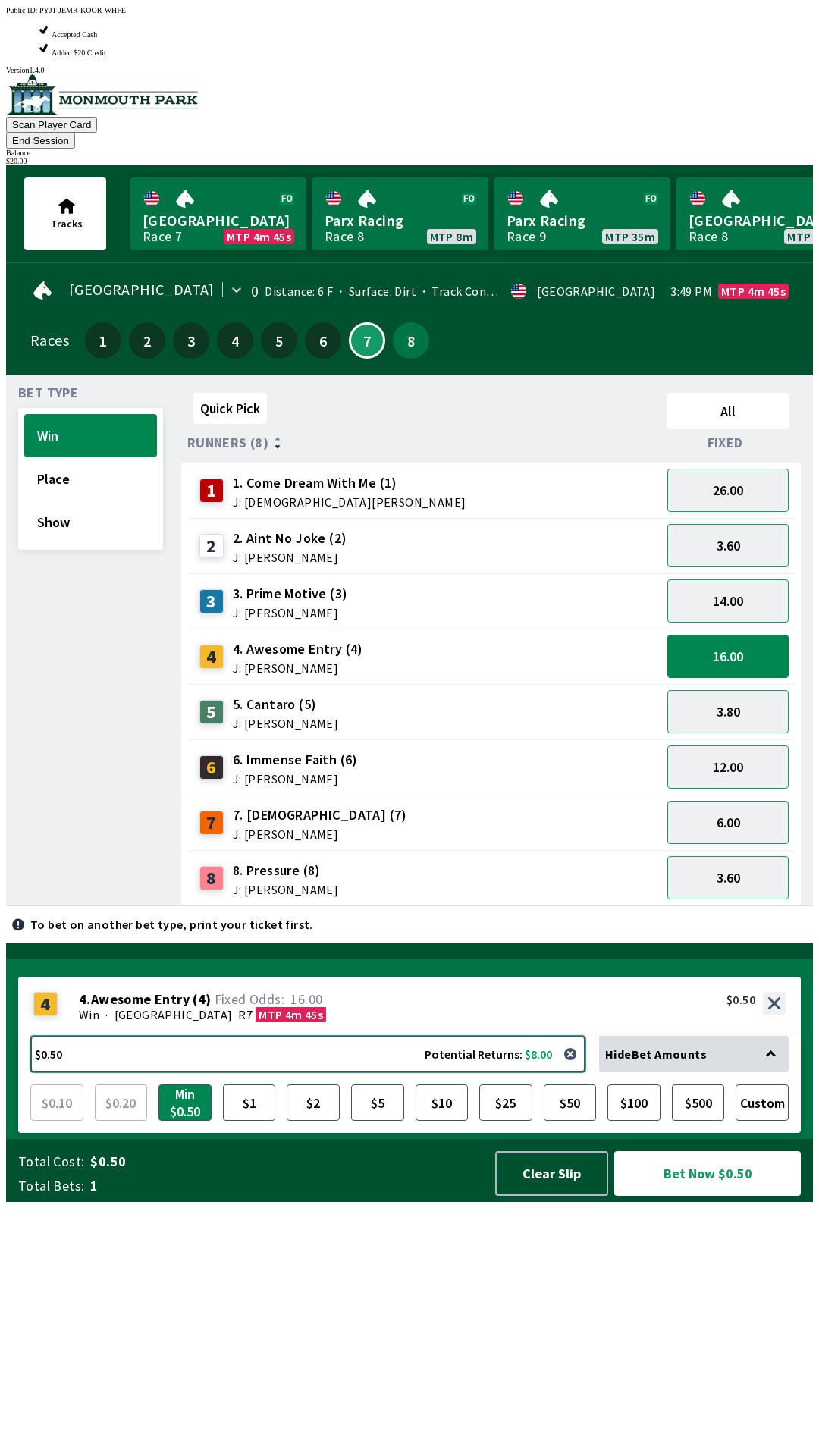
click at [270, 1072] on button "$0.50 Potential Returns: $8.00" at bounding box center [308, 1054] width 555 height 36
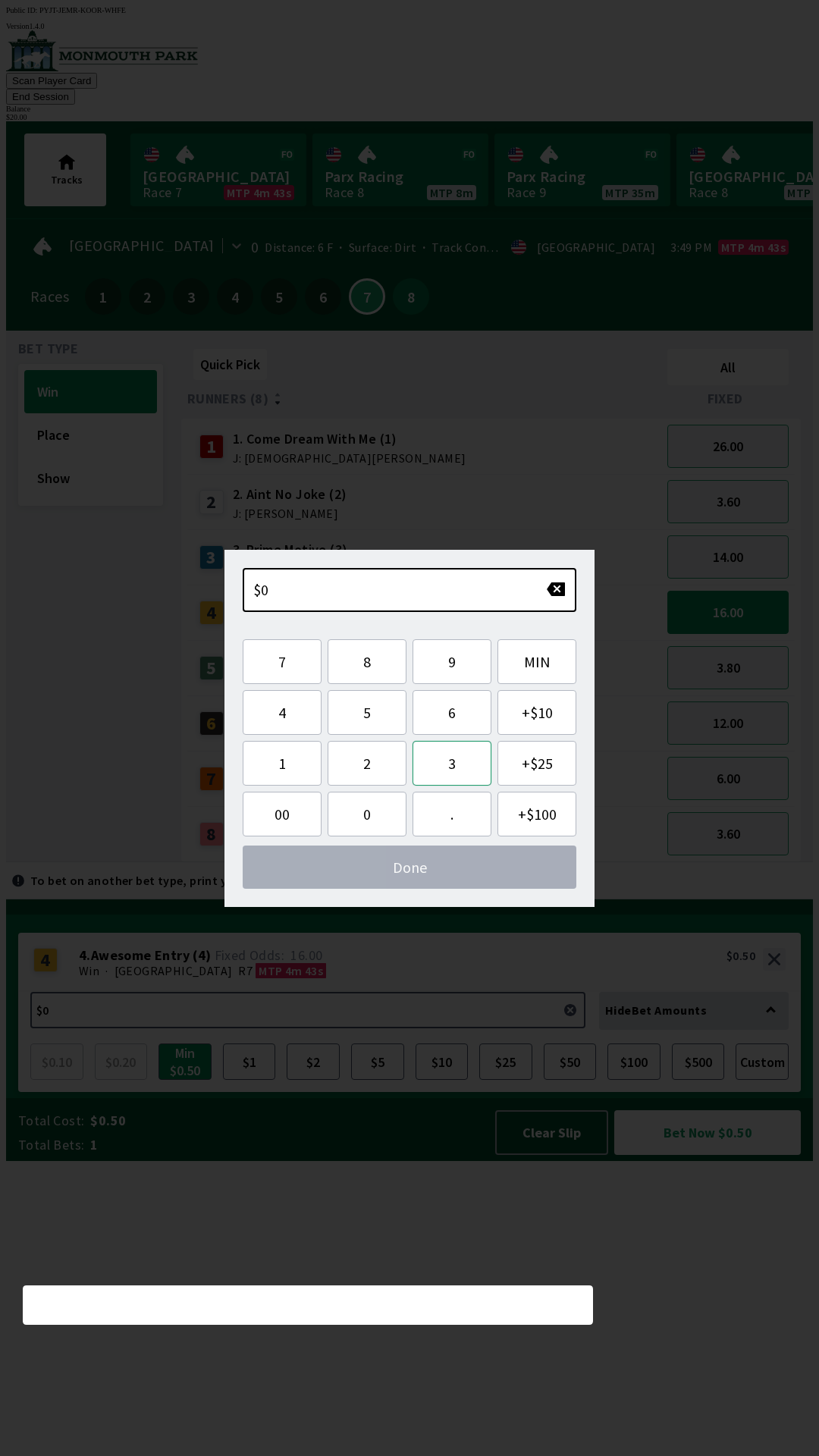
click at [446, 776] on button "3" at bounding box center [451, 763] width 79 height 45
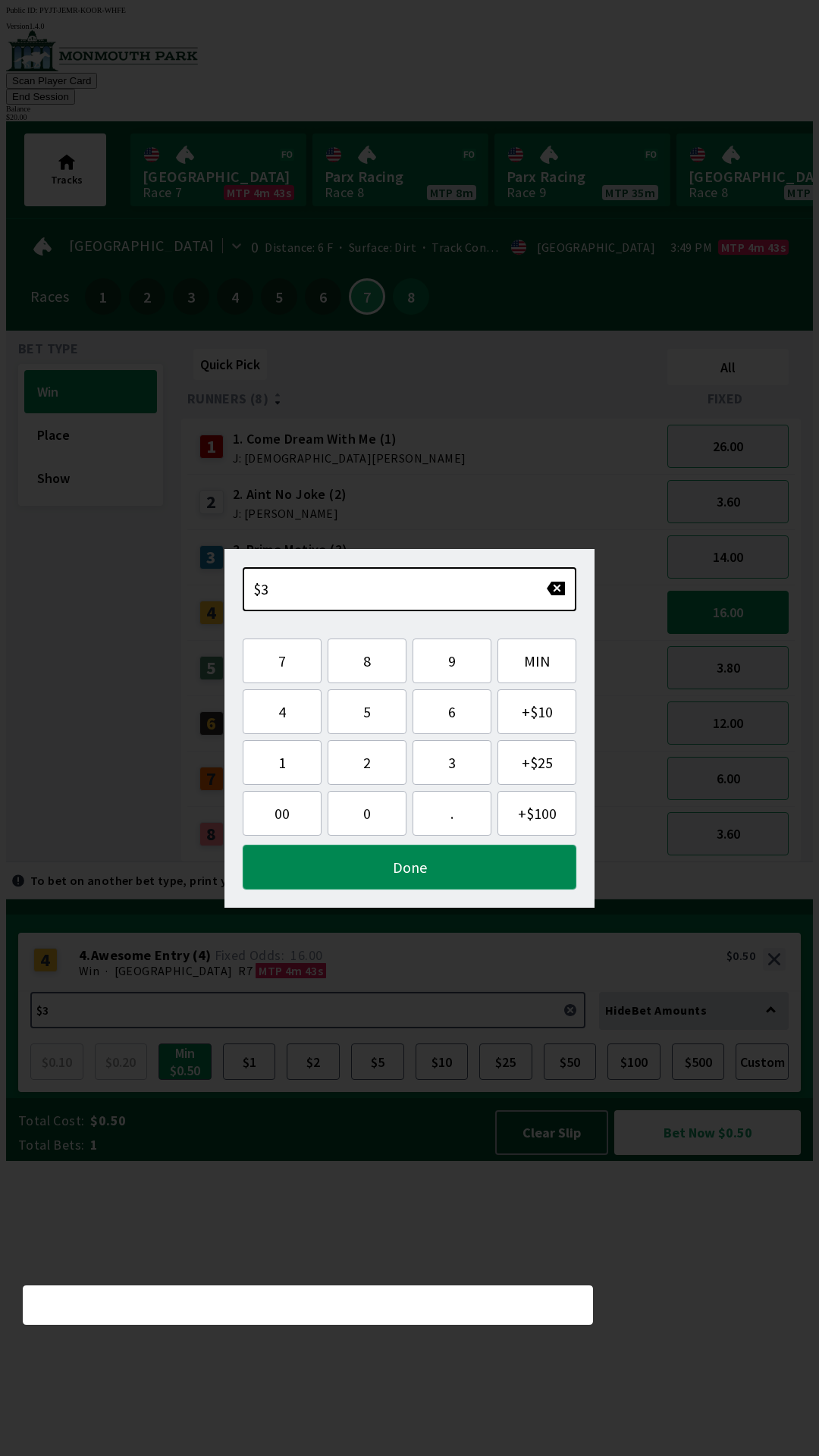
click at [449, 877] on button "Done" at bounding box center [410, 868] width 333 height 45
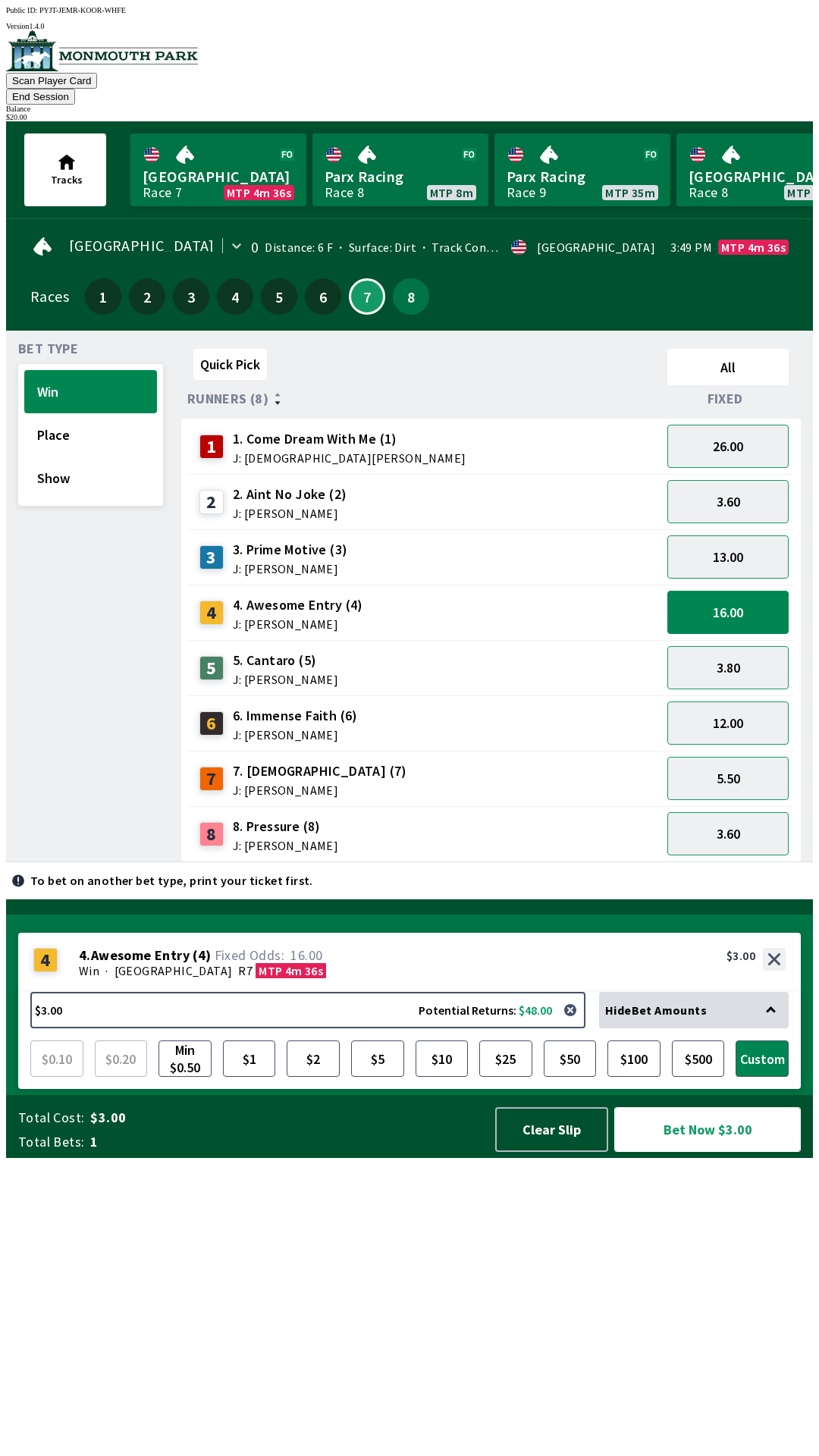
click at [722, 1152] on button "Bet Now $3.00" at bounding box center [708, 1129] width 187 height 45
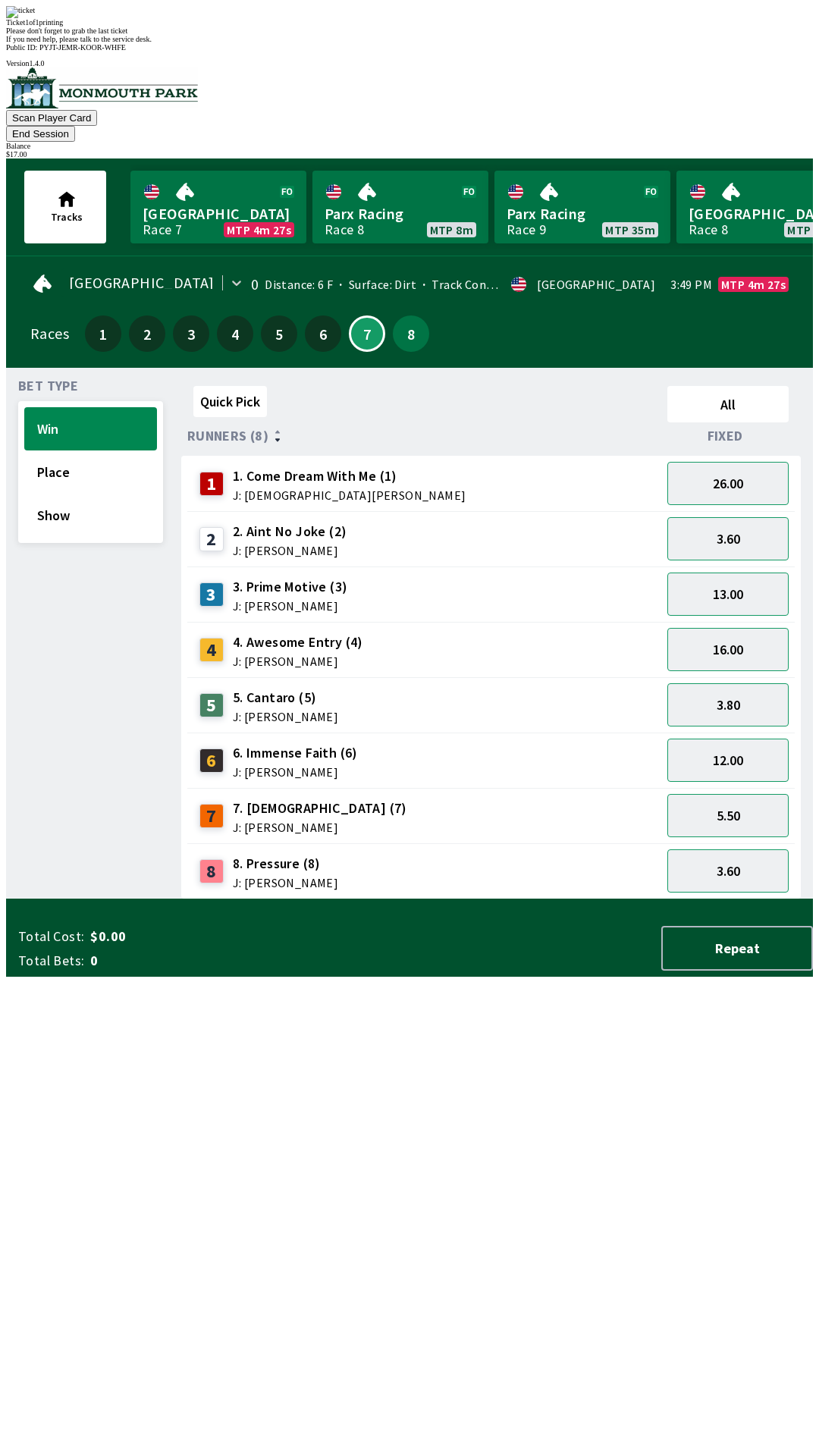
click at [621, 900] on div "Quick Pick All Runners (8) Fixed 1 1. Come Dream With Me (1) J: [DEMOGRAPHIC_DA…" at bounding box center [497, 639] width 632 height 519
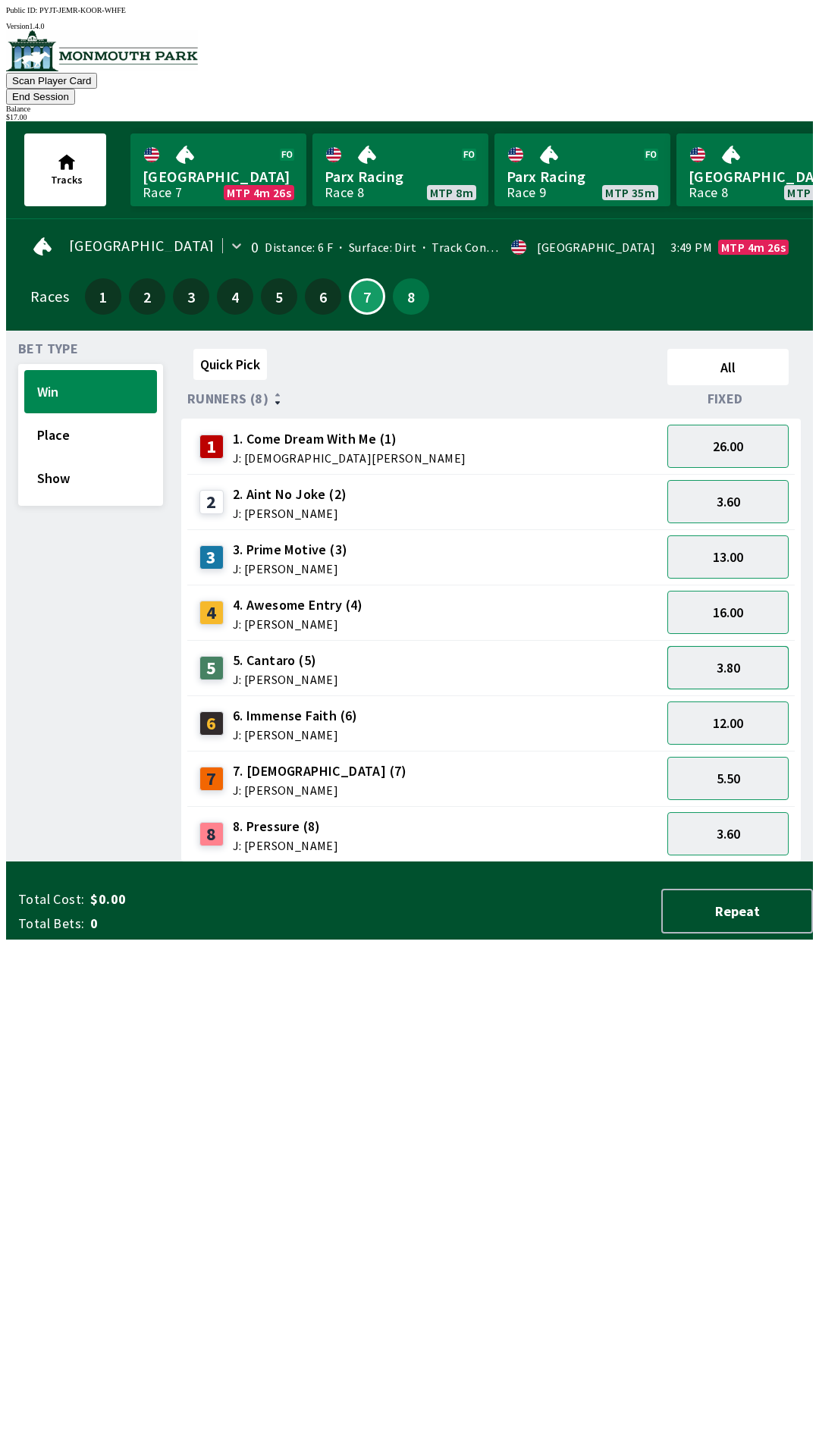
click at [735, 650] on button "3.80" at bounding box center [727, 668] width 121 height 43
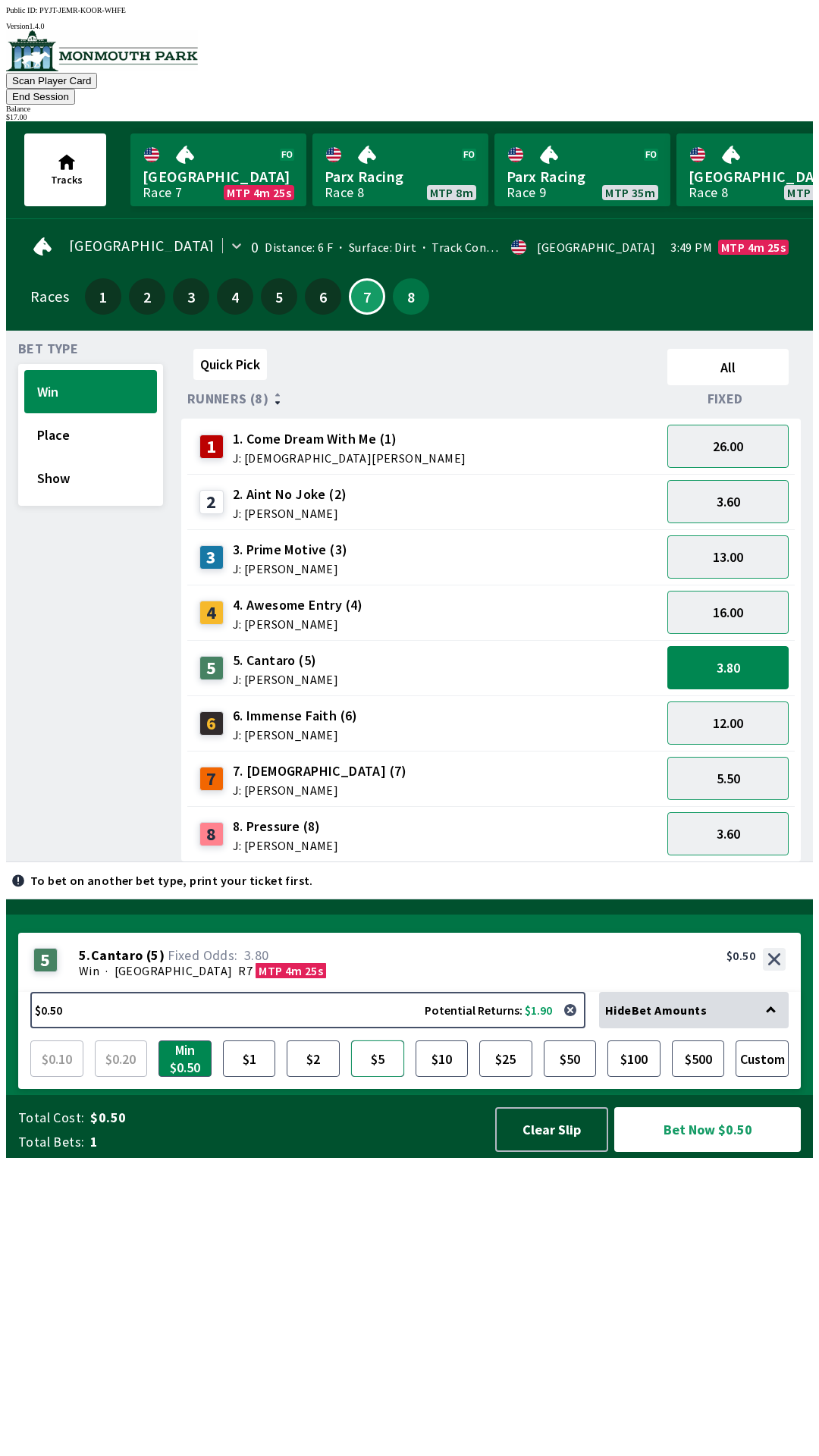
click at [391, 1077] on button "$5" at bounding box center [377, 1059] width 53 height 36
click at [733, 1152] on button "Bet Now $5.00" at bounding box center [708, 1129] width 187 height 45
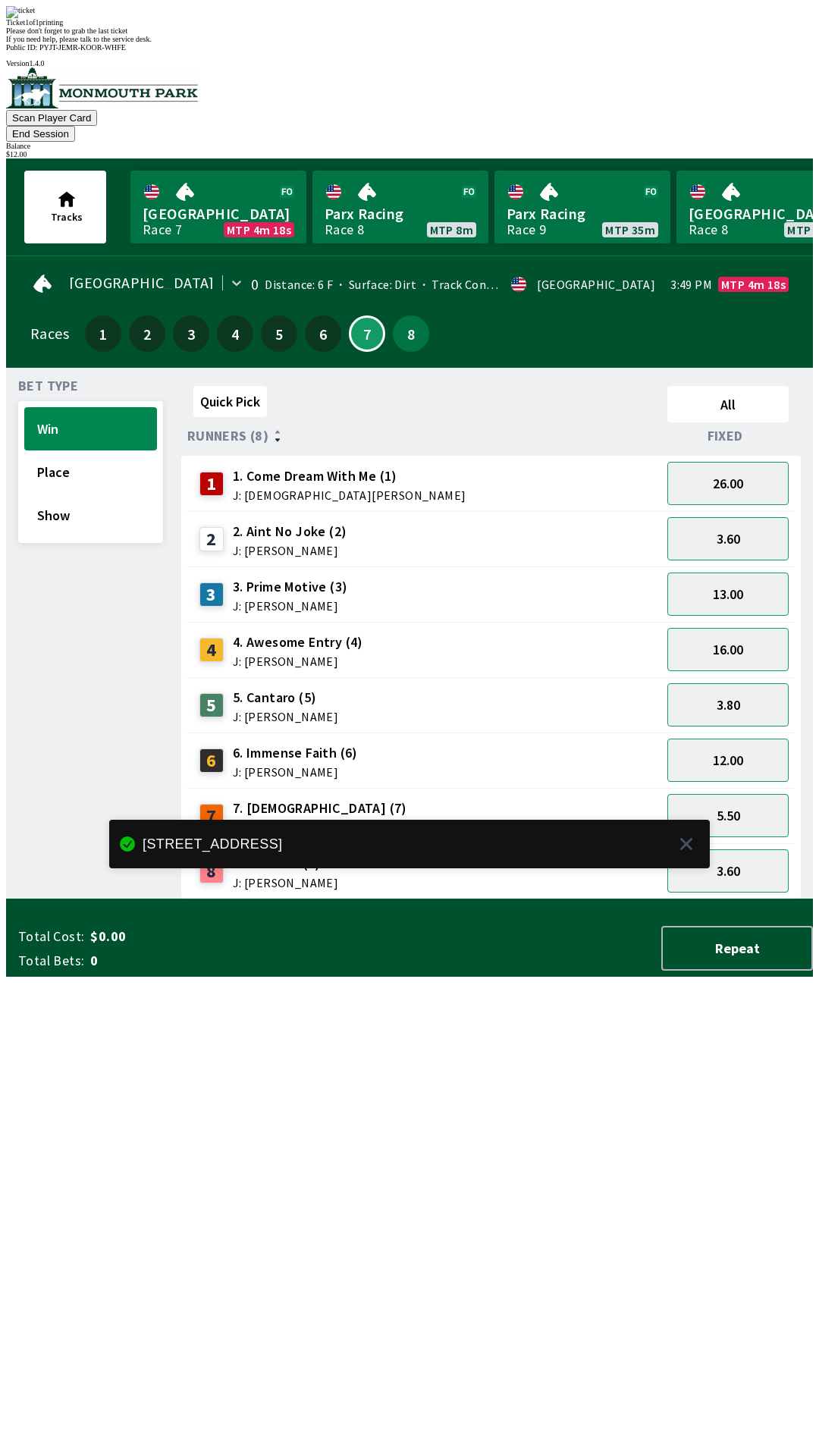
click at [463, 900] on div "Quick Pick All Runners (8) Fixed 1 1. Come Dream With Me (1) J: [DEMOGRAPHIC_DA…" at bounding box center [497, 639] width 632 height 519
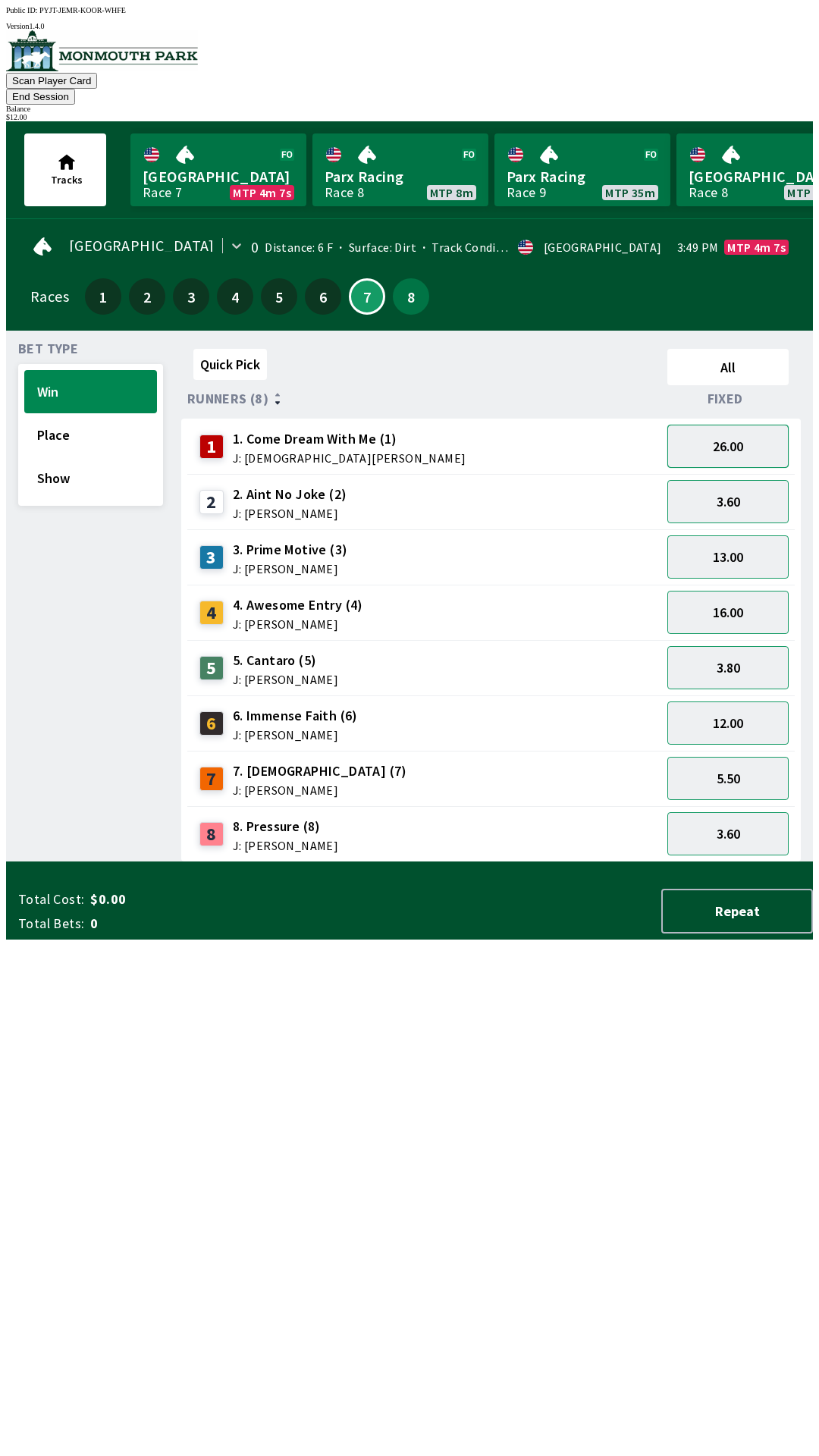
click at [740, 430] on button "26.00" at bounding box center [727, 446] width 121 height 43
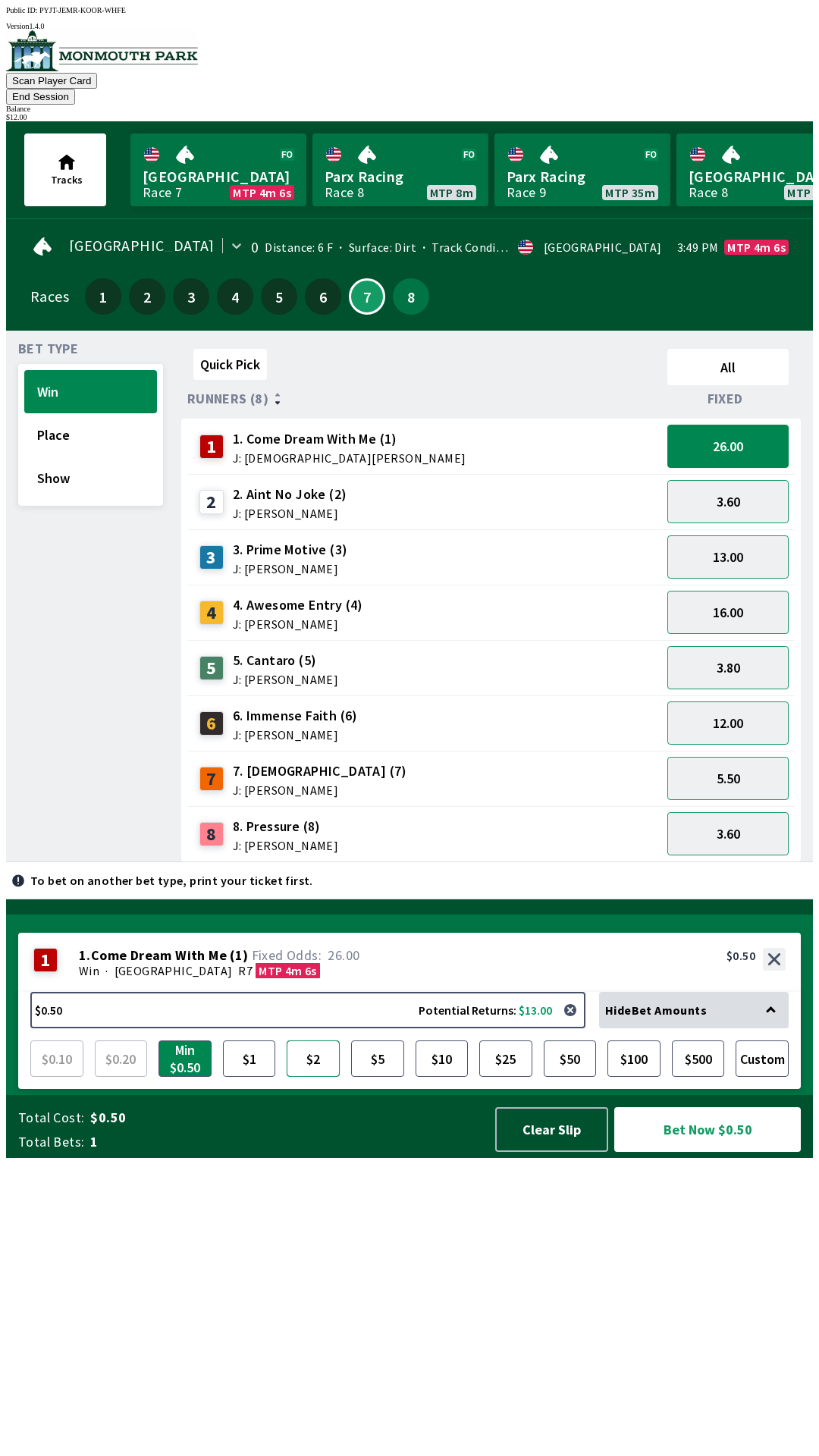
click at [310, 1077] on button "$2" at bounding box center [313, 1059] width 53 height 36
click at [703, 1152] on button "Bet Now $2.00" at bounding box center [708, 1129] width 187 height 45
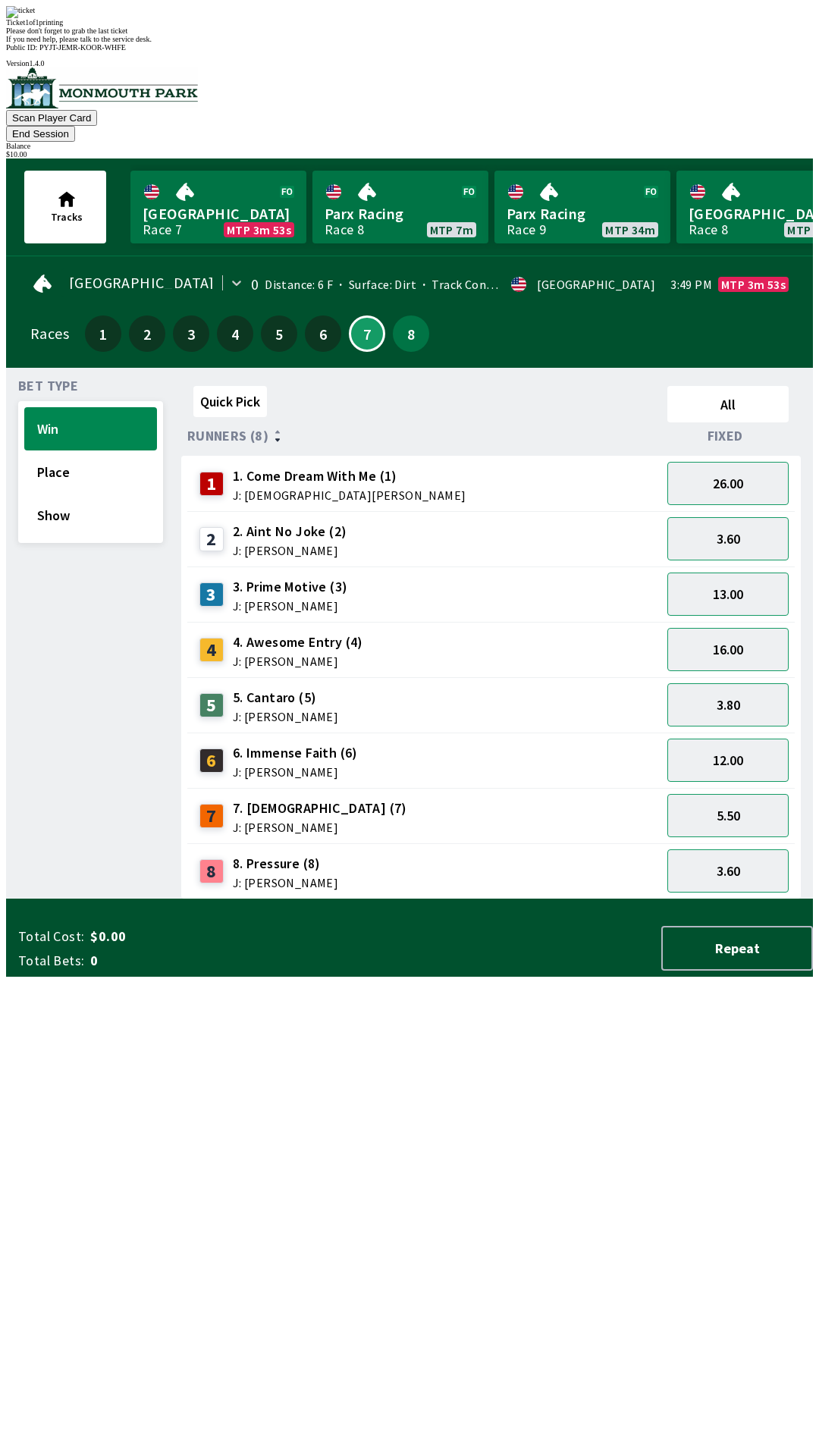
click at [438, 900] on div "Quick Pick All Runners (8) Fixed 1 1. Come Dream With Me (1) J: [DEMOGRAPHIC_DA…" at bounding box center [497, 639] width 632 height 519
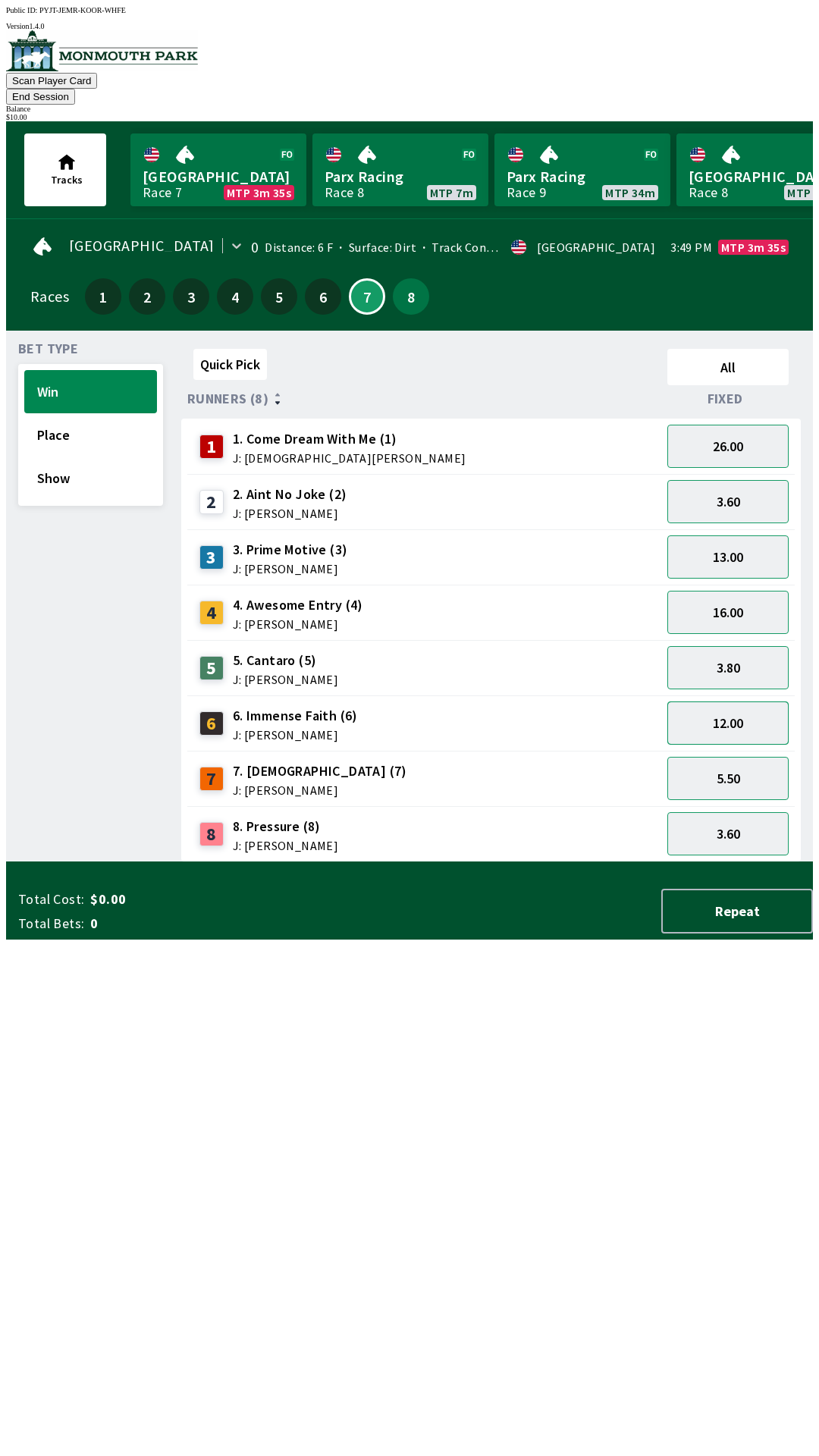
click at [735, 703] on button "12.00" at bounding box center [727, 723] width 121 height 43
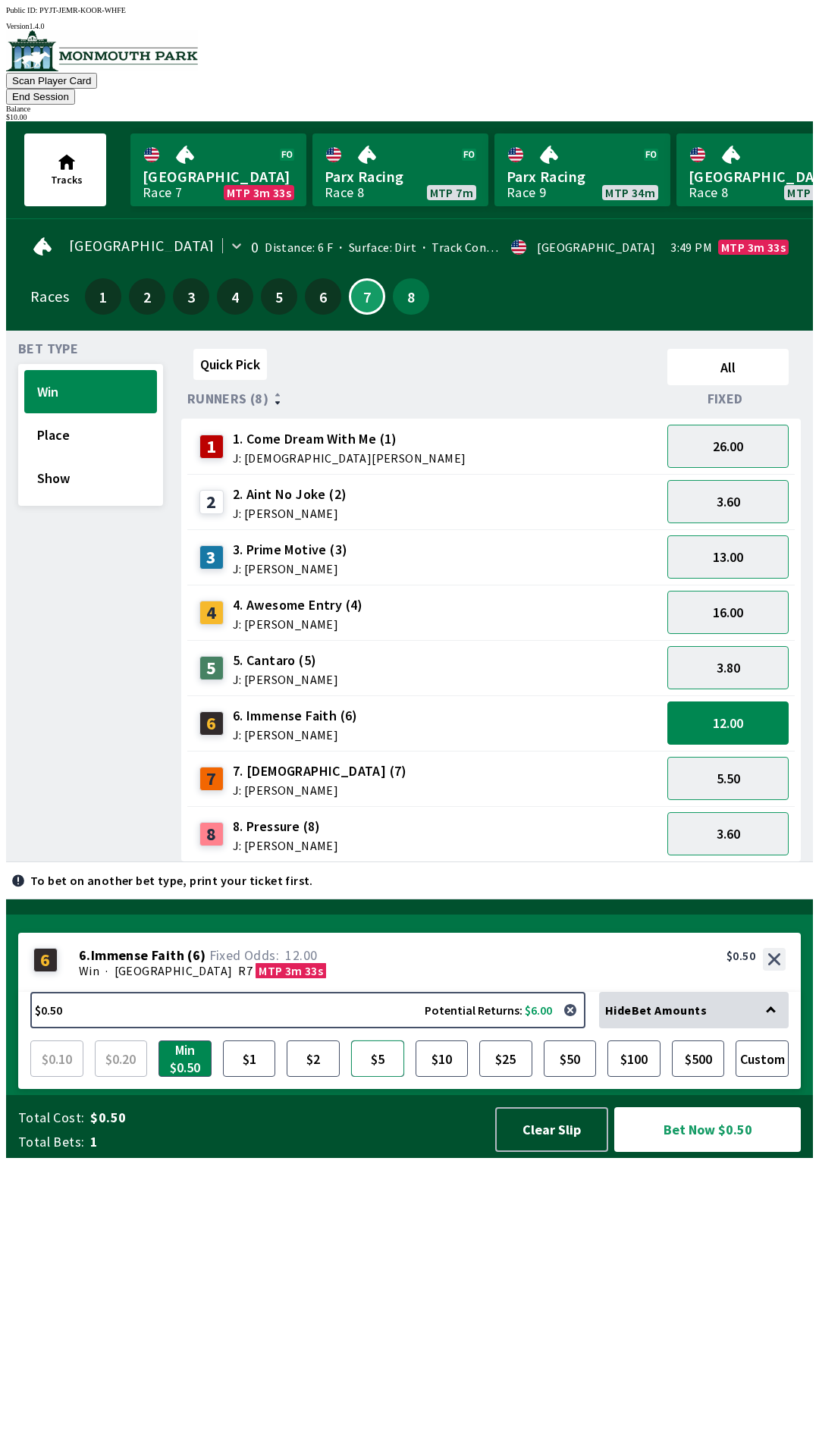
click at [379, 1077] on button "$5" at bounding box center [377, 1059] width 53 height 36
click at [724, 1152] on button "Bet Now $5.00" at bounding box center [708, 1129] width 187 height 45
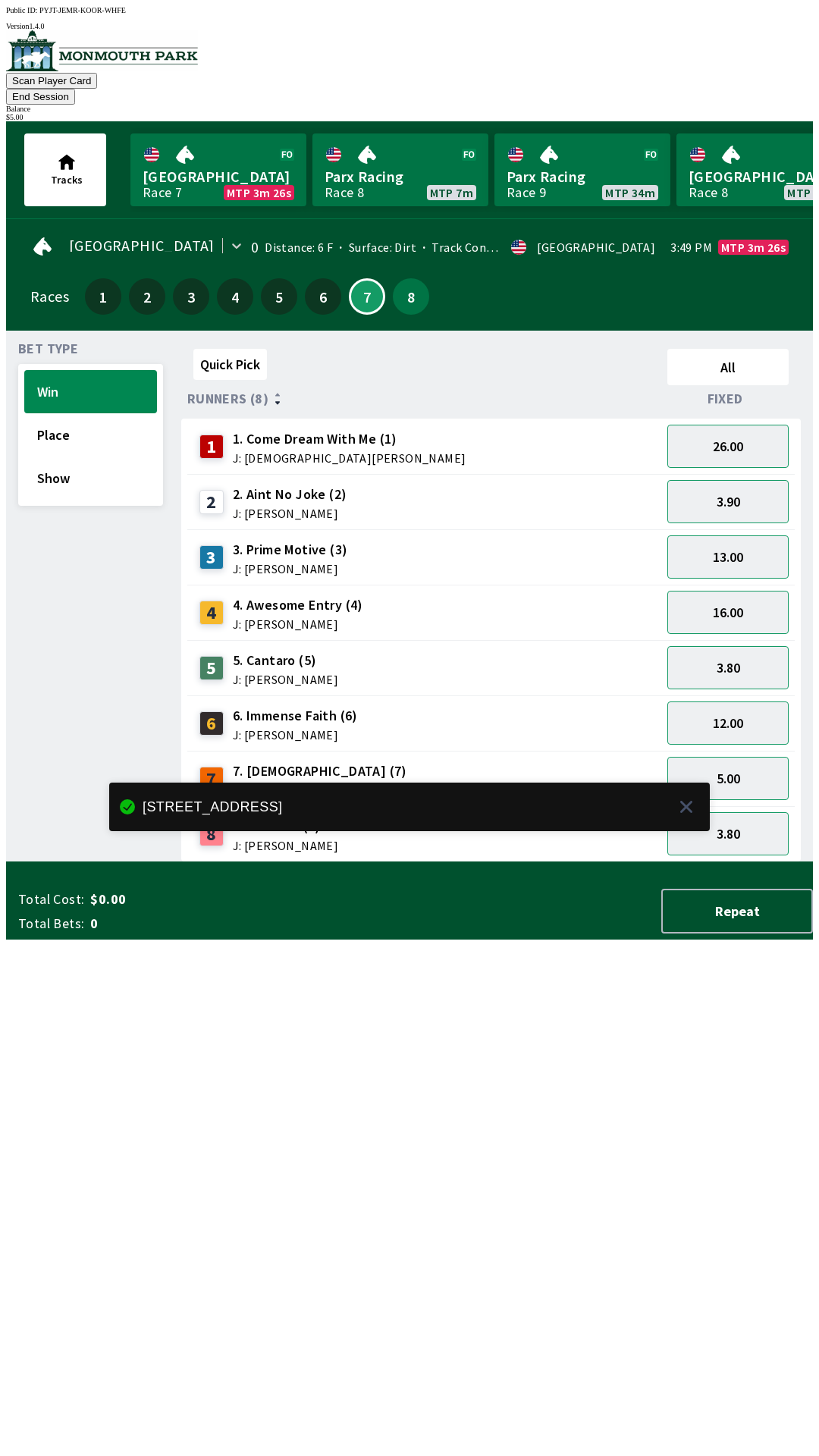
click at [606, 862] on div "Quick Pick All Runners (8) Fixed 1 1. Come Dream With Me (1) J: [DEMOGRAPHIC_DA…" at bounding box center [497, 602] width 632 height 519
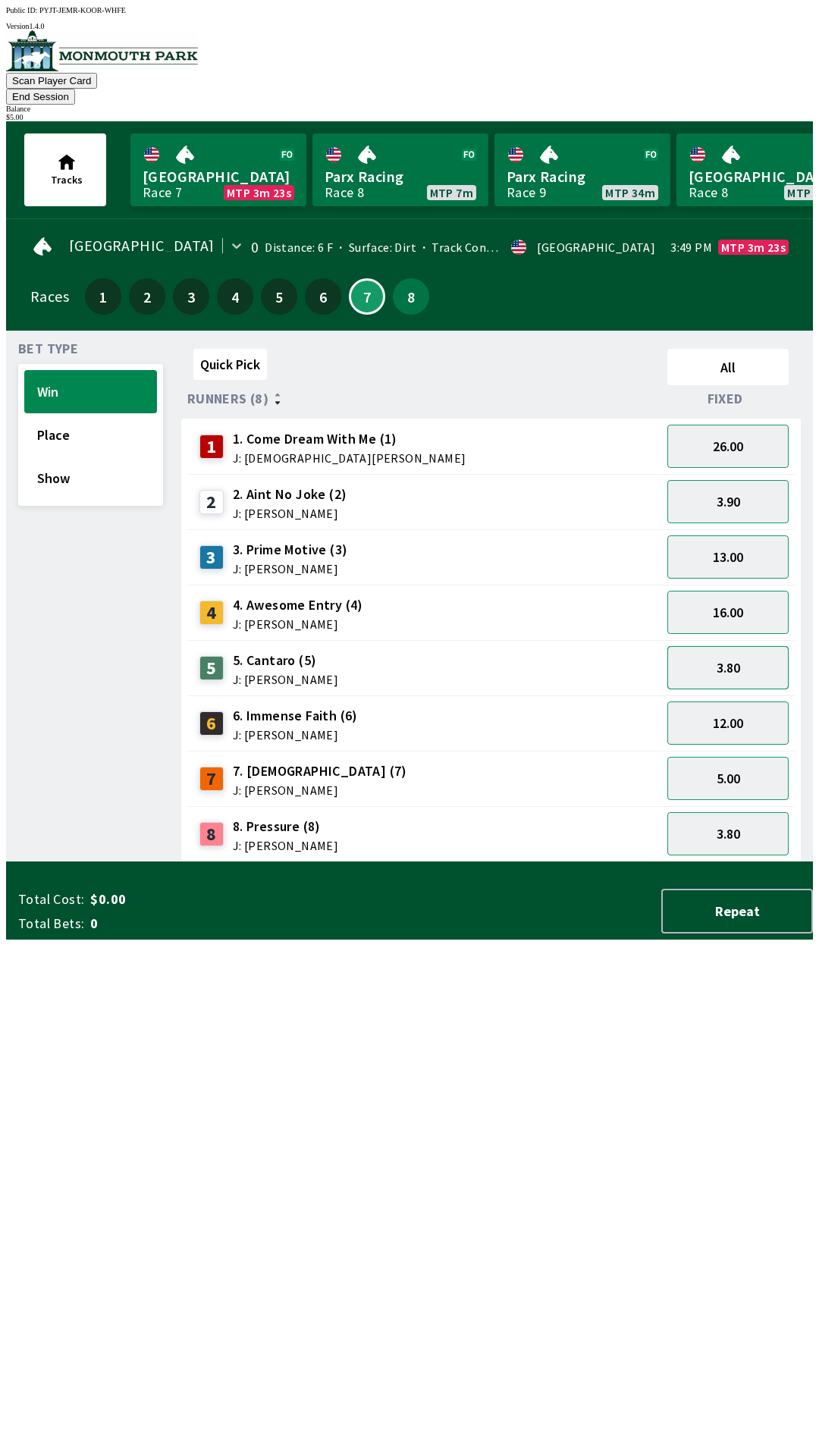
click at [755, 649] on button "3.80" at bounding box center [727, 668] width 121 height 43
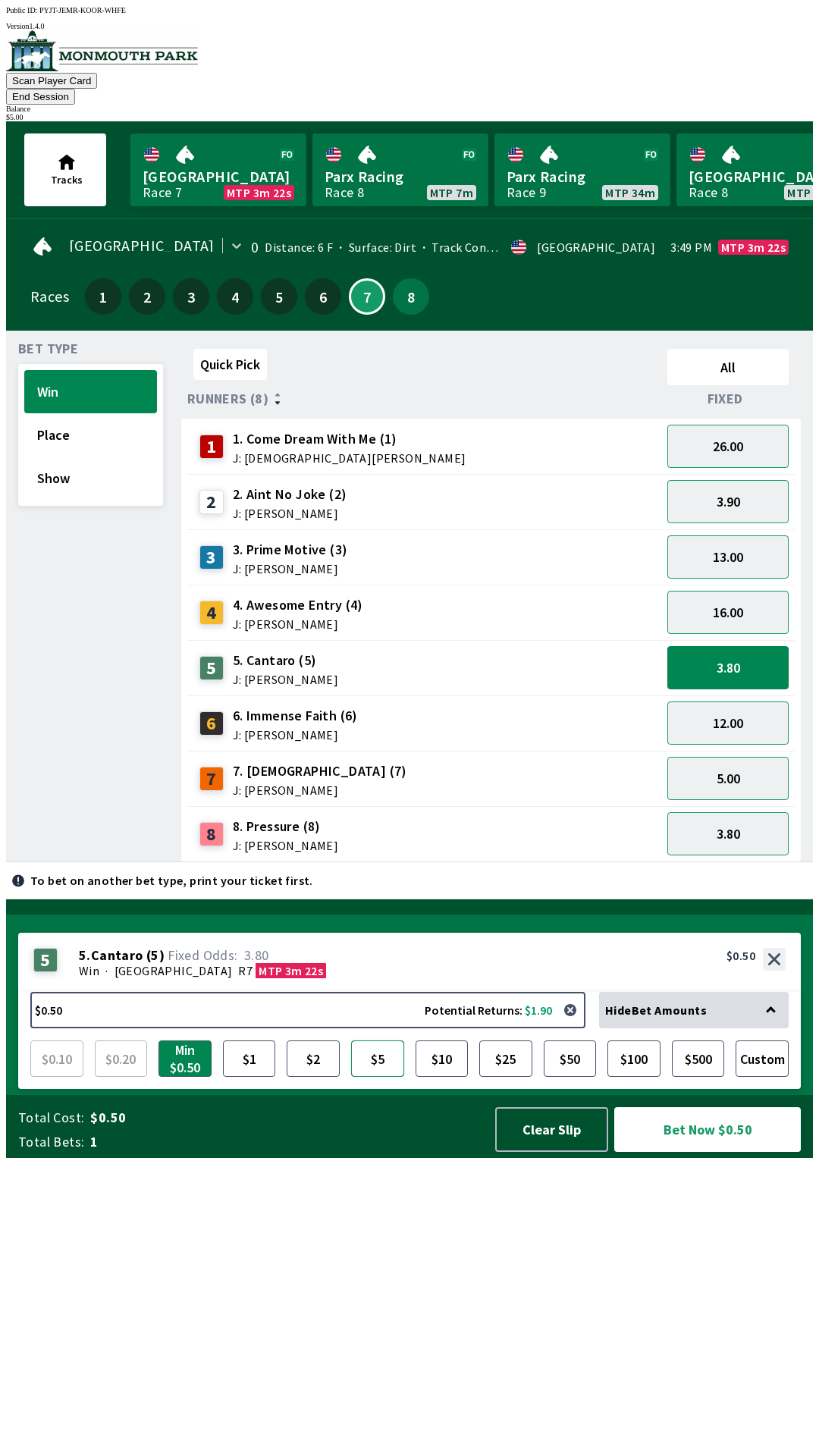
click at [380, 1077] on button "$5" at bounding box center [377, 1059] width 53 height 36
click at [748, 655] on button "3.80" at bounding box center [727, 668] width 121 height 43
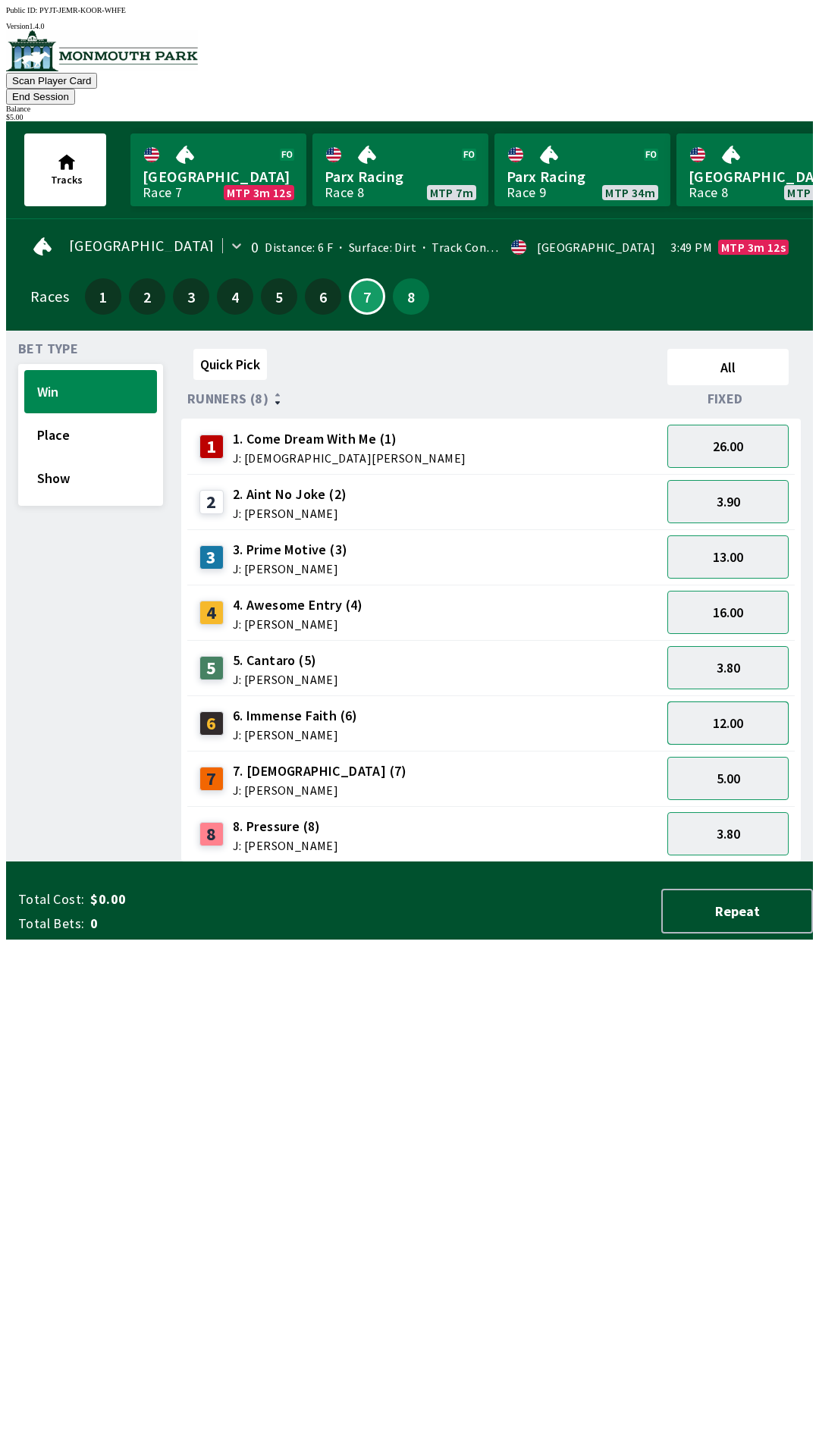
click at [740, 708] on button "12.00" at bounding box center [727, 723] width 121 height 43
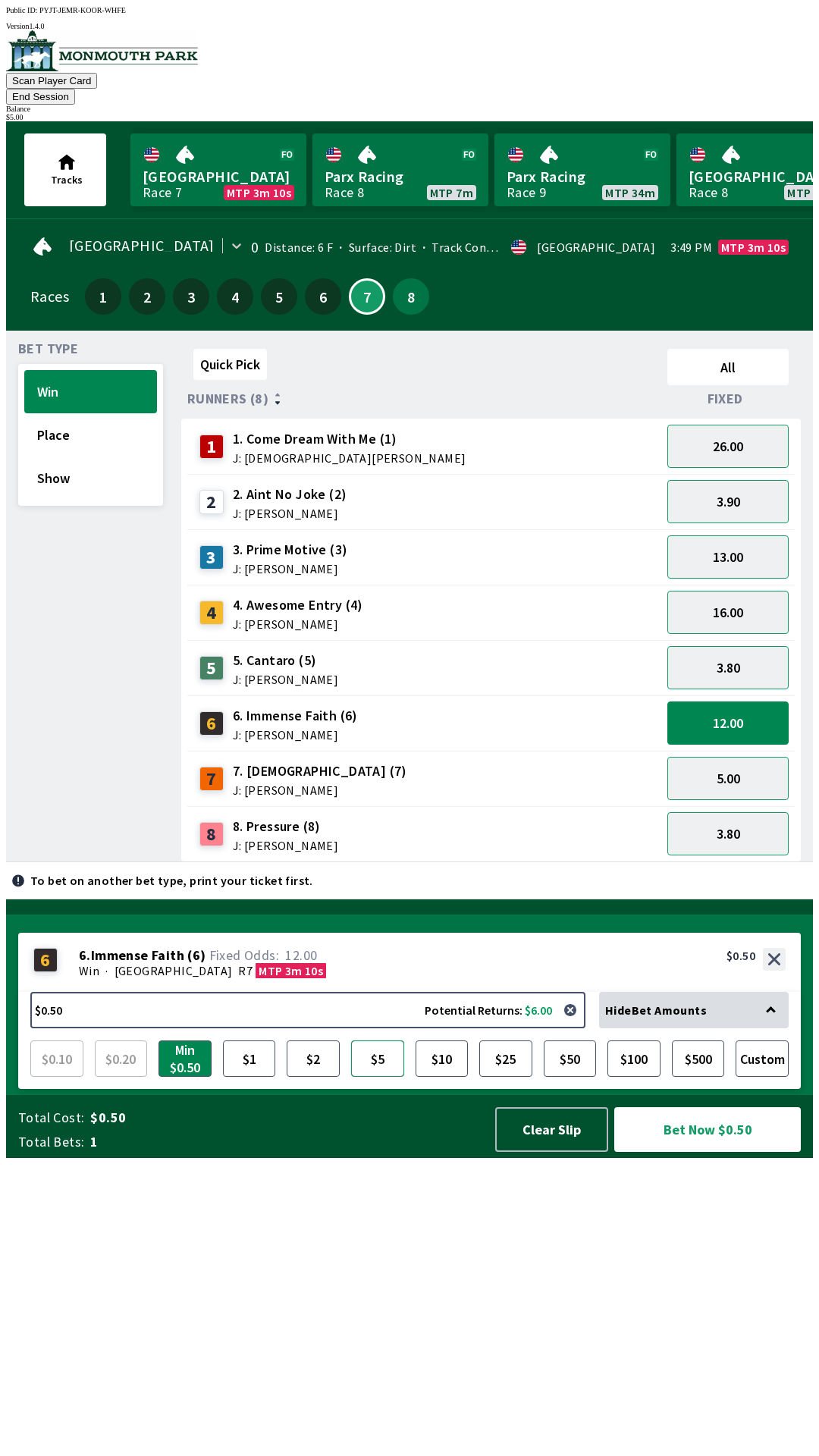
click at [382, 1077] on button "$5" at bounding box center [377, 1059] width 53 height 36
click at [724, 1152] on button "Bet Now $5.00" at bounding box center [708, 1129] width 187 height 45
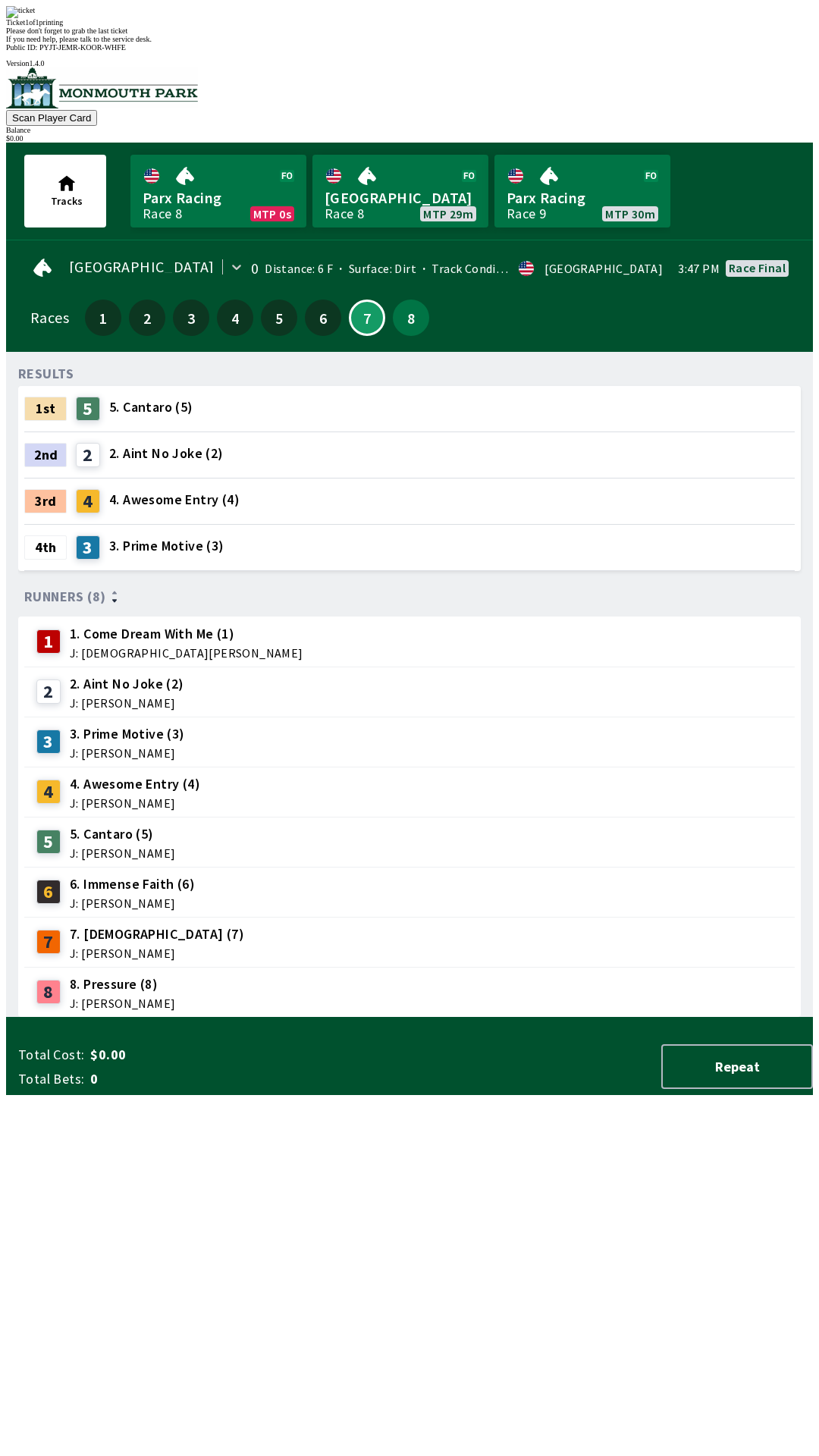
click at [335, 43] on div "Ticket 1 of 1 printing Please don't forget to grab the last ticket If you need …" at bounding box center [410, 24] width 807 height 37
click at [354, 43] on div "Ticket 1 of 1 printing Please don't forget to grab the last ticket If you need …" at bounding box center [410, 24] width 807 height 37
click at [152, 43] on span "If you need help, please talk to the service desk." at bounding box center [79, 39] width 146 height 9
click at [384, 35] on div "Please don't forget to grab the last ticket" at bounding box center [410, 31] width 807 height 9
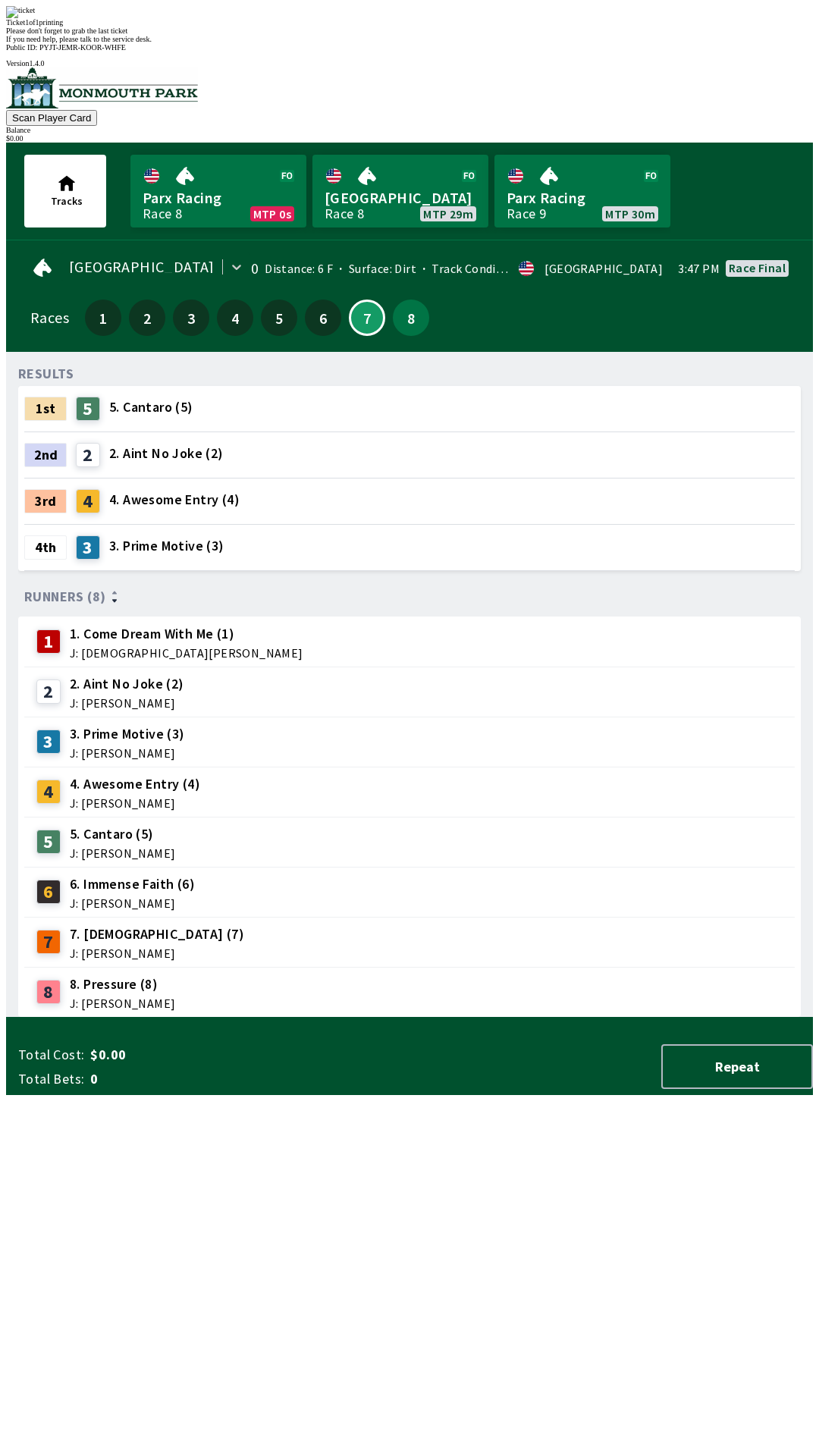
click at [404, 35] on div "Please don't forget to grab the last ticket" at bounding box center [410, 31] width 807 height 9
click at [397, 43] on div "Ticket 1 of 1 printing Please don't forget to grab the last ticket If you need …" at bounding box center [410, 24] width 807 height 37
click at [399, 35] on div "Please don't forget to grab the last ticket" at bounding box center [410, 31] width 807 height 9
click at [390, 35] on div "Please don't forget to grab the last ticket" at bounding box center [410, 31] width 807 height 9
click at [376, 35] on div "Please don't forget to grab the last ticket" at bounding box center [410, 31] width 807 height 9
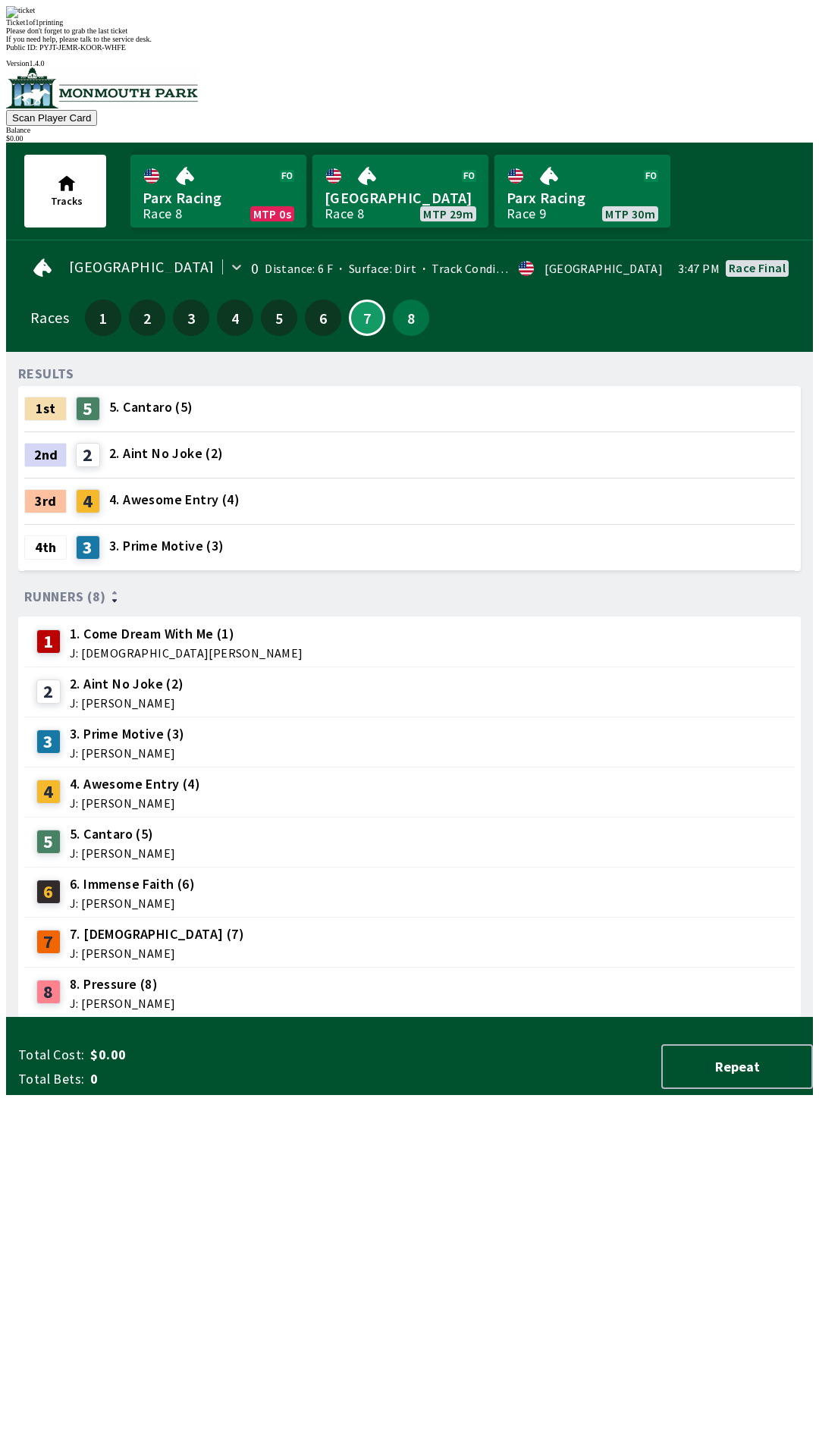
click at [405, 35] on div "Please don't forget to grab the last ticket" at bounding box center [410, 31] width 807 height 9
click at [401, 35] on div "Please don't forget to grab the last ticket" at bounding box center [410, 31] width 807 height 9
click at [152, 43] on span "If you need help, please talk to the service desk." at bounding box center [79, 39] width 146 height 9
click at [384, 43] on div "Ticket 1 of 1 printing Please don't forget to grab the last ticket If you need …" at bounding box center [410, 24] width 807 height 37
click at [386, 43] on div "Ticket 1 of 1 printing Please don't forget to grab the last ticket If you need …" at bounding box center [410, 24] width 807 height 37
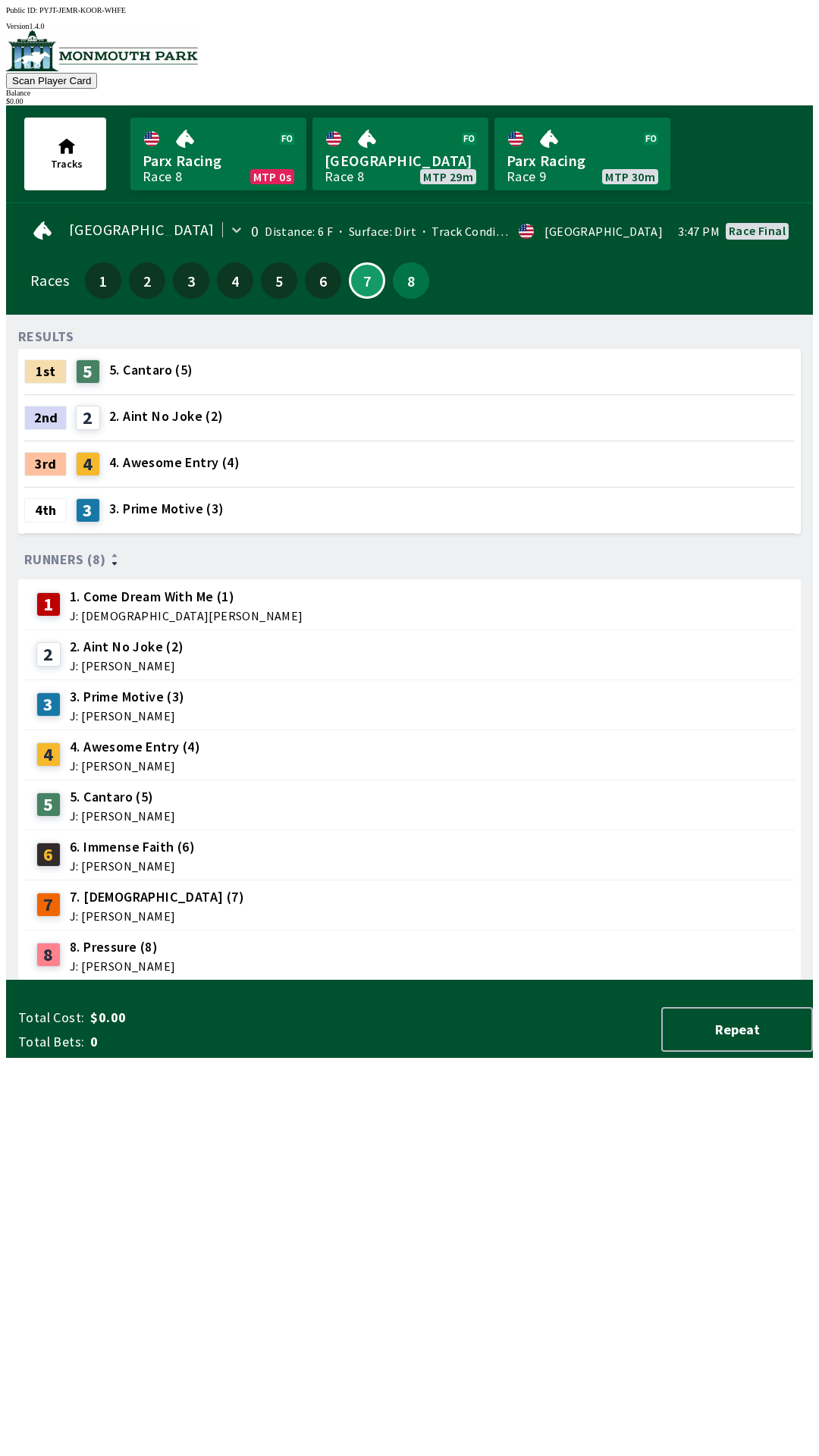
click at [366, 957] on div "8 8. Pressure (8) J: [PERSON_NAME]" at bounding box center [410, 955] width 759 height 38
click at [358, 178] on link "[GEOGRAPHIC_DATA] Race 8 MTP 29m" at bounding box center [401, 154] width 176 height 73
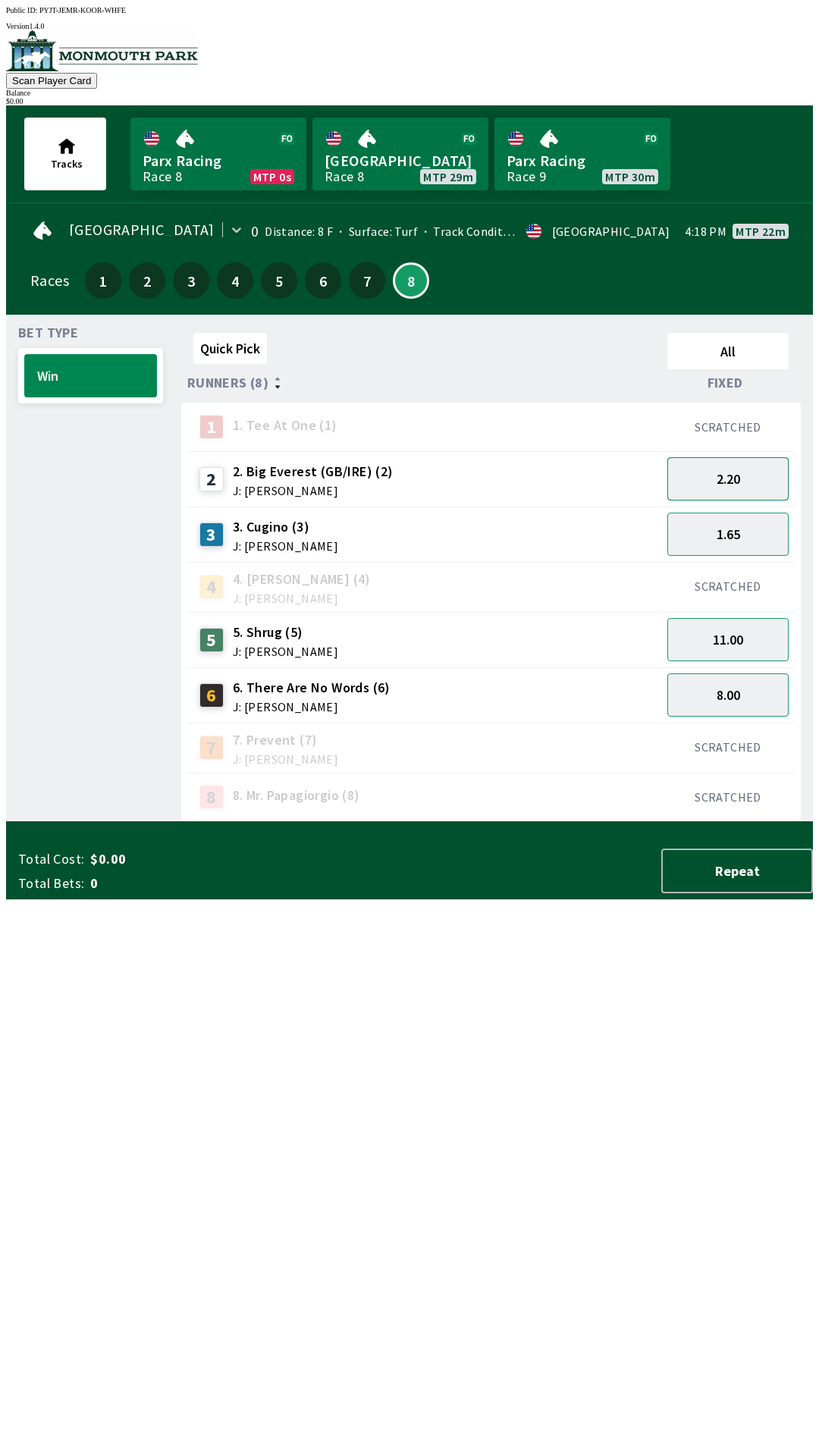
click at [725, 476] on button "2.20" at bounding box center [727, 479] width 121 height 43
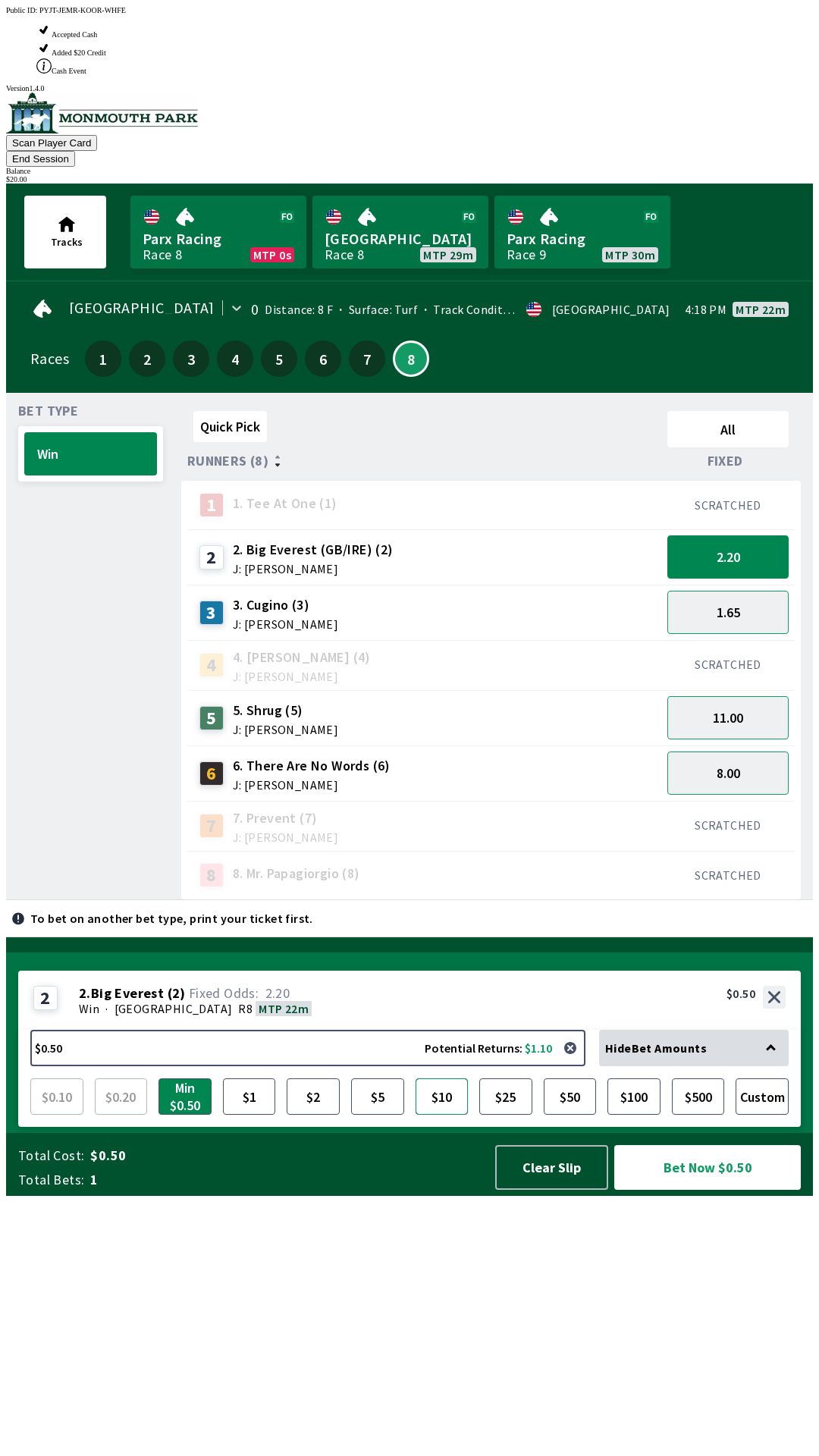
click at [442, 1115] on button "$10" at bounding box center [441, 1097] width 53 height 36
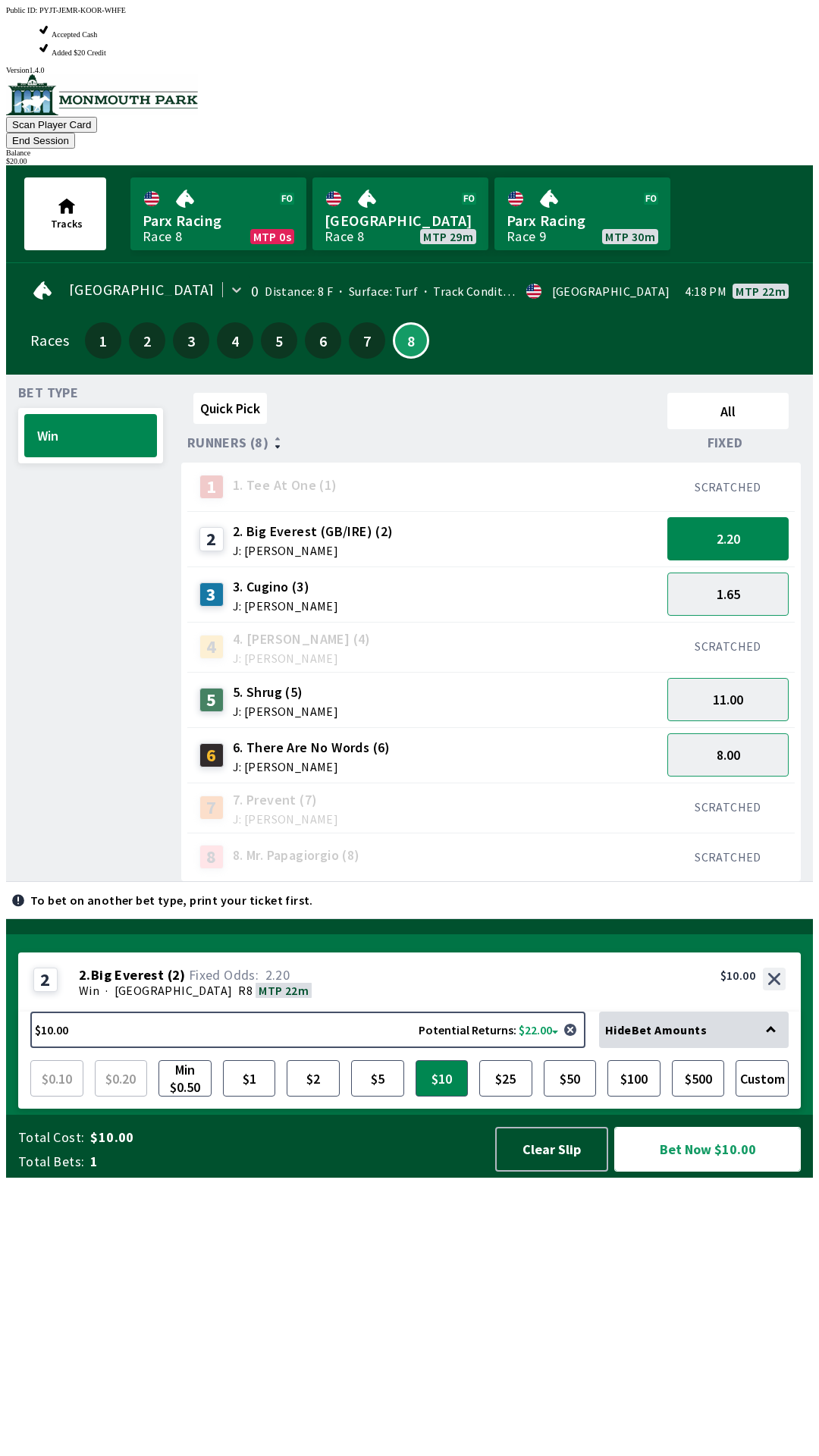
click at [700, 1172] on button "Bet Now $10.00" at bounding box center [708, 1149] width 187 height 45
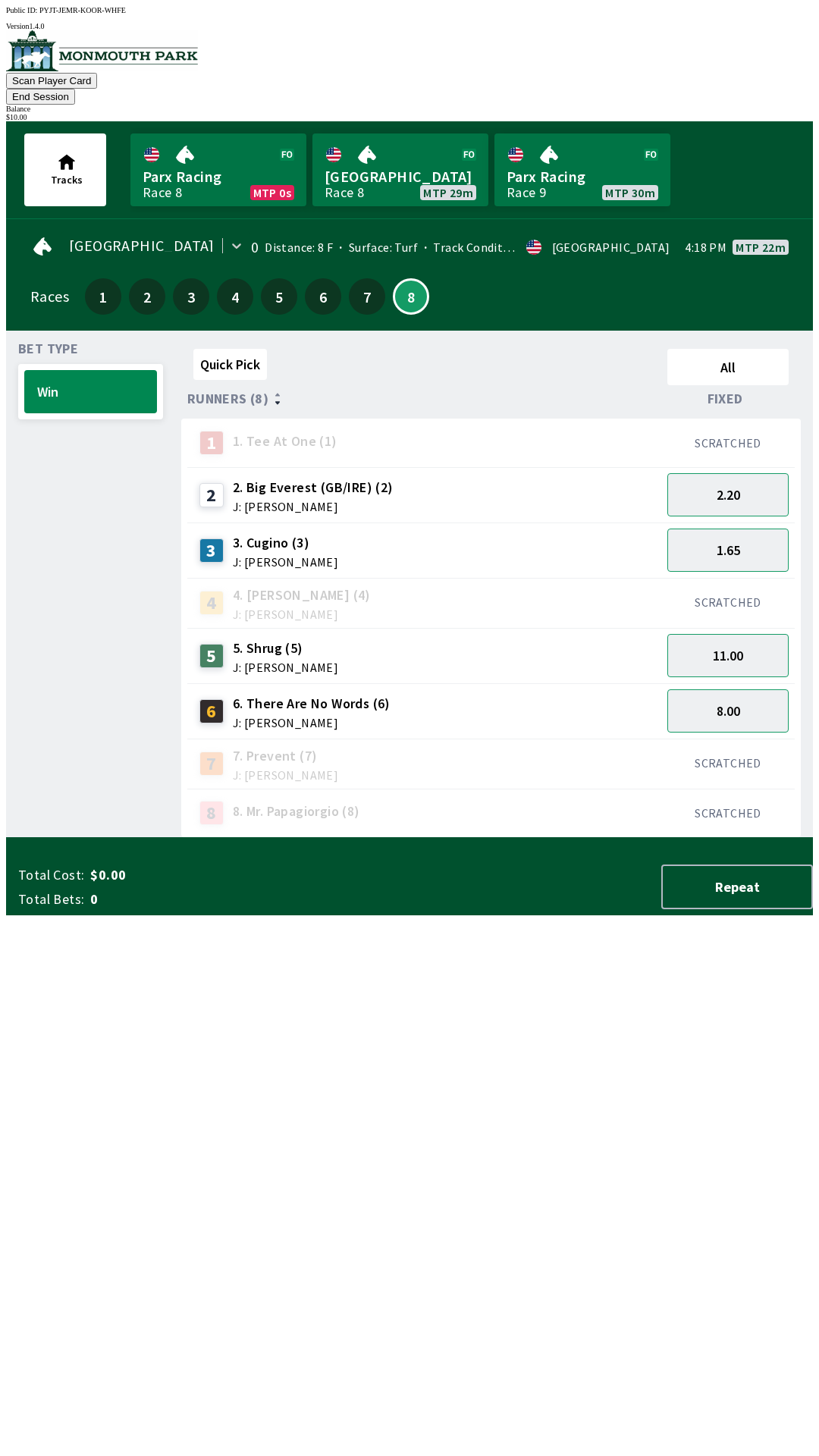
click at [75, 89] on button "End Session" at bounding box center [41, 97] width 69 height 16
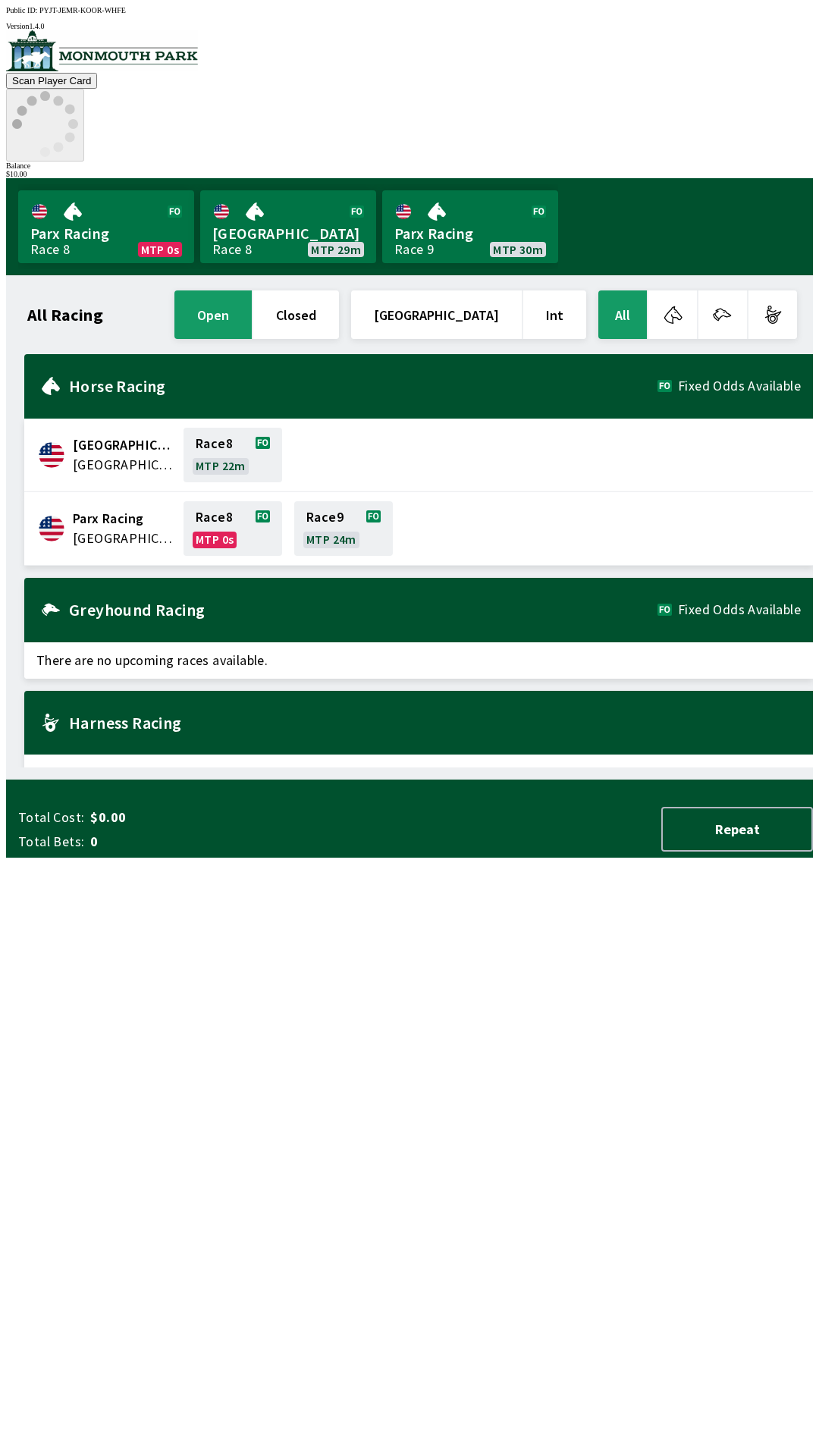
click at [78, 91] on icon at bounding box center [45, 124] width 66 height 66
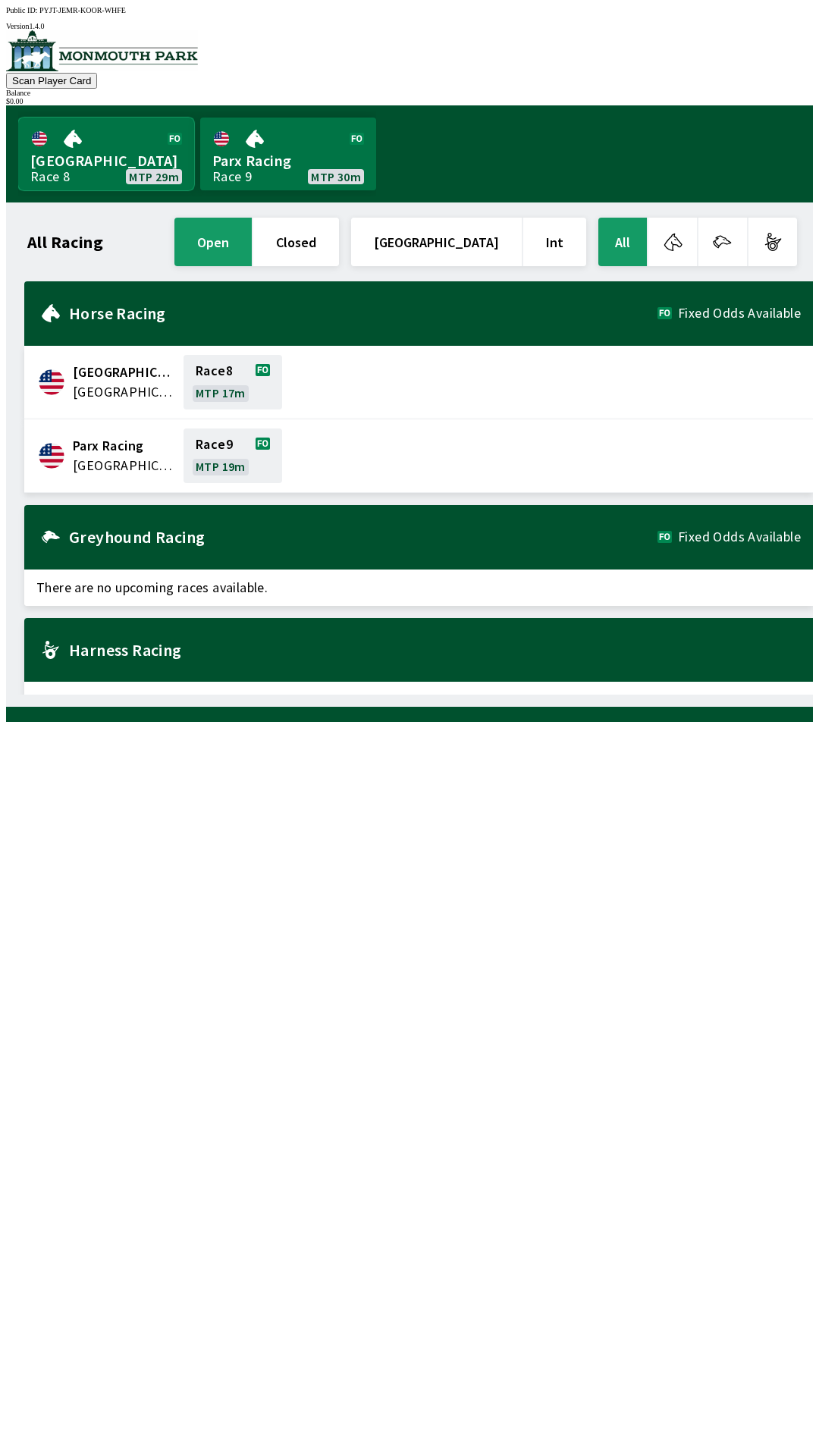
click at [73, 151] on link "[GEOGRAPHIC_DATA] Race 8 MTP 29m" at bounding box center [106, 154] width 176 height 73
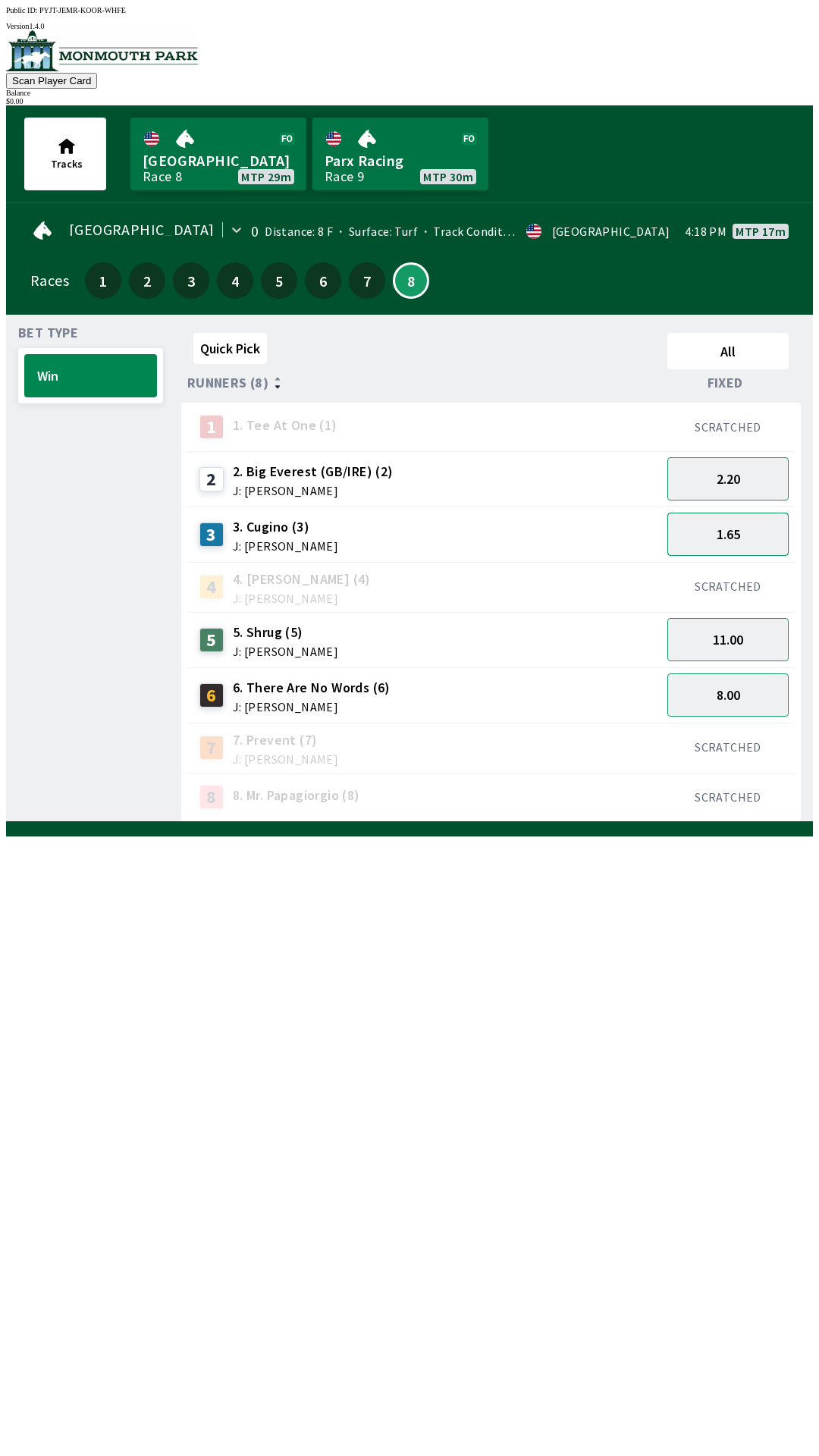
click at [753, 530] on button "1.65" at bounding box center [727, 534] width 121 height 43
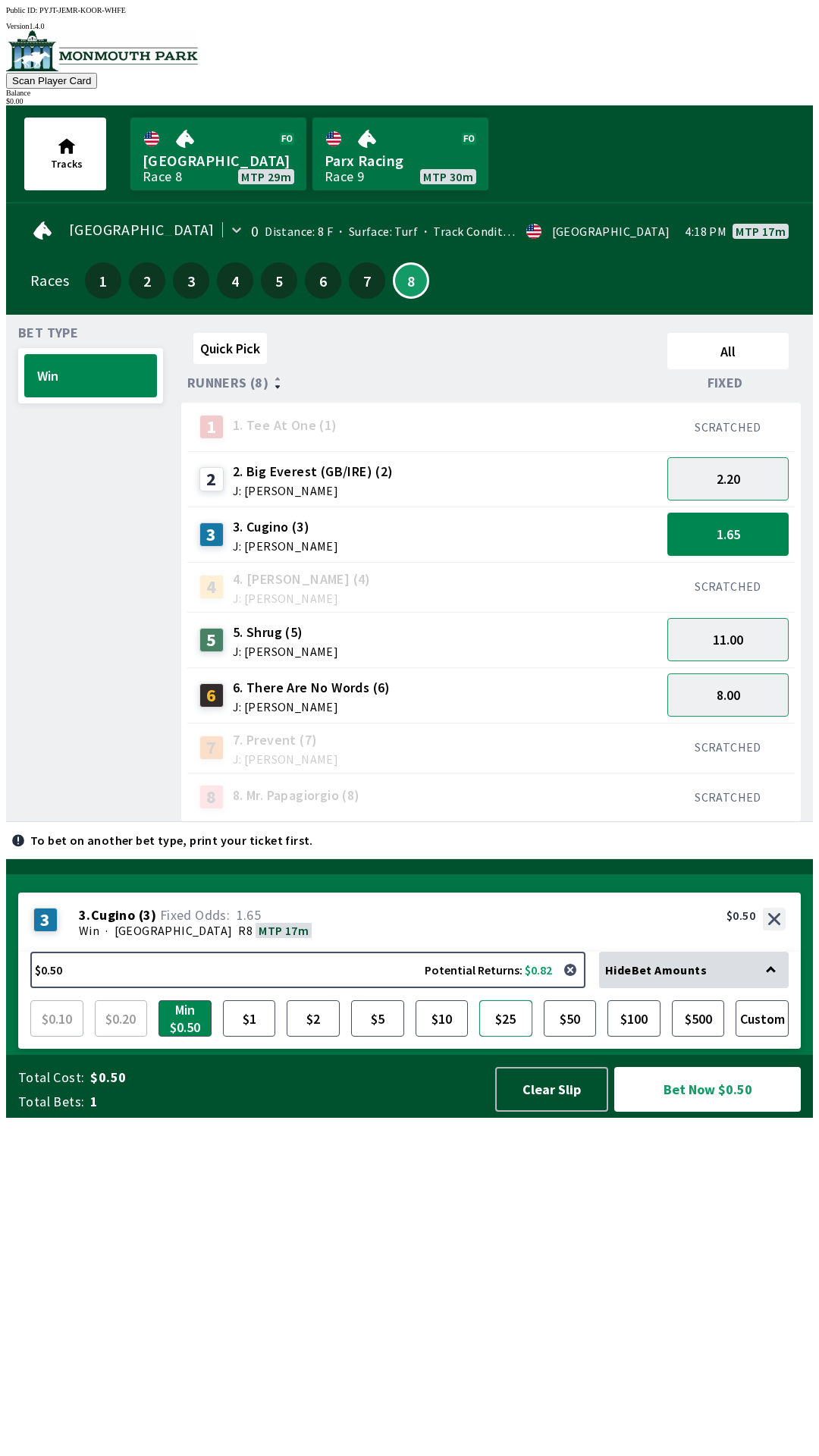
click at [505, 1037] on button "$25" at bounding box center [505, 1019] width 53 height 36
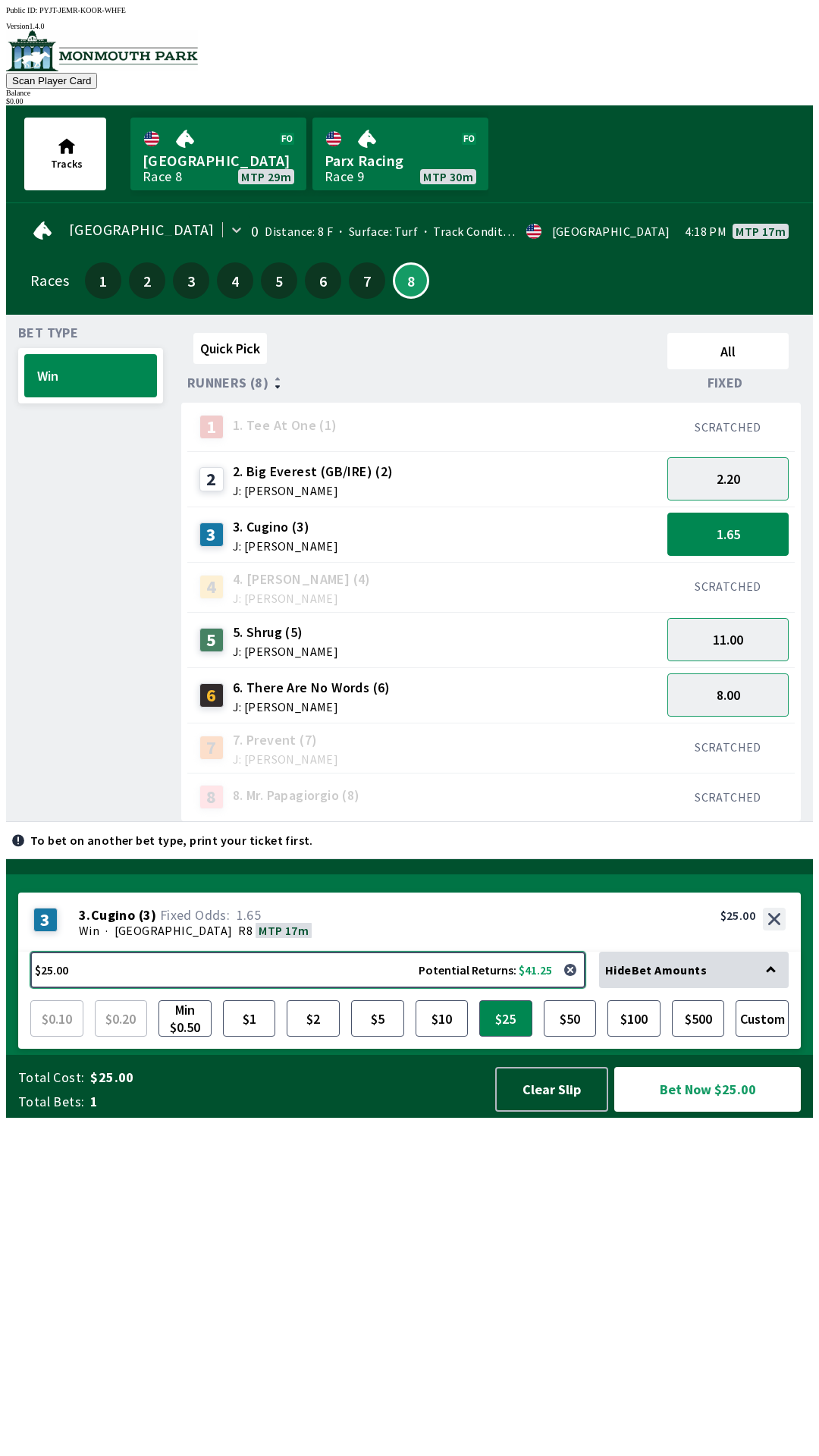
click at [364, 989] on button "$25.00 Potential Returns: $41.25" at bounding box center [308, 970] width 555 height 36
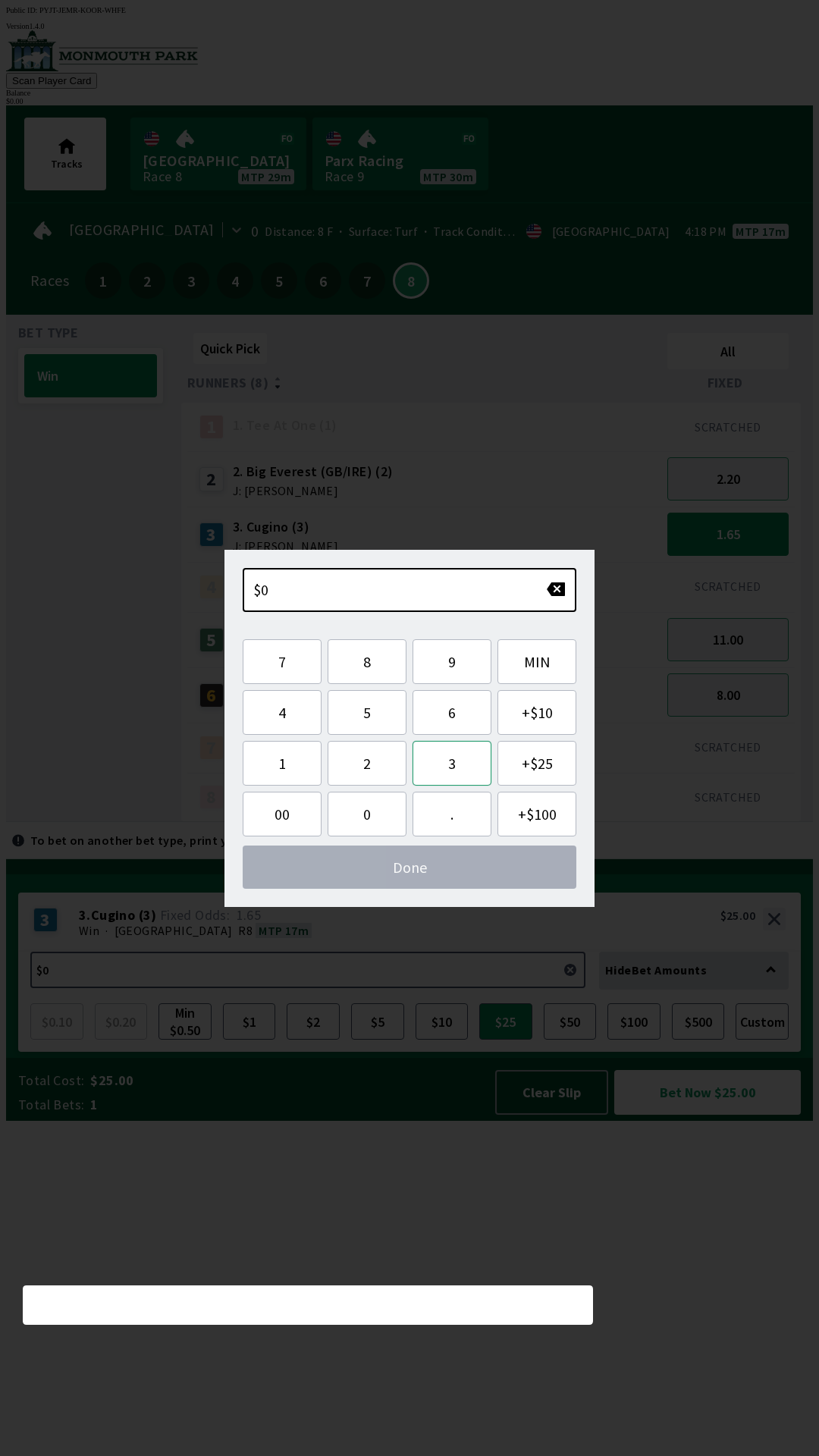
click at [449, 782] on button "3" at bounding box center [451, 763] width 79 height 45
click at [376, 802] on button "0" at bounding box center [366, 814] width 79 height 45
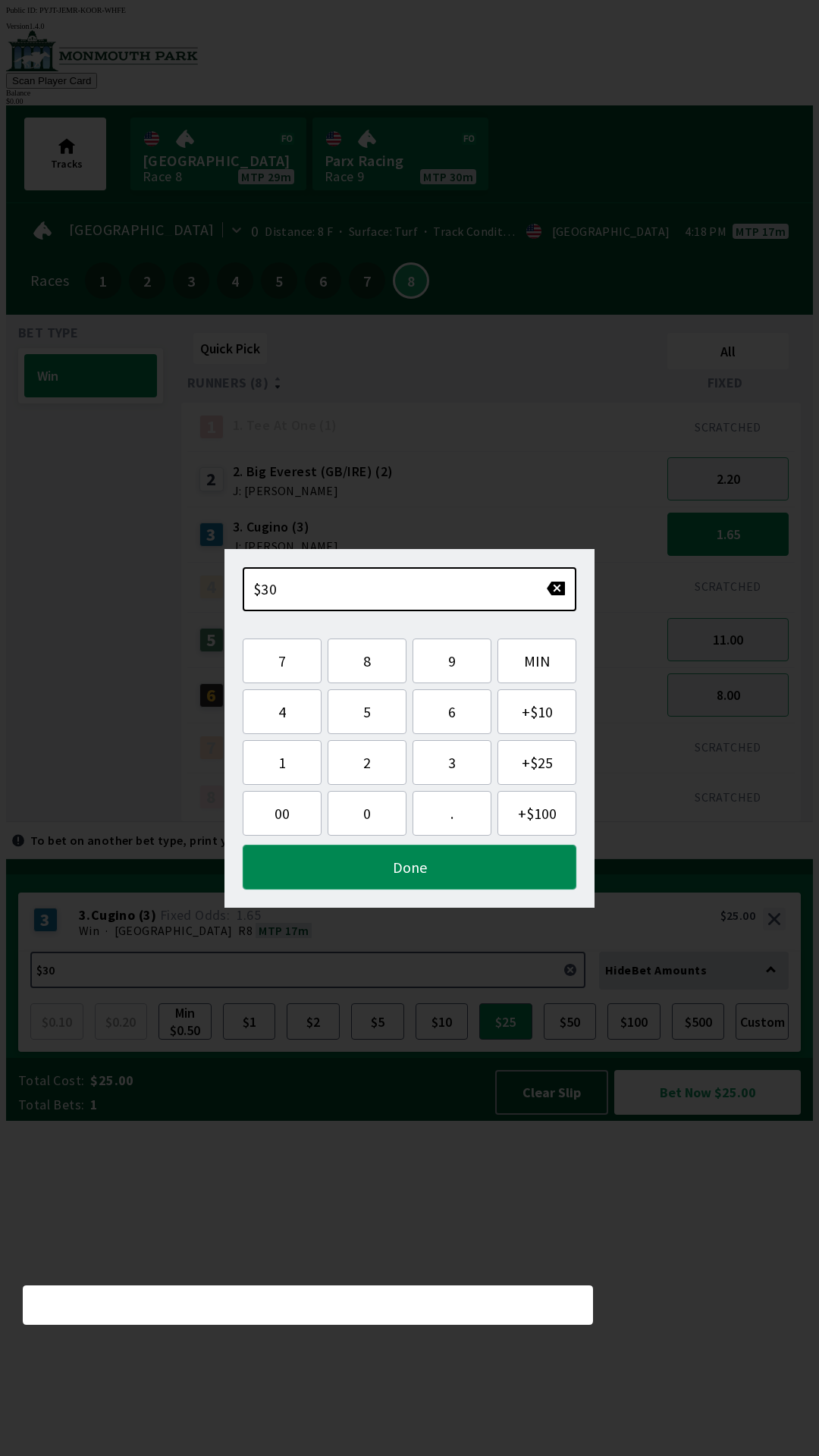
click at [449, 865] on button "Done" at bounding box center [410, 868] width 333 height 45
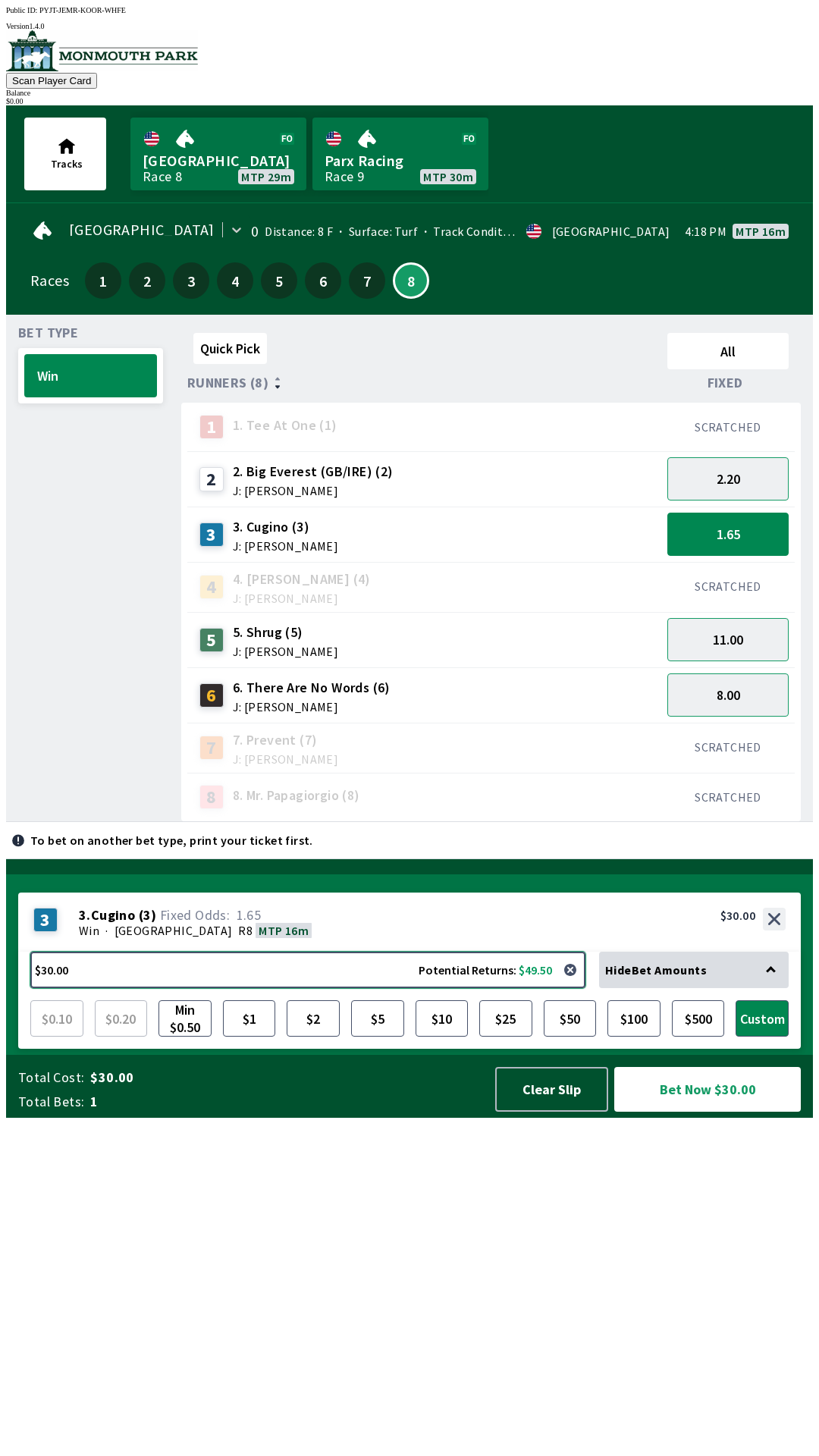
click at [335, 989] on button "$30.00 Potential Returns: $49.50" at bounding box center [308, 970] width 555 height 36
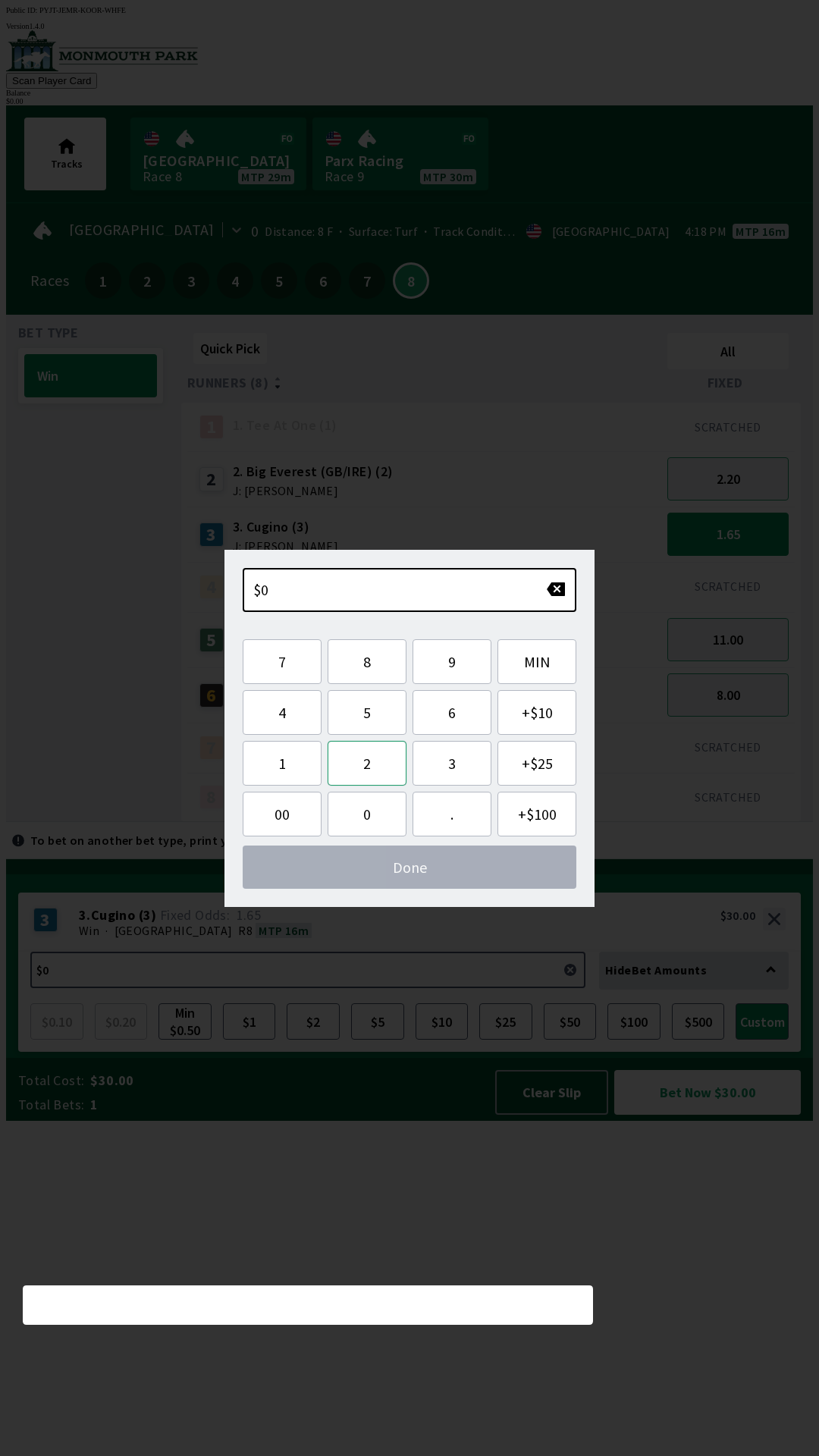
click at [365, 767] on button "2" at bounding box center [366, 763] width 79 height 45
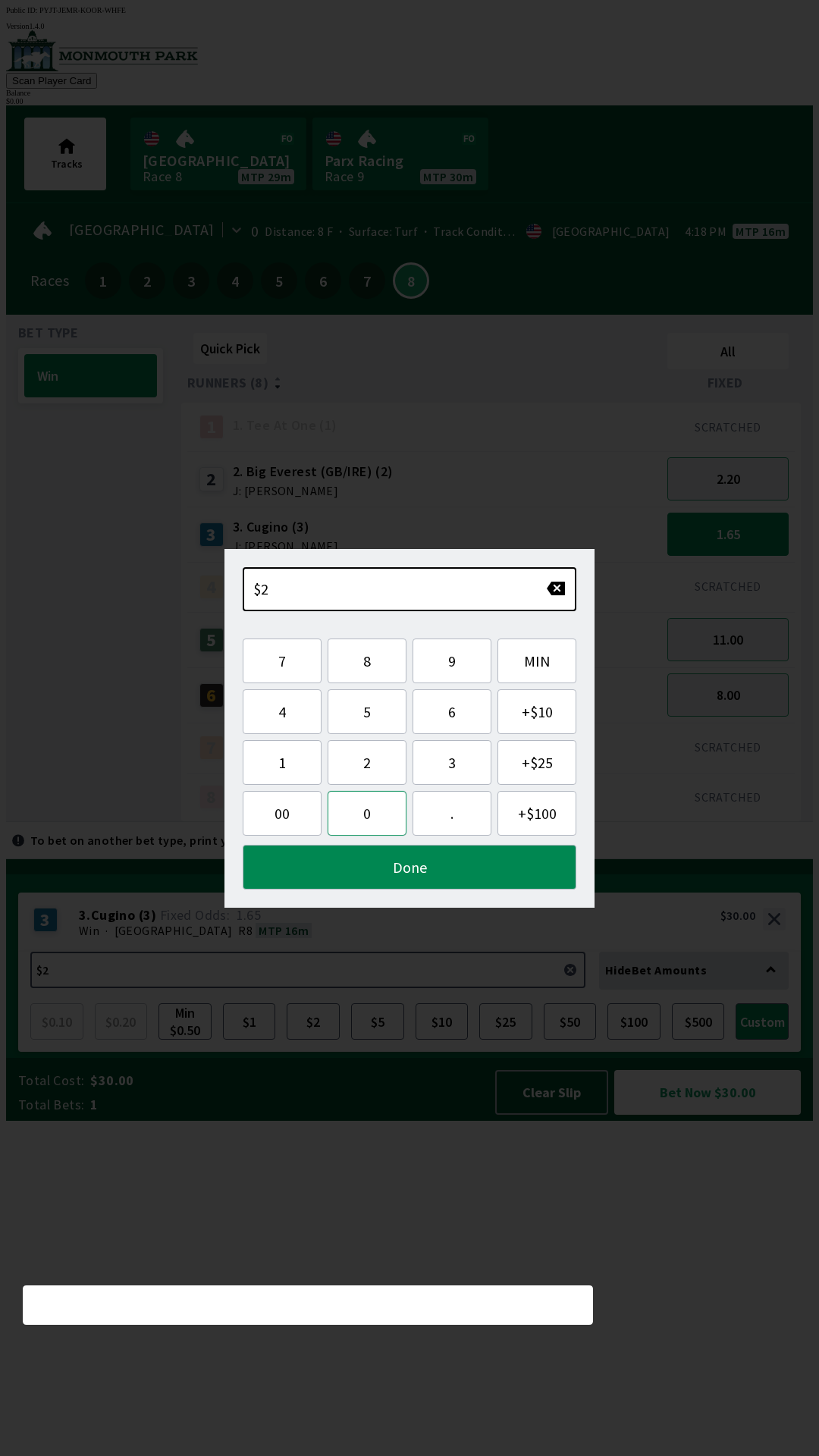
click at [360, 807] on button "0" at bounding box center [366, 813] width 79 height 45
click at [444, 868] on button "Done" at bounding box center [410, 868] width 333 height 45
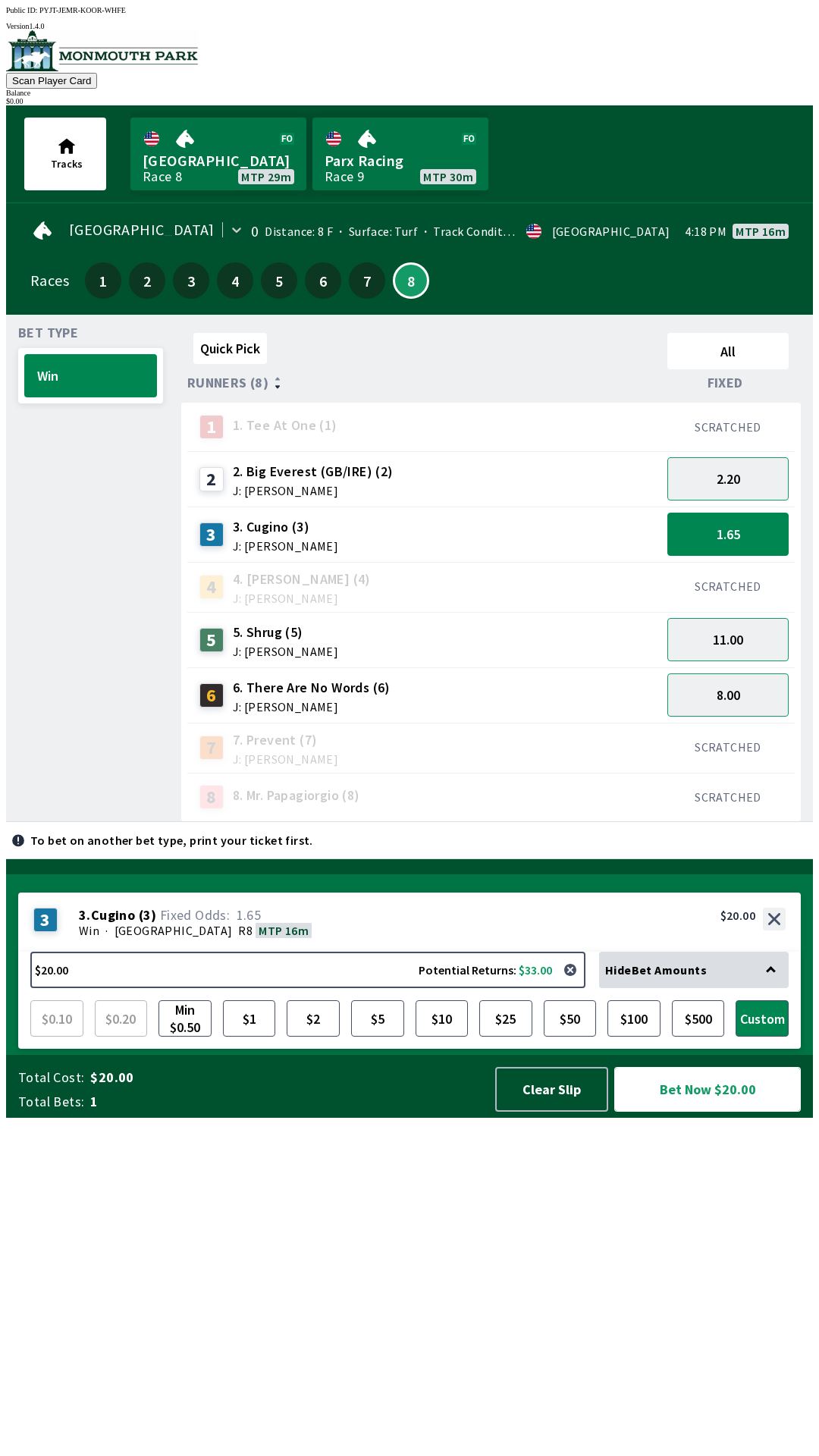
click at [728, 1112] on button "Bet Now $20.00" at bounding box center [708, 1090] width 187 height 45
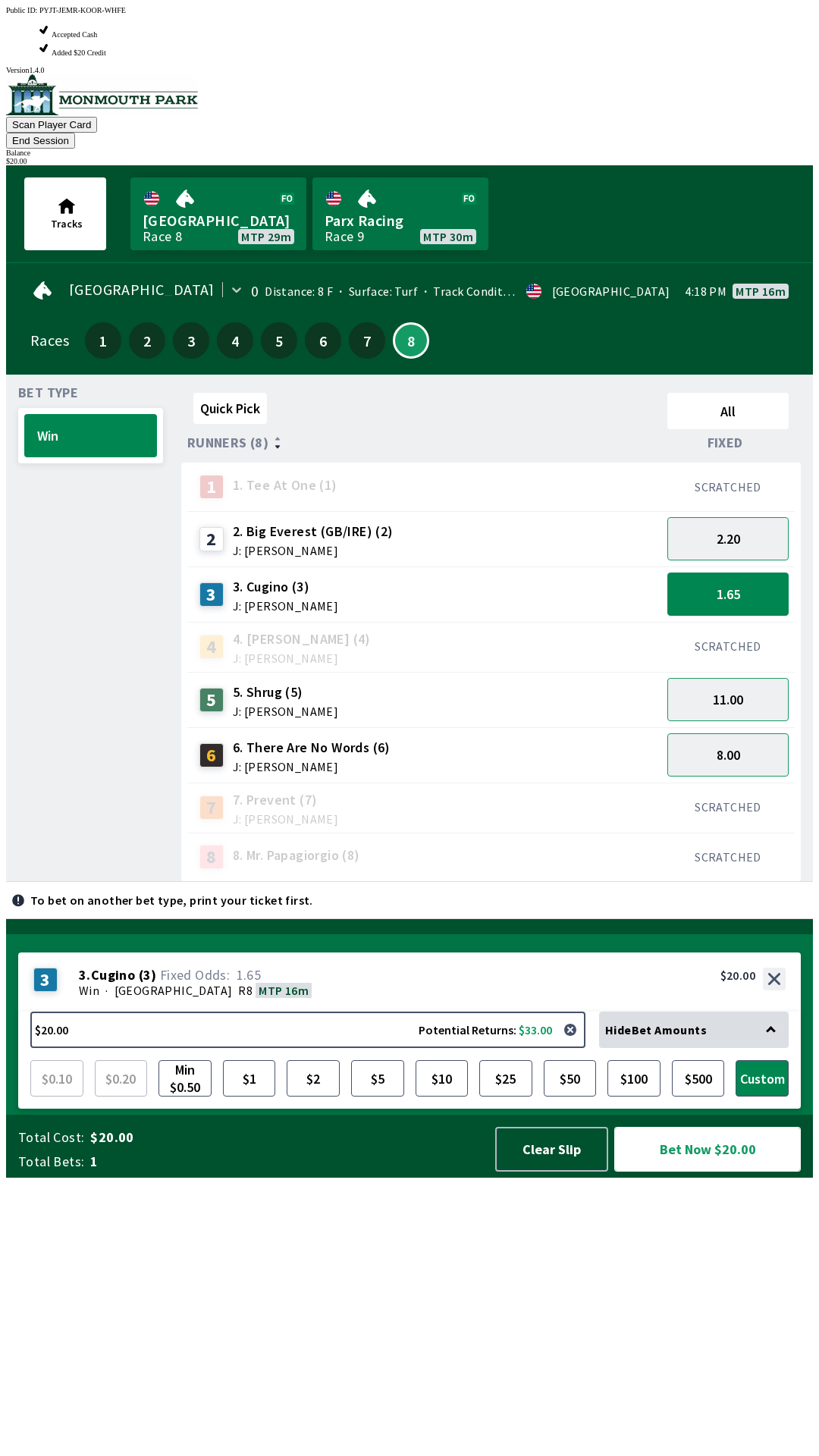
click at [693, 1172] on button "Bet Now $20.00" at bounding box center [708, 1149] width 187 height 45
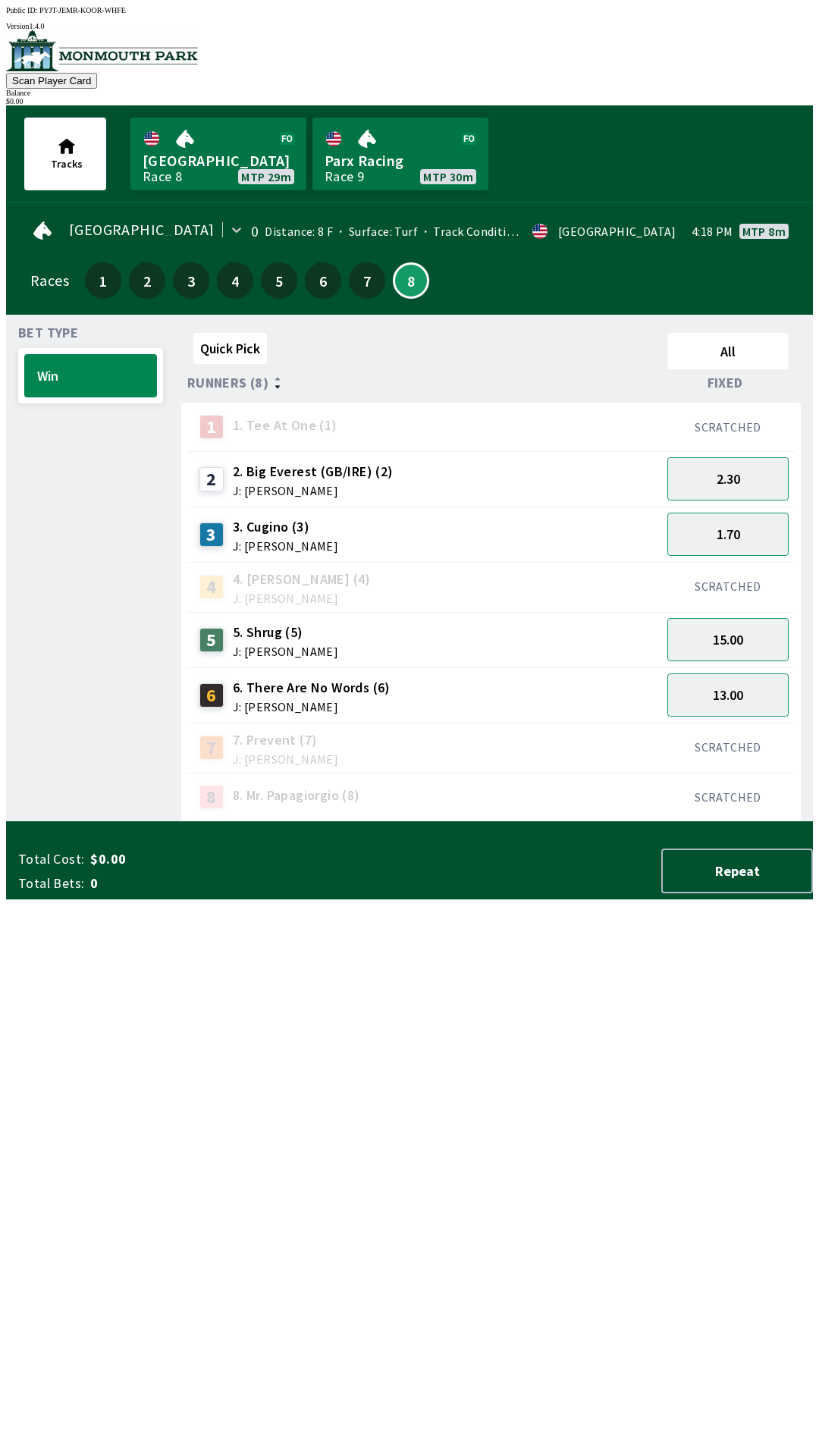
click at [403, 822] on div "Quick Pick All Runners (8) Fixed 1 1. Tee At One (1) SCRATCHED 2 2. Big Everest…" at bounding box center [497, 574] width 632 height 495
click at [179, 137] on link "[GEOGRAPHIC_DATA] Race 8 MTP 29m" at bounding box center [219, 154] width 176 height 73
click at [181, 142] on link "[GEOGRAPHIC_DATA] Race 8 MTP 29m" at bounding box center [219, 154] width 176 height 73
